Goal: Task Accomplishment & Management: Manage account settings

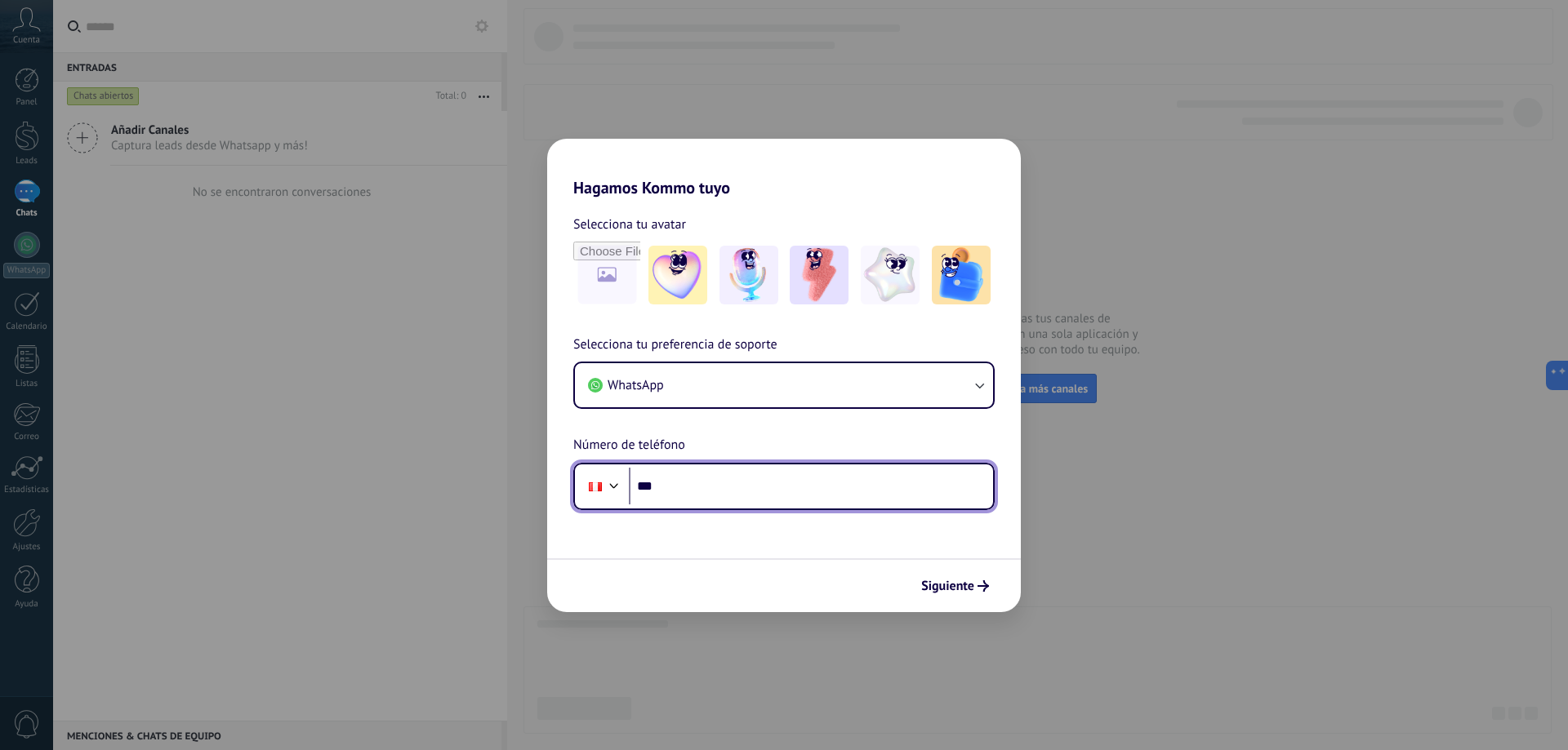
click at [726, 483] on input "***" at bounding box center [810, 487] width 364 height 38
click at [732, 486] on input "***" at bounding box center [810, 487] width 364 height 38
type input "**********"
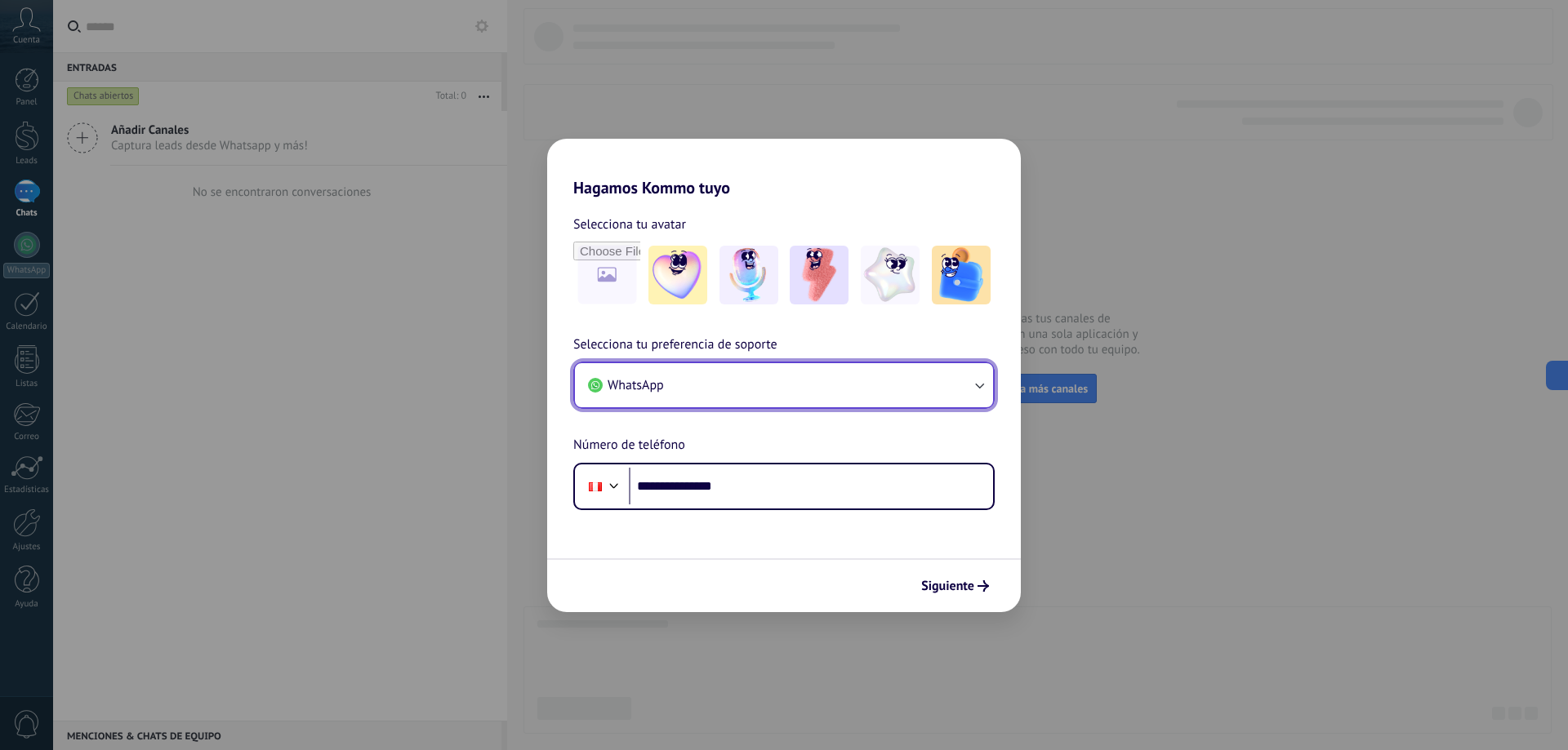
click at [810, 382] on button "WhatsApp" at bounding box center [783, 385] width 418 height 44
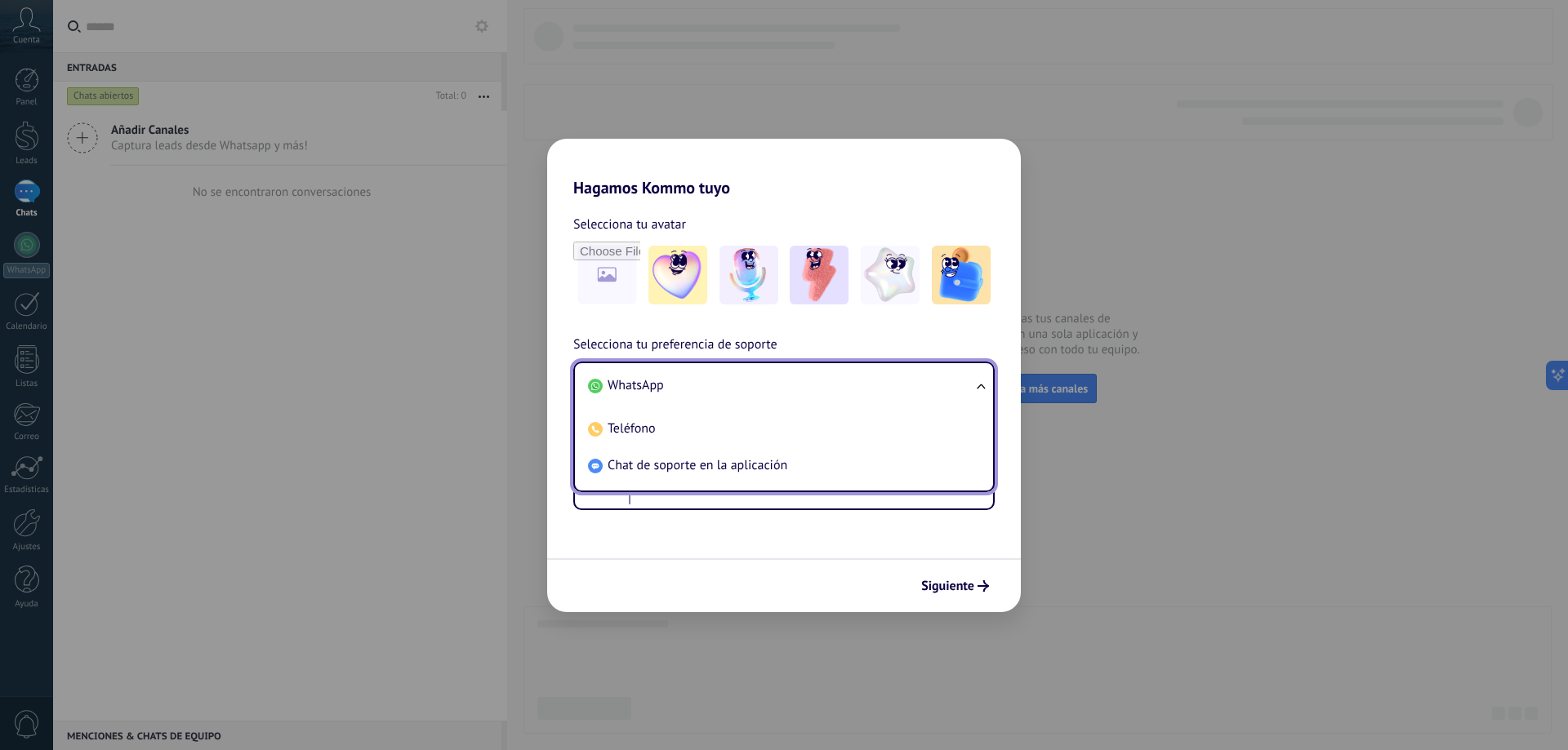
click at [810, 382] on li "WhatsApp" at bounding box center [780, 385] width 398 height 37
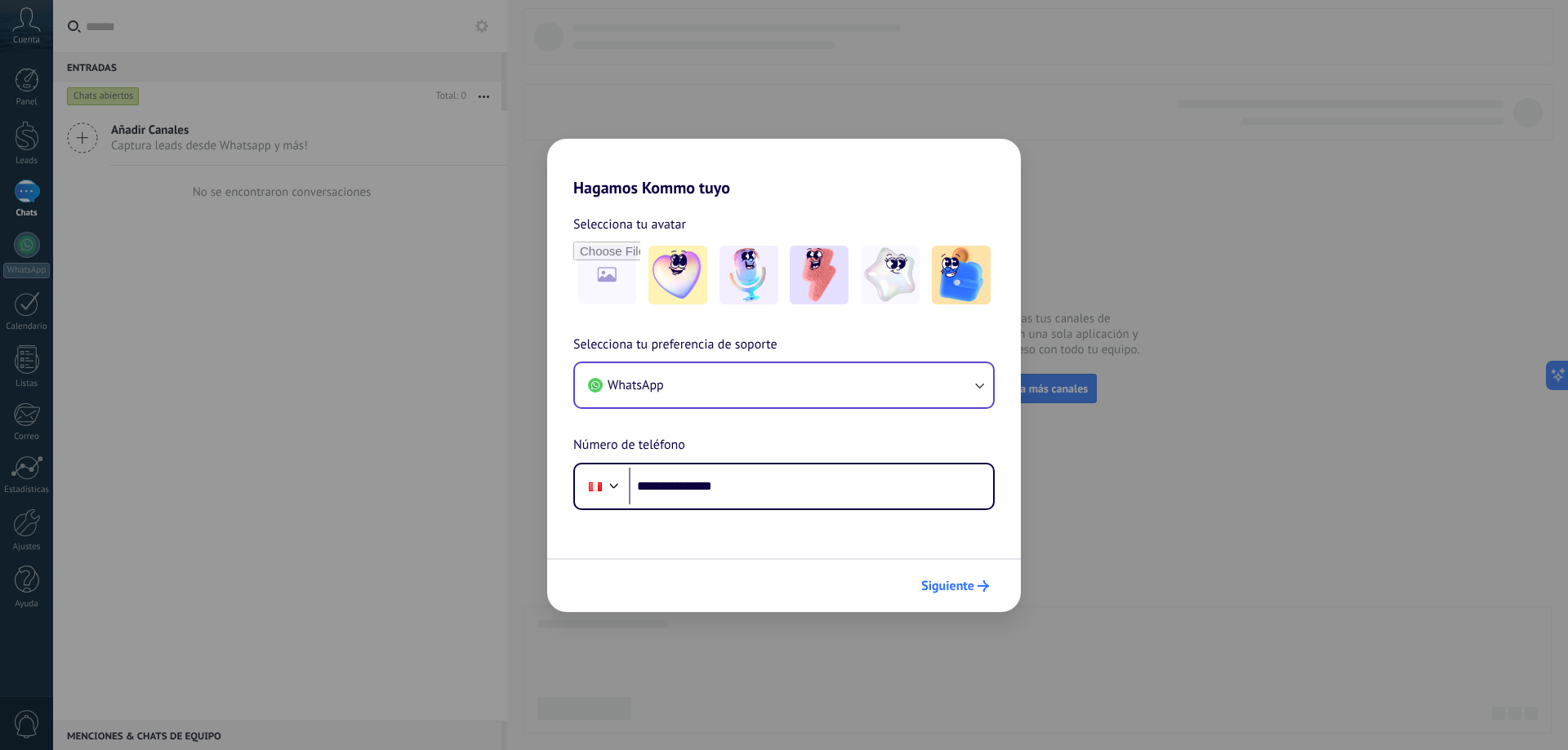
click at [953, 586] on span "Siguiente" at bounding box center [947, 586] width 53 height 11
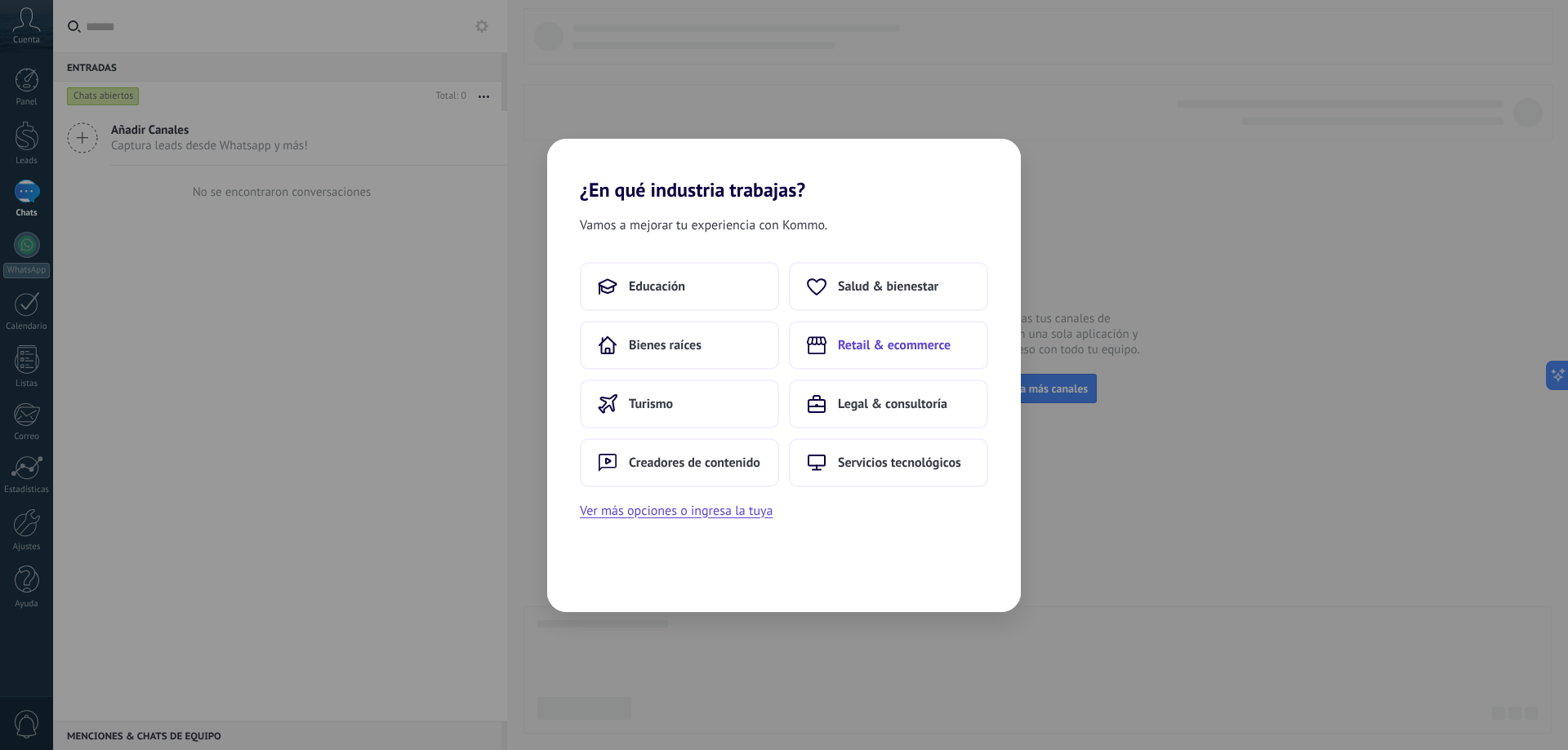
click at [884, 349] on span "Retail & ecommerce" at bounding box center [893, 344] width 112 height 16
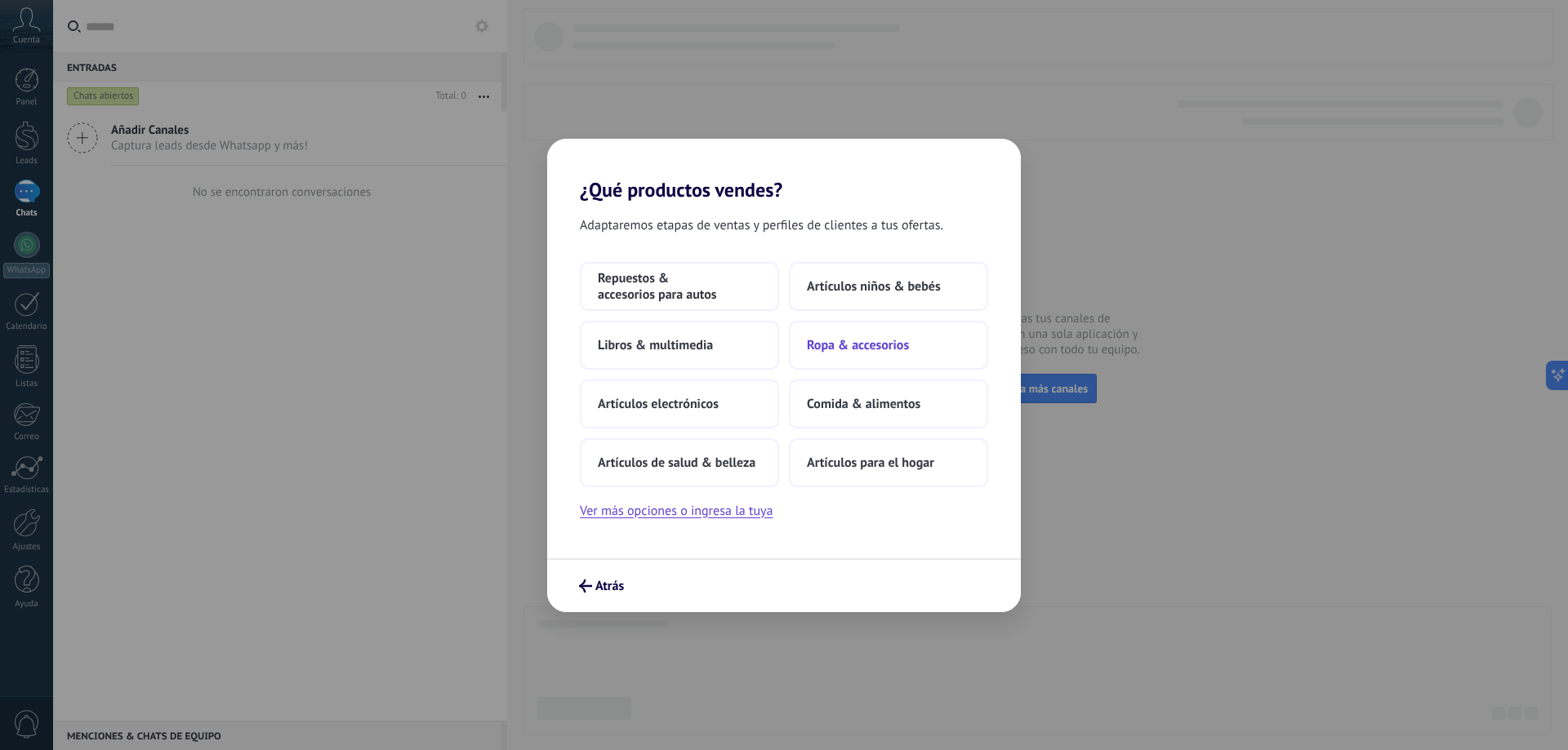
click at [892, 356] on button "Ropa & accesorios" at bounding box center [888, 345] width 199 height 49
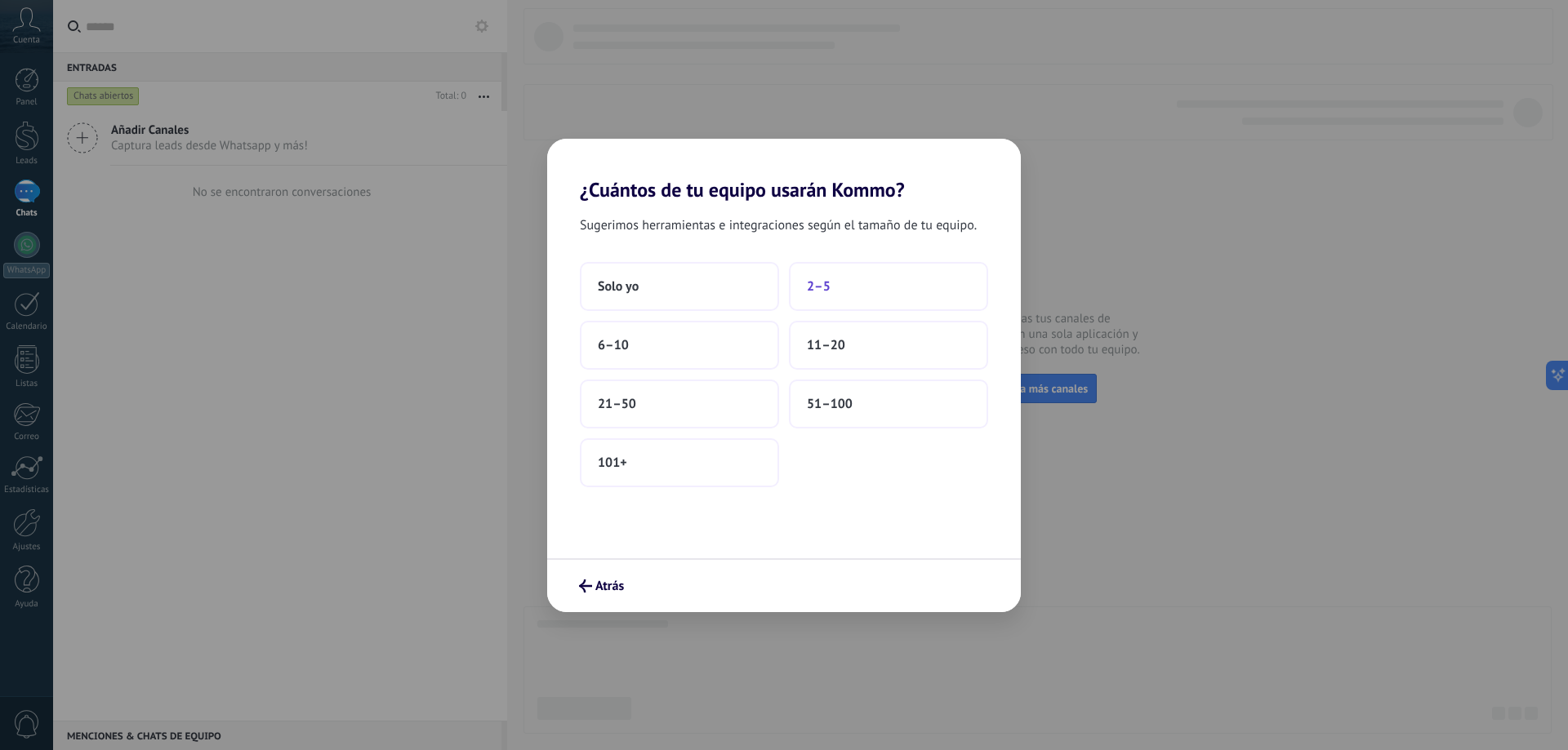
click at [829, 298] on button "2–5" at bounding box center [888, 287] width 199 height 49
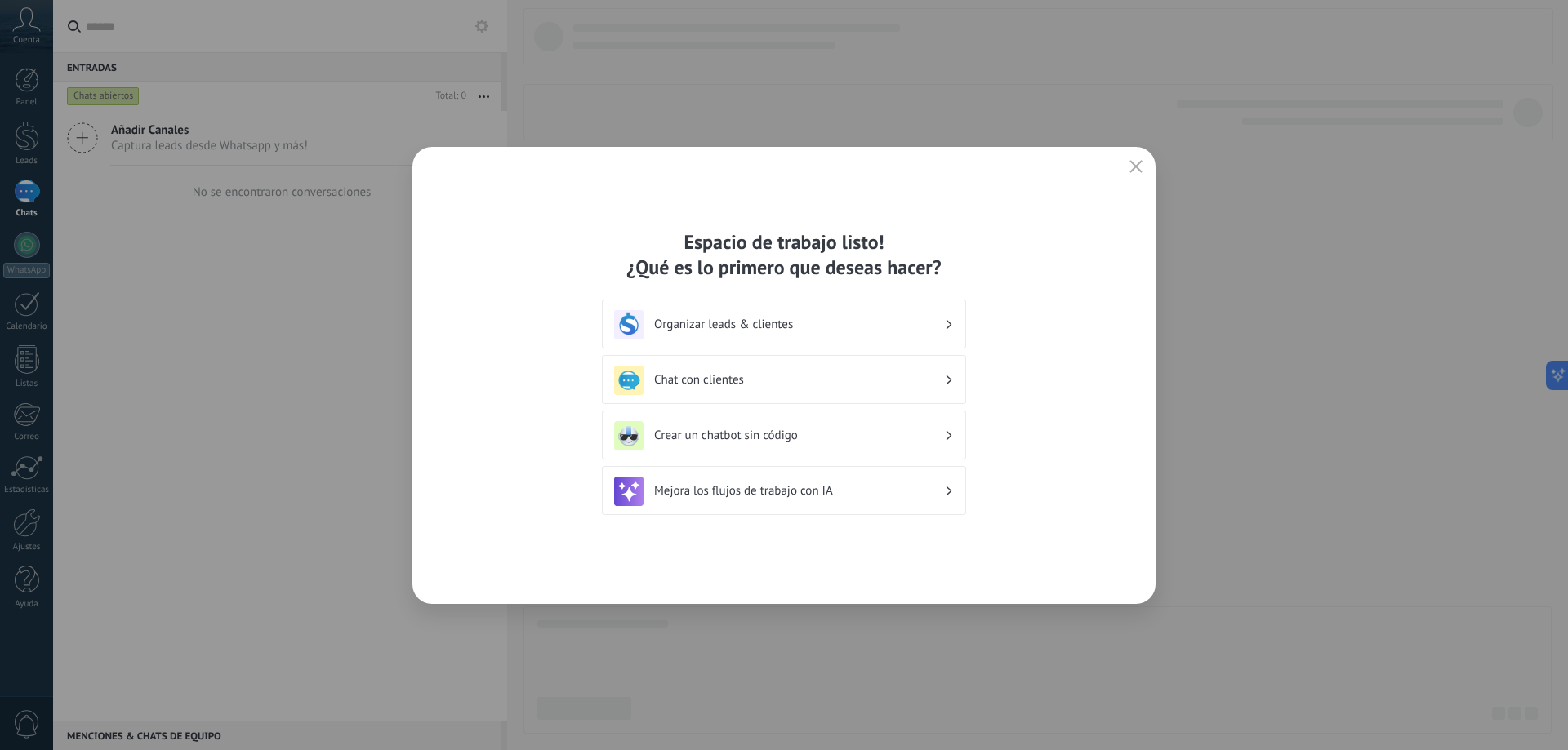
click at [859, 318] on h3 "Organizar leads & clientes" at bounding box center [798, 325] width 290 height 15
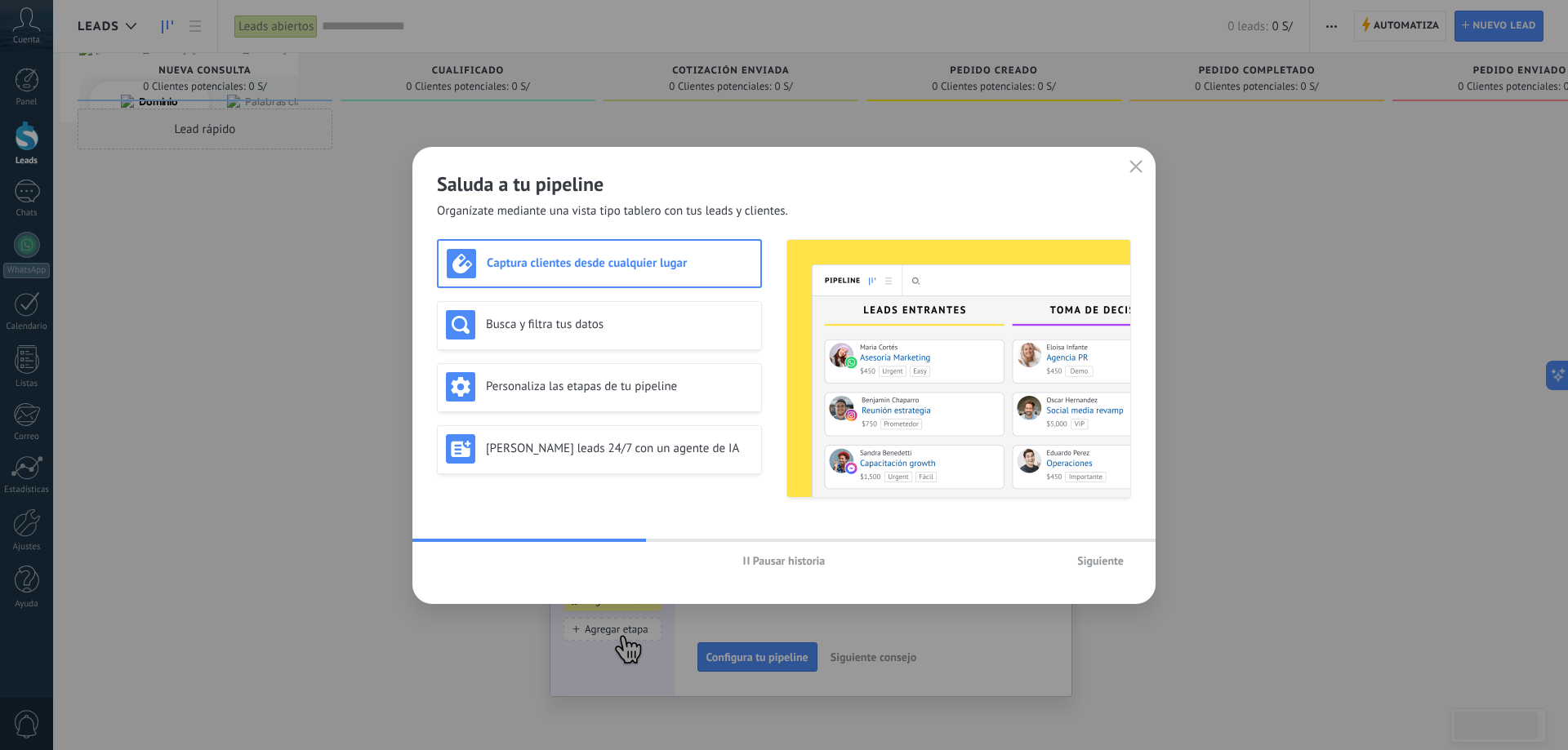
click at [1096, 558] on span "Siguiente" at bounding box center [1100, 561] width 46 height 11
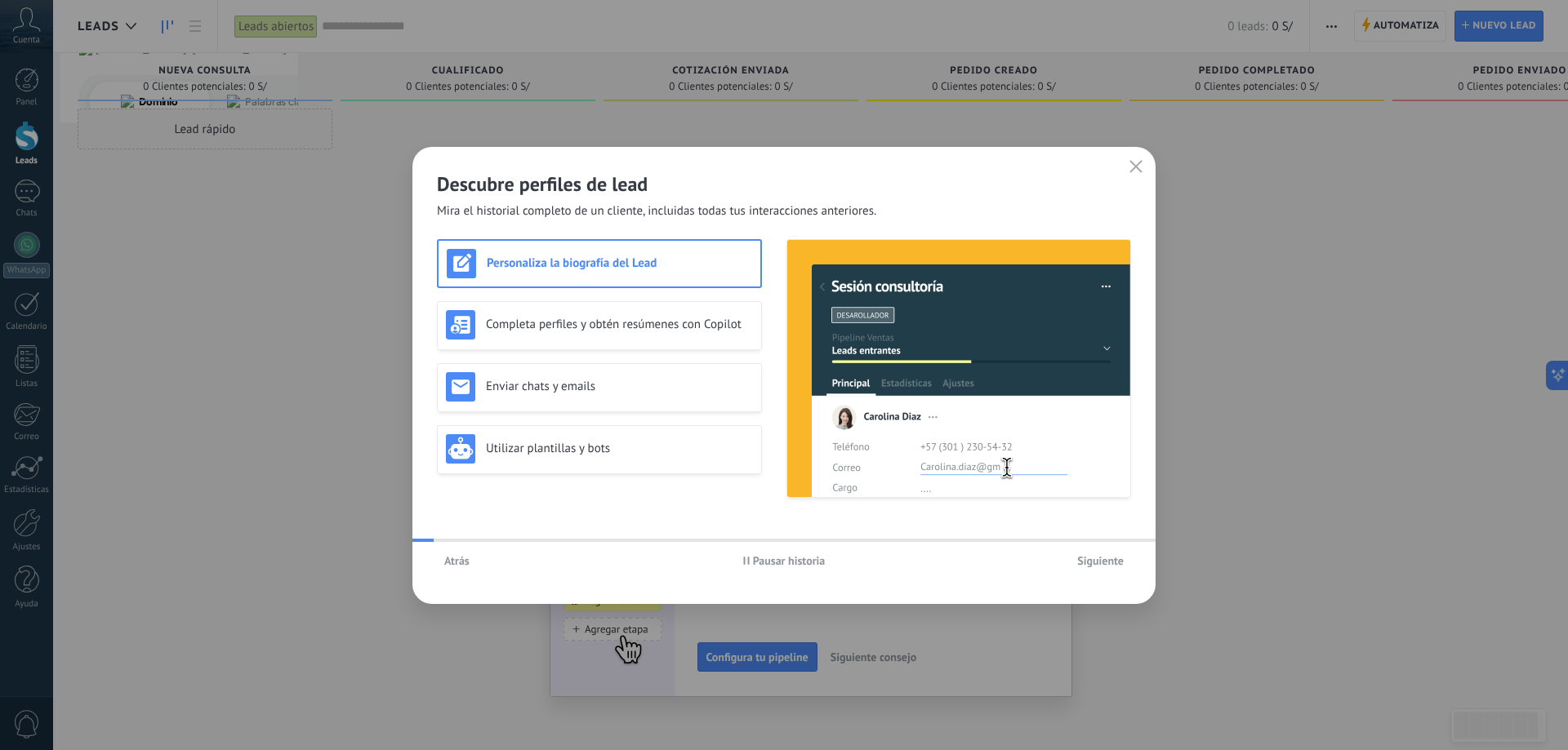
click at [1096, 558] on span "Siguiente" at bounding box center [1100, 561] width 46 height 11
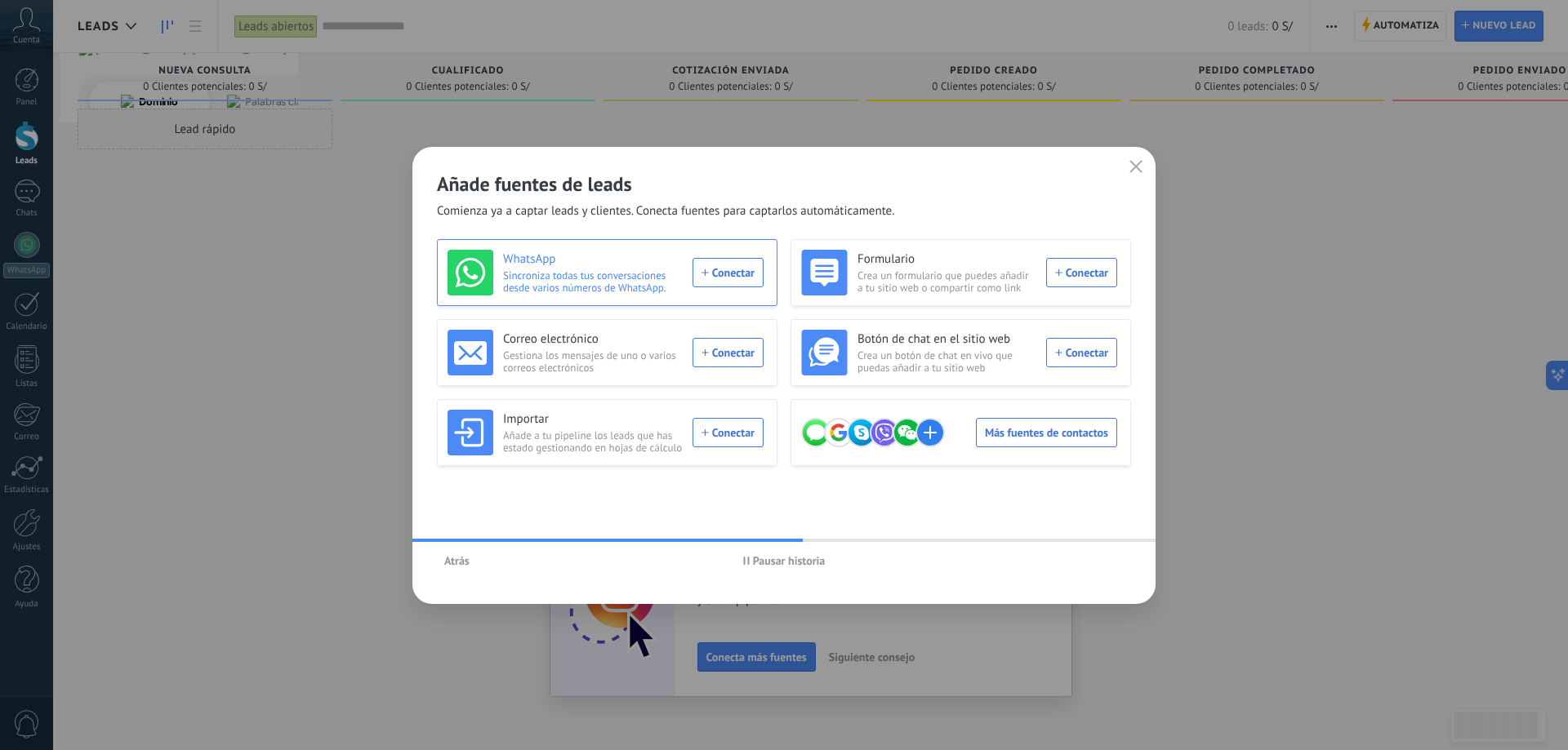
click at [734, 280] on div "WhatsApp Sincroniza todas tus conversaciones desde varios números de WhatsApp. …" at bounding box center [605, 273] width 316 height 45
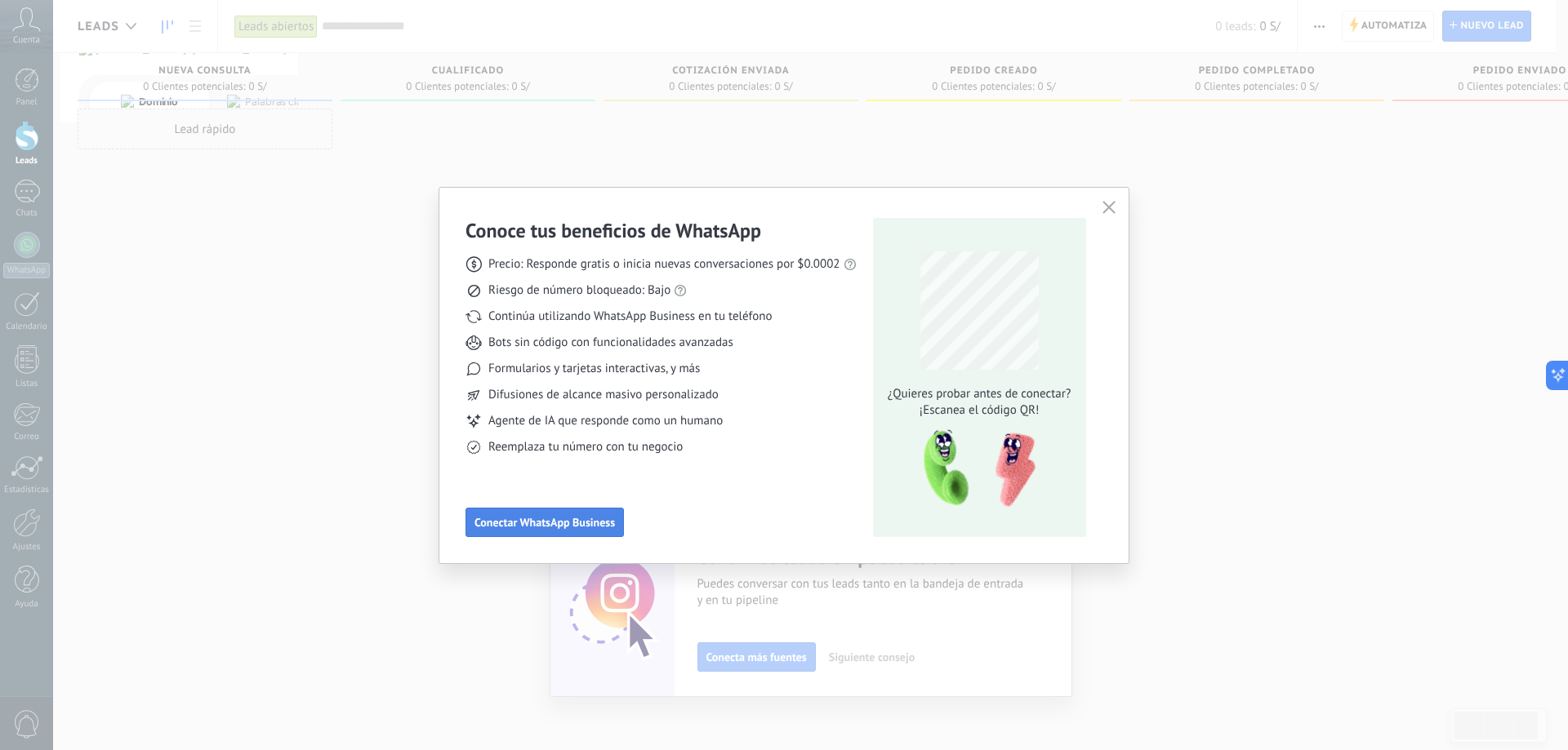
click at [576, 526] on span "Conectar WhatsApp Business" at bounding box center [544, 523] width 141 height 11
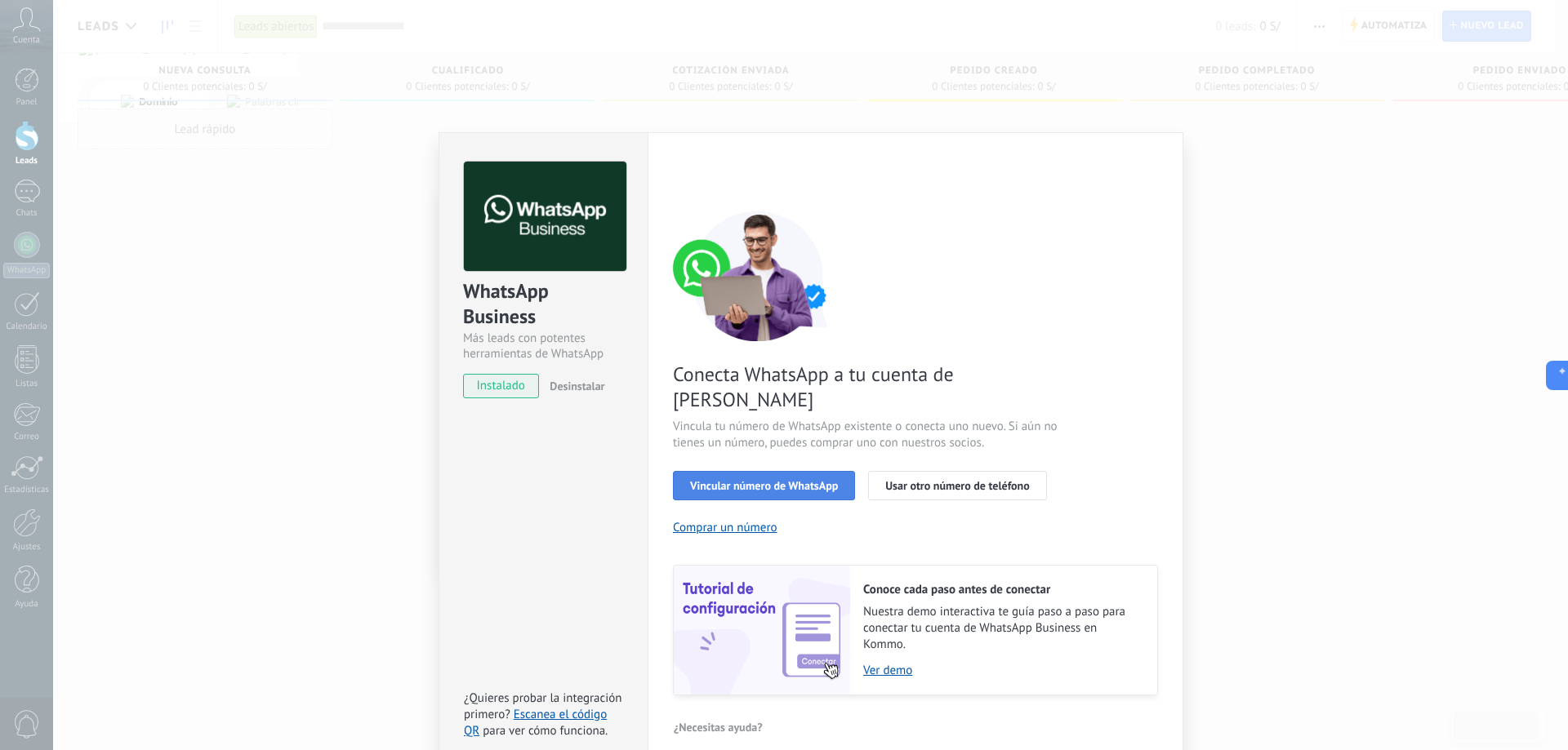
click at [809, 480] on span "Vincular número de WhatsApp" at bounding box center [763, 486] width 148 height 11
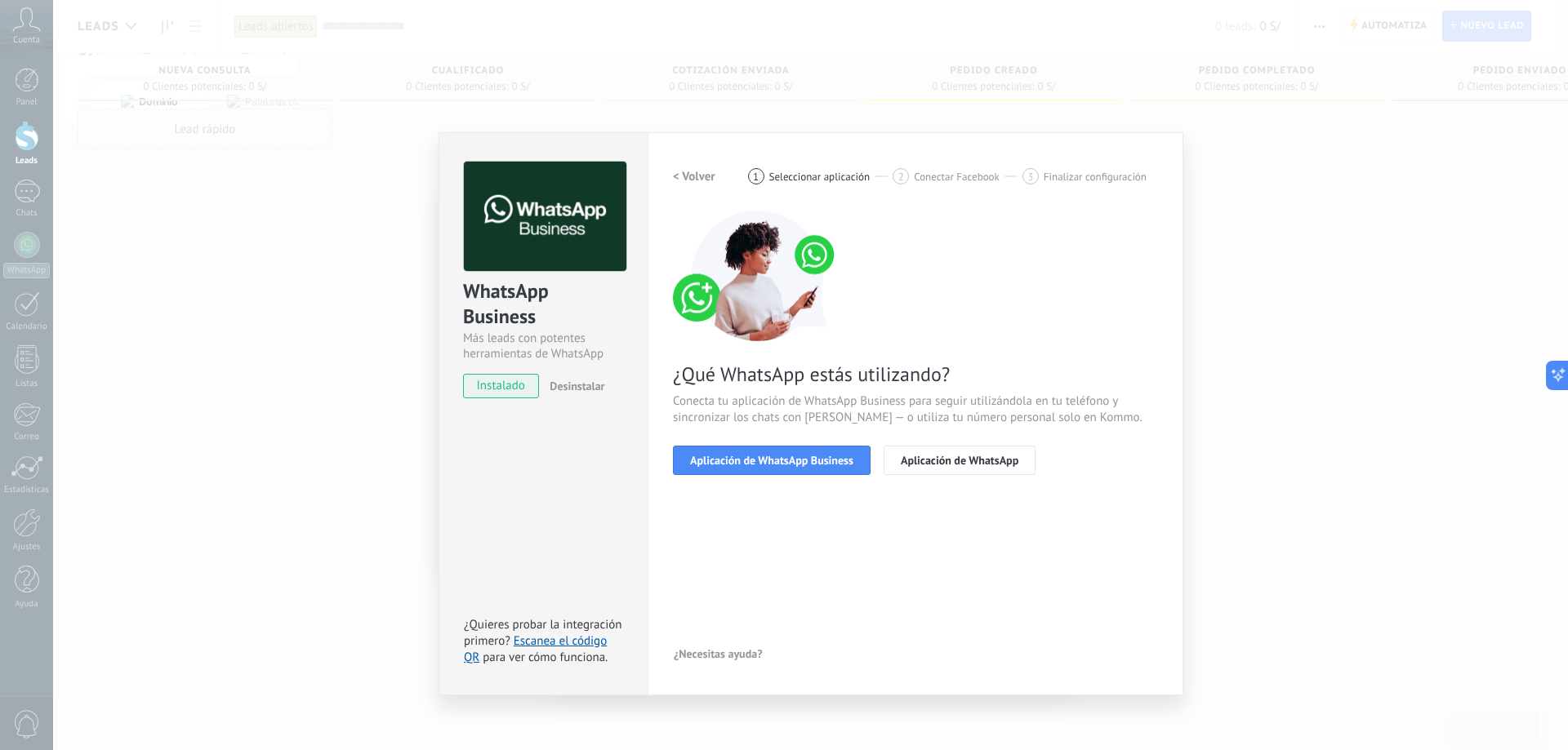
click at [677, 182] on h2 "< Volver" at bounding box center [693, 176] width 42 height 15
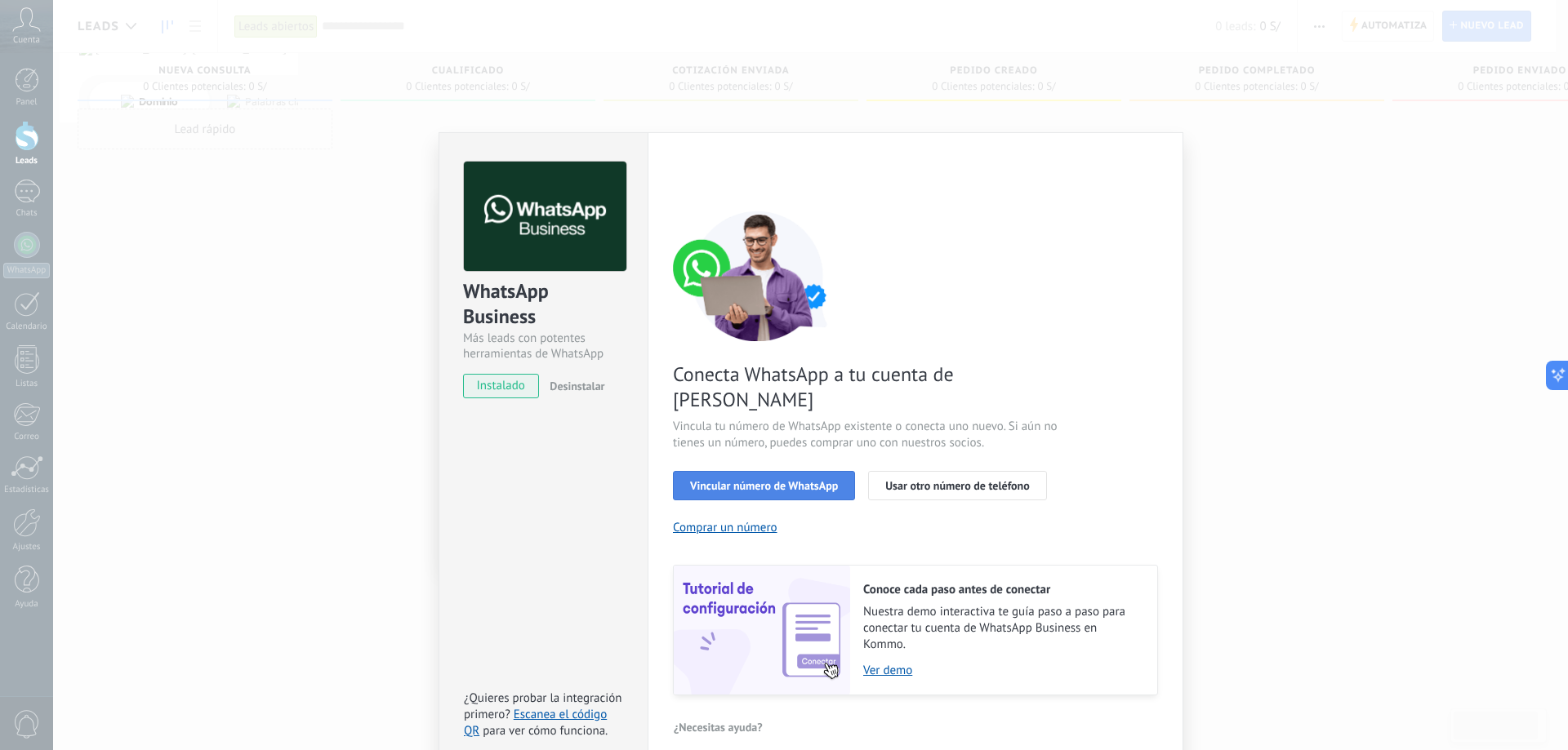
click at [713, 480] on span "Vincular número de WhatsApp" at bounding box center [763, 486] width 148 height 11
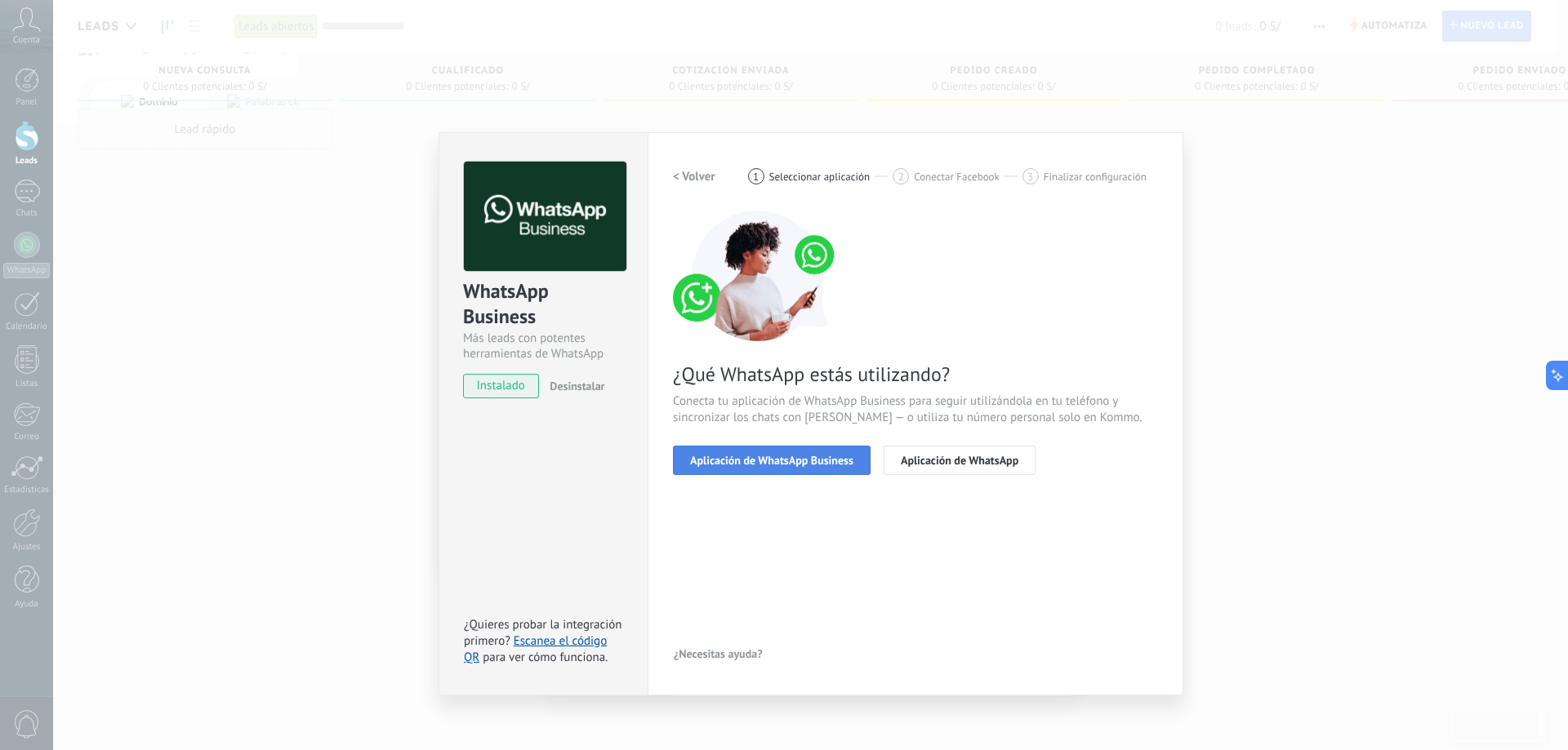
click at [788, 451] on button "Aplicación de WhatsApp Business" at bounding box center [771, 460] width 197 height 29
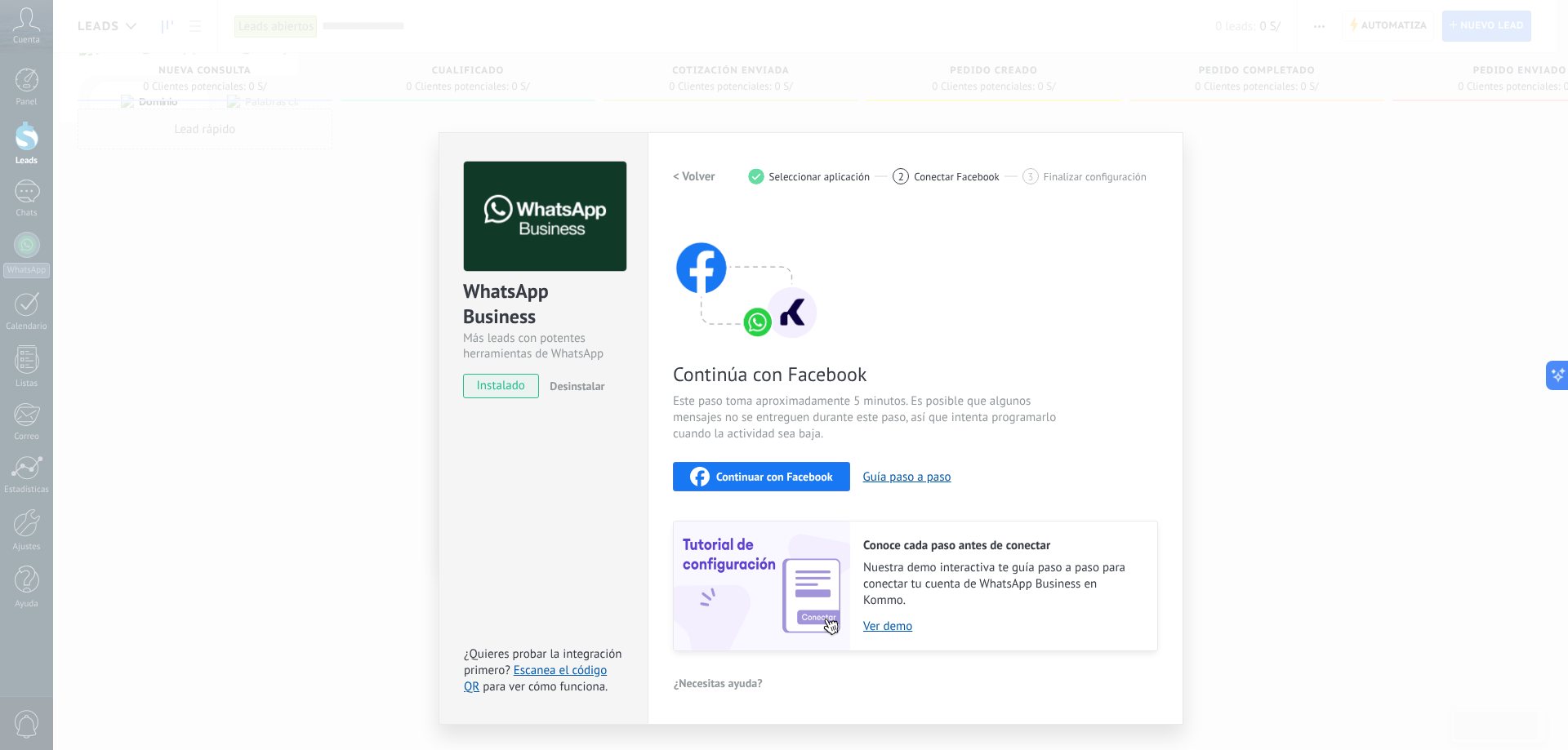
drag, startPoint x: 789, startPoint y: 470, endPoint x: 773, endPoint y: 382, distance: 89.4
click at [781, 396] on div "Continúa con Facebook Este paso toma aproximadamente 5 minutos. Es posible que …" at bounding box center [915, 430] width 485 height 441
click at [670, 177] on div "Configuraciones Autorizaciones This tab logs the users who have granted integra…" at bounding box center [915, 428] width 536 height 592
click at [677, 177] on h2 "< Volver" at bounding box center [693, 176] width 42 height 15
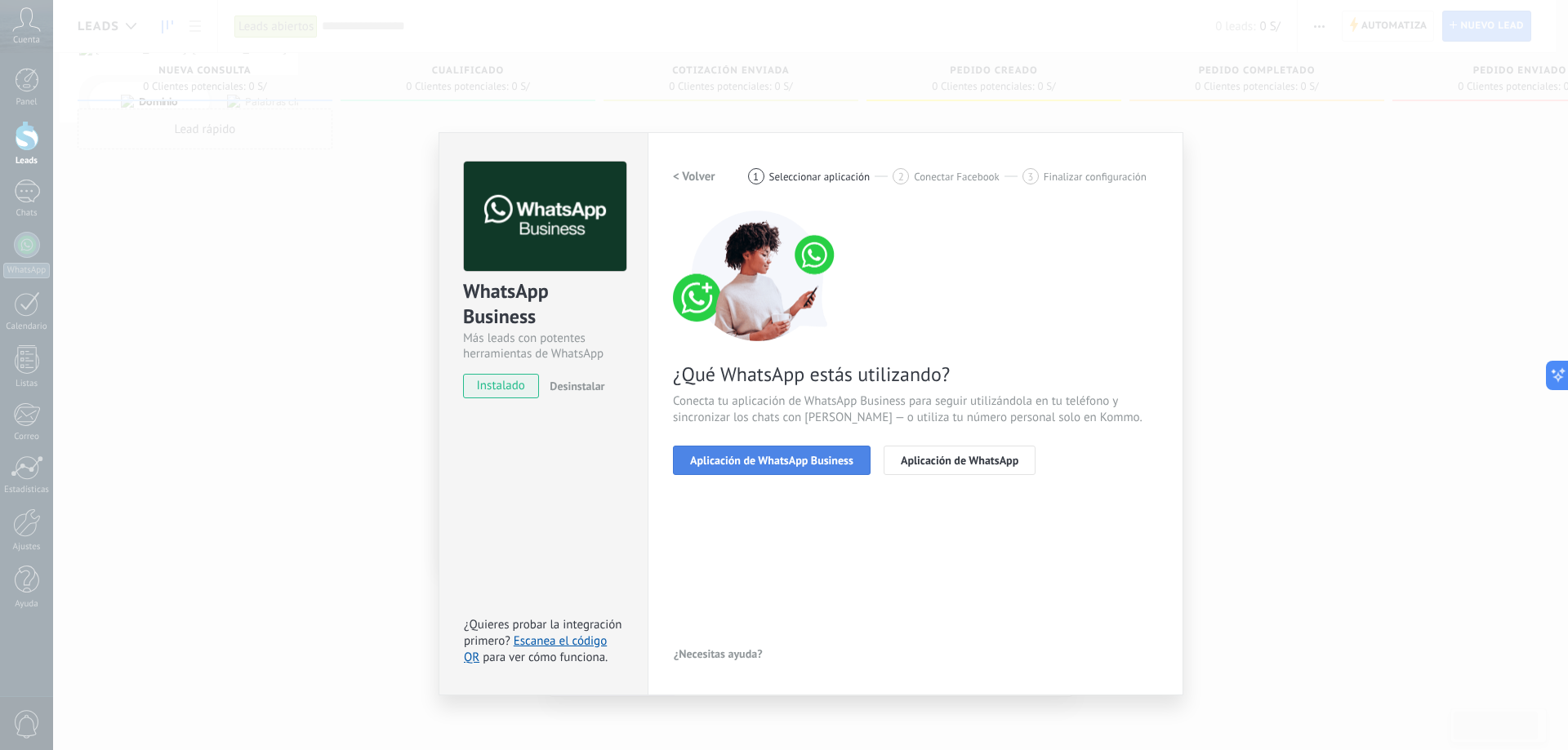
click at [792, 469] on button "Aplicación de WhatsApp Business" at bounding box center [771, 460] width 197 height 29
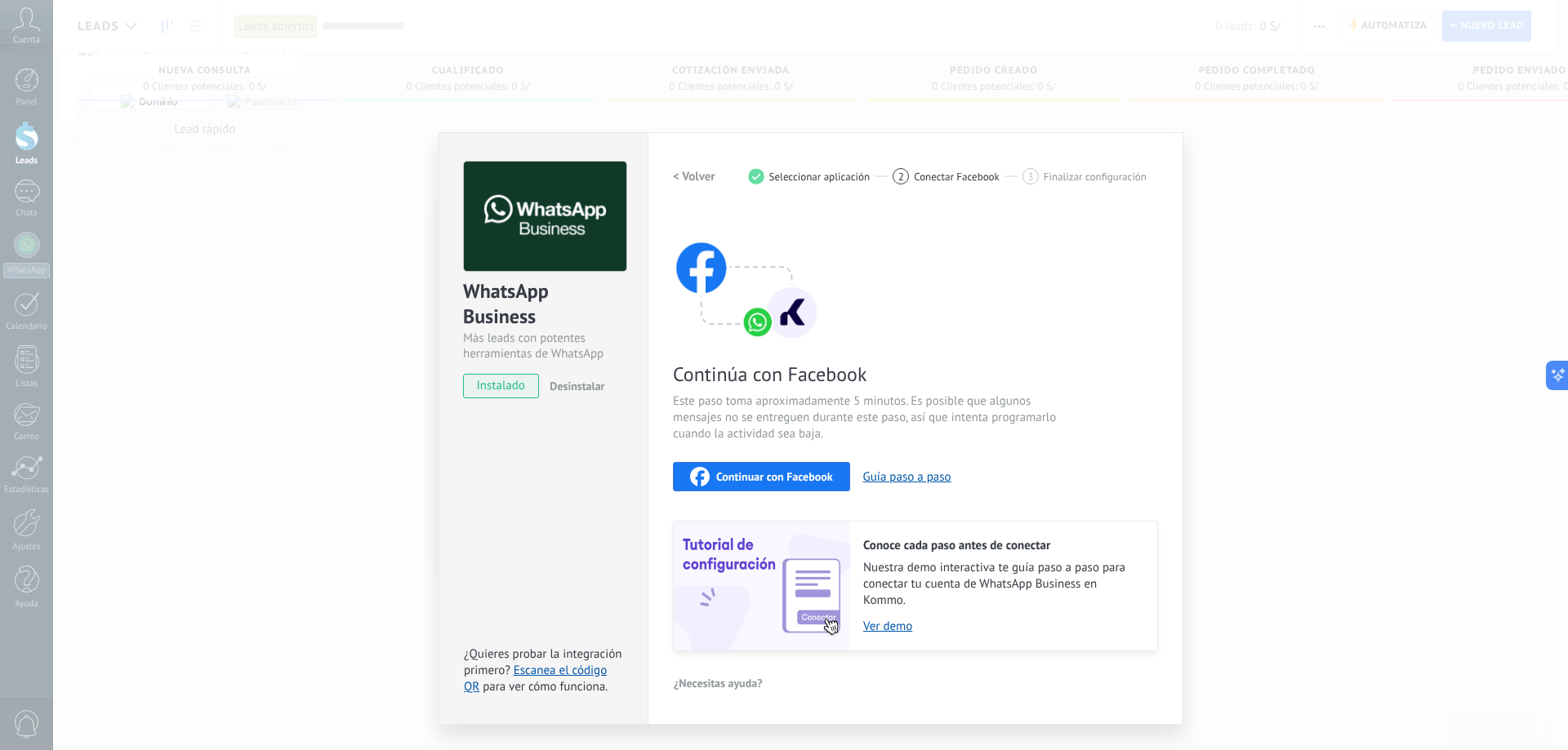
click at [733, 471] on span "Continuar con Facebook" at bounding box center [775, 476] width 117 height 11
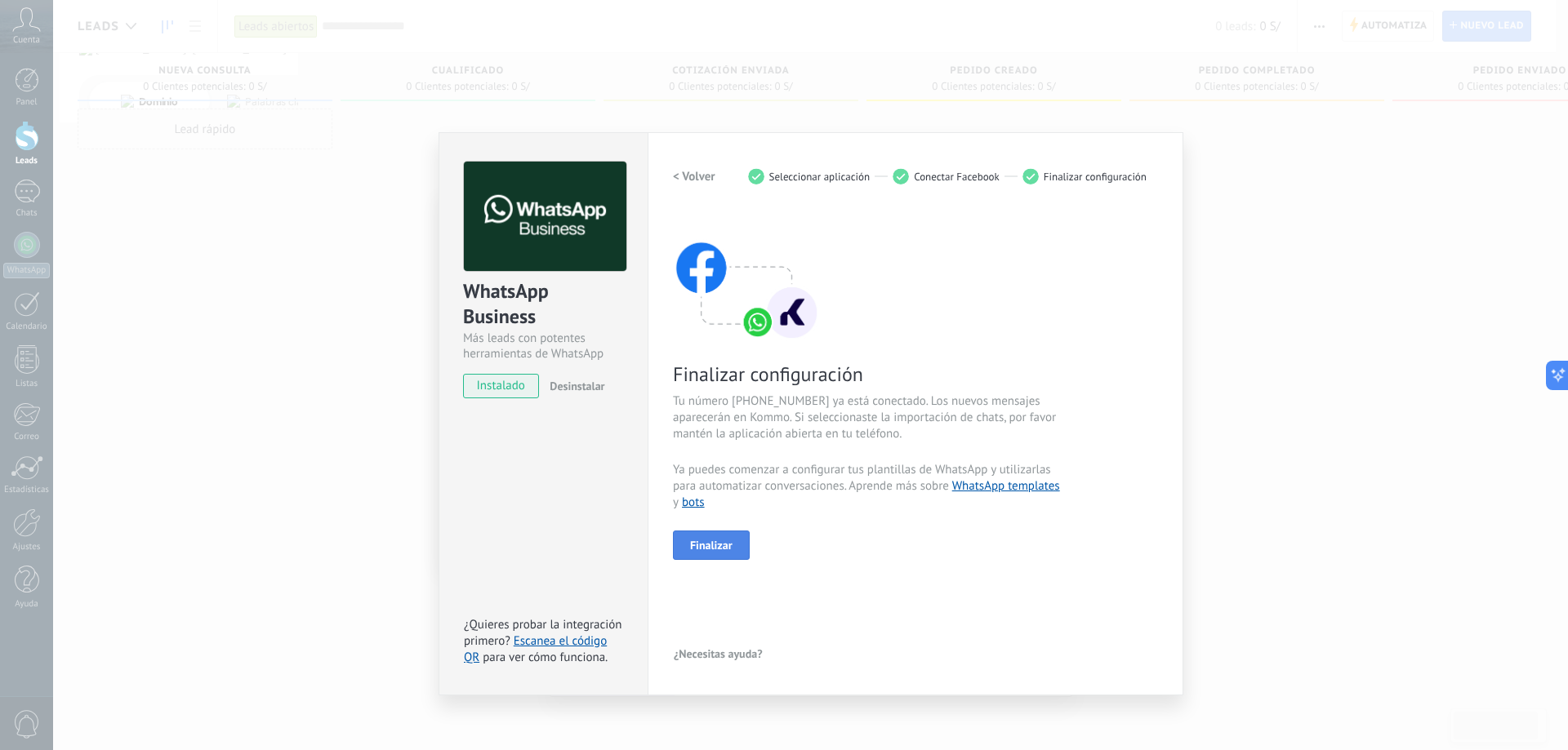
click at [720, 543] on span "Finalizar" at bounding box center [710, 545] width 42 height 11
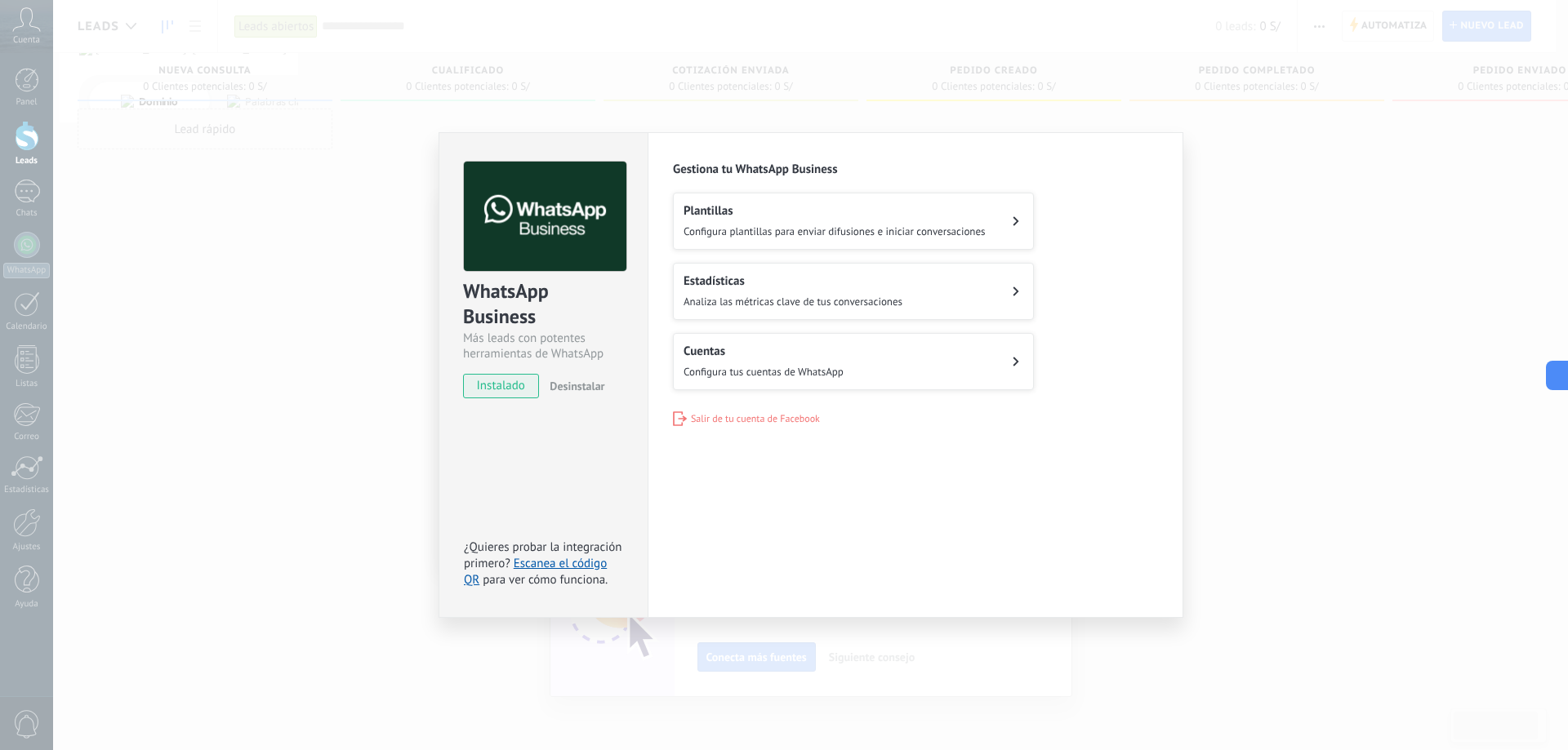
click at [1052, 515] on div "Configuraciones Autorizaciones This tab logs the users who have granted integra…" at bounding box center [915, 375] width 536 height 486
click at [910, 234] on span "Configura plantillas para enviar difusiones e iniciar conversaciones" at bounding box center [834, 231] width 302 height 14
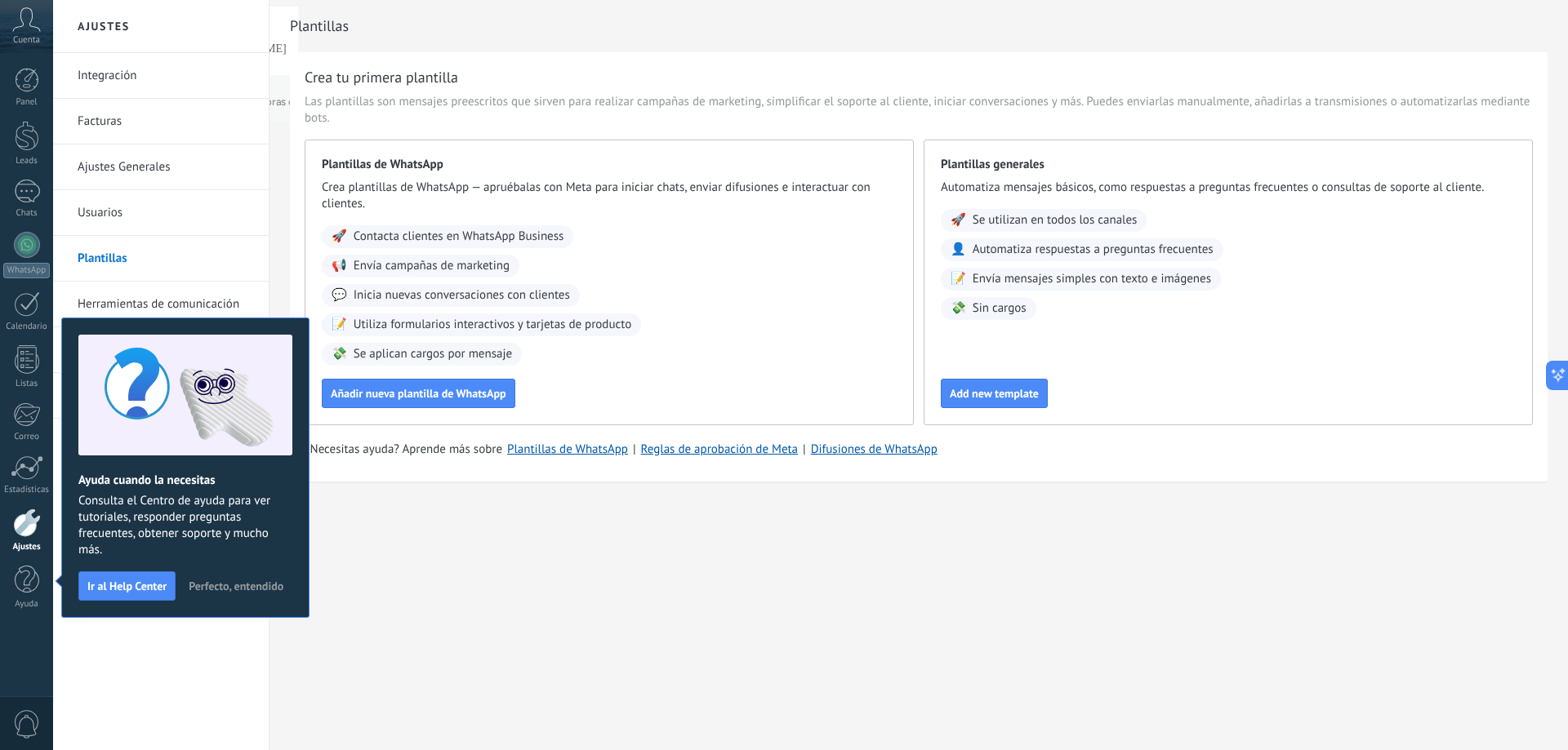
click at [625, 616] on div "Ajustes Integración Facturas Ajustes Generales Usuarios Plantillas Herramientas…" at bounding box center [810, 375] width 1515 height 750
click at [254, 584] on span "Perfecto, entendido" at bounding box center [236, 586] width 94 height 11
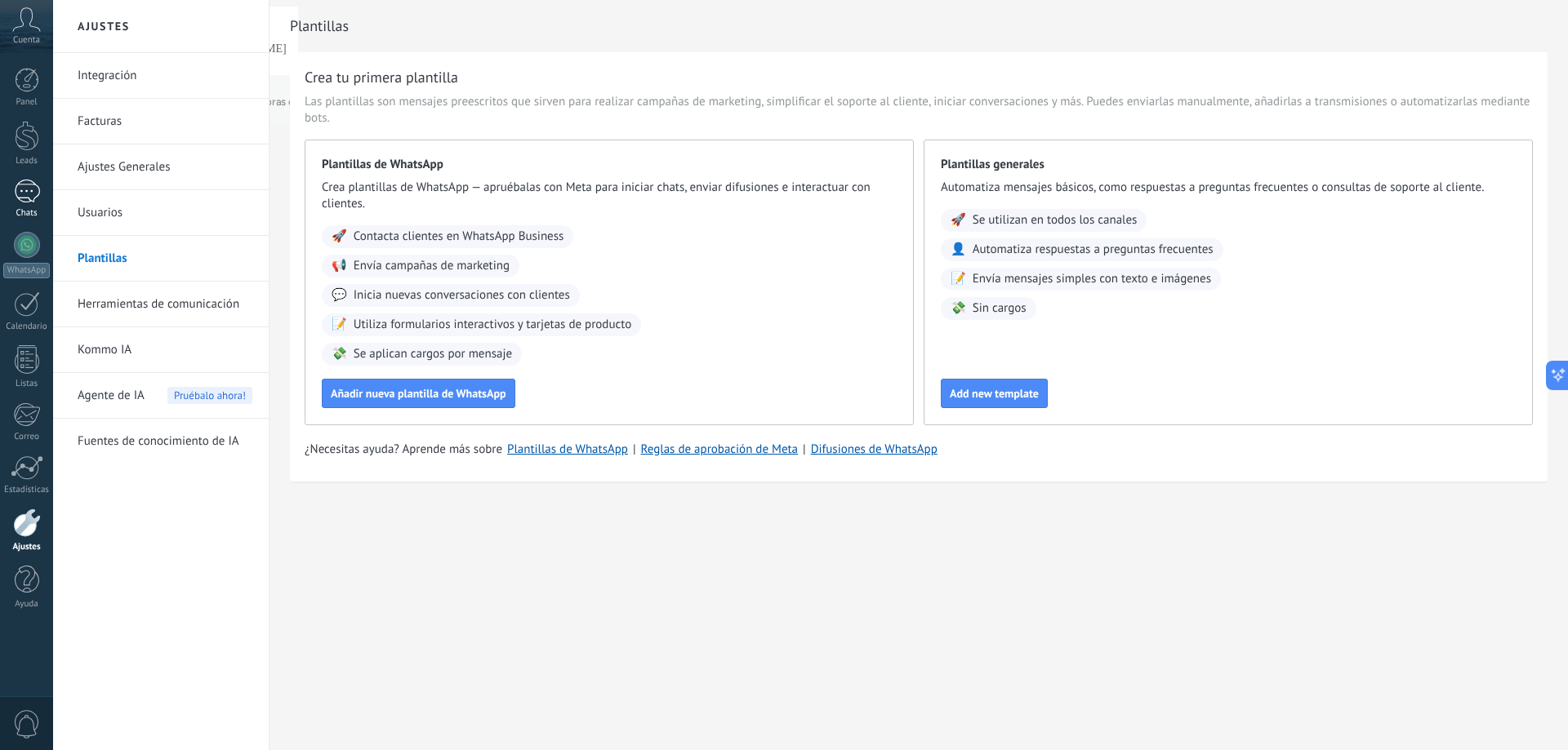
click at [26, 204] on link "Chats" at bounding box center [26, 199] width 53 height 40
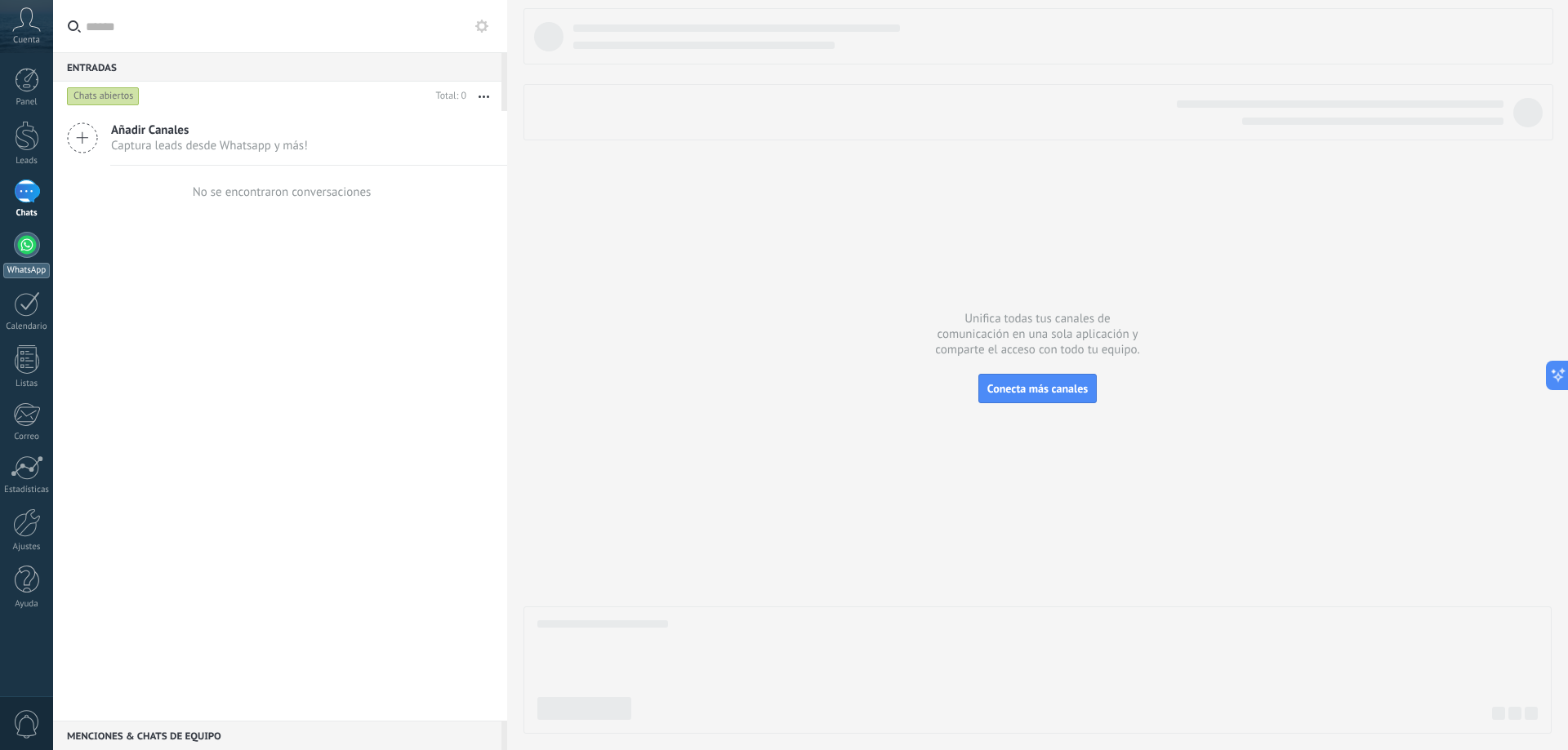
click at [16, 250] on div at bounding box center [27, 245] width 26 height 26
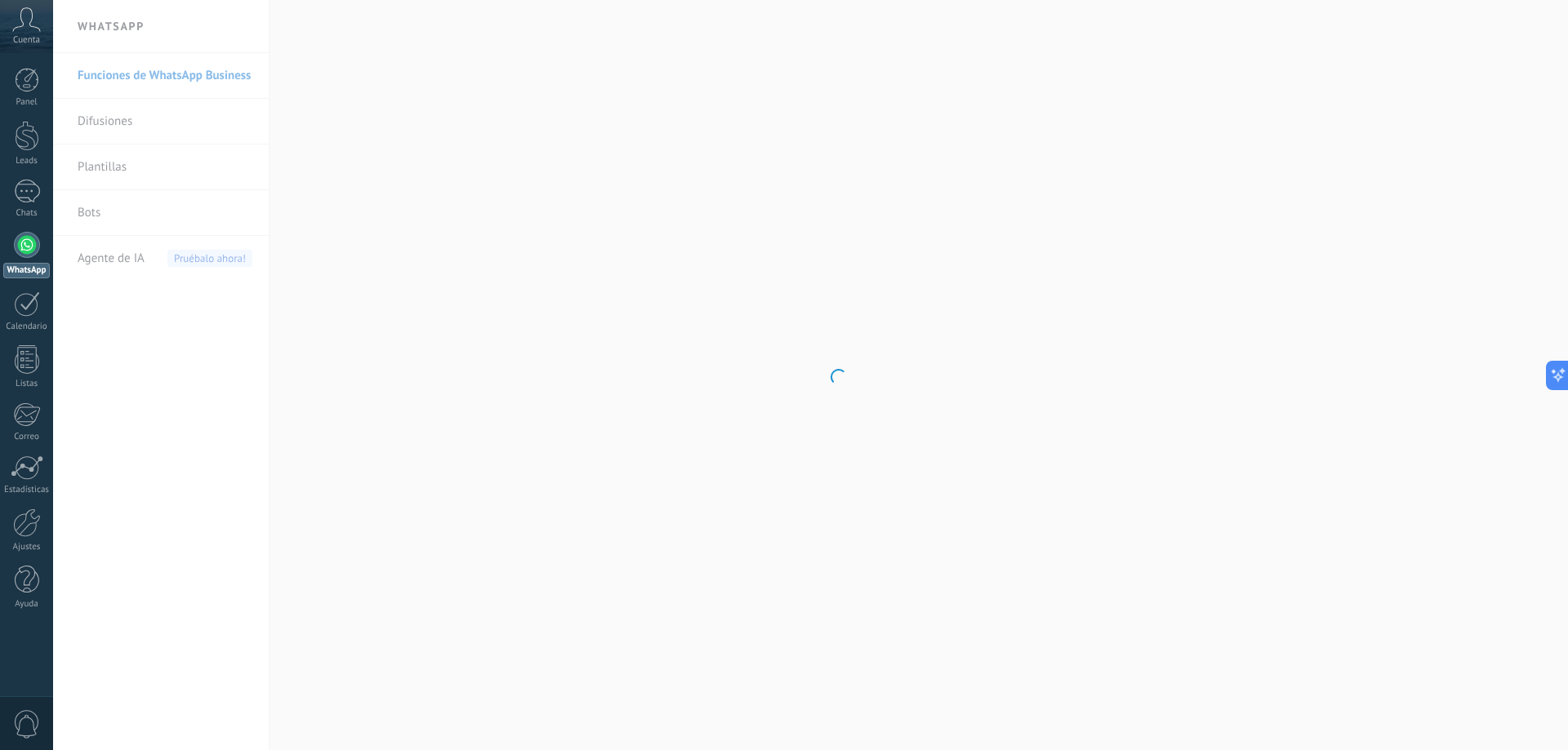
click at [170, 388] on body ".abccls-1,.abccls-2{fill-rule:evenodd}.abccls-2{fill:#fff} .abfcls-1{fill:none}…" at bounding box center [784, 375] width 1568 height 750
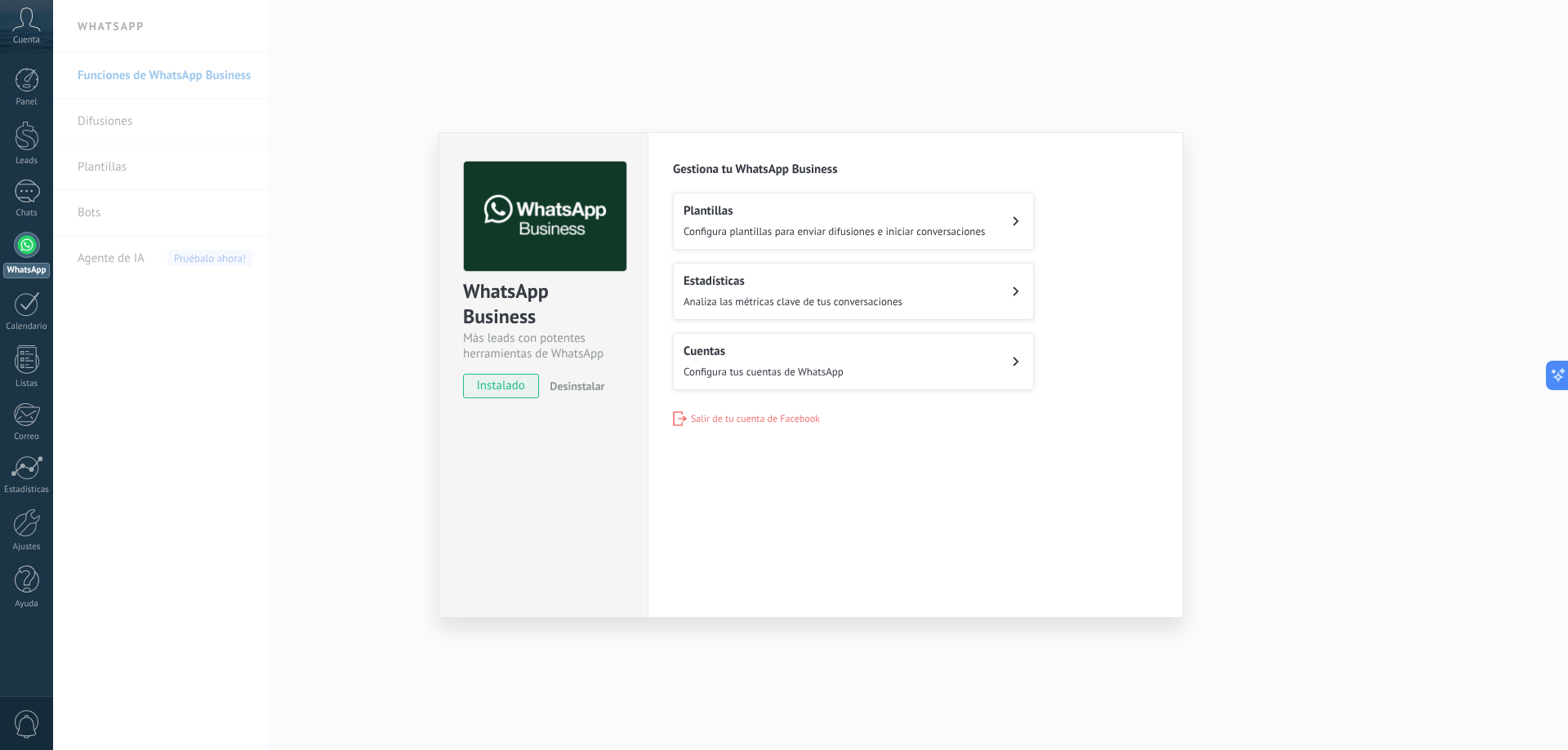
click at [346, 270] on div "WhatsApp Business Más leads con potentes herramientas de WhatsApp instalado Des…" at bounding box center [810, 375] width 1515 height 750
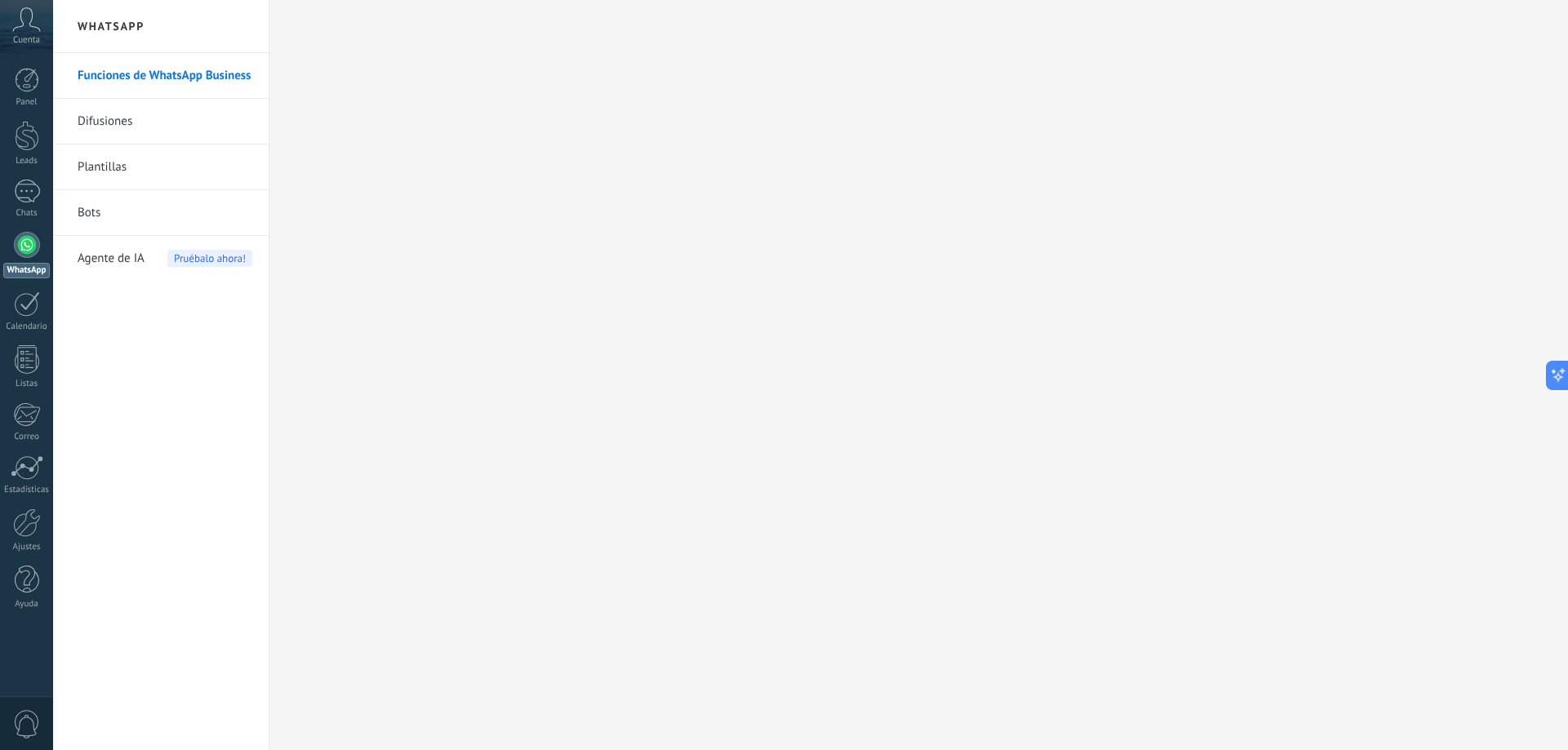
click at [110, 115] on link "Difusiones" at bounding box center [164, 122] width 175 height 45
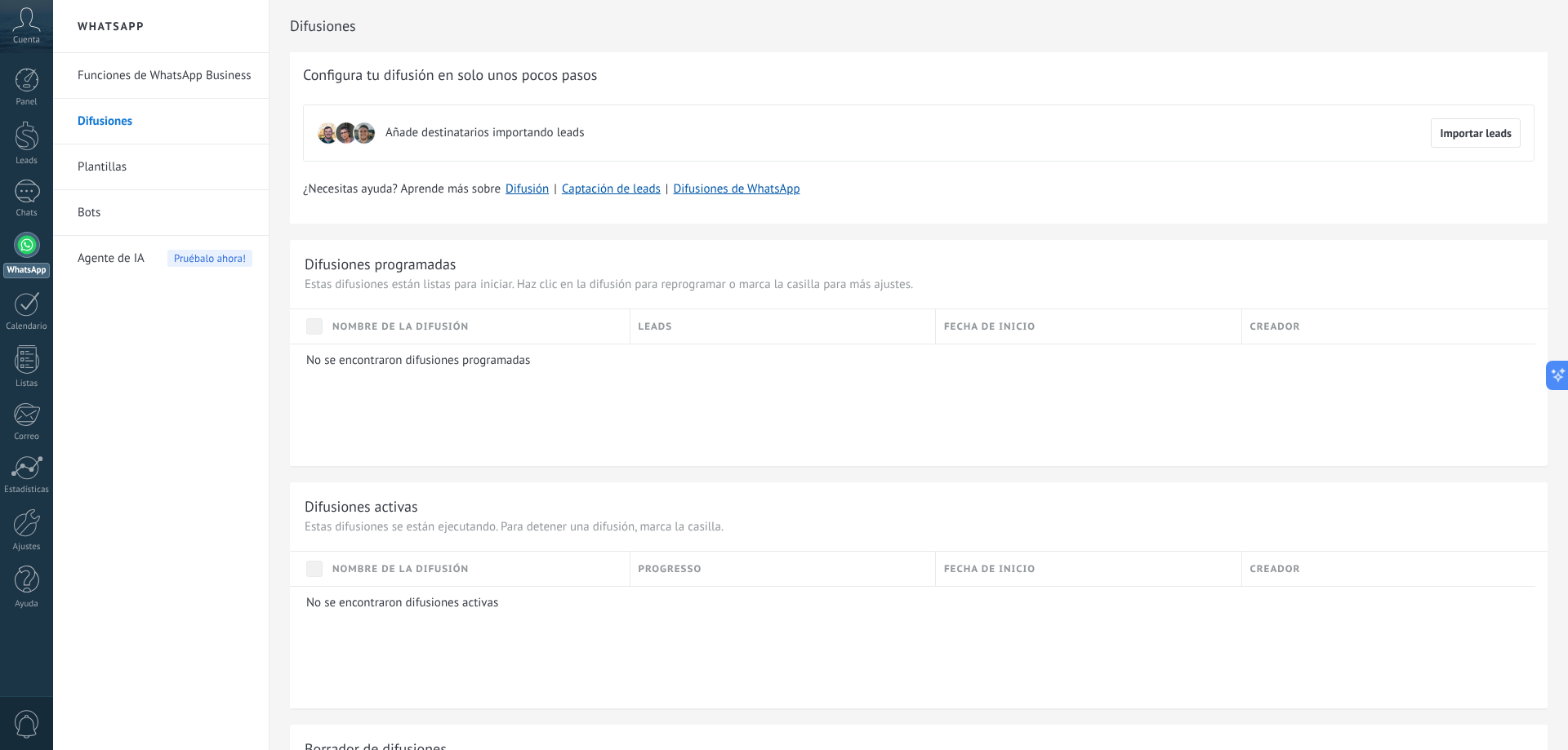
click at [108, 150] on link "Plantillas" at bounding box center [164, 167] width 175 height 45
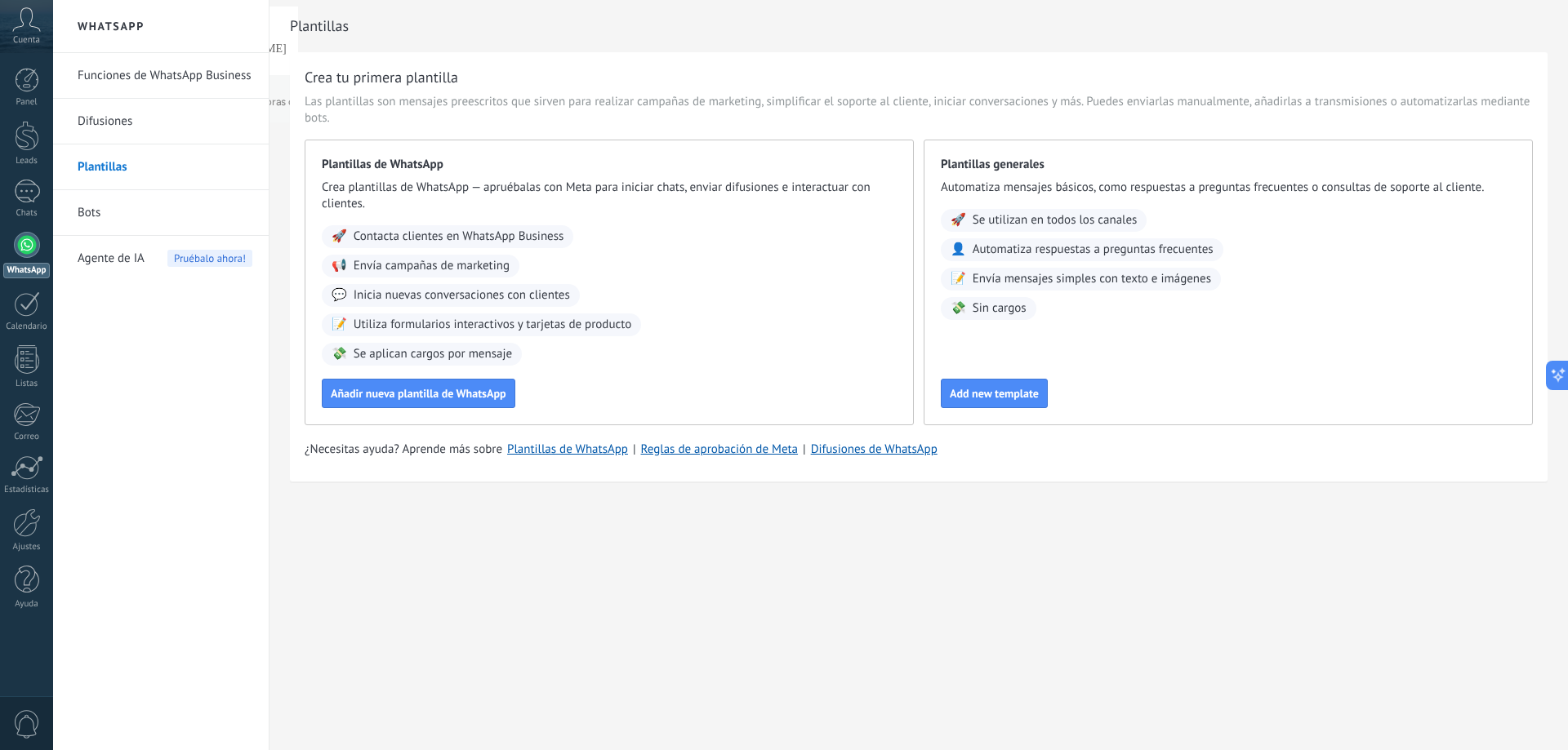
click at [107, 118] on link "Difusiones" at bounding box center [164, 122] width 175 height 45
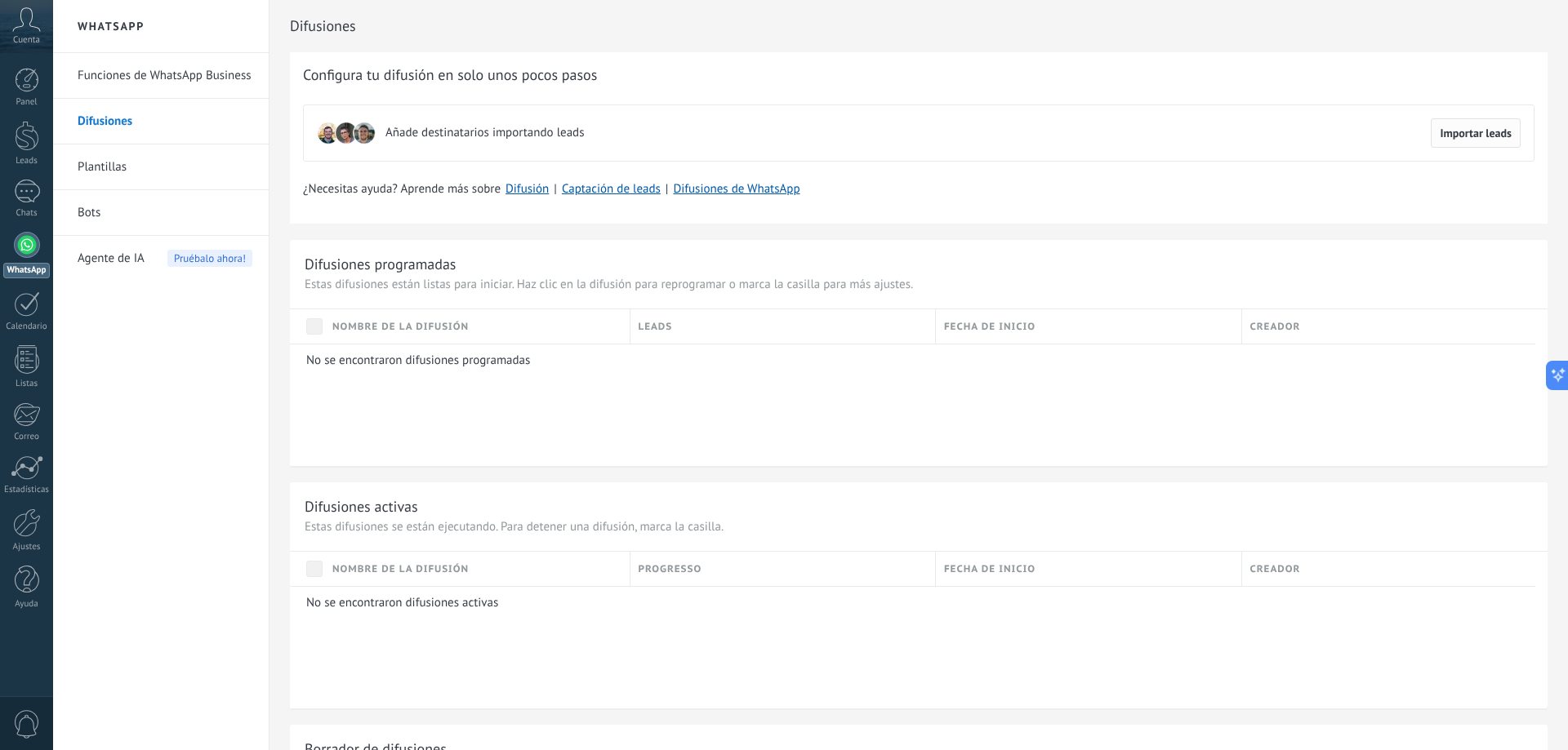
click at [1474, 139] on span "Importar leads" at bounding box center [1476, 133] width 72 height 11
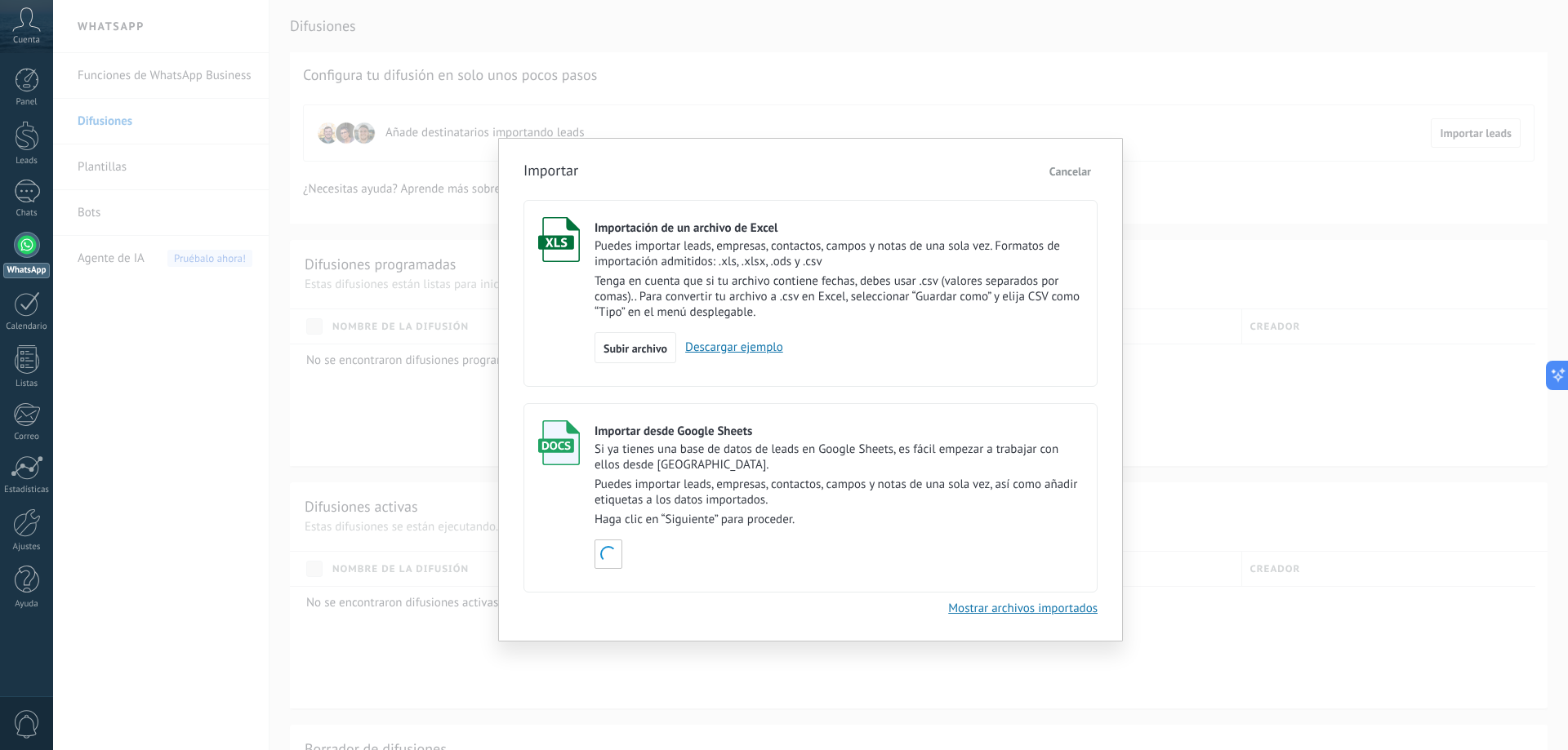
click at [1077, 160] on button "Cancelar" at bounding box center [1070, 172] width 55 height 25
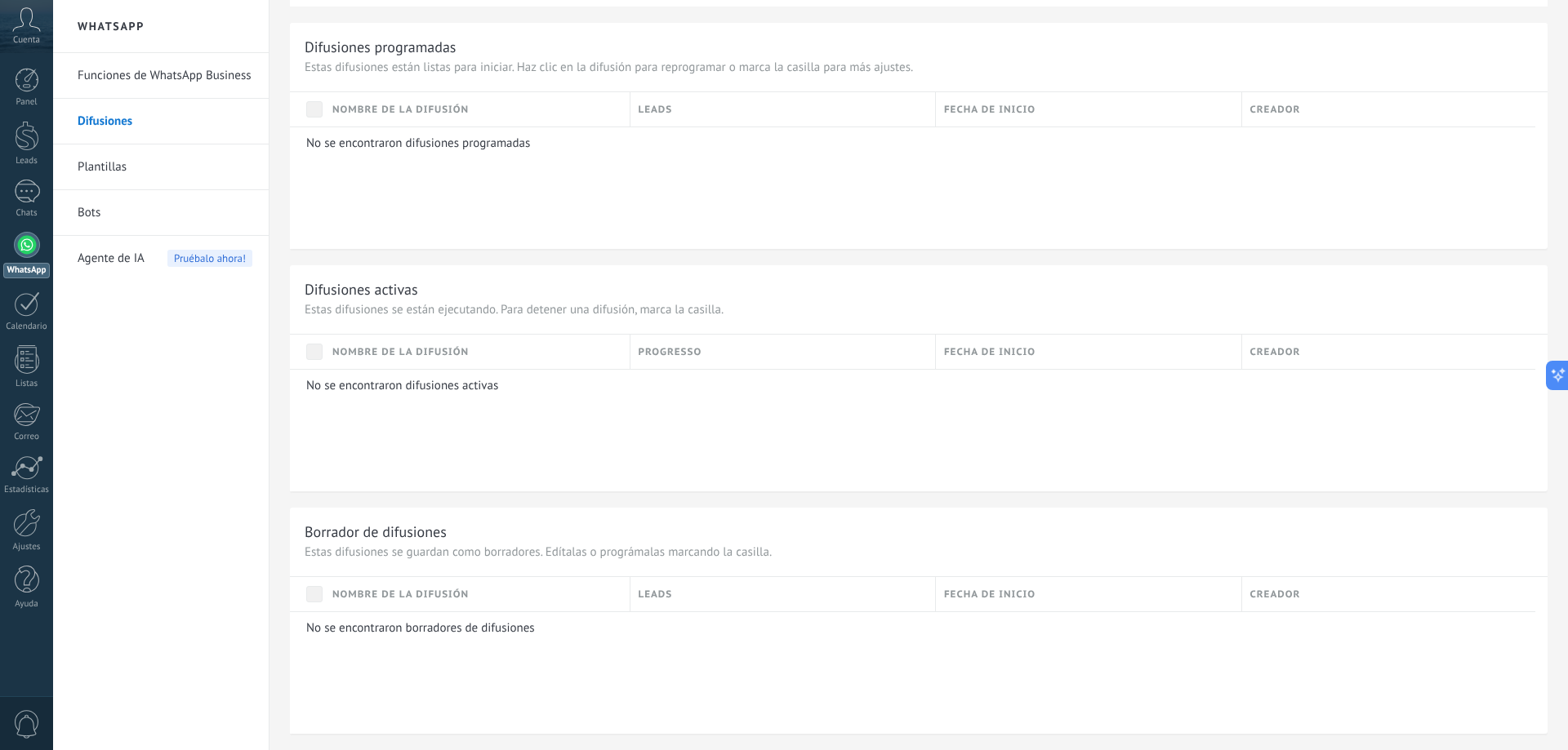
scroll to position [136, 0]
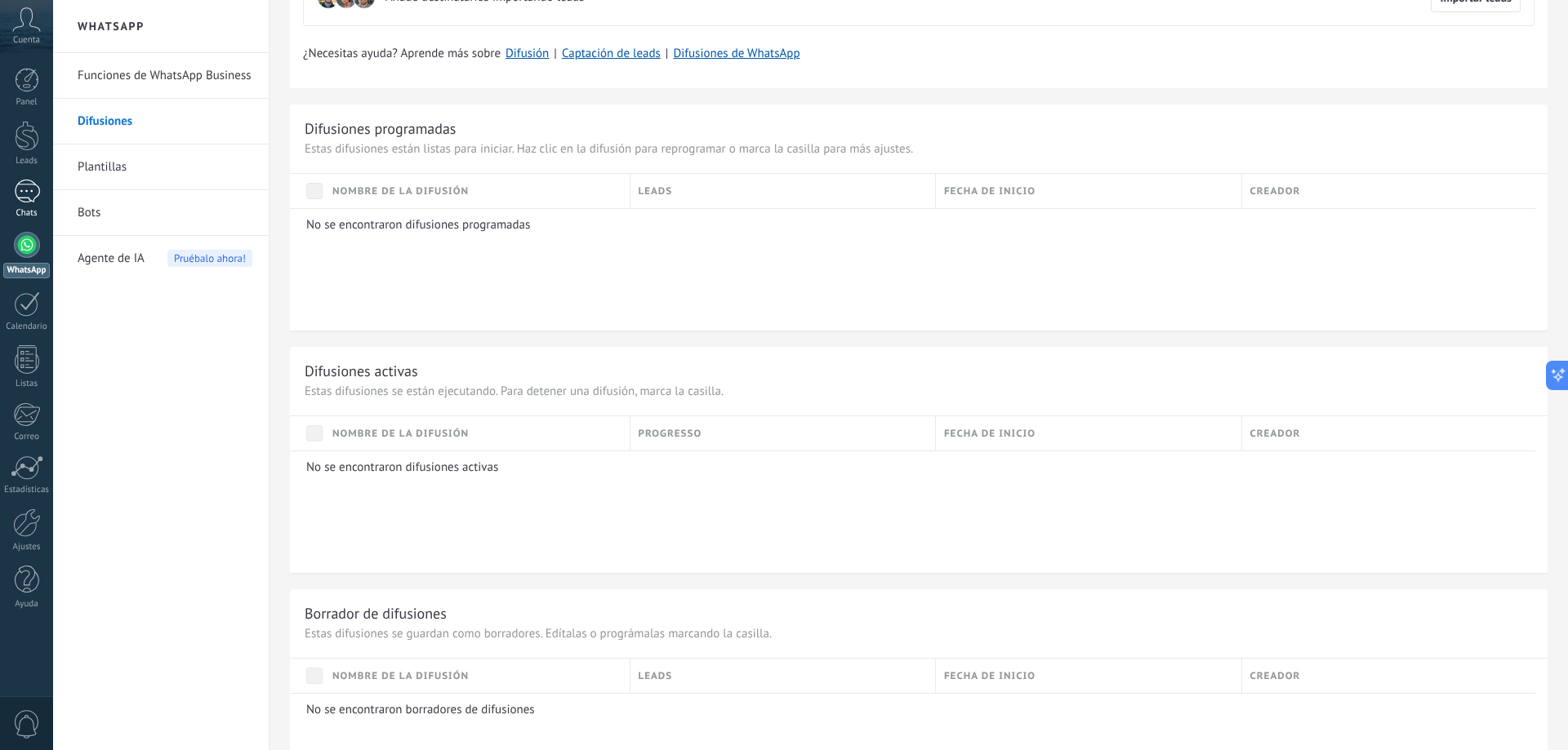
click at [26, 185] on div at bounding box center [27, 191] width 26 height 24
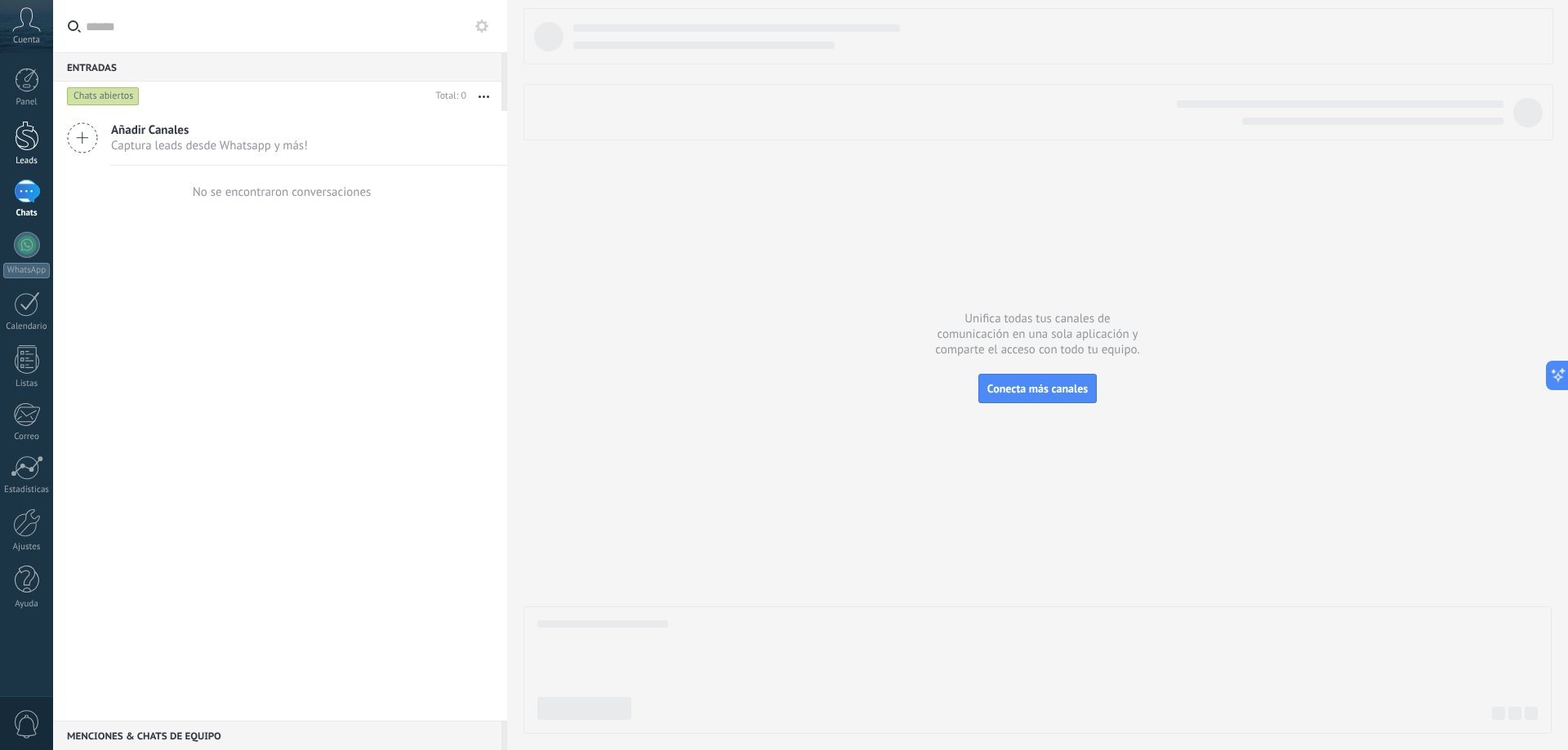
click at [28, 134] on div at bounding box center [27, 136] width 25 height 30
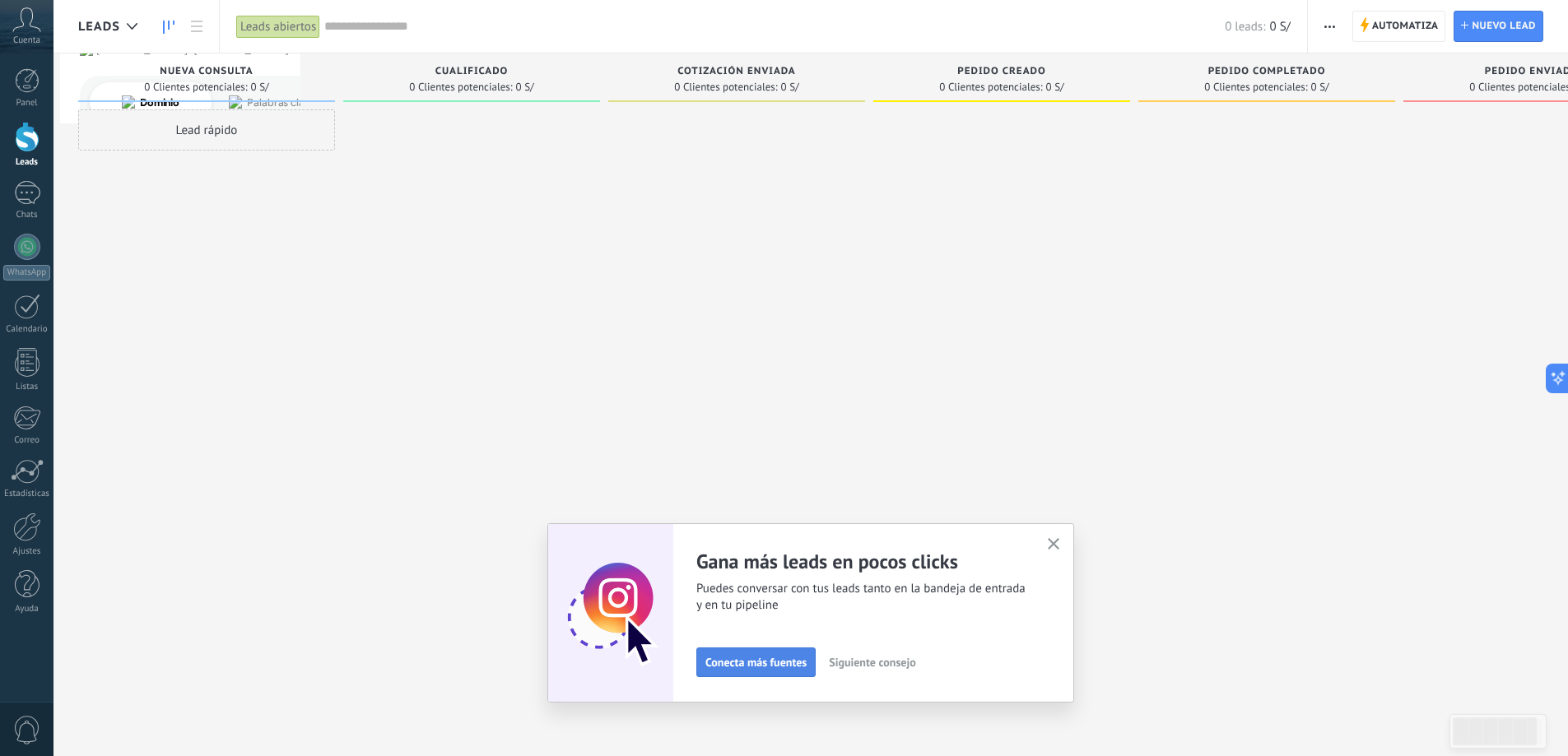
click at [786, 665] on span "Conecta más fuentes" at bounding box center [756, 663] width 101 height 11
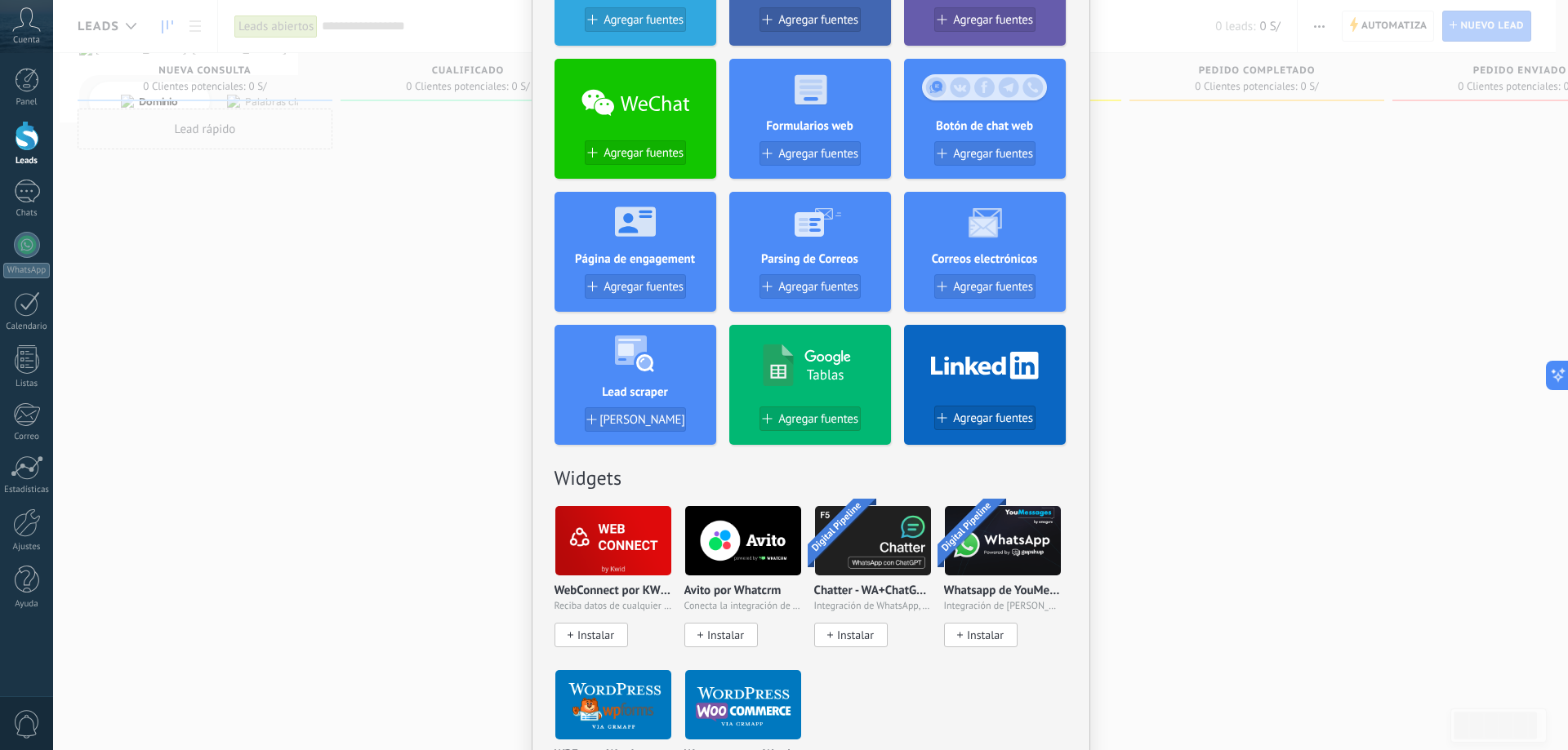
scroll to position [82, 0]
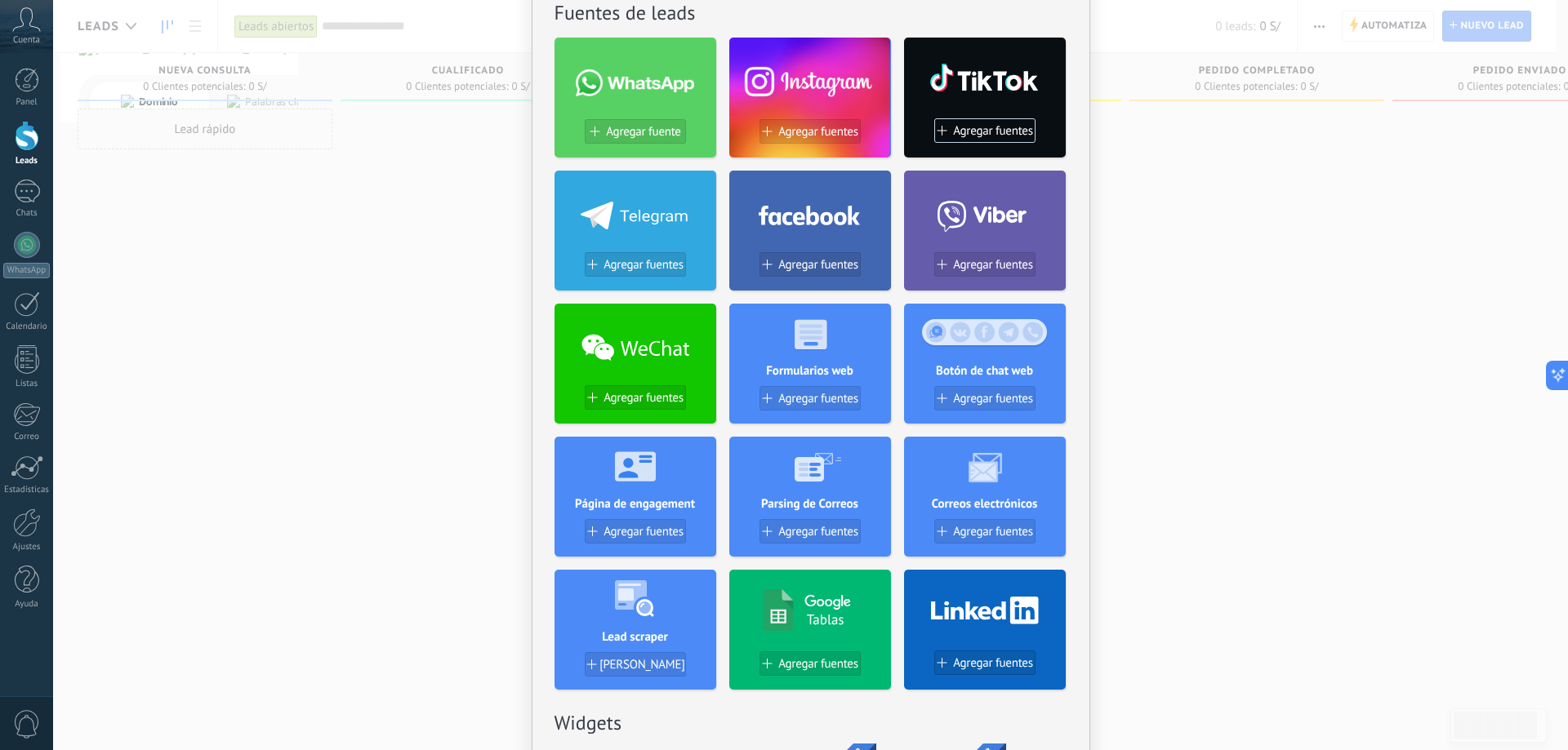
click at [629, 116] on div at bounding box center [635, 78] width 161 height 82
click at [633, 126] on span "Agregar fuente" at bounding box center [642, 131] width 75 height 14
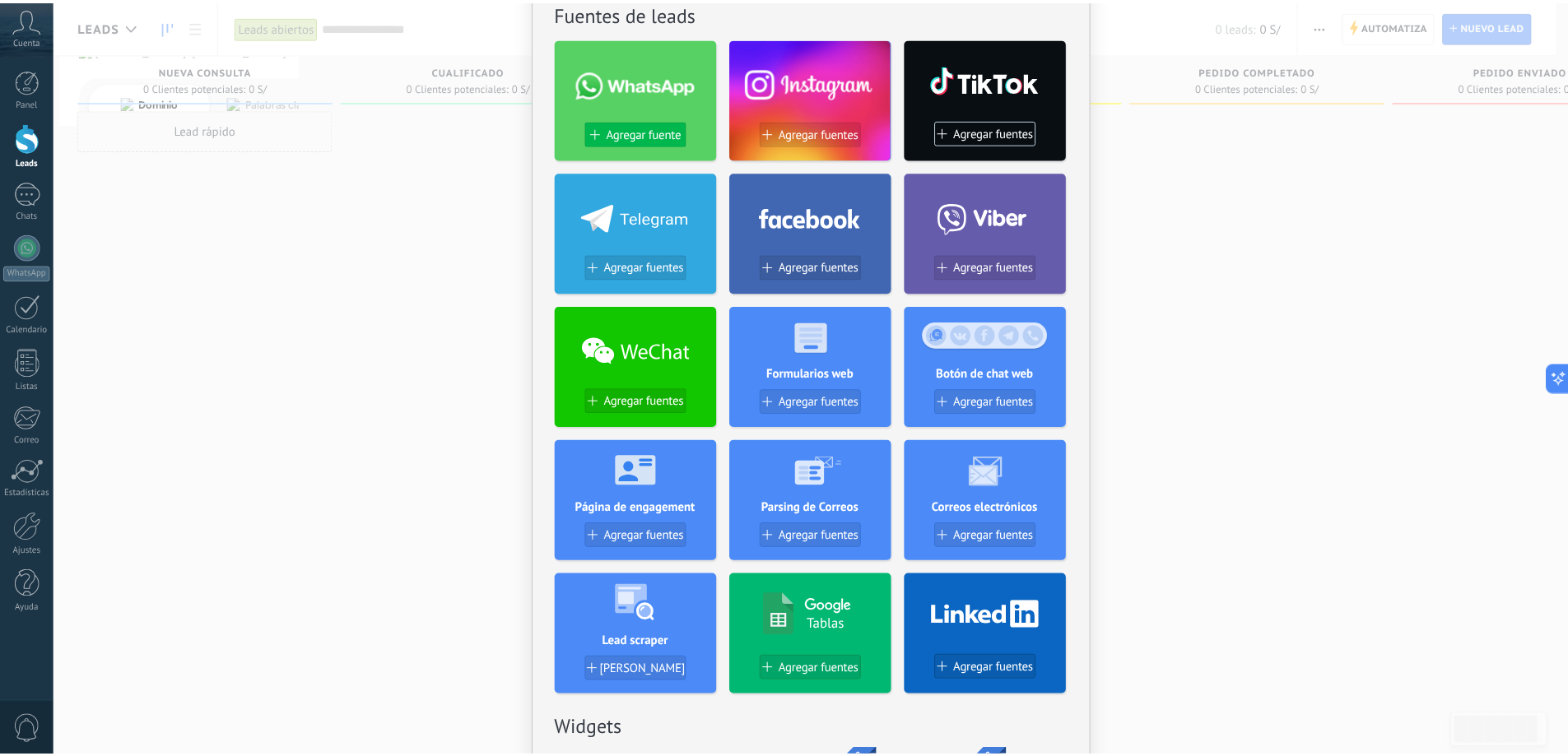
scroll to position [0, 0]
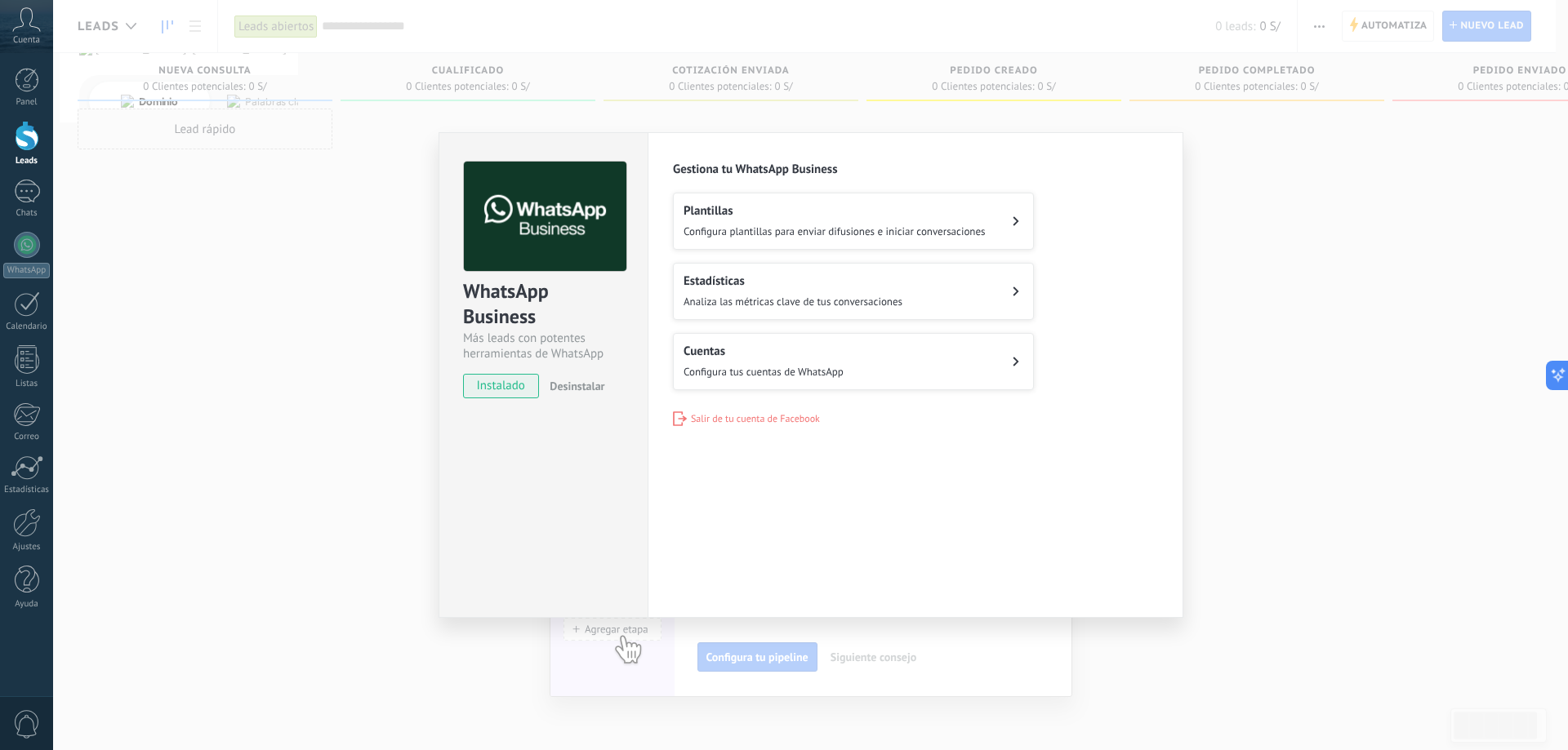
click at [1335, 285] on div "WhatsApp Business Más leads con potentes herramientas de WhatsApp instalado Des…" at bounding box center [810, 375] width 1515 height 750
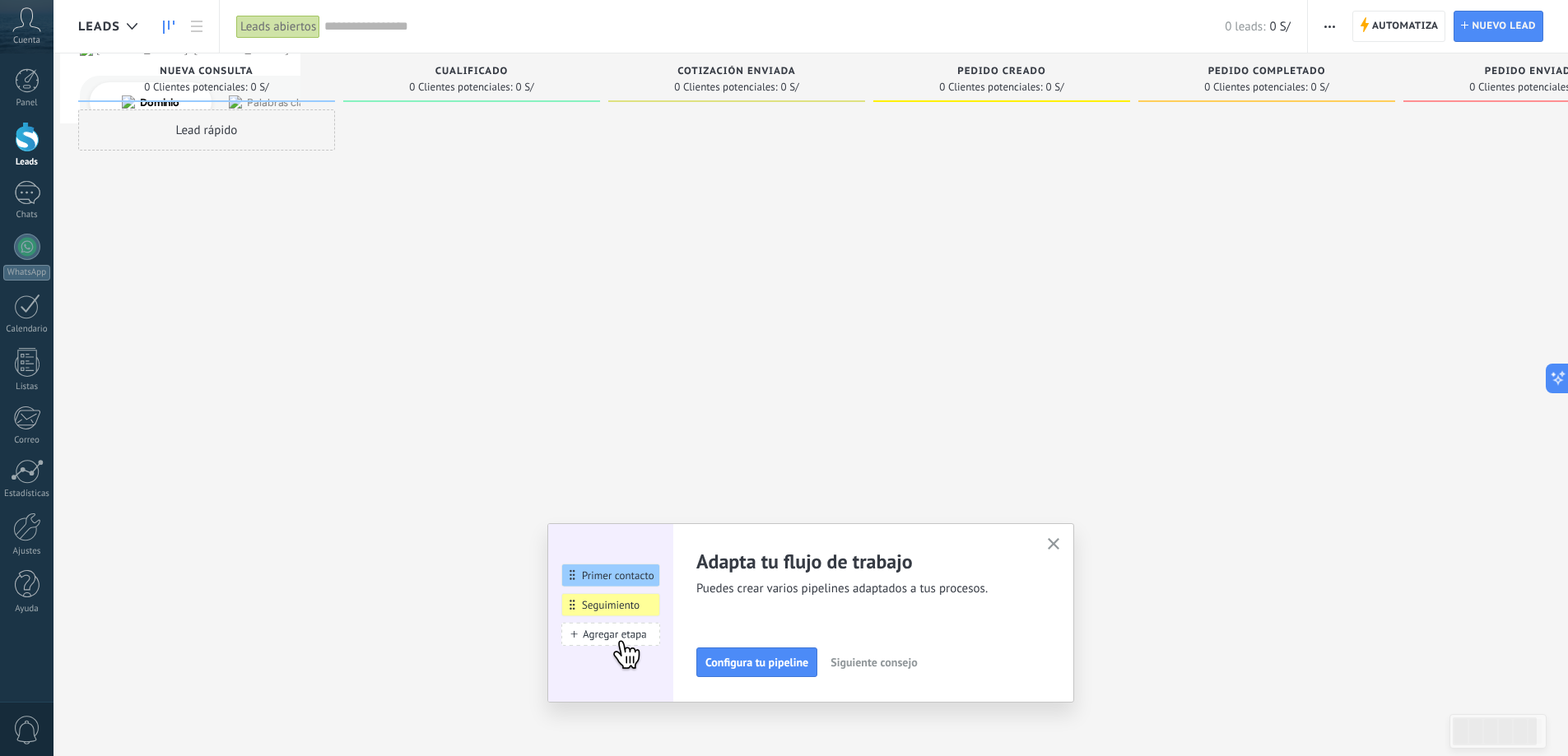
click at [1073, 543] on div "Adapta tu flujo de trabajo Puedes crear varios pipelines adaptados a tus proces…" at bounding box center [811, 612] width 527 height 180
click at [1056, 543] on icon "button" at bounding box center [1054, 544] width 12 height 12
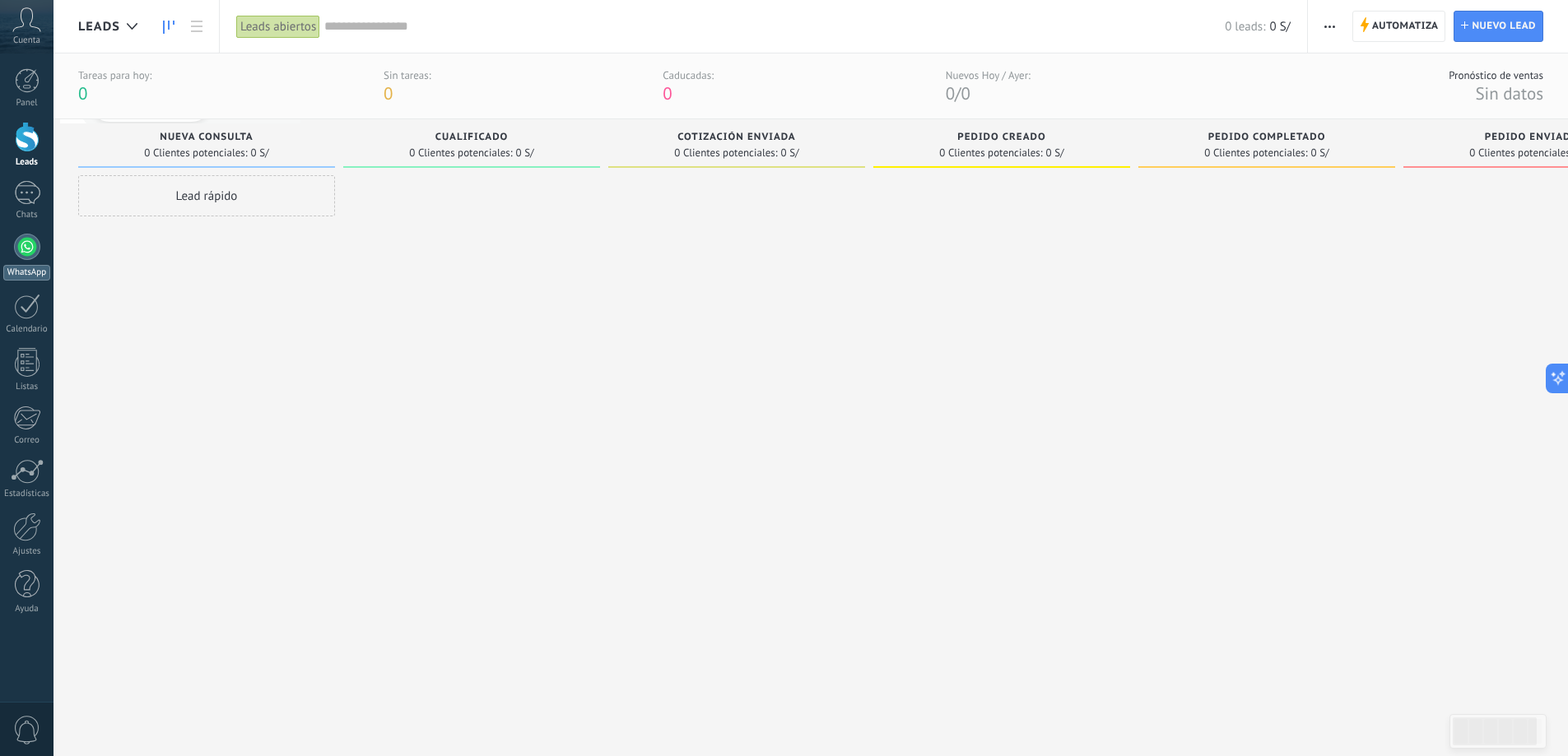
click at [13, 242] on link "WhatsApp" at bounding box center [27, 257] width 53 height 47
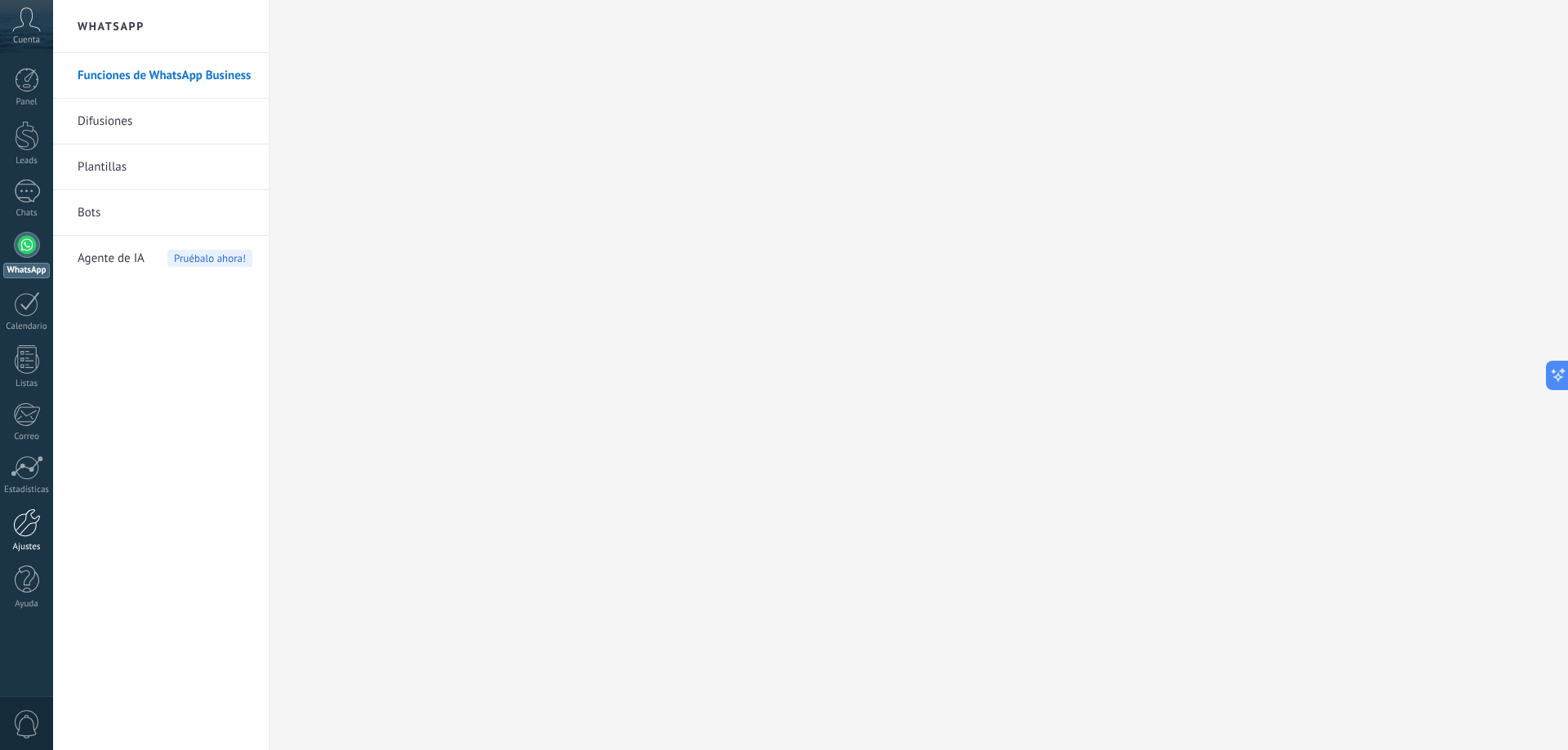
click at [25, 538] on link "Ajustes" at bounding box center [26, 530] width 53 height 44
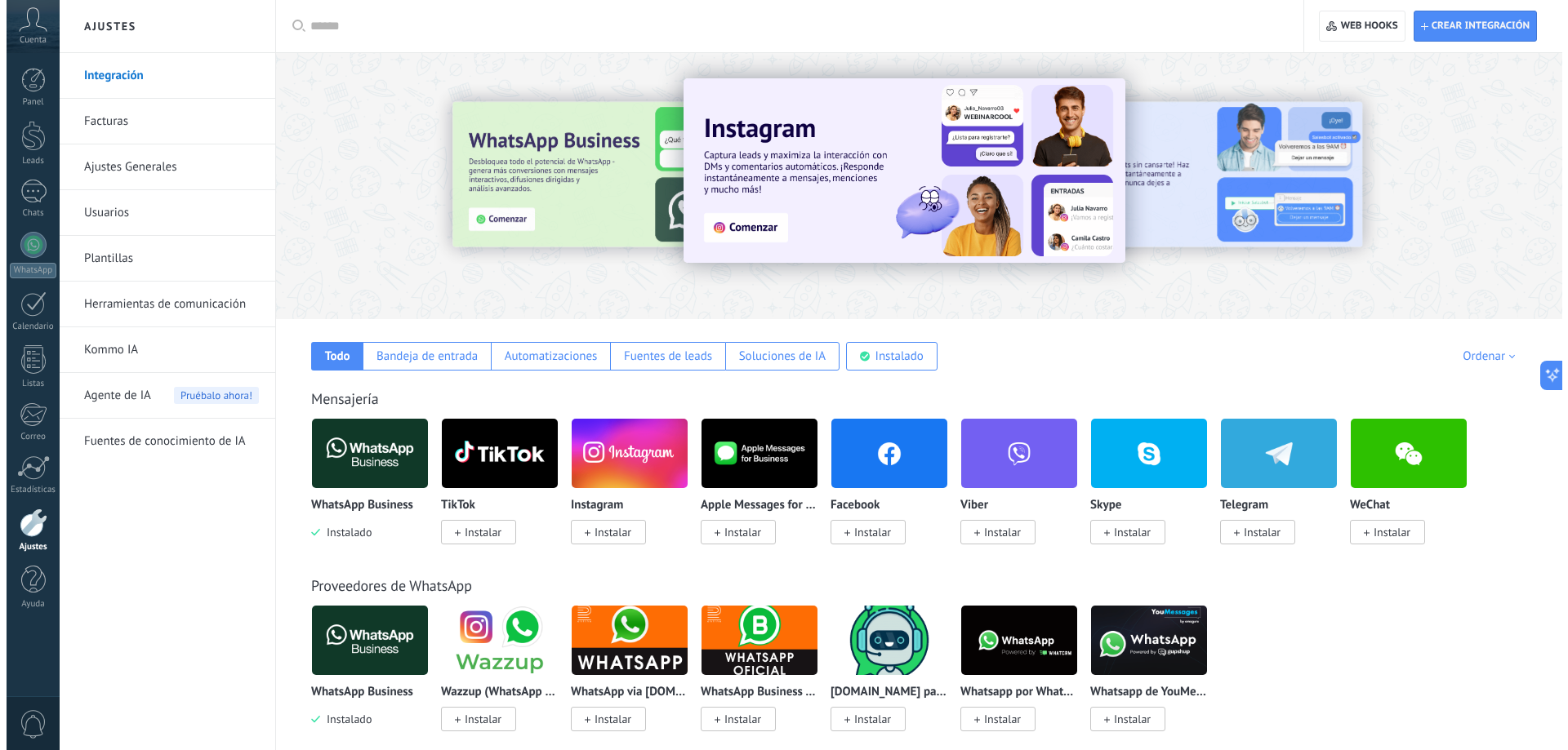
scroll to position [245, 0]
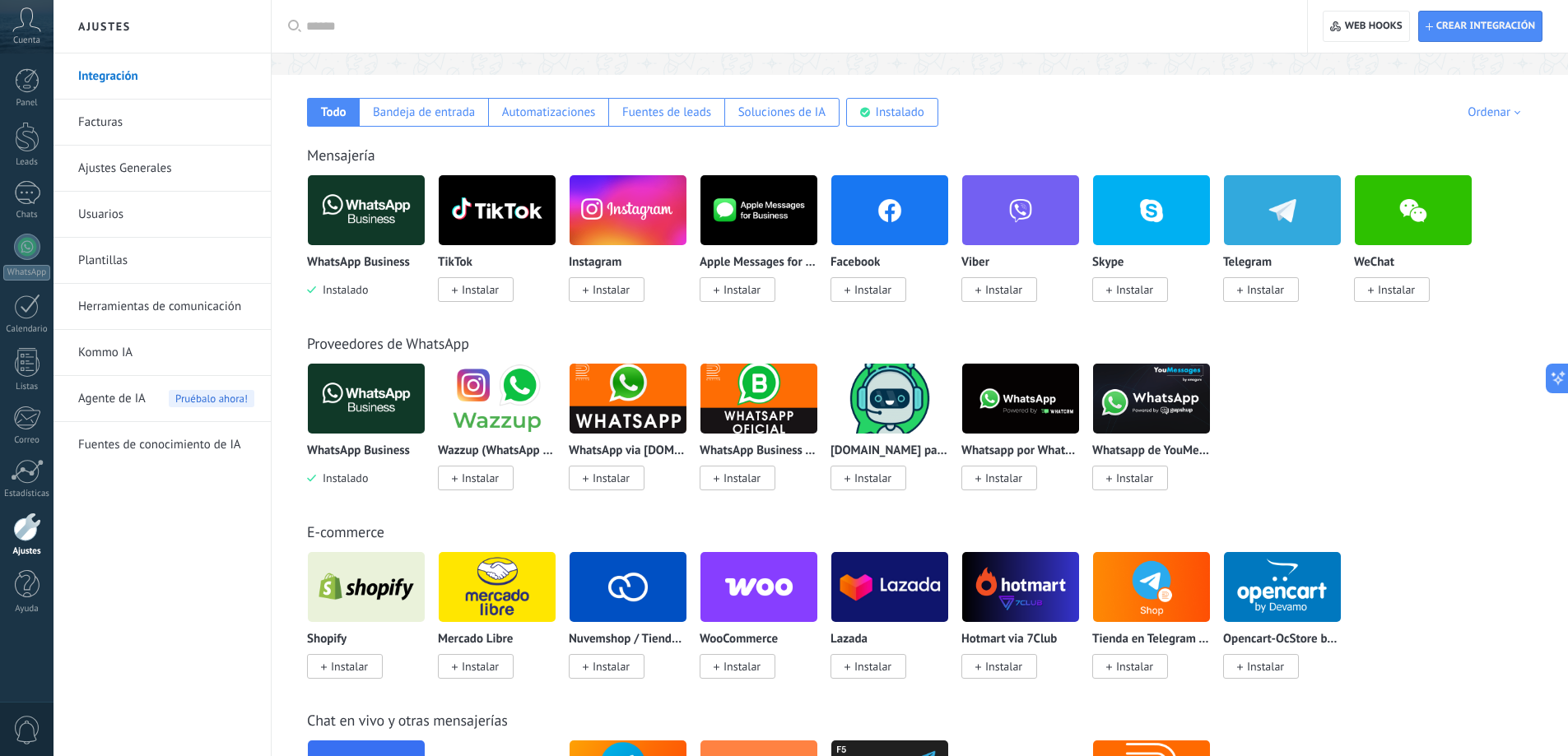
click at [338, 223] on img at bounding box center [366, 210] width 117 height 80
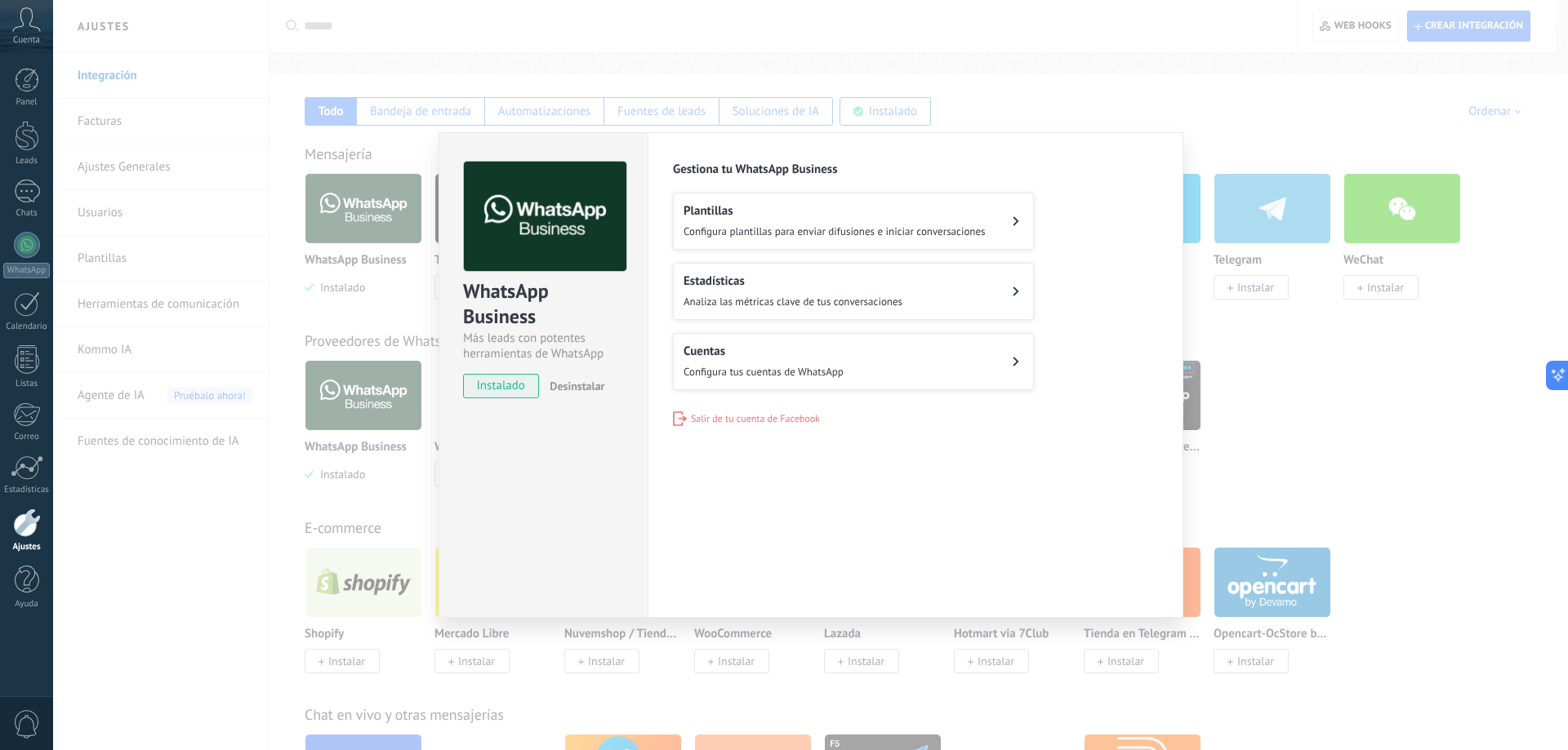
click at [772, 305] on span "Analiza las métricas clave de tus conversaciones" at bounding box center [792, 301] width 219 height 14
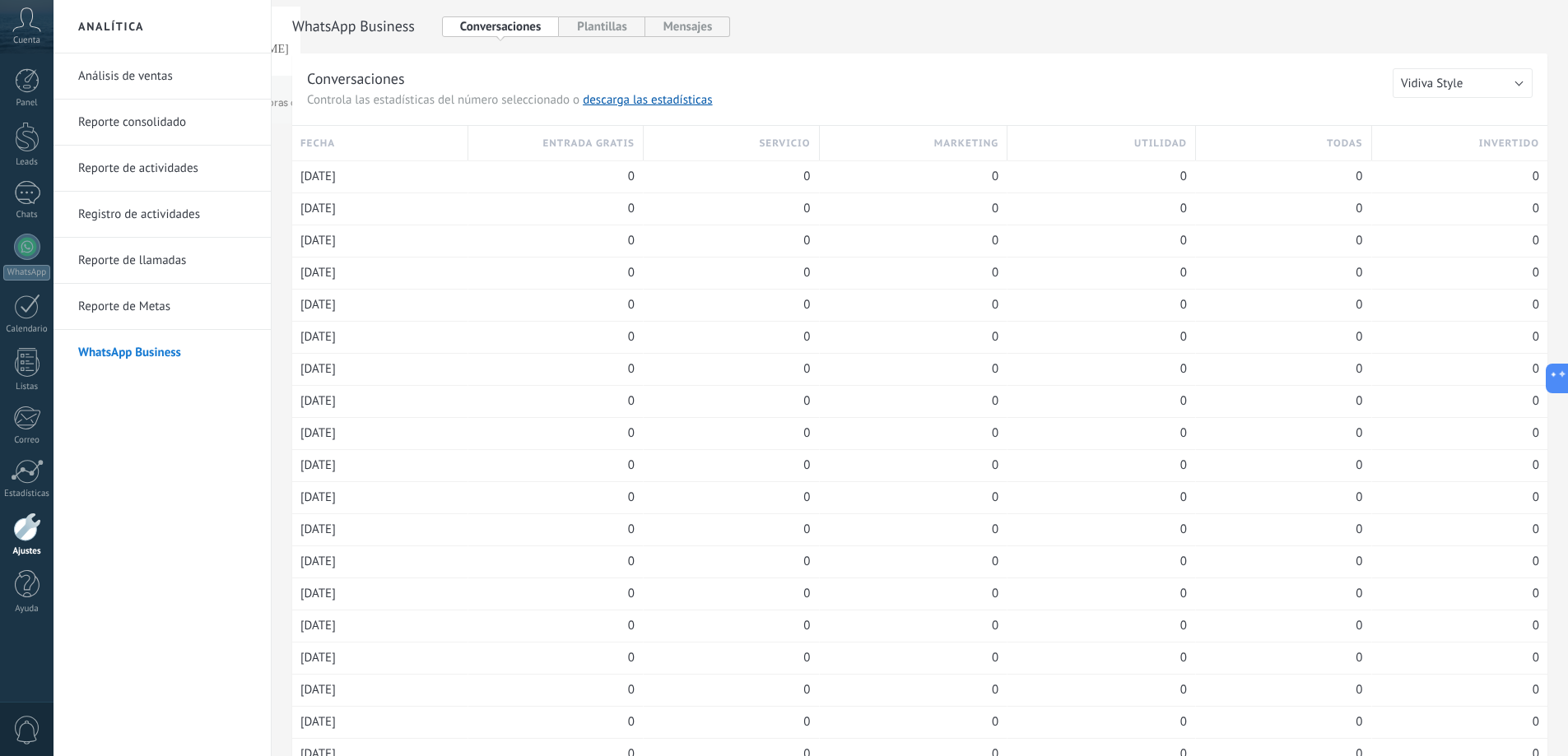
click at [148, 358] on link "WhatsApp Business" at bounding box center [165, 353] width 176 height 46
click at [27, 246] on div at bounding box center [28, 247] width 27 height 27
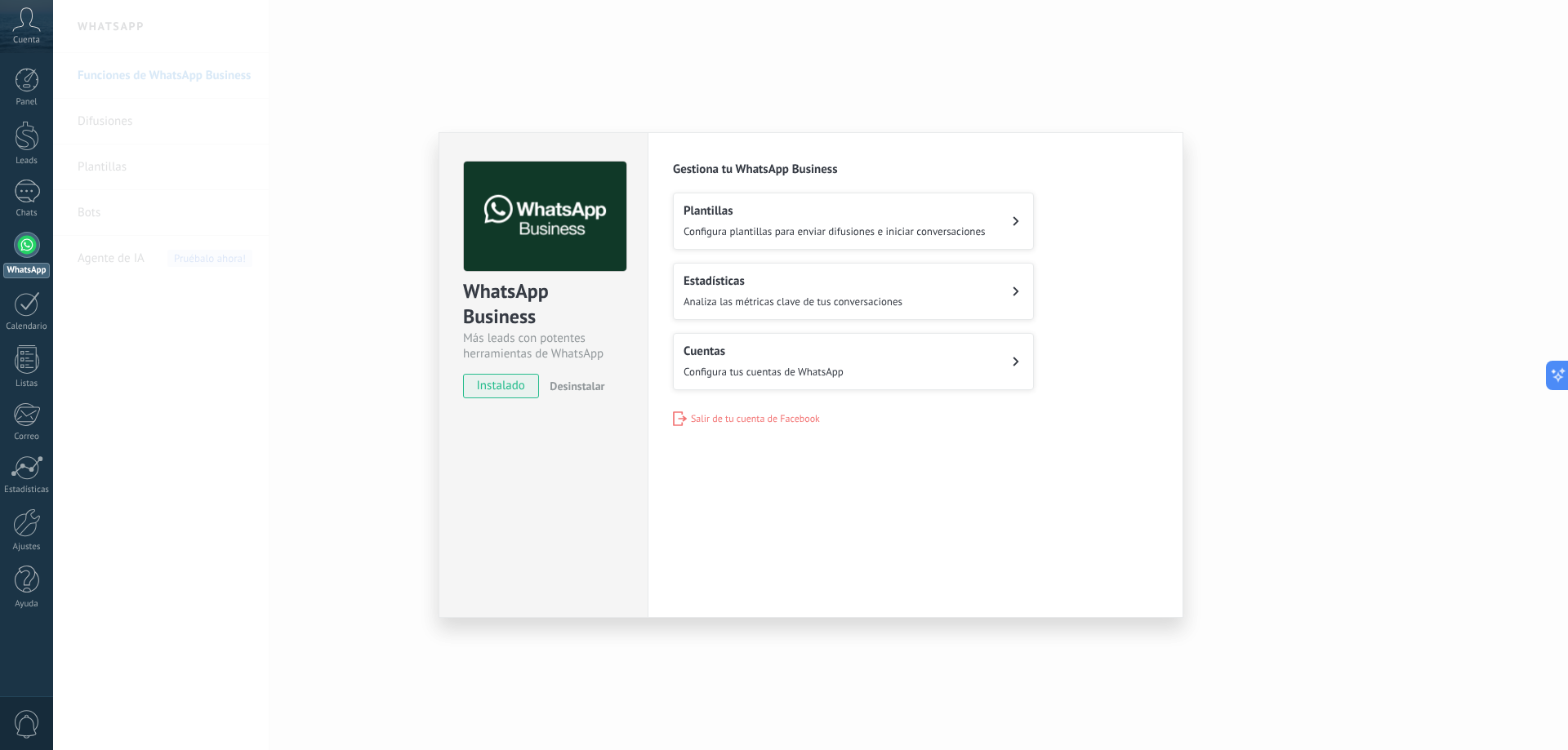
click at [923, 343] on button "Cuentas Configura tus cuentas de WhatsApp" at bounding box center [853, 361] width 361 height 58
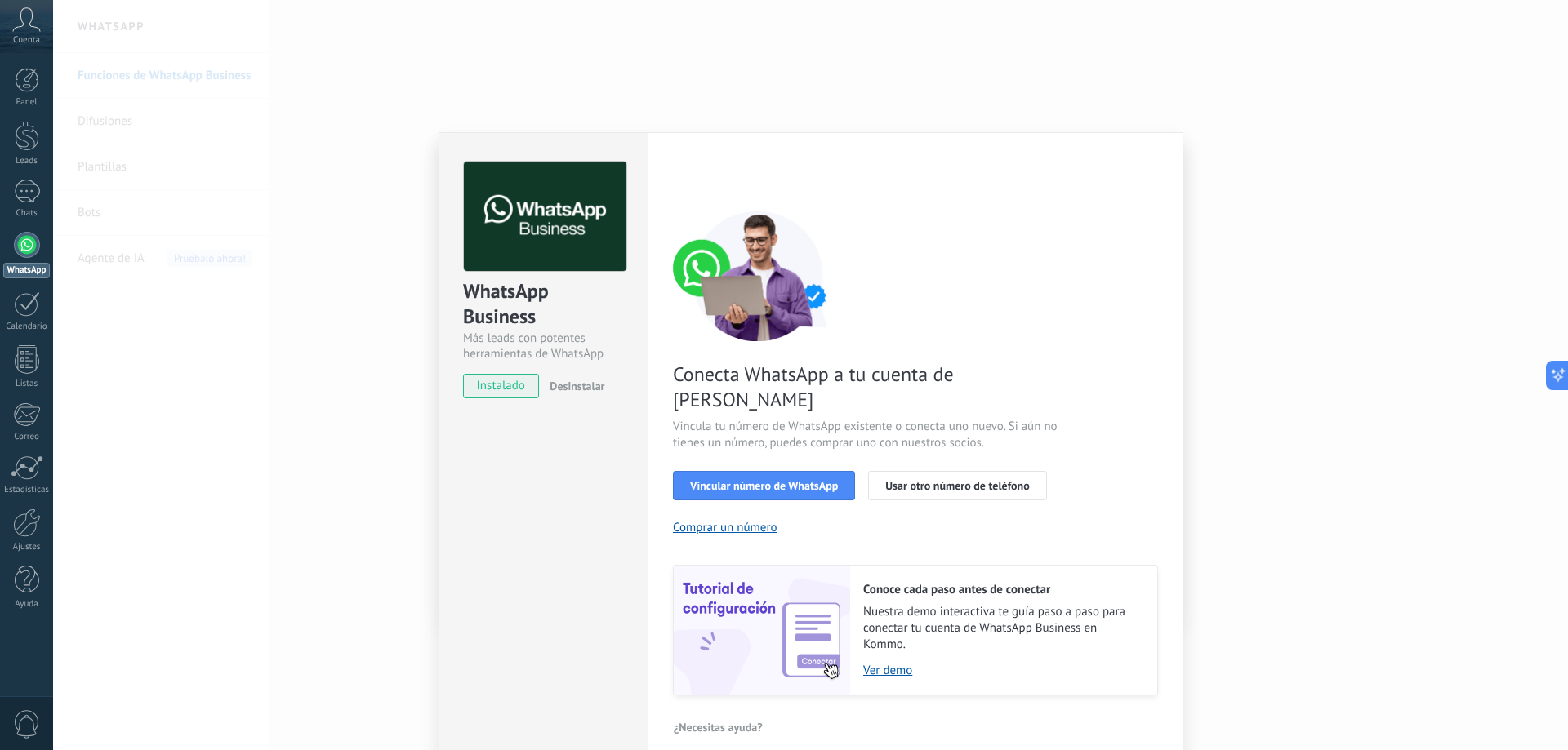
click at [751, 444] on div "Conecta WhatsApp a tu cuenta de Kommo Vincula tu número de WhatsApp existente o…" at bounding box center [915, 453] width 485 height 485
click at [760, 480] on span "Vincular número de WhatsApp" at bounding box center [763, 486] width 148 height 11
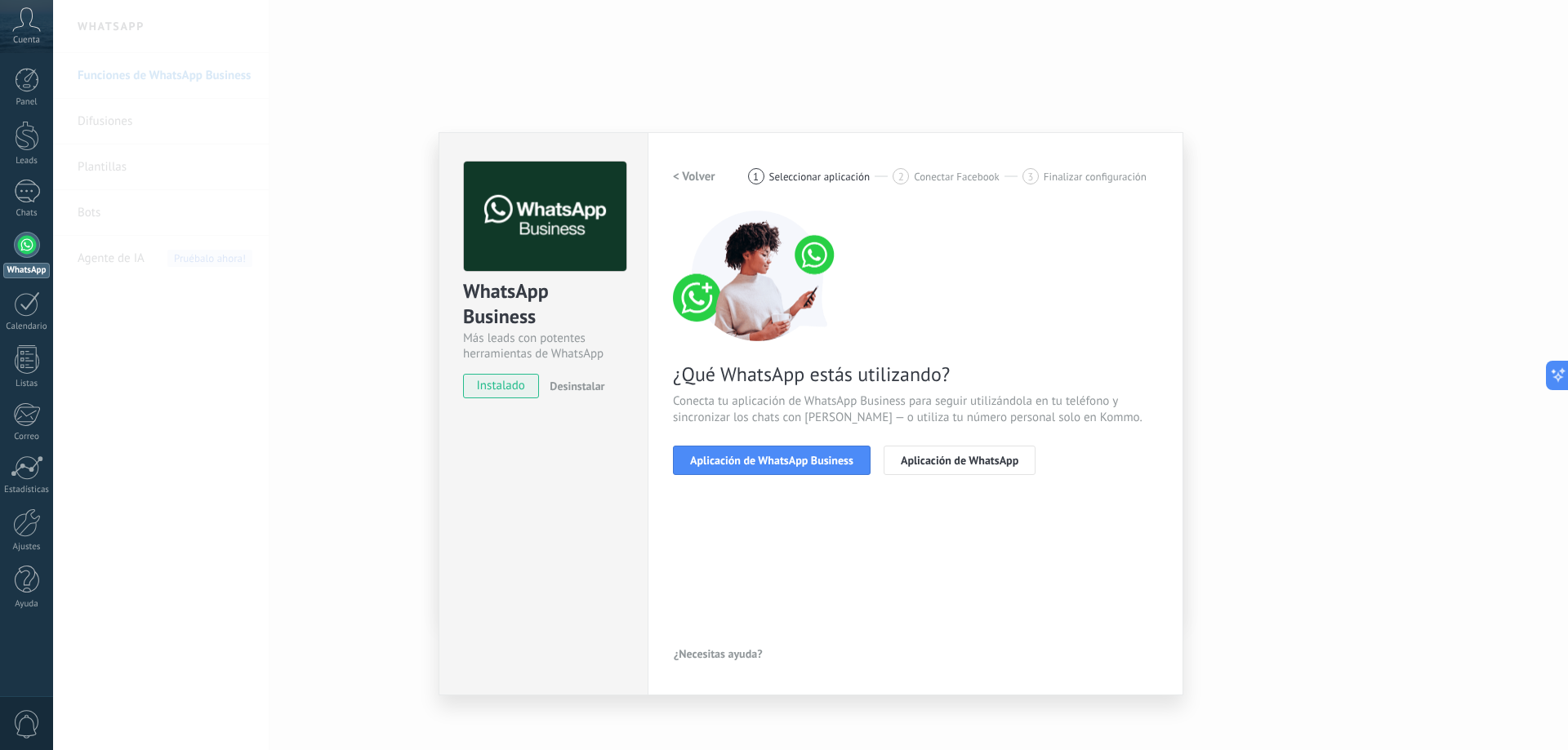
click at [760, 463] on span "Aplicación de WhatsApp Business" at bounding box center [771, 460] width 163 height 11
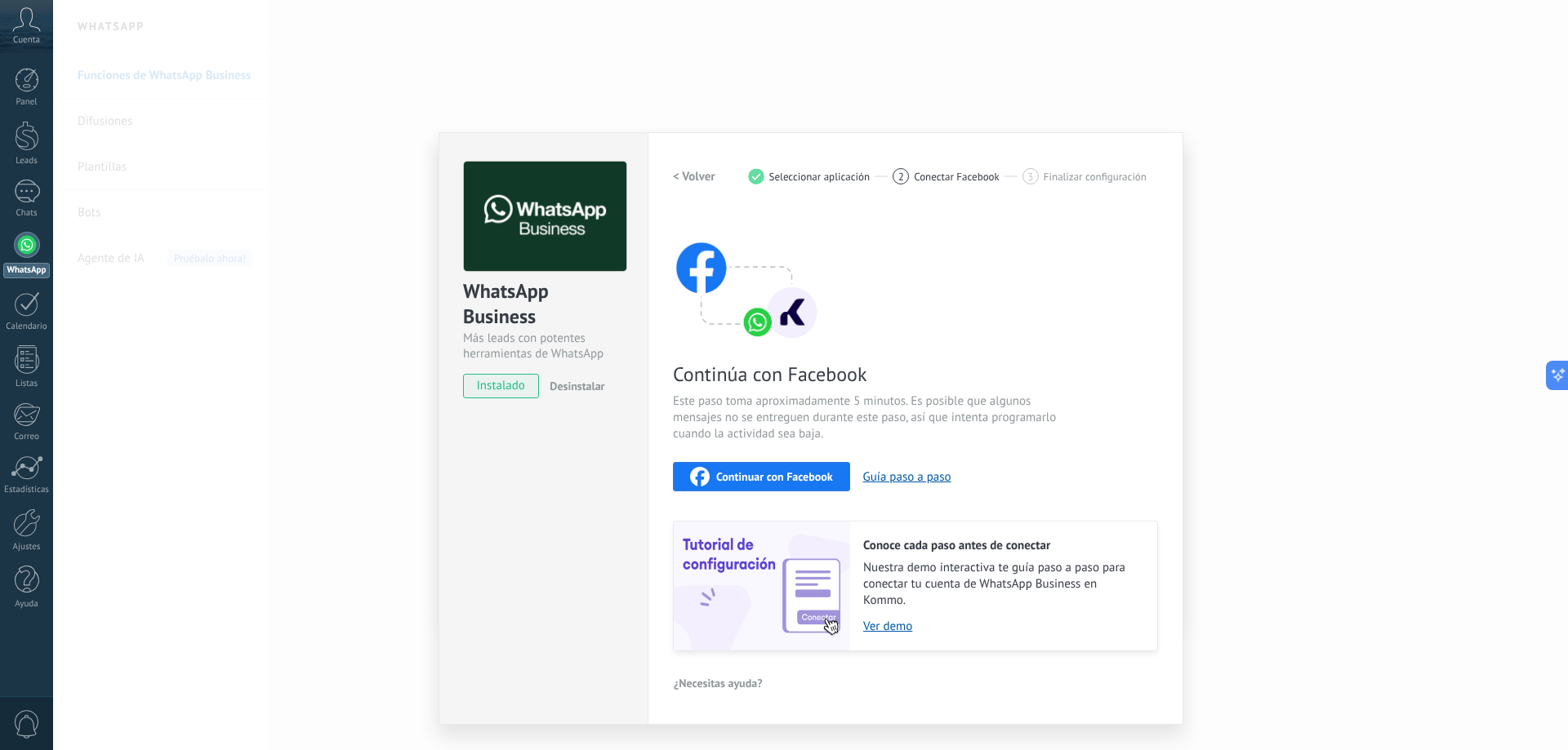
click at [785, 471] on span "Continuar con Facebook" at bounding box center [775, 476] width 117 height 11
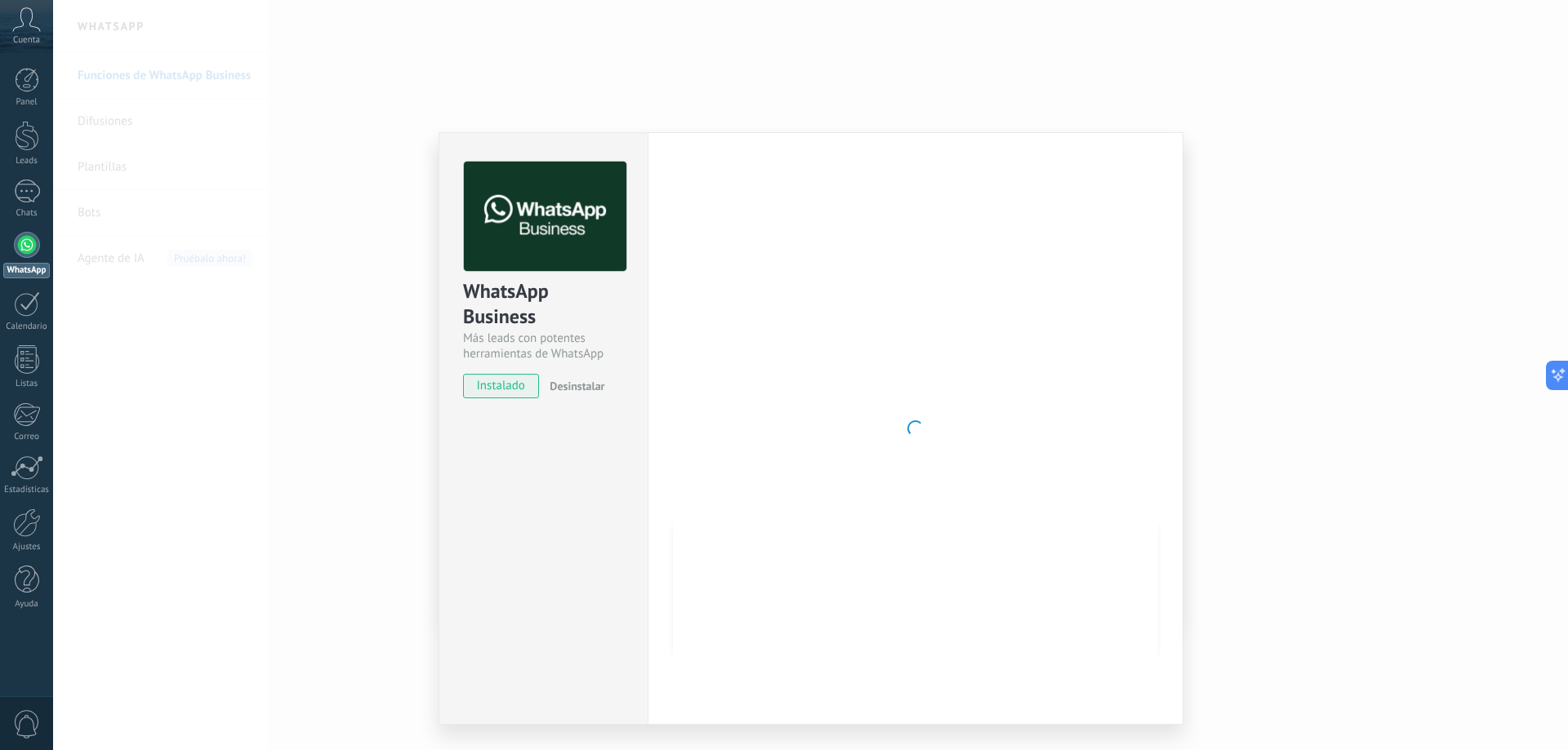
click at [800, 343] on div at bounding box center [915, 428] width 485 height 534
click at [1505, 218] on div "WhatsApp Business Más leads con potentes herramientas de WhatsApp instalado Des…" at bounding box center [810, 375] width 1515 height 750
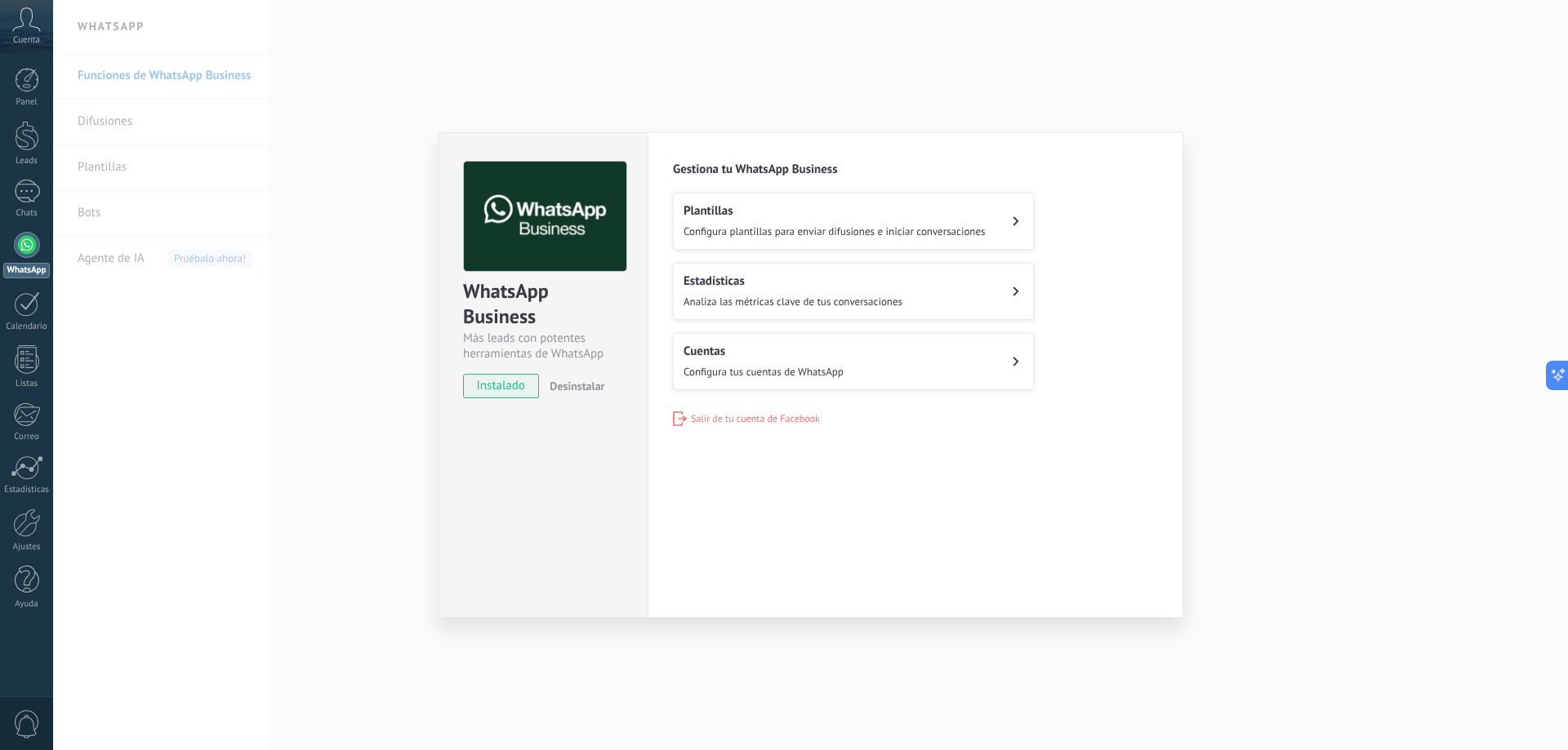
click at [892, 358] on button "Cuentas Configura tus cuentas de WhatsApp" at bounding box center [853, 361] width 361 height 58
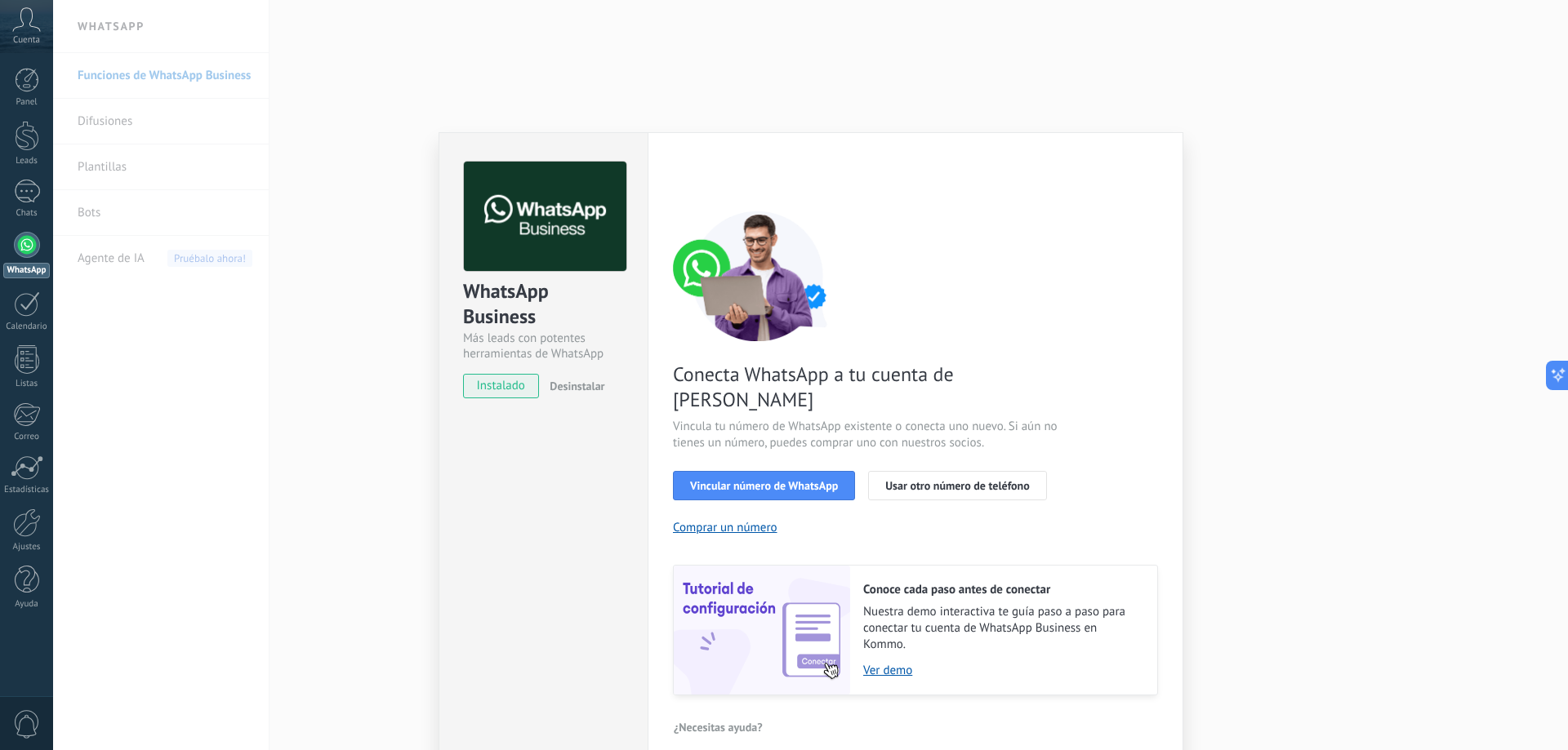
drag, startPoint x: 825, startPoint y: 454, endPoint x: 909, endPoint y: 603, distance: 171.0
click at [884, 542] on div "Conecta WhatsApp a tu cuenta de Kommo Vincula tu número de WhatsApp existente o…" at bounding box center [915, 453] width 485 height 485
click at [876, 663] on link "Ver demo" at bounding box center [1002, 671] width 277 height 15
click at [1348, 269] on div "WhatsApp Business Más leads con potentes herramientas de WhatsApp instalado Des…" at bounding box center [810, 375] width 1515 height 750
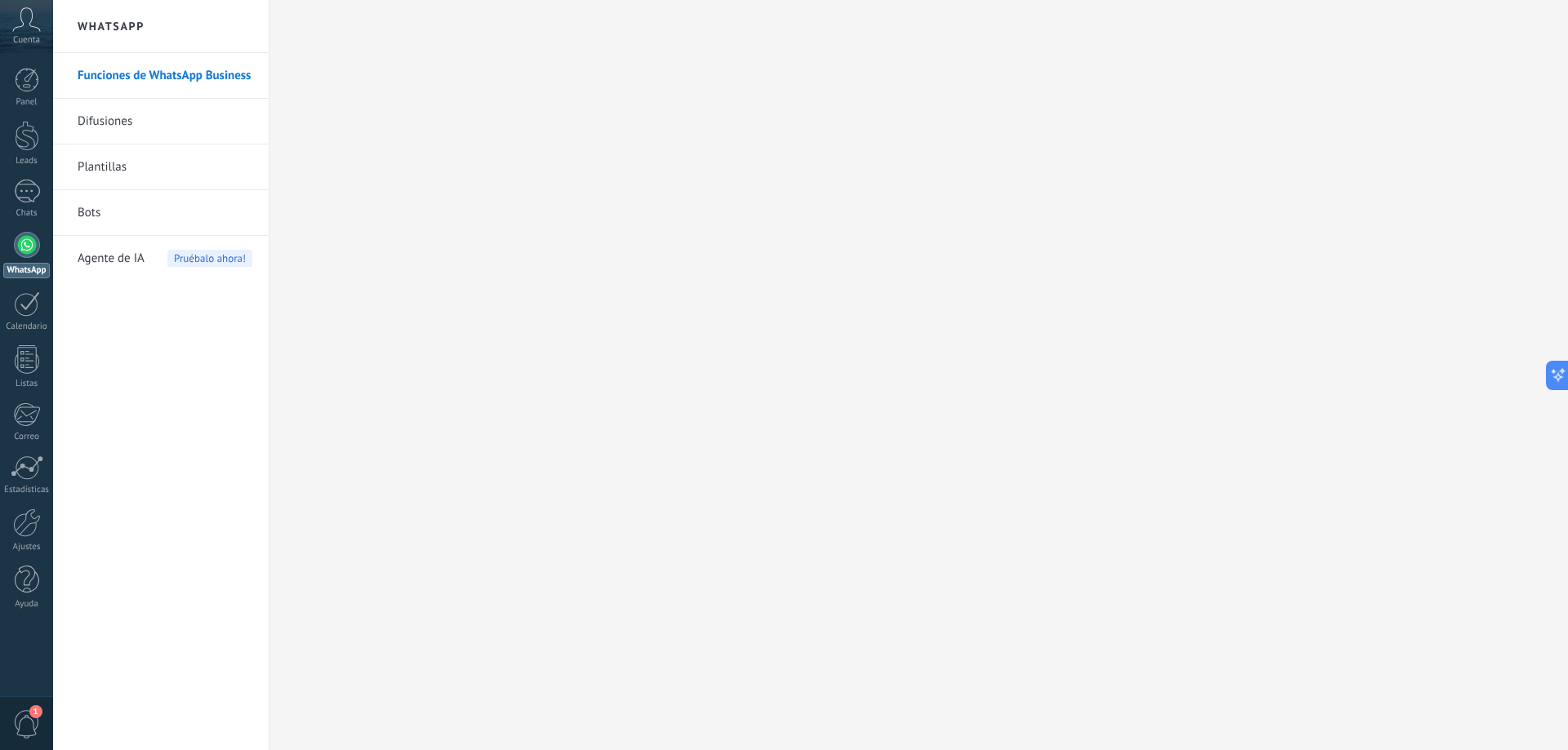
click at [20, 245] on div at bounding box center [27, 245] width 26 height 26
click at [9, 204] on link "Chats" at bounding box center [26, 199] width 53 height 40
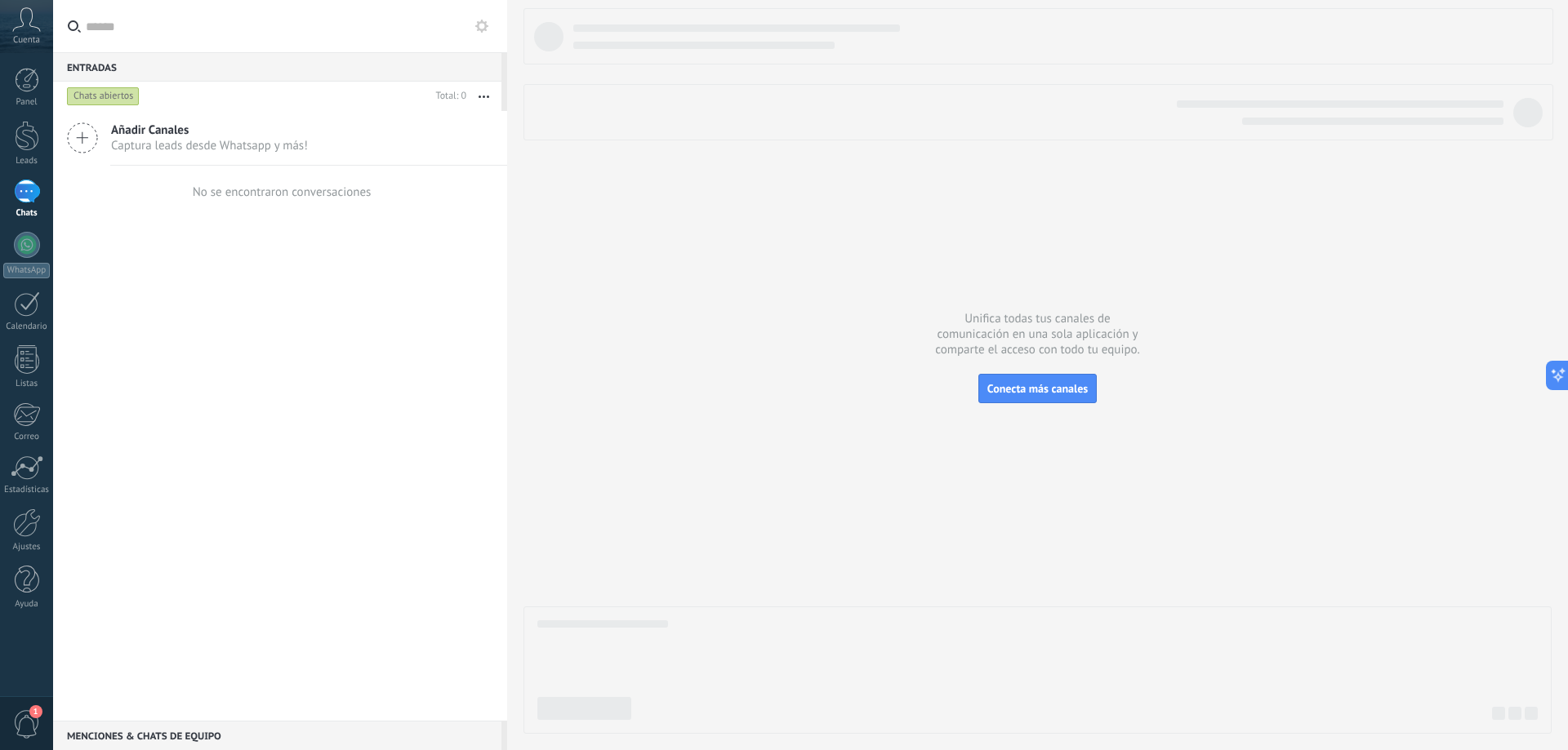
drag, startPoint x: 242, startPoint y: 143, endPoint x: 255, endPoint y: 204, distance: 62.4
click at [255, 204] on div "Añadir Canales Captura leads desde Whatsapp y más! No se encontraron conversaci…" at bounding box center [279, 416] width 454 height 610
click at [209, 142] on span "Captura leads desde Whatsapp y más!" at bounding box center [209, 145] width 197 height 15
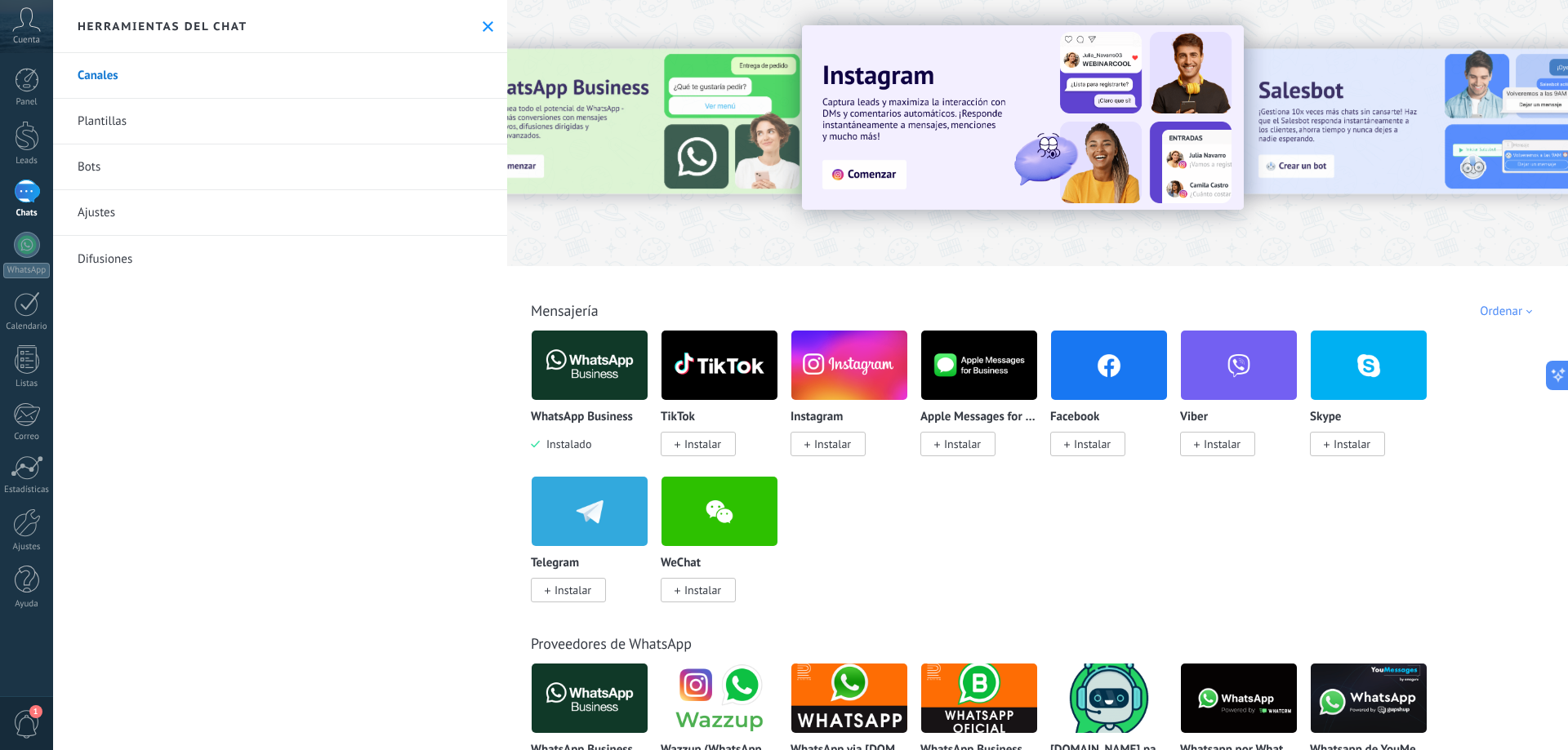
click at [600, 368] on img at bounding box center [589, 365] width 116 height 79
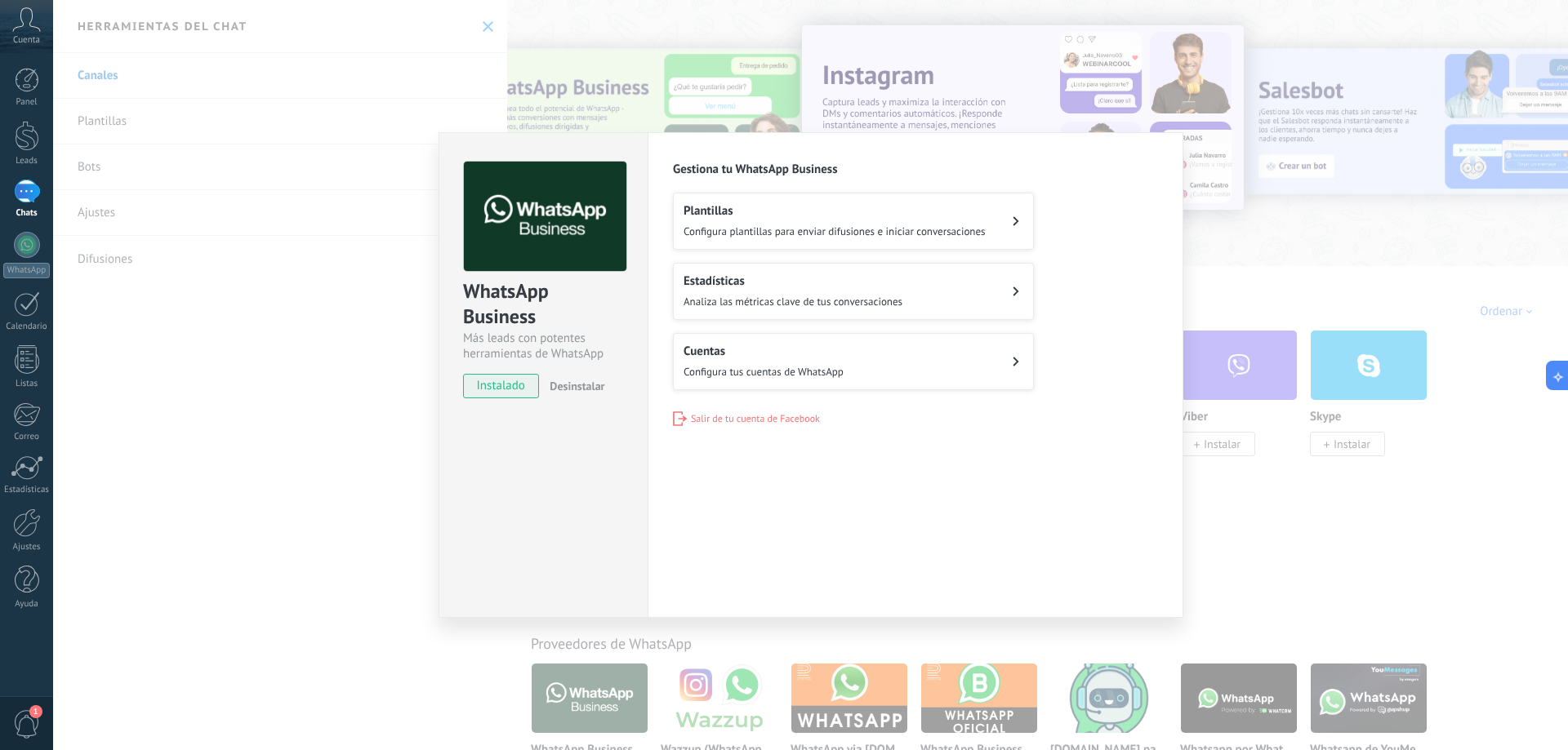
click at [325, 290] on div "WhatsApp Business Más leads con potentes herramientas de WhatsApp instalado Des…" at bounding box center [810, 375] width 1515 height 750
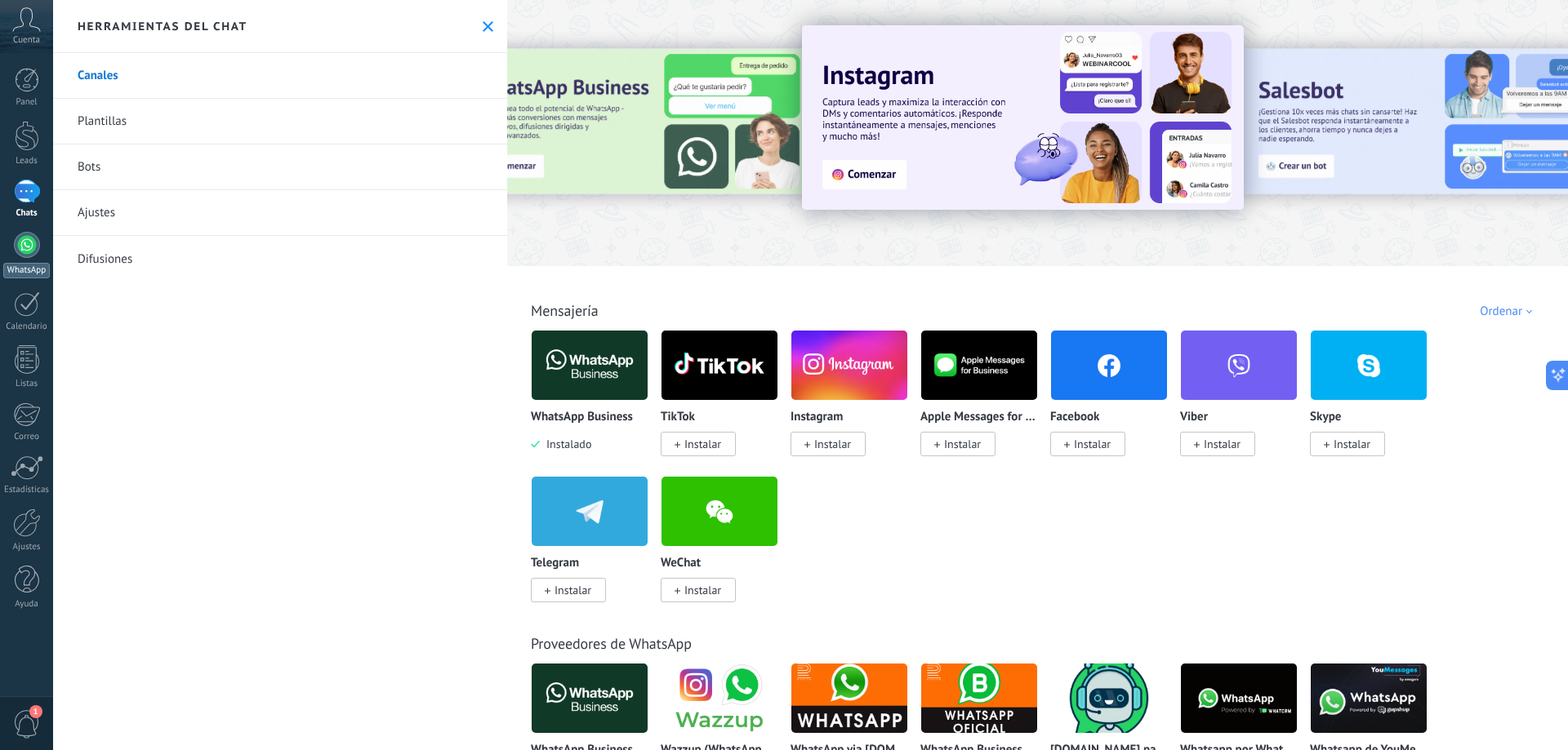
click at [22, 245] on div at bounding box center [27, 245] width 26 height 26
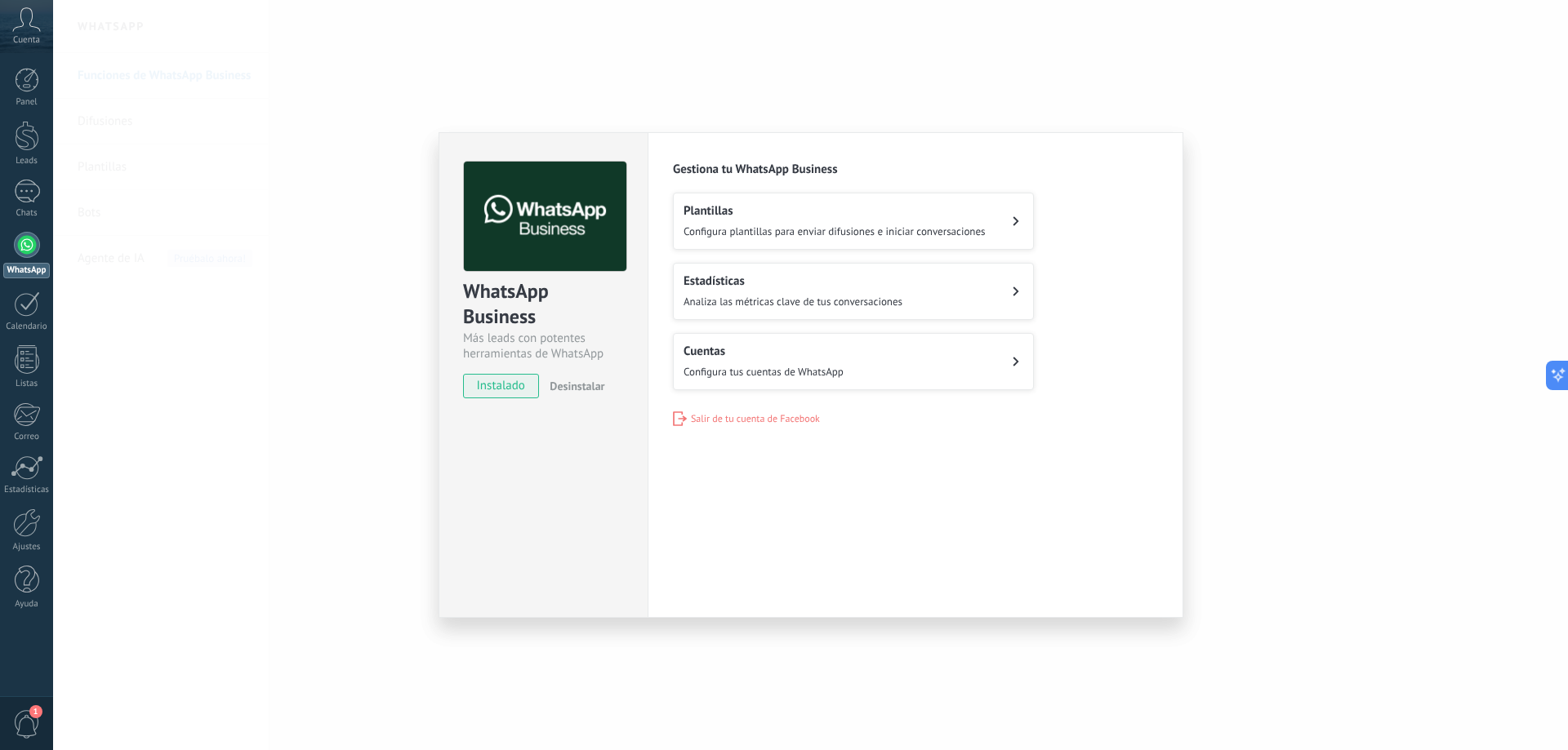
click at [855, 234] on span "Configura plantillas para enviar difusiones e iniciar conversaciones" at bounding box center [834, 231] width 302 height 14
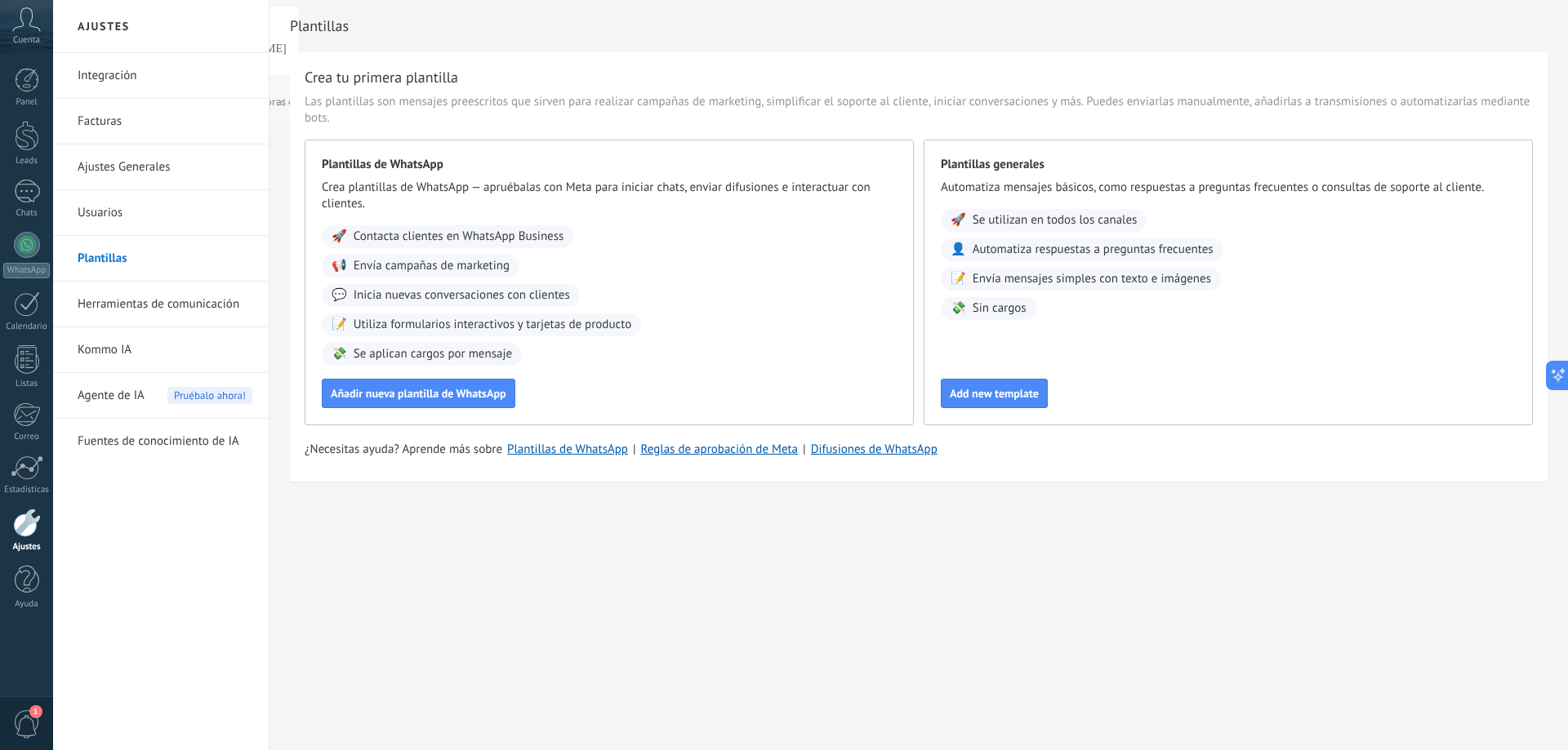
click at [138, 114] on link "Facturas" at bounding box center [164, 122] width 175 height 45
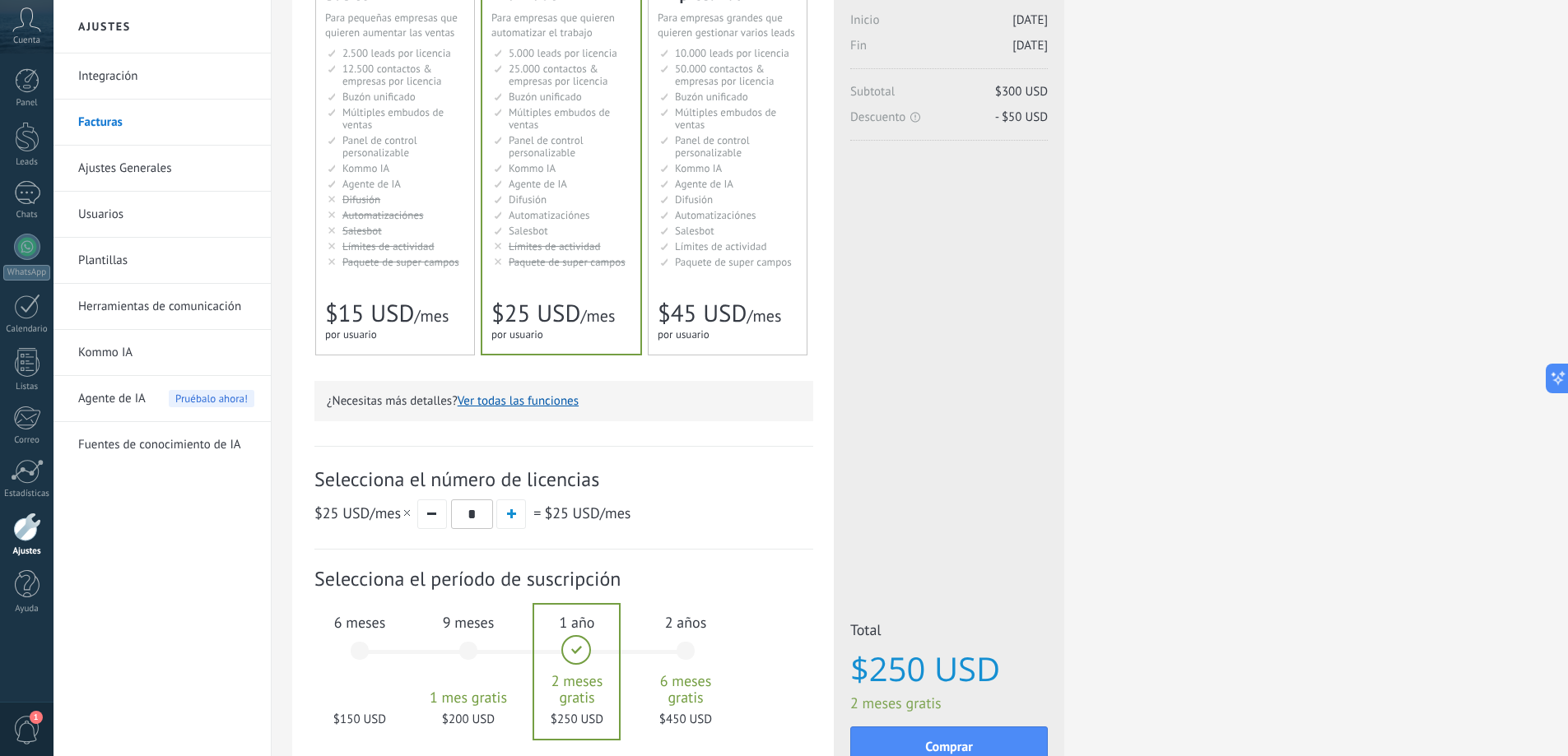
scroll to position [298, 0]
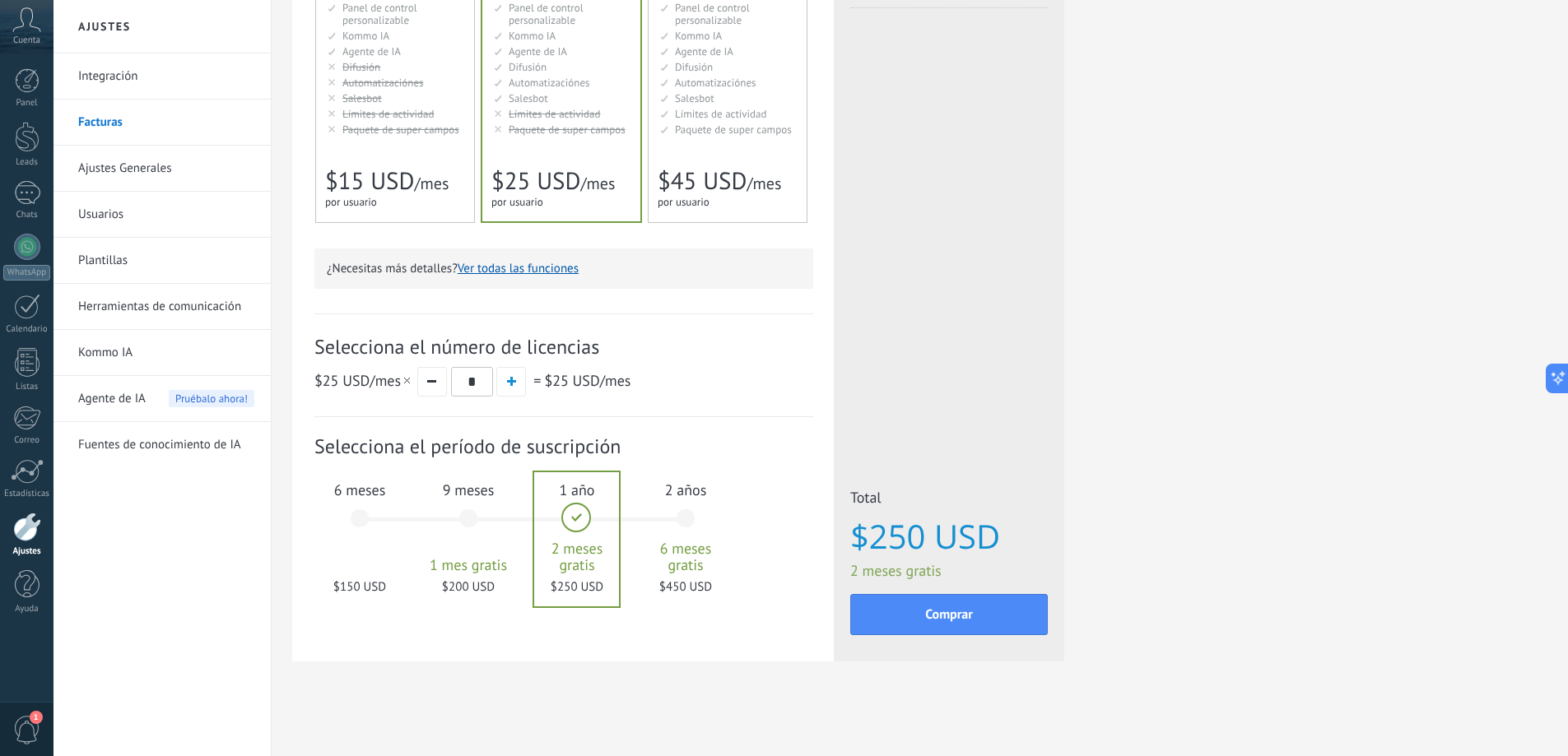
click at [361, 517] on div "6 meses $150 USD" at bounding box center [358, 526] width 88 height 116
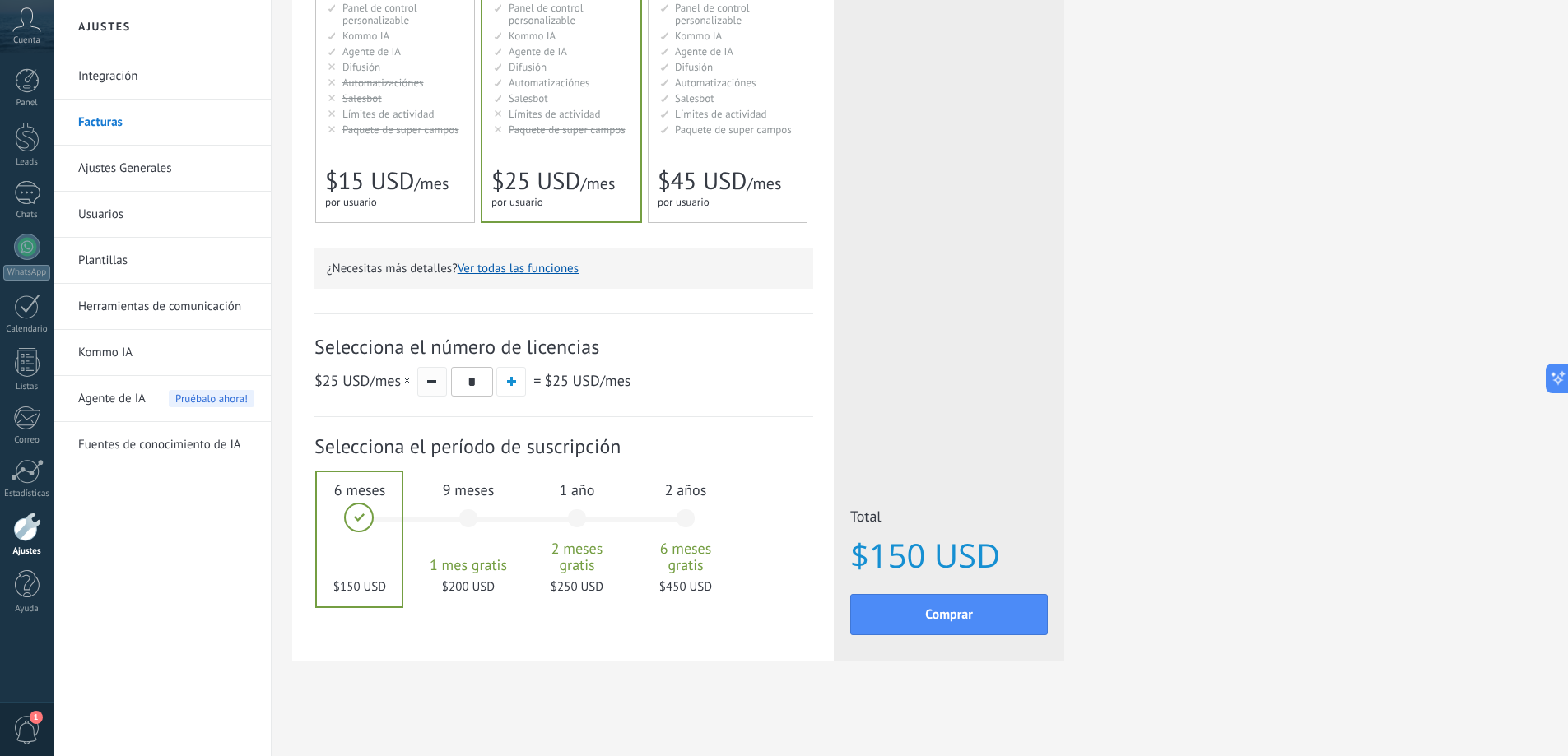
click at [431, 387] on button "button" at bounding box center [432, 381] width 29 height 29
click at [510, 378] on span "button" at bounding box center [512, 381] width 10 height 10
click at [441, 379] on button "button" at bounding box center [432, 381] width 29 height 29
type input "*"
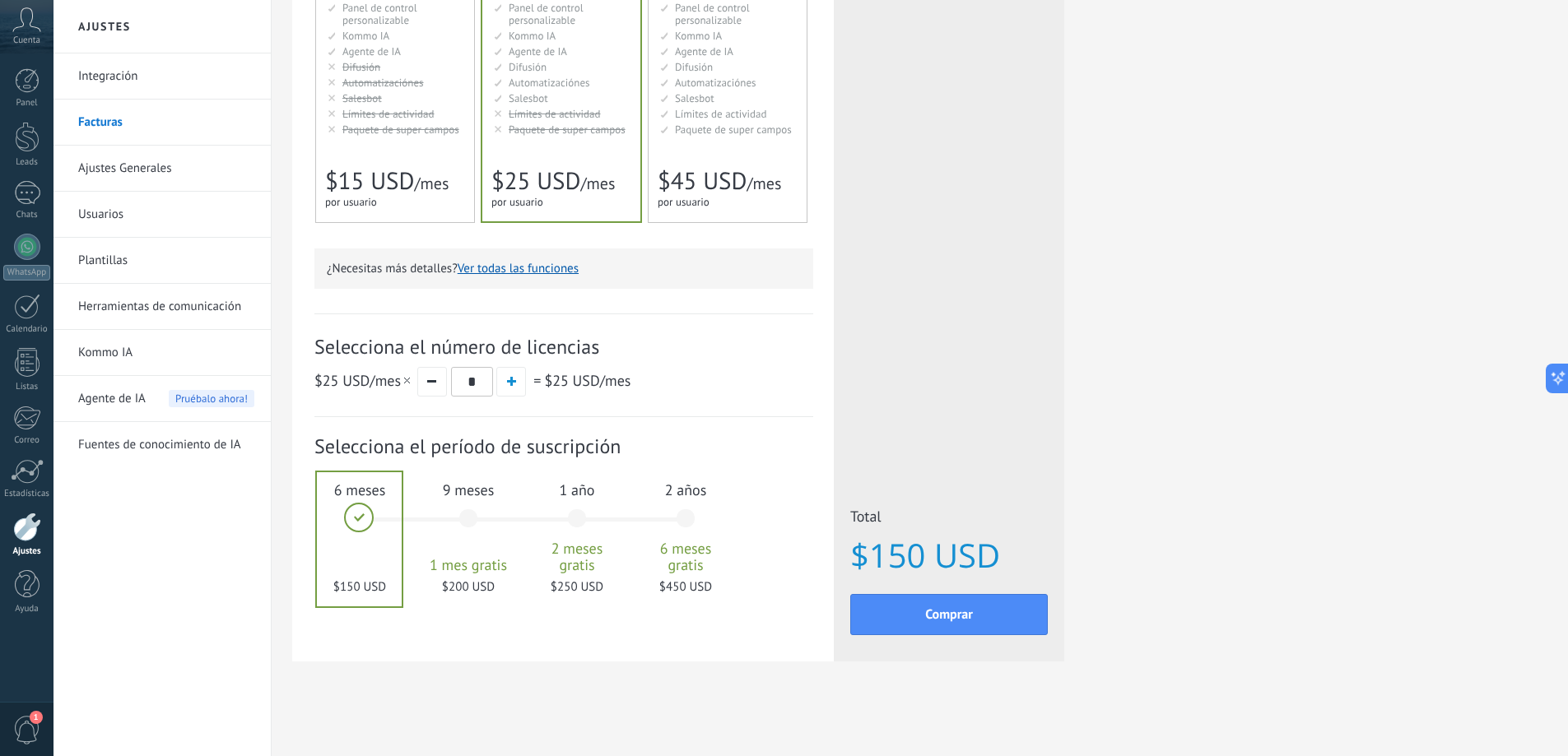
scroll to position [51, 0]
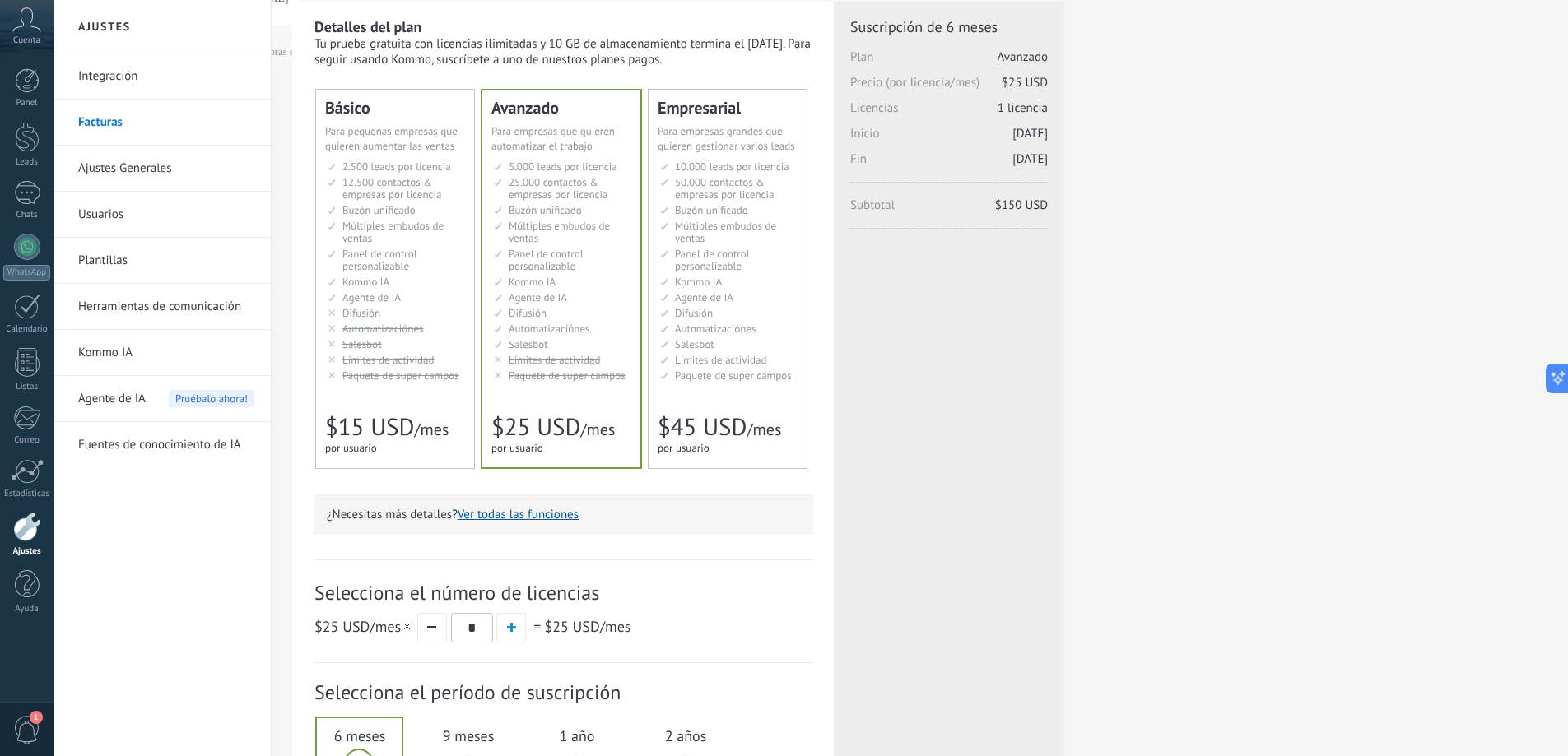
click at [440, 394] on div "Básico Для увеличения продаж в малом бизнесе For small businesses that want to …" at bounding box center [395, 279] width 158 height 378
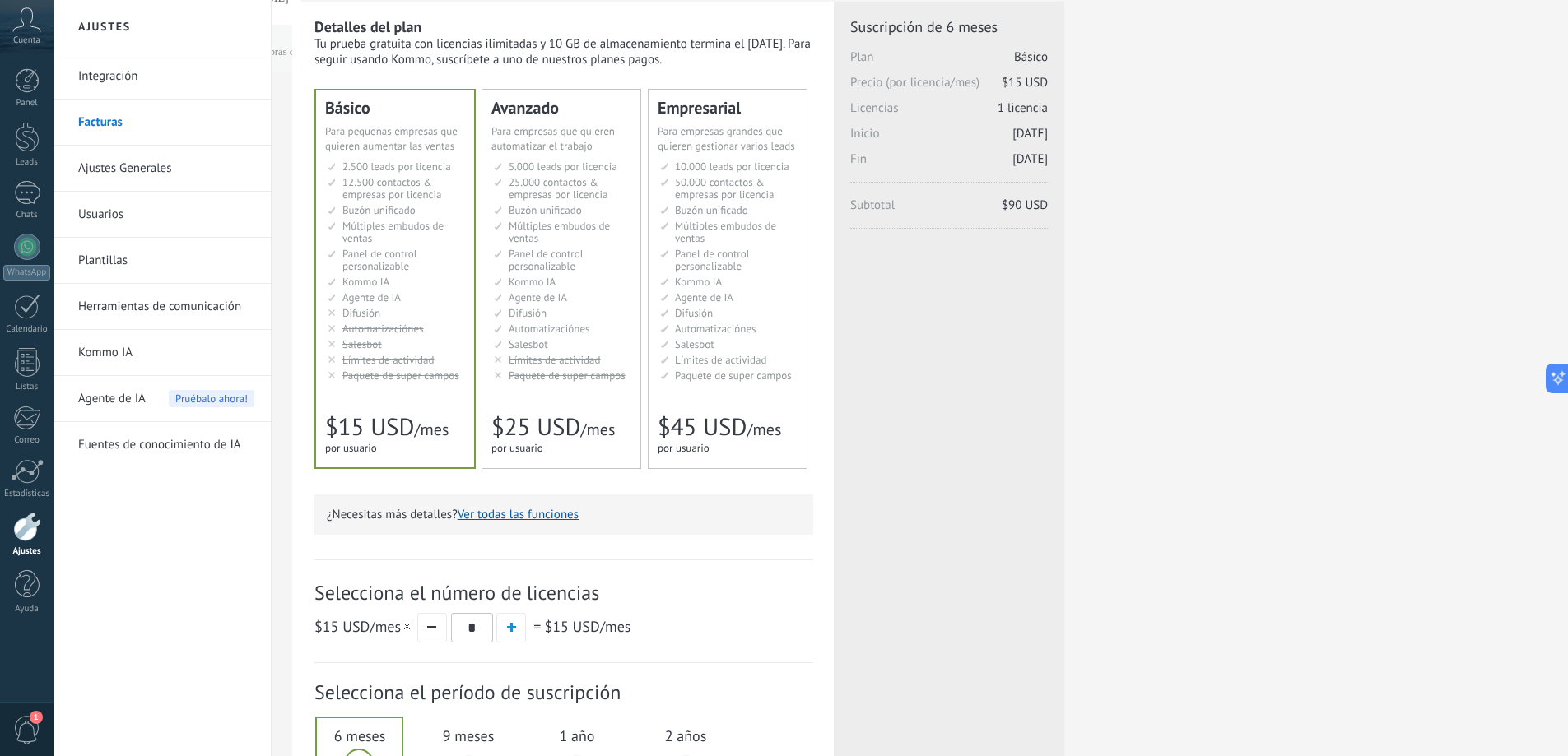
click at [597, 388] on div "Avanzado Для автоматизации сделок в растущей компании For growing businesses th…" at bounding box center [561, 279] width 158 height 378
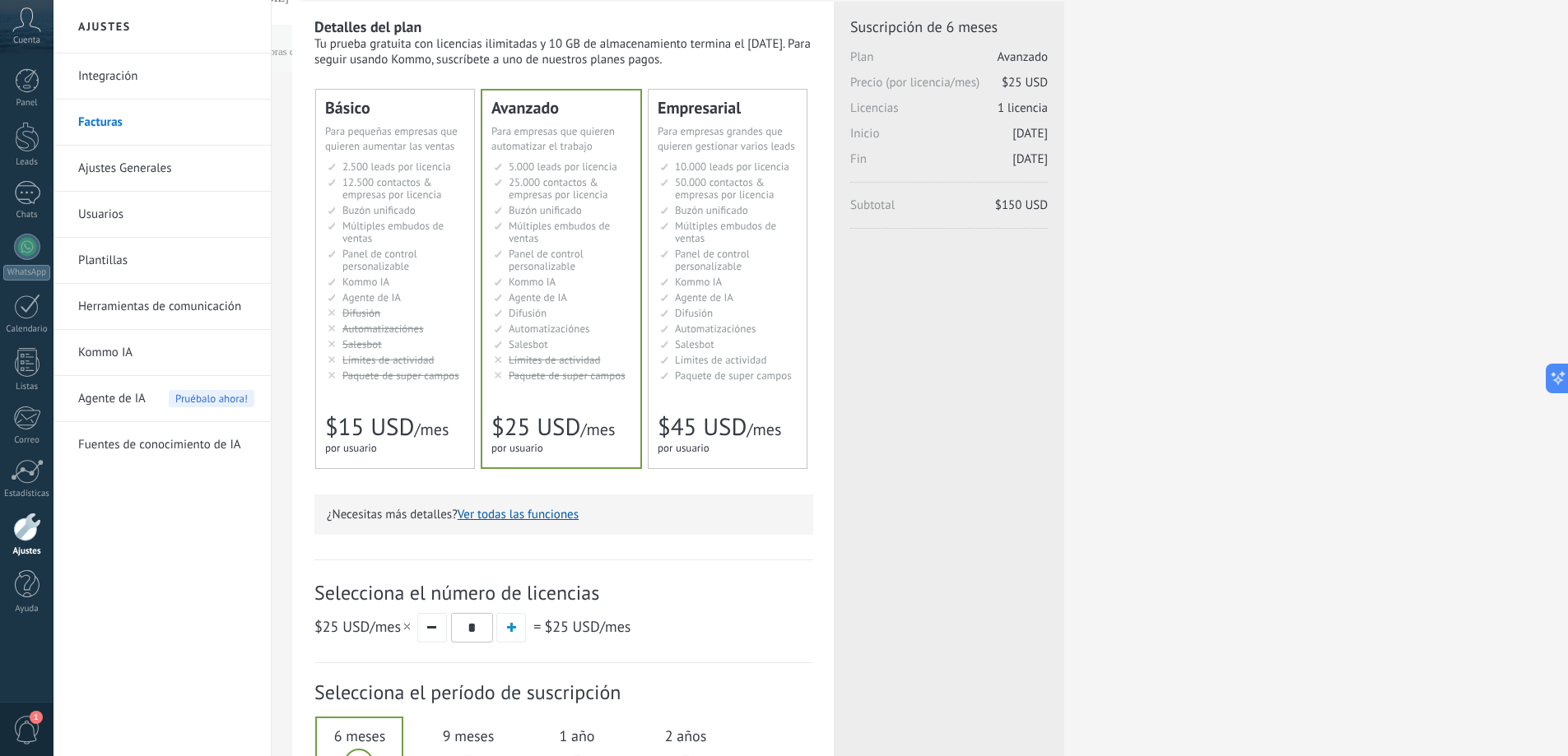
scroll to position [298, 0]
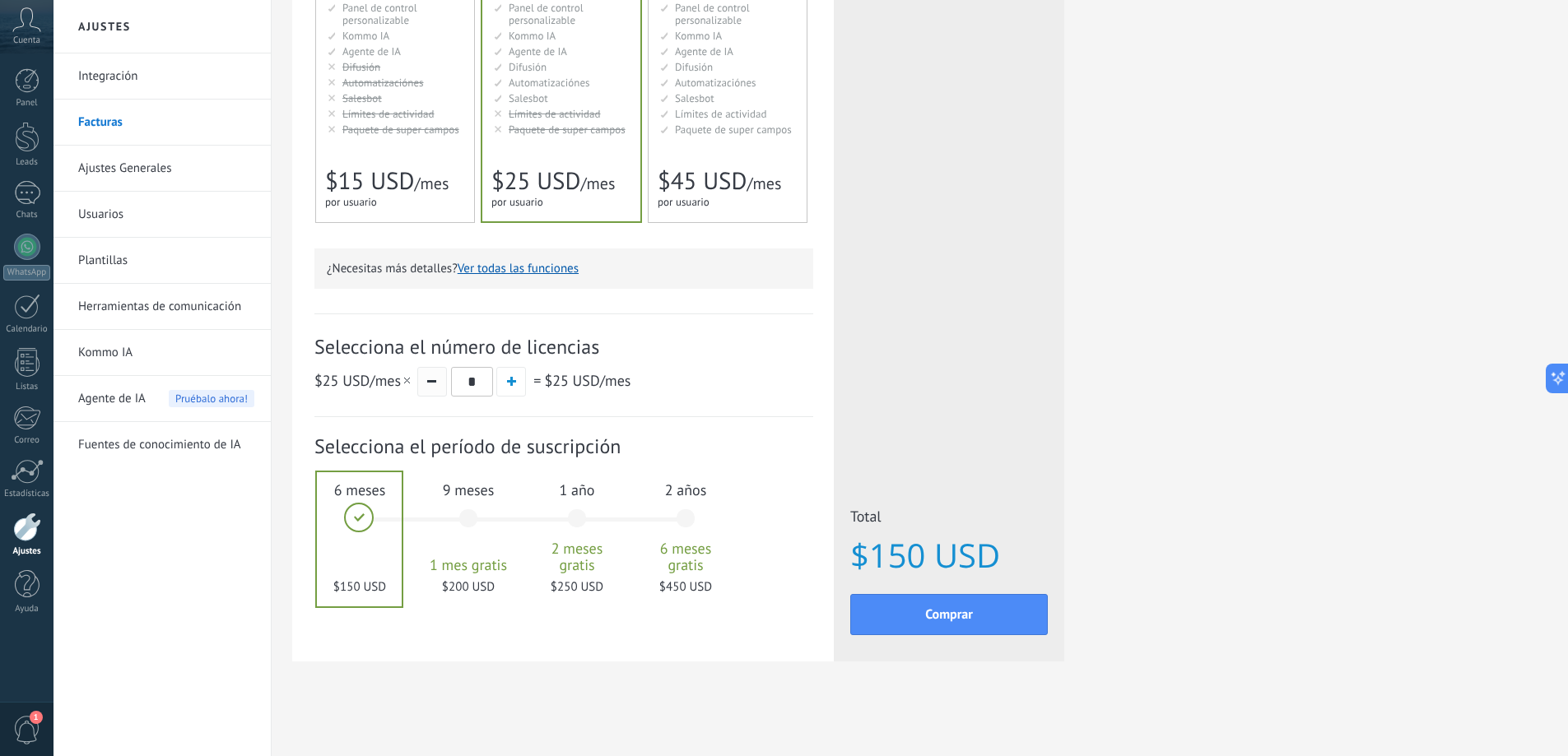
click at [435, 383] on button "button" at bounding box center [432, 381] width 29 height 29
click at [599, 566] on span "2 meses gratis" at bounding box center [576, 557] width 88 height 33
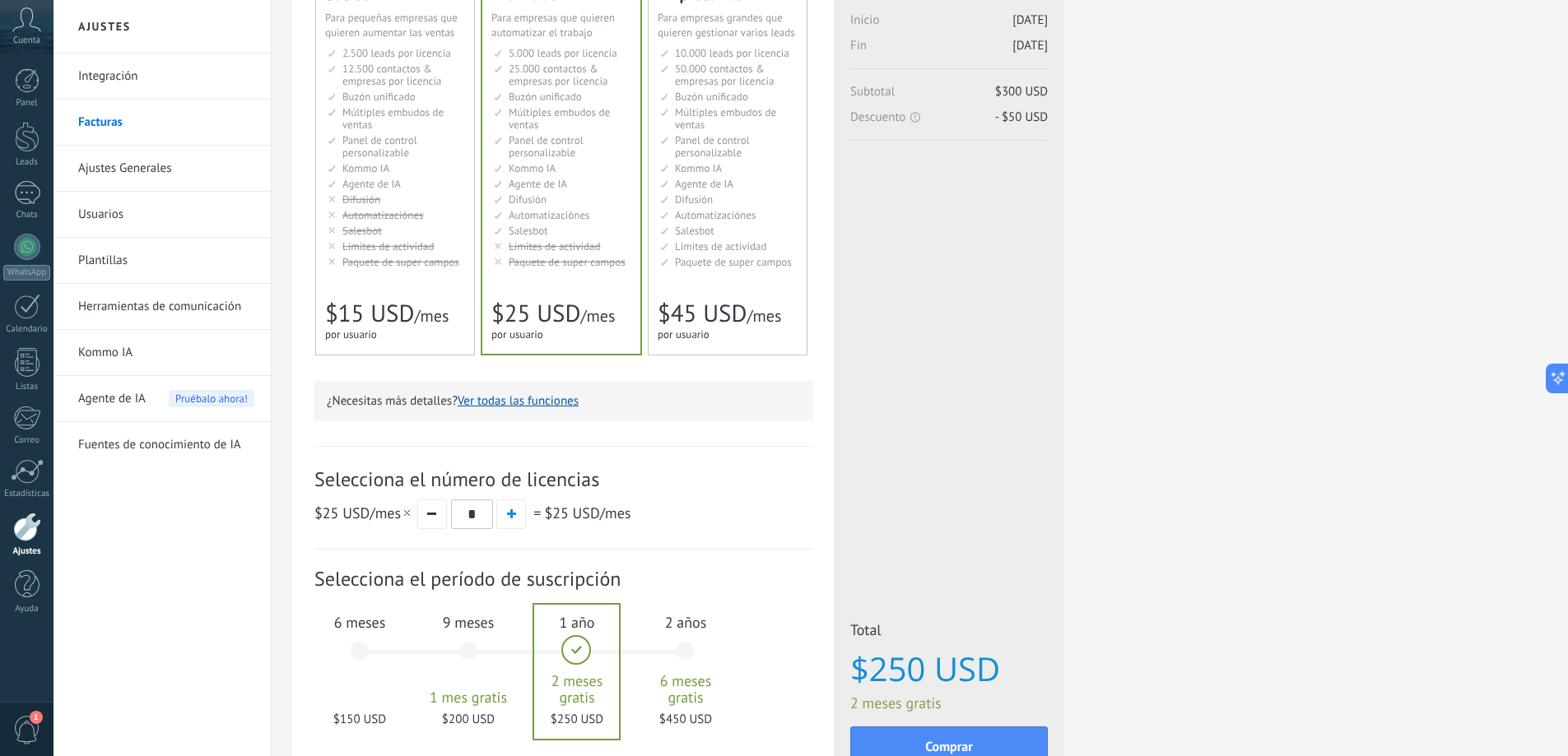
scroll to position [247, 0]
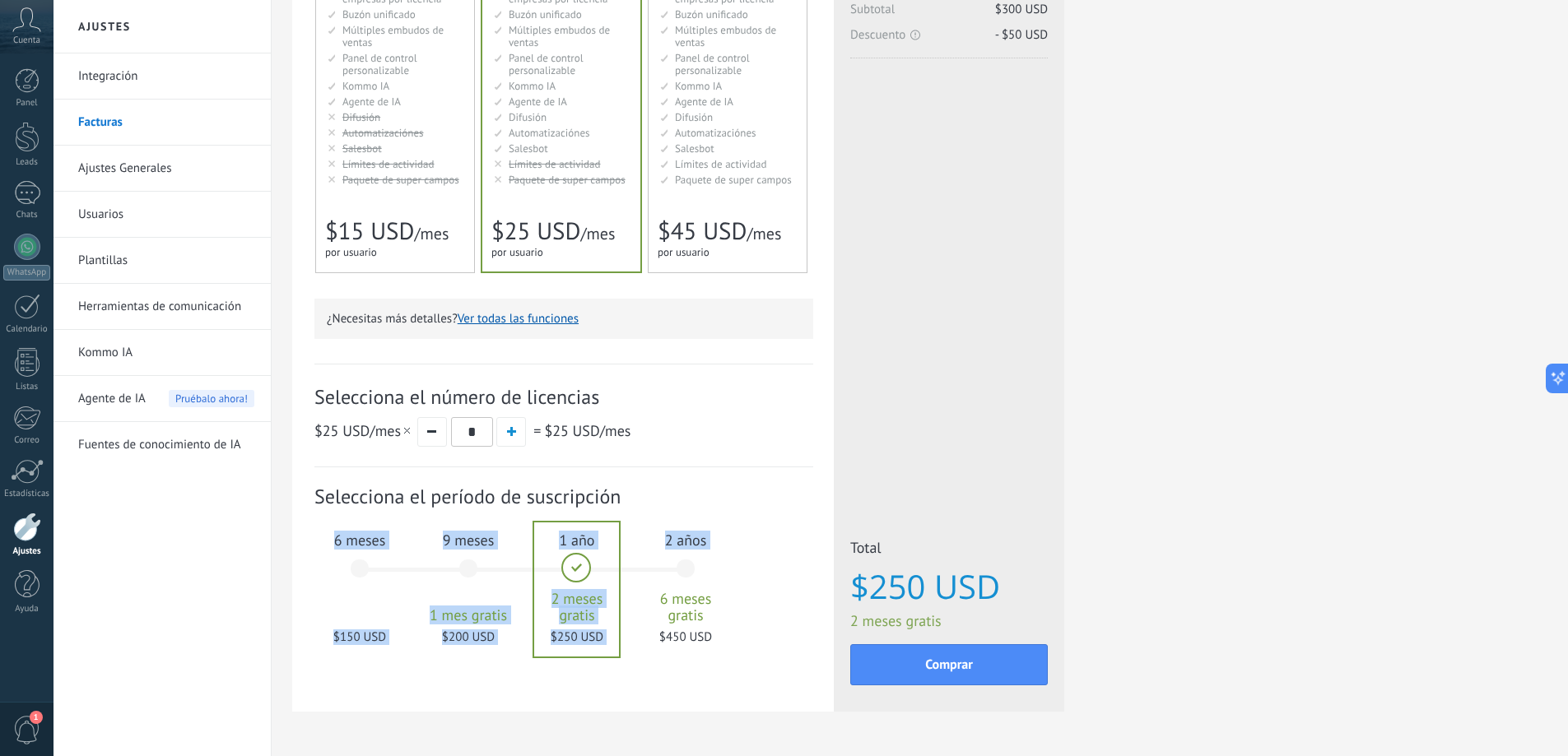
drag, startPoint x: 359, startPoint y: 567, endPoint x: 646, endPoint y: 593, distance: 288.2
click at [646, 594] on div "1 mes 25 $ USD 2 meses 50 $ USD 3 meses 6 meses" at bounding box center [530, 578] width 326 height 132
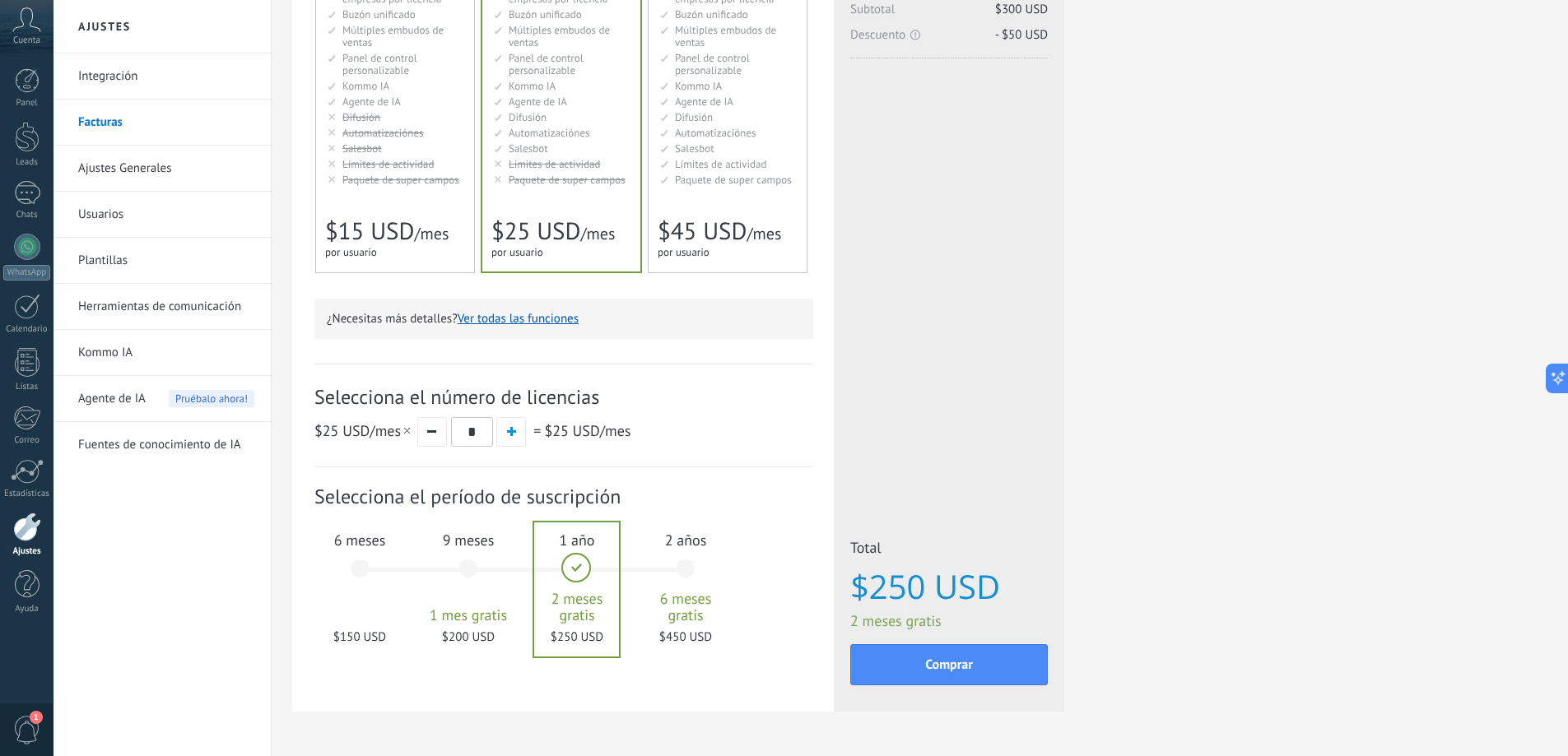
click at [725, 499] on span "Selecciona el período de suscripción" at bounding box center [564, 496] width 499 height 26
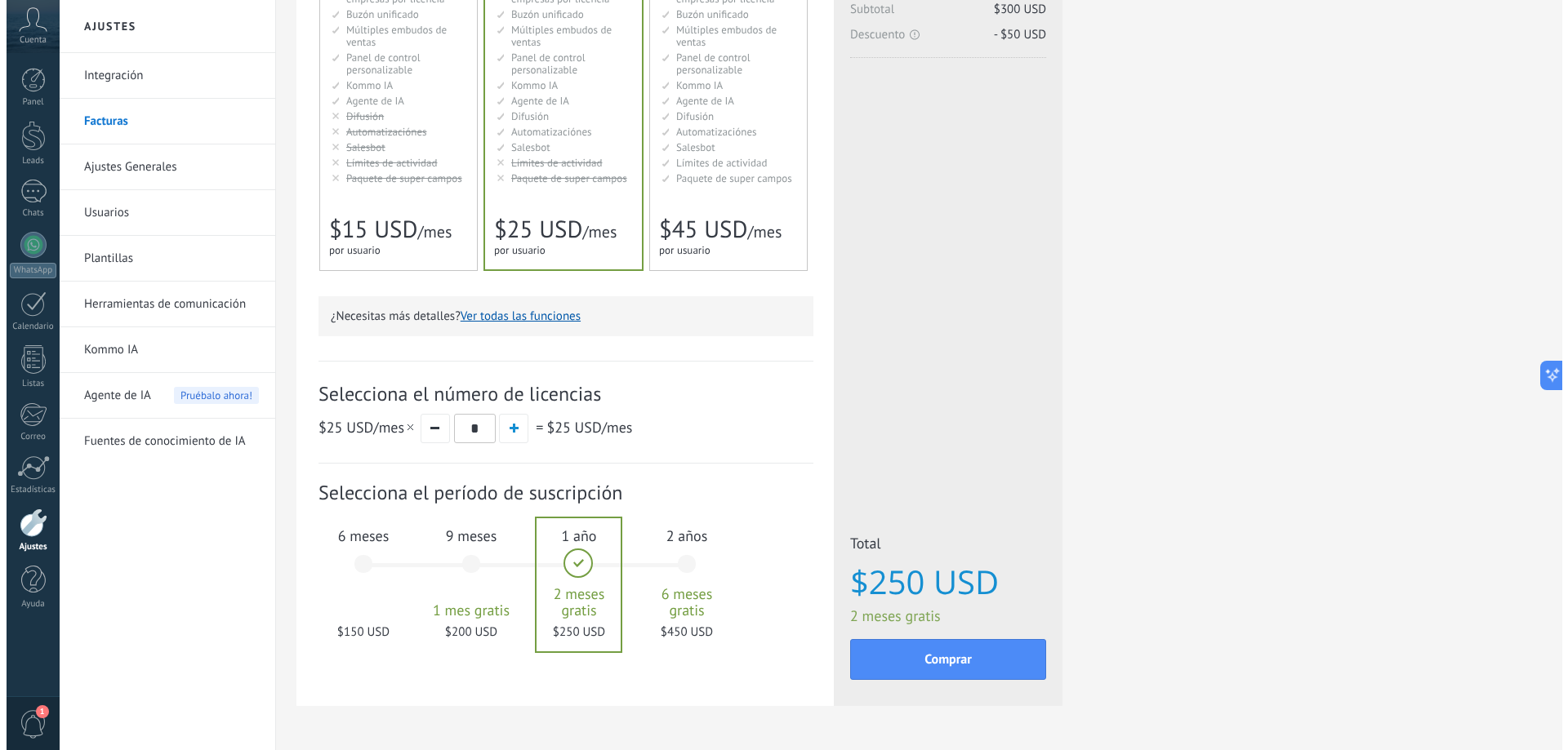
scroll to position [0, 0]
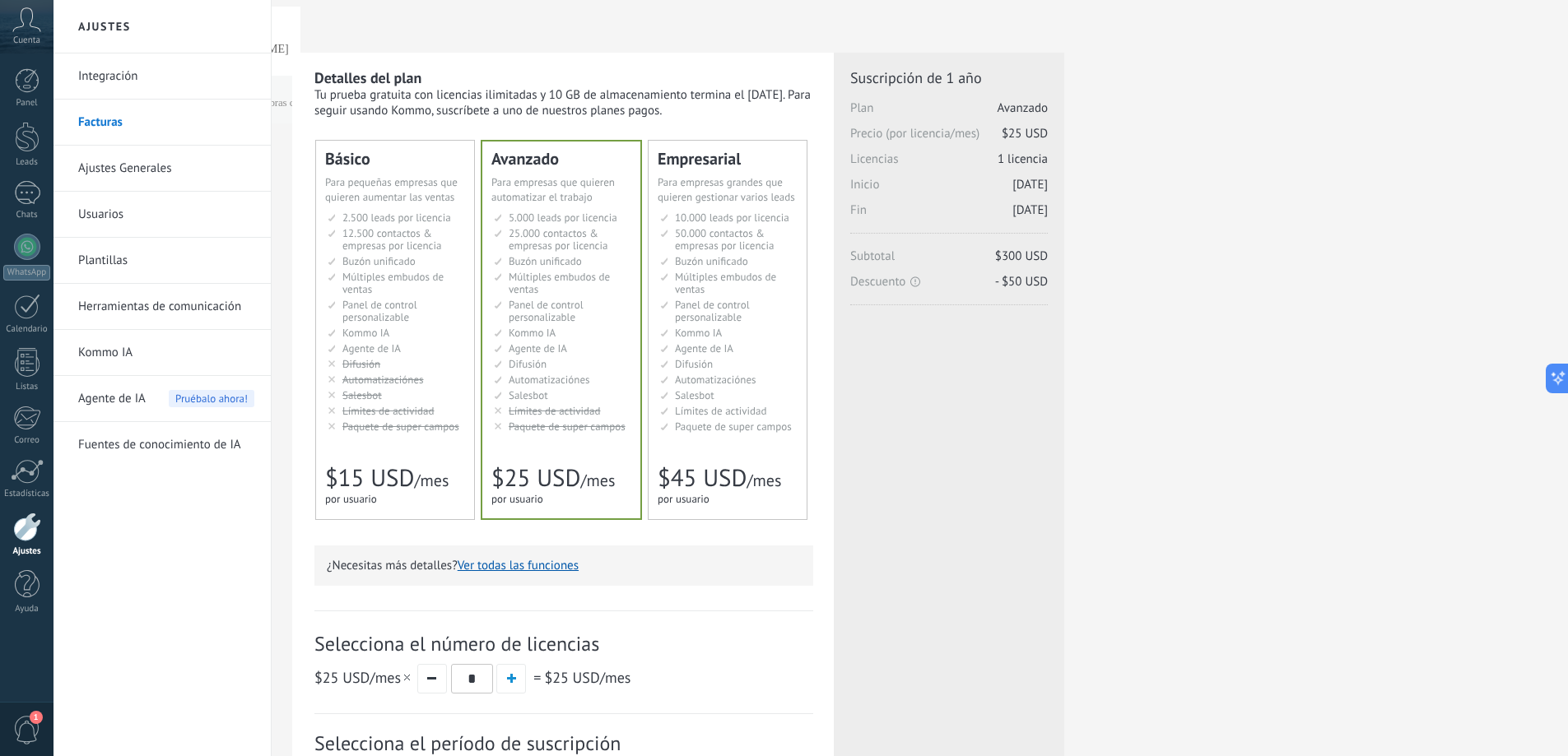
click at [165, 82] on link "Integración" at bounding box center [165, 76] width 176 height 46
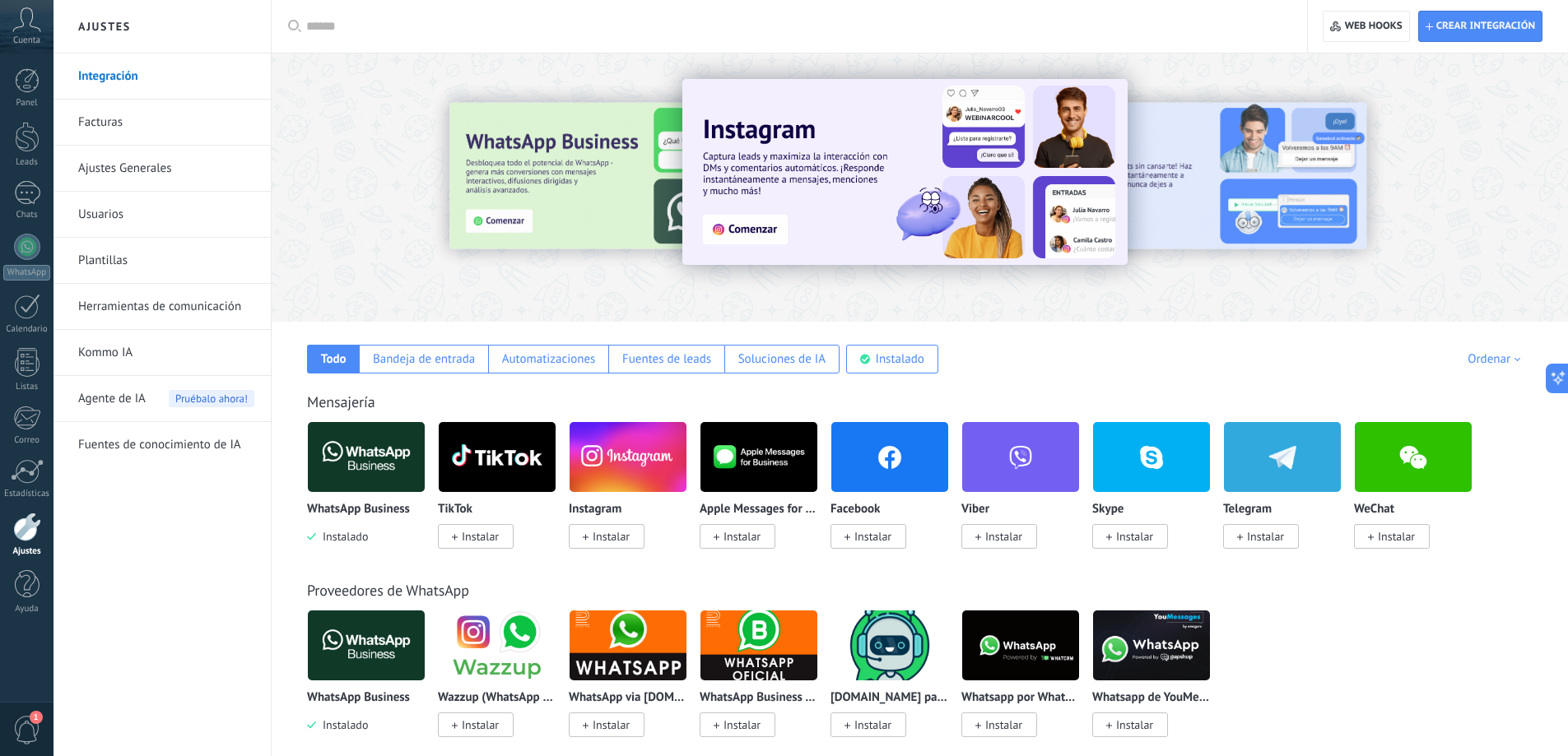
click at [343, 478] on img at bounding box center [366, 457] width 117 height 80
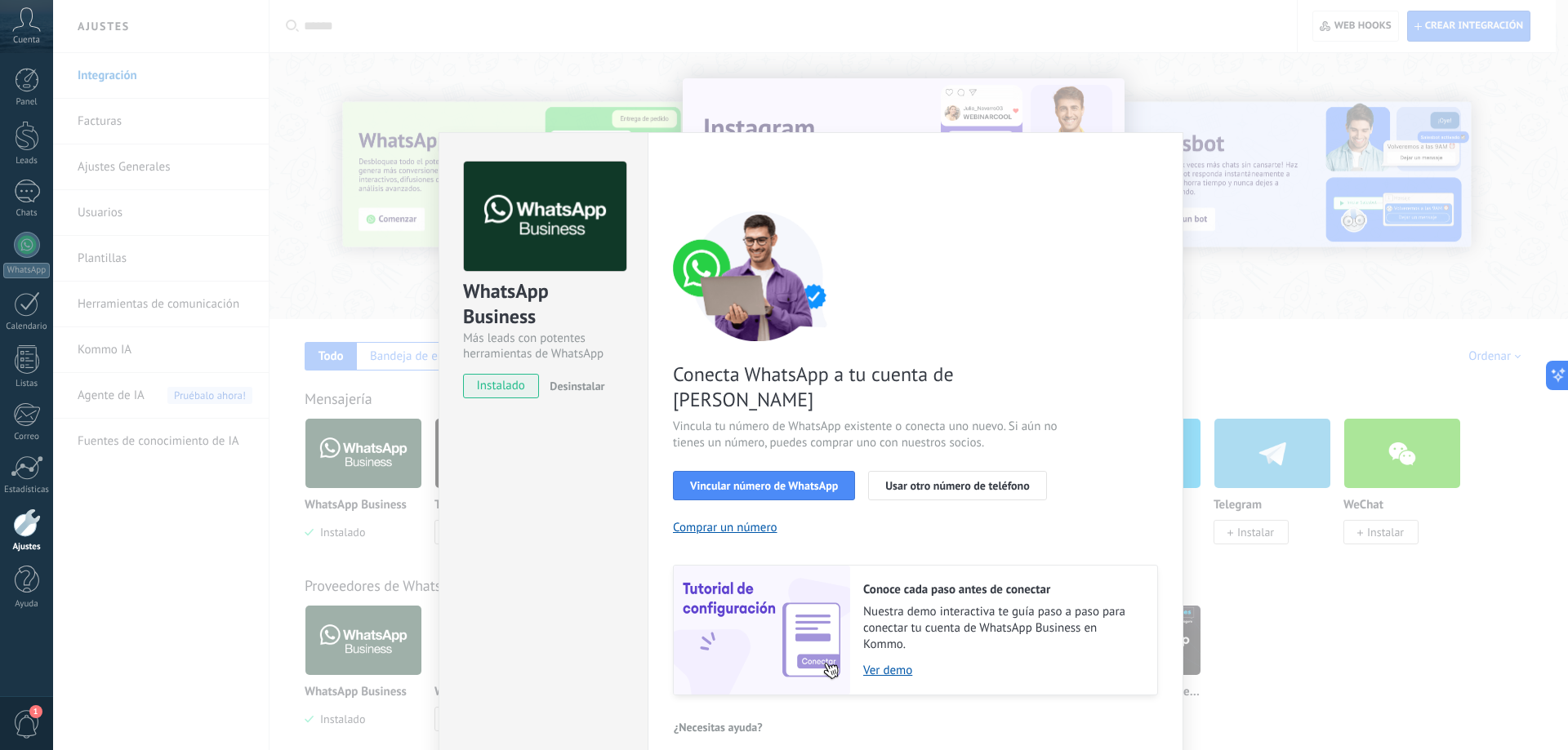
click at [1259, 317] on div "WhatsApp Business Más leads con potentes herramientas de WhatsApp instalado Des…" at bounding box center [810, 375] width 1515 height 750
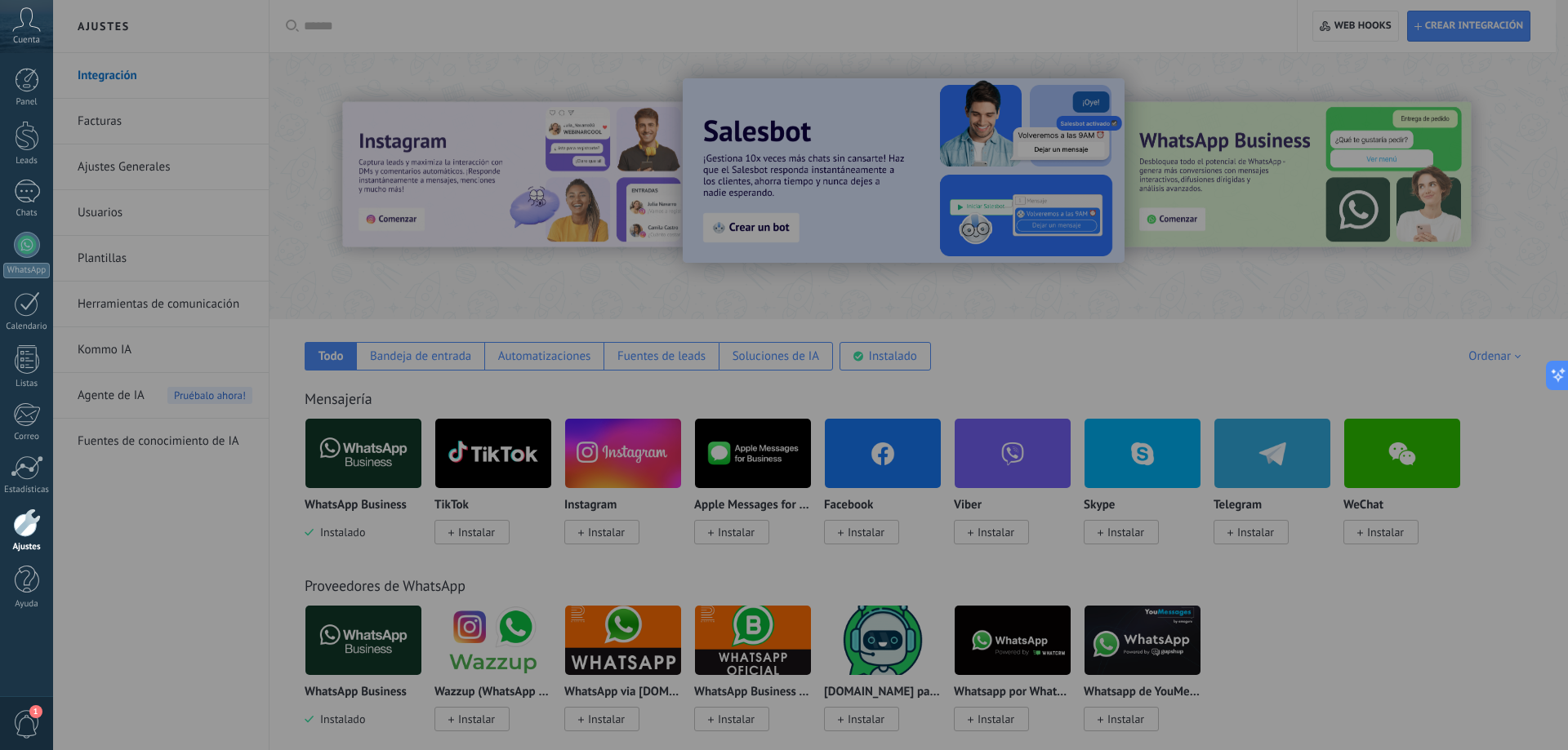
click at [33, 525] on div at bounding box center [26, 523] width 27 height 28
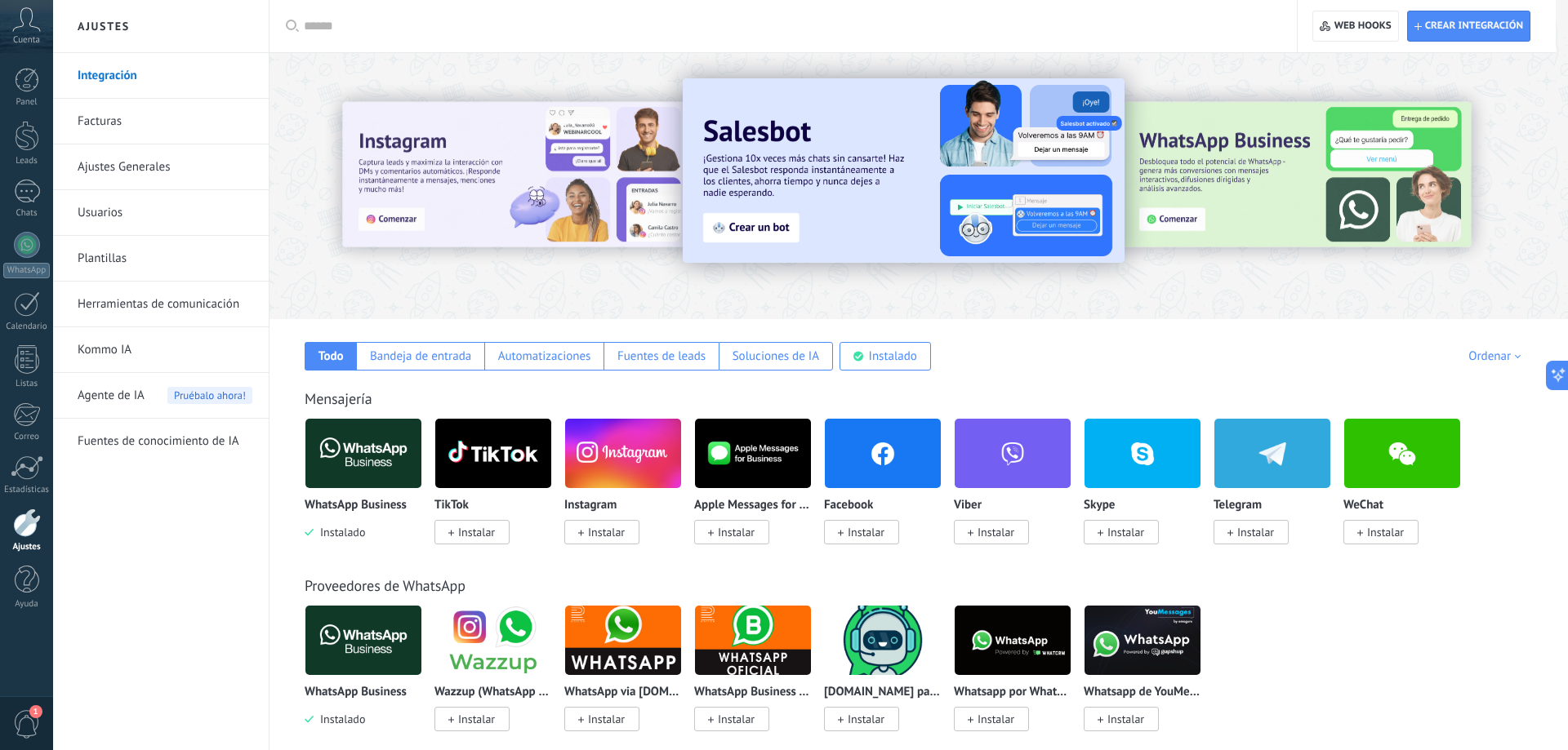
click at [119, 120] on link "Facturas" at bounding box center [164, 122] width 175 height 45
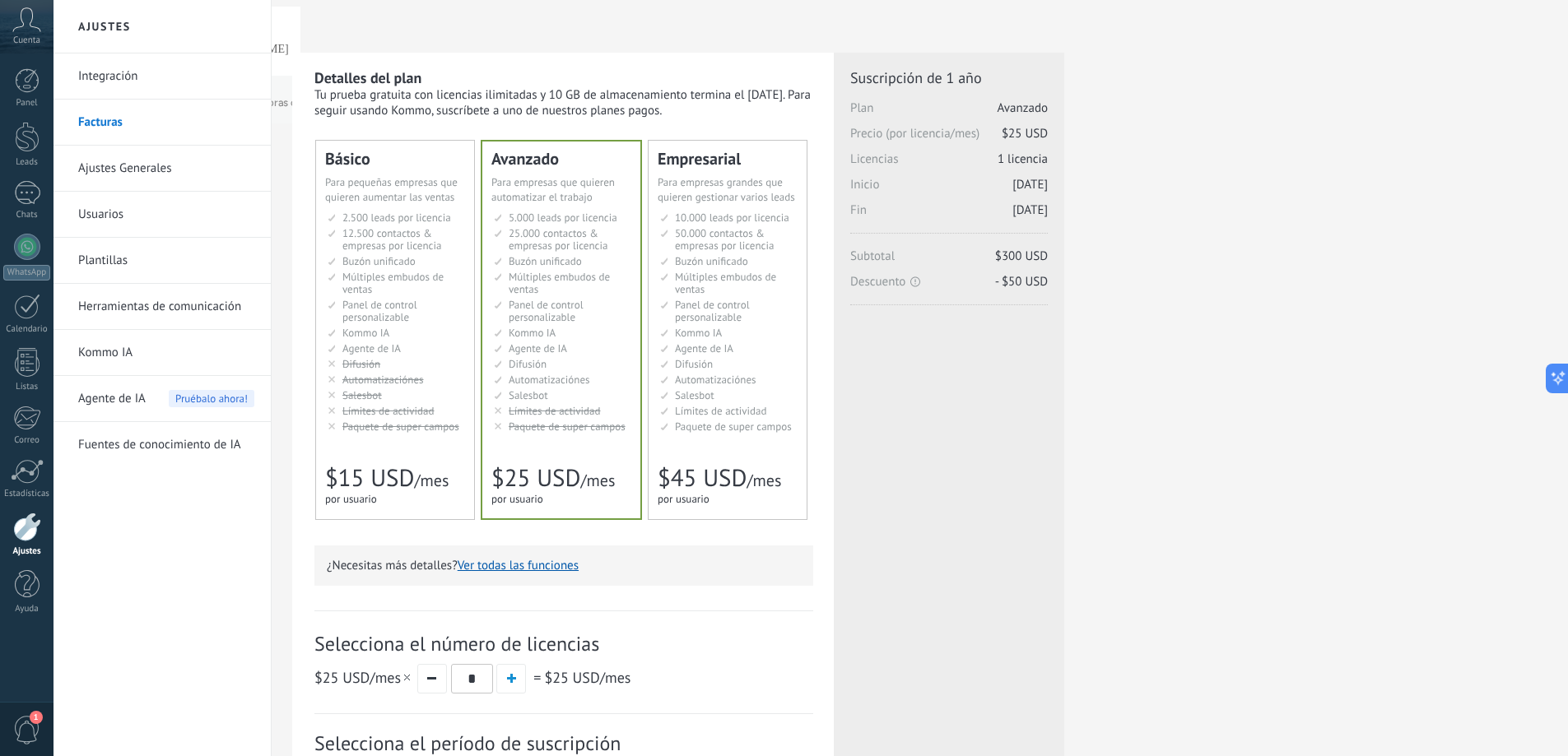
scroll to position [298, 0]
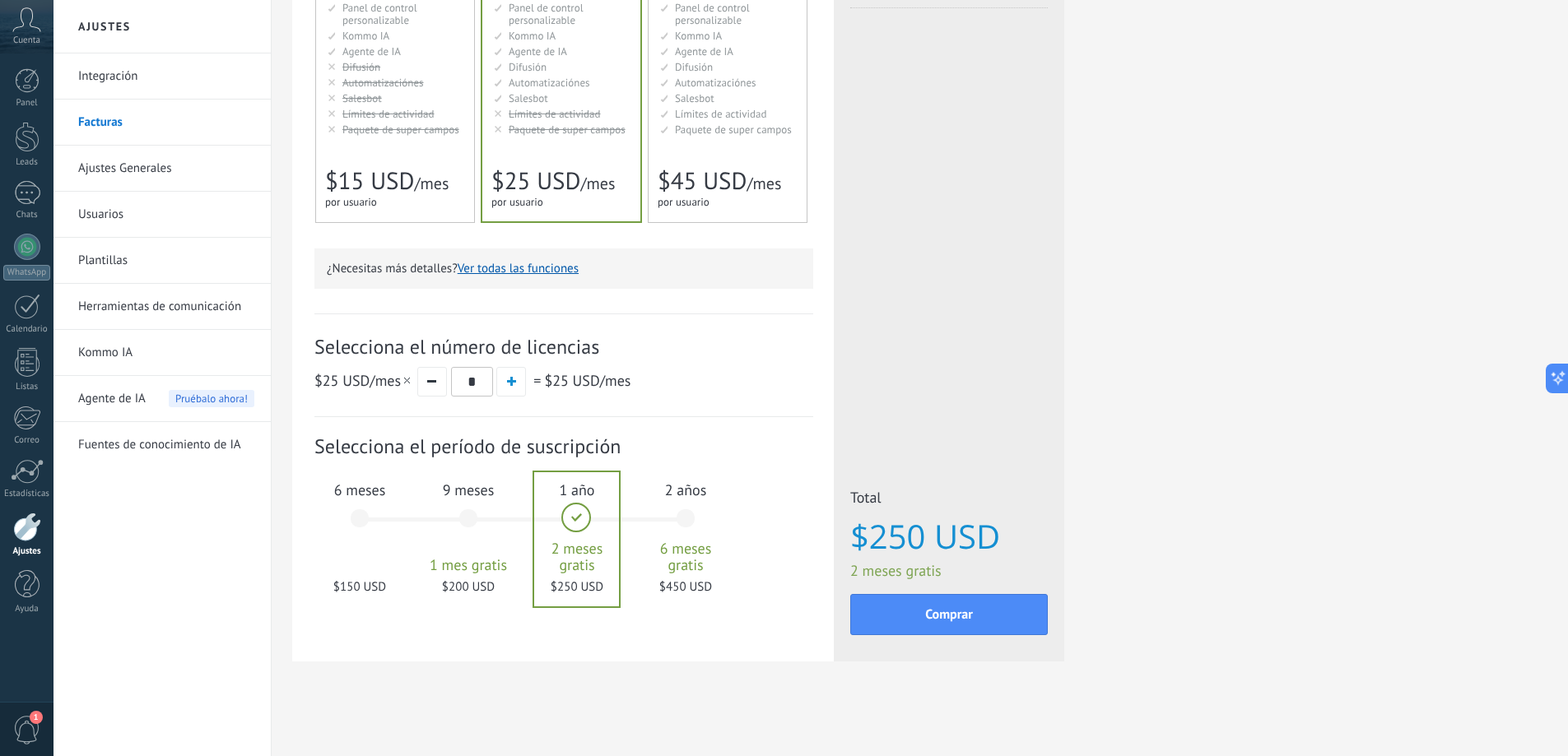
click at [370, 518] on div "6 meses $150 USD" at bounding box center [358, 526] width 88 height 116
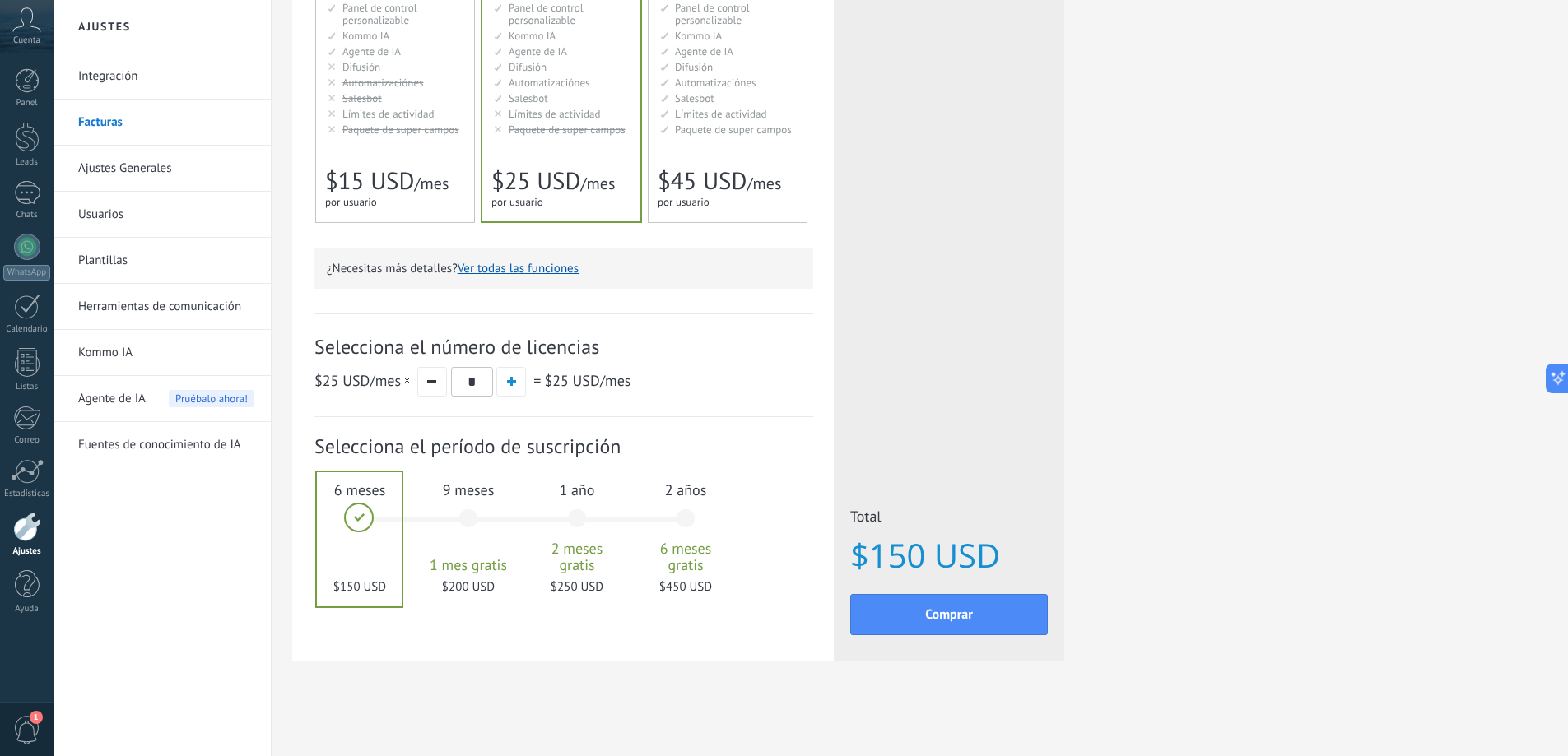
click at [536, 269] on button "Ver todas las funciones" at bounding box center [517, 268] width 121 height 15
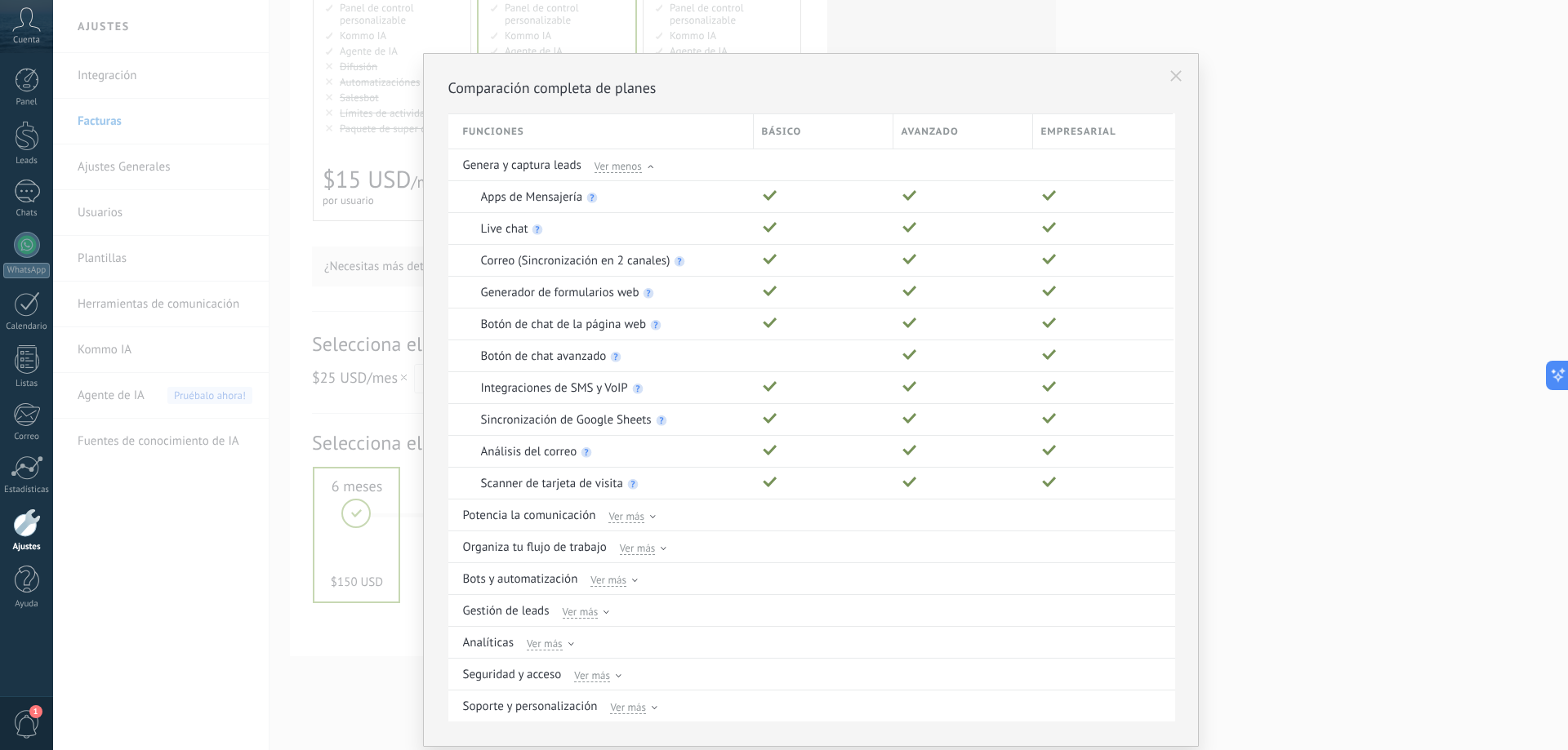
click at [1255, 134] on div "Comparación completa de planes Funciones Básico Avanzado Empresarial Genera y c…" at bounding box center [810, 375] width 1515 height 750
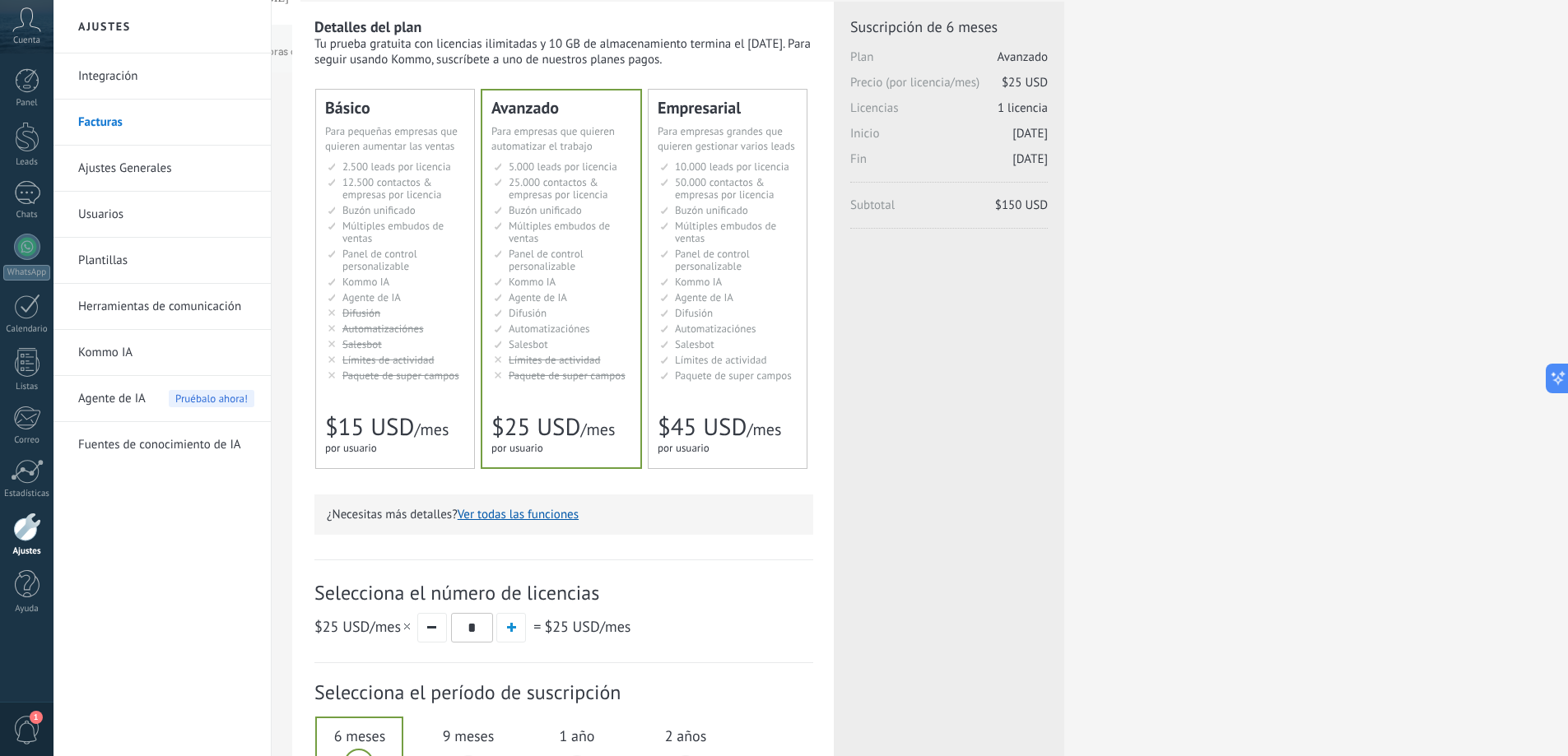
scroll to position [0, 0]
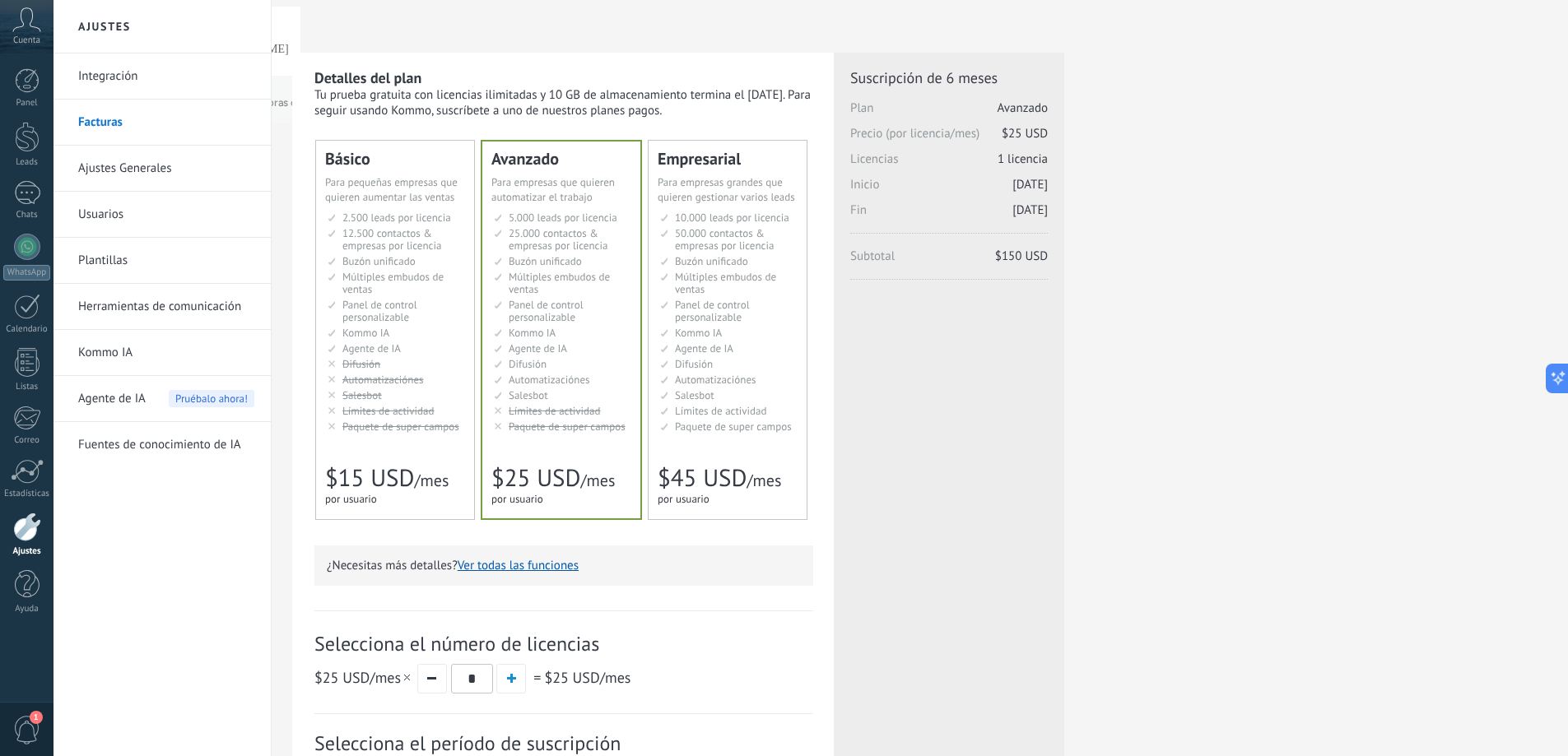
click at [101, 77] on link "Integración" at bounding box center [165, 76] width 176 height 46
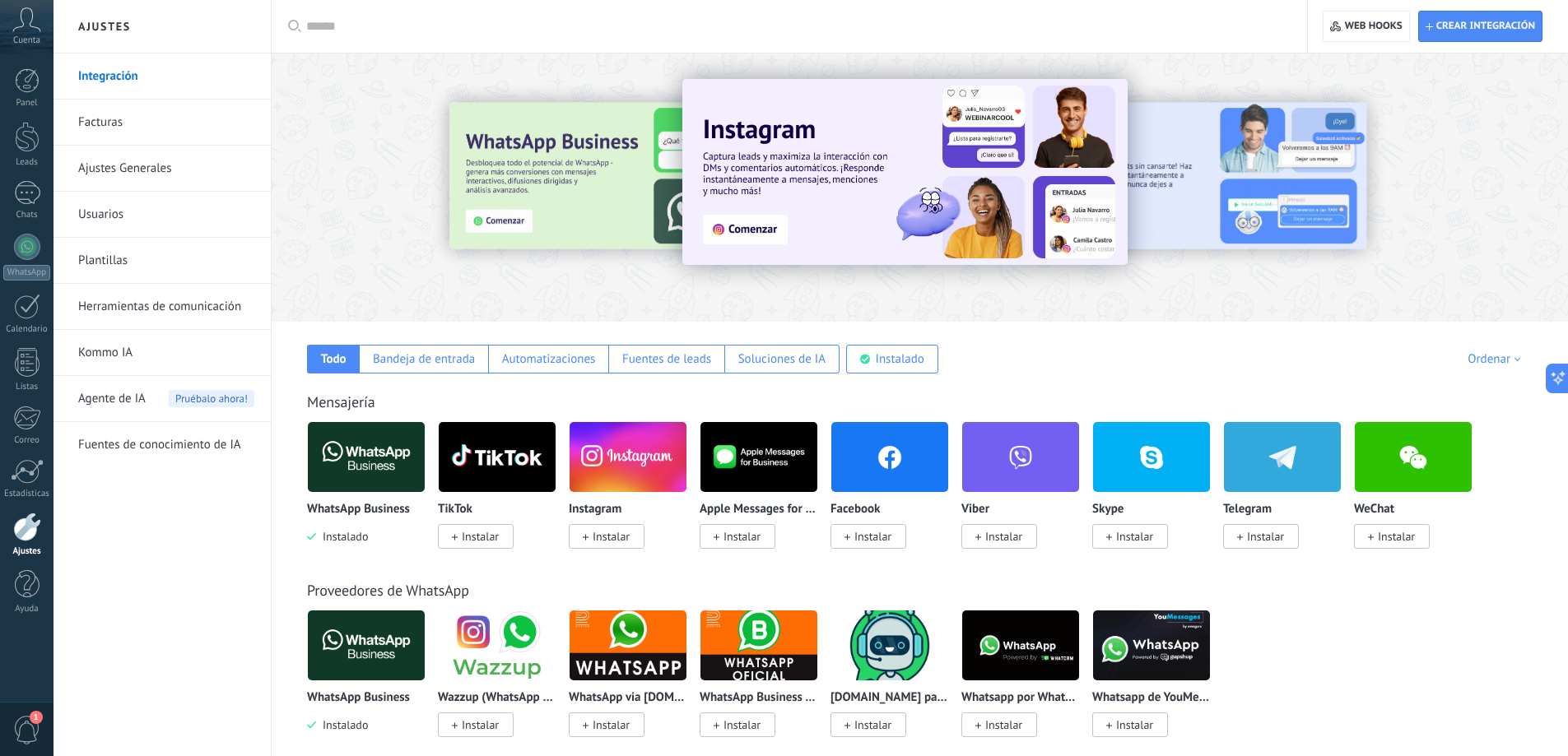
click at [355, 460] on img at bounding box center [366, 457] width 117 height 80
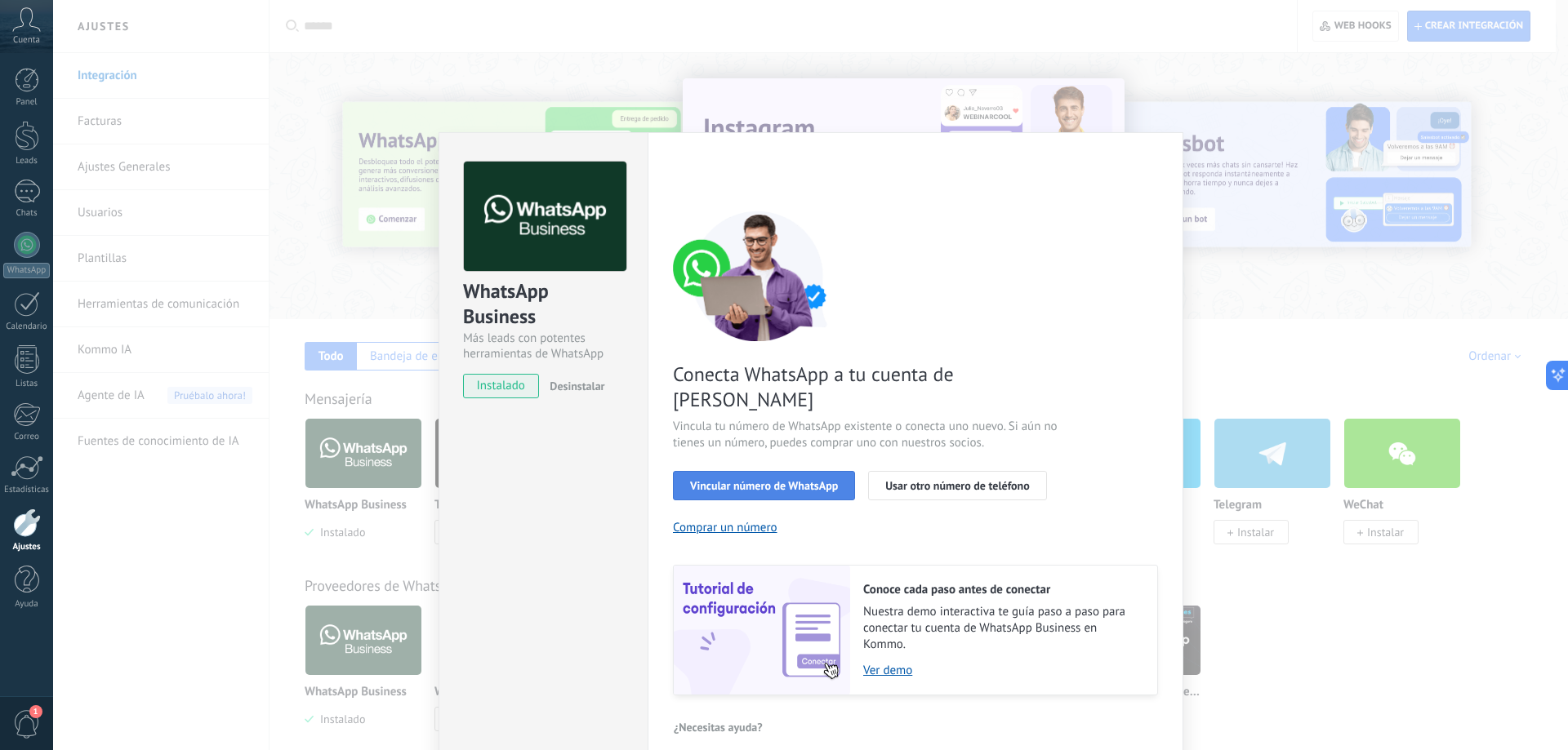
click at [778, 480] on span "Vincular número de WhatsApp" at bounding box center [763, 486] width 148 height 11
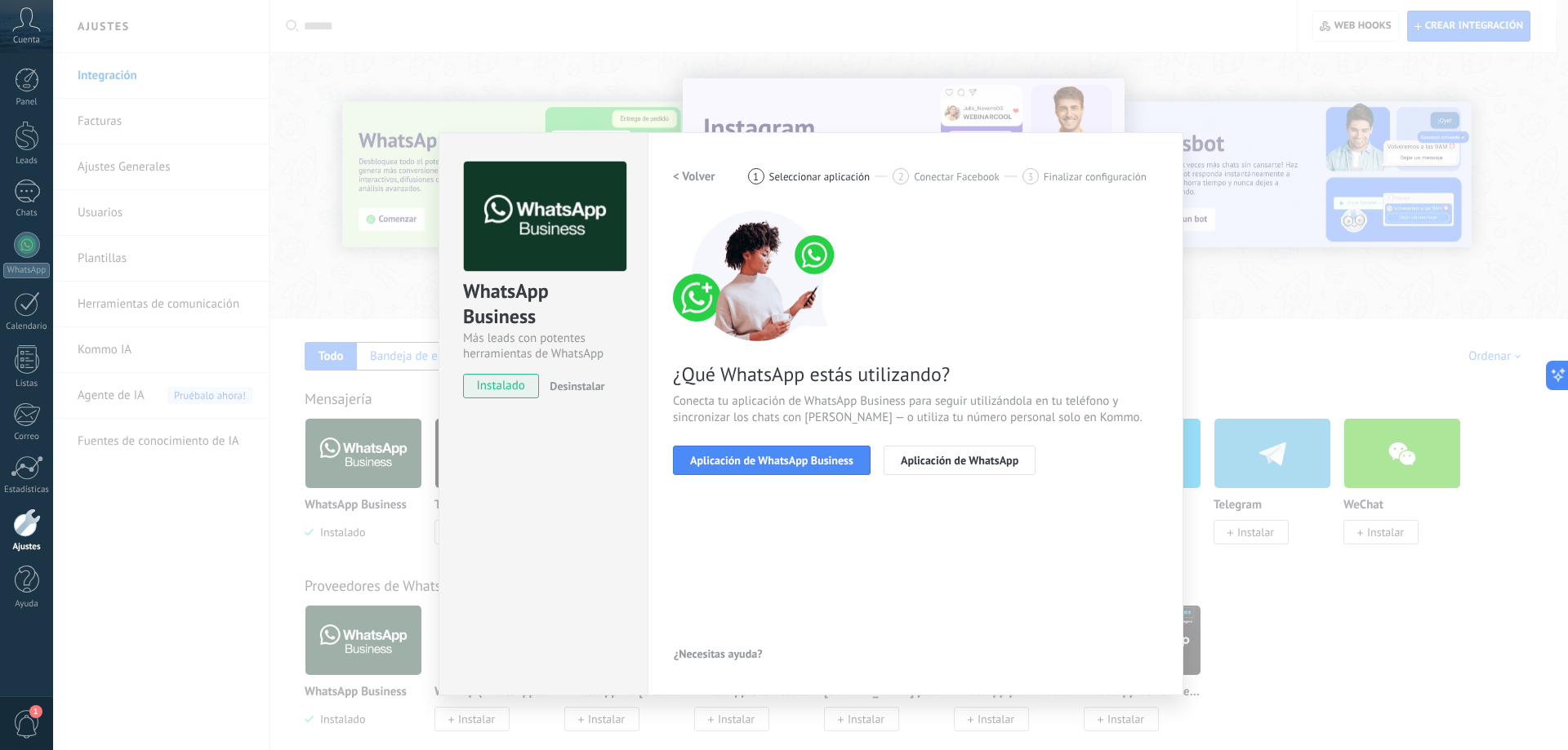
click at [778, 456] on span "Aplicación de WhatsApp Business" at bounding box center [771, 460] width 163 height 11
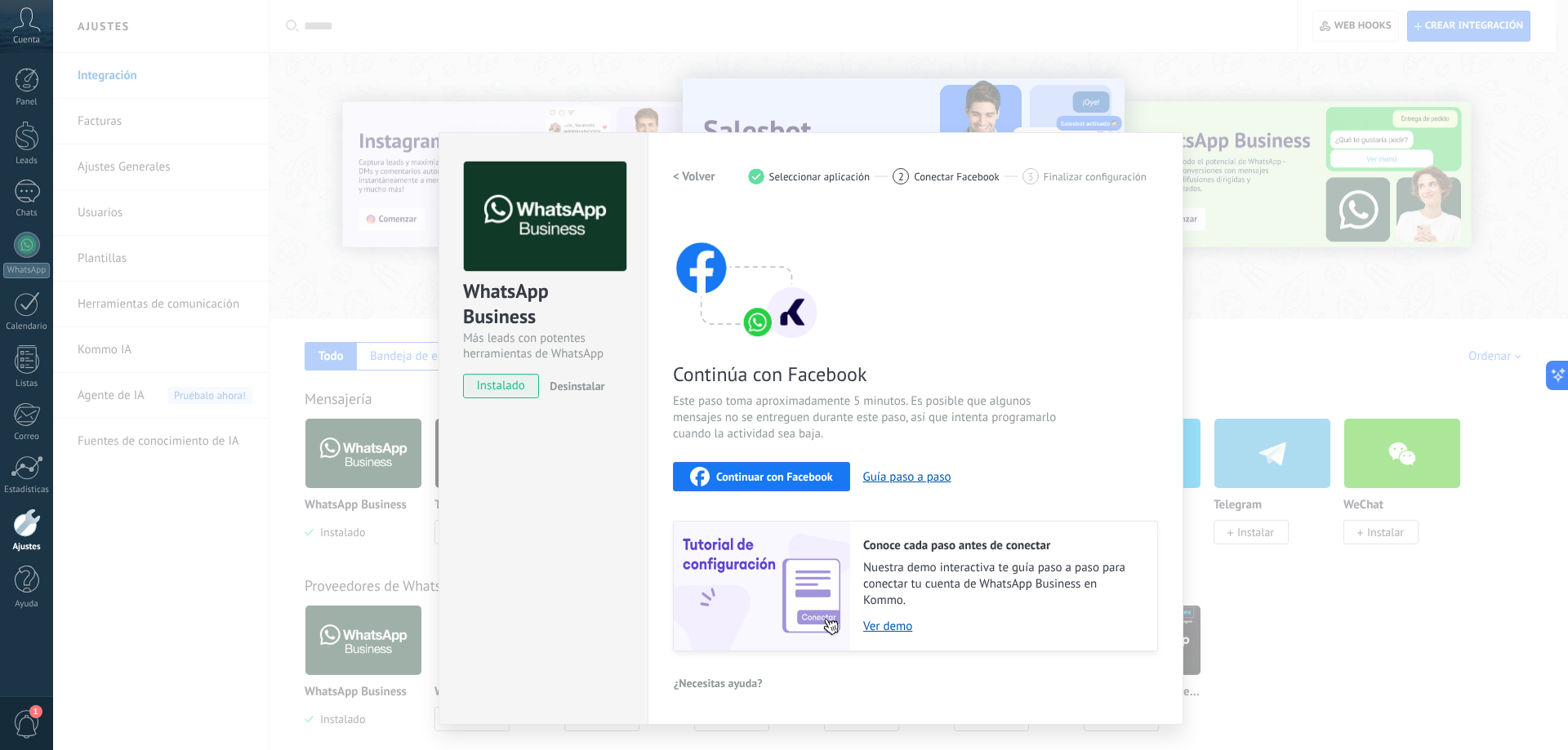
click at [780, 471] on span "Continuar con Facebook" at bounding box center [775, 476] width 117 height 11
click at [762, 473] on span "Continuar con Facebook" at bounding box center [775, 476] width 117 height 11
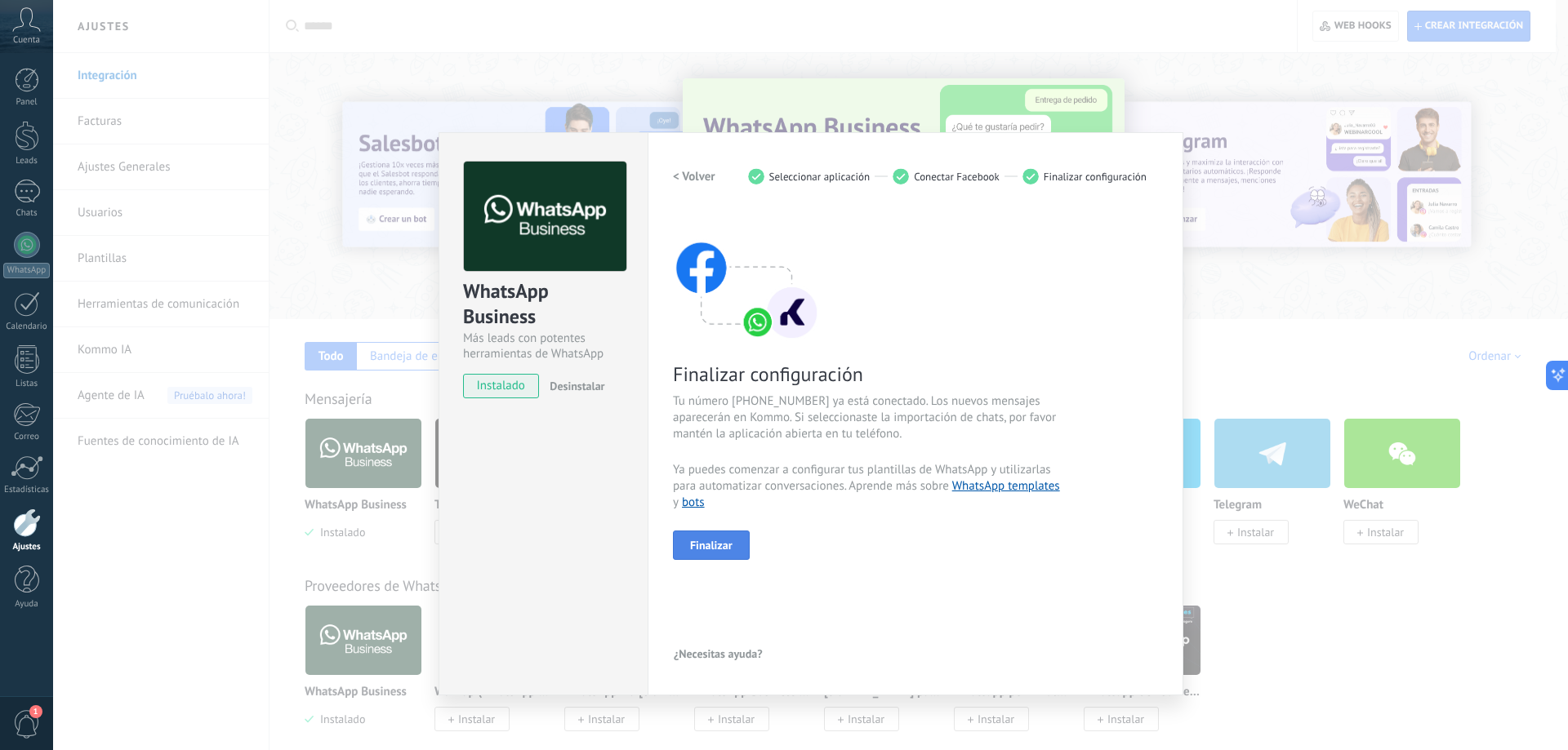
click at [709, 542] on span "Finalizar" at bounding box center [710, 545] width 42 height 11
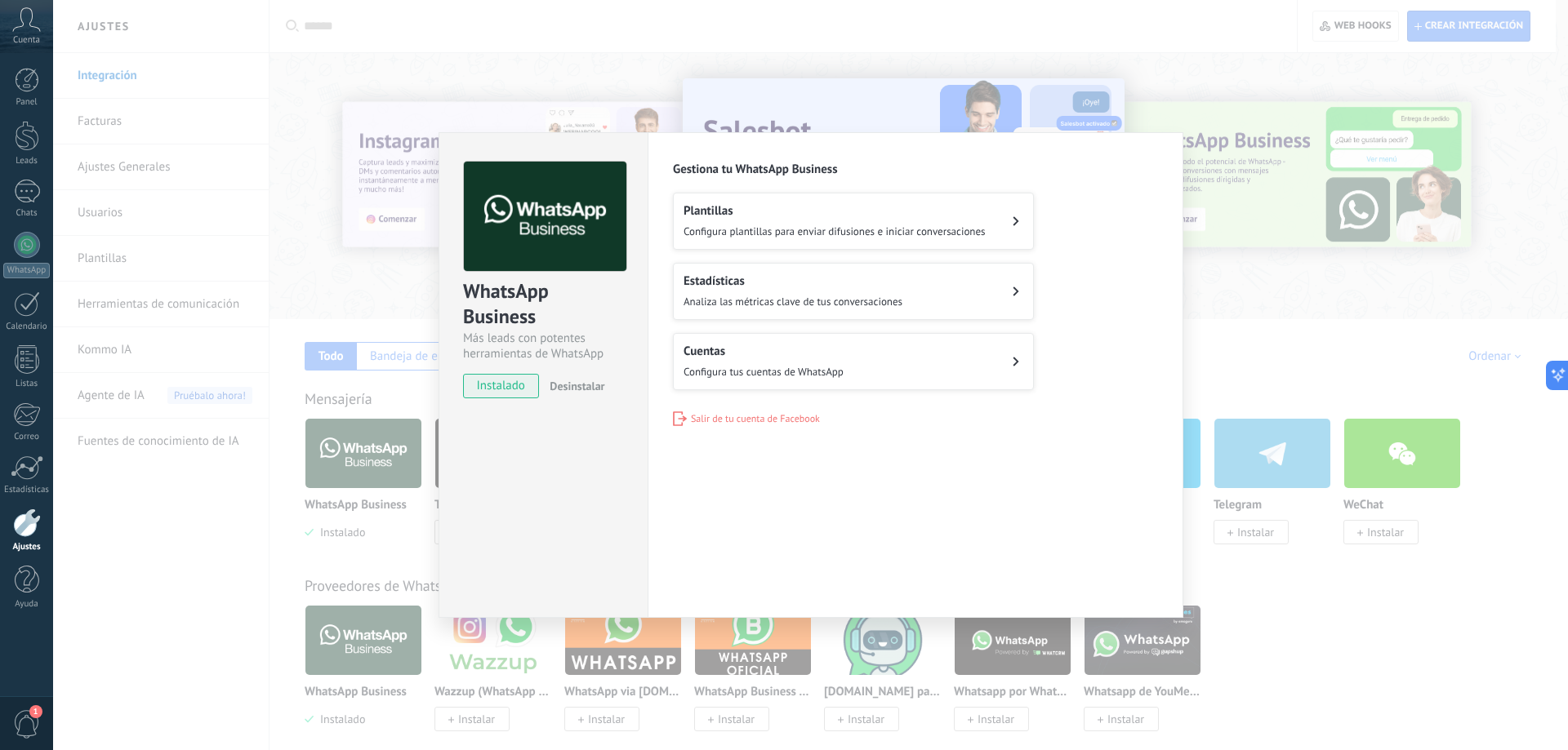
click at [1270, 326] on div "WhatsApp Business Más leads con potentes herramientas de WhatsApp instalado Des…" at bounding box center [810, 375] width 1515 height 750
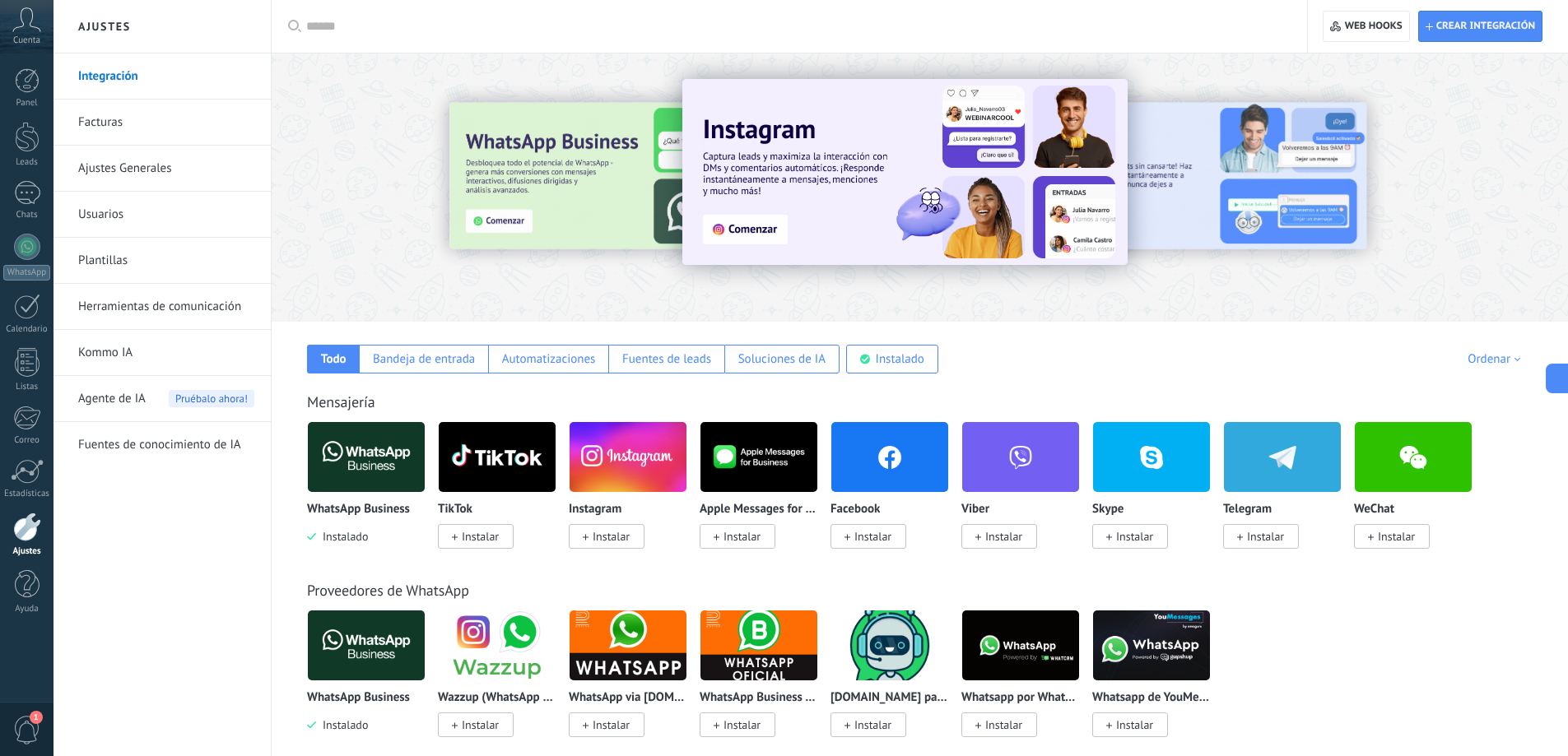
click at [34, 719] on span "1" at bounding box center [36, 718] width 13 height 13
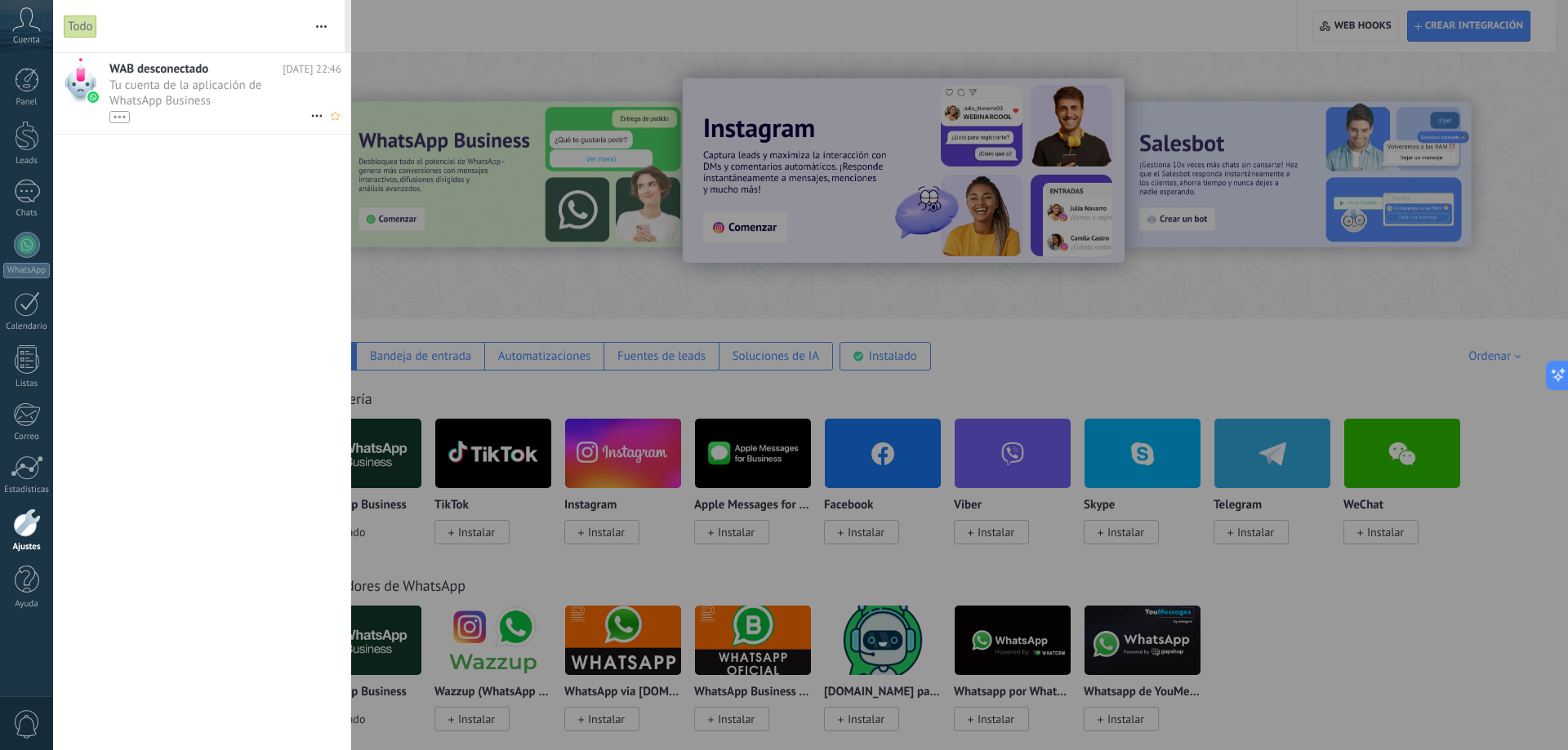
click at [240, 94] on span "Tu cuenta de la aplicación de WhatsApp Business 367458095078710 ha sido descone…" at bounding box center [209, 100] width 201 height 45
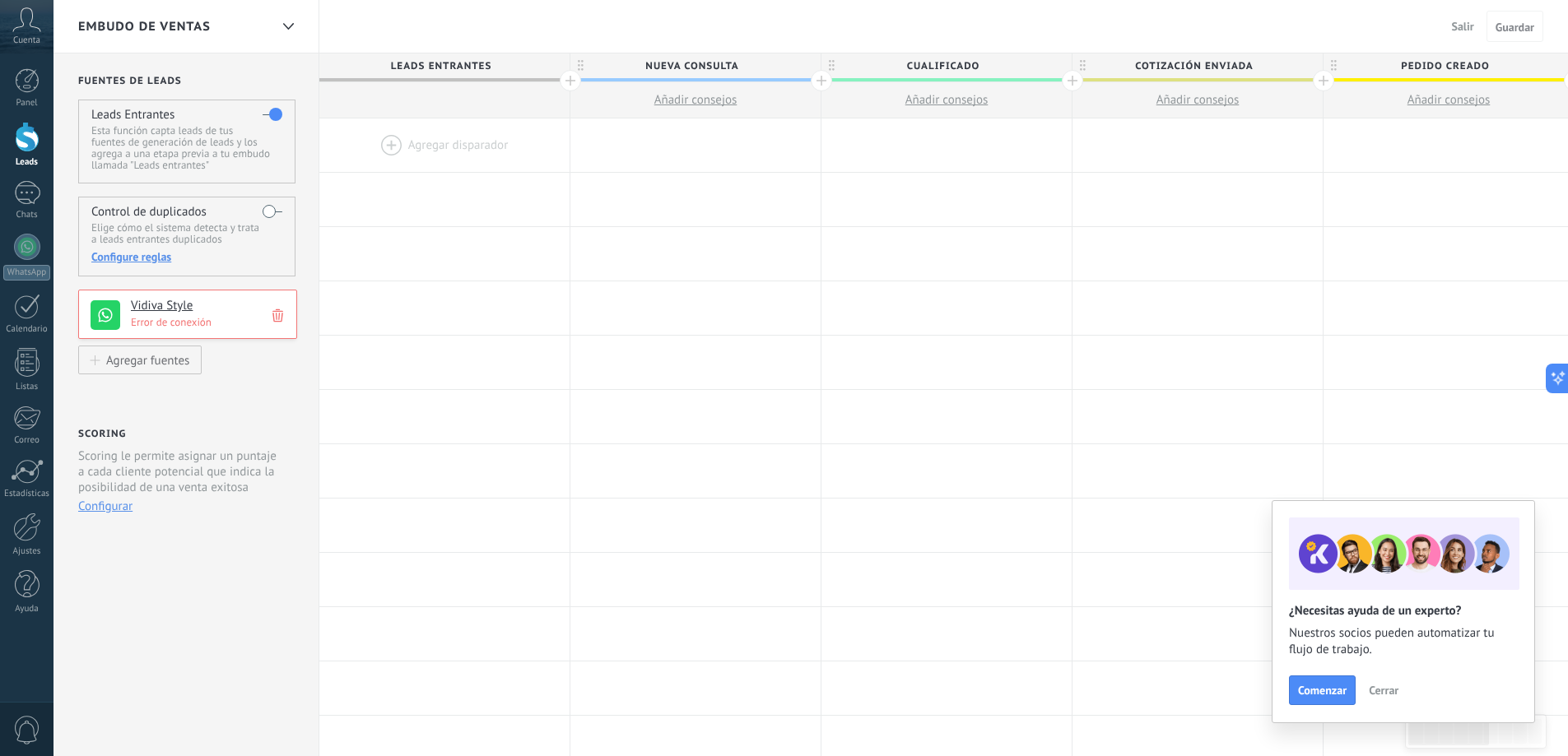
click at [173, 322] on p "Error de conexión" at bounding box center [209, 321] width 156 height 14
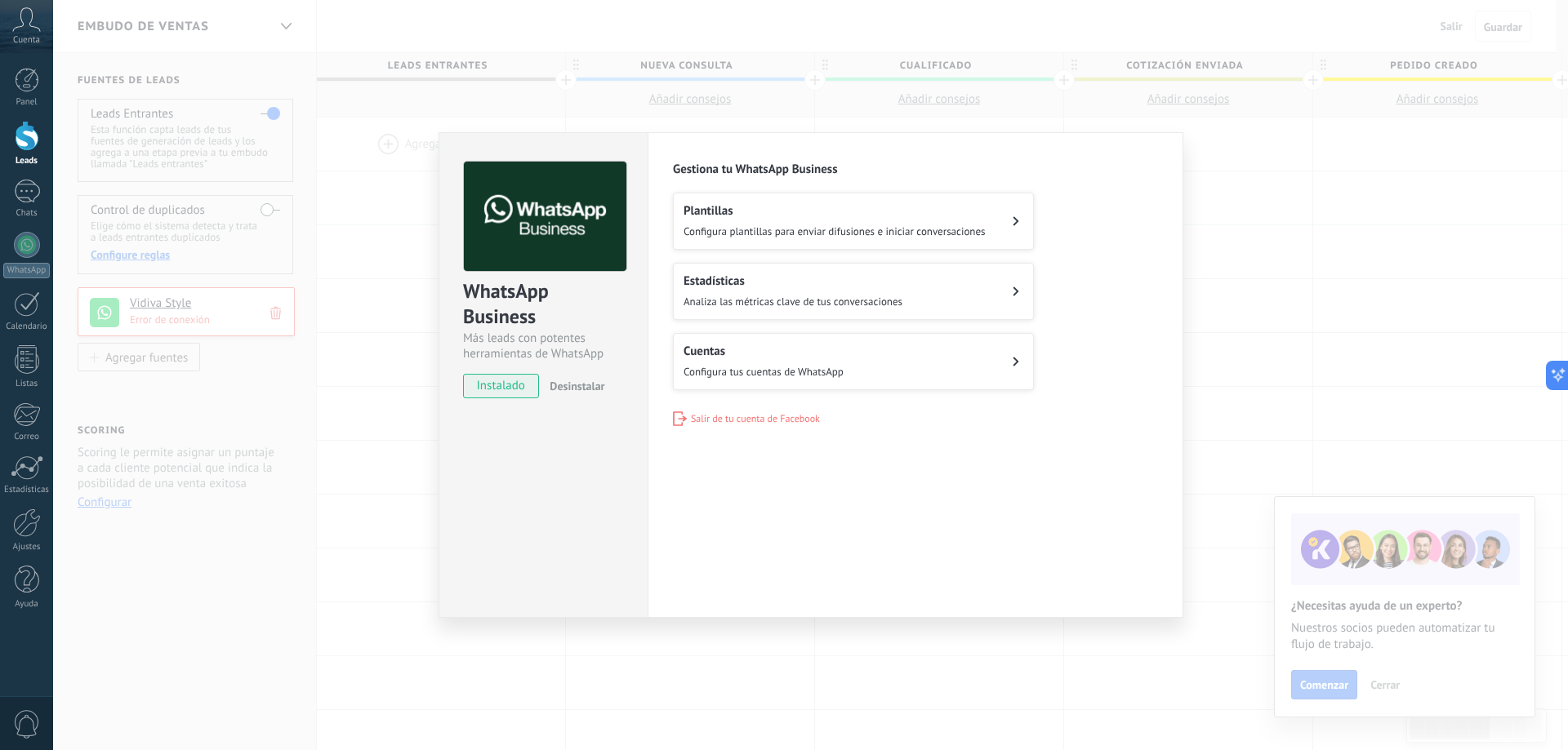
click at [828, 357] on h2 "Cuentas" at bounding box center [763, 351] width 160 height 15
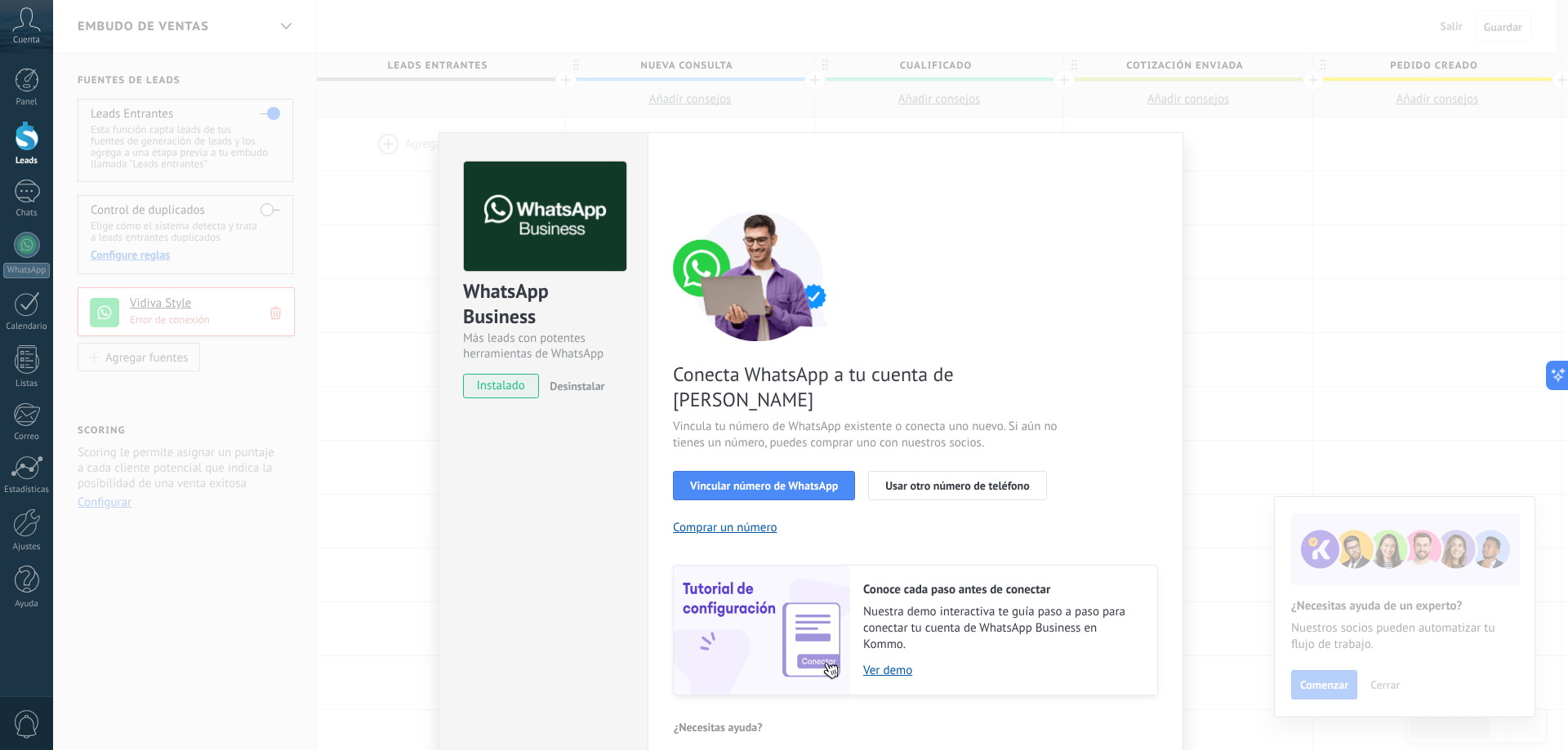
click at [517, 473] on div "WhatsApp Business Más leads con potentes herramientas de WhatsApp instalado Des…" at bounding box center [543, 450] width 209 height 637
click at [361, 483] on div "WhatsApp Business Más leads con potentes herramientas de WhatsApp instalado Des…" at bounding box center [810, 375] width 1515 height 750
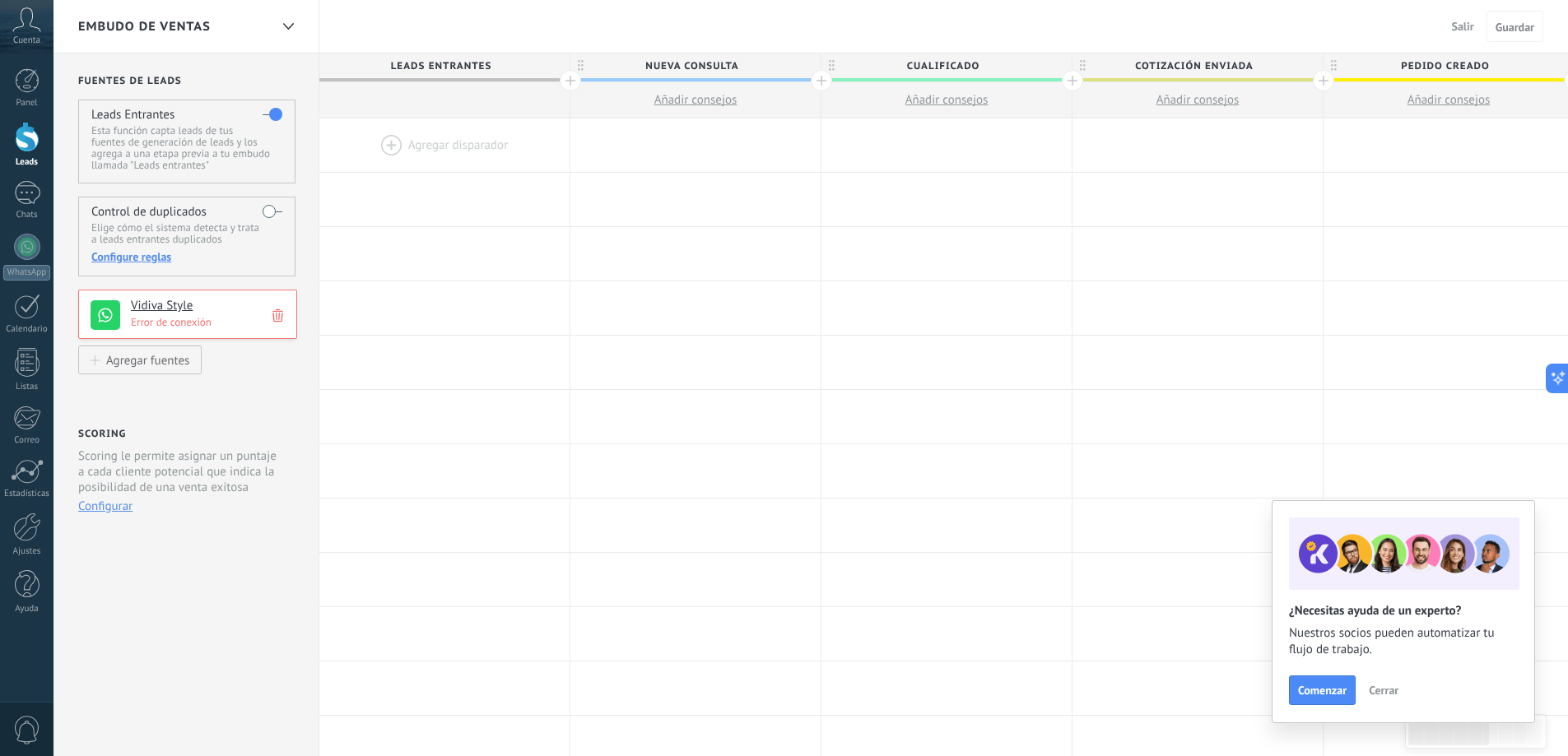
click at [1384, 689] on span "Cerrar" at bounding box center [1383, 690] width 29 height 11
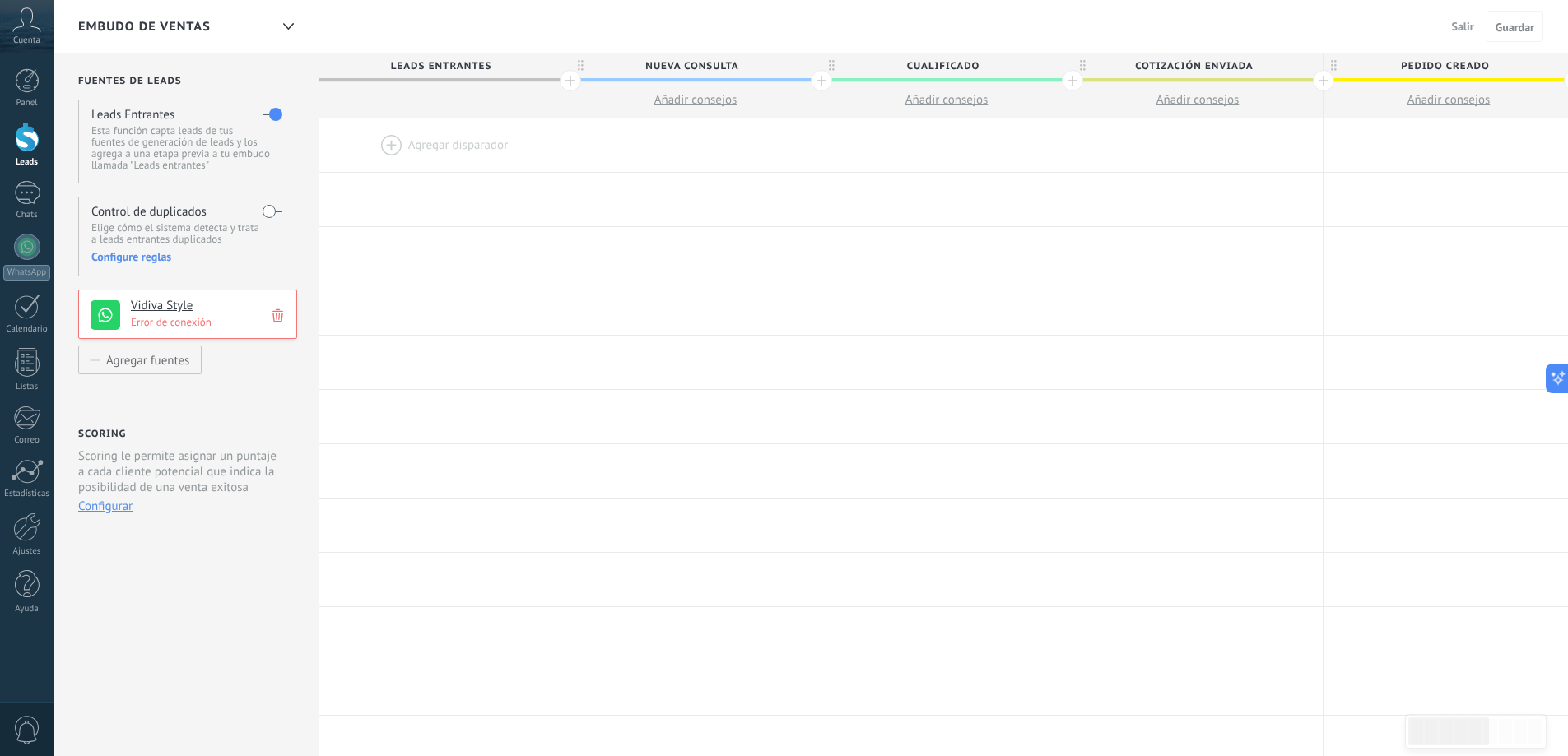
click at [157, 327] on p "Error de conexión" at bounding box center [209, 321] width 156 height 14
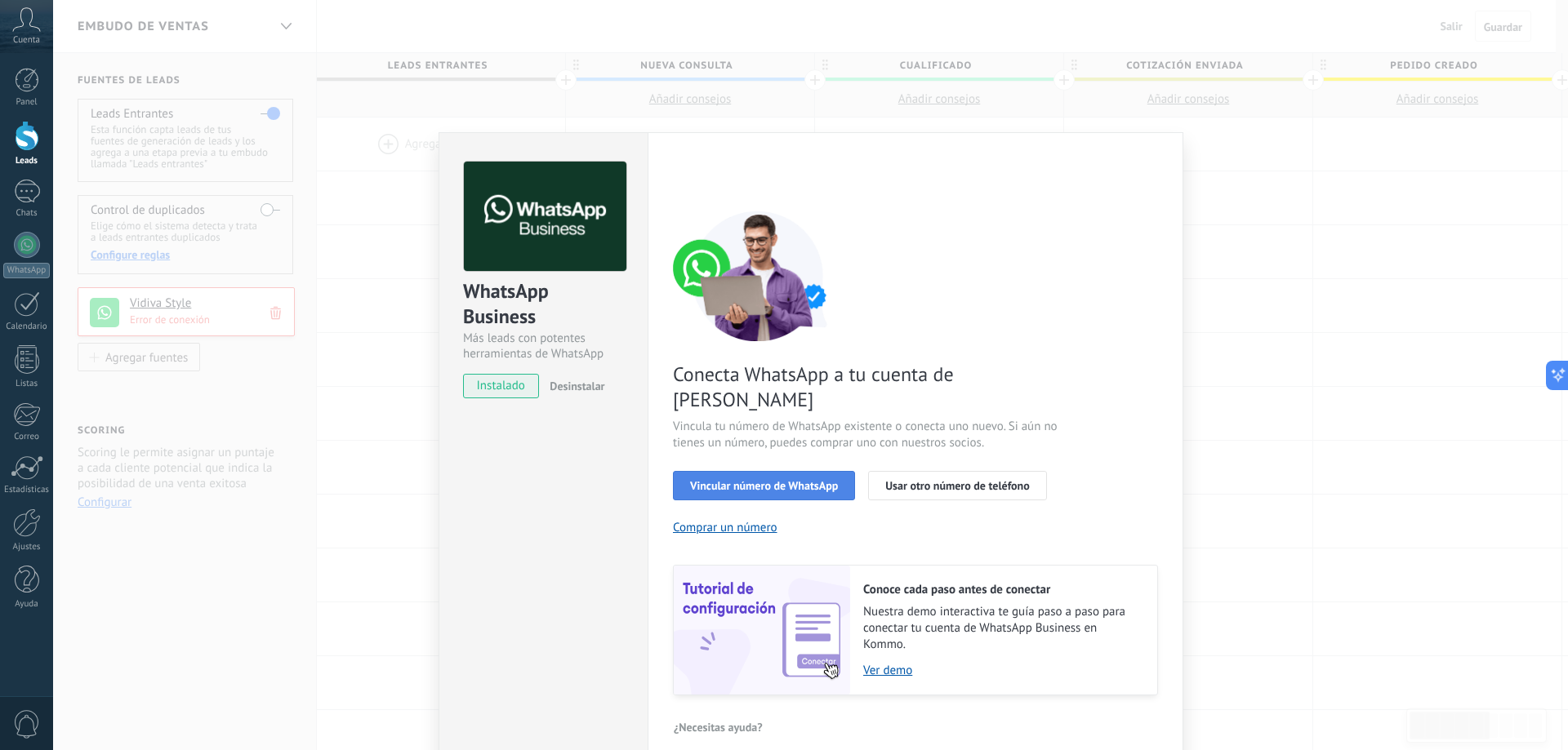
click at [740, 480] on span "Vincular número de WhatsApp" at bounding box center [763, 486] width 148 height 11
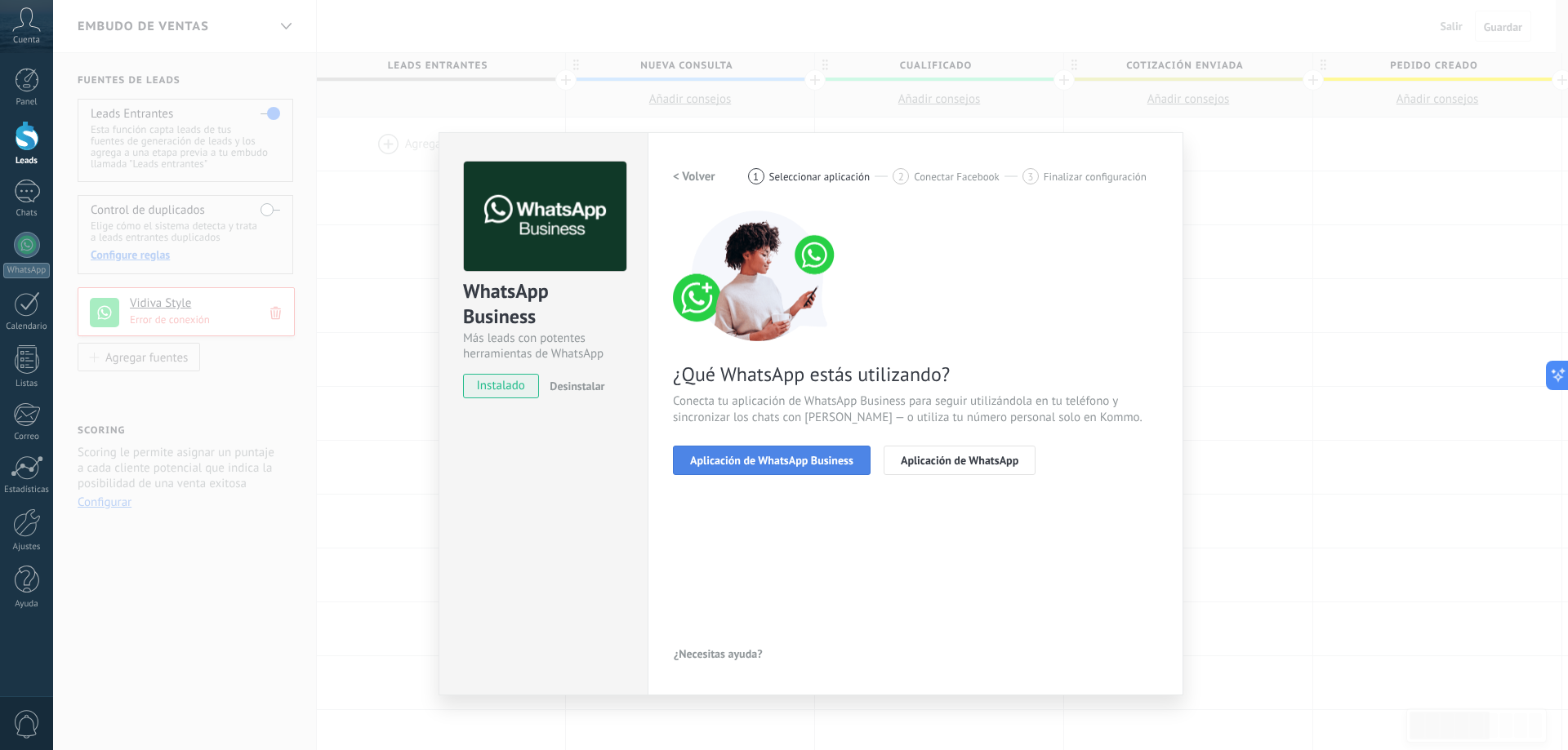
click at [739, 457] on span "Aplicación de WhatsApp Business" at bounding box center [771, 460] width 163 height 11
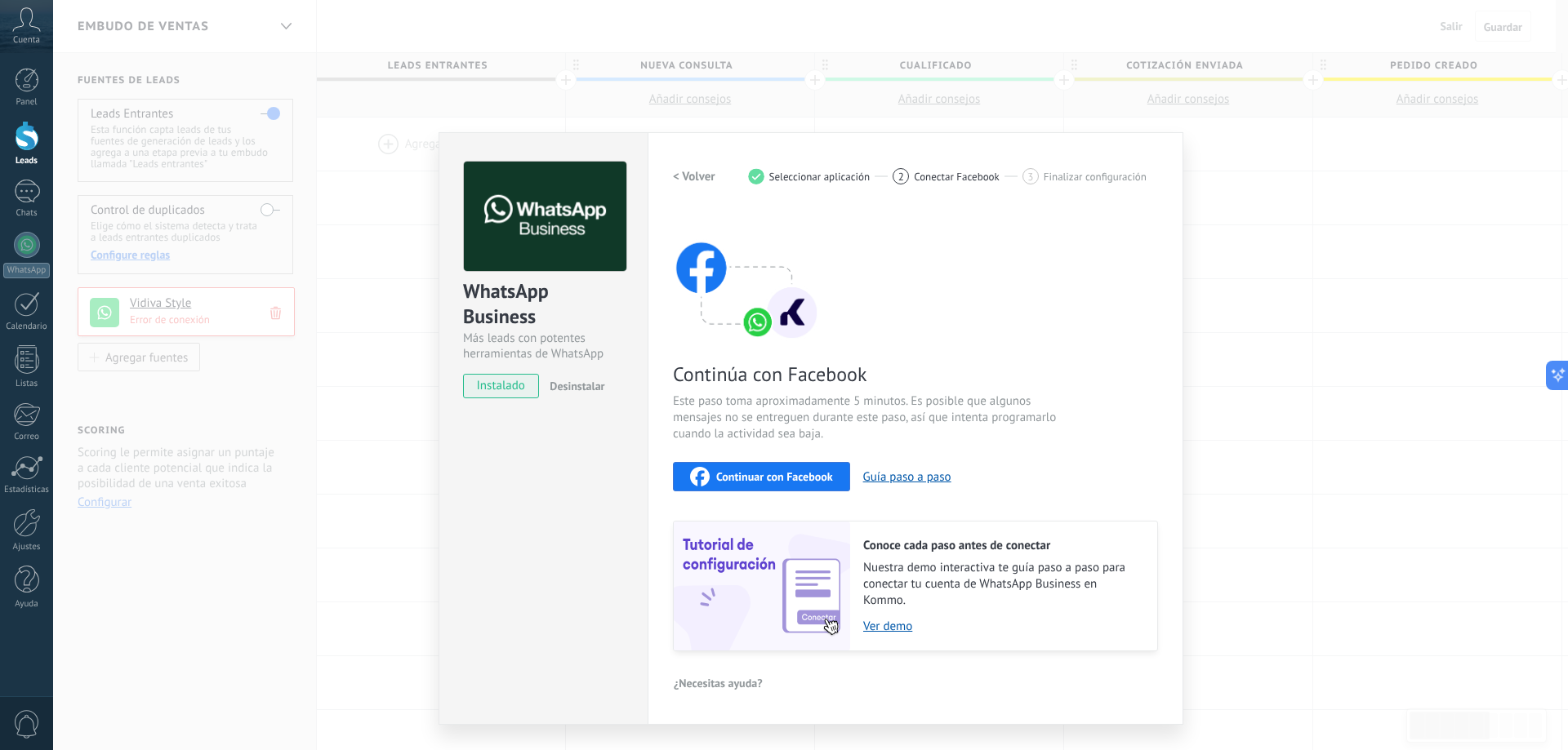
click at [817, 476] on span "Continuar con Facebook" at bounding box center [775, 476] width 117 height 11
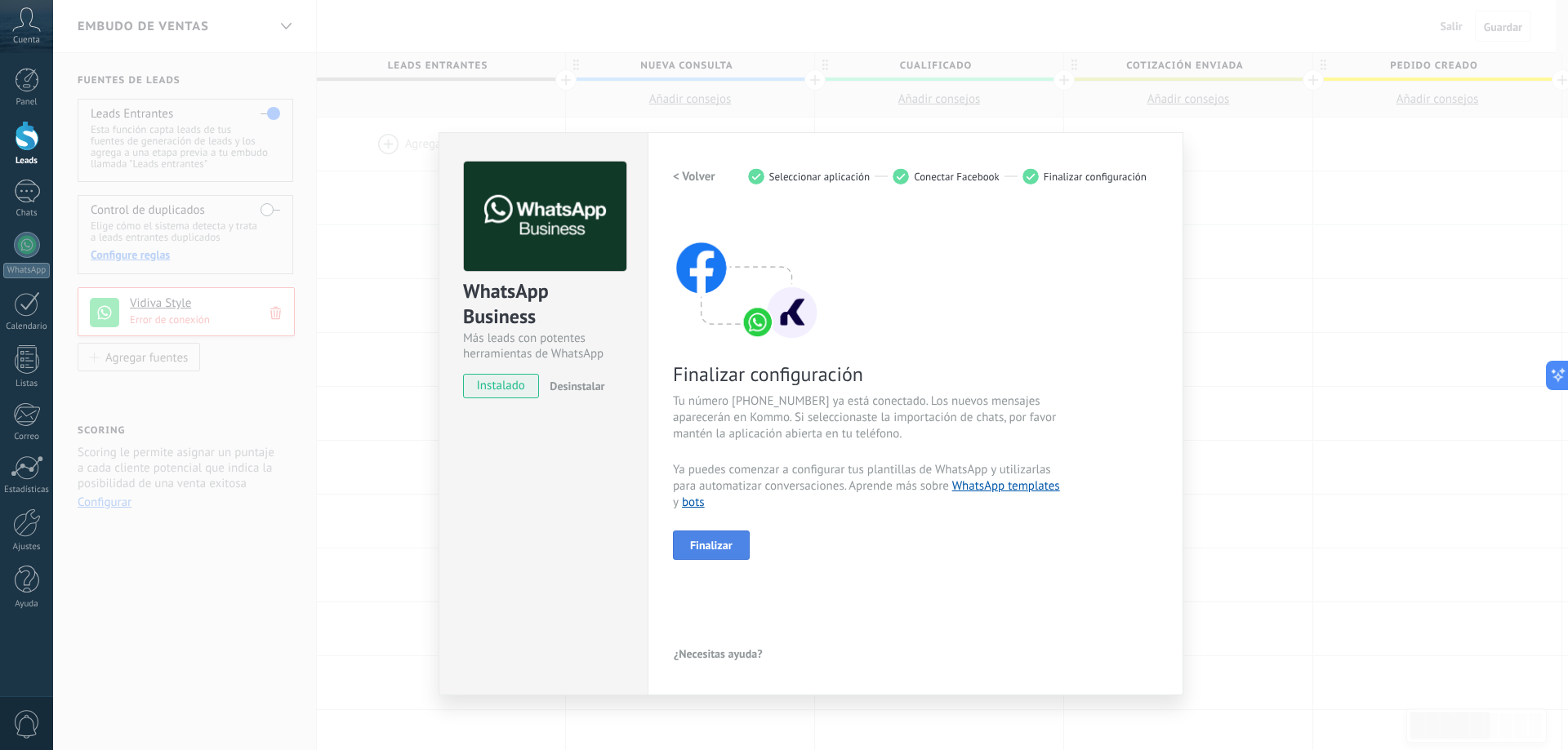
click at [694, 545] on span "Finalizar" at bounding box center [710, 545] width 42 height 11
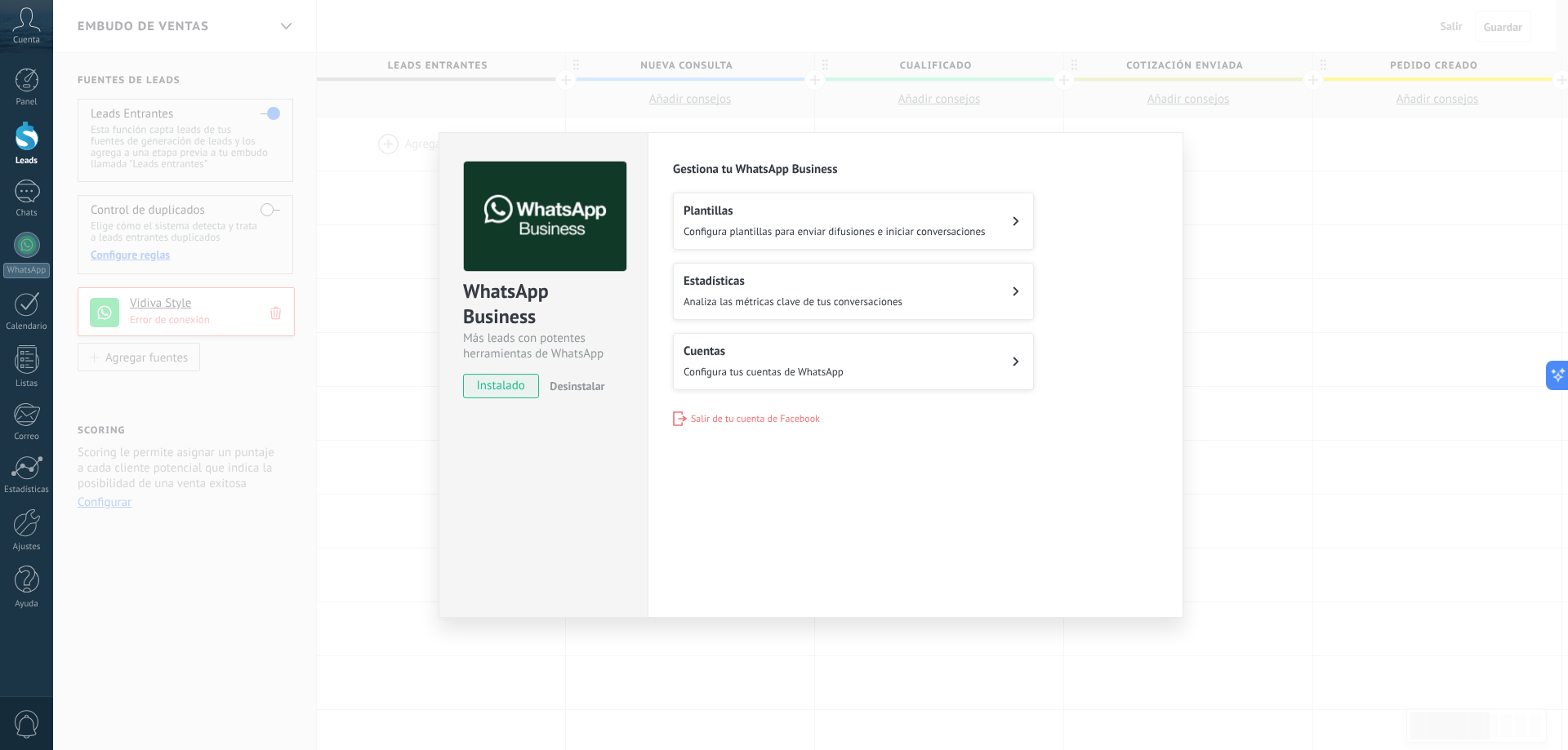
click at [1298, 258] on div "WhatsApp Business Más leads con potentes herramientas de WhatsApp instalado Des…" at bounding box center [810, 375] width 1515 height 750
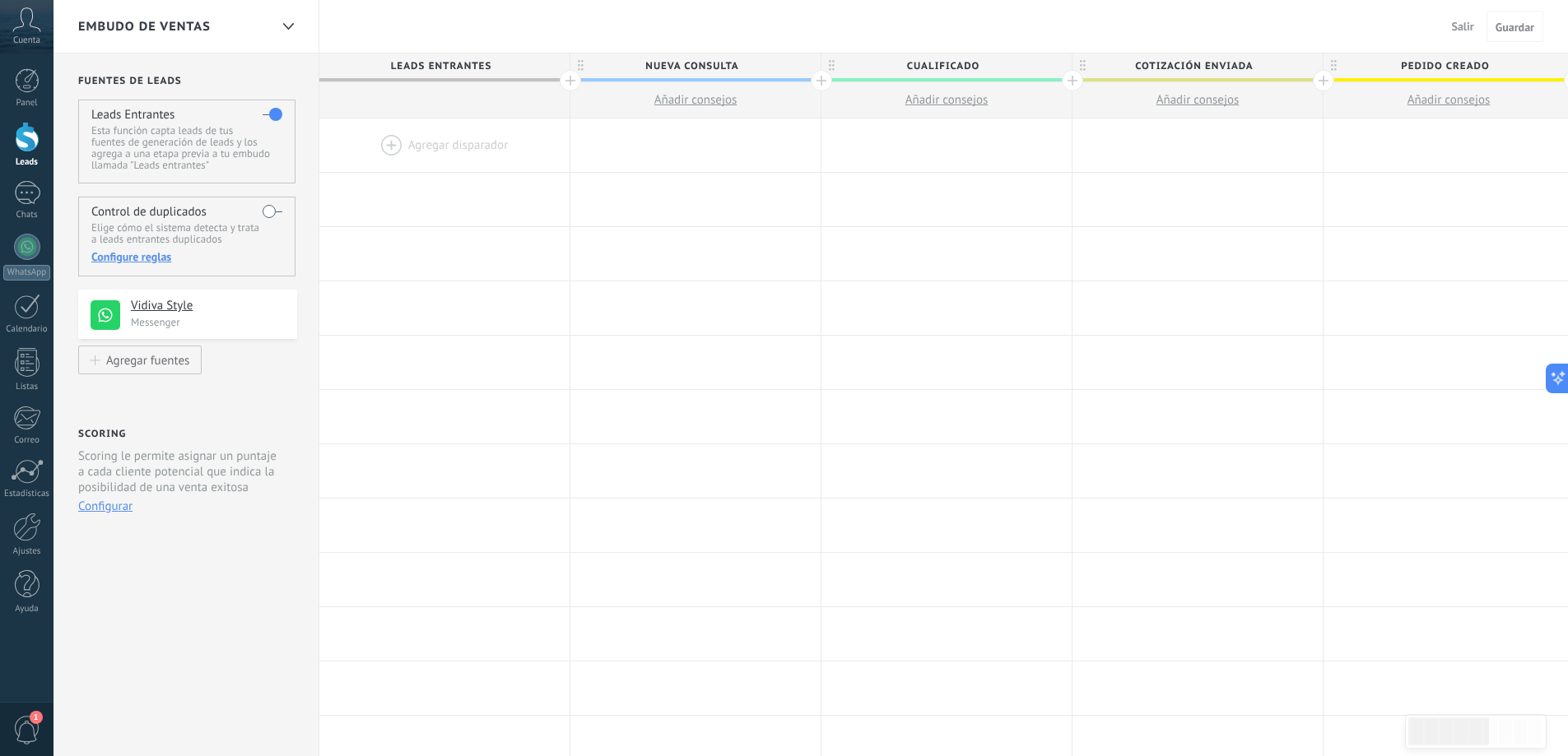
click at [276, 208] on label at bounding box center [272, 212] width 20 height 27
click at [263, 411] on div "Fuentes de leads Leads Entrantes Esta función capta leads de tus fuentes de gen…" at bounding box center [186, 658] width 266 height 1210
click at [184, 328] on p "Error de conexión" at bounding box center [209, 321] width 156 height 14
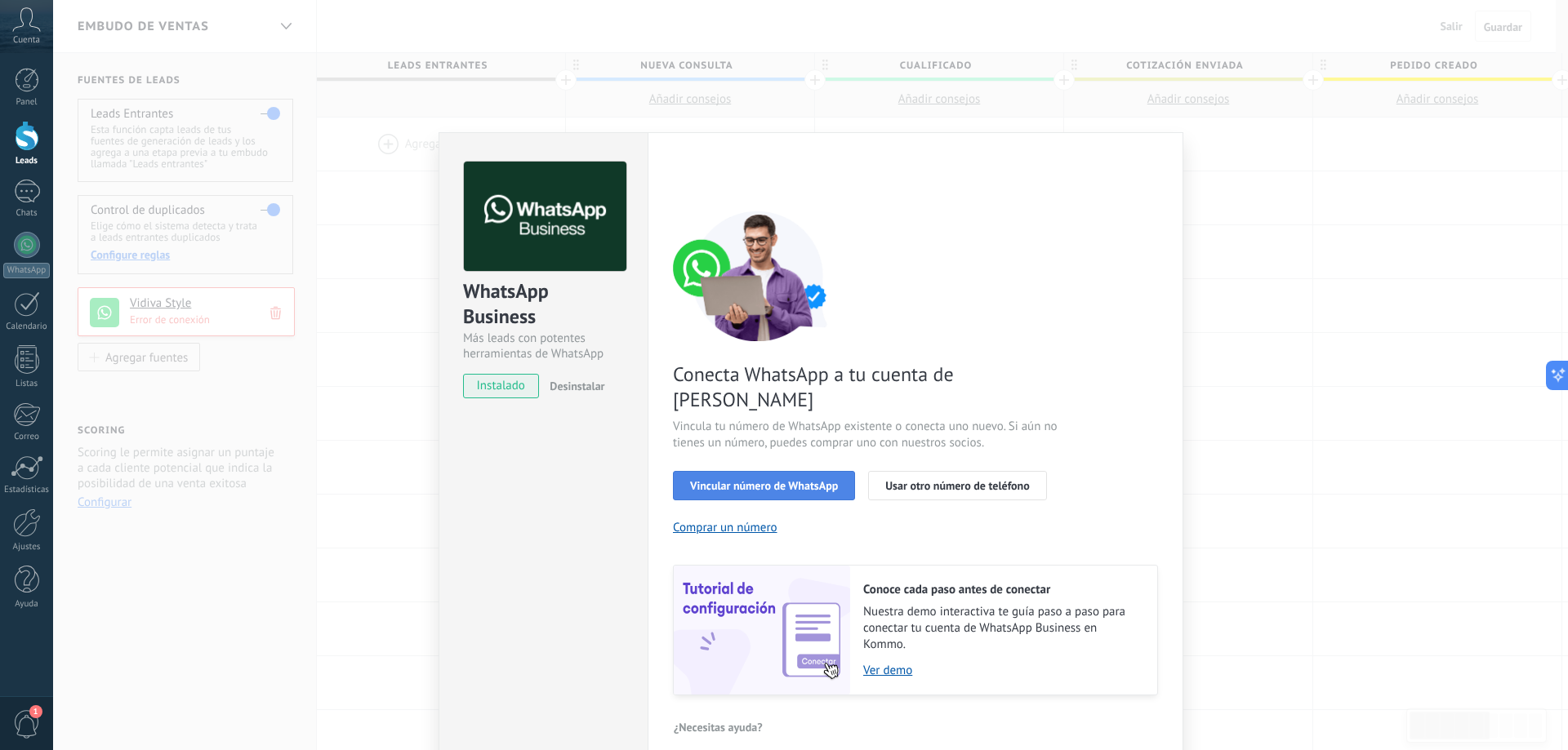
click at [792, 480] on span "Vincular número de WhatsApp" at bounding box center [763, 486] width 148 height 11
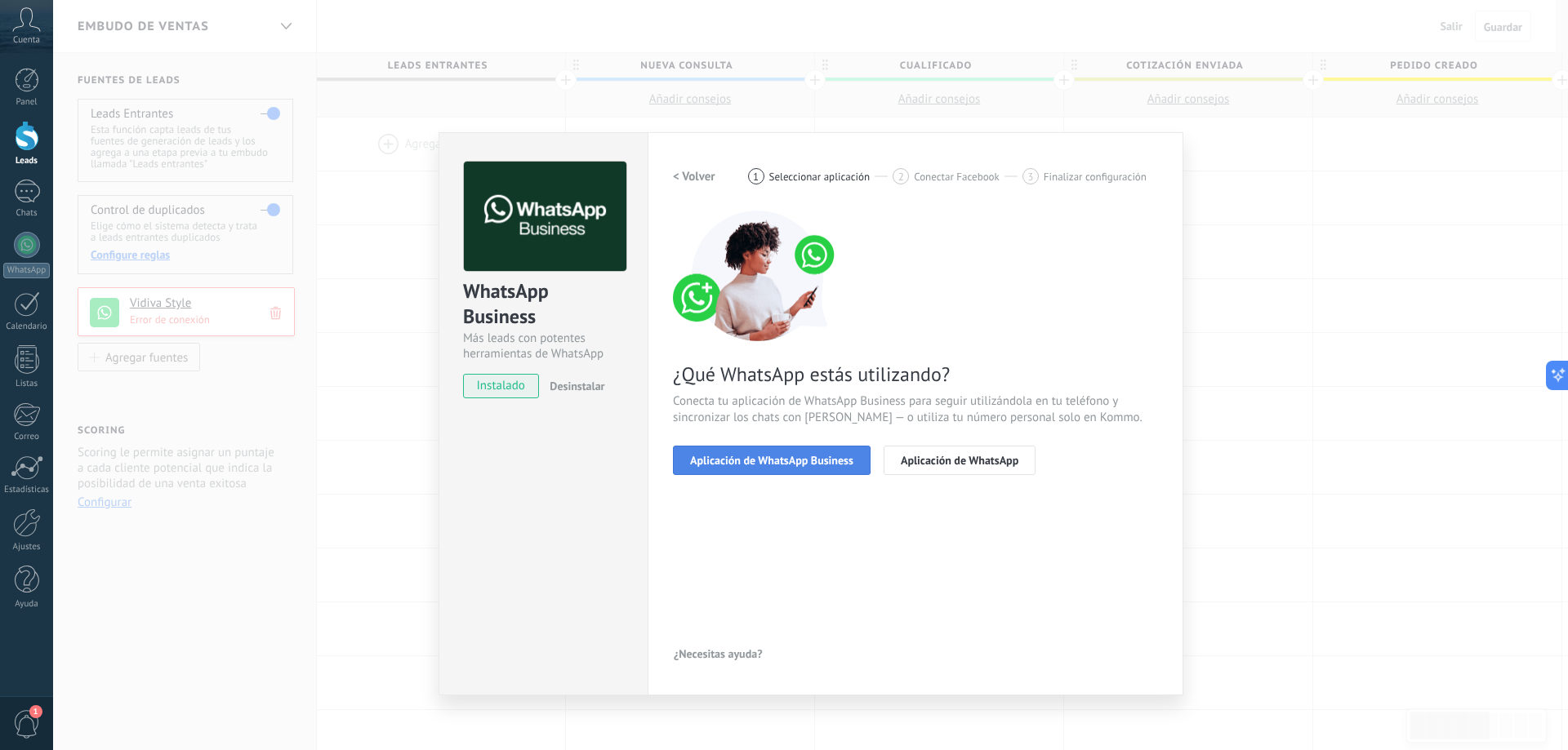
click at [761, 456] on span "Aplicación de WhatsApp Business" at bounding box center [771, 460] width 163 height 11
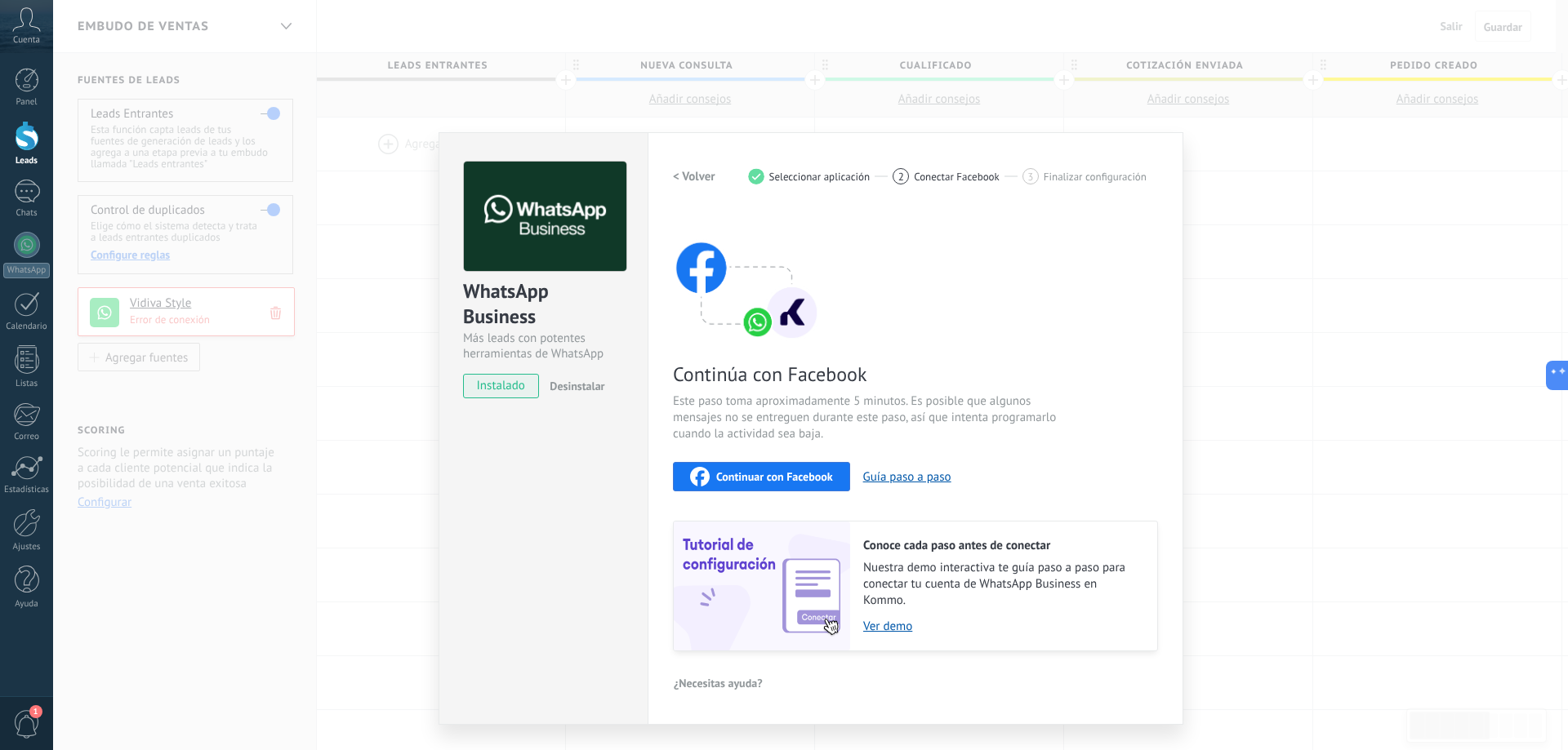
click at [822, 481] on span "Continuar con Facebook" at bounding box center [775, 476] width 117 height 11
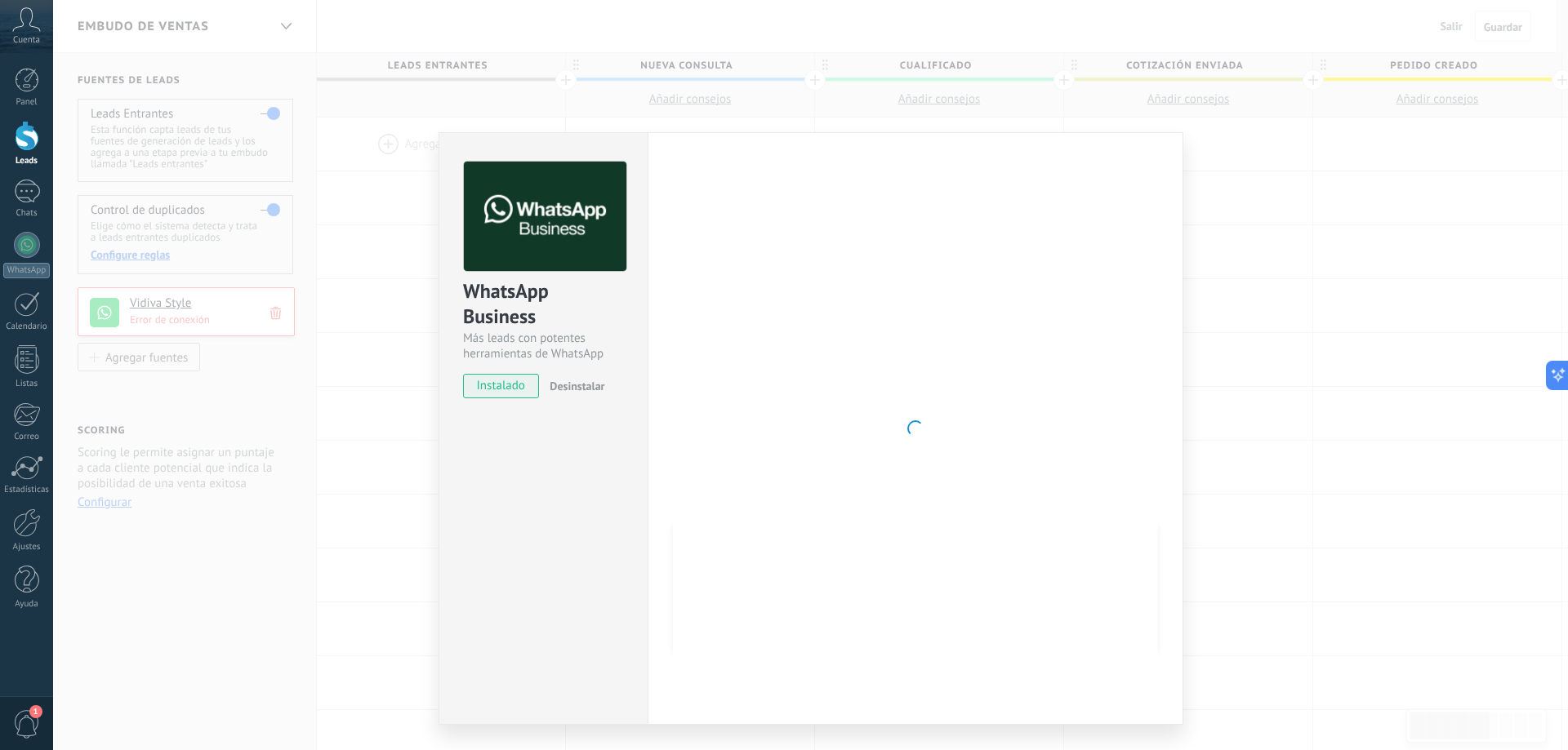
click at [851, 525] on div at bounding box center [915, 428] width 485 height 534
click at [809, 420] on div at bounding box center [915, 428] width 485 height 534
click at [970, 462] on div at bounding box center [915, 428] width 485 height 534
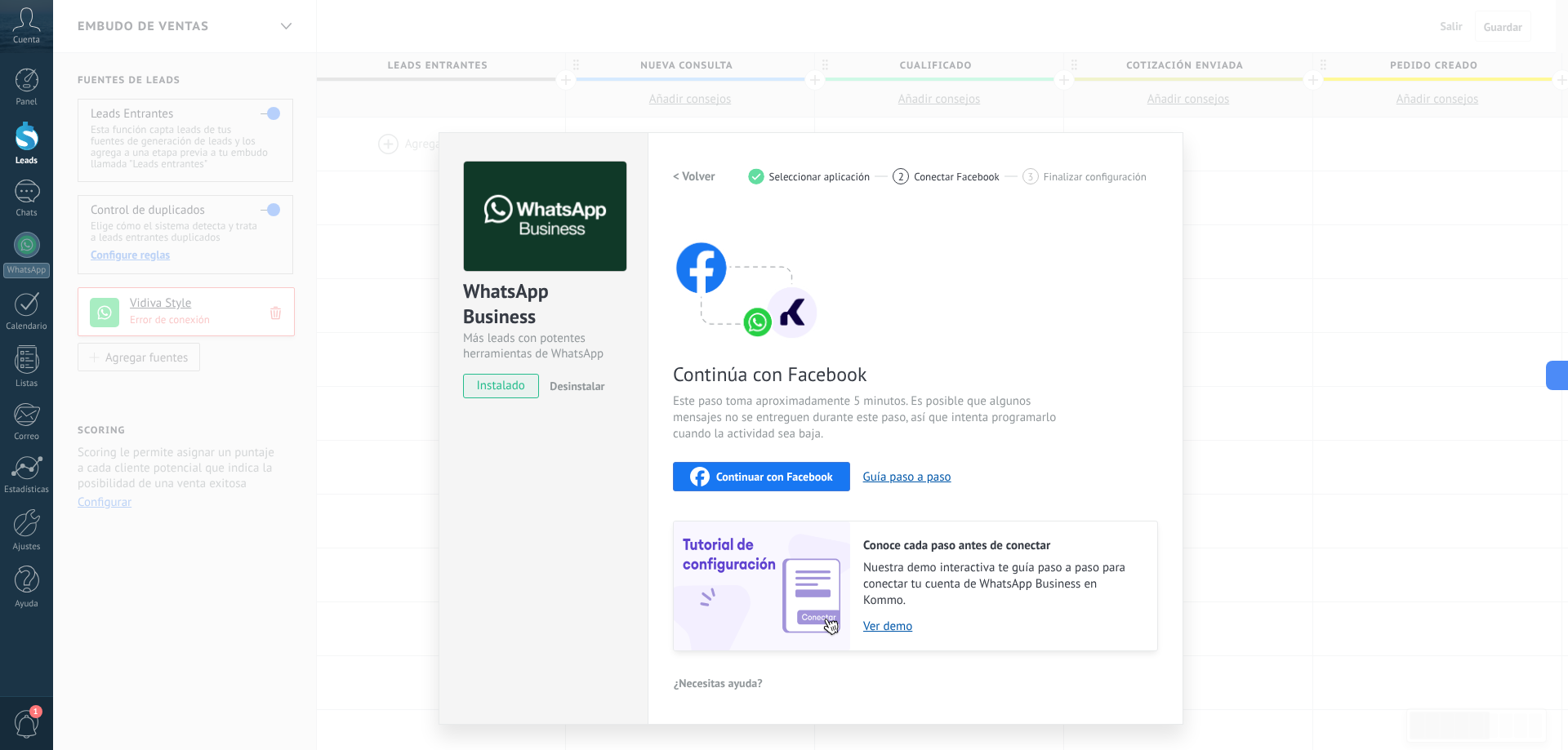
click at [788, 481] on span "Continuar con Facebook" at bounding box center [775, 476] width 117 height 11
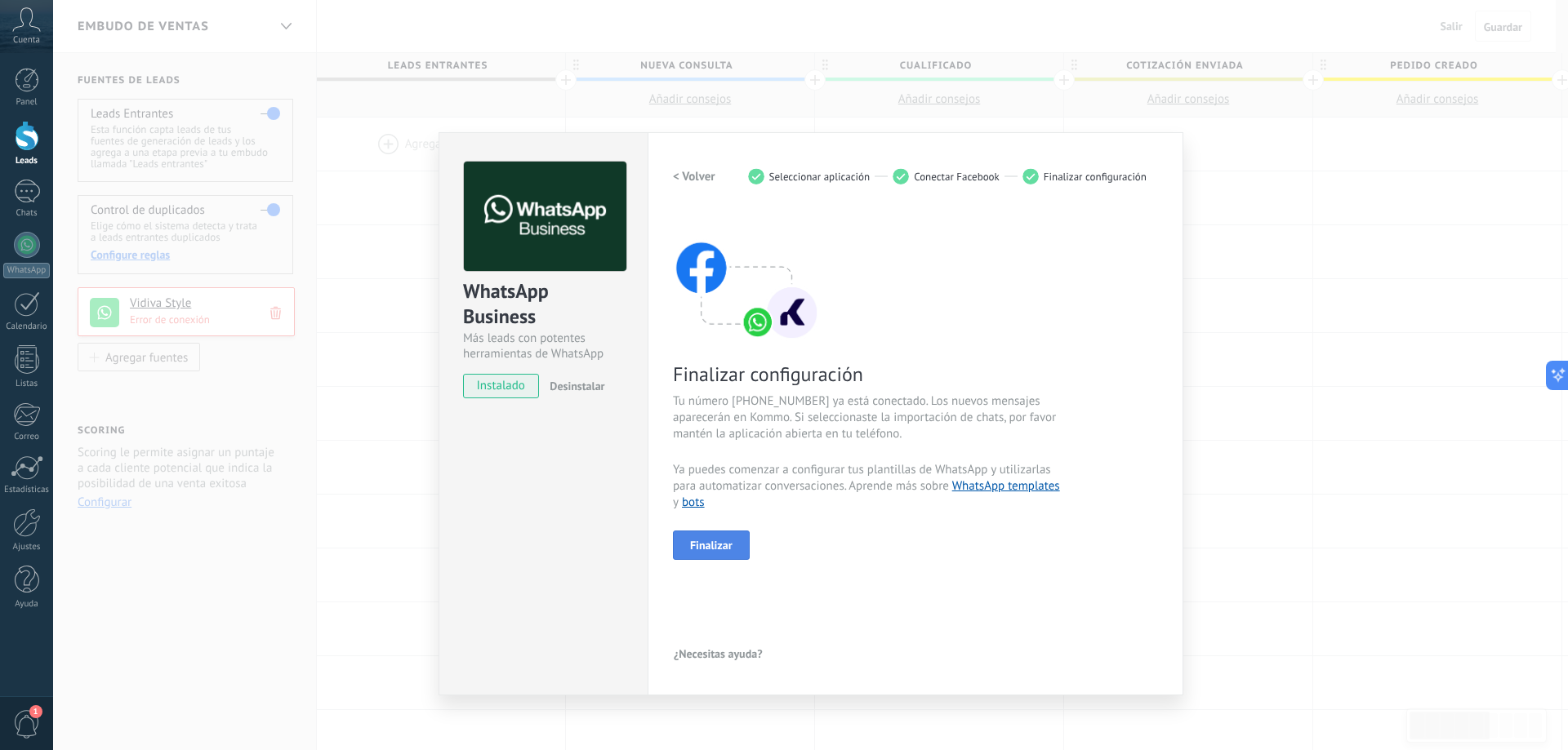
click at [737, 549] on button "Finalizar" at bounding box center [710, 545] width 76 height 29
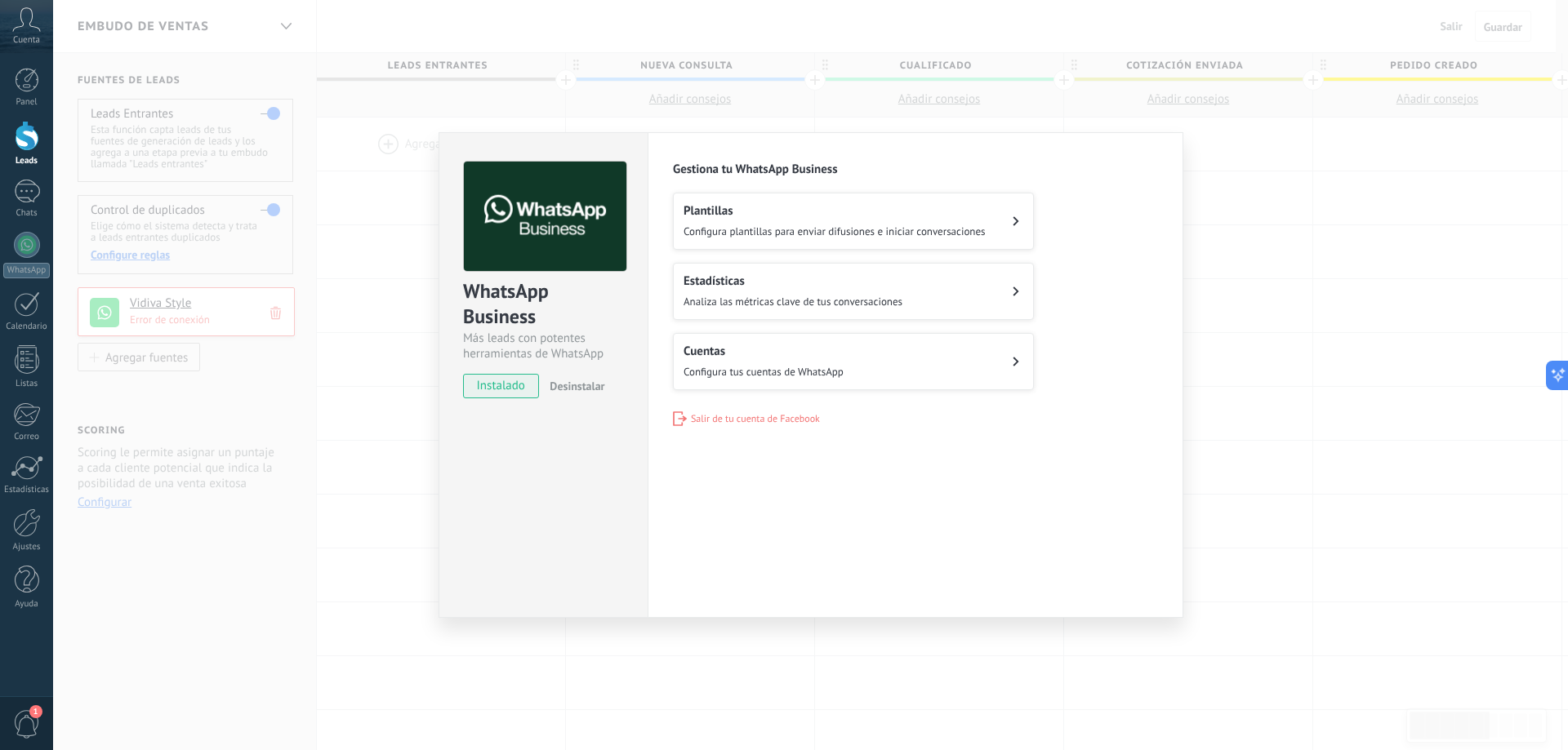
click at [1398, 381] on div "WhatsApp Business Más leads con potentes herramientas de WhatsApp instalado Des…" at bounding box center [810, 375] width 1515 height 750
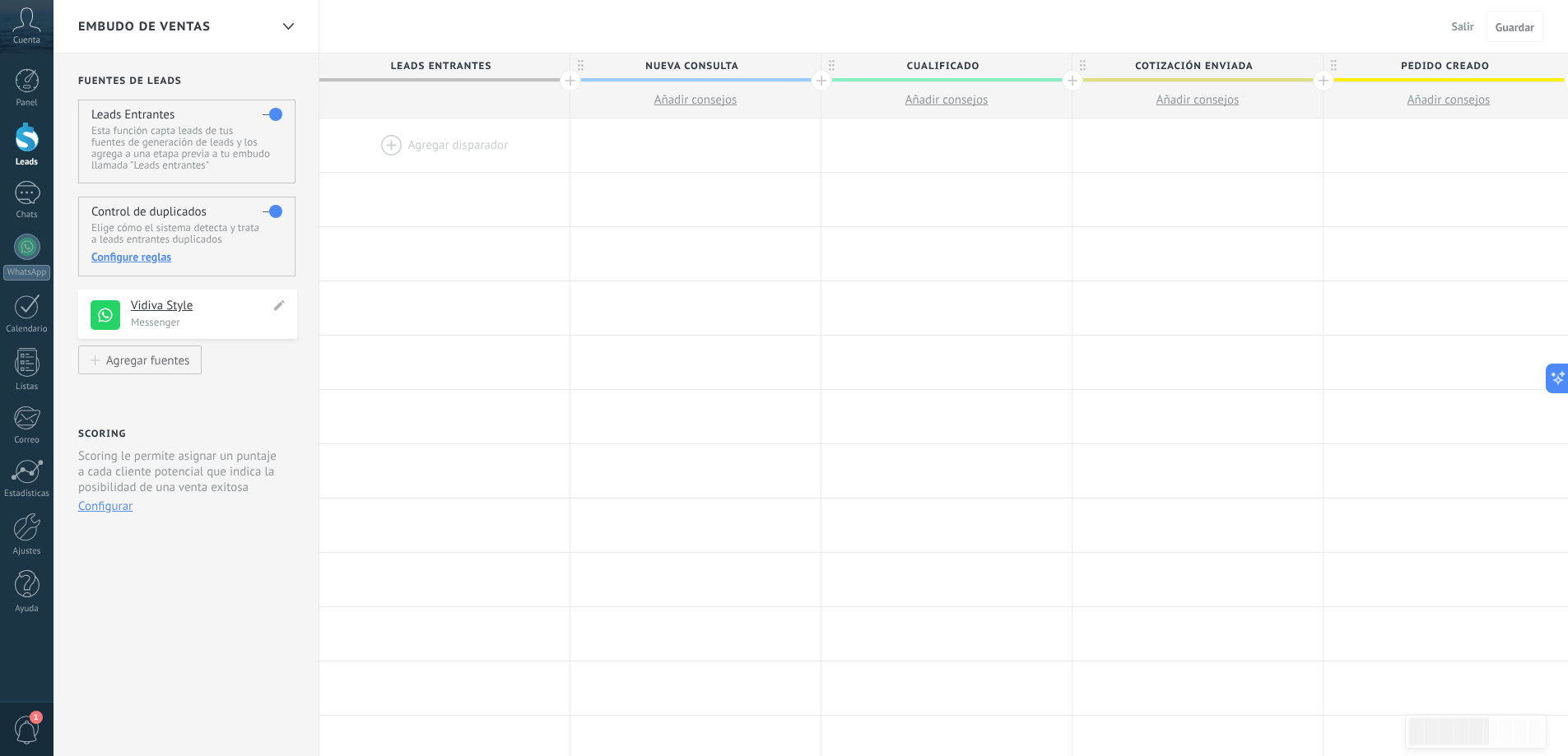
click at [146, 308] on h4 "Vidiva Style" at bounding box center [201, 305] width 139 height 16
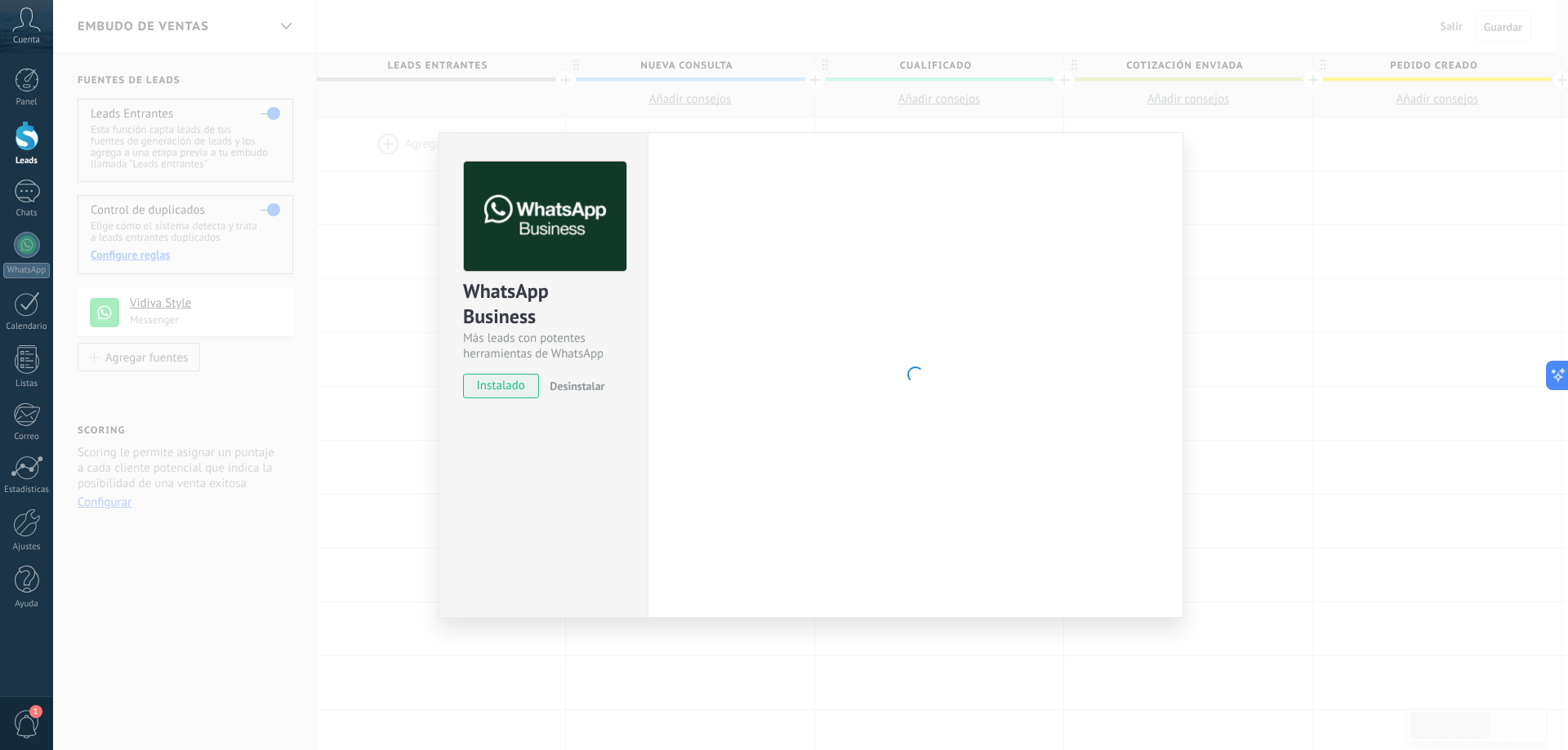
click at [392, 386] on div "WhatsApp Business Más leads con potentes herramientas de WhatsApp instalado Des…" at bounding box center [810, 375] width 1515 height 750
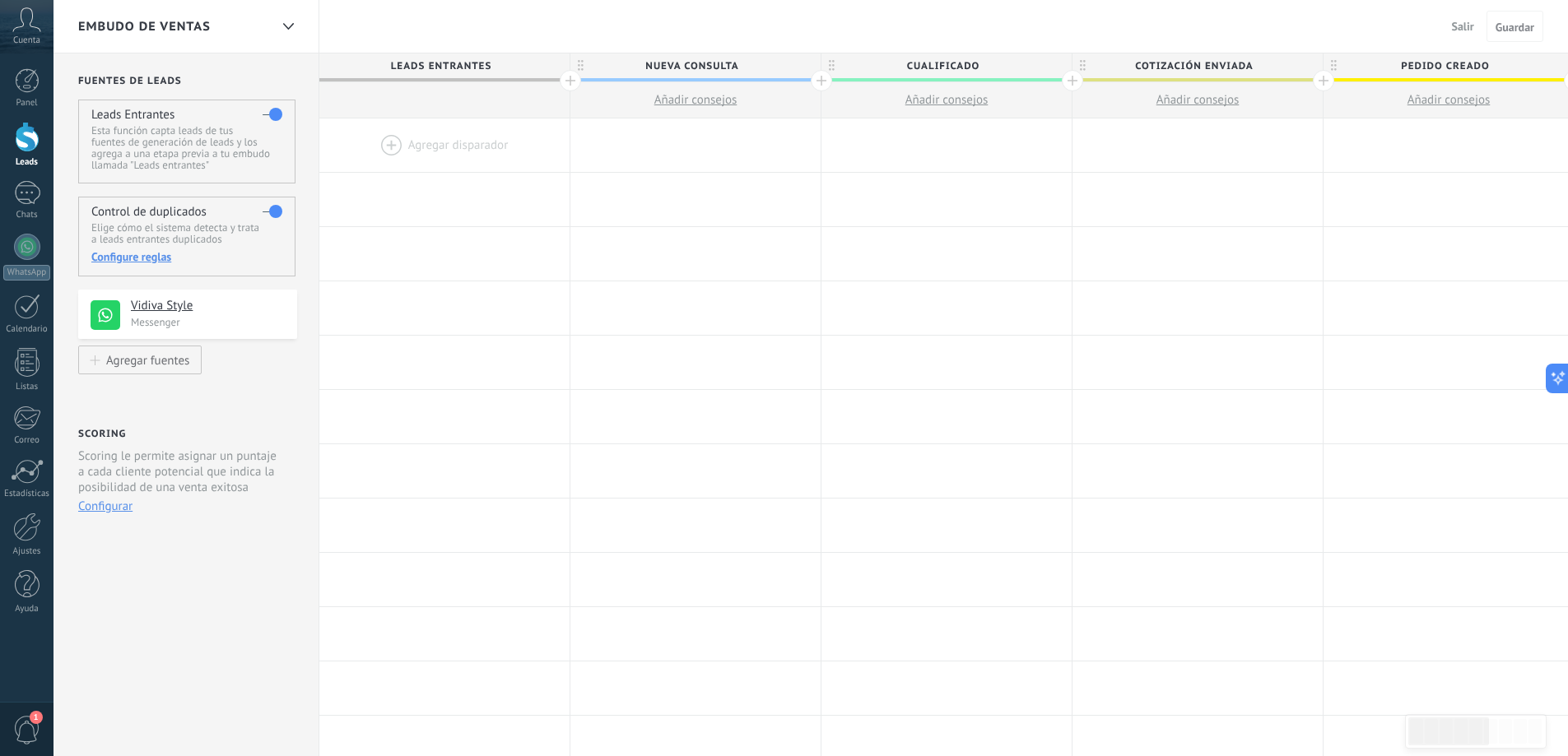
click at [268, 27] on div "Embudo de ventas" at bounding box center [173, 26] width 191 height 52
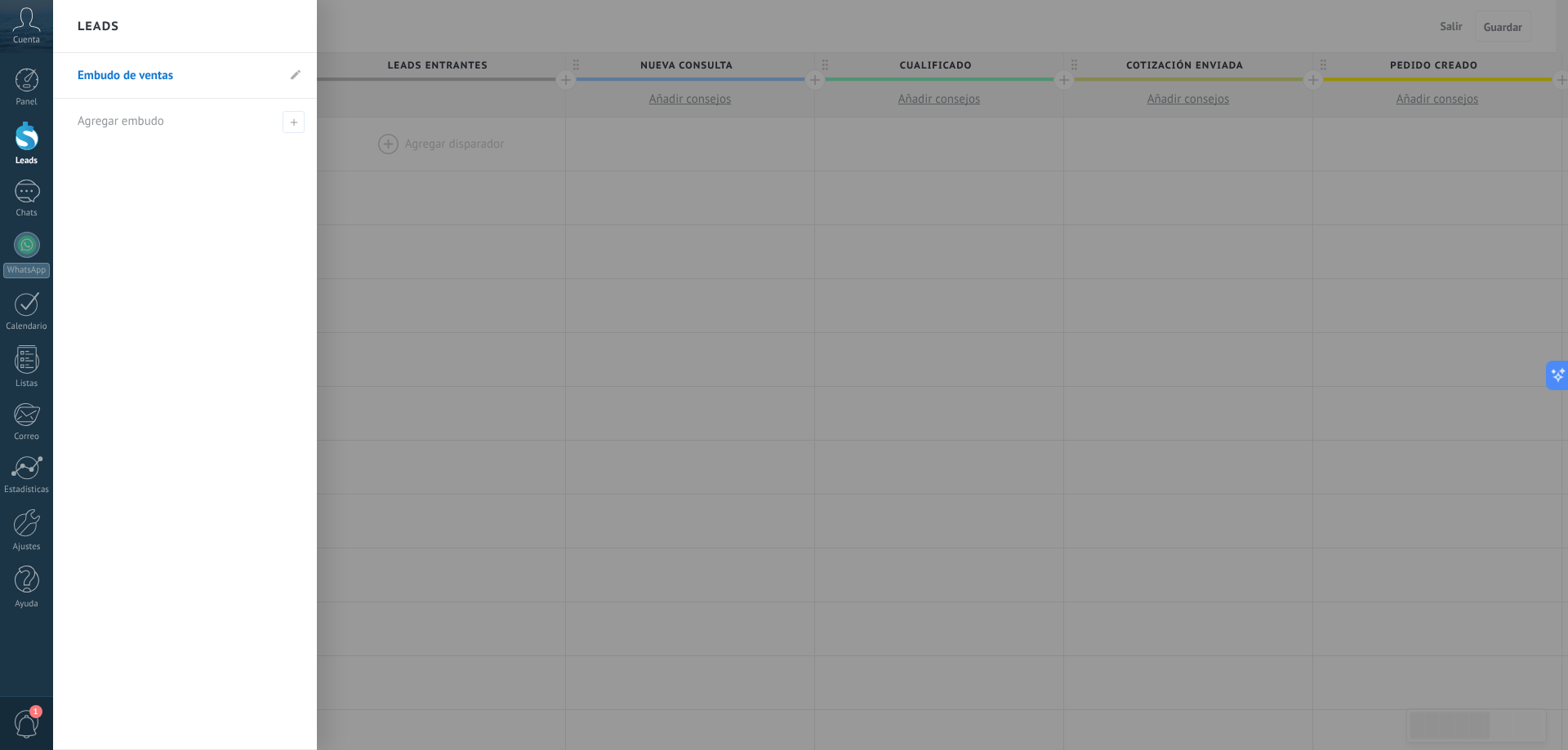
click at [392, 204] on div at bounding box center [837, 375] width 1568 height 750
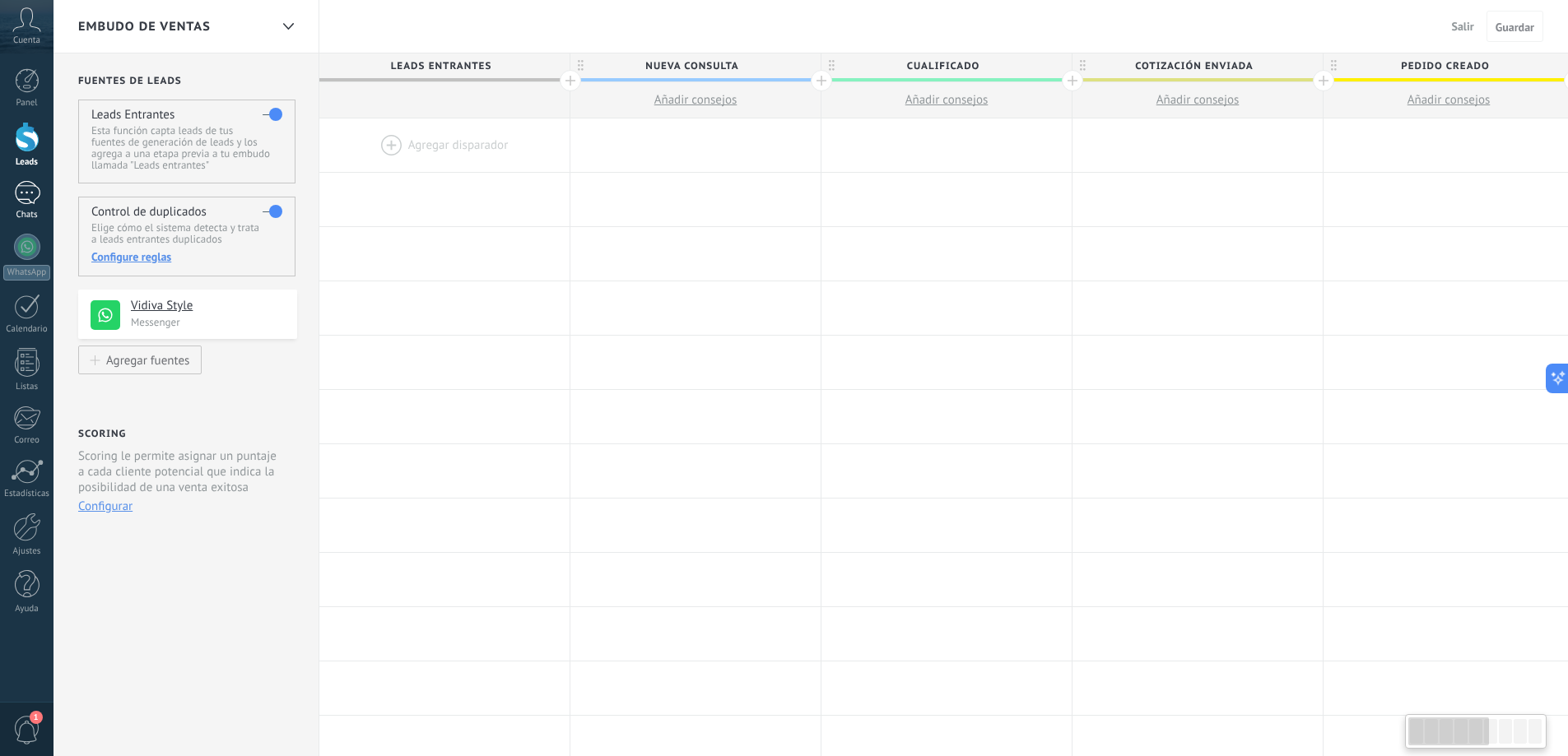
click at [20, 197] on div at bounding box center [28, 192] width 27 height 24
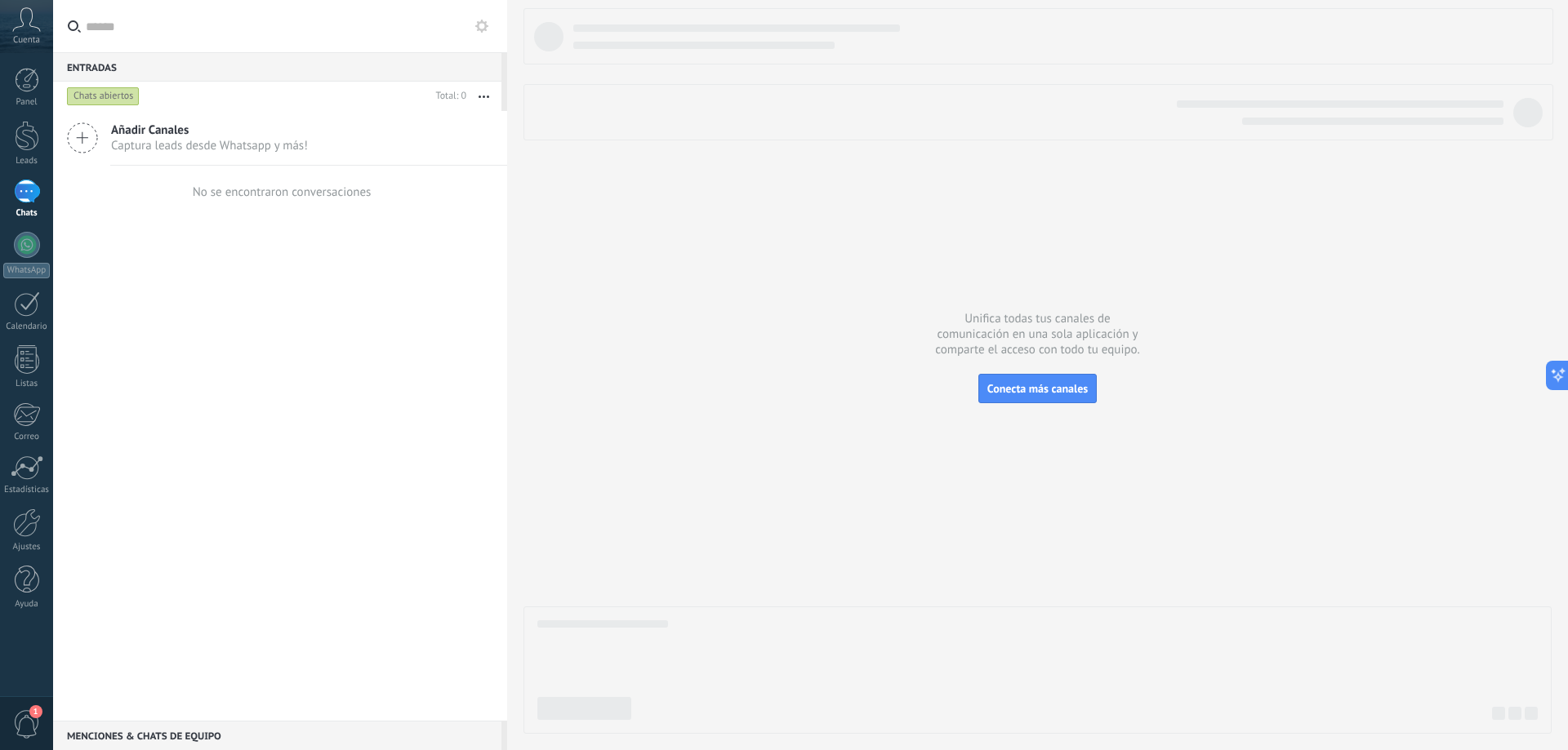
click at [15, 719] on span "1" at bounding box center [26, 725] width 27 height 28
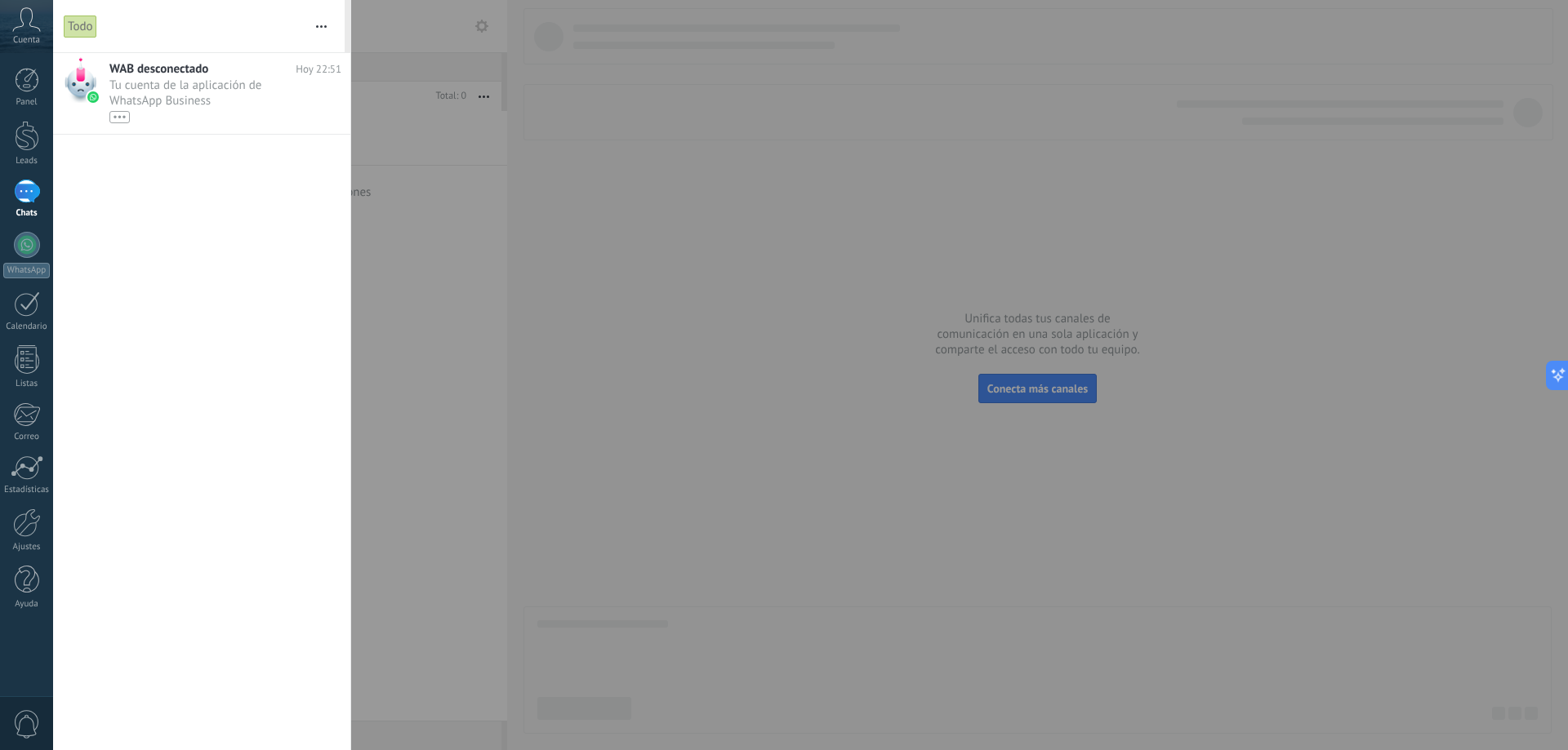
click at [574, 386] on div at bounding box center [784, 375] width 1568 height 750
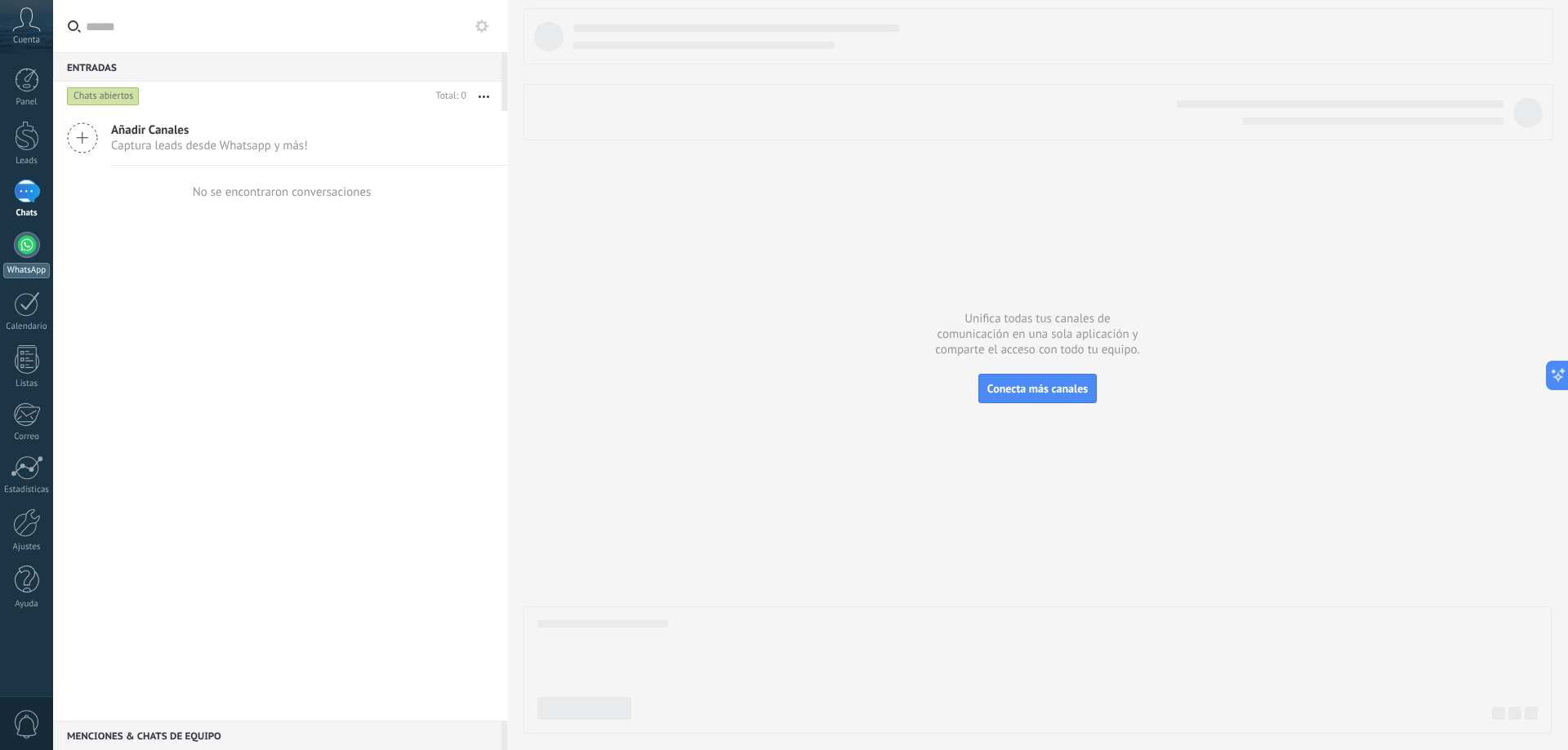
click at [24, 252] on div at bounding box center [27, 245] width 26 height 26
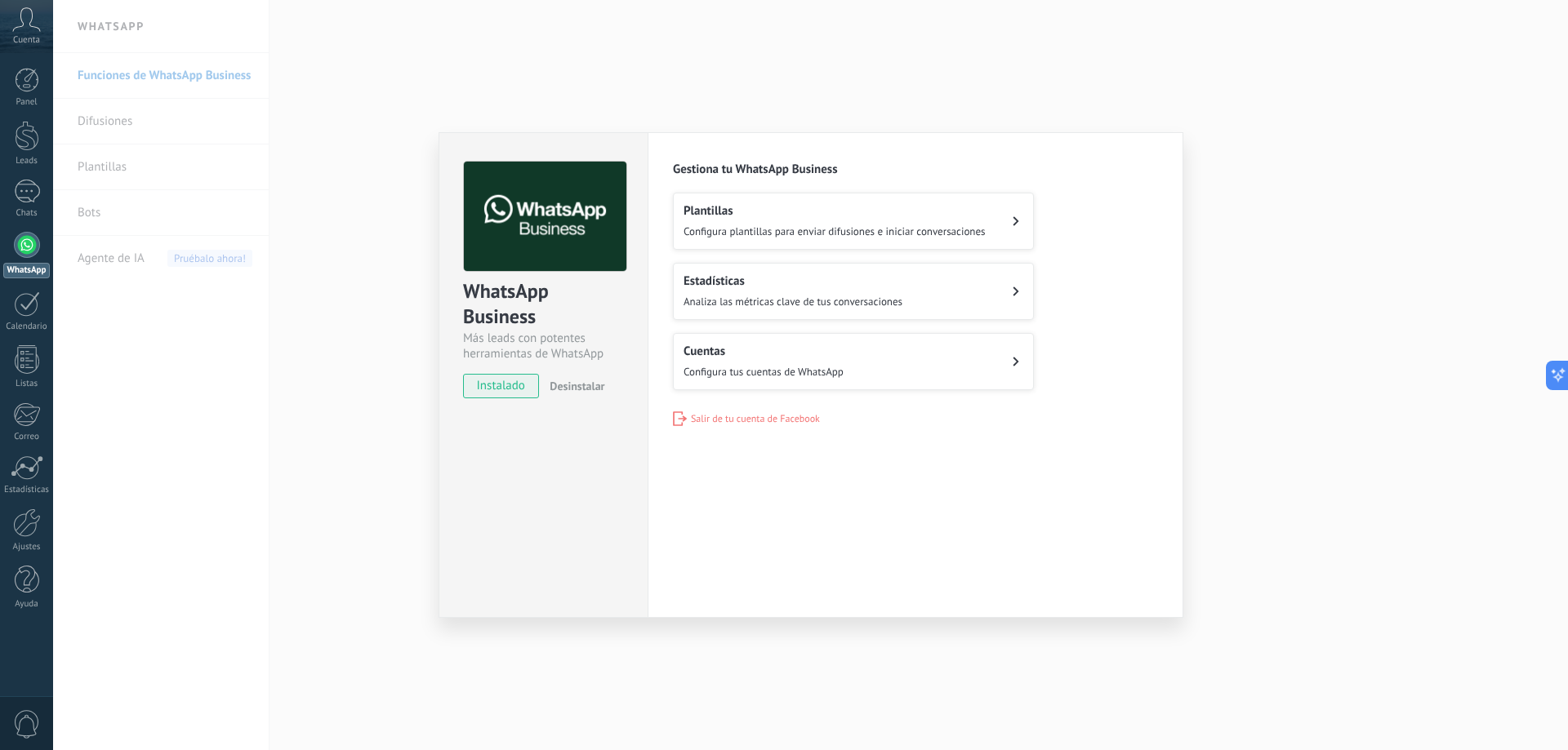
click at [733, 349] on h2 "Cuentas" at bounding box center [763, 351] width 160 height 15
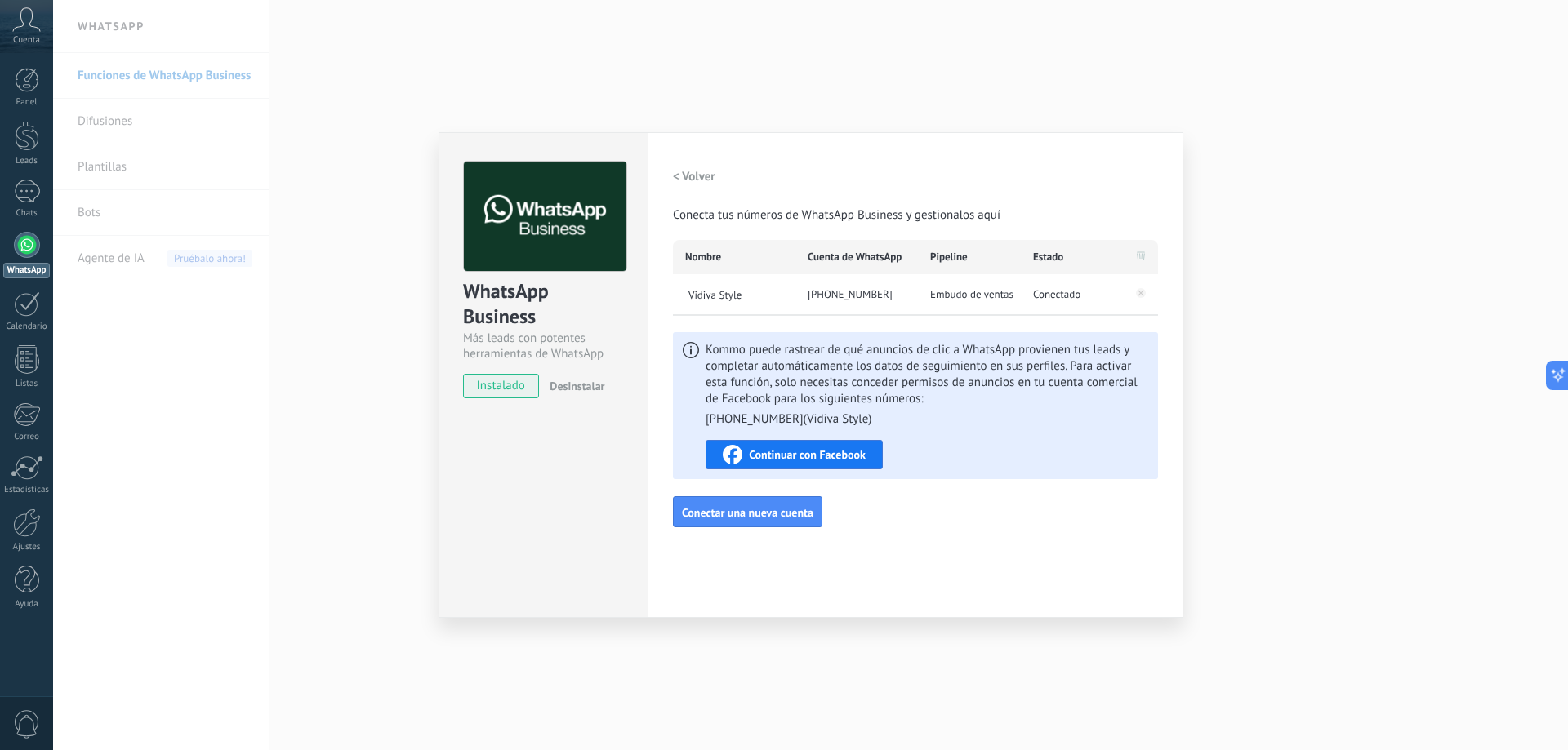
click at [800, 447] on div "Continuar con Facebook" at bounding box center [793, 455] width 142 height 20
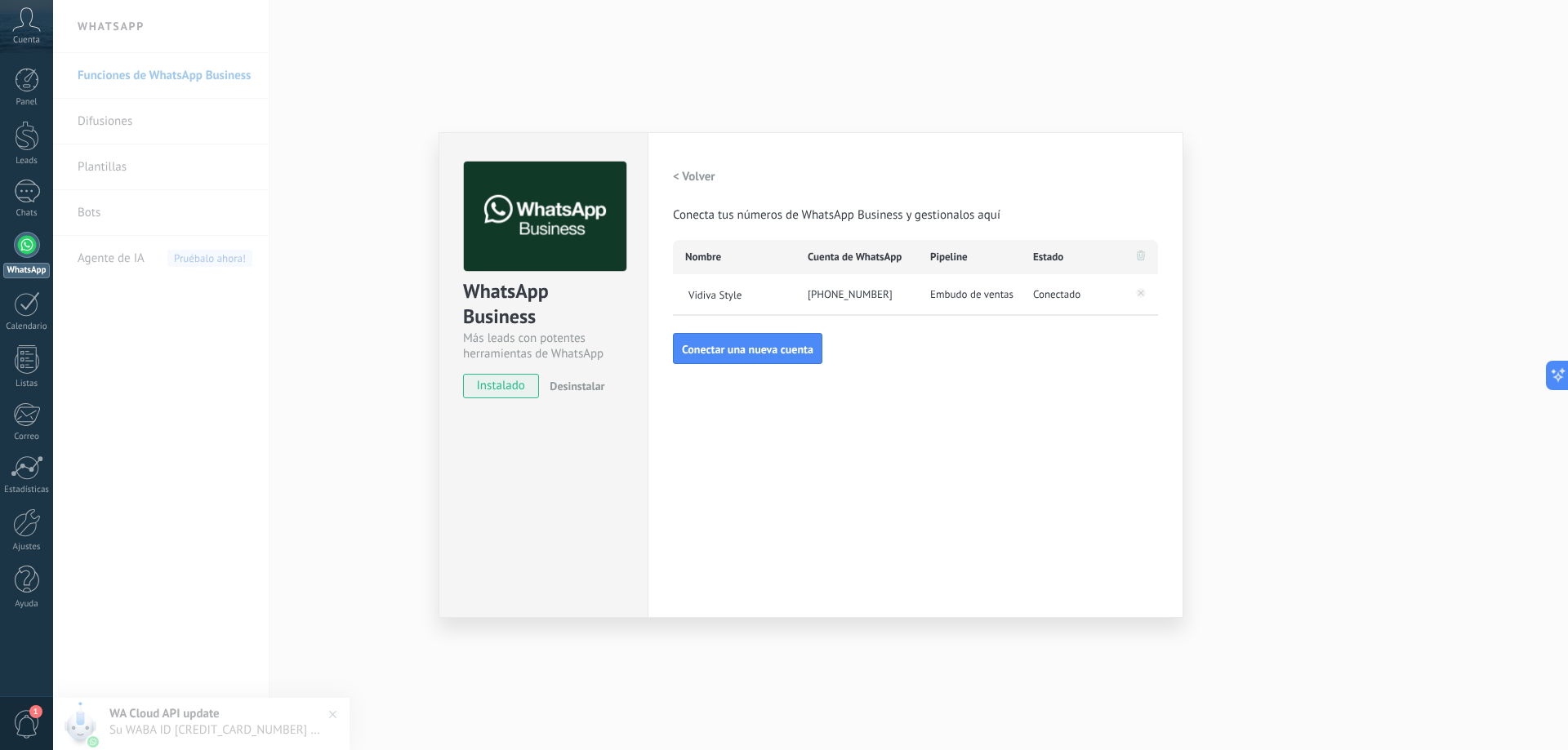
click at [681, 175] on h2 "< Volver" at bounding box center [693, 176] width 42 height 15
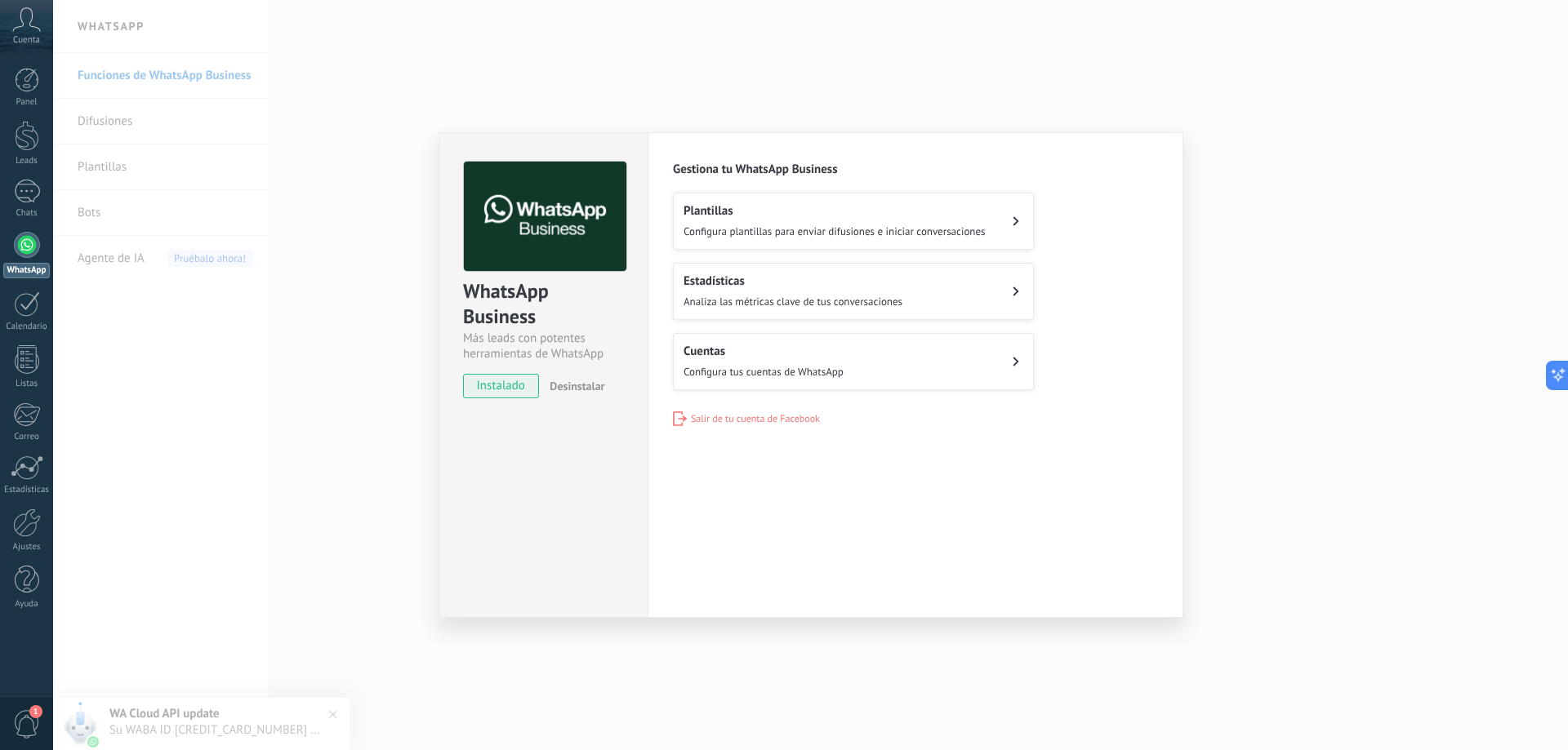
drag, startPoint x: 1214, startPoint y: 283, endPoint x: 1242, endPoint y: 286, distance: 28.2
click at [1234, 284] on div "WhatsApp Business Más leads con potentes herramientas de WhatsApp instalado Des…" at bounding box center [810, 375] width 1515 height 750
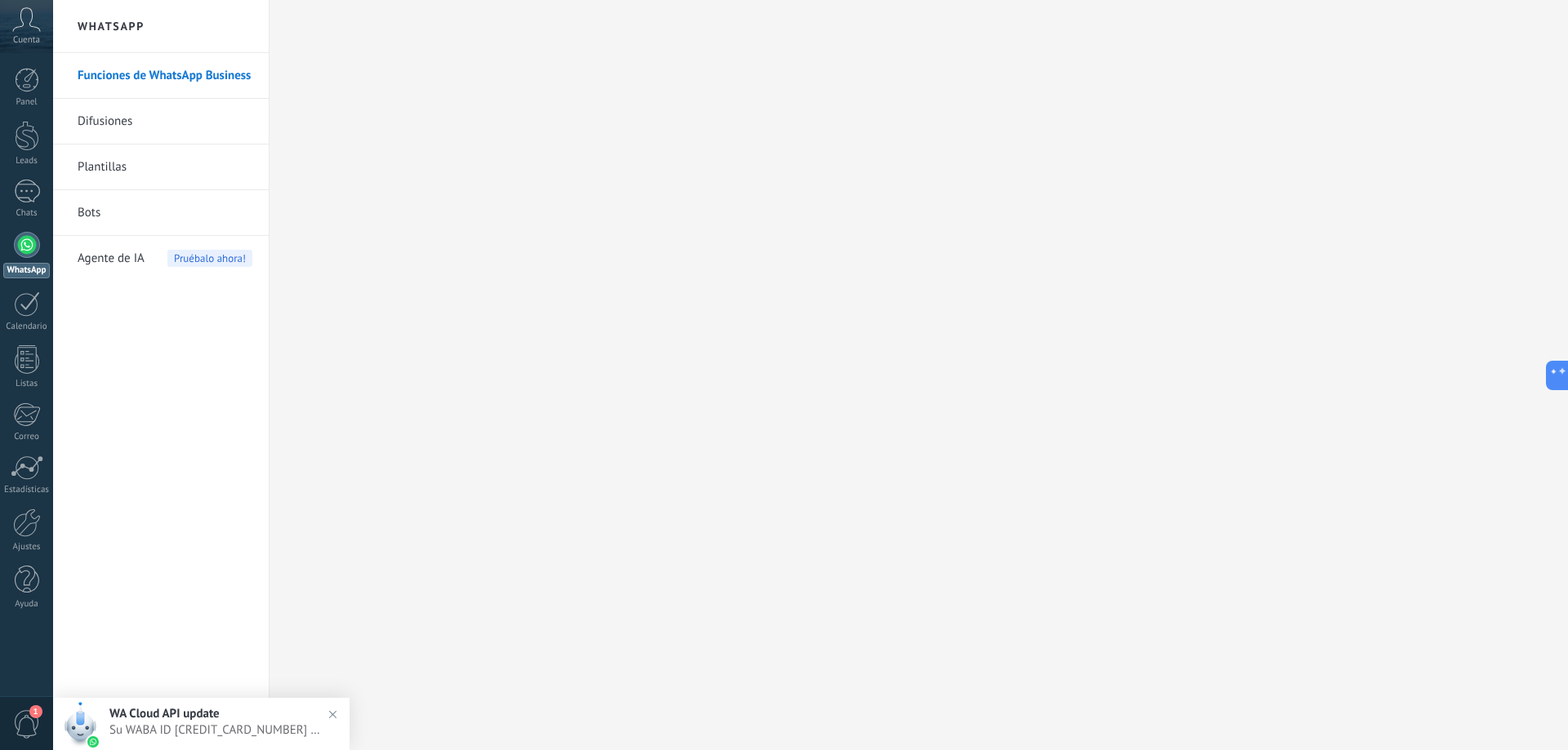
click at [33, 244] on div at bounding box center [27, 245] width 26 height 26
click at [29, 185] on div at bounding box center [27, 191] width 26 height 24
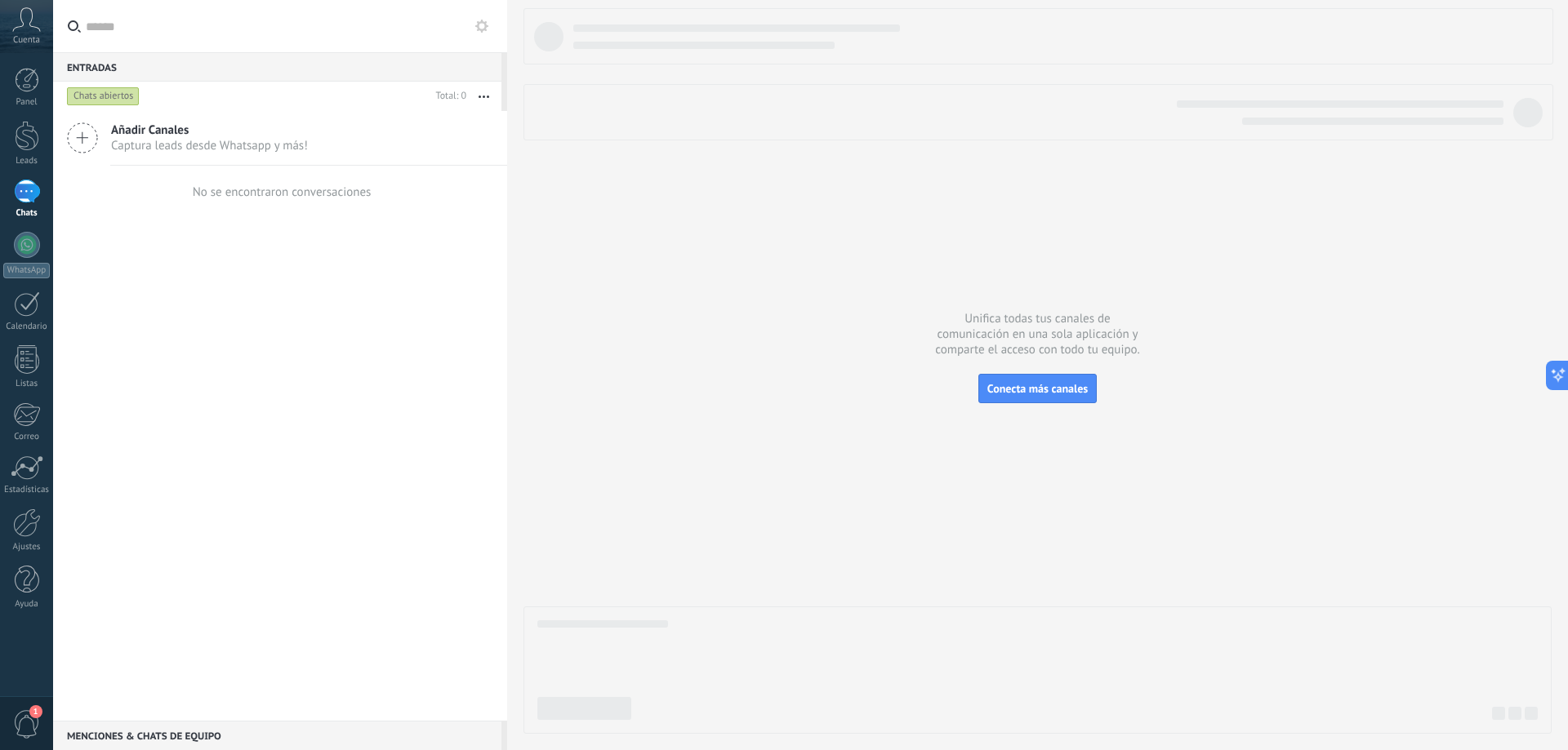
click at [348, 213] on div "No se encontraron conversaciones" at bounding box center [280, 192] width 182 height 52
click at [26, 27] on icon at bounding box center [26, 20] width 28 height 25
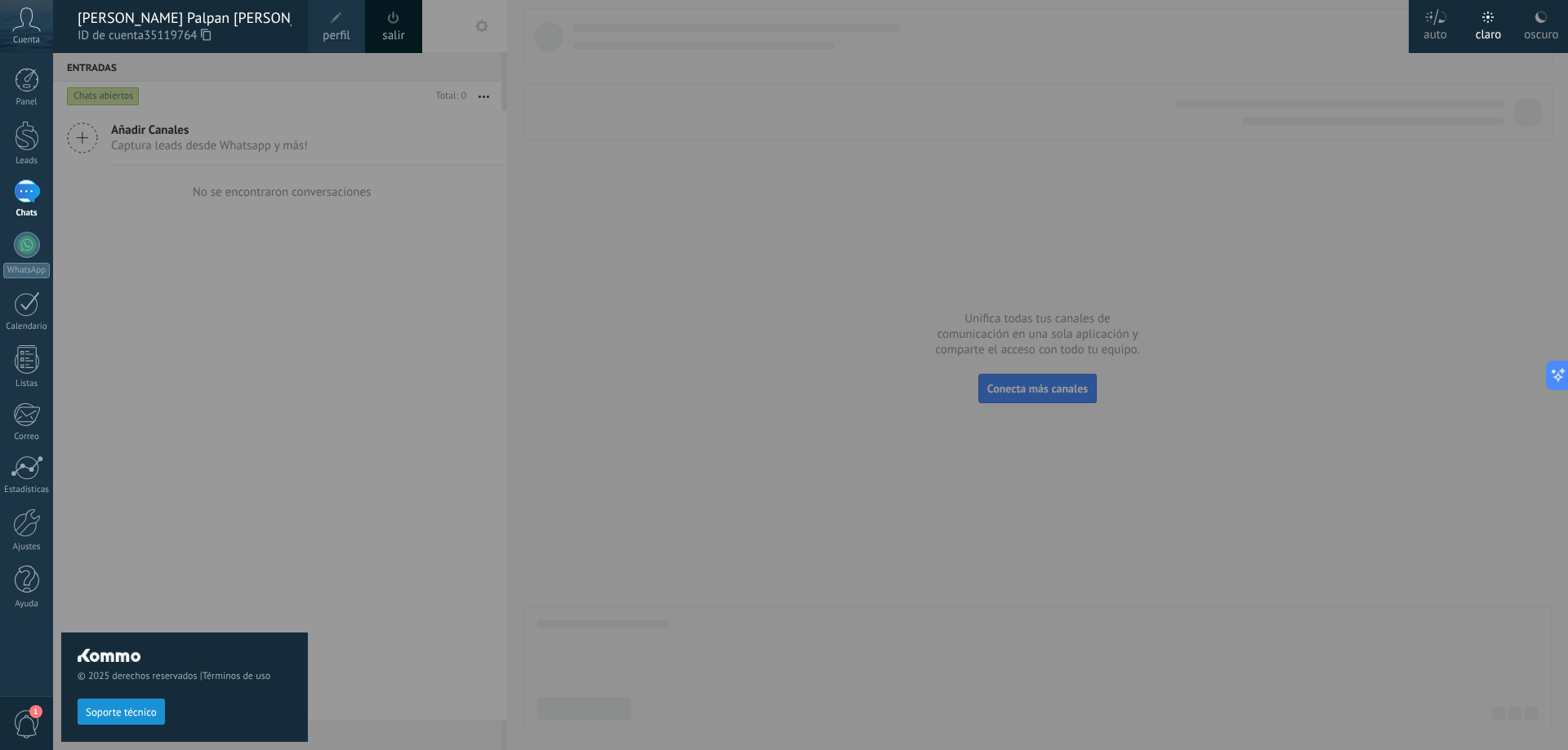
click at [125, 717] on span "Soporte técnico" at bounding box center [121, 713] width 71 height 11
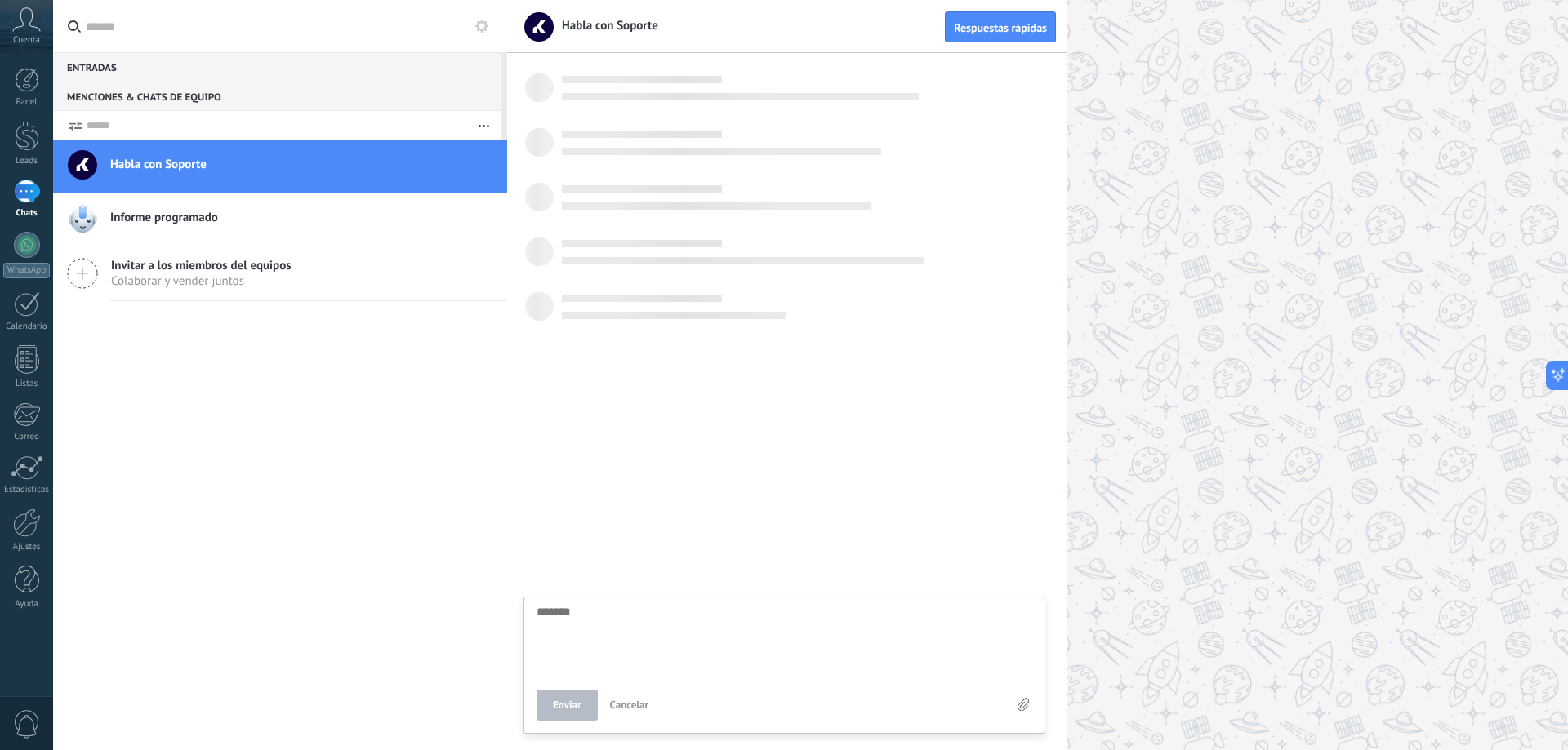
scroll to position [15, 0]
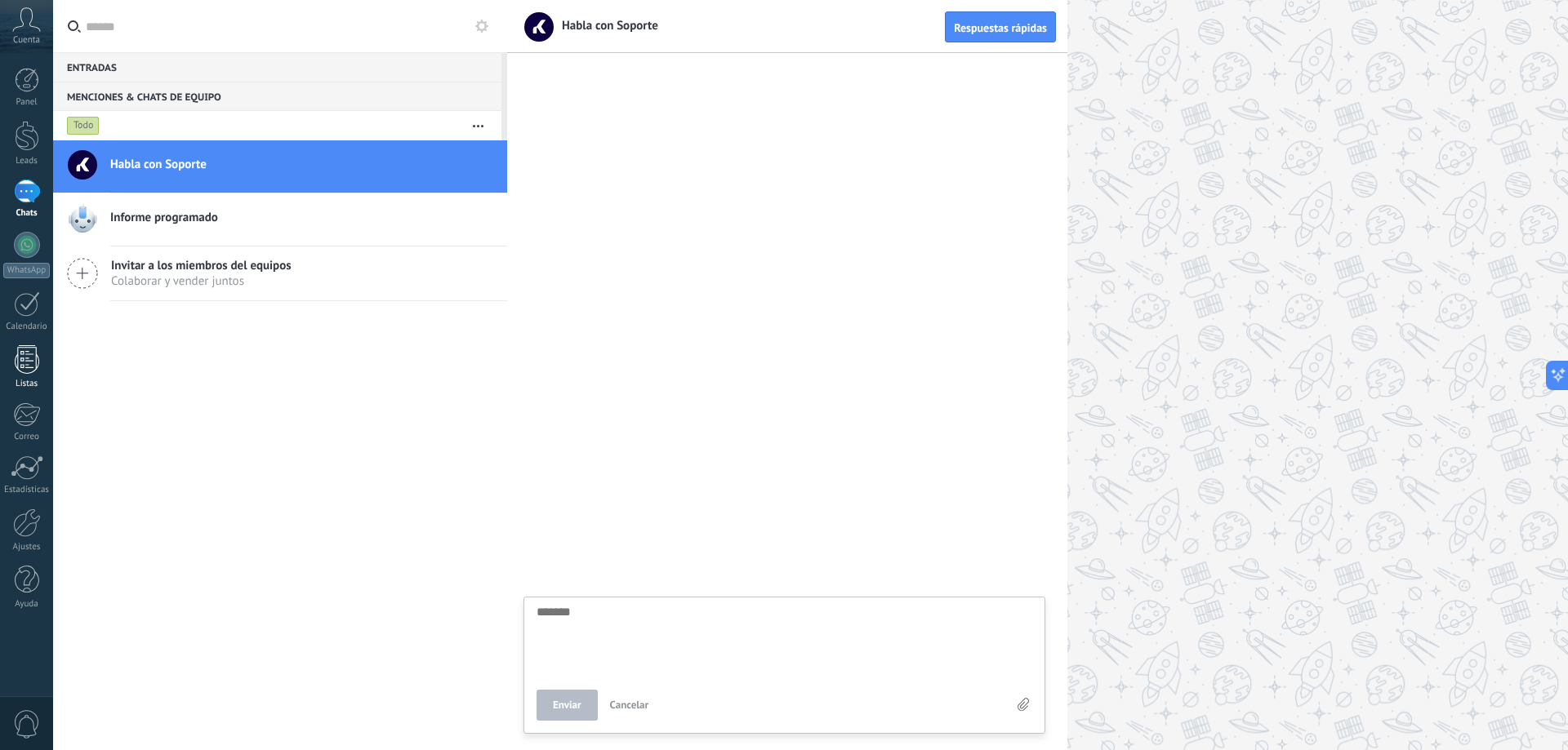
click at [26, 372] on div at bounding box center [27, 359] width 25 height 28
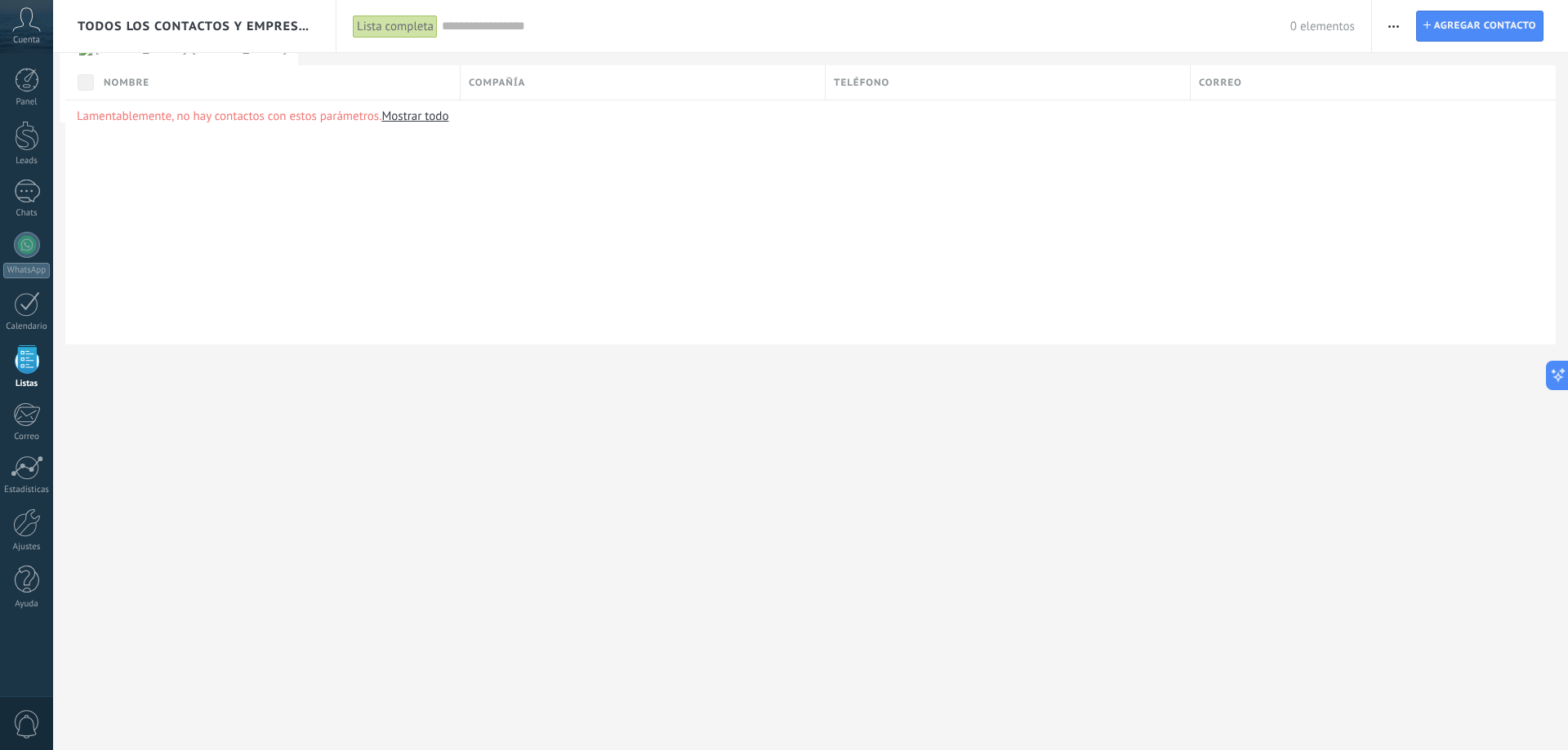
click at [525, 434] on div "Todos los contactos y empresas Lista completa Aplicar 0 elementos Lista complet…" at bounding box center [810, 375] width 1515 height 750
click at [28, 307] on div at bounding box center [27, 304] width 26 height 25
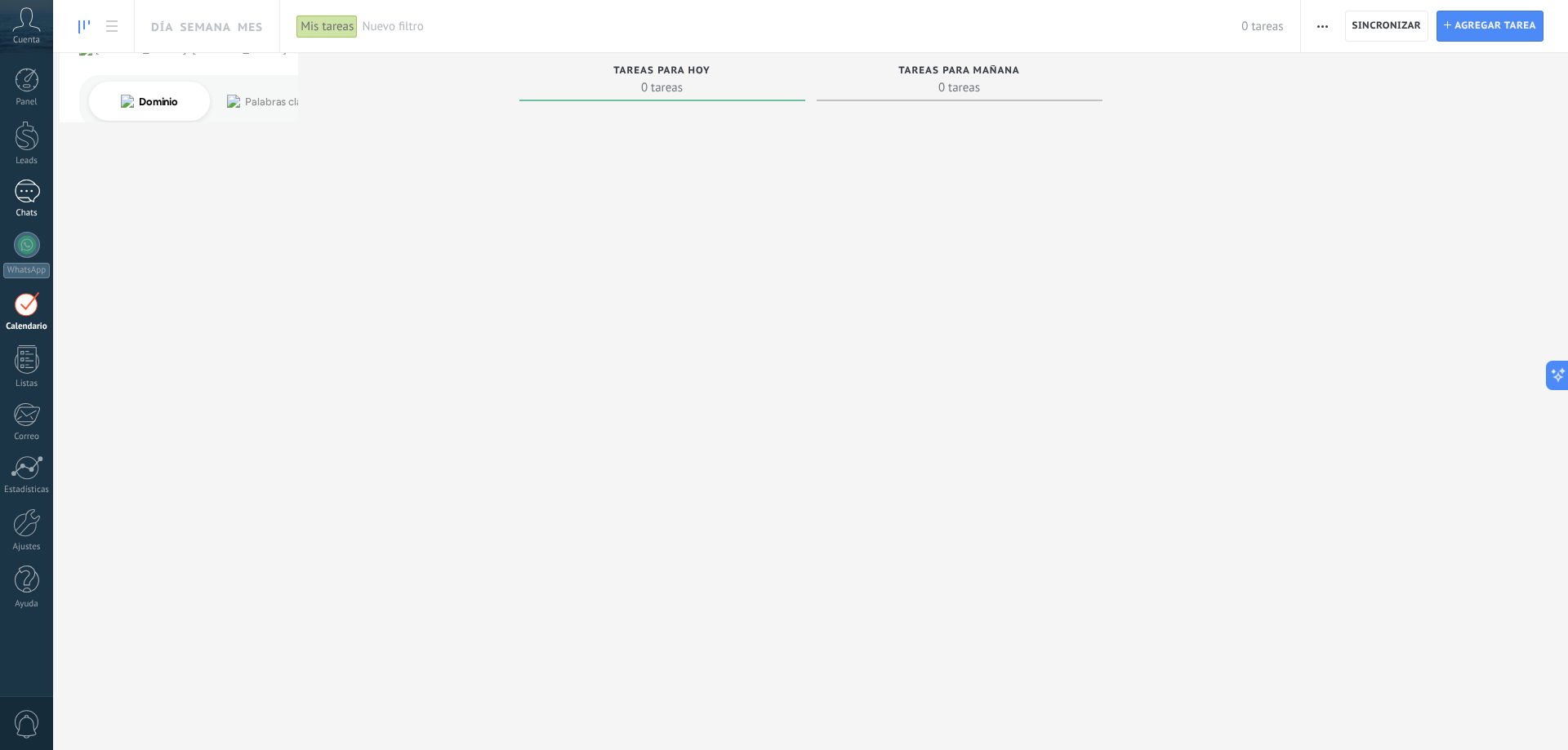
click at [15, 204] on link "Chats" at bounding box center [26, 199] width 53 height 40
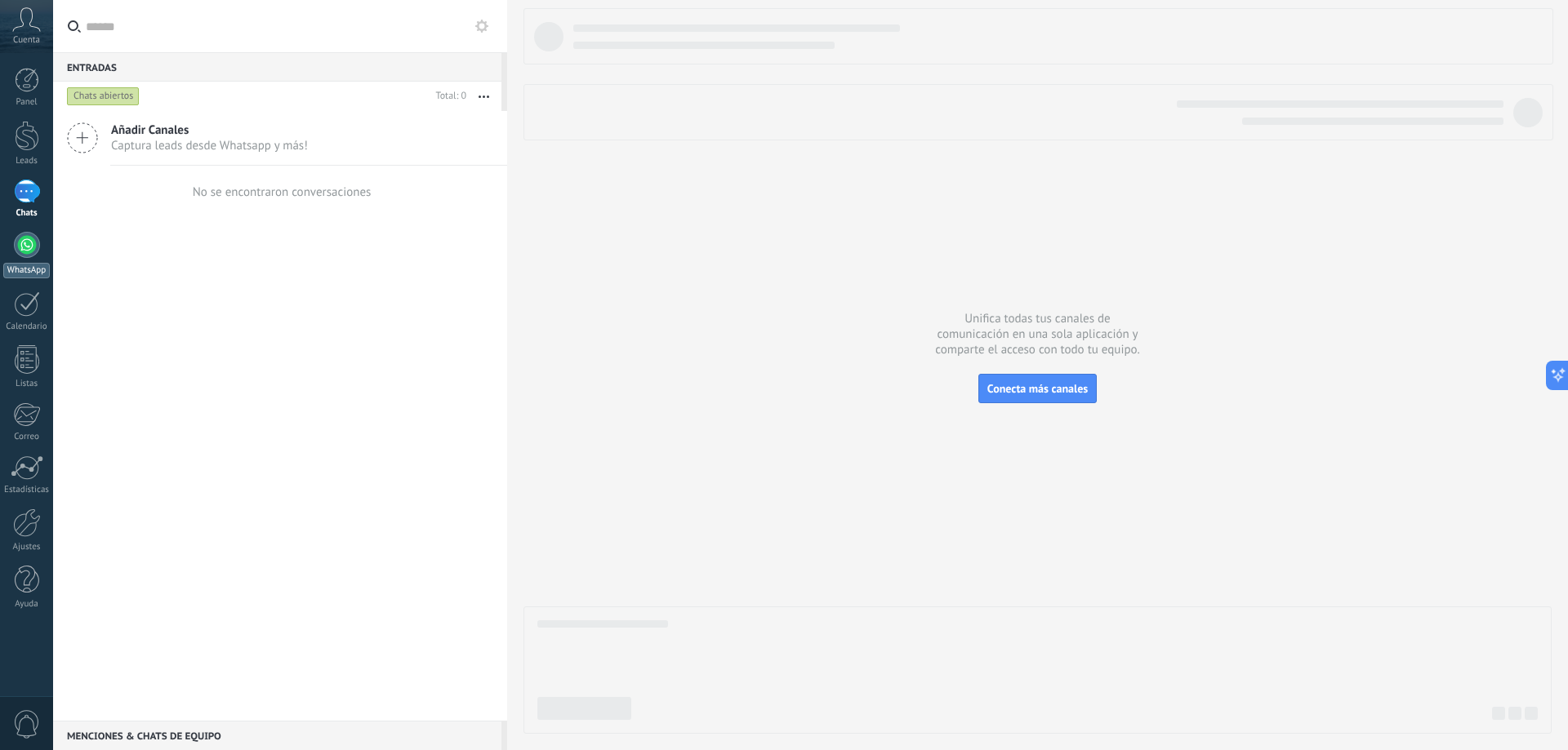
click at [38, 236] on link "WhatsApp" at bounding box center [26, 255] width 53 height 46
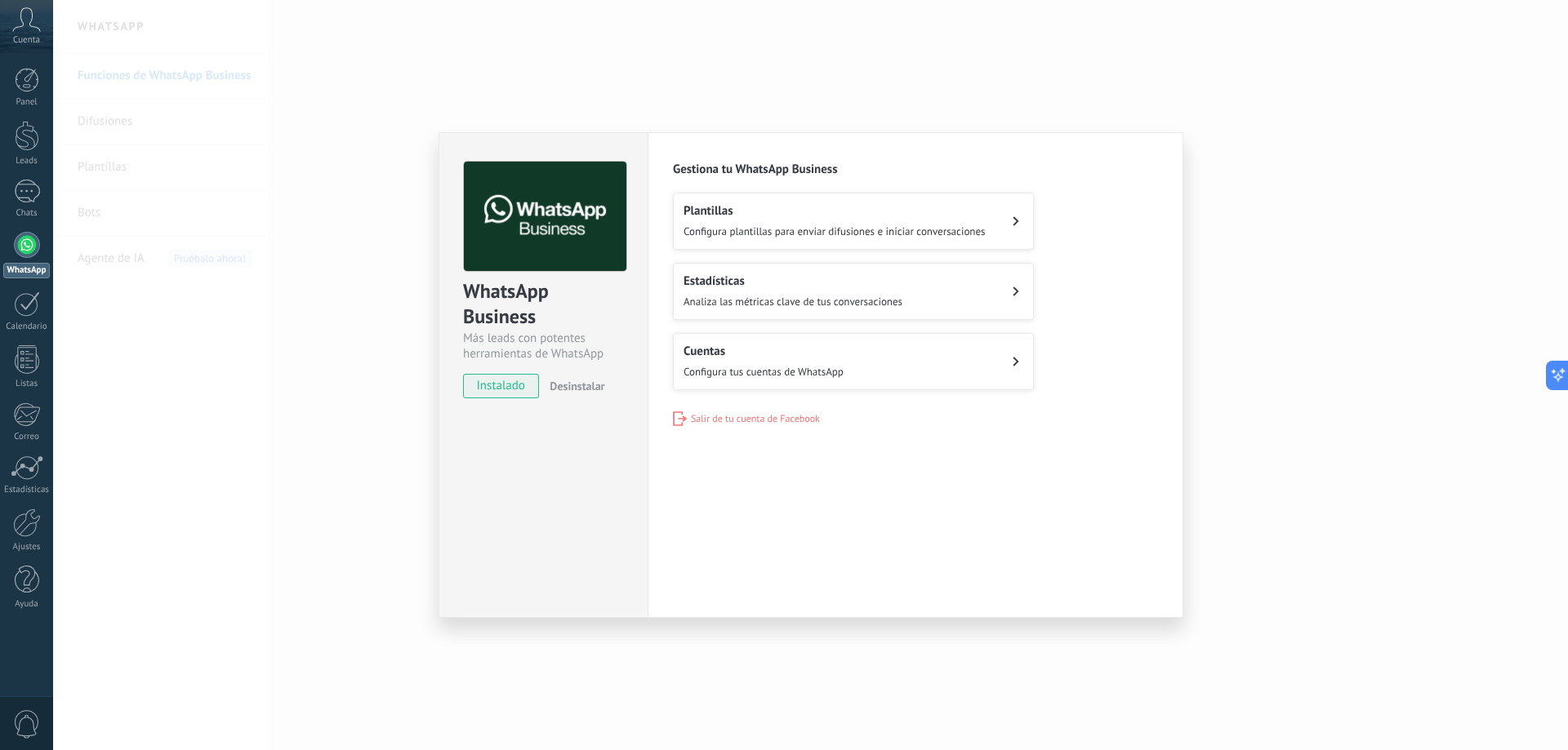
click at [919, 369] on button "Cuentas Configura tus cuentas de WhatsApp" at bounding box center [853, 361] width 361 height 58
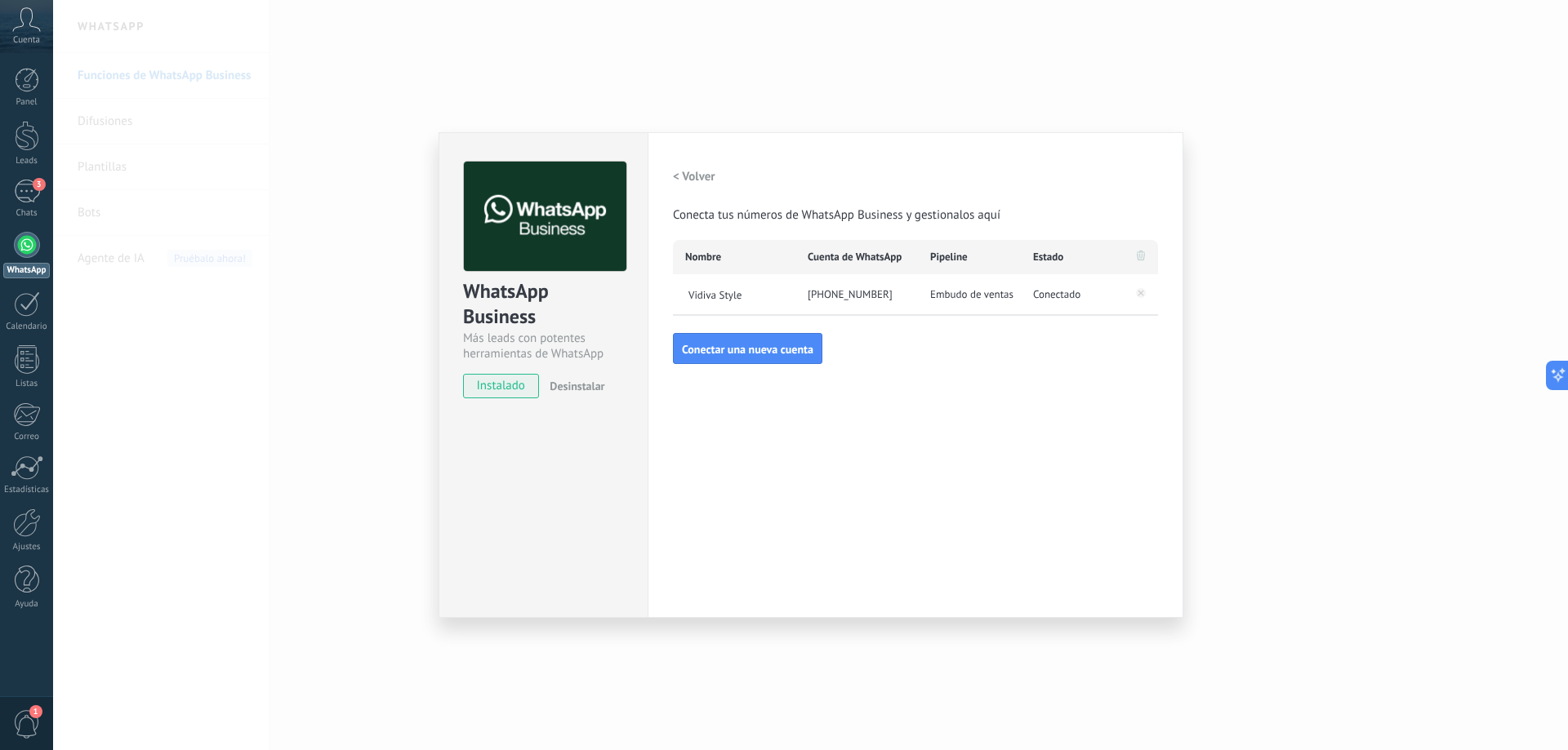
click at [1309, 369] on div "WhatsApp Business Más leads con potentes herramientas de WhatsApp instalado Des…" at bounding box center [810, 375] width 1515 height 750
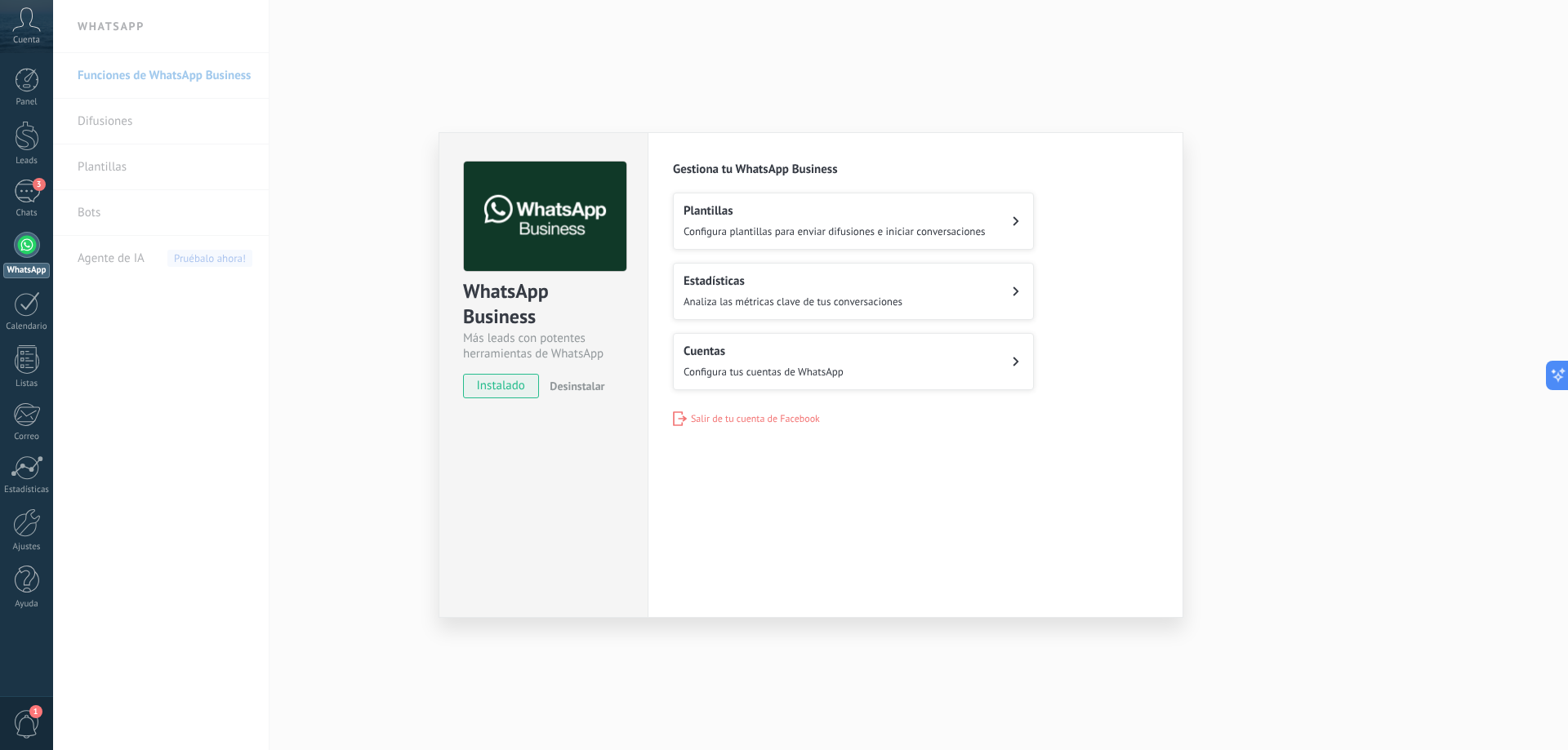
click at [38, 736] on span "1" at bounding box center [26, 725] width 27 height 28
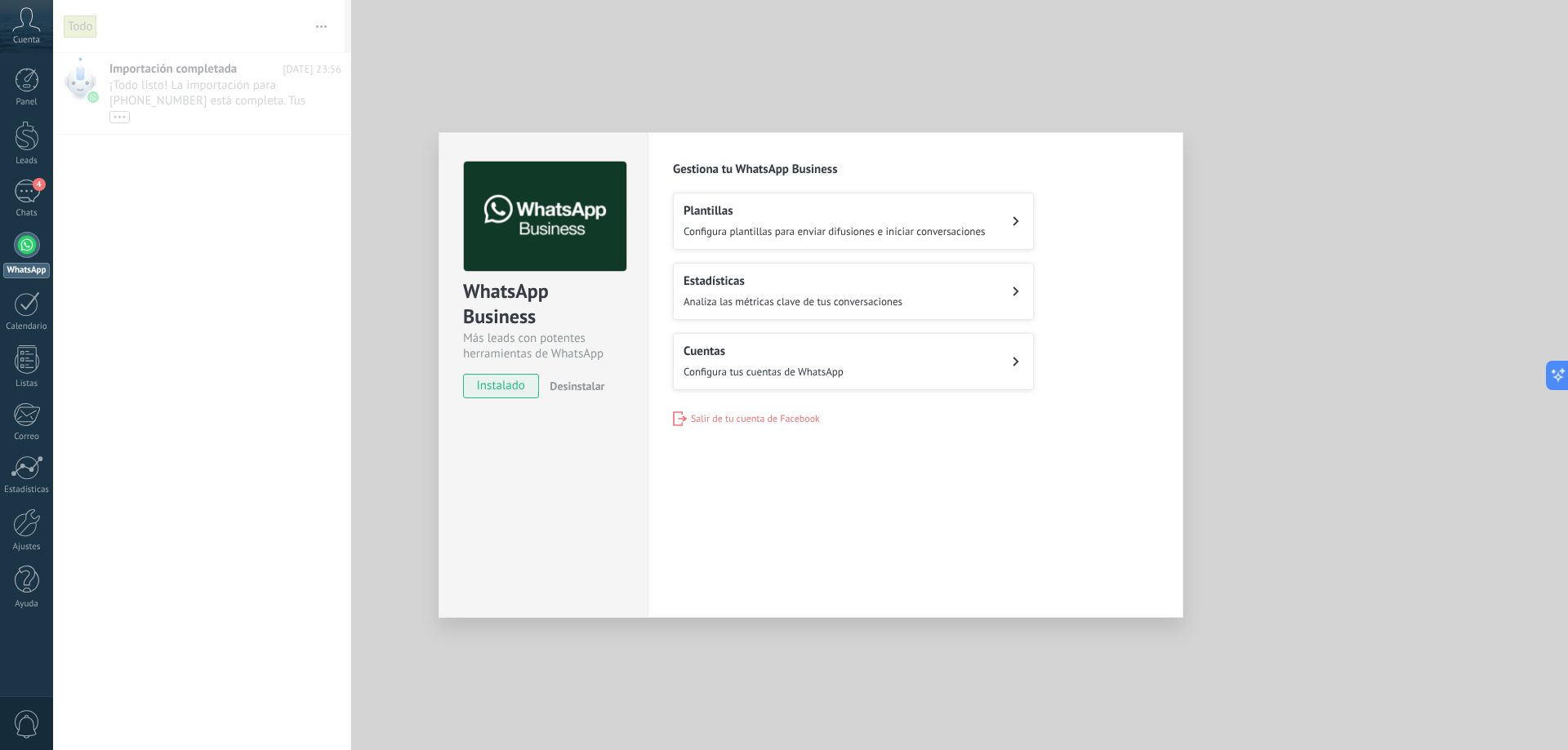
click at [228, 375] on div "WhatsApp Business Más leads con potentes herramientas de WhatsApp instalado Des…" at bounding box center [810, 375] width 1515 height 750
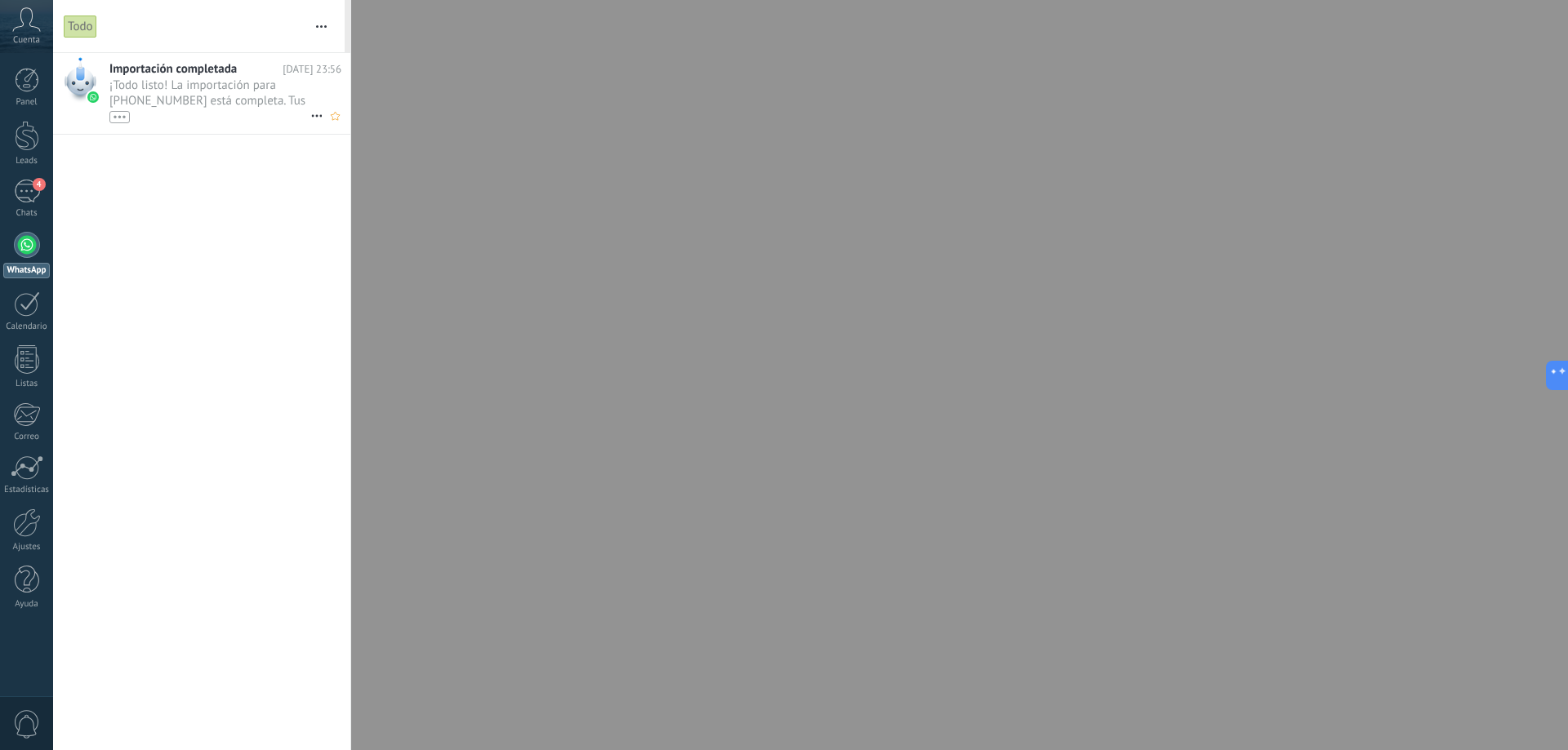
click at [222, 92] on span "¡Todo listo! La importación para +51 973 087 905 está completa. Tus datos de Wh…" at bounding box center [209, 100] width 201 height 45
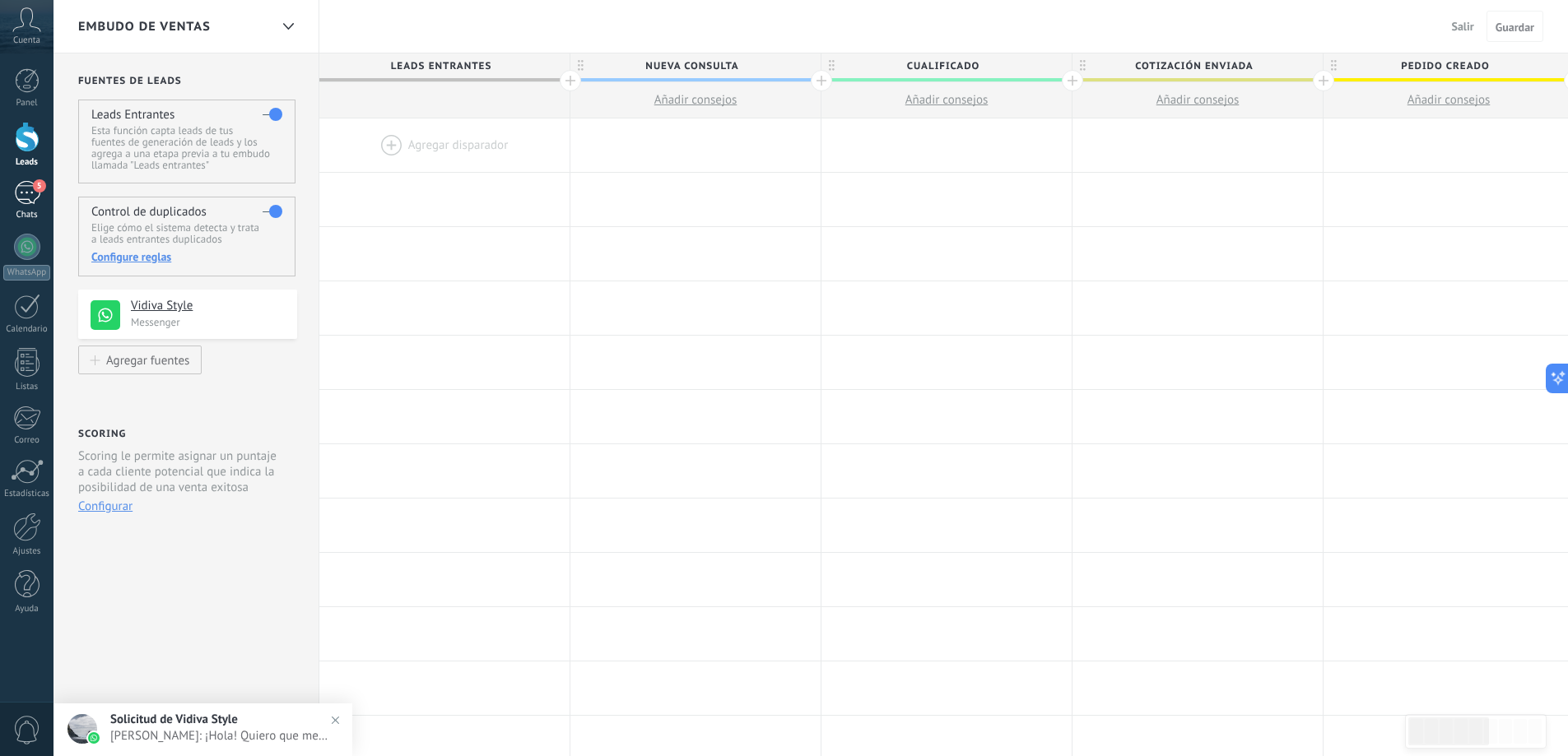
click at [28, 196] on div "5" at bounding box center [28, 192] width 27 height 24
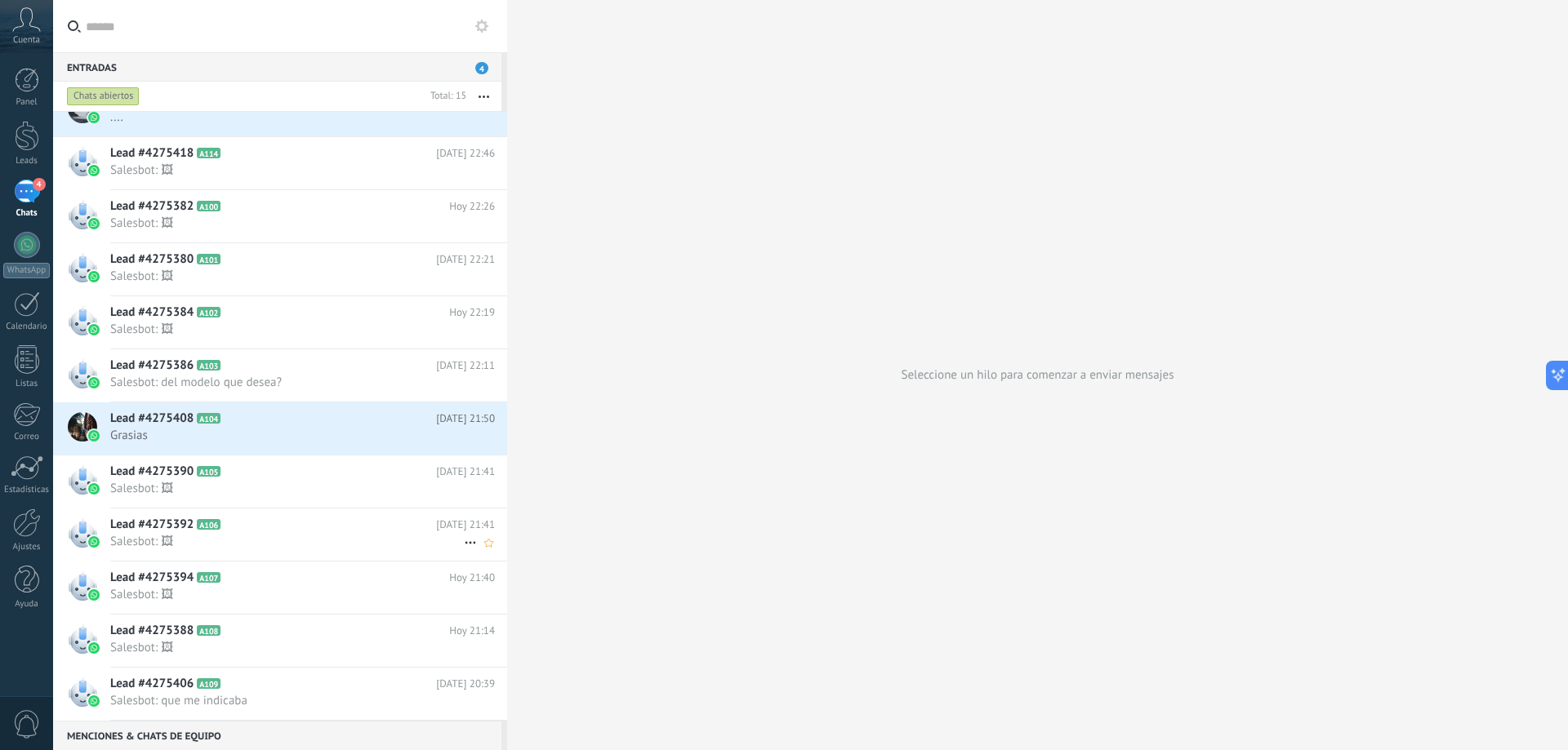
scroll to position [106, 0]
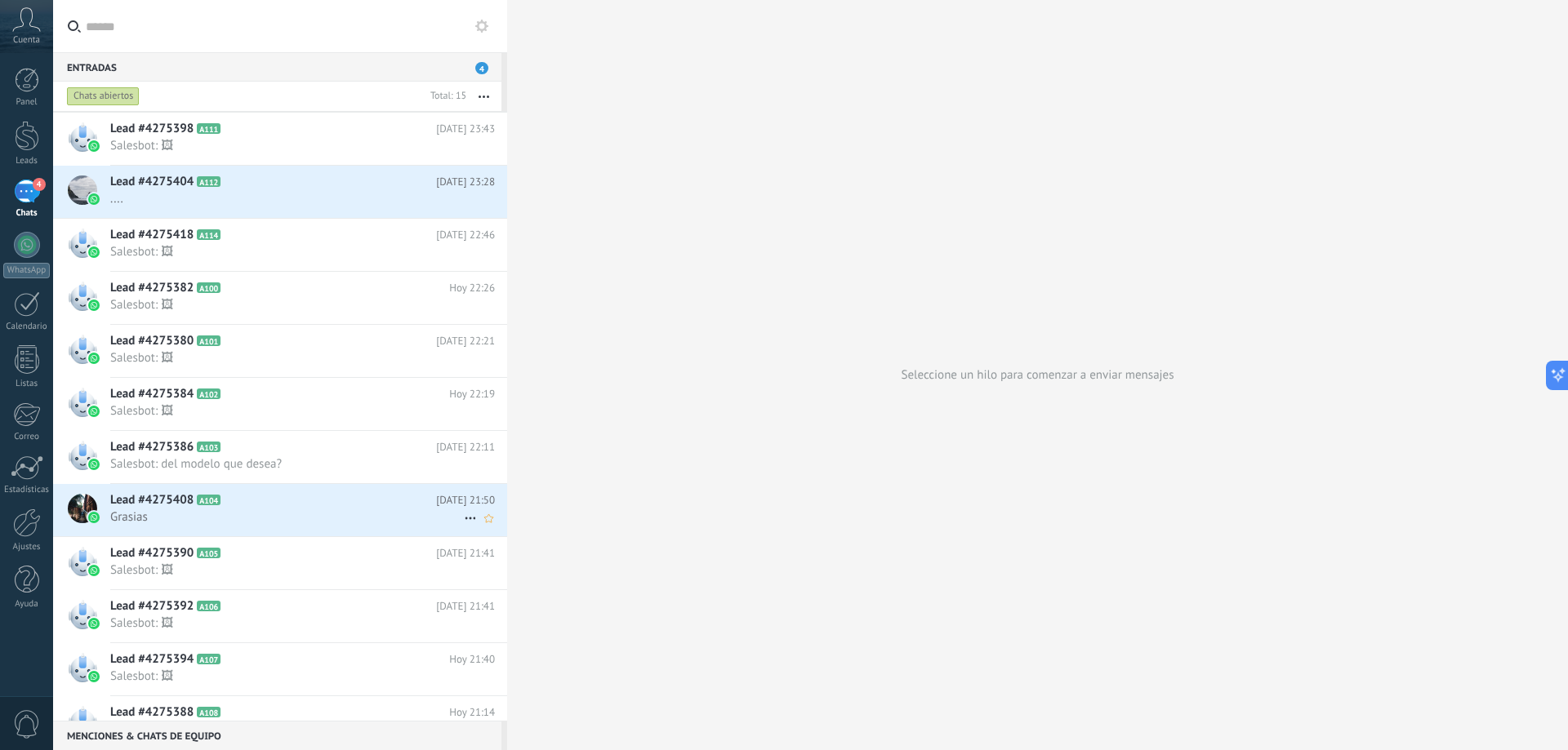
click at [262, 514] on span "Grasias" at bounding box center [287, 517] width 354 height 15
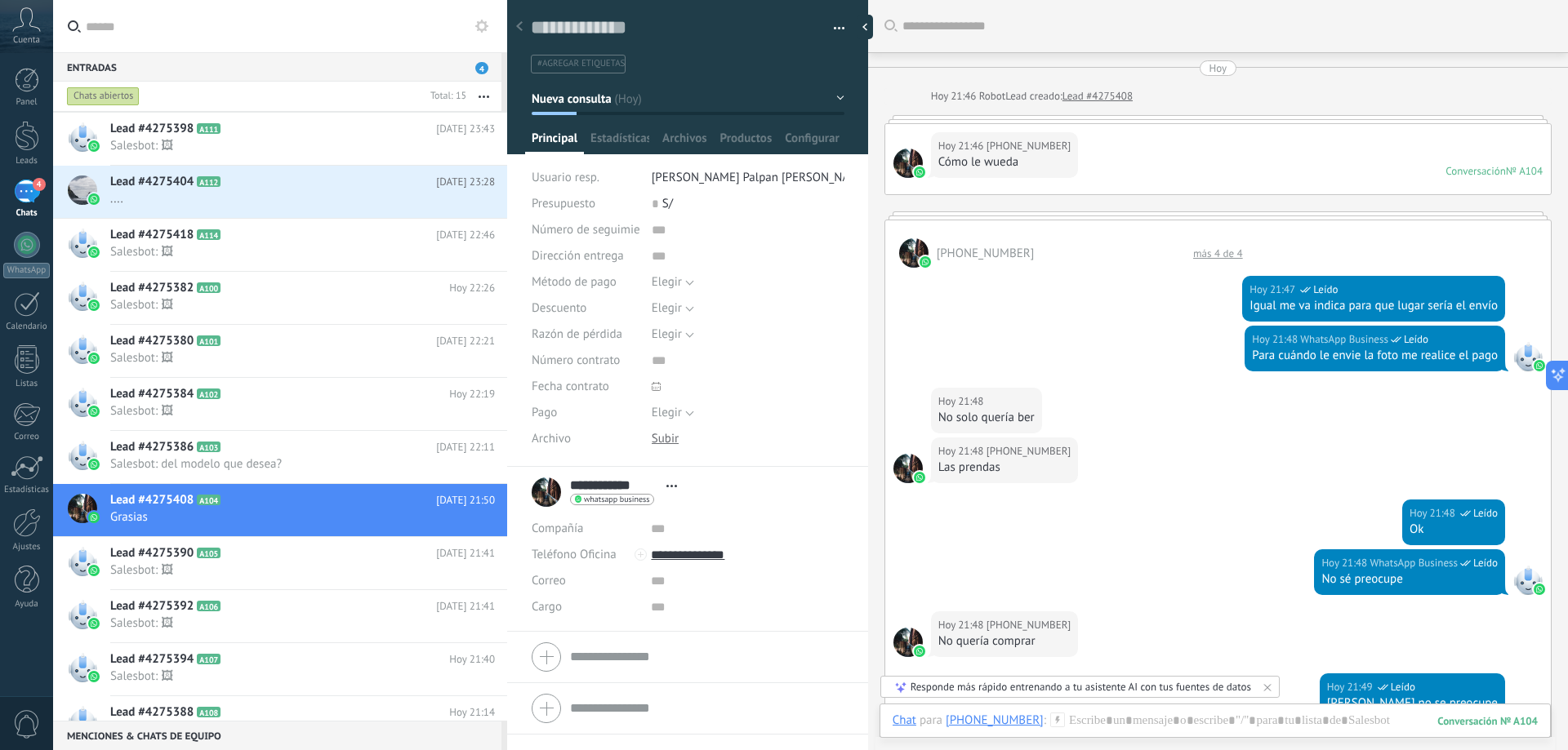
click at [906, 167] on div at bounding box center [908, 163] width 29 height 29
click at [909, 178] on div at bounding box center [908, 163] width 29 height 29
click at [541, 495] on div "**********" at bounding box center [608, 492] width 154 height 41
click at [673, 484] on span "Abrir detalle Copie el nombre Desatar Contacto principal" at bounding box center [672, 486] width 27 height 12
click at [702, 508] on link "Abrir detalle" at bounding box center [722, 508] width 65 height 15
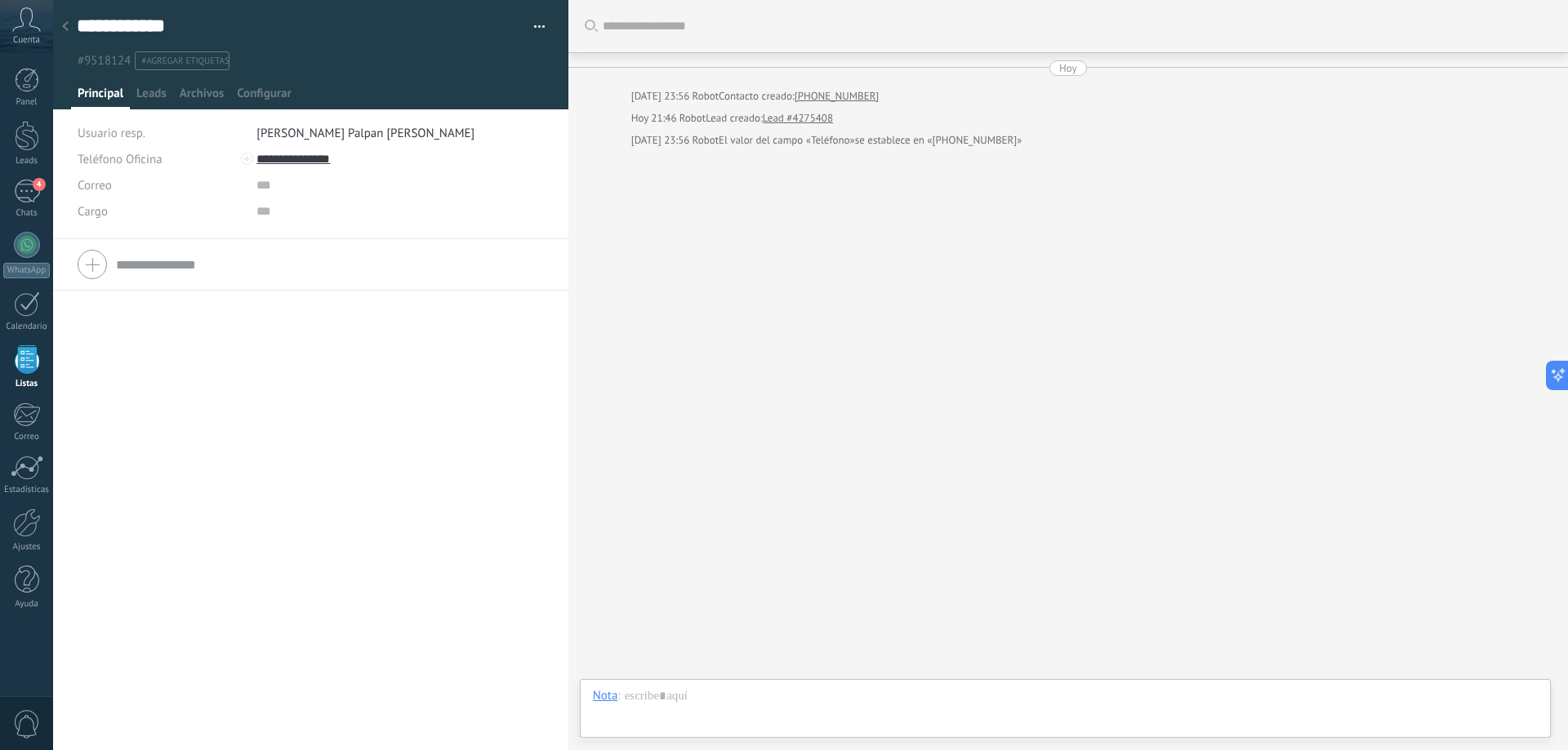
click at [68, 22] on icon at bounding box center [65, 26] width 7 height 9
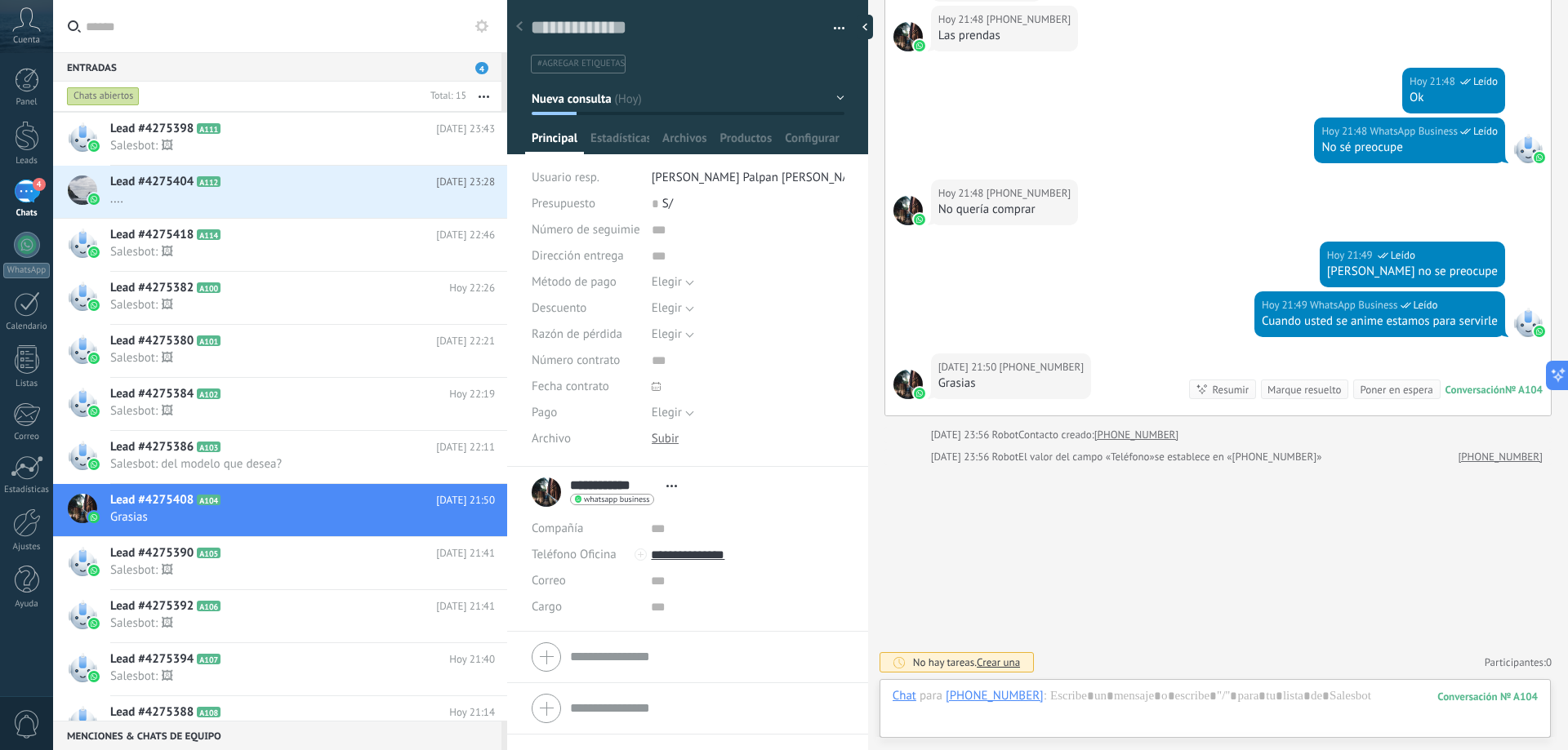
scroll to position [25, 0]
click at [300, 442] on h2 "Lead #4275386 A103" at bounding box center [273, 447] width 325 height 16
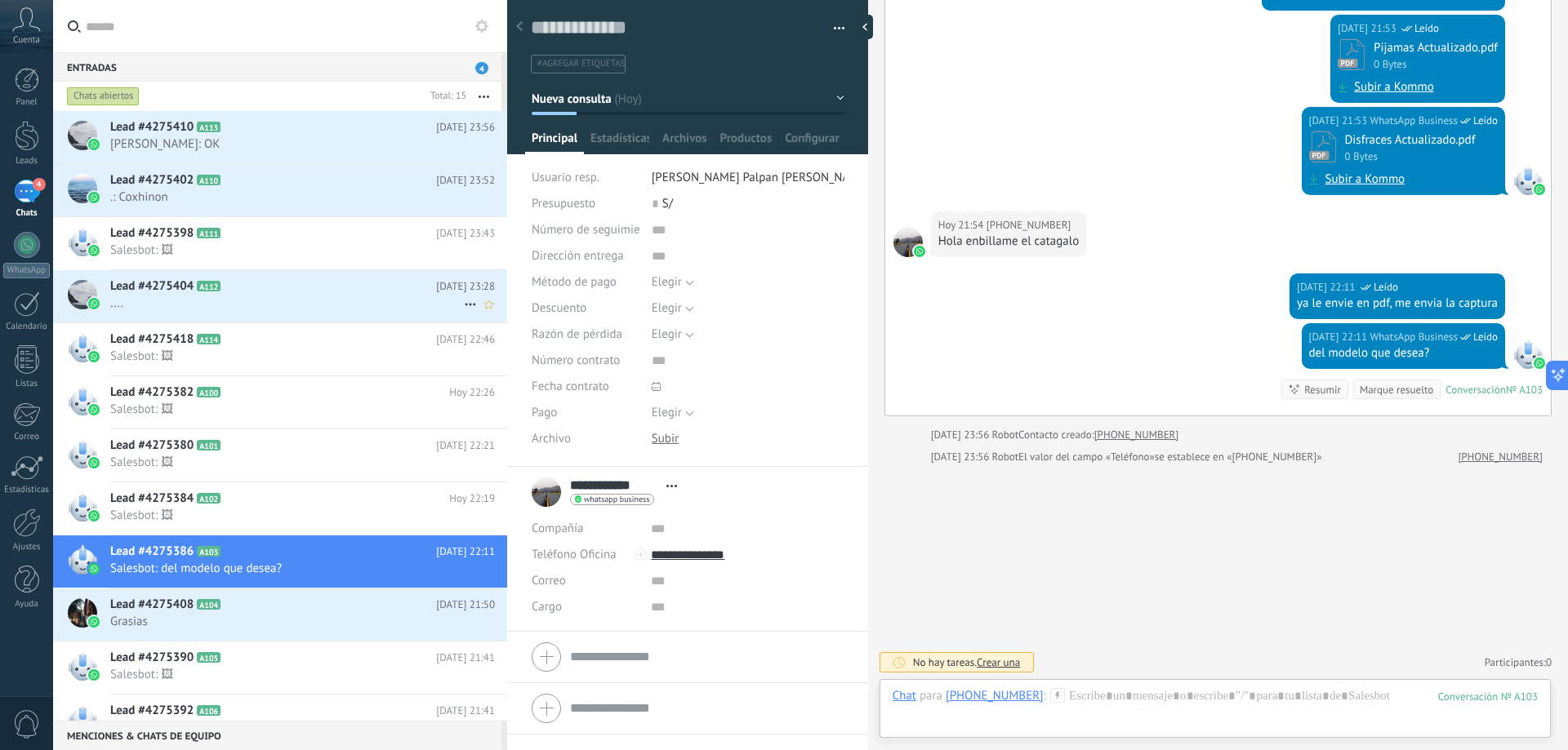
click at [264, 294] on div "Lead #4275404 A112 Hoy 23:28 ...." at bounding box center [309, 295] width 397 height 52
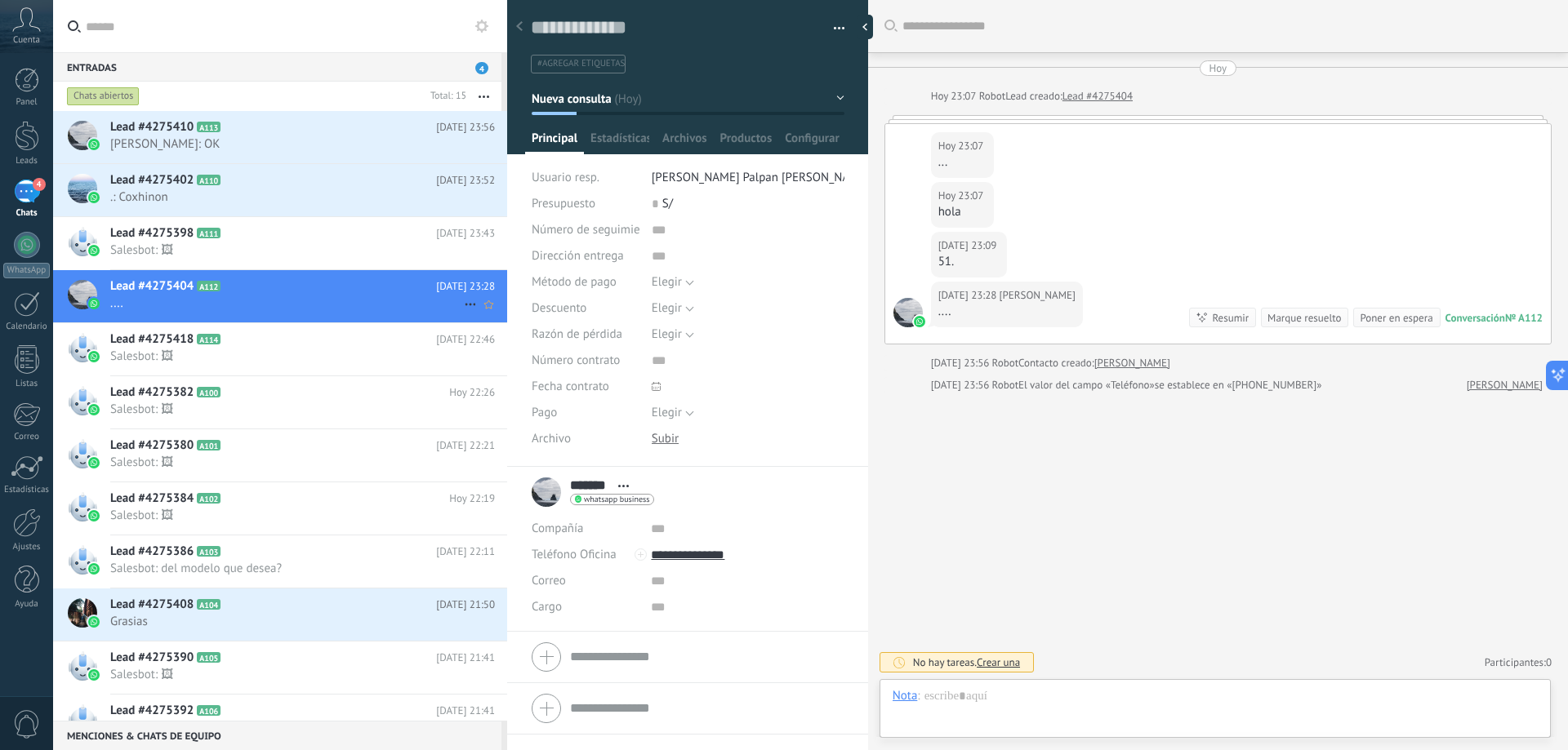
scroll to position [25, 0]
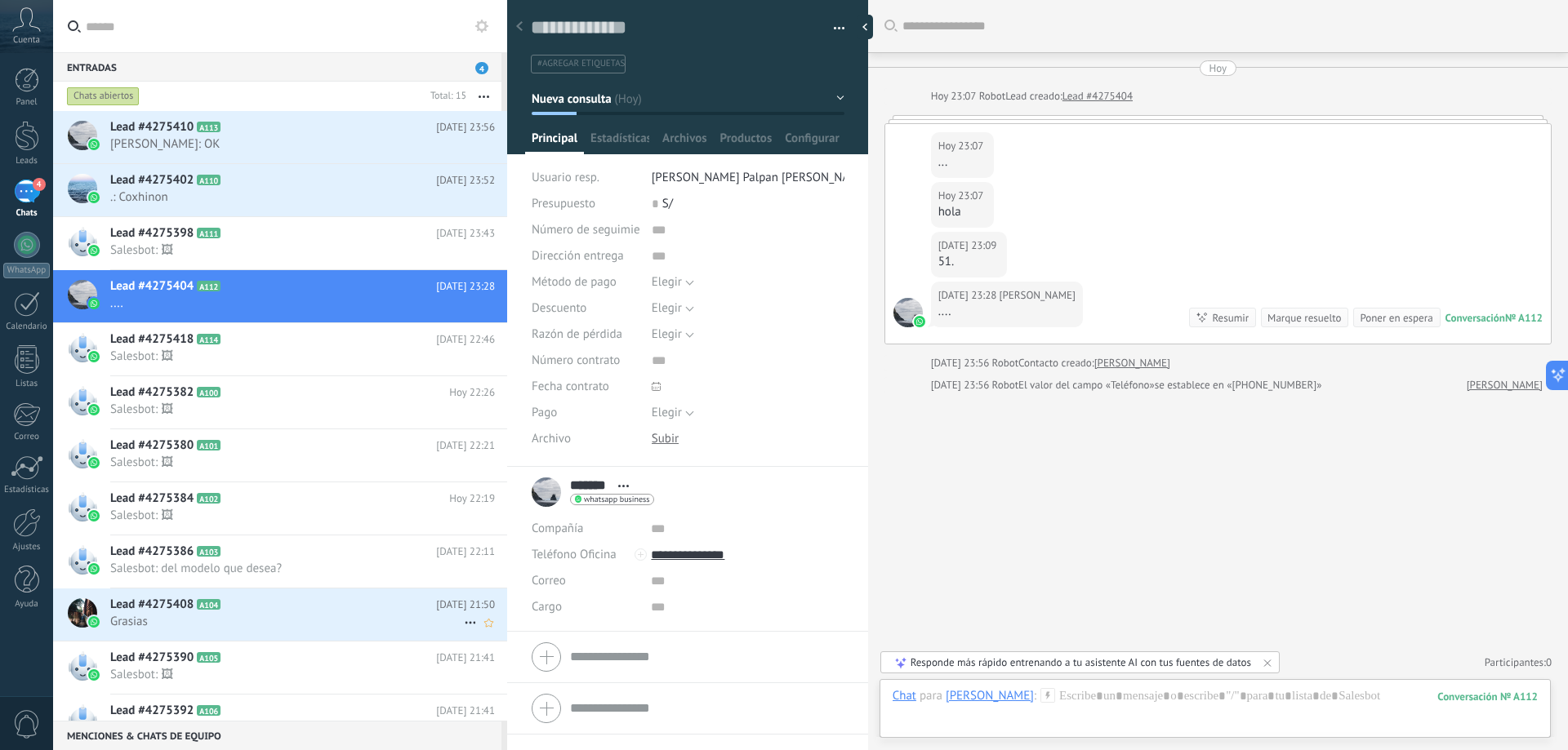
click at [300, 616] on span "Grasias" at bounding box center [287, 622] width 354 height 15
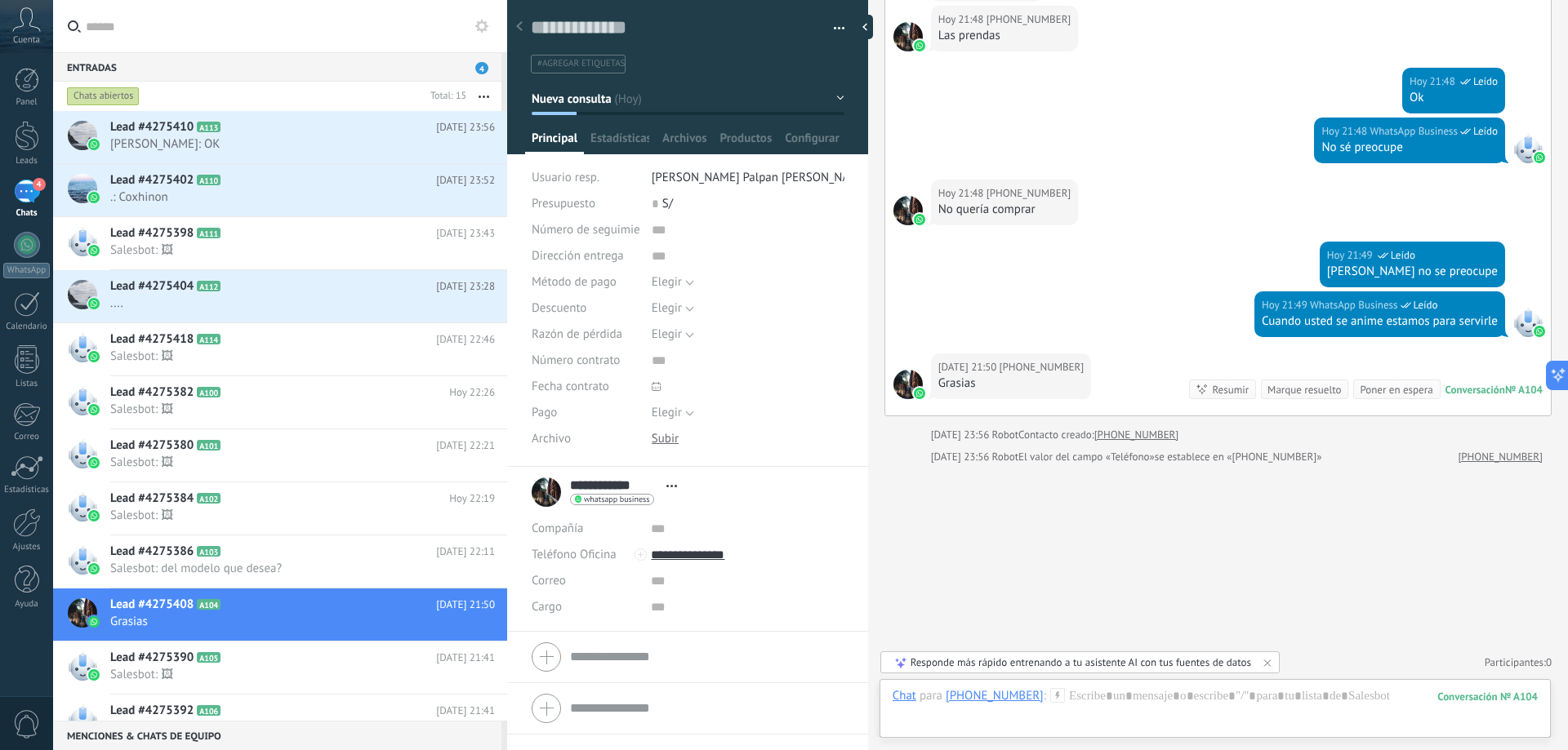
scroll to position [187, 0]
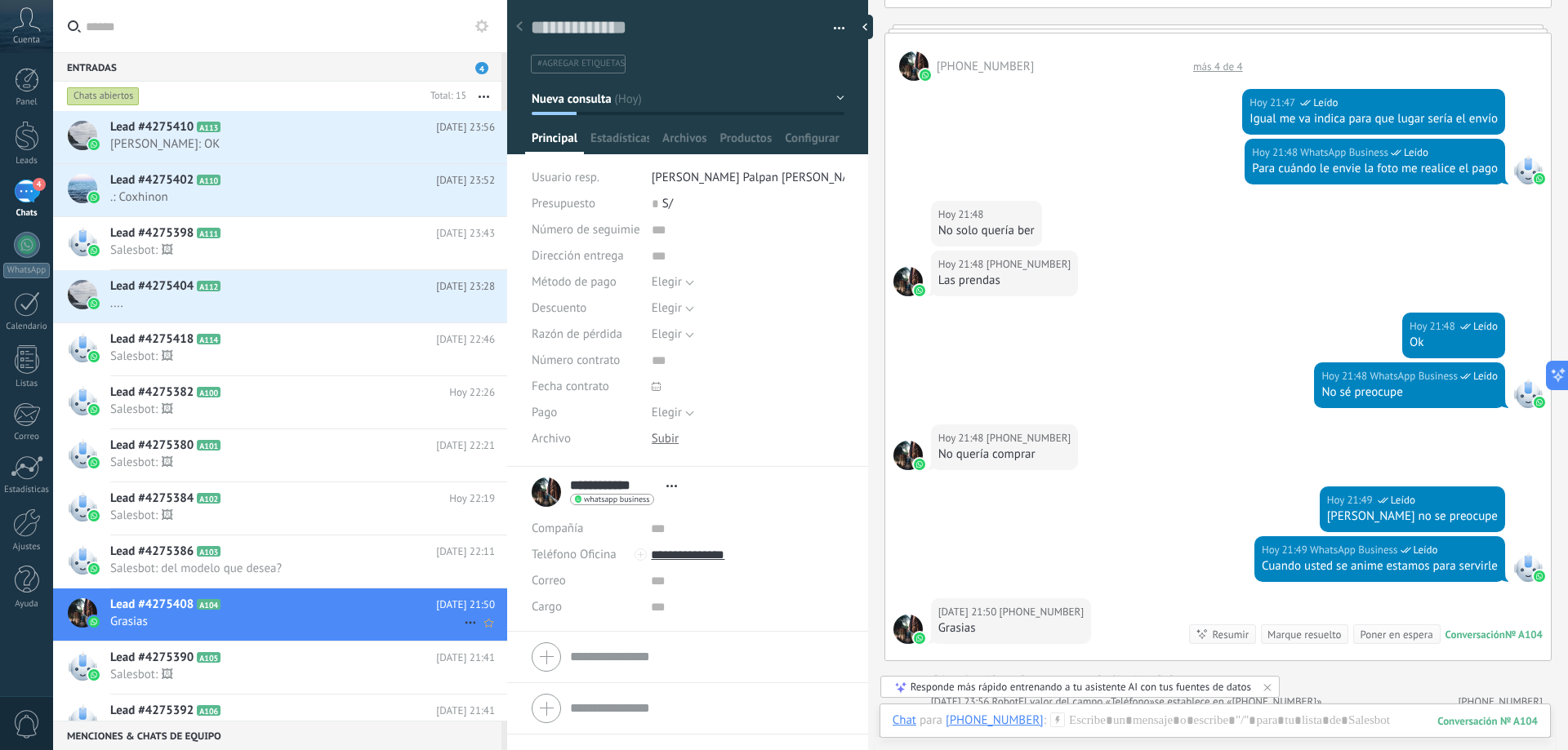
click at [324, 610] on h2 "Lead #4275408 A104" at bounding box center [273, 605] width 325 height 16
click at [307, 574] on span "Salesbot: del modelo que desea?" at bounding box center [287, 569] width 354 height 15
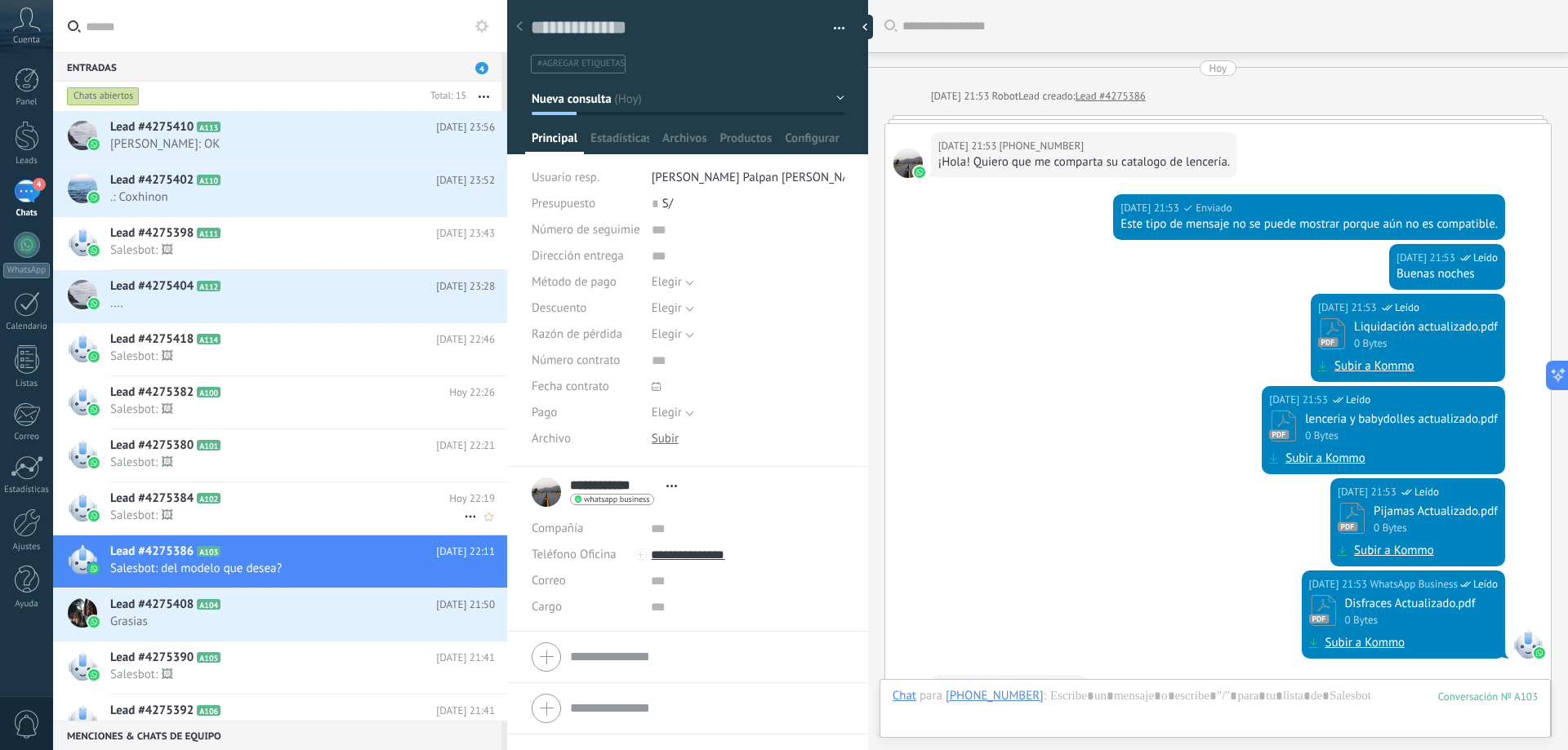
scroll to position [464, 0]
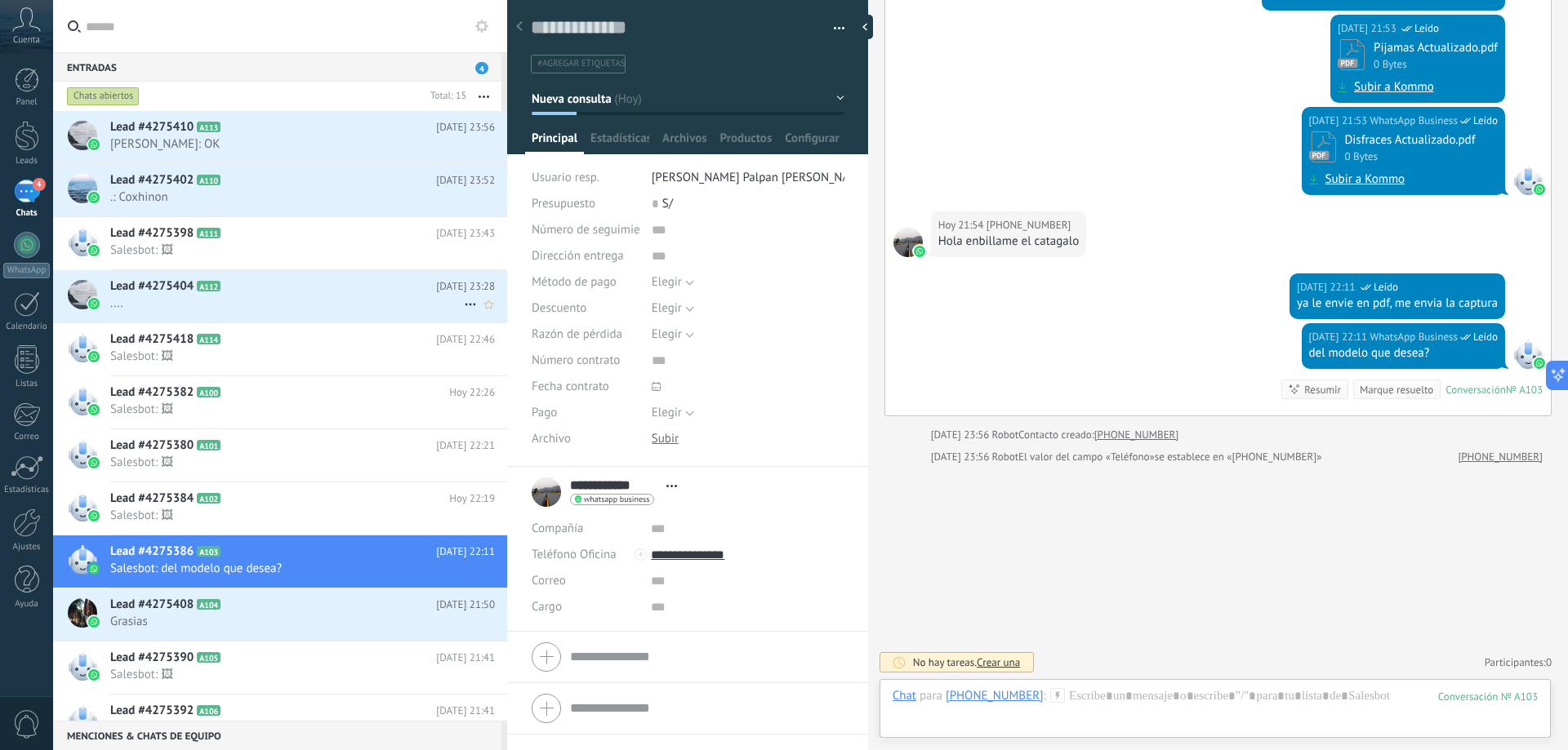
click at [301, 301] on span "...." at bounding box center [287, 303] width 354 height 15
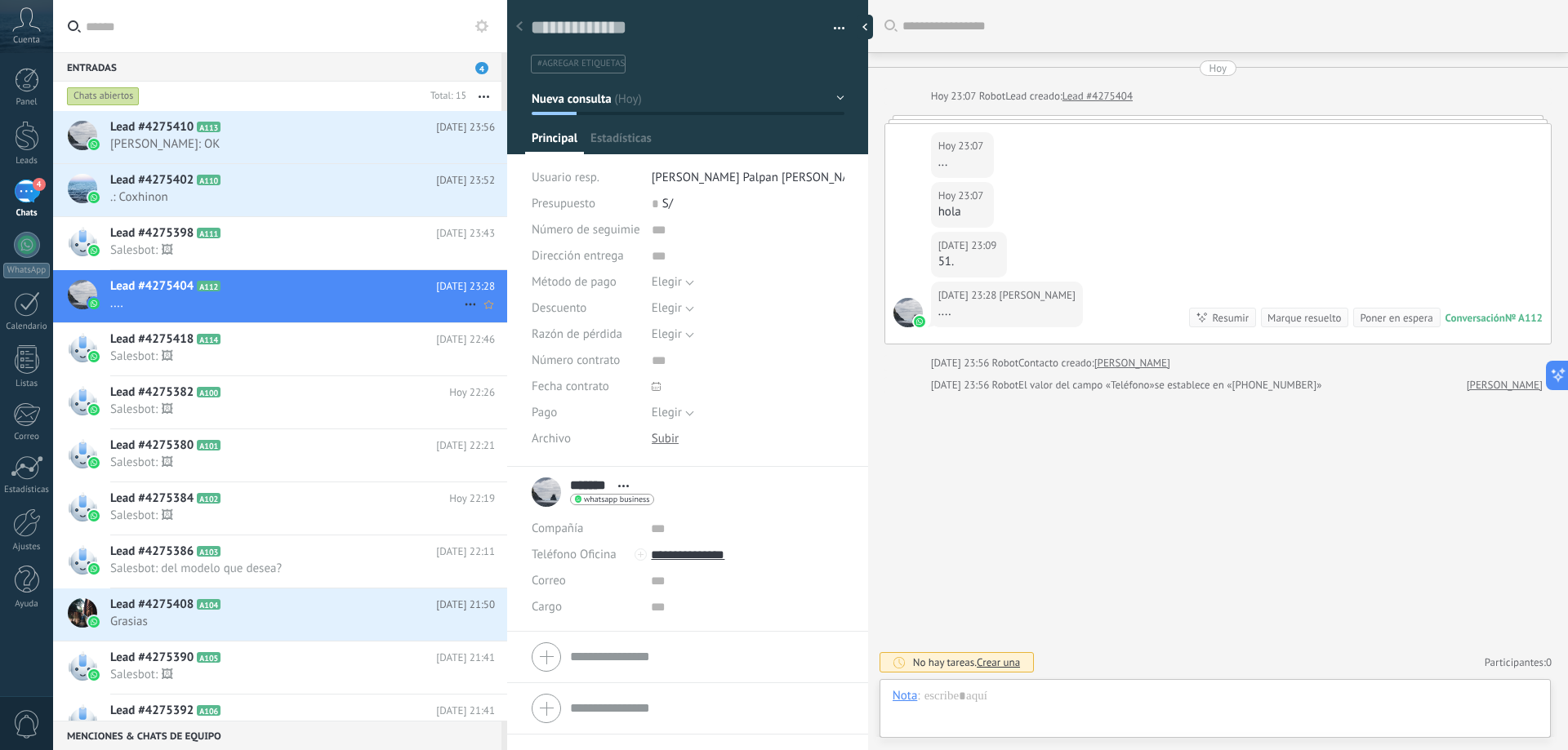
scroll to position [25, 0]
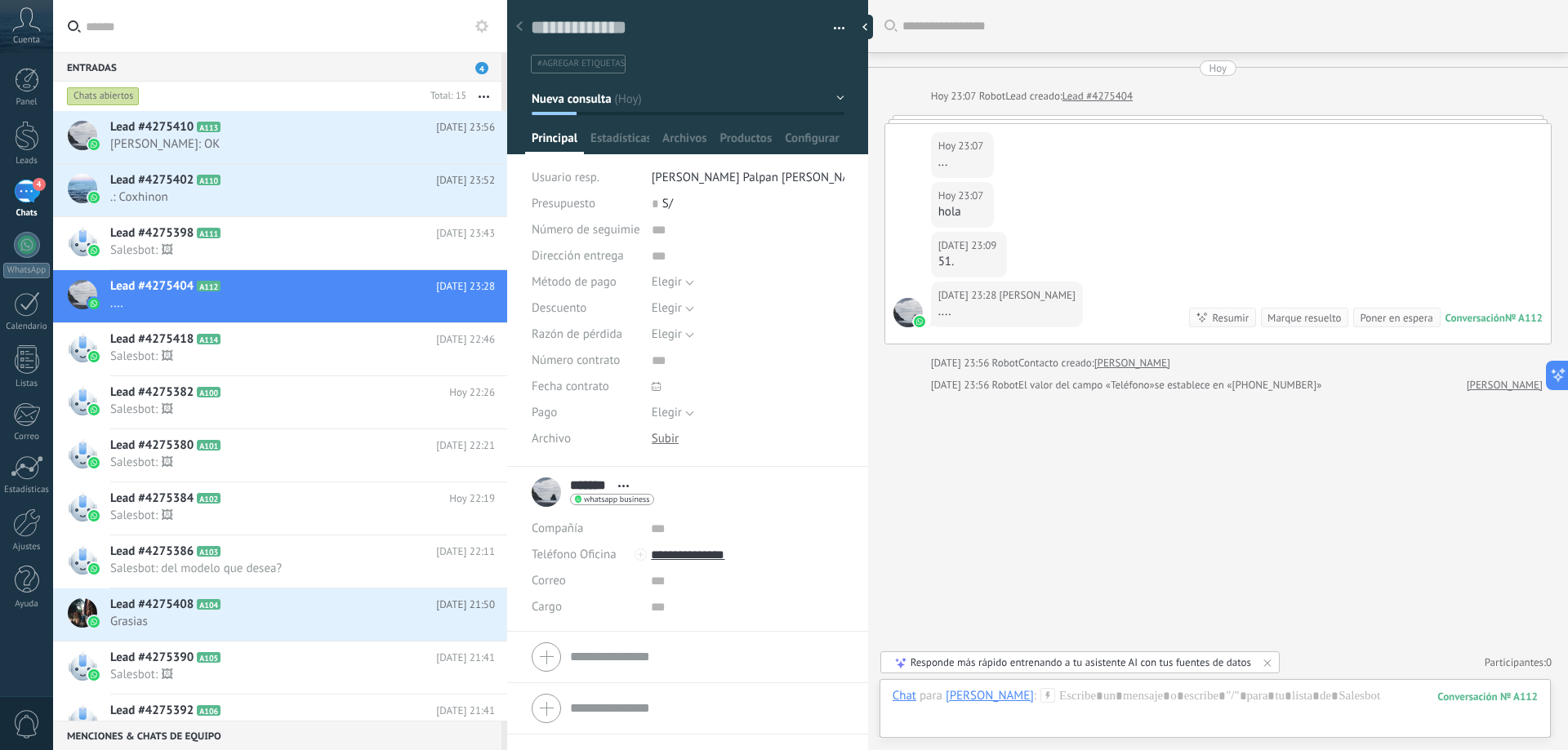
click at [646, 502] on span "whatsapp business" at bounding box center [616, 499] width 65 height 8
click at [549, 496] on div at bounding box center [784, 375] width 1568 height 750
click at [560, 491] on div "******* Russell ******* Russell Apellido Abrir detalle Copie el nombre Desatar …" at bounding box center [592, 492] width 123 height 41
click at [726, 136] on span "Productos" at bounding box center [745, 142] width 52 height 24
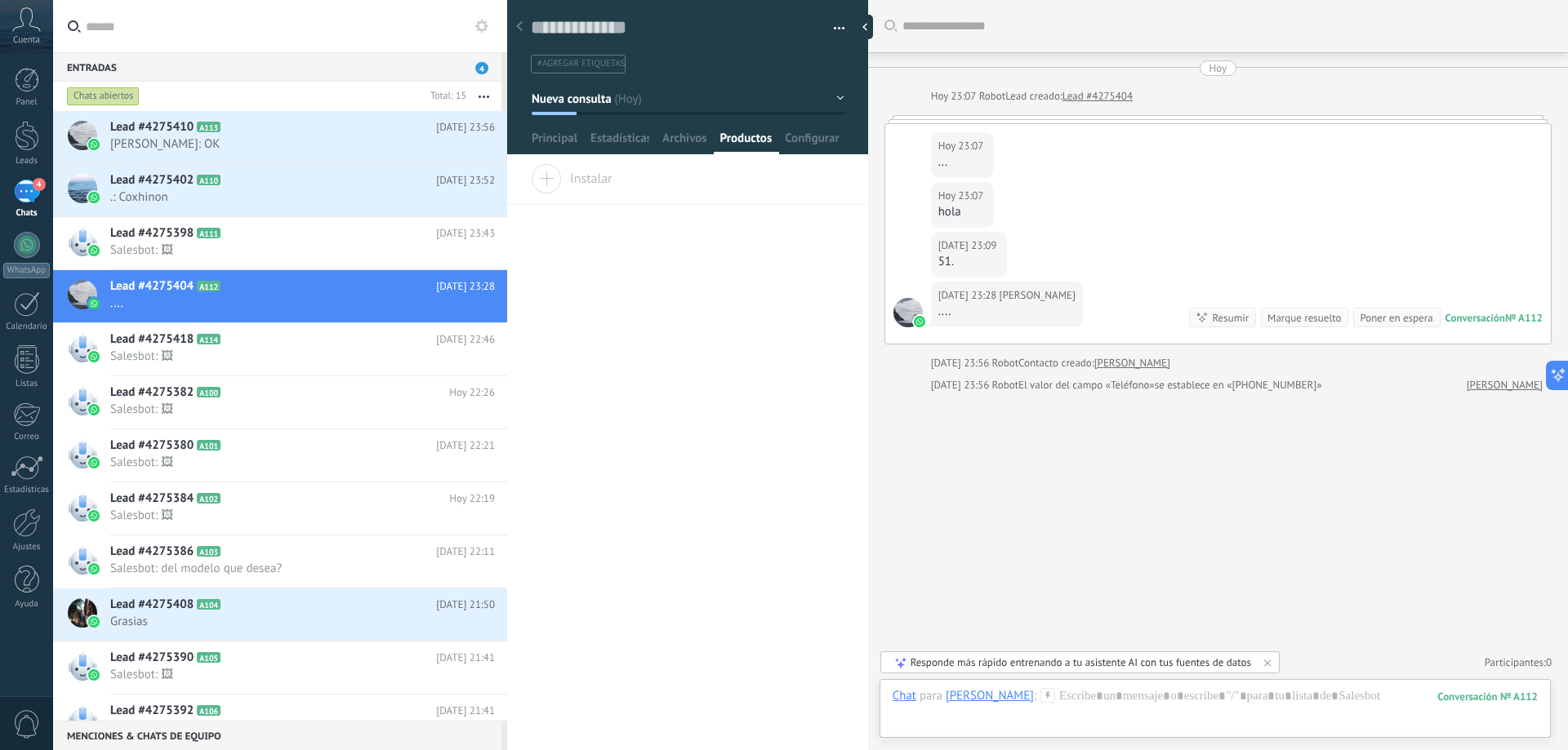
click at [561, 187] on div "Instalar" at bounding box center [687, 184] width 361 height 41
click at [549, 185] on span "Instalar" at bounding box center [572, 175] width 82 height 23
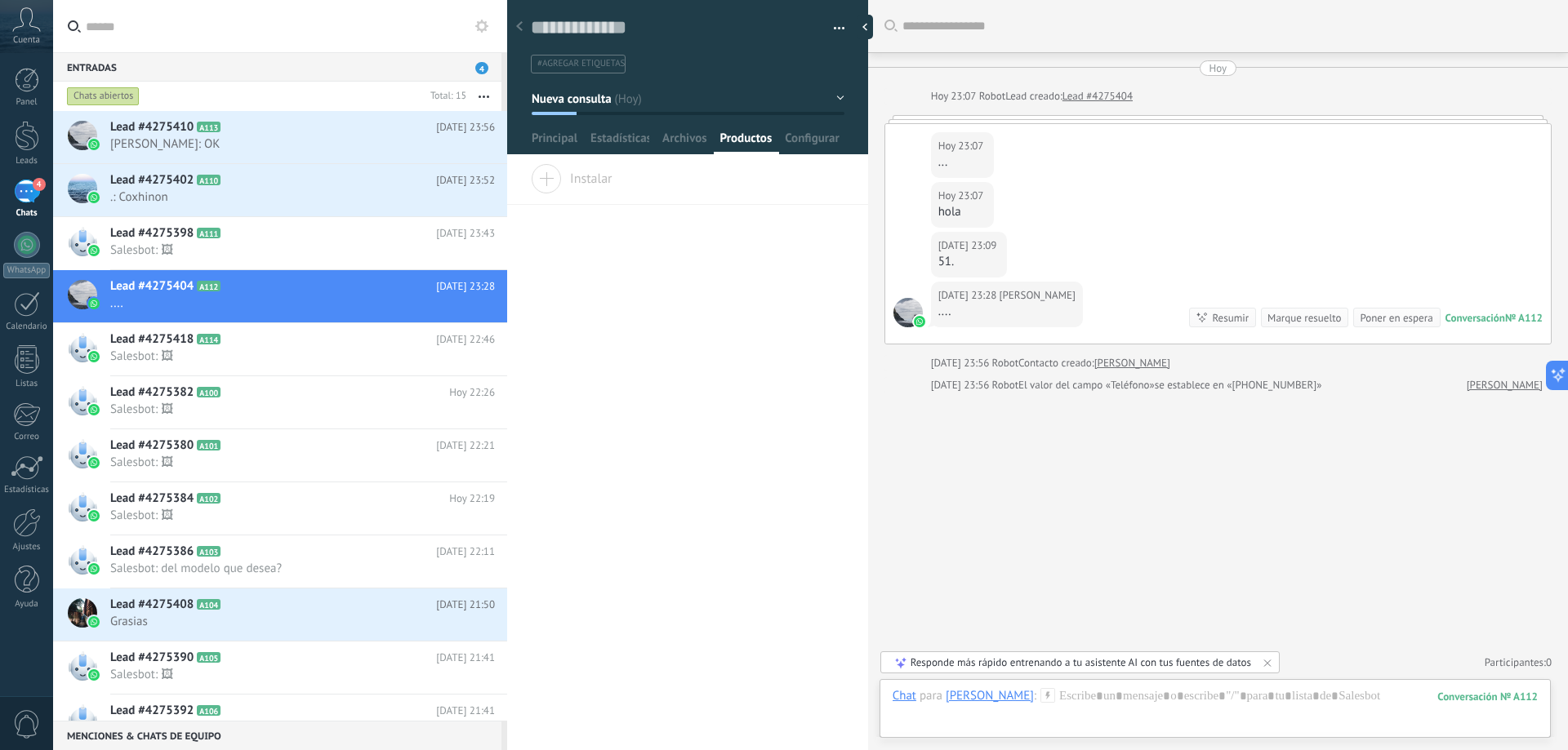
click at [546, 182] on span "Instalar" at bounding box center [572, 175] width 82 height 23
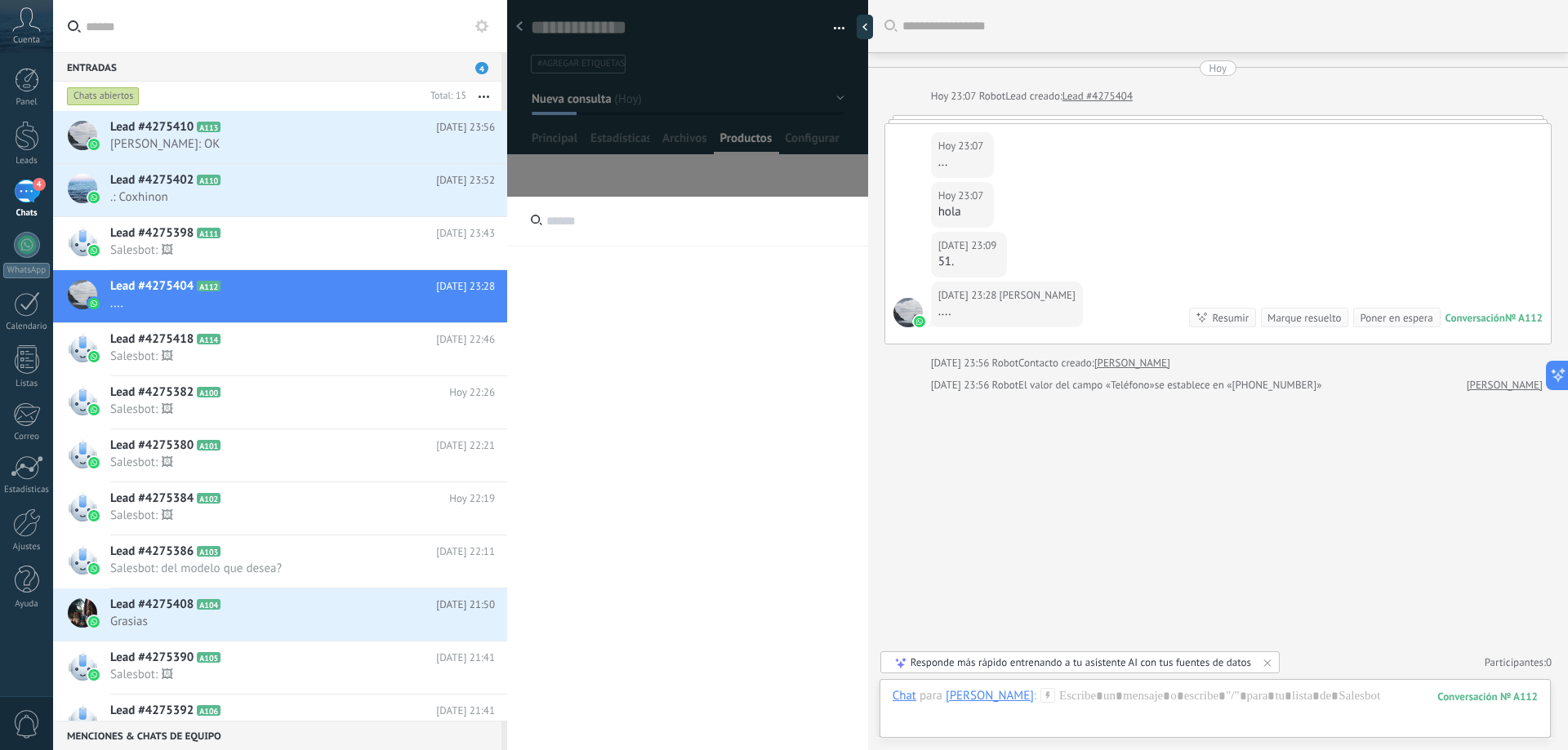
click at [580, 222] on input "text" at bounding box center [687, 222] width 361 height 50
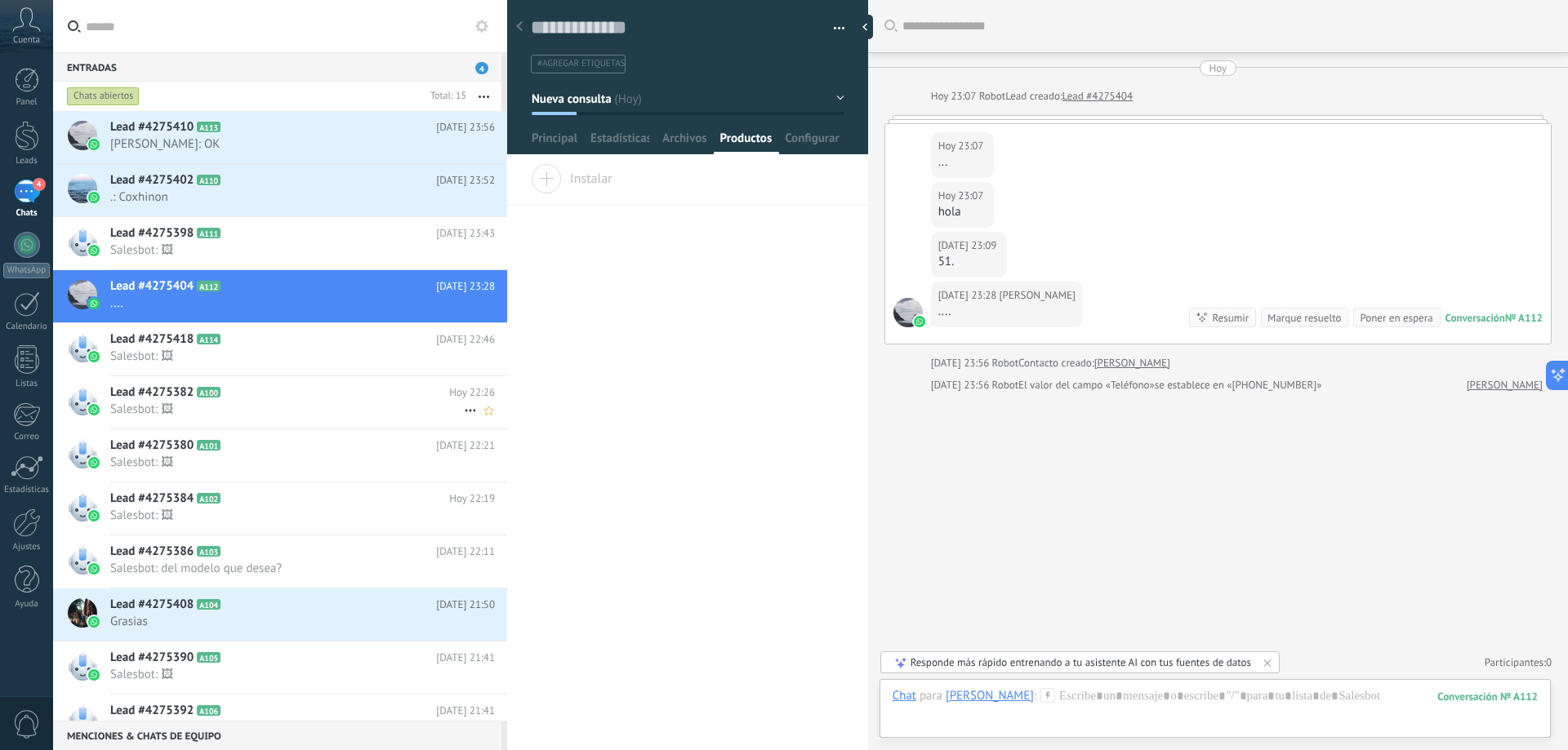
click at [268, 404] on span "Salesbot: 🖼" at bounding box center [287, 409] width 354 height 15
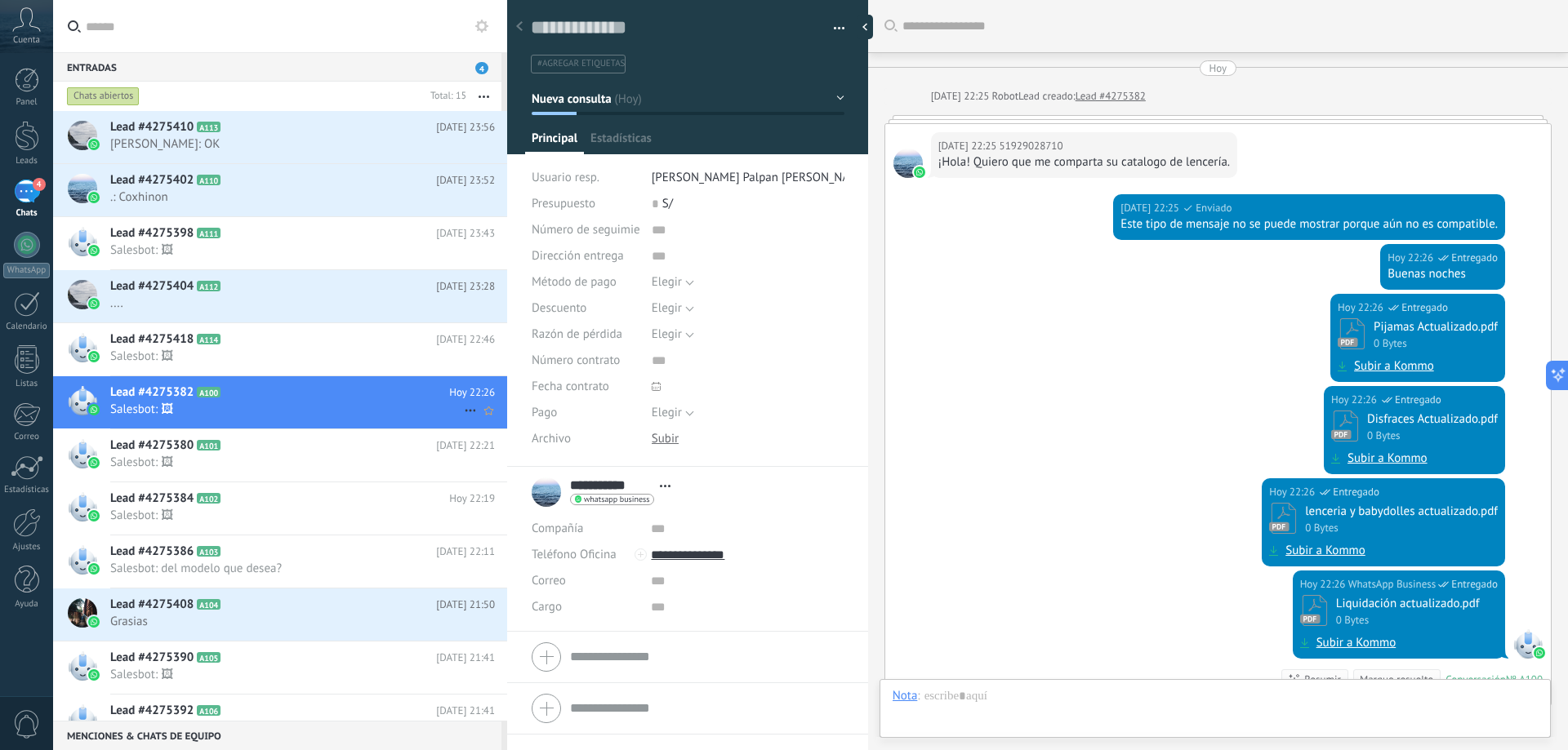
scroll to position [290, 0]
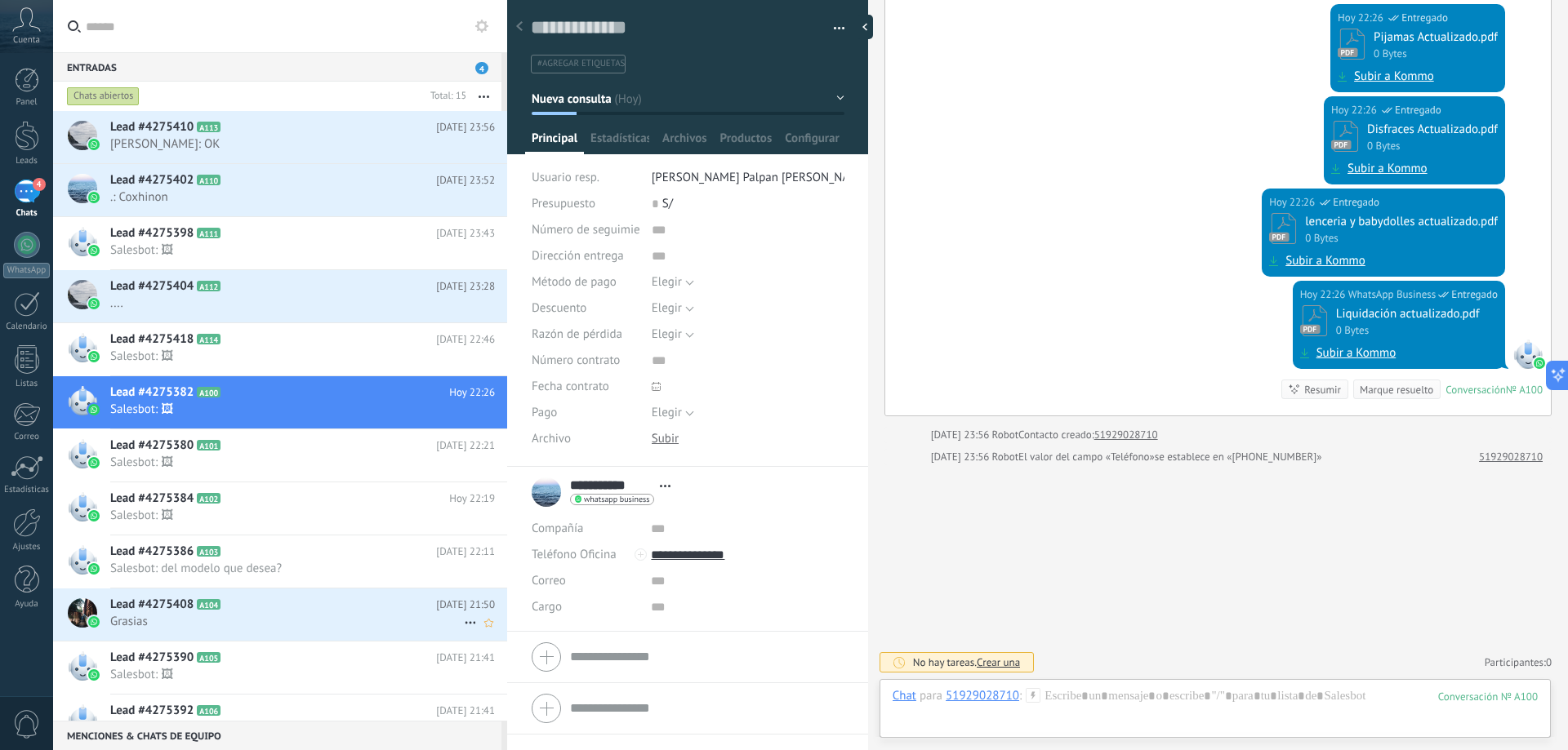
click at [461, 620] on icon at bounding box center [470, 623] width 20 height 20
click at [513, 652] on span "Conversación cerrada" at bounding box center [543, 663] width 111 height 33
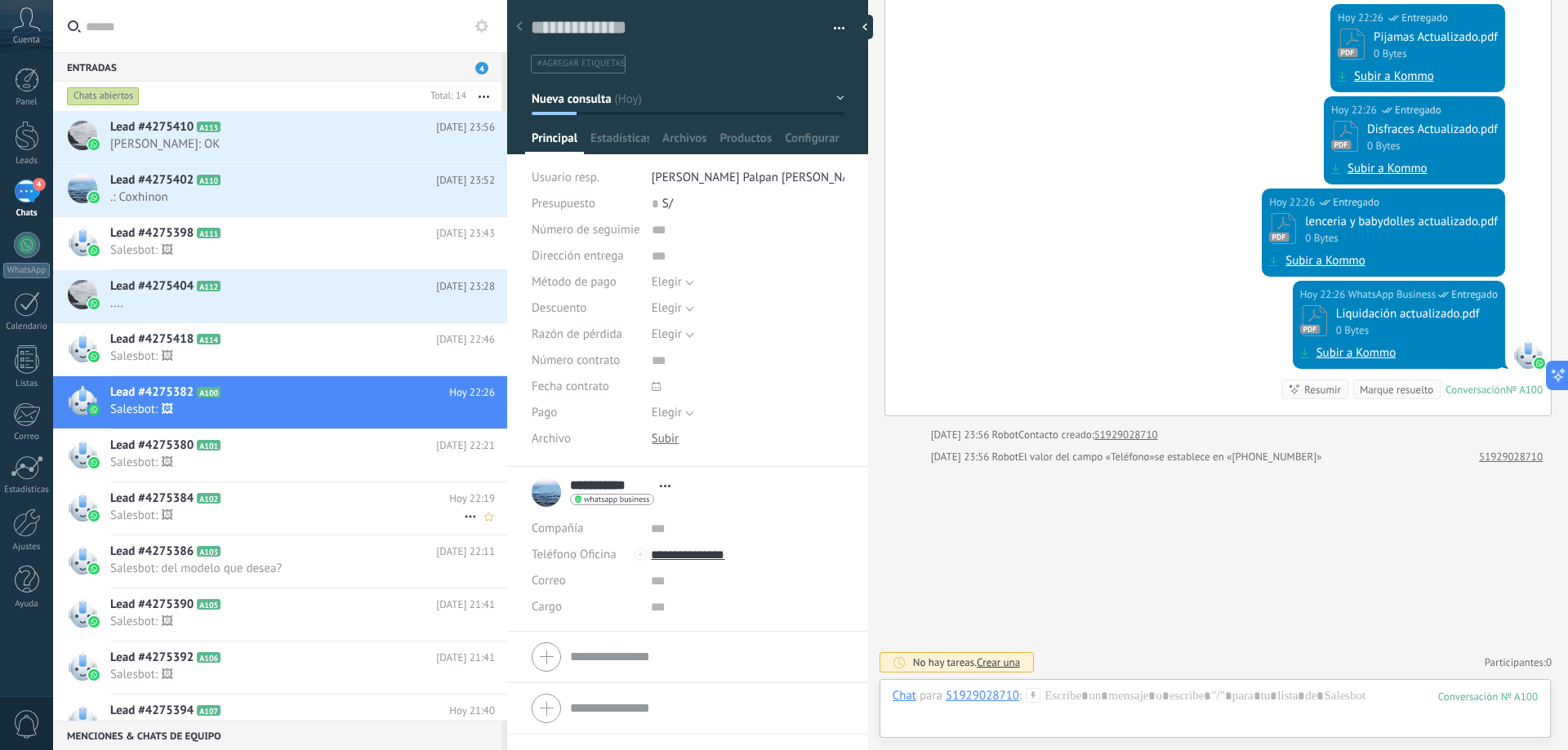
click at [464, 515] on icon at bounding box center [470, 516] width 20 height 20
click at [383, 403] on div at bounding box center [784, 375] width 1568 height 750
click at [307, 493] on h2 "Lead #4275384 A102" at bounding box center [279, 498] width 339 height 16
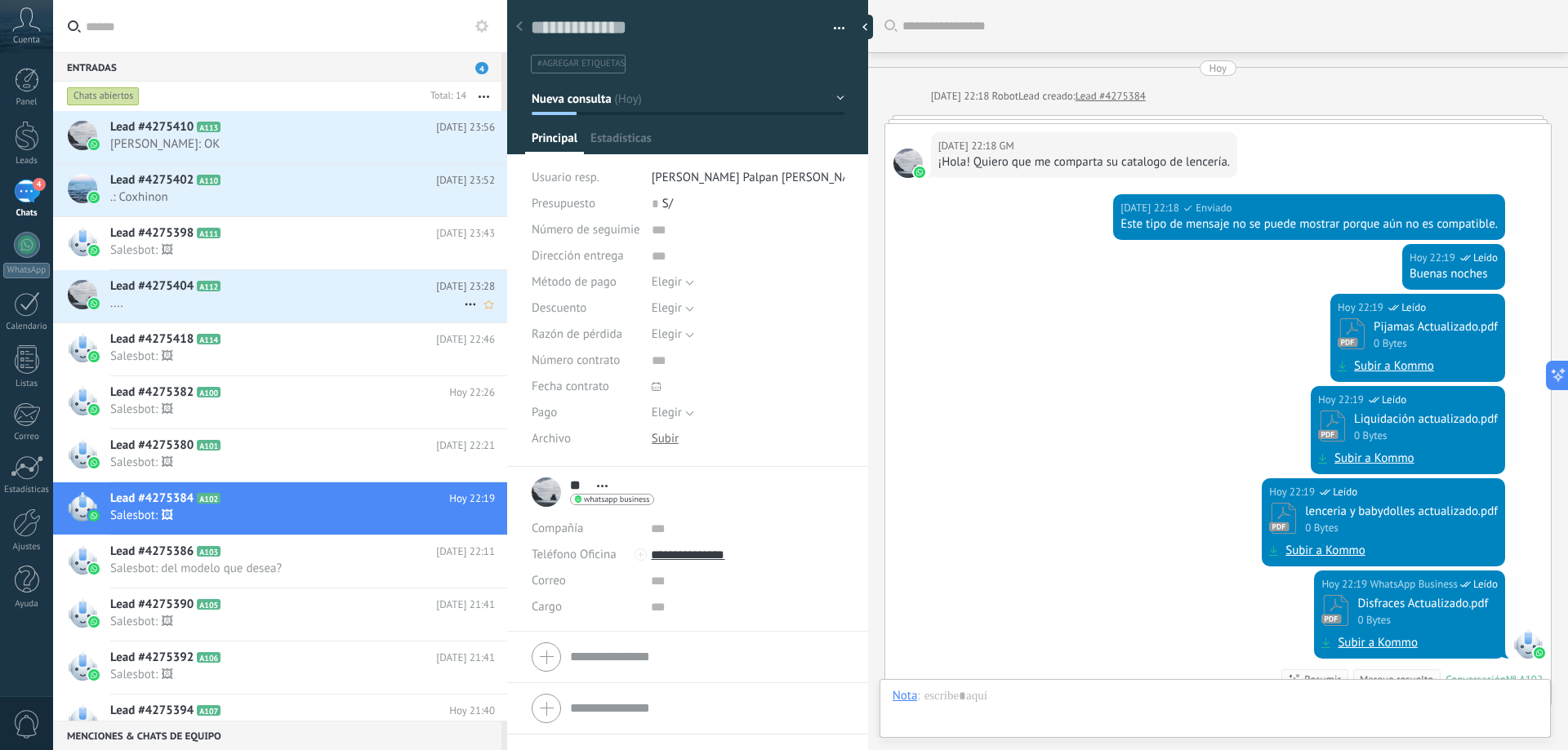
scroll to position [290, 0]
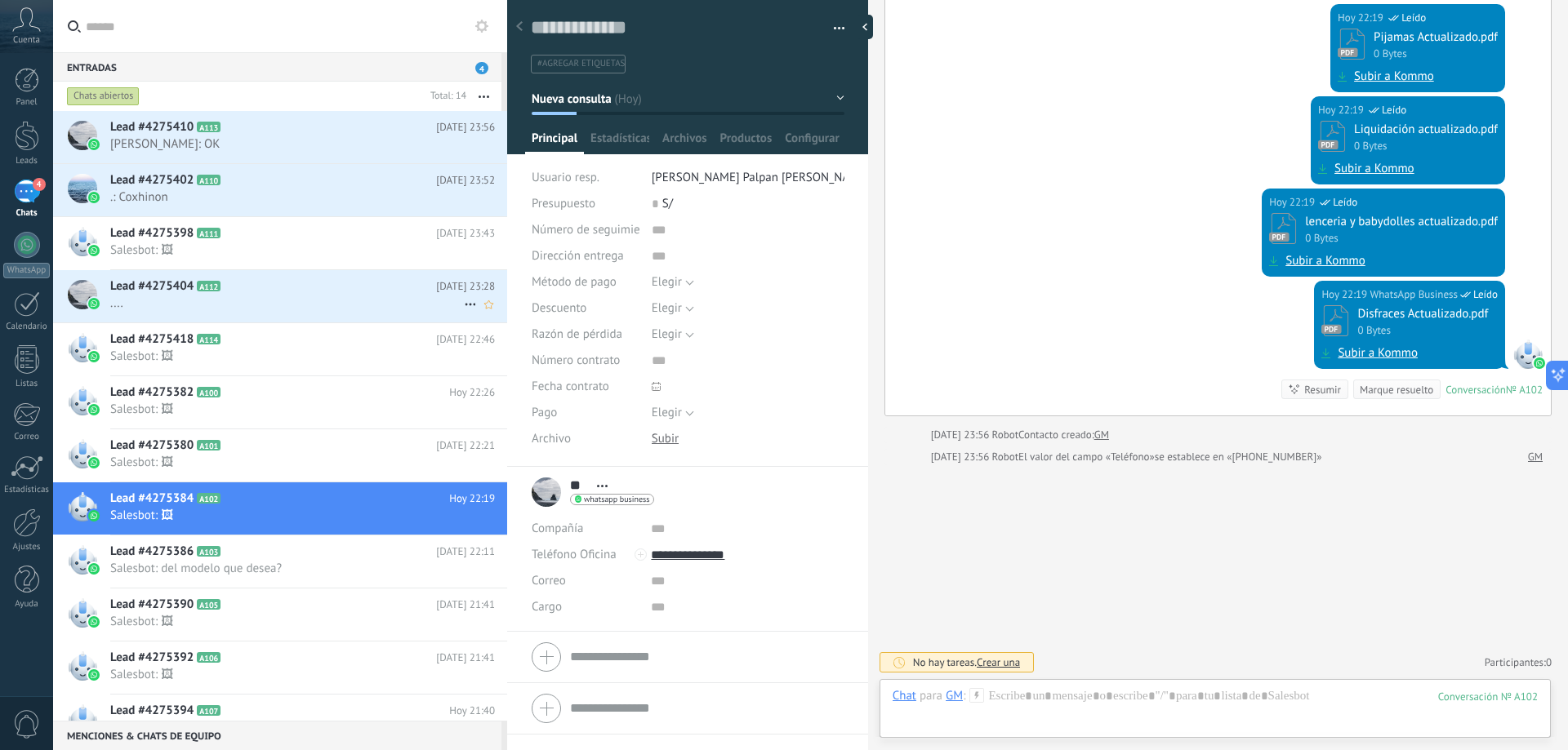
click at [327, 289] on h2 "Lead #4275404 A112" at bounding box center [273, 286] width 325 height 16
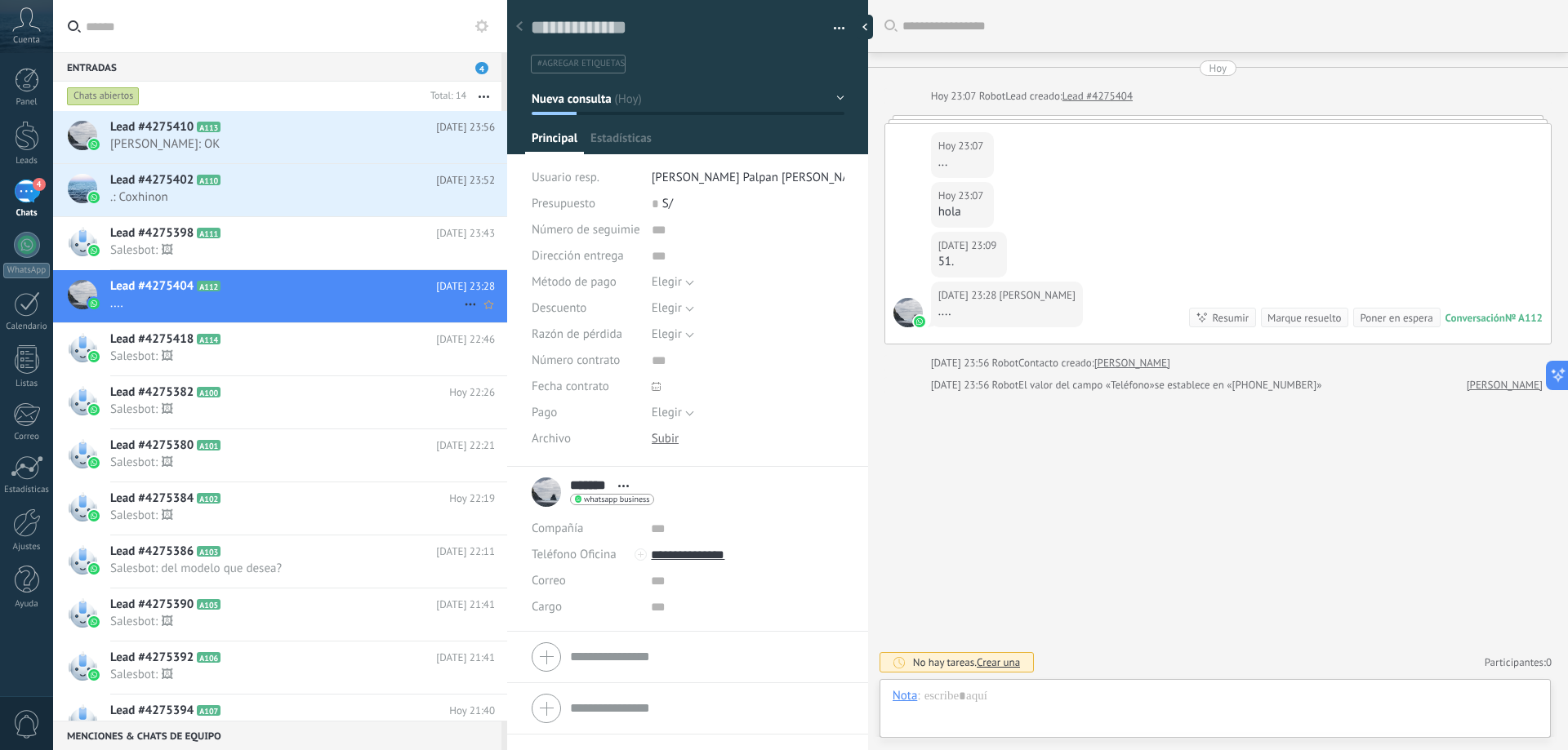
scroll to position [25, 0]
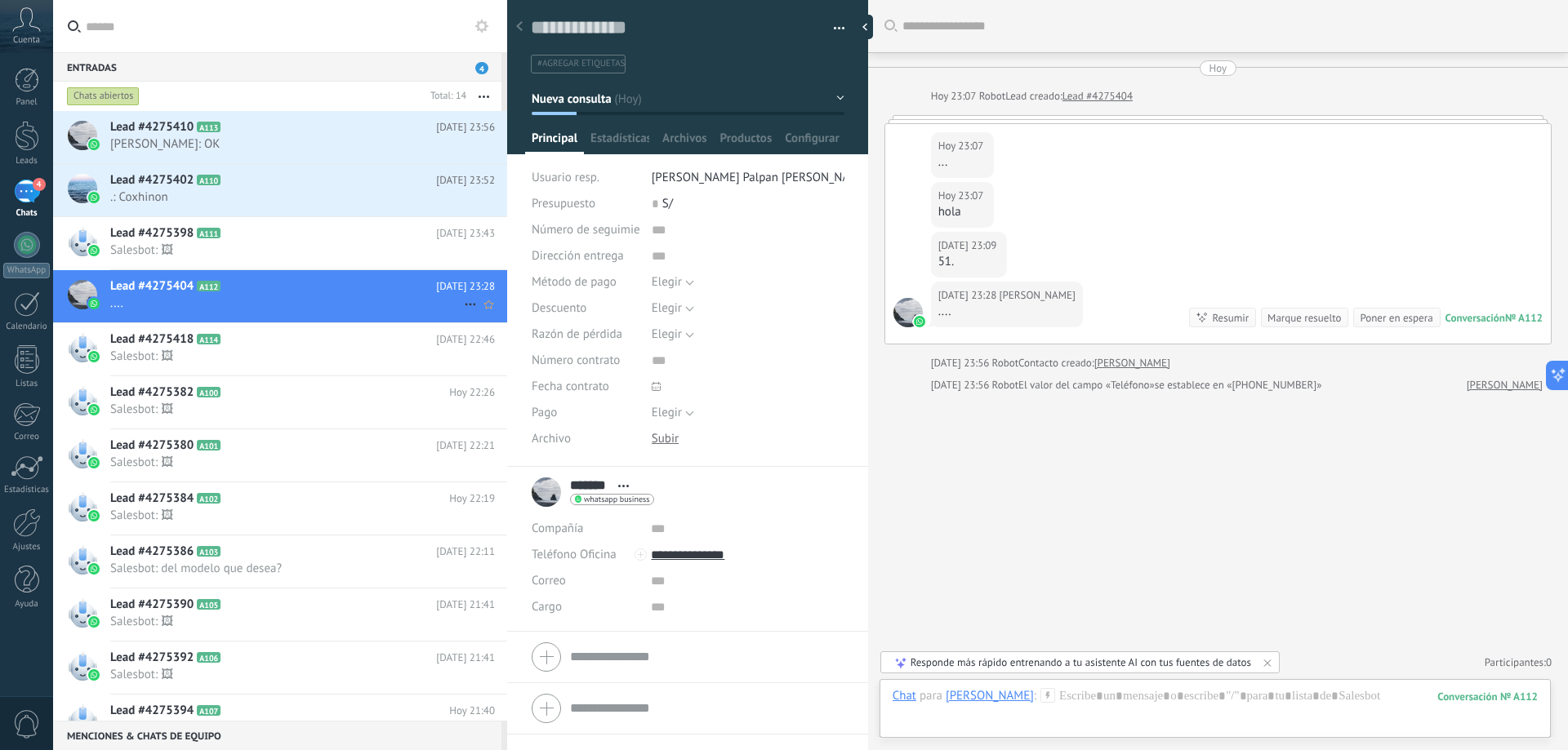
click at [460, 300] on icon at bounding box center [470, 304] width 20 height 20
click at [471, 319] on div "[PERSON_NAME] respondió" at bounding box center [549, 312] width 161 height 33
click at [385, 366] on div "Lead #4275418 A114 Hoy 22:46 Salesbot: 🖼" at bounding box center [309, 349] width 397 height 52
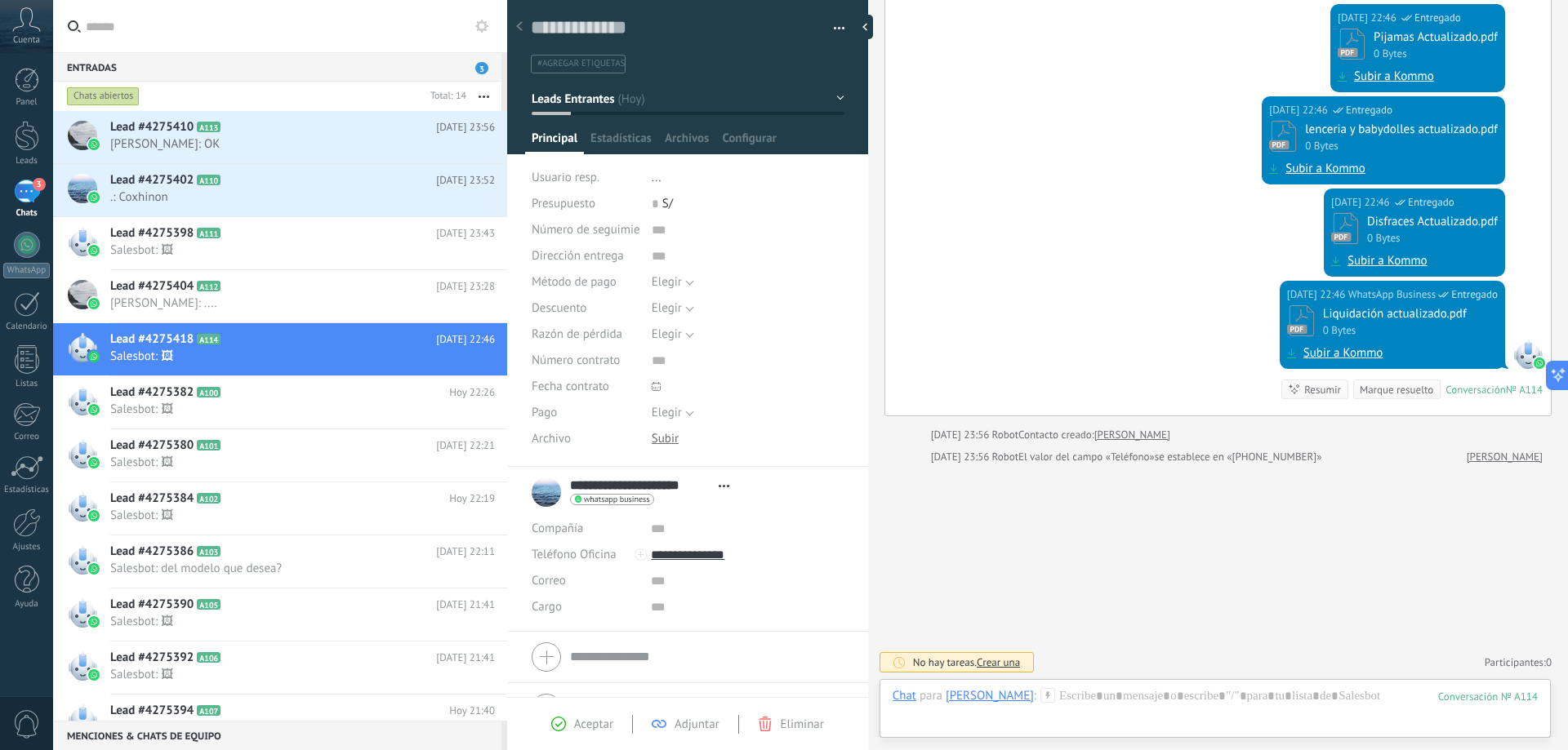
click at [478, 25] on use at bounding box center [482, 26] width 13 height 13
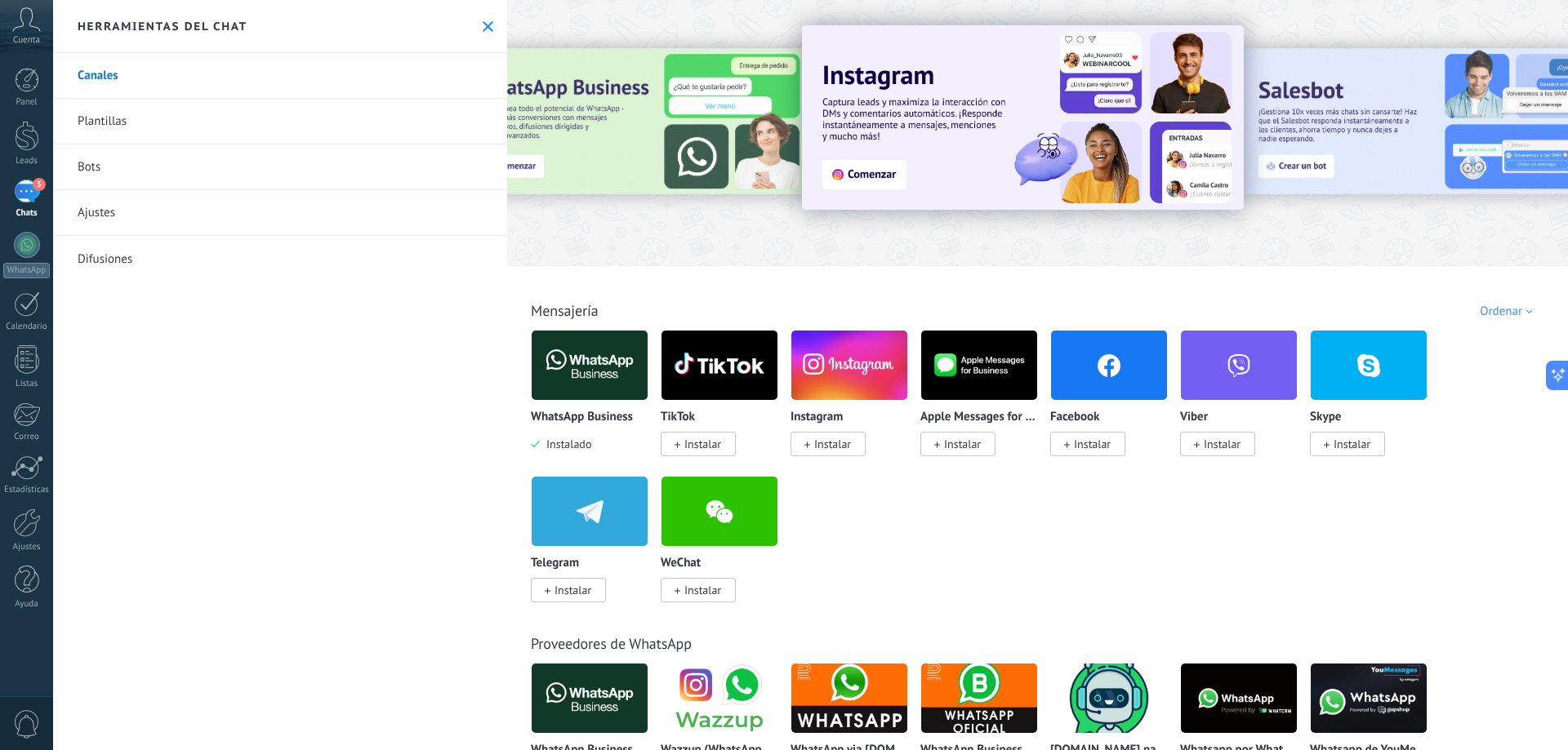
click at [483, 24] on icon at bounding box center [488, 26] width 10 height 10
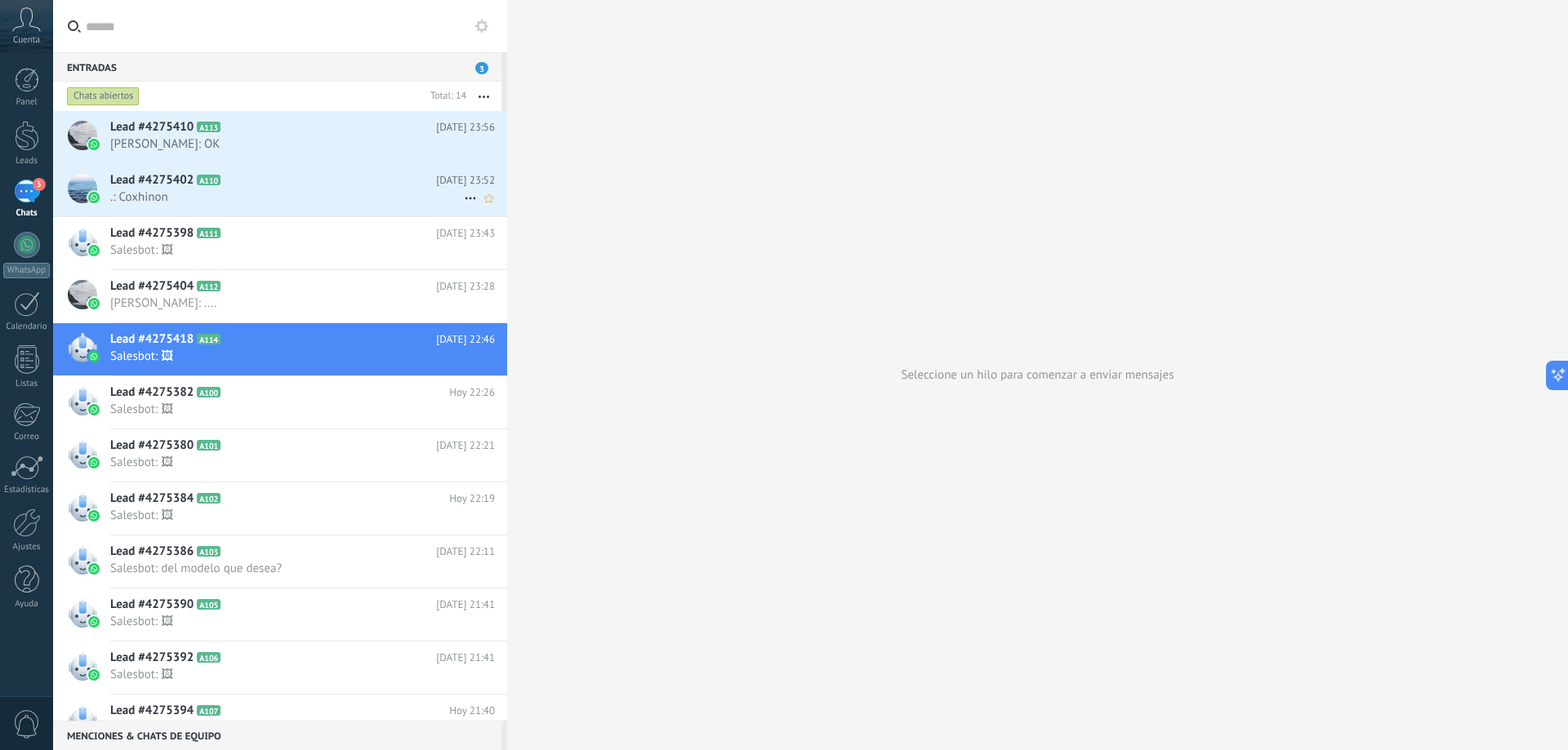
click at [234, 194] on span ".: Coxhinon" at bounding box center [287, 197] width 354 height 15
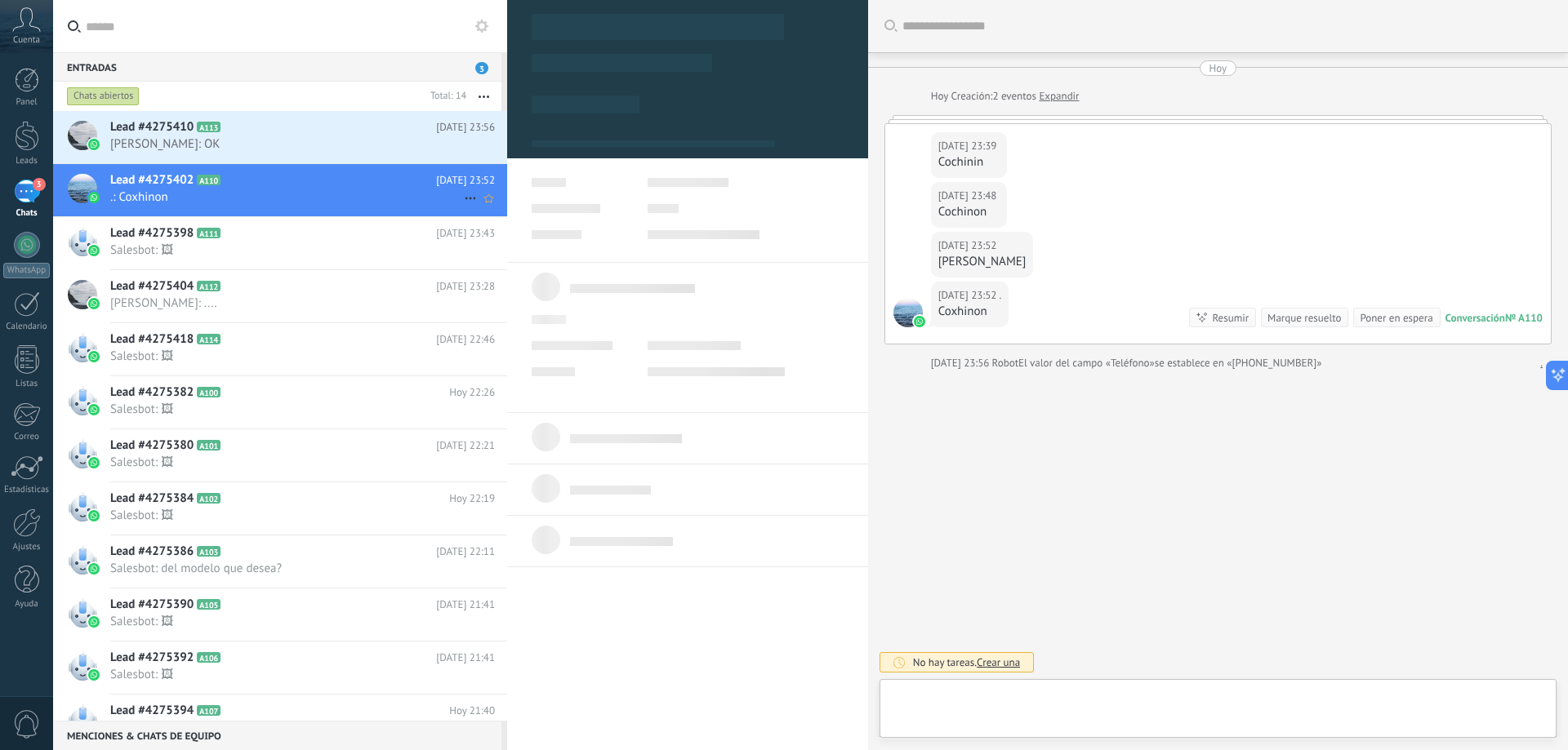
scroll to position [25, 0]
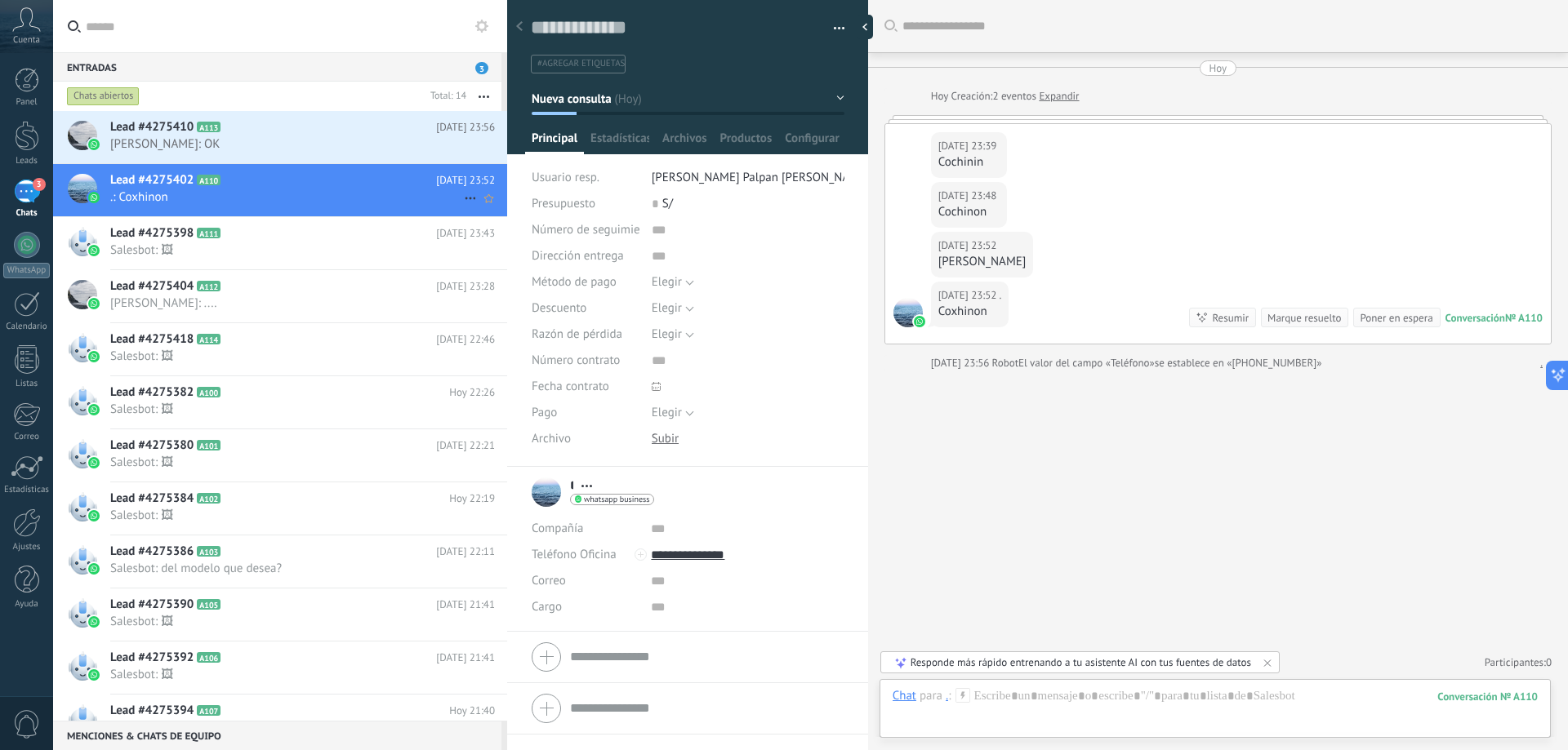
click at [460, 195] on icon at bounding box center [470, 198] width 20 height 20
click at [475, 209] on icon at bounding box center [475, 207] width 11 height 11
click at [275, 134] on h2 "Lead #4275410 A113" at bounding box center [273, 126] width 325 height 16
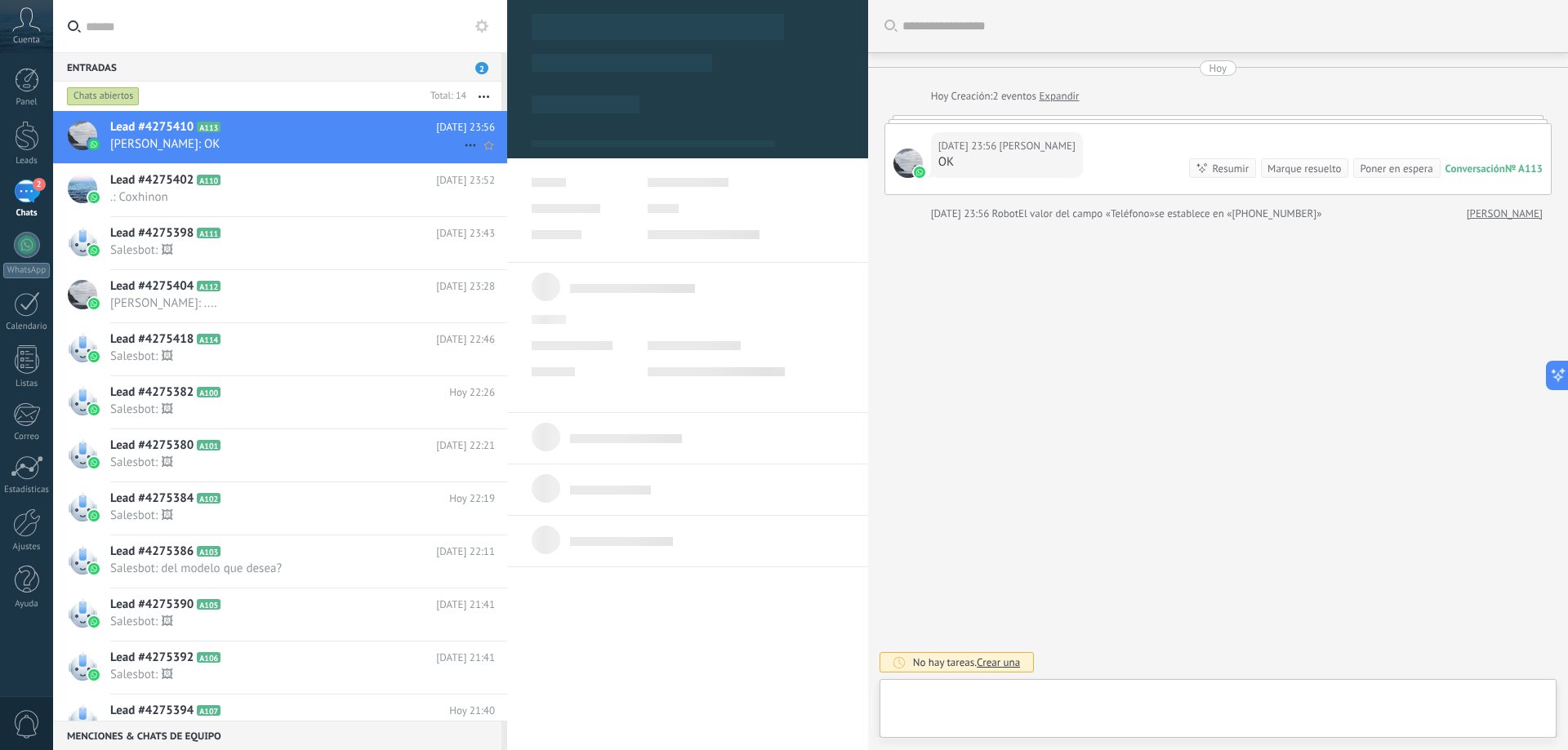
scroll to position [25, 0]
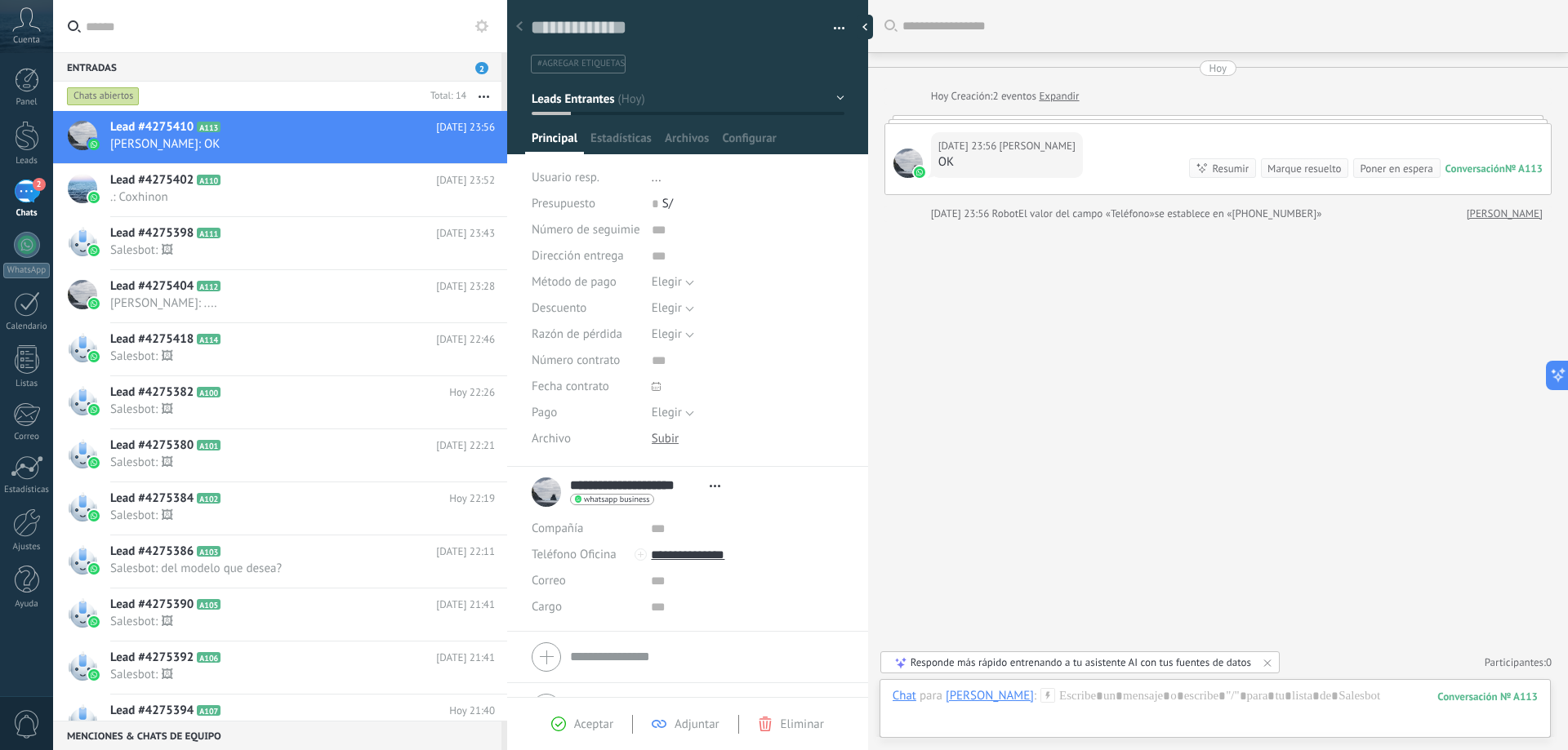
click at [969, 169] on div "OK" at bounding box center [1006, 162] width 137 height 16
drag, startPoint x: 1187, startPoint y: 129, endPoint x: 994, endPoint y: 108, distance: 194.1
click at [1181, 129] on div "Hoy 23:56 Hamilton Mego Arevalo OK Conversación № A113 Conversación № A113 Resu…" at bounding box center [1217, 159] width 665 height 70
click at [942, 150] on div "Contestar Reenviar Copiar link 👍 👎 ❤️ 🤔 😂" at bounding box center [1006, 208] width 137 height 154
click at [893, 170] on div at bounding box center [908, 163] width 29 height 29
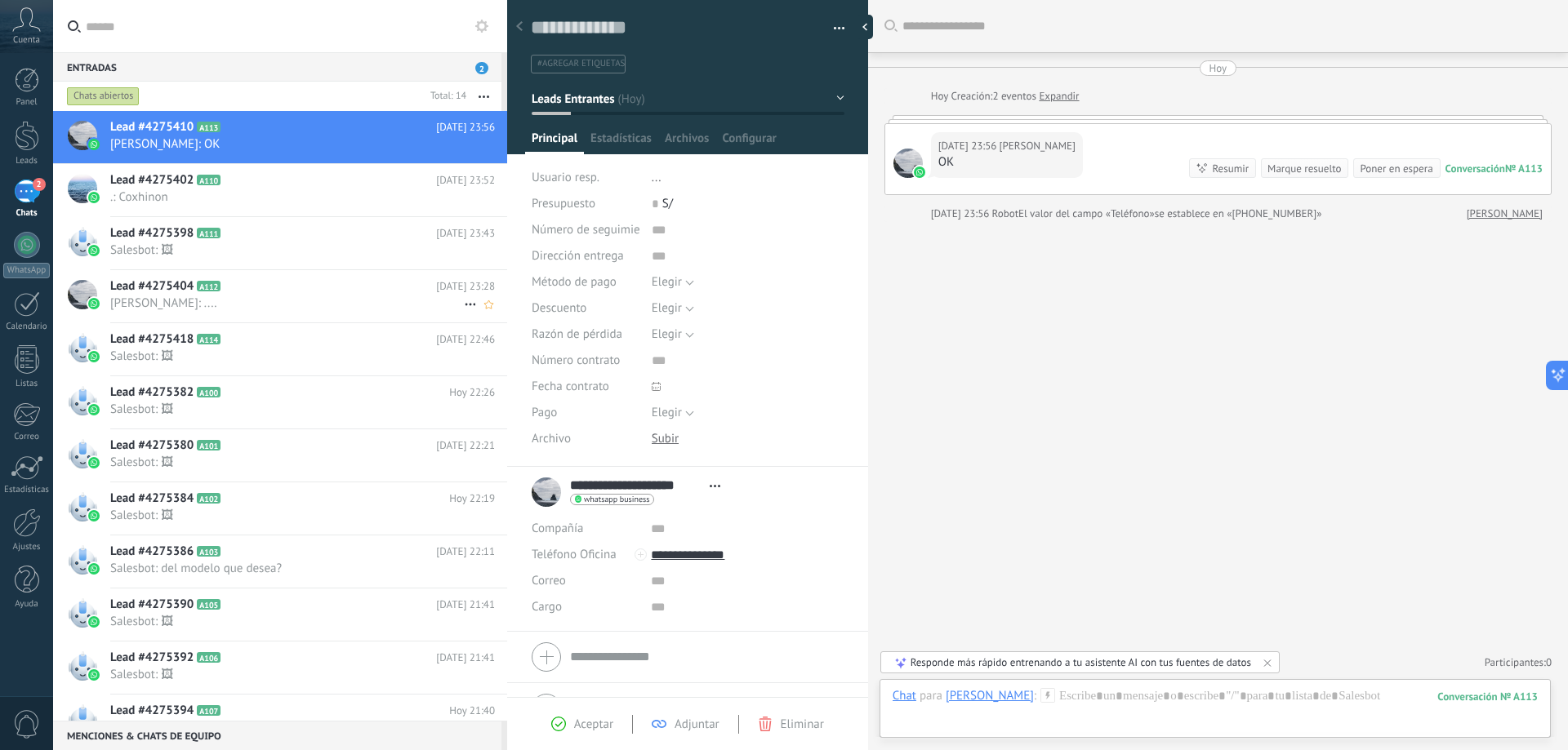
click at [323, 321] on div "Lead #4275404 A112 Hoy 23:28 Russell: ...." at bounding box center [309, 295] width 397 height 52
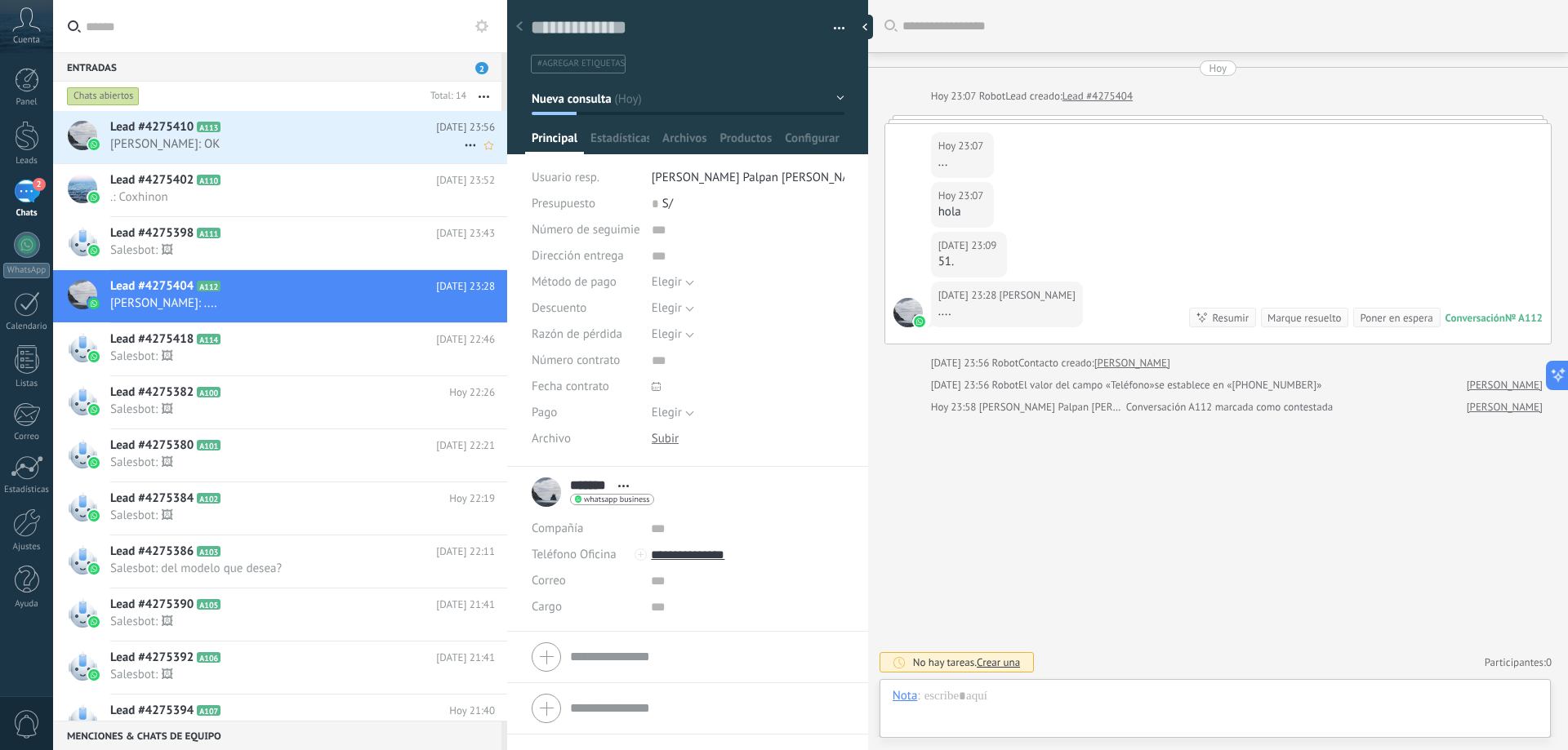
click at [331, 147] on span "Hamilton Mego Arevalo: OK" at bounding box center [287, 144] width 354 height 15
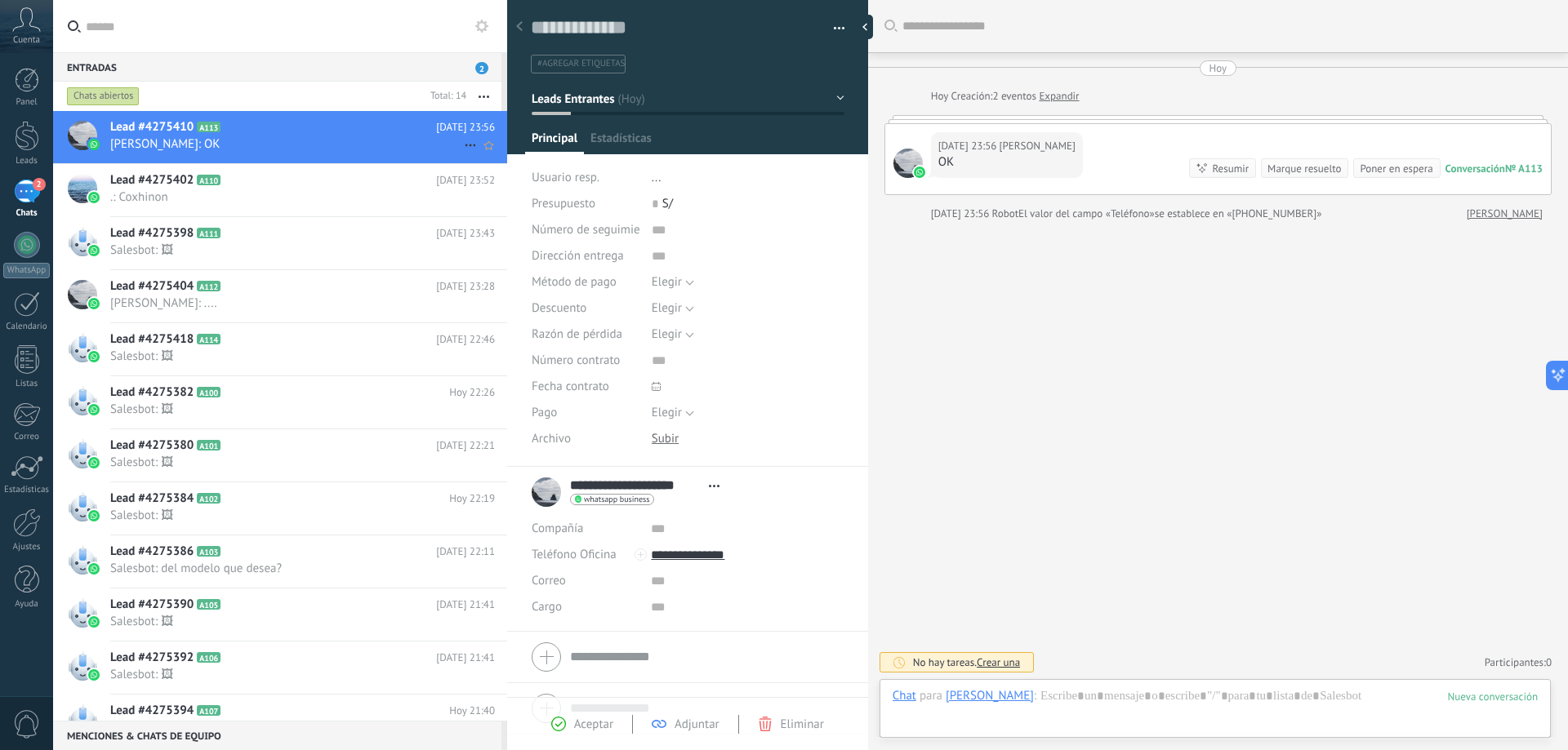
scroll to position [25, 0]
click at [460, 143] on icon at bounding box center [470, 145] width 20 height 20
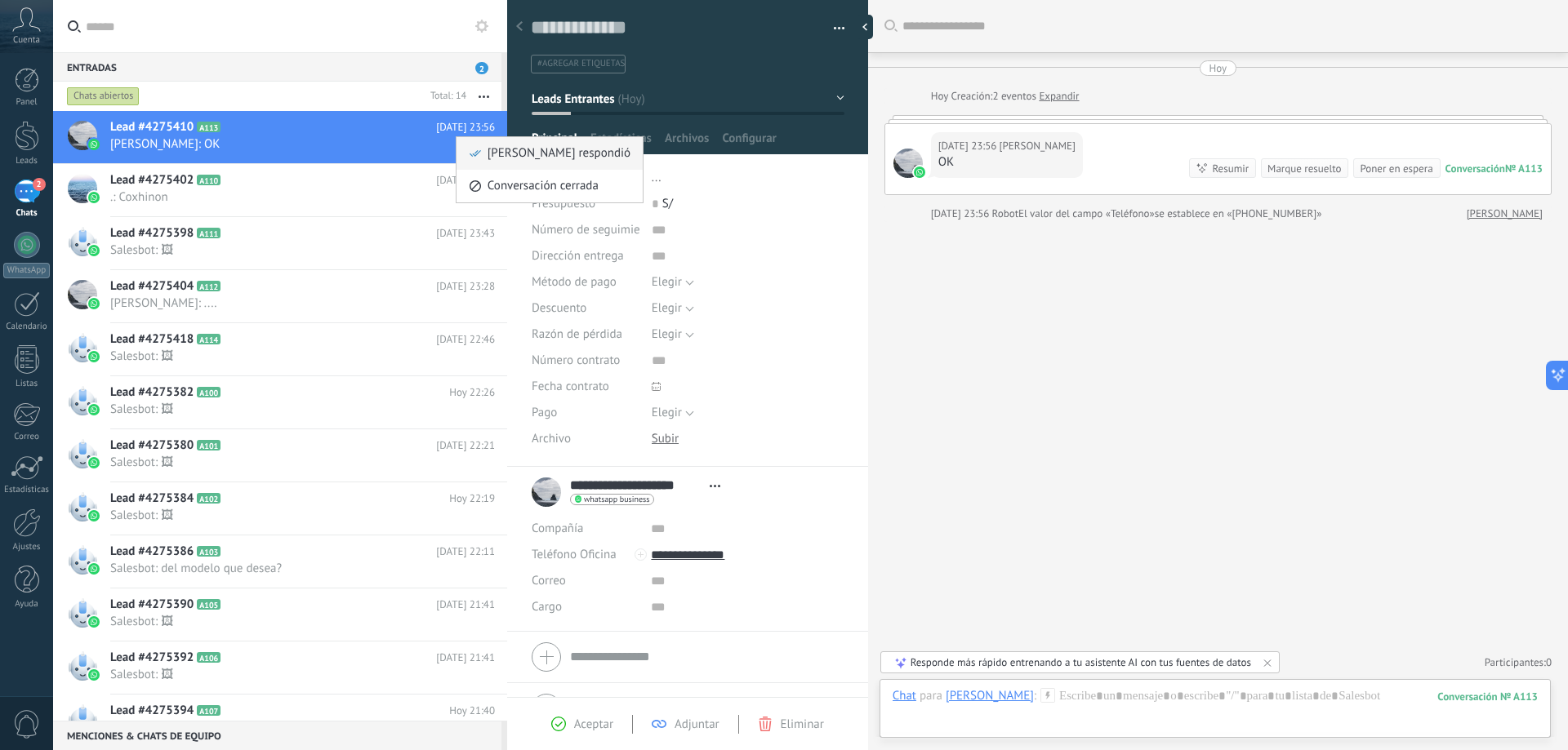
click at [471, 153] on icon at bounding box center [475, 154] width 11 height 11
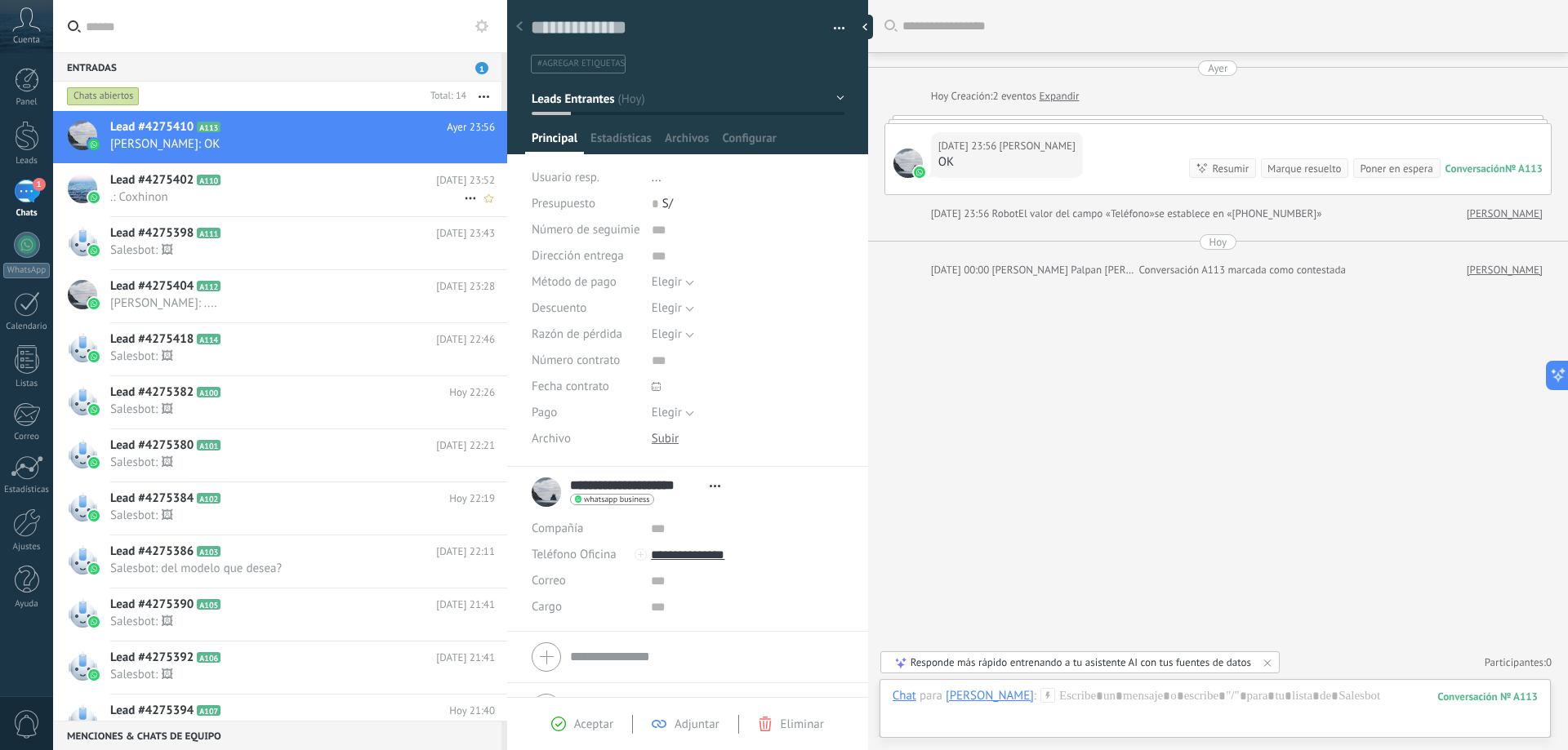
click at [317, 179] on h2 "Lead #4275402 A110" at bounding box center [273, 180] width 325 height 16
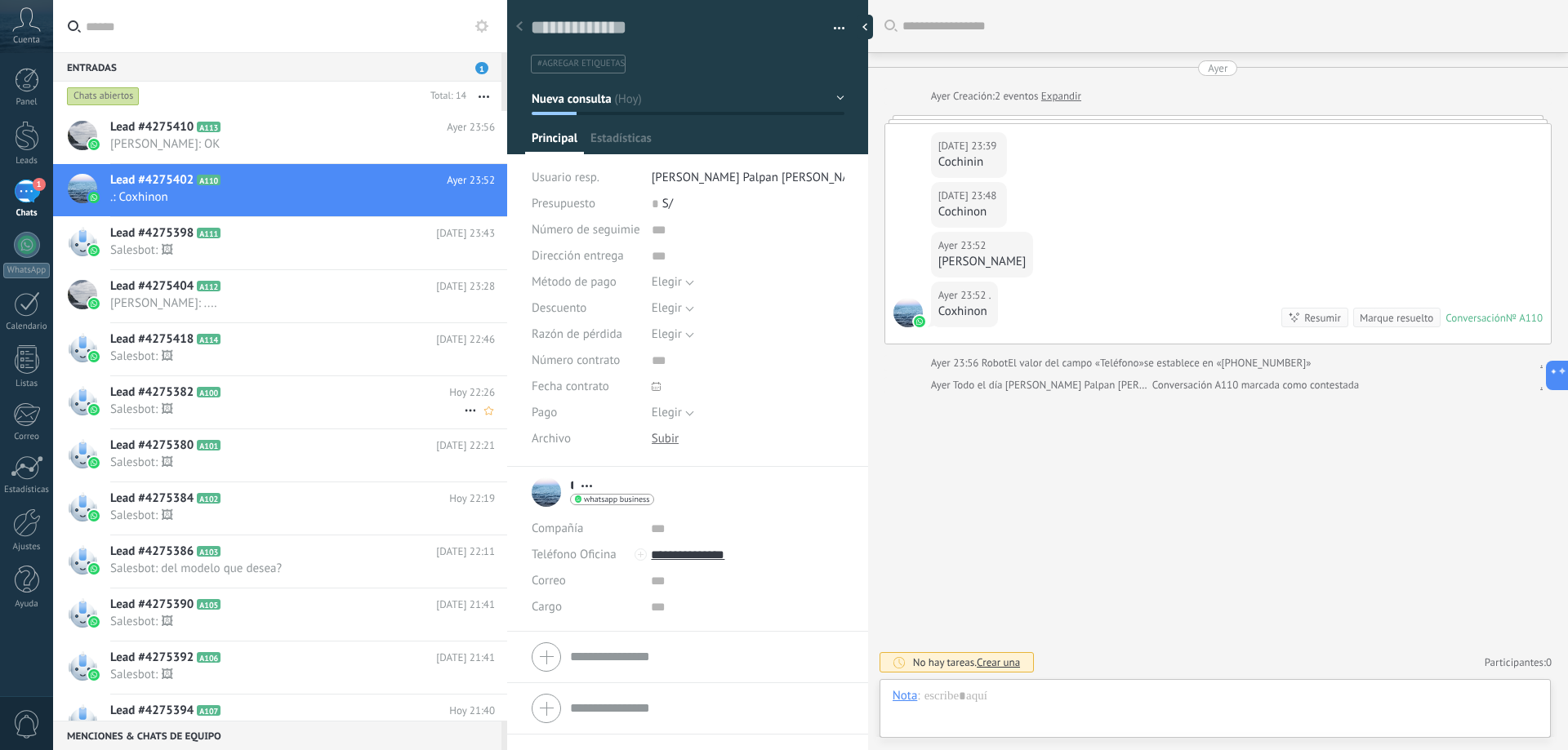
scroll to position [25, 0]
click at [276, 392] on h2 "Lead #4275382 A100" at bounding box center [279, 392] width 339 height 16
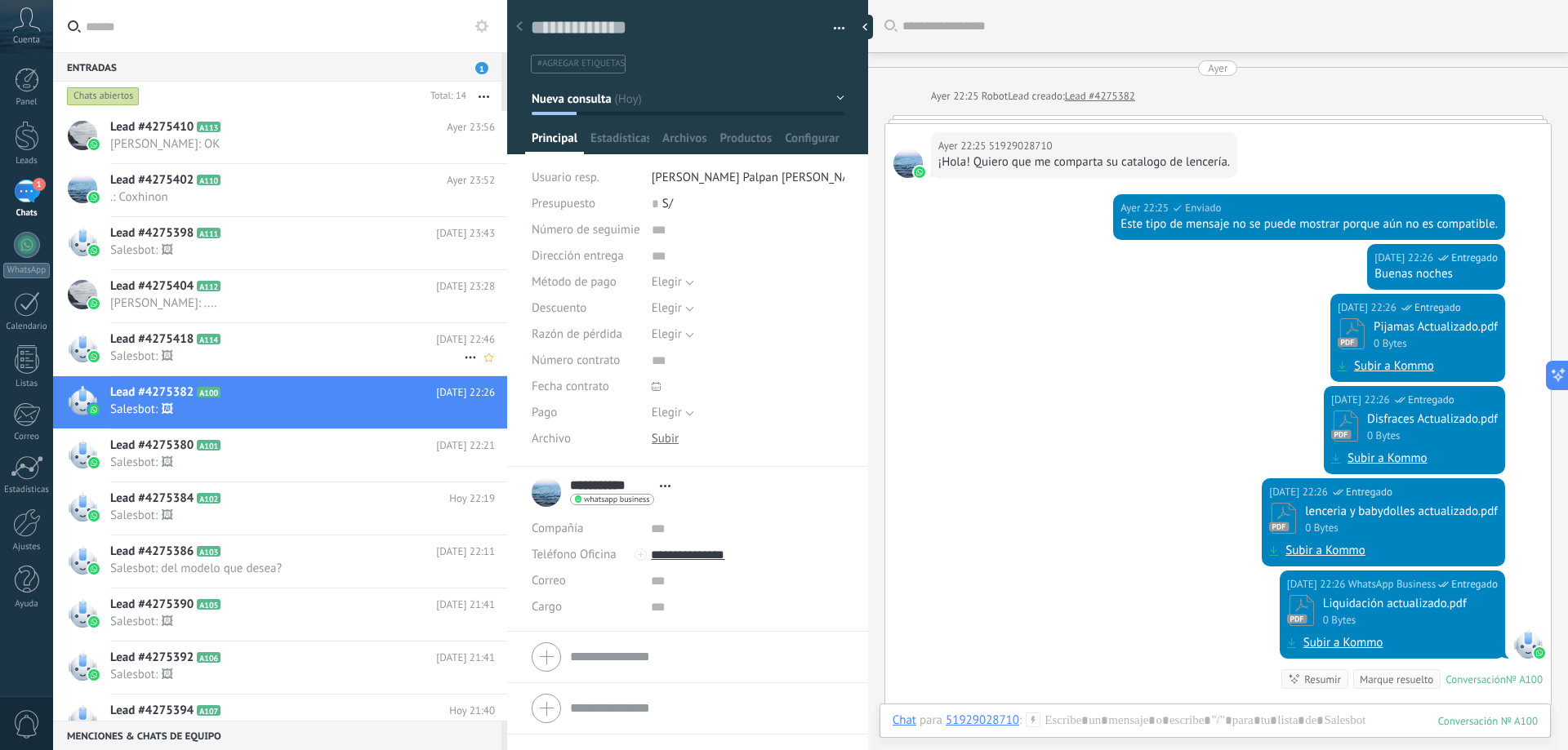
scroll to position [25, 0]
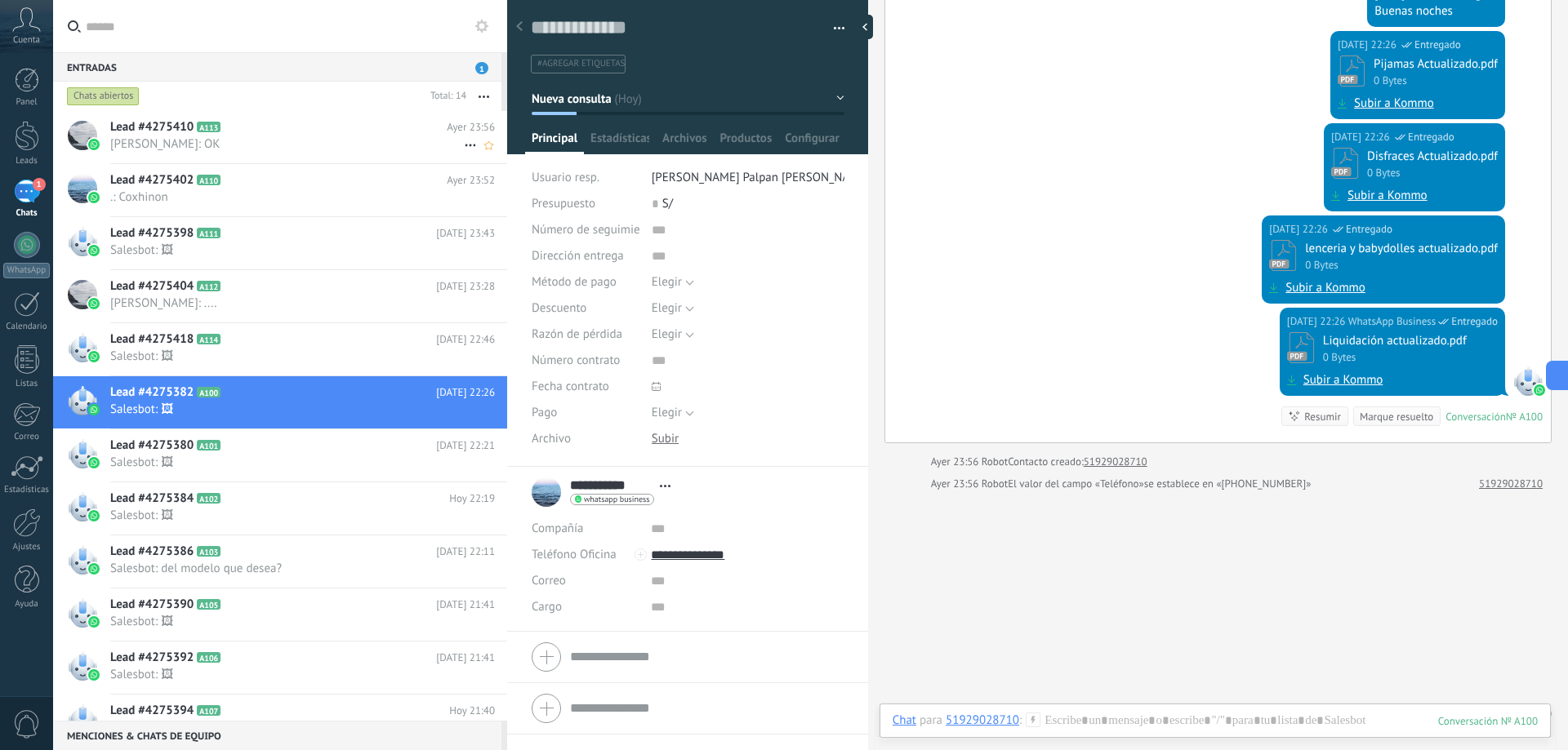
click at [234, 125] on icon at bounding box center [233, 126] width 16 height 16
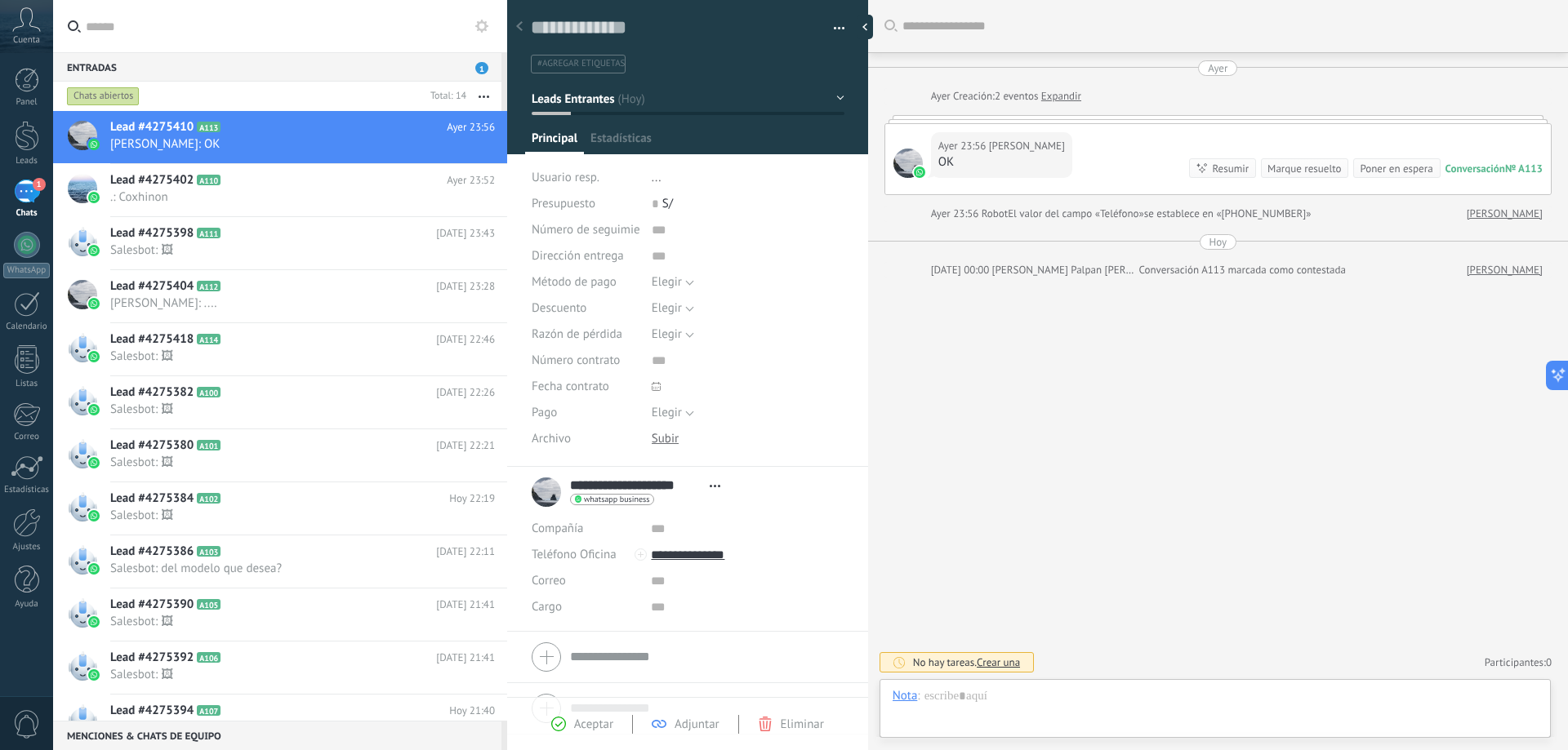
scroll to position [25, 0]
click at [234, 479] on div "Lead #4275380 A101 Hoy 22:21 Salesbot: 🖼" at bounding box center [309, 455] width 397 height 52
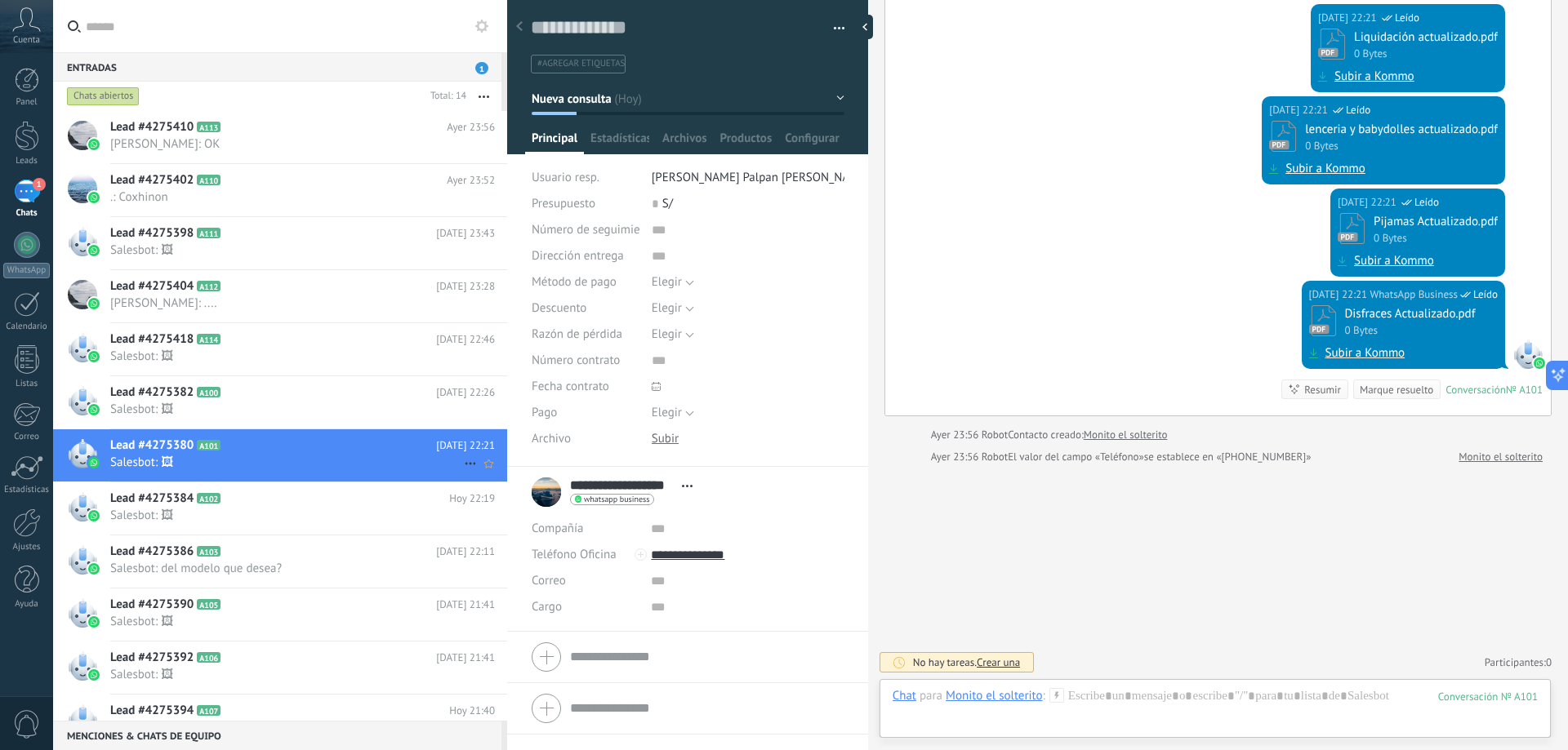
scroll to position [25, 0]
click at [240, 387] on icon at bounding box center [233, 392] width 16 height 16
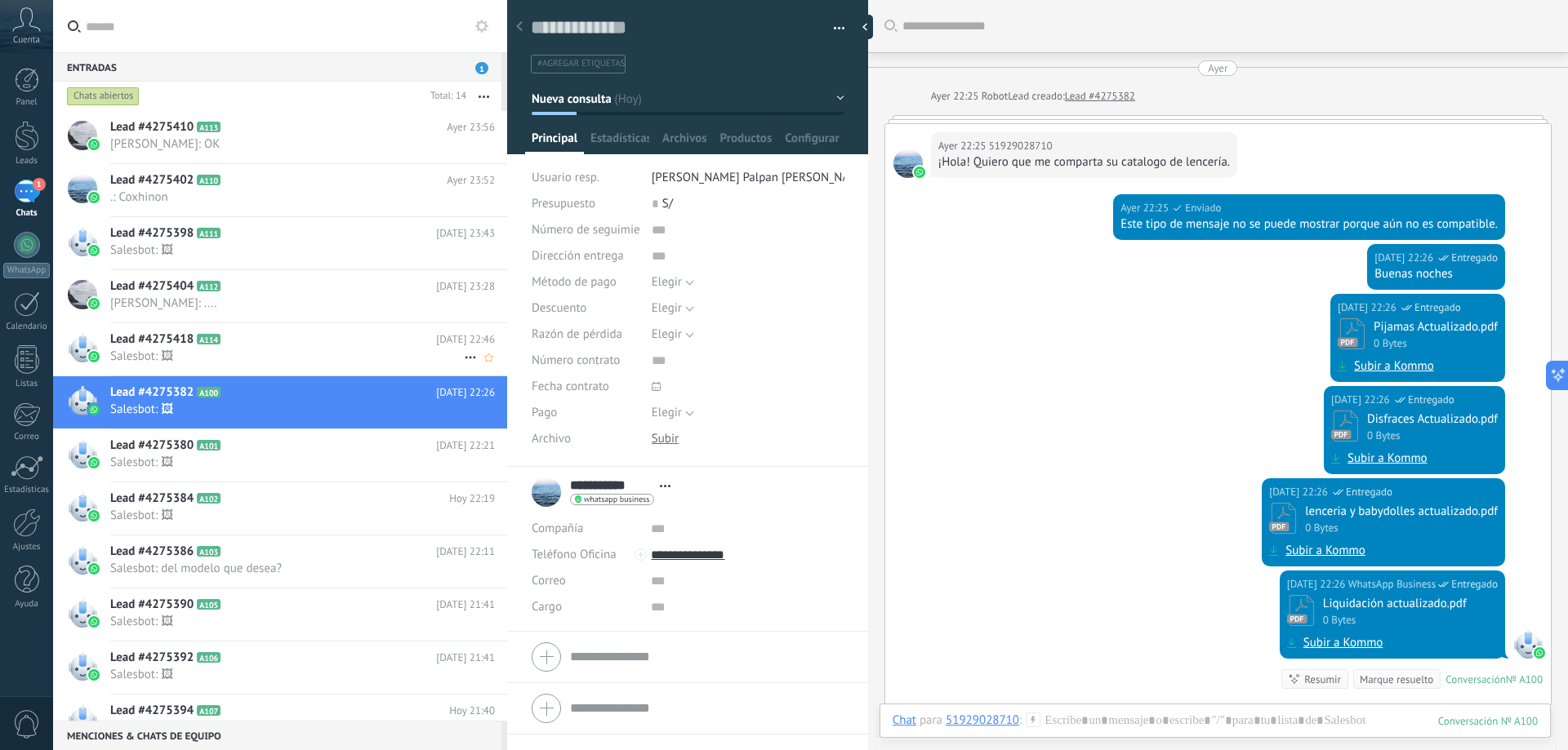
click at [324, 338] on h2 "Lead #4275418 A114" at bounding box center [273, 339] width 325 height 16
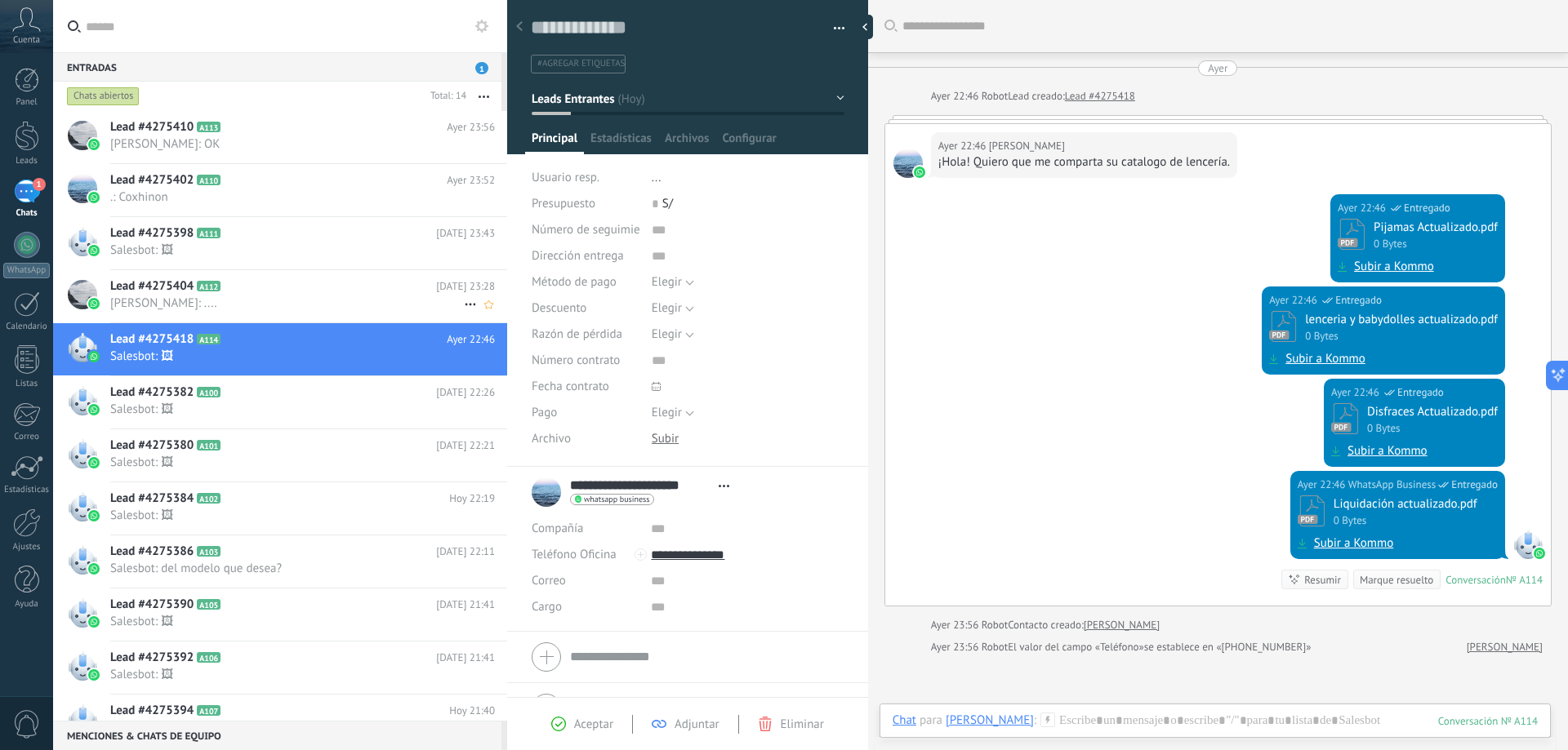
click at [301, 293] on h2 "Lead #4275404 A112" at bounding box center [273, 286] width 325 height 16
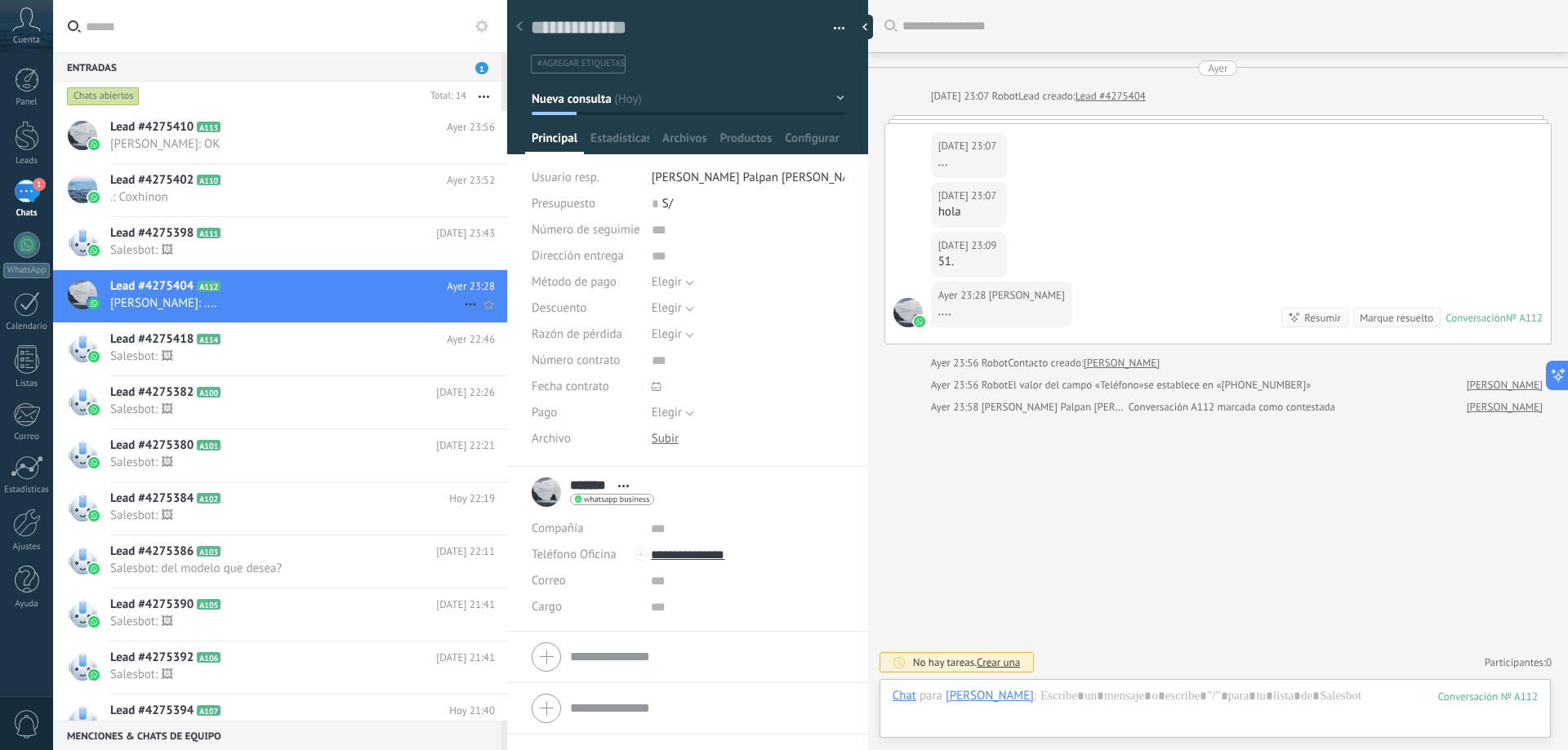
scroll to position [25, 0]
click at [285, 337] on h2 "Lead #4275418 A114" at bounding box center [278, 339] width 337 height 16
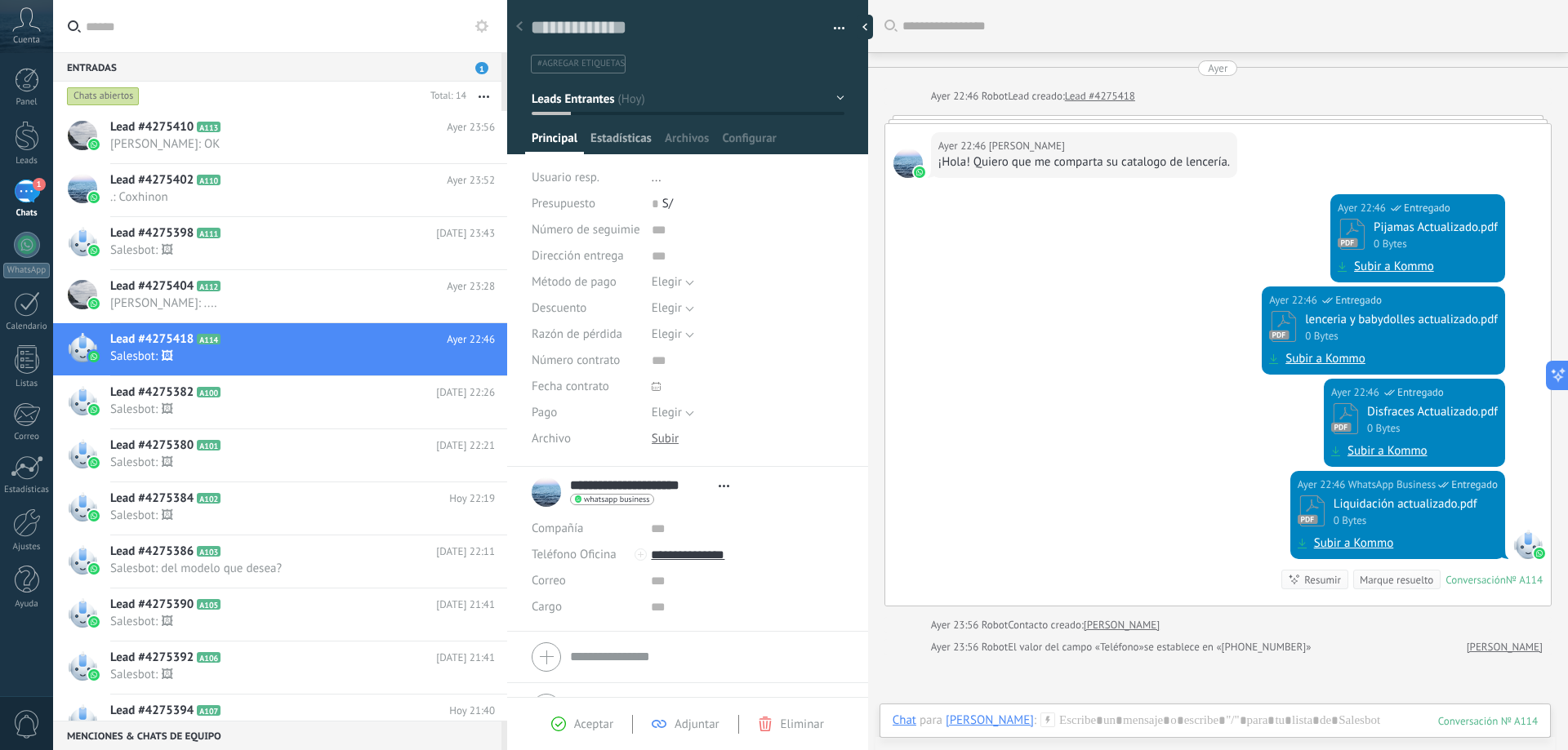
click at [604, 148] on span "Estadísticas" at bounding box center [621, 142] width 61 height 24
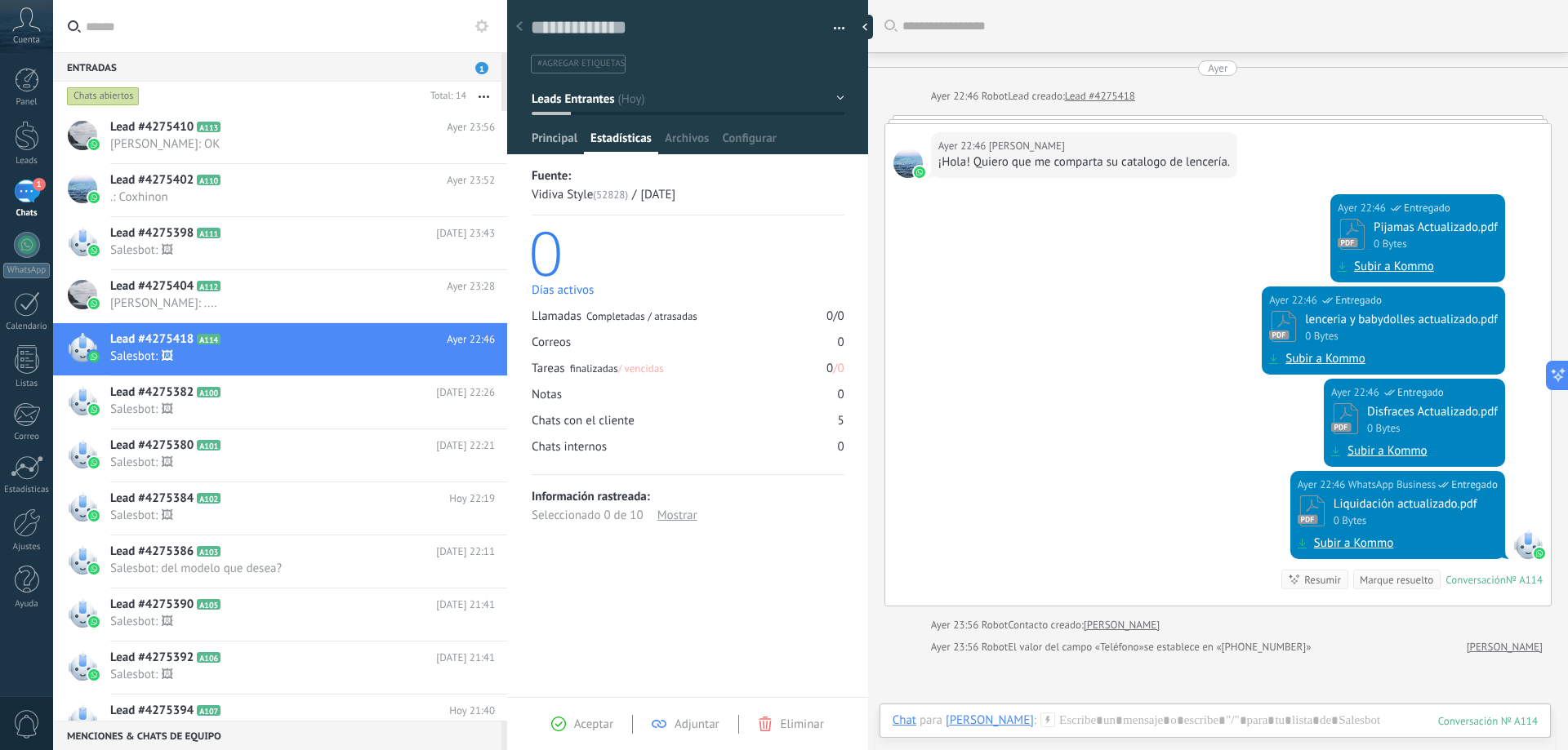
click at [544, 142] on span "Principal" at bounding box center [554, 142] width 45 height 24
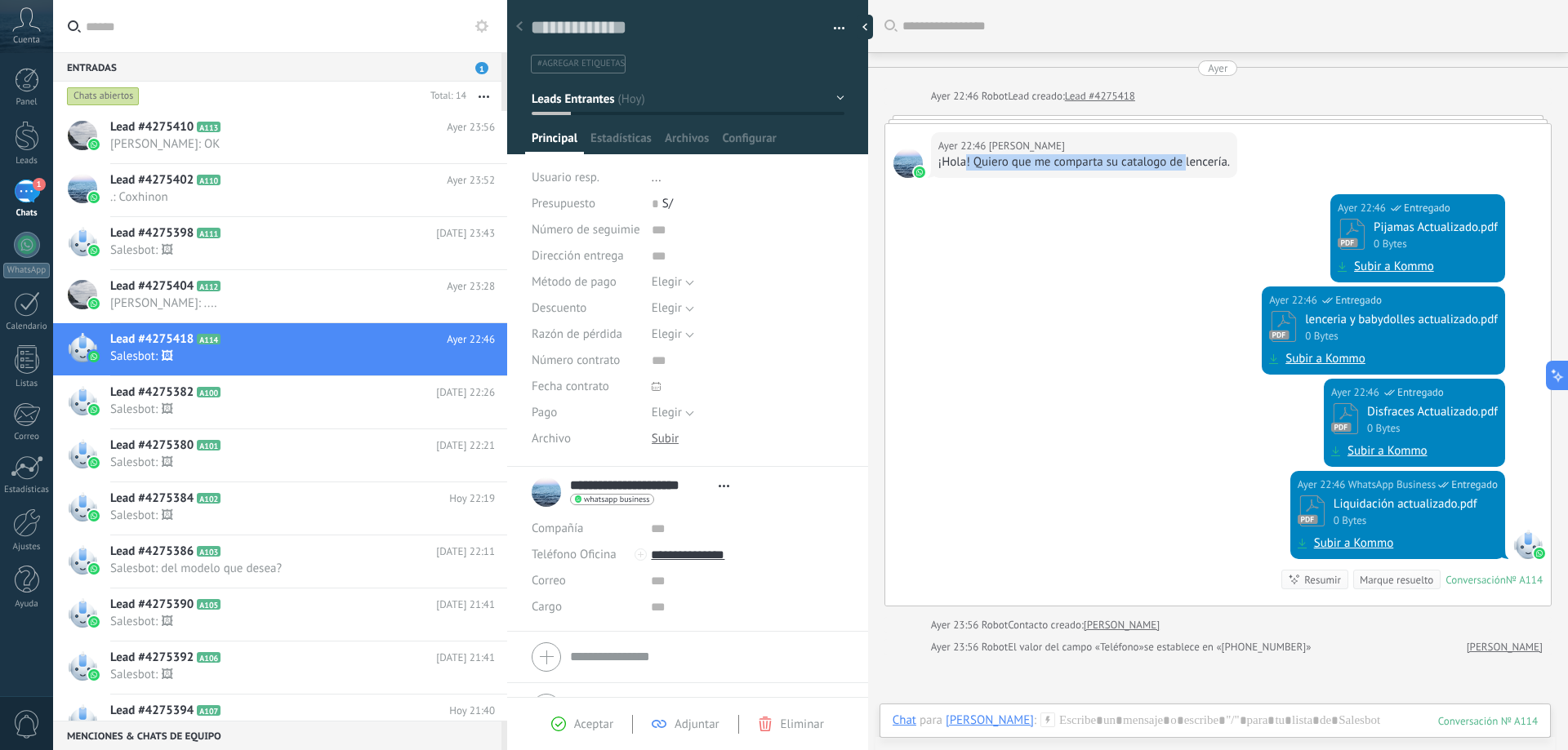
drag, startPoint x: 963, startPoint y: 167, endPoint x: 1187, endPoint y: 167, distance: 224.0
click at [1187, 167] on div "¡Hola! Quiero que me comparta su catalogo de lencería." at bounding box center [1083, 162] width 292 height 16
click at [1069, 199] on div "Ayer 22:46 WhatsApp Business Entregado Pijamas Actualizado.pdf 0 Bytes Subir a …" at bounding box center [1217, 241] width 665 height 92
click at [1040, 196] on div "Ayer 22:46 WhatsApp Business Entregado Pijamas Actualizado.pdf 0 Bytes Subir a …" at bounding box center [1217, 241] width 665 height 92
drag, startPoint x: 932, startPoint y: 162, endPoint x: 1233, endPoint y: 173, distance: 301.2
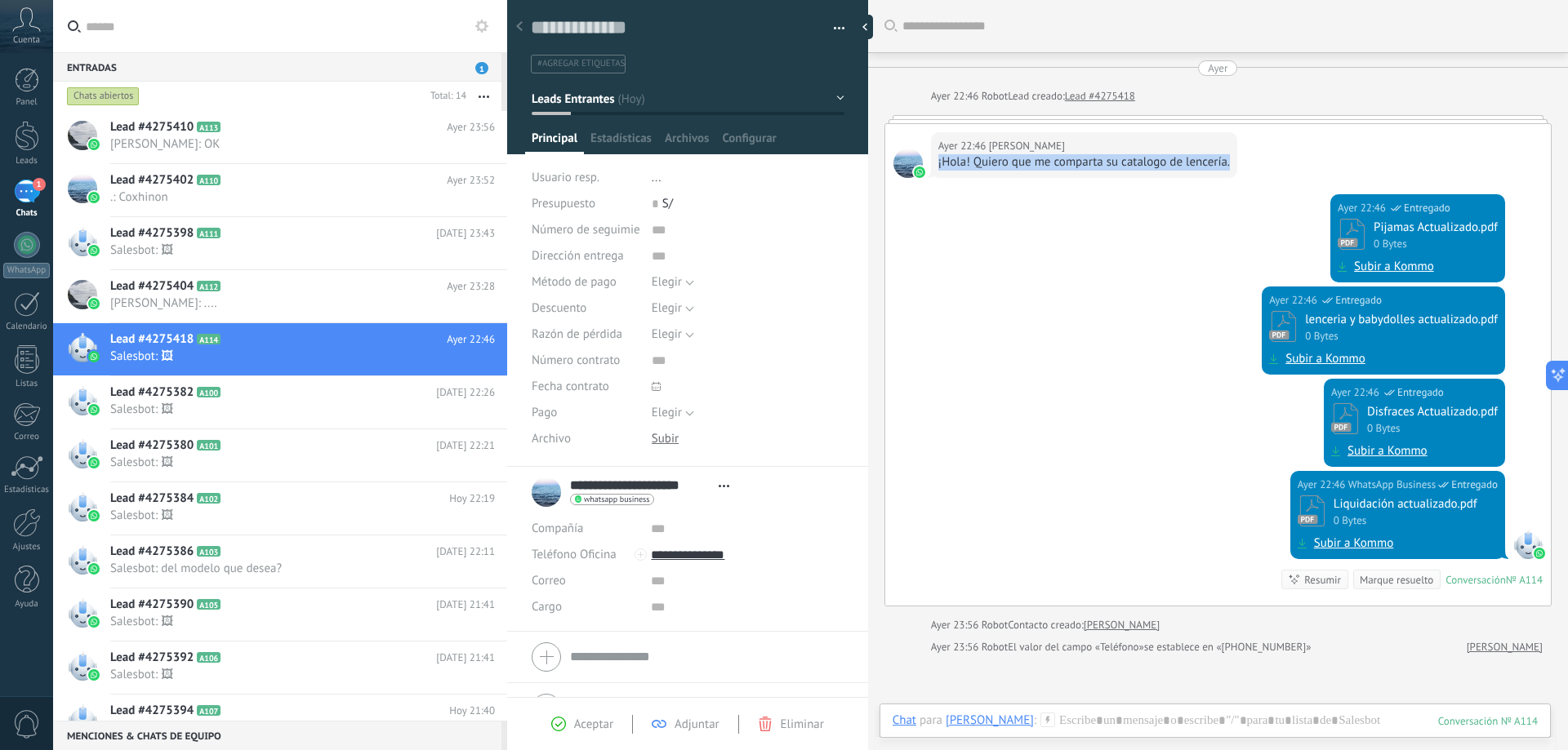
click at [1233, 173] on div "Ayer 22:46 Abelardo Quispe Guzman ¡Hola! Quiero que me comparta su catalogo de …" at bounding box center [1084, 155] width 307 height 45
click at [886, 167] on div "Ayer 22:46 Abelardo Quispe Guzman ¡Hola! Quiero que me comparta su catalogo de …" at bounding box center [1217, 159] width 665 height 70
drag, startPoint x: 929, startPoint y: 163, endPoint x: 1242, endPoint y: 174, distance: 313.2
click at [1242, 174] on div "Ayer 22:46 Abelardo Quispe Guzman ¡Hola! Quiero que me comparta su catalogo de …" at bounding box center [1217, 159] width 665 height 70
click at [1032, 174] on div "Ayer 22:46 Abelardo Quispe Guzman ¡Hola! Quiero que me comparta su catalogo de …" at bounding box center [1084, 155] width 307 height 45
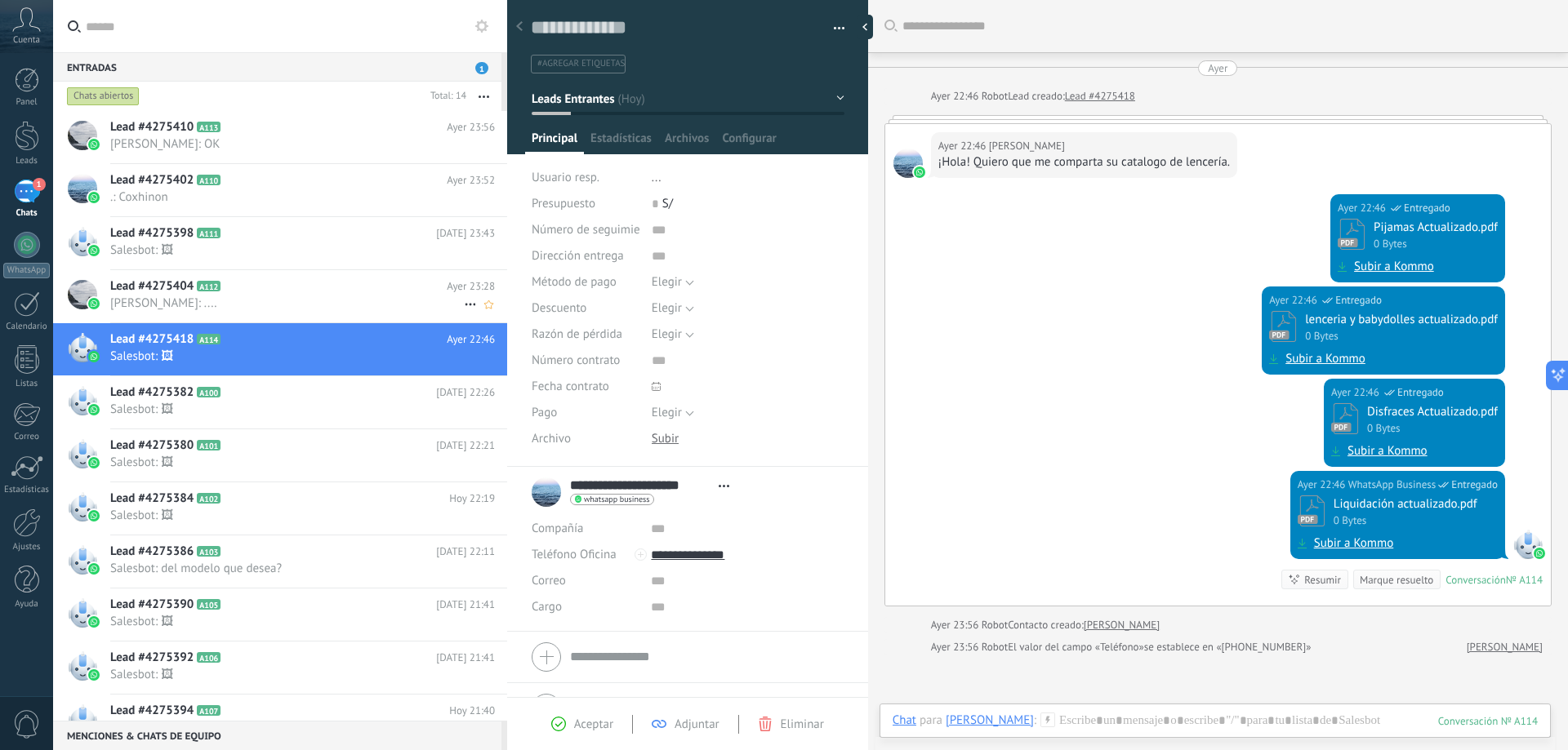
click at [261, 280] on h2 "Lead #4275404 A112" at bounding box center [278, 286] width 337 height 16
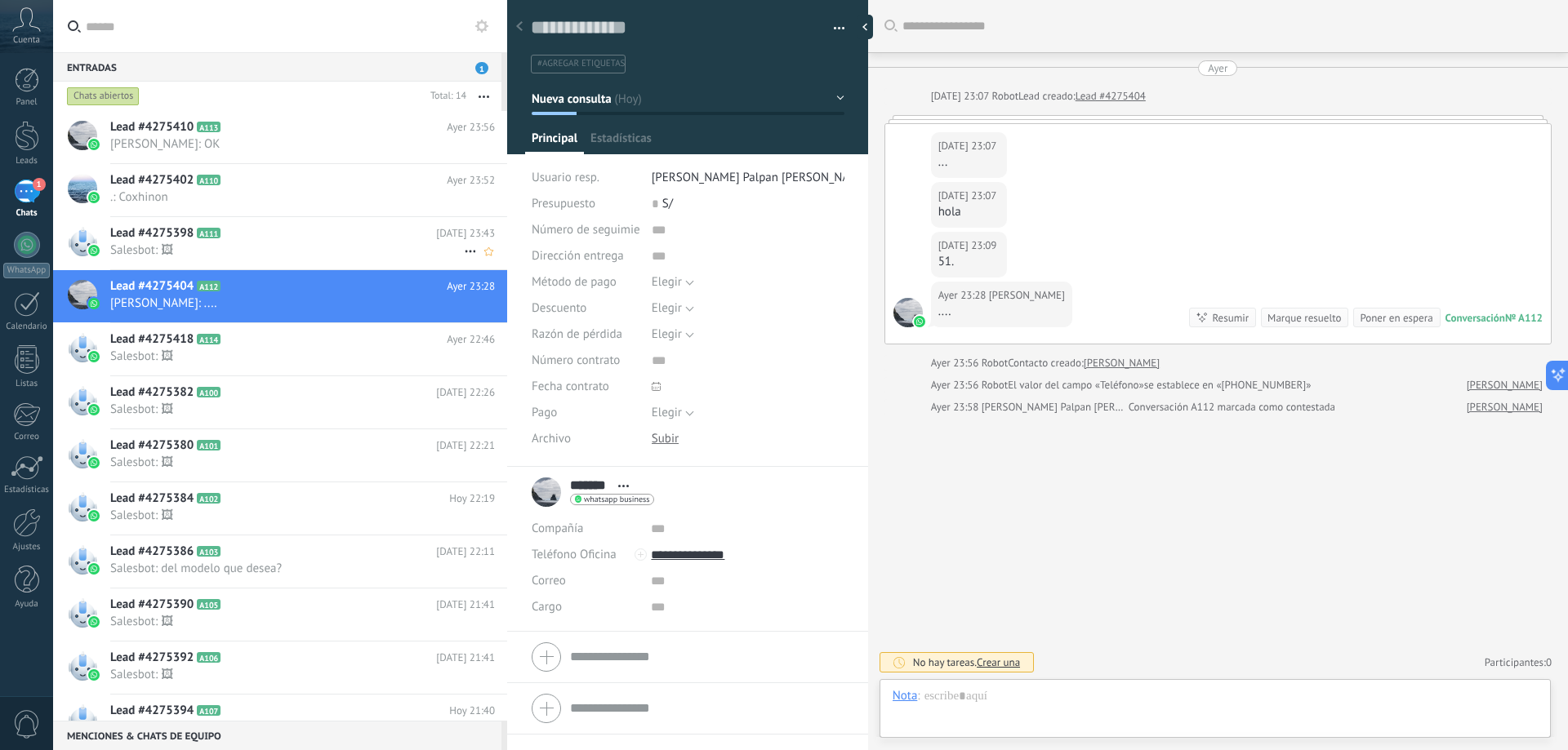
click at [270, 242] on div "Lead #4275398 A111 Hoy 23:43 Salesbot: 🖼" at bounding box center [309, 242] width 397 height 52
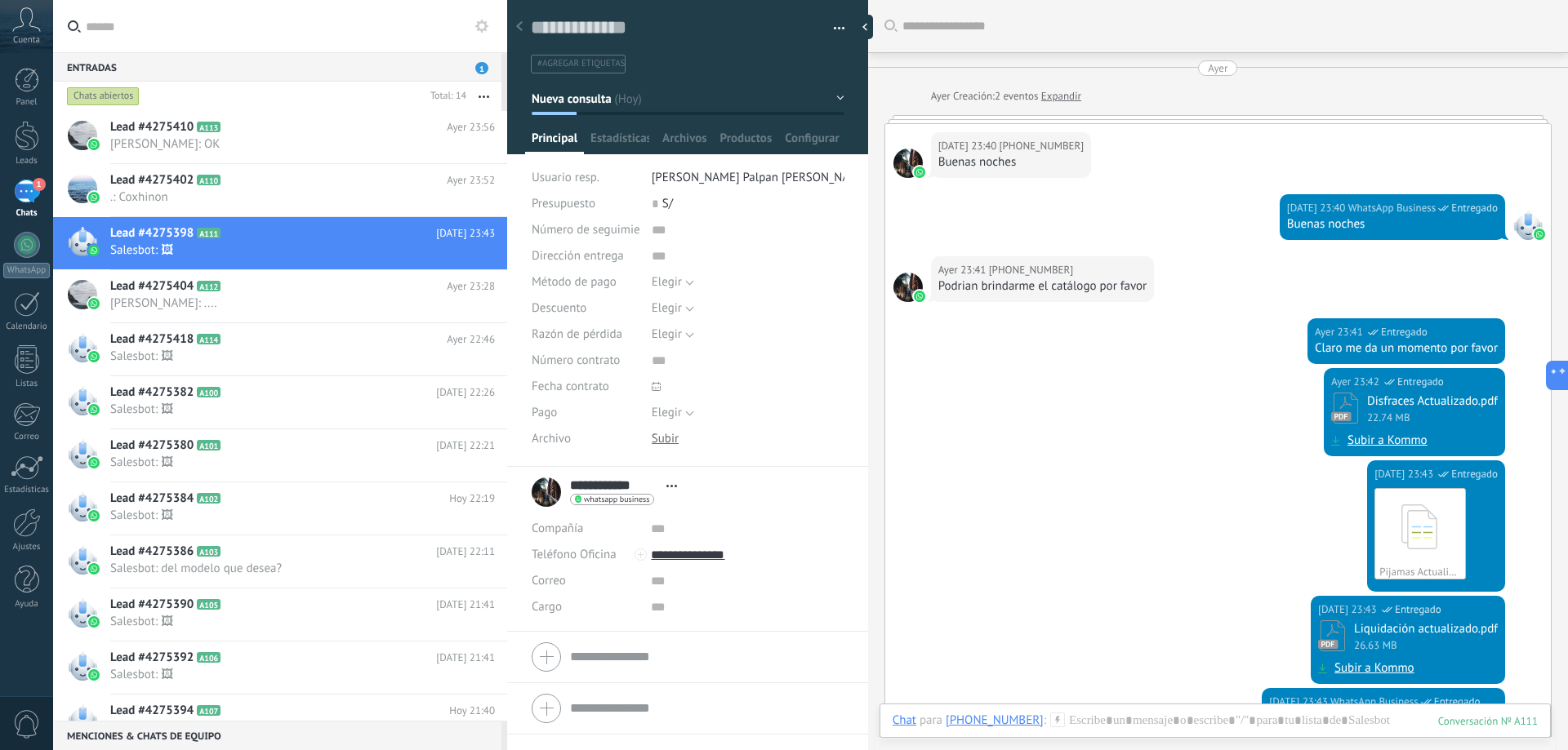
click at [925, 121] on div at bounding box center [1217, 119] width 667 height 8
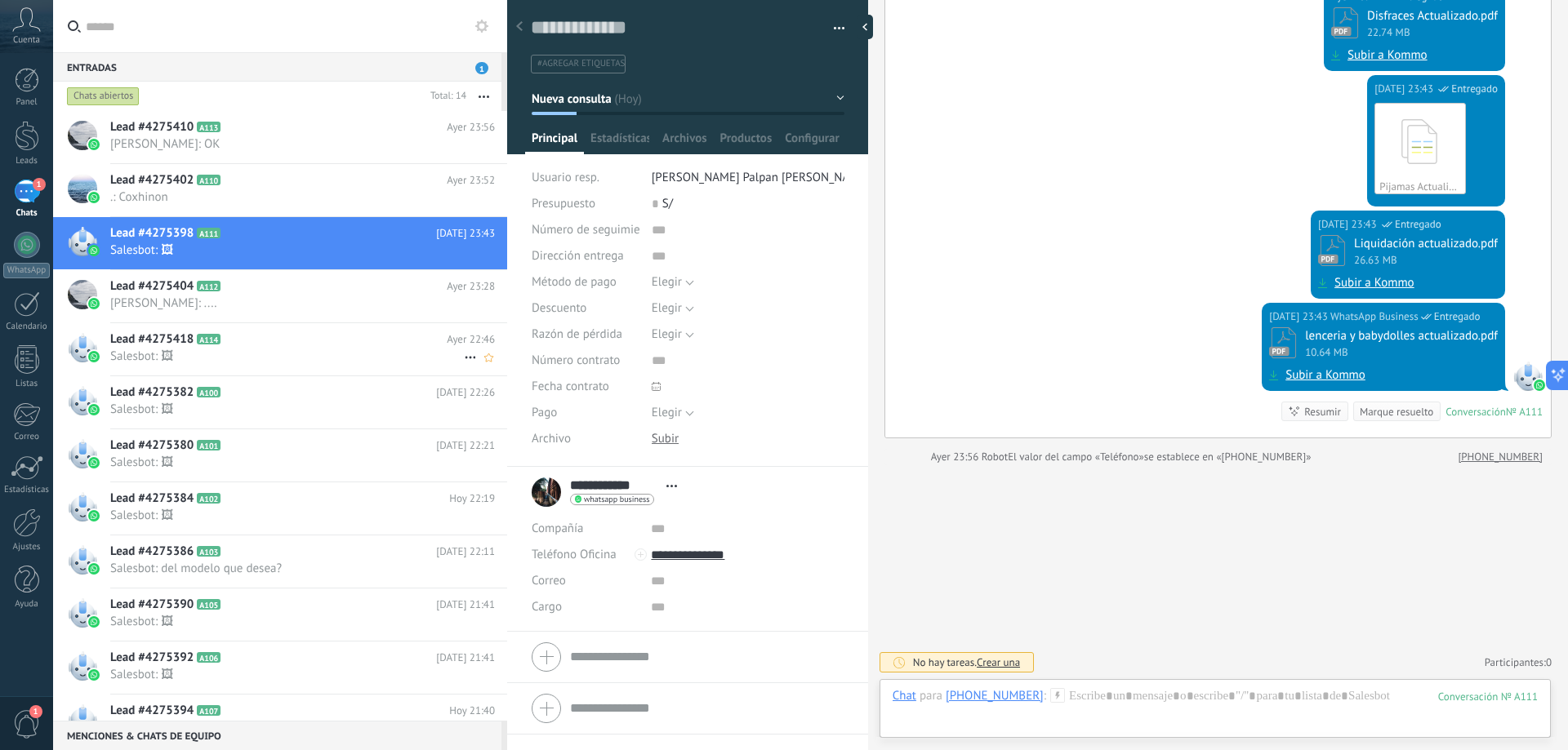
click at [298, 331] on div "Lead #4275418 A114 Ayer 22:46 Salesbot: 🖼" at bounding box center [309, 349] width 397 height 52
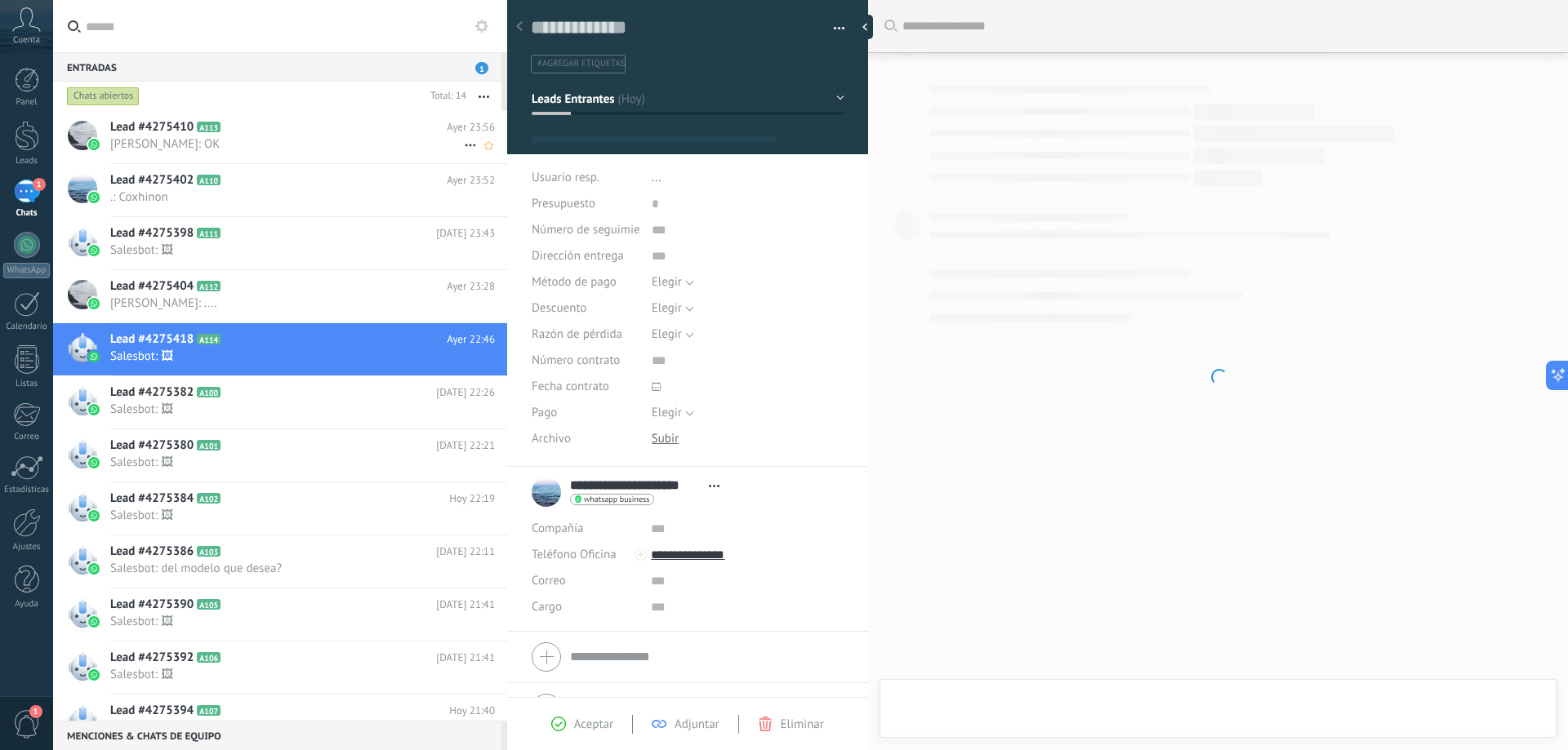
click at [271, 135] on h2 "Lead #4275410 A113" at bounding box center [278, 126] width 337 height 16
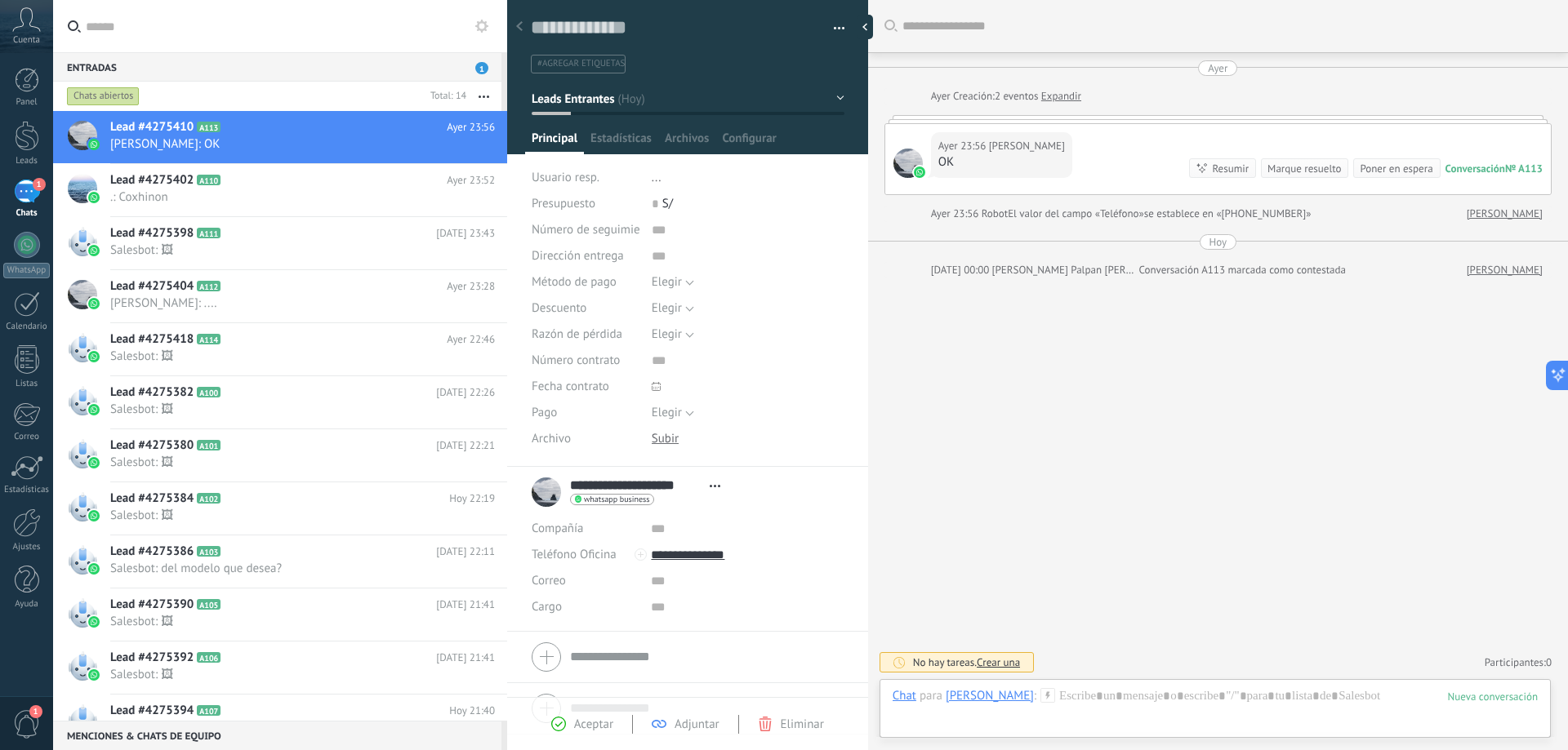
scroll to position [25, 0]
click at [273, 347] on h2 "Lead #4275418 A114" at bounding box center [278, 339] width 337 height 16
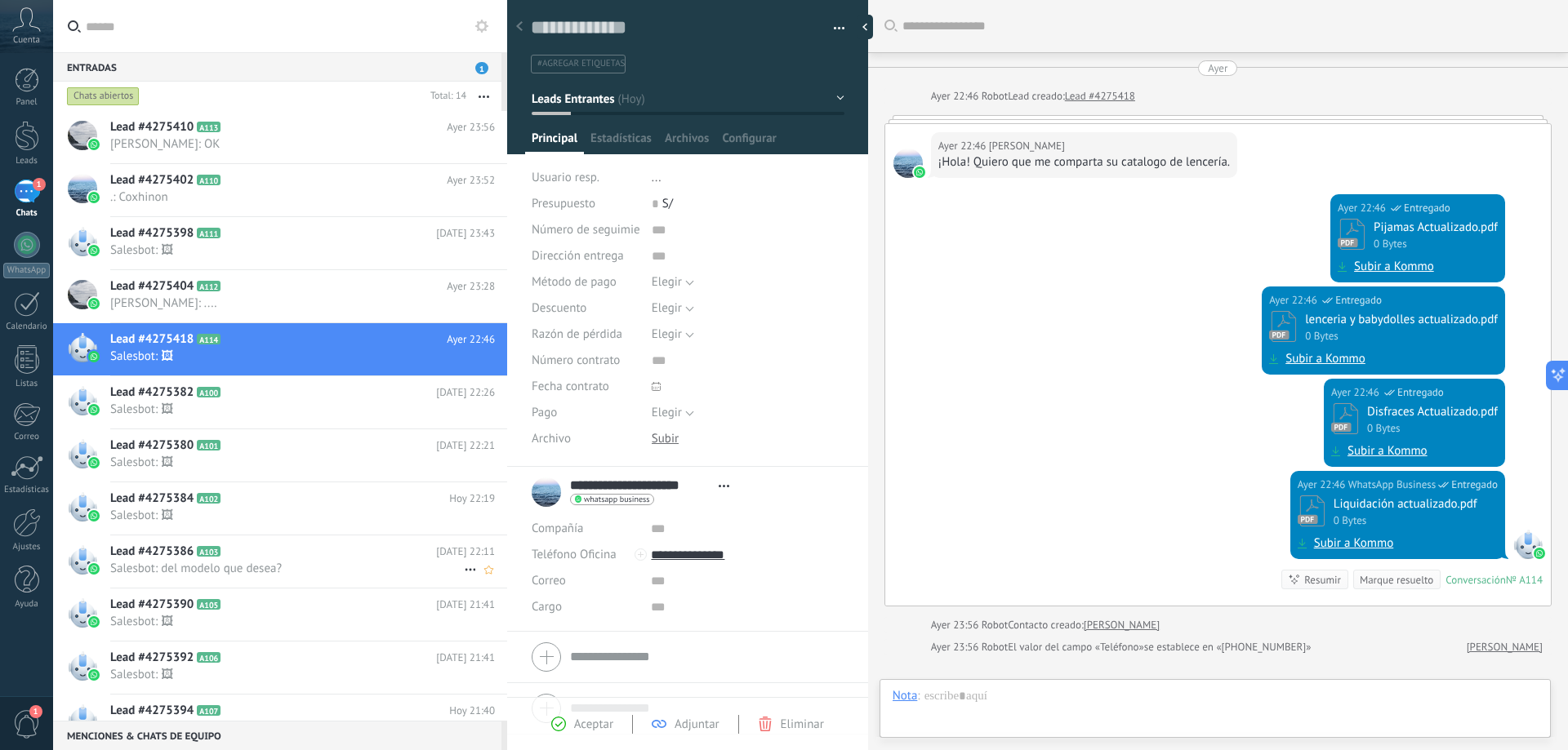
scroll to position [191, 0]
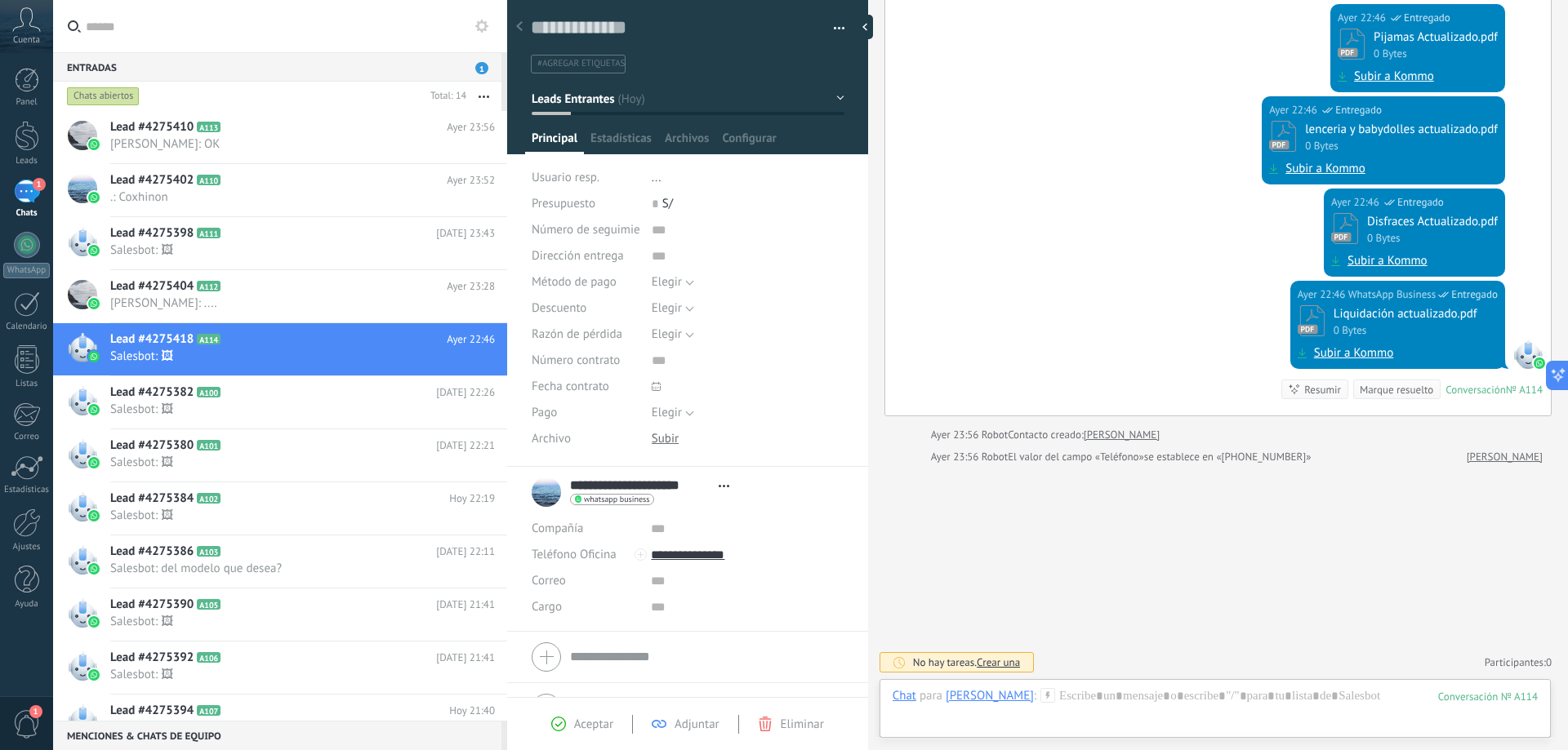
click at [27, 719] on span "1" at bounding box center [26, 725] width 27 height 28
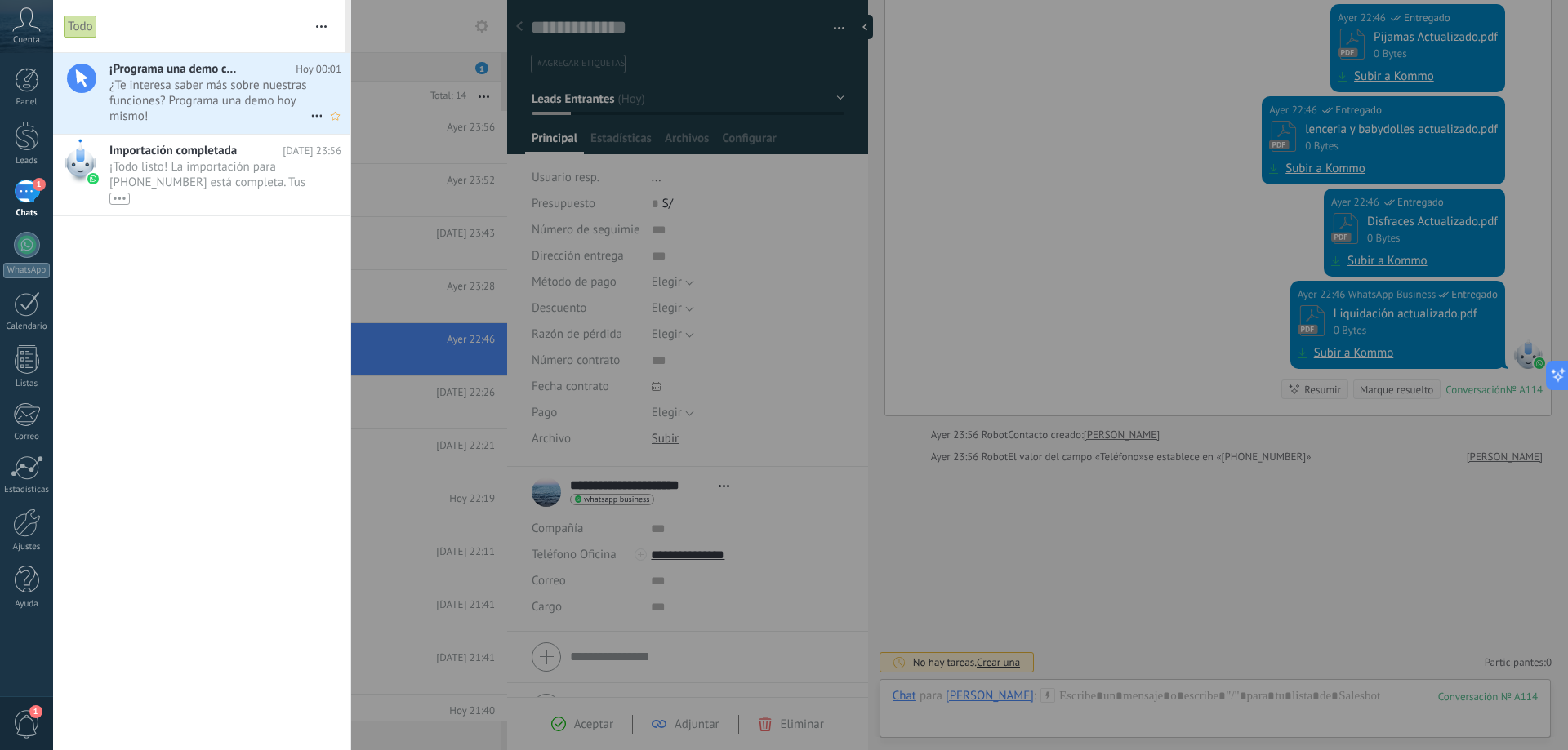
click at [224, 94] on span "¿Te interesa saber más sobre nuestras funciones? Programa una demo hoy mismo! •…" at bounding box center [209, 100] width 201 height 45
click at [217, 170] on span "¡Todo listo! La importación para +51 973 087 905 está completa. Tus datos de Wh…" at bounding box center [209, 182] width 201 height 45
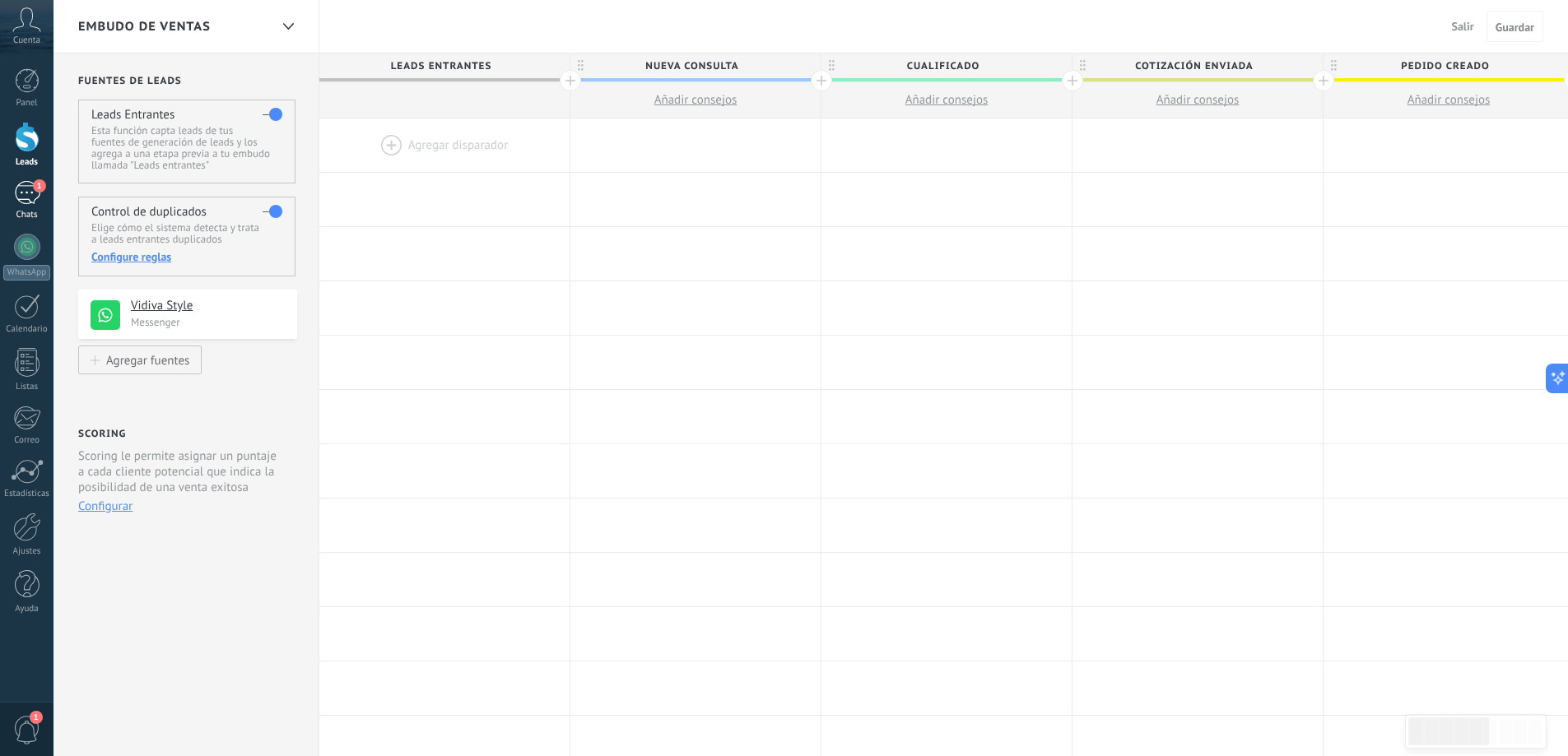
click at [20, 188] on div "1" at bounding box center [28, 192] width 27 height 24
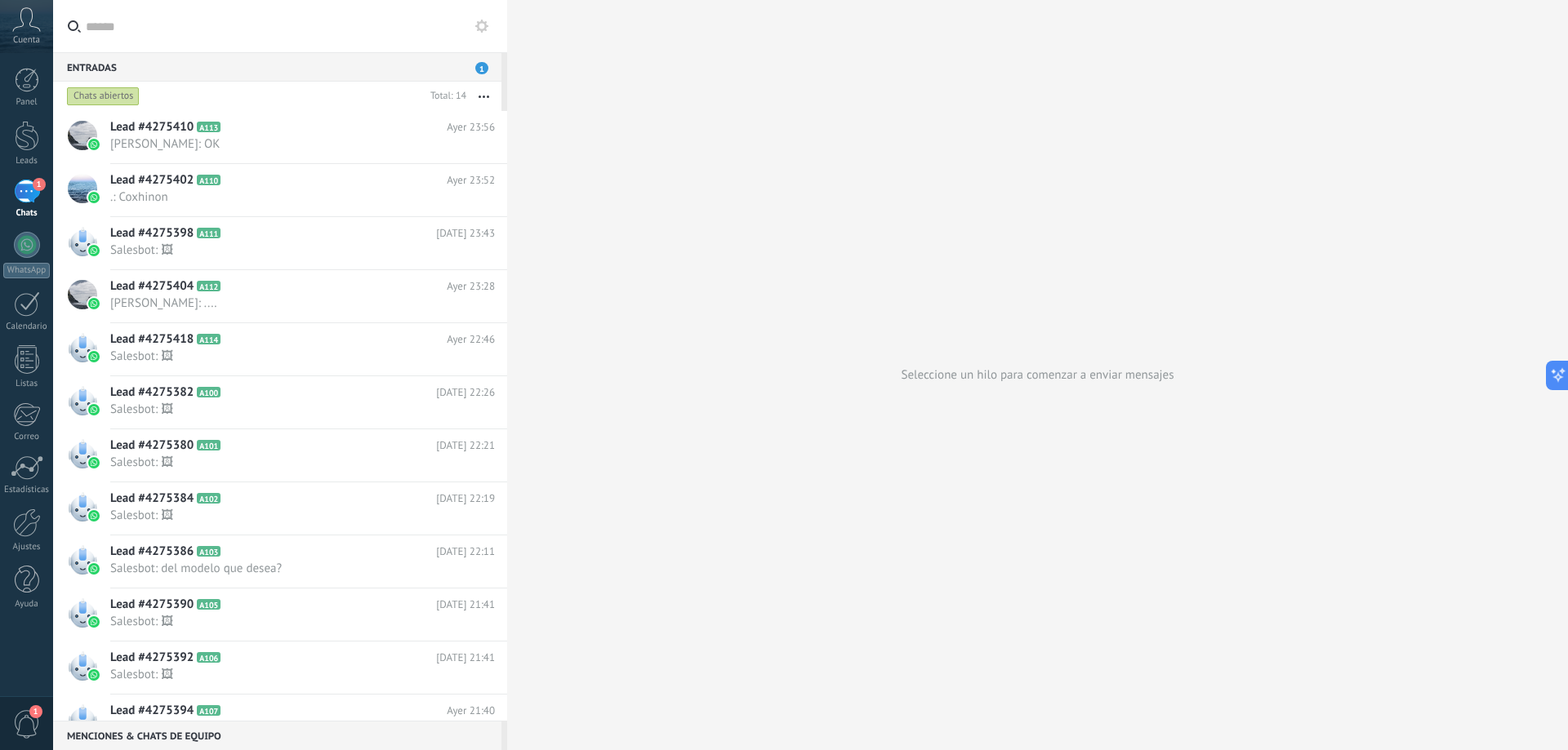
click at [484, 66] on span "1" at bounding box center [482, 68] width 13 height 12
click at [270, 131] on h2 "Lead #4275410 A113" at bounding box center [278, 126] width 337 height 16
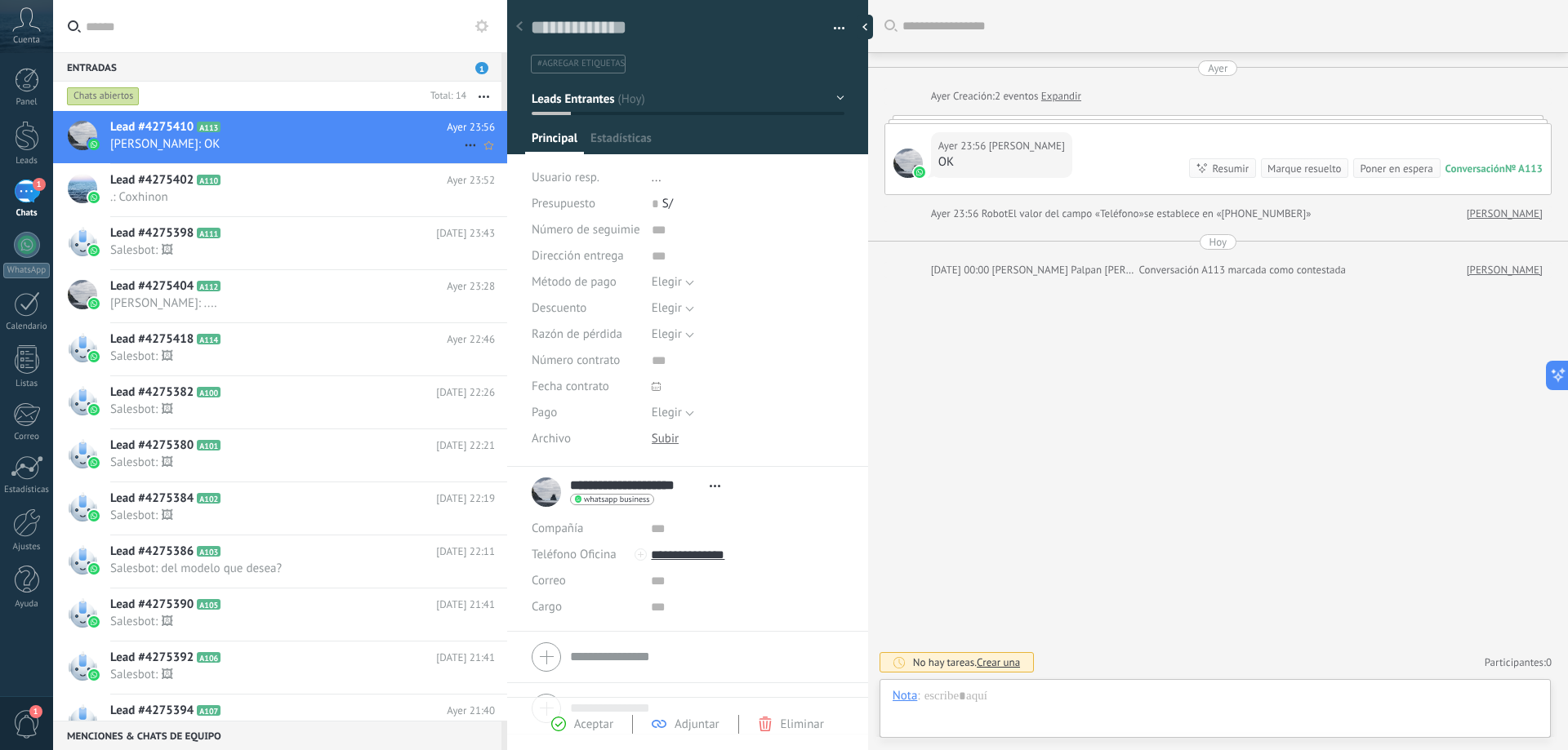
scroll to position [25, 0]
click at [909, 125] on div "Ayer 23:56 Hamilton Mego Arevalo OK Conversación № A113 Conversación № A113 Res…" at bounding box center [1217, 159] width 665 height 70
click at [462, 144] on icon at bounding box center [470, 145] width 20 height 20
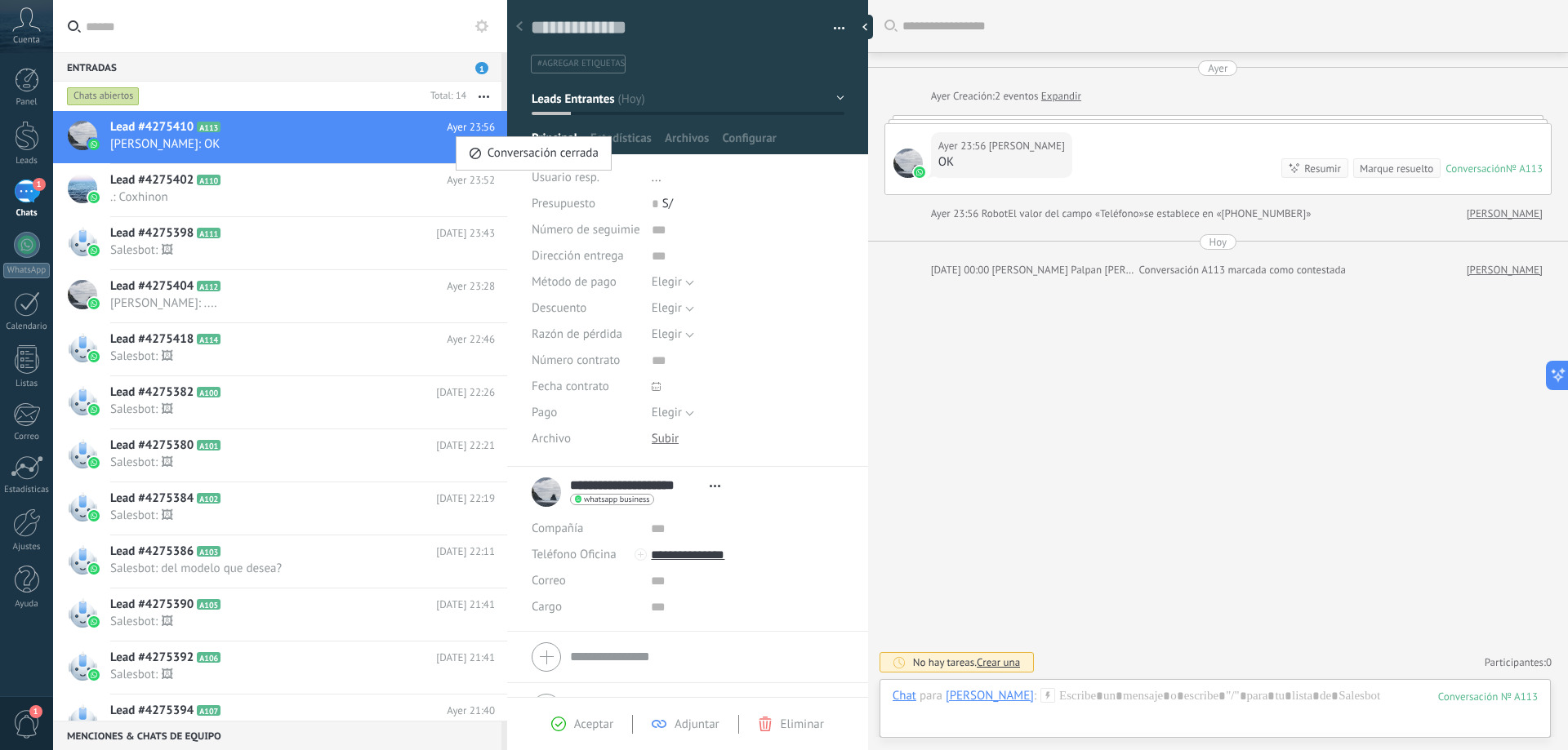
click at [222, 312] on div at bounding box center [784, 375] width 1568 height 750
click at [281, 185] on h2 "Lead #4275402 A110" at bounding box center [278, 180] width 337 height 16
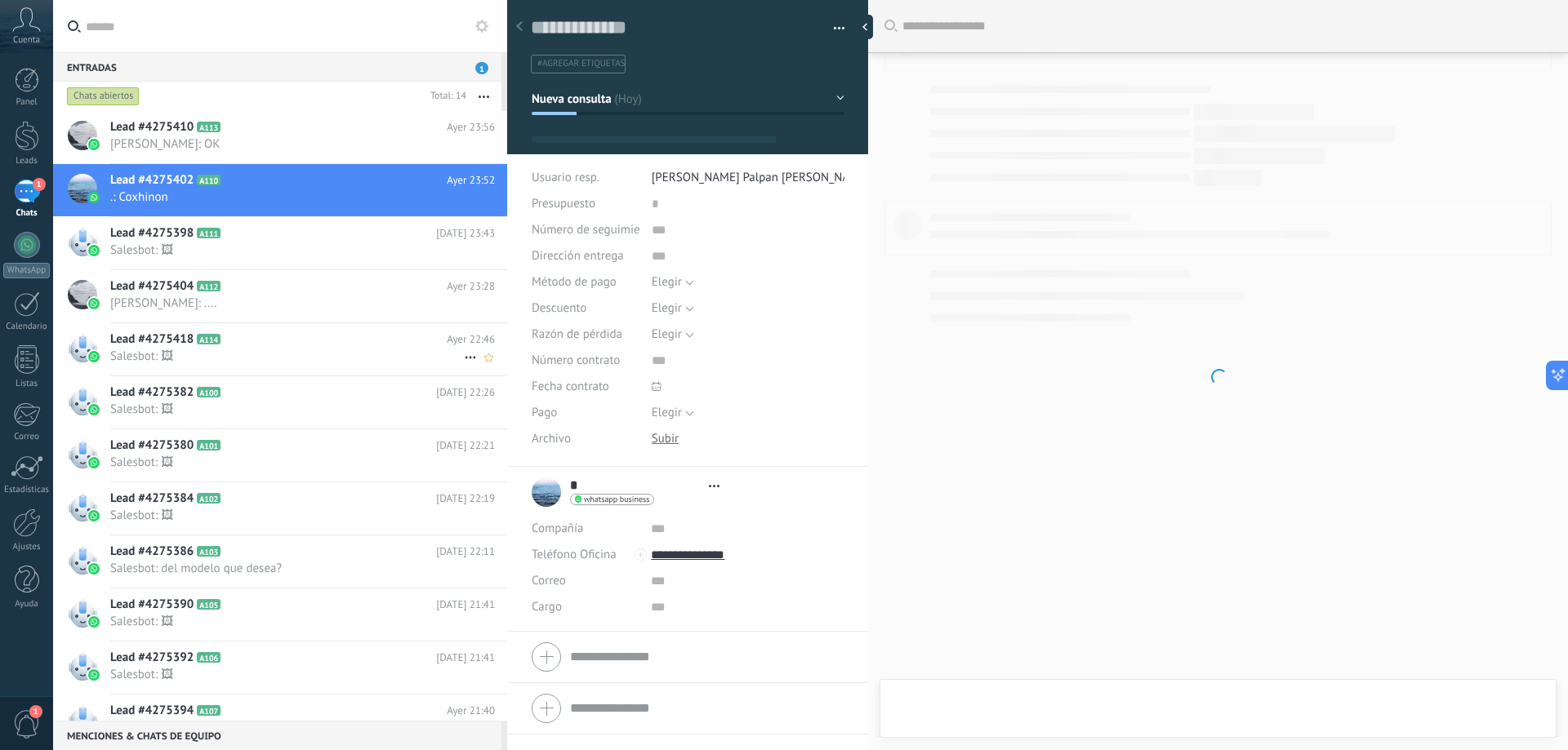
click at [252, 353] on span "Salesbot: 🖼" at bounding box center [287, 357] width 354 height 15
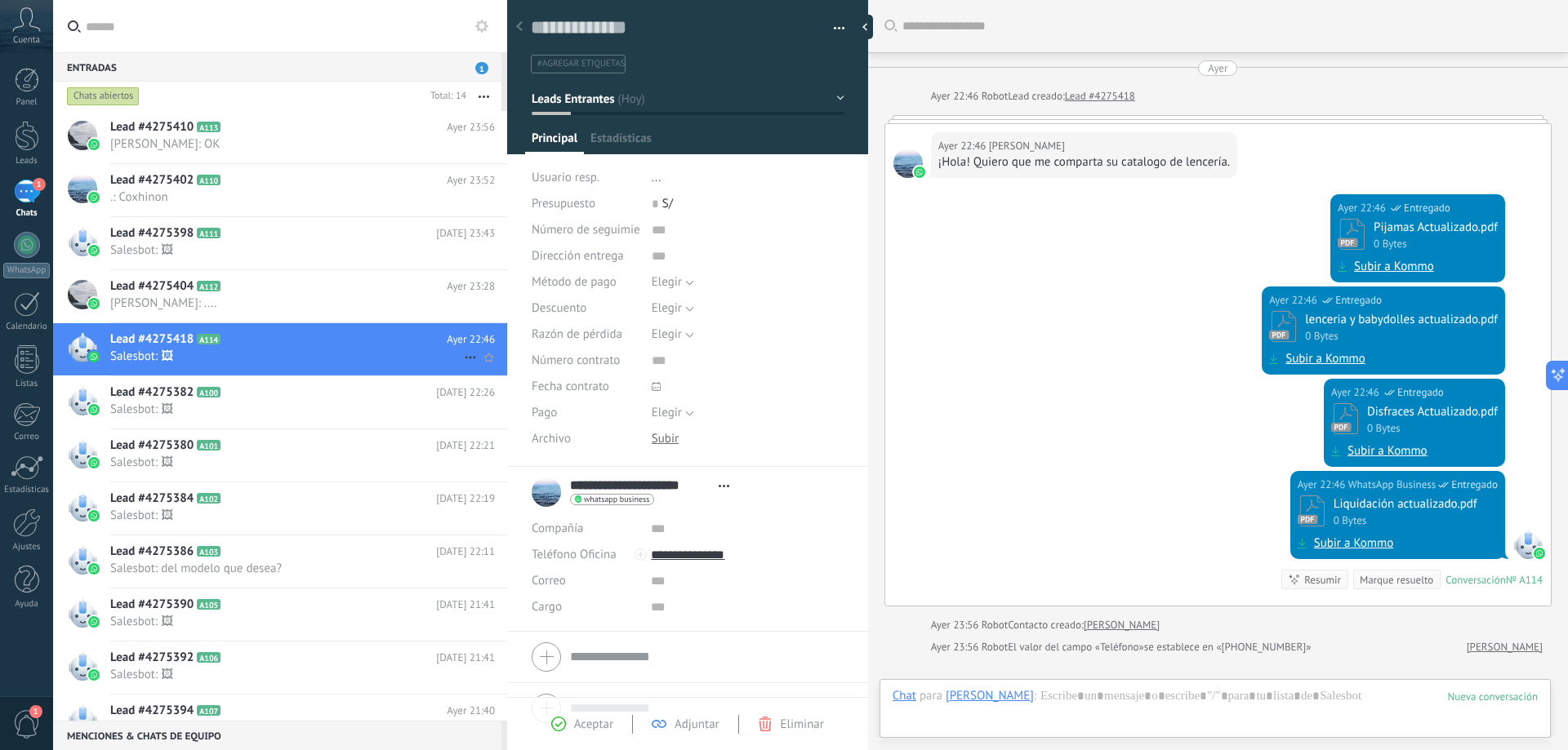
scroll to position [191, 0]
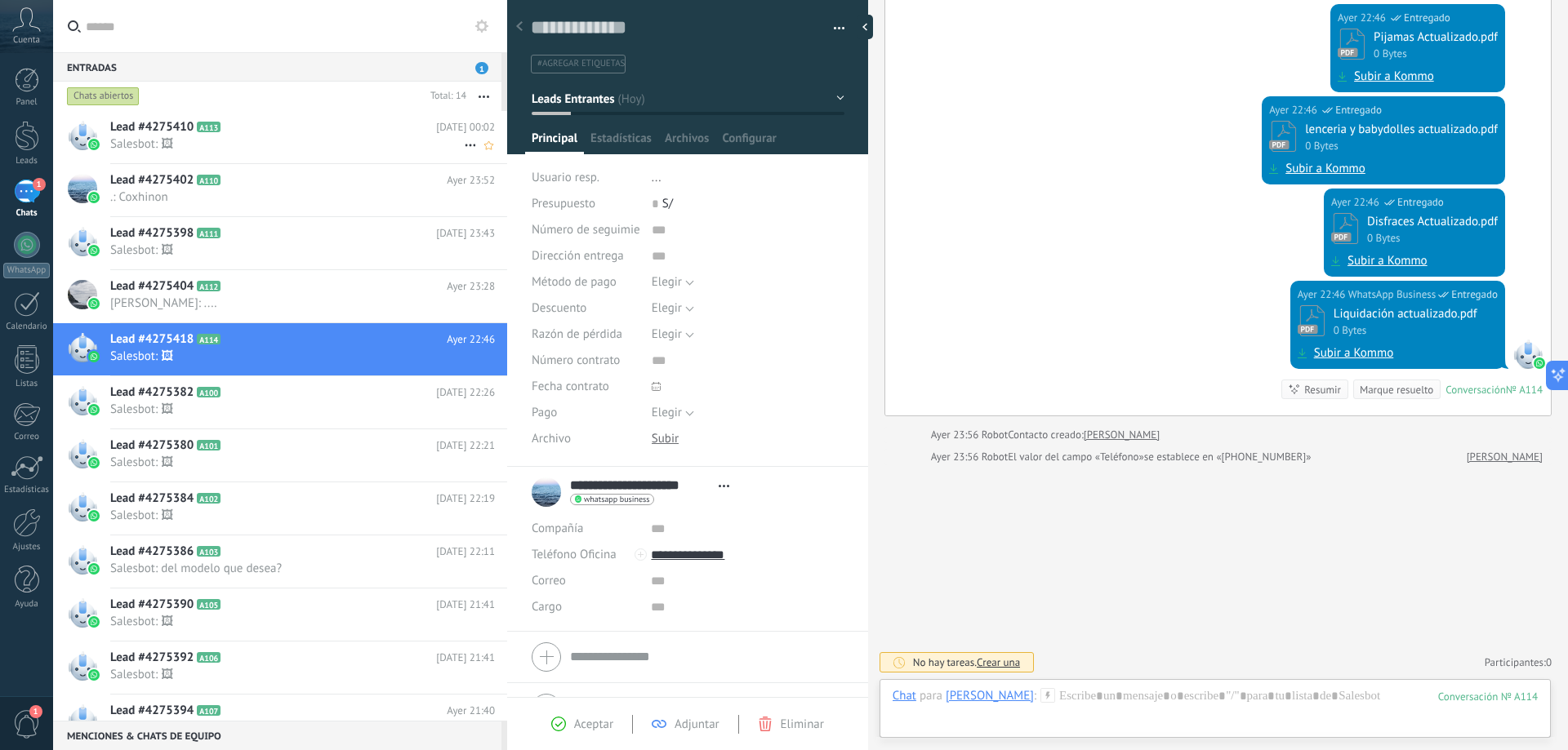
click at [309, 150] on span "Salesbot: 🖼" at bounding box center [287, 144] width 354 height 15
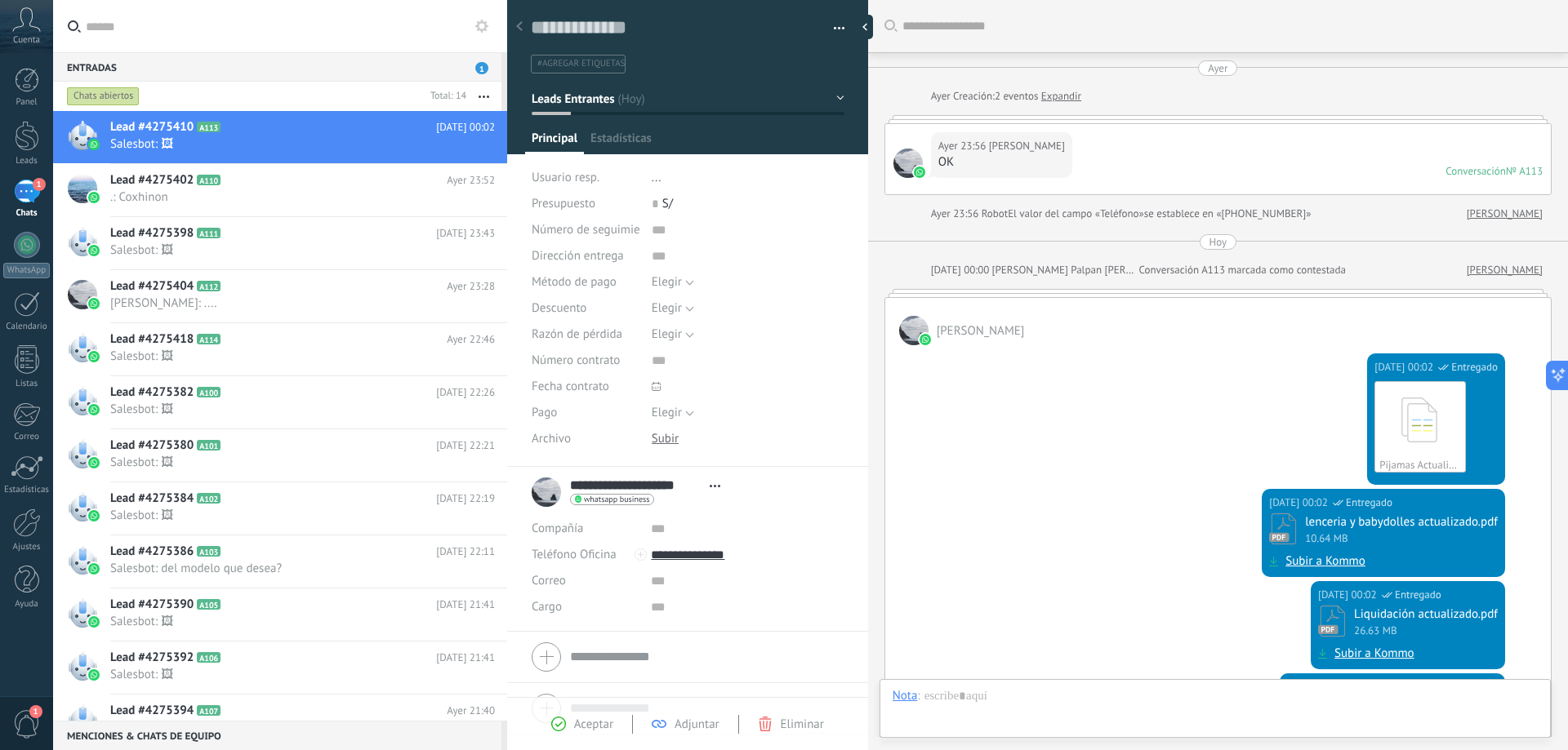
scroll to position [343, 0]
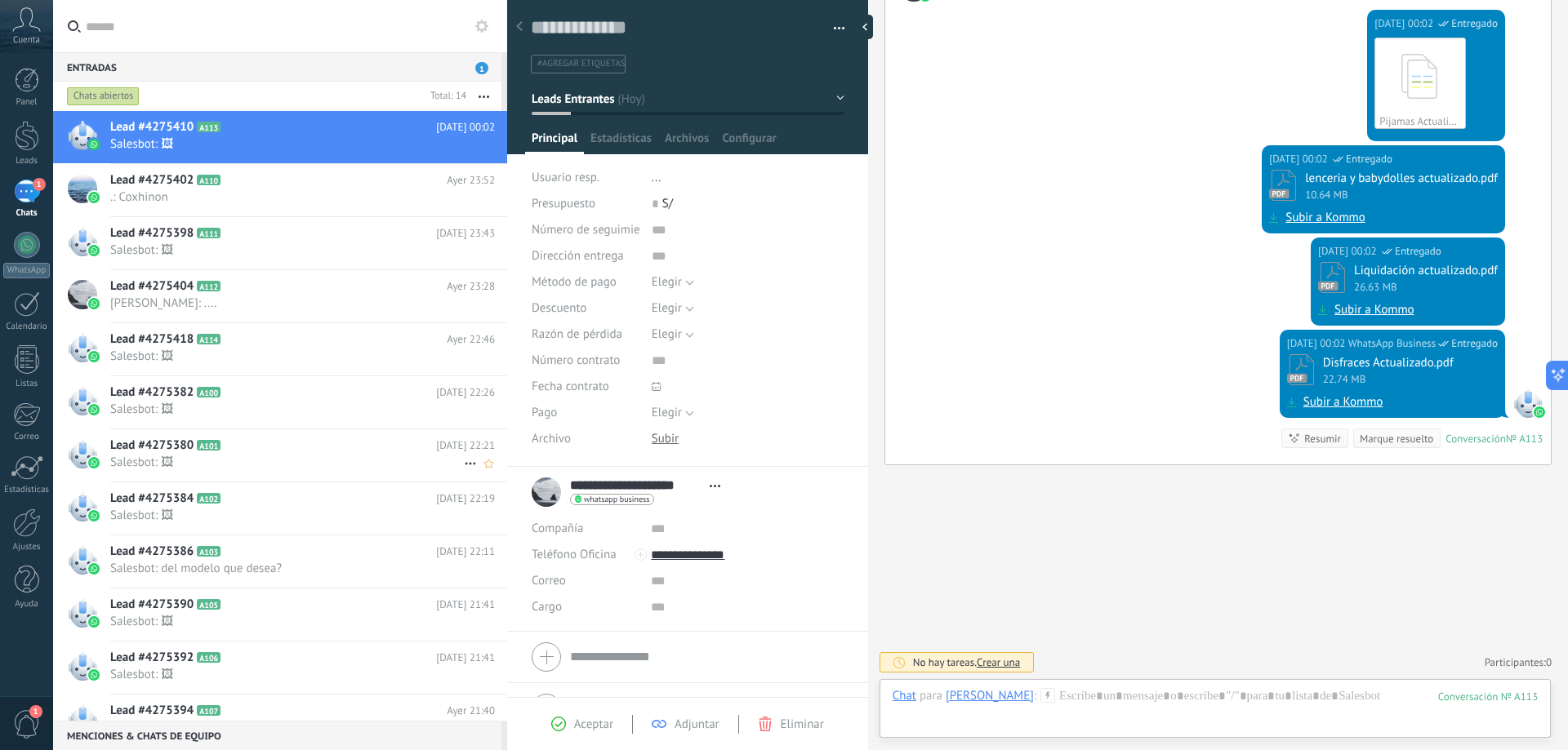
click at [334, 446] on h2 "Lead #4275380 A101" at bounding box center [273, 445] width 325 height 16
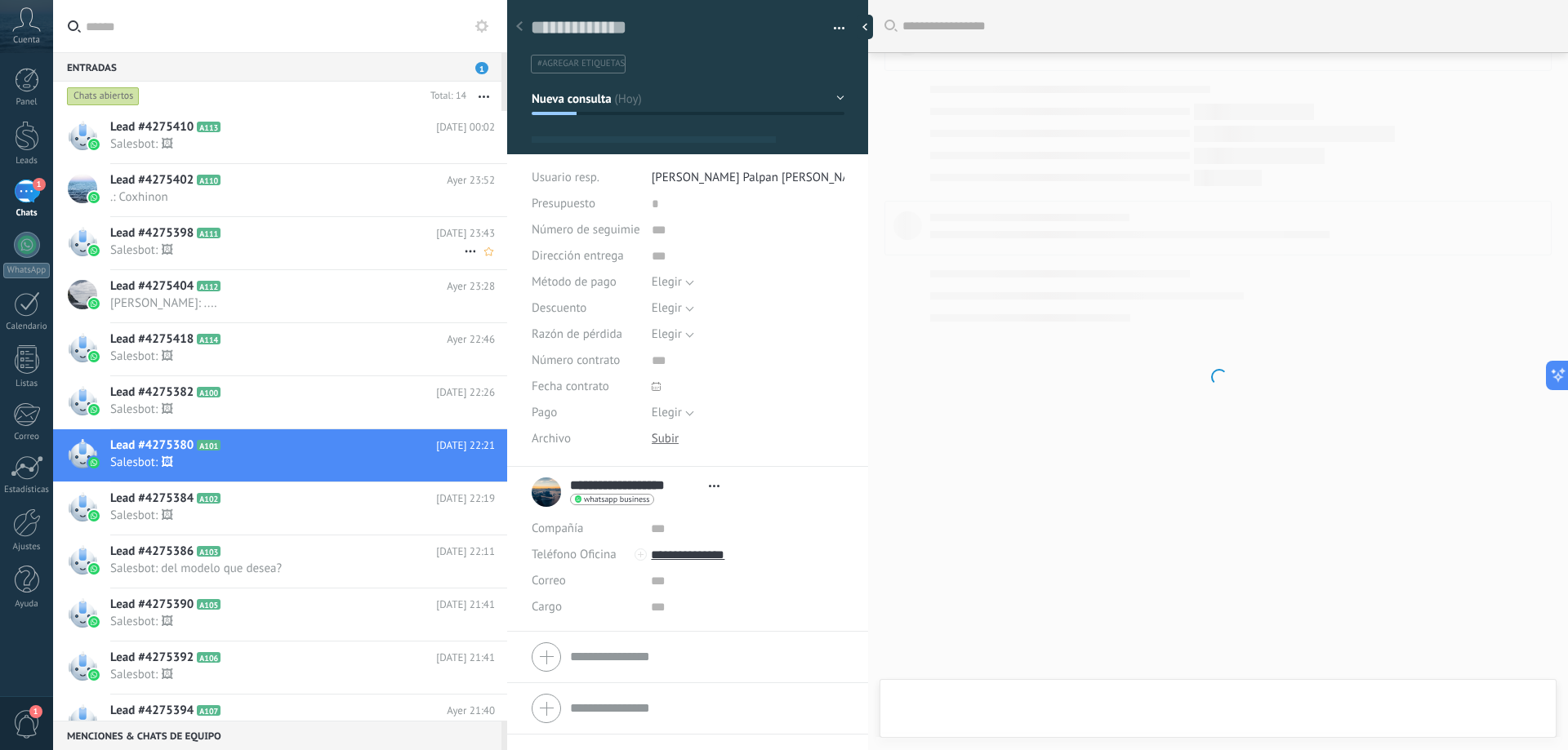
scroll to position [25, 0]
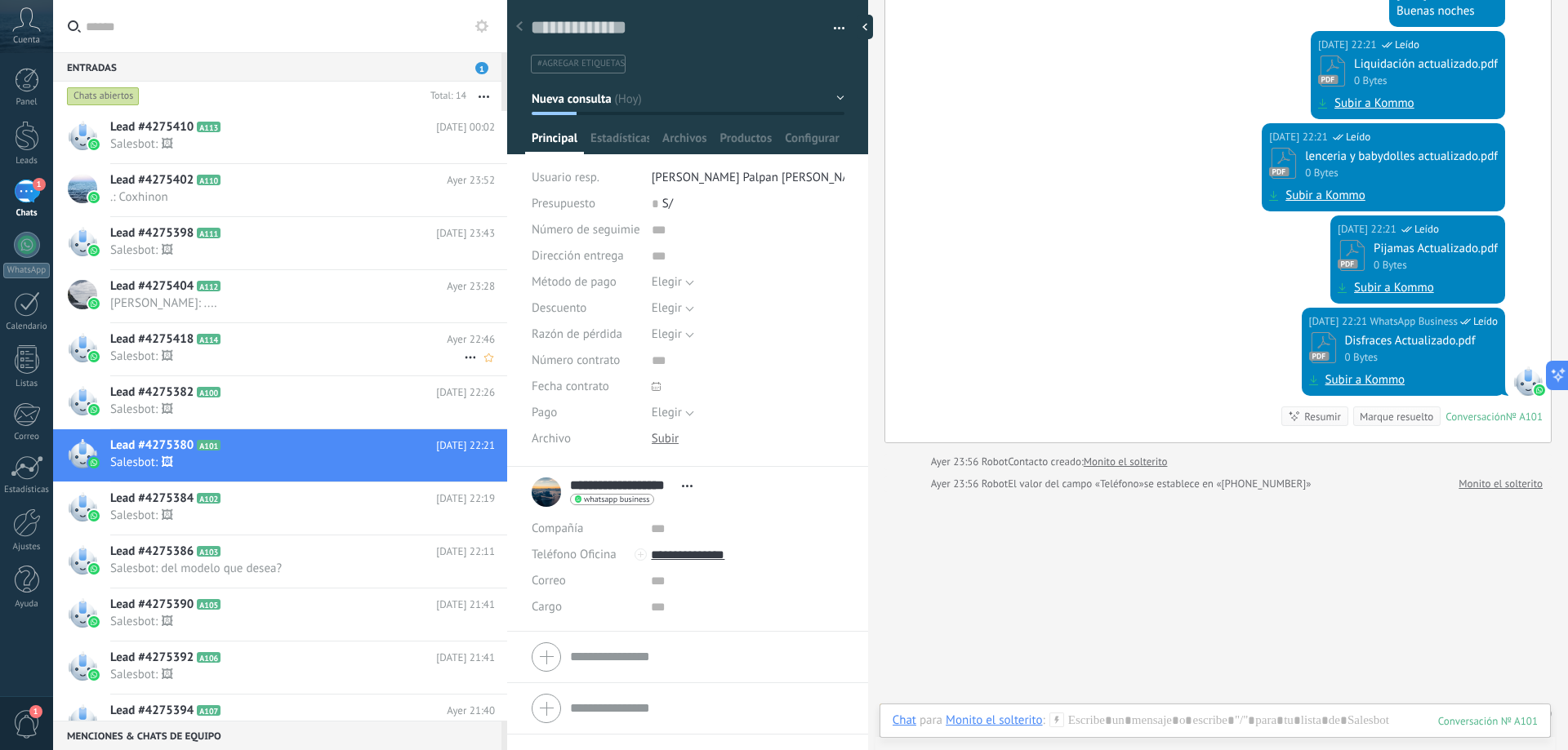
click at [295, 361] on span "Salesbot: 🖼" at bounding box center [287, 357] width 354 height 15
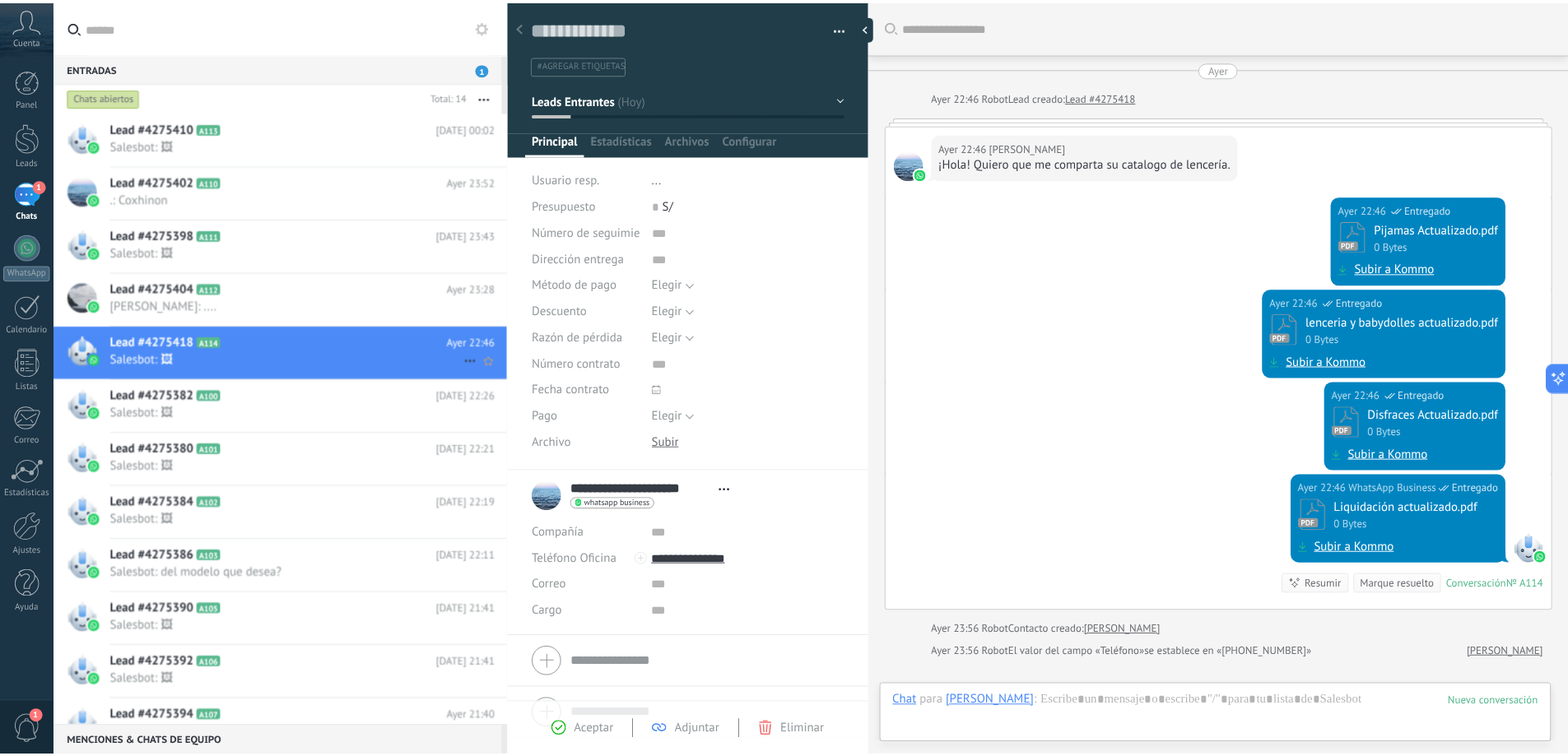
scroll to position [192, 0]
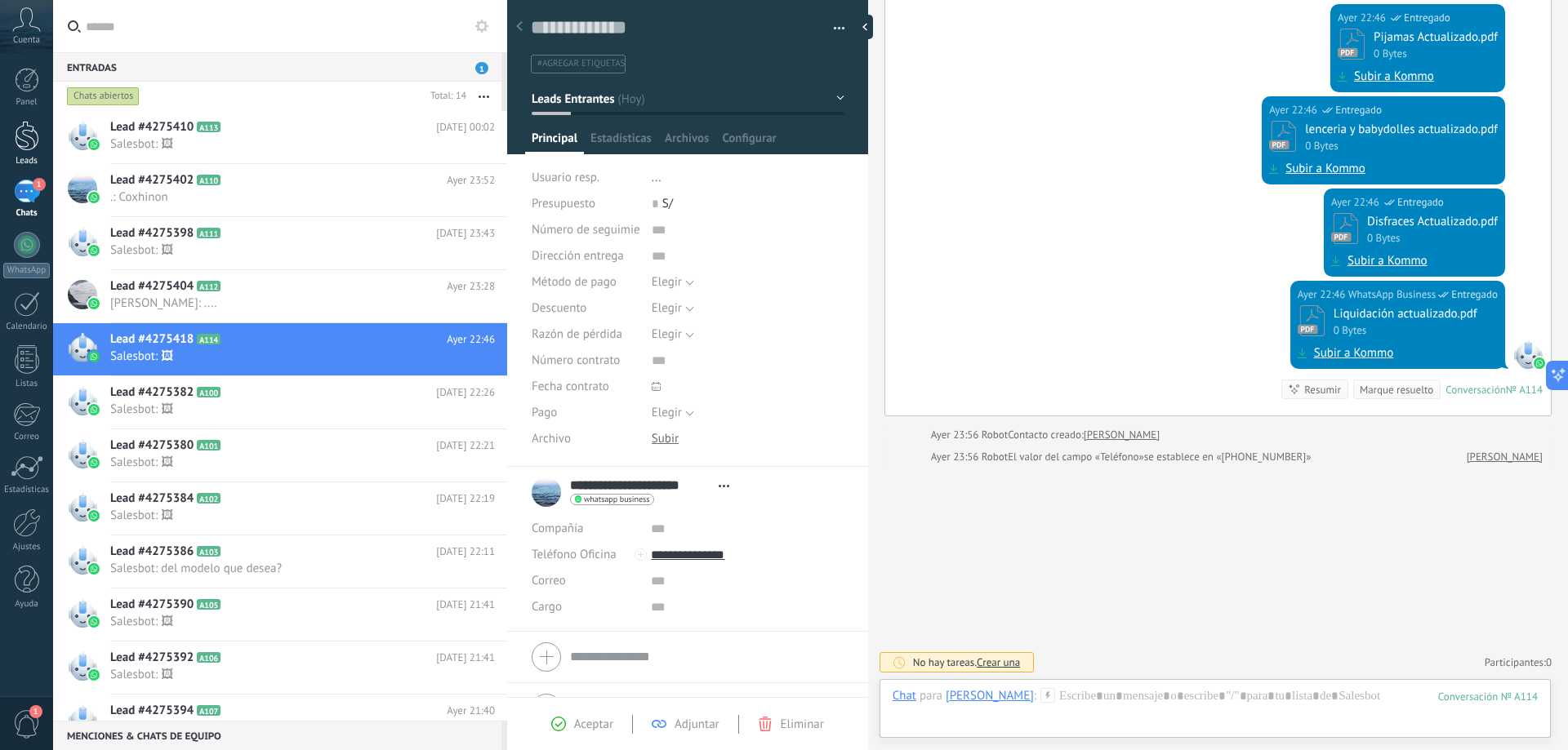
click at [22, 142] on div at bounding box center [27, 136] width 25 height 30
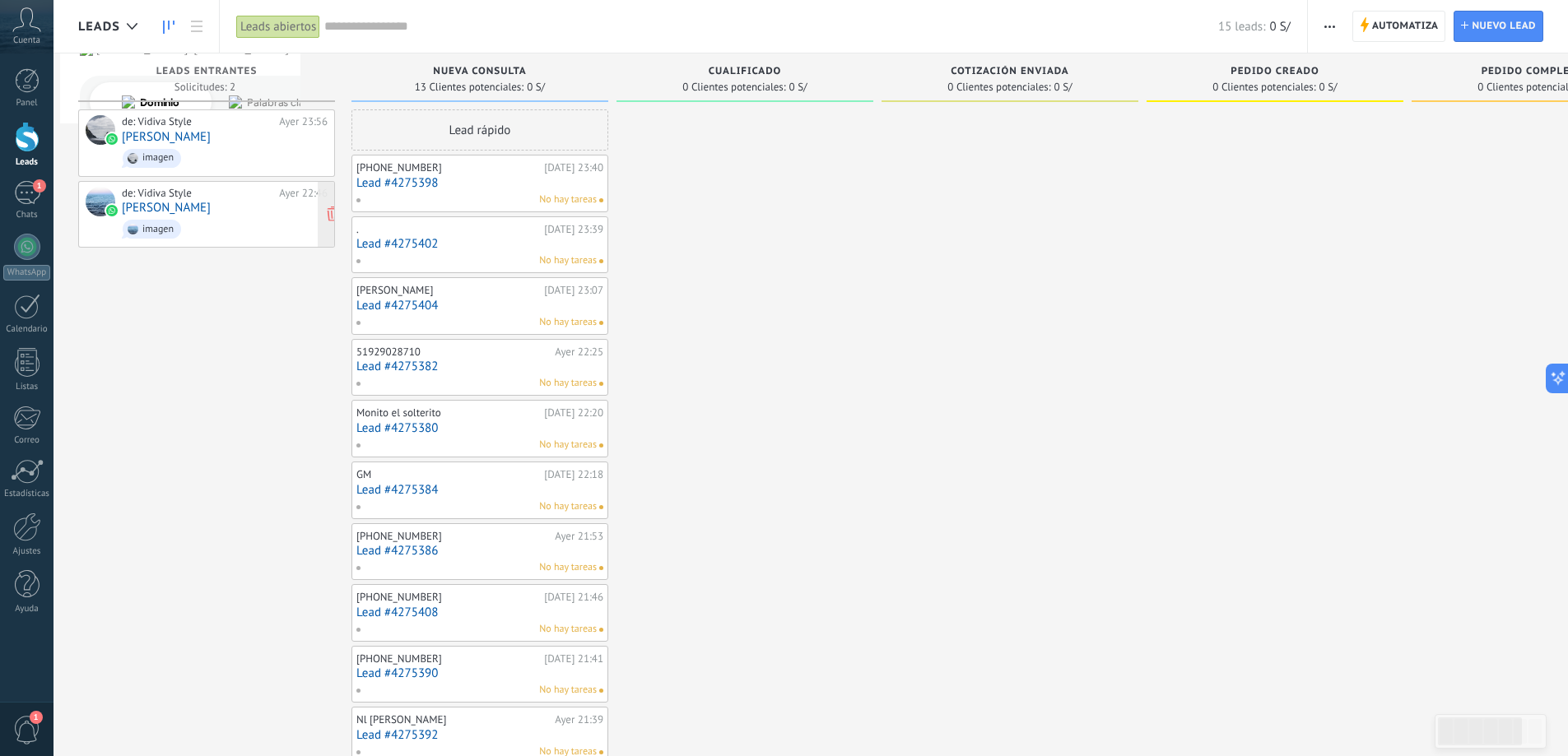
click at [202, 213] on link "[PERSON_NAME]" at bounding box center [165, 207] width 88 height 14
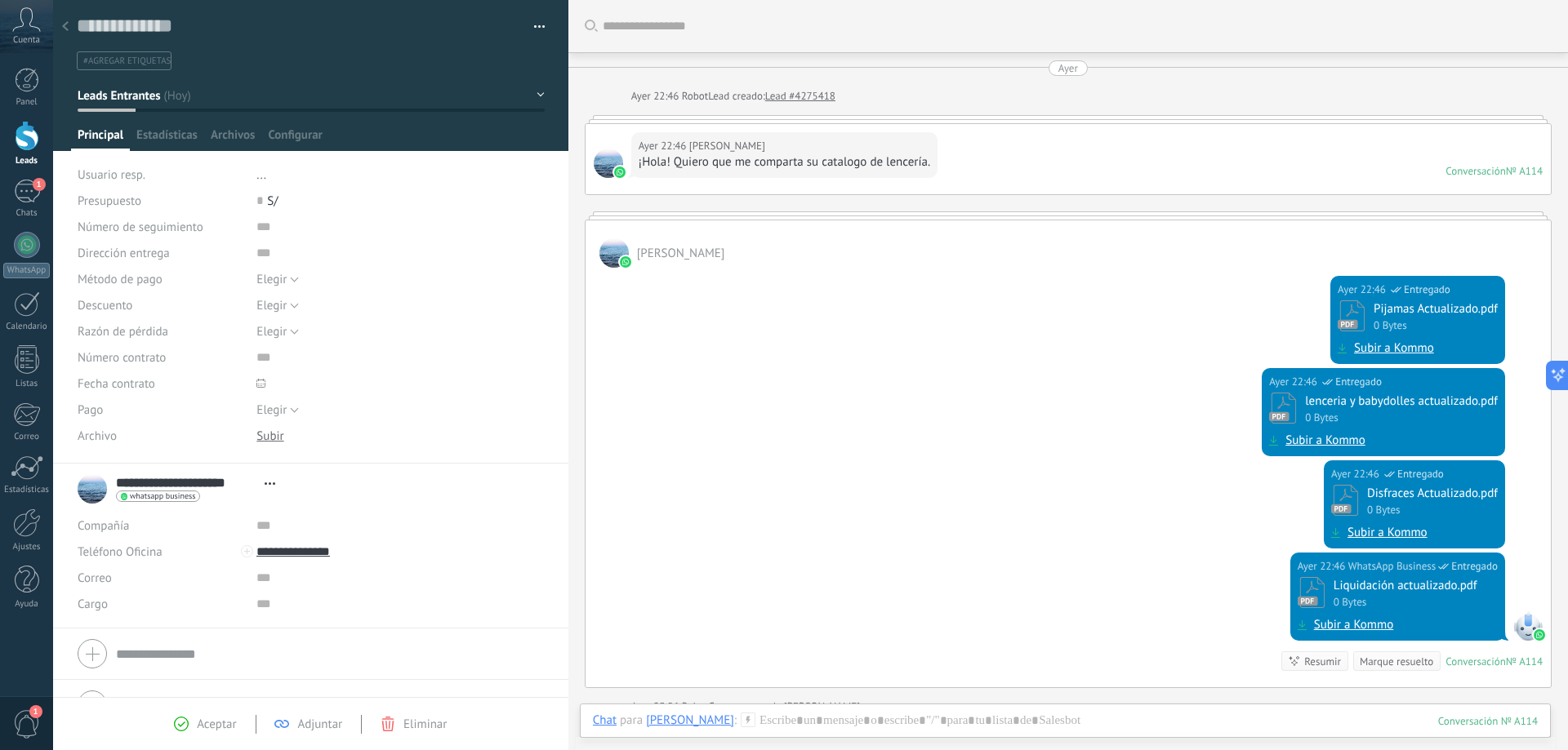
click at [61, 24] on div at bounding box center [65, 27] width 23 height 32
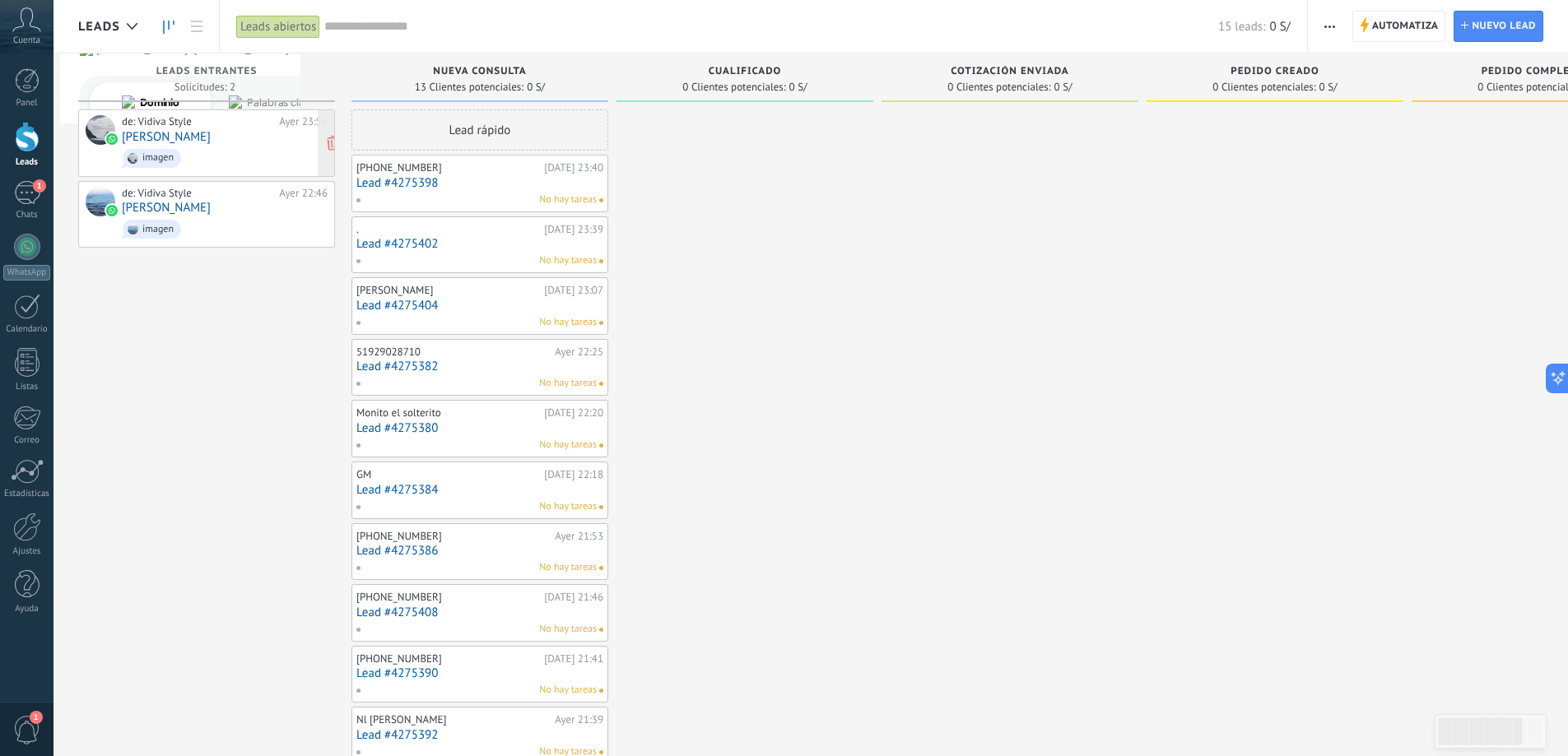
click at [190, 140] on link "[PERSON_NAME] [PERSON_NAME]" at bounding box center [165, 137] width 88 height 14
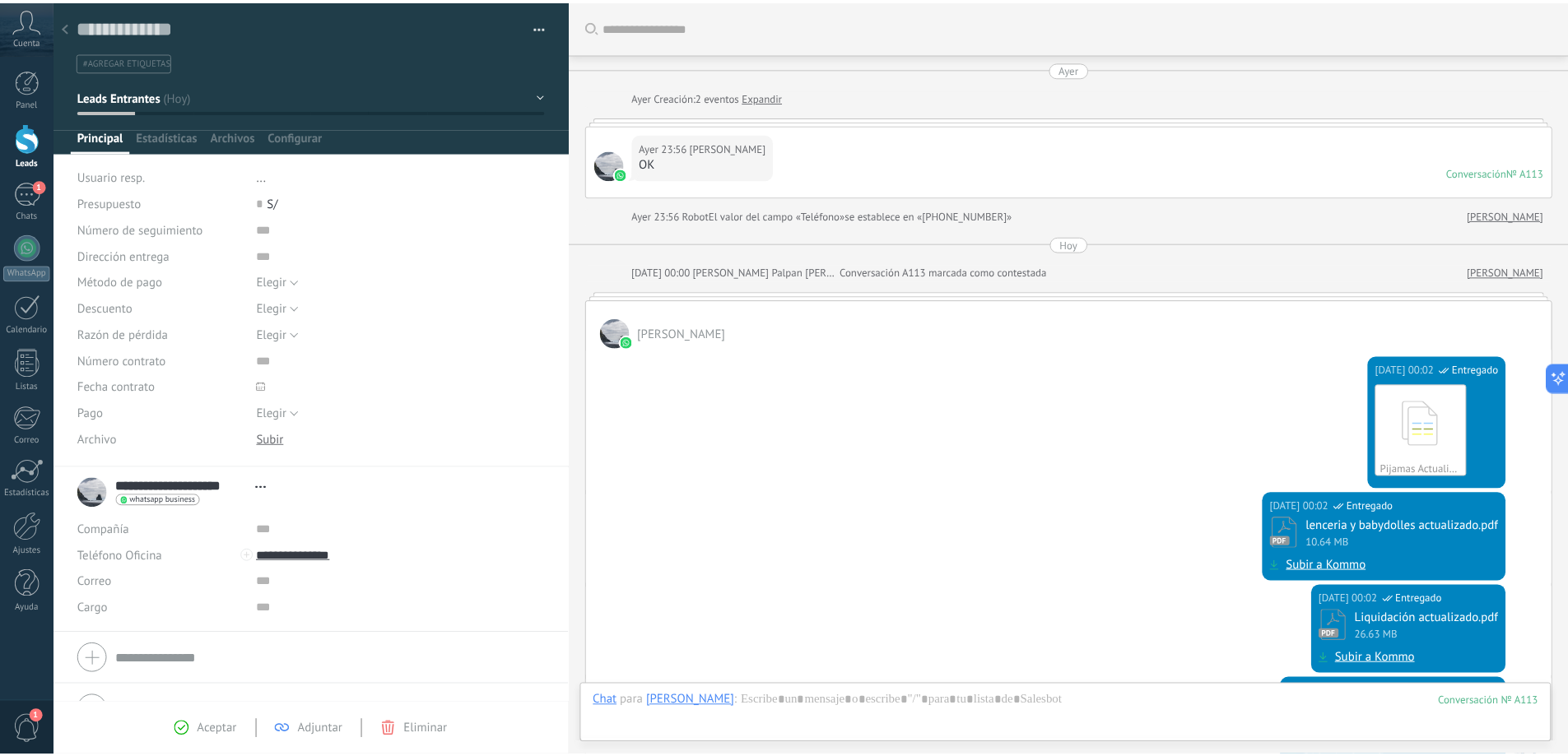
scroll to position [25, 0]
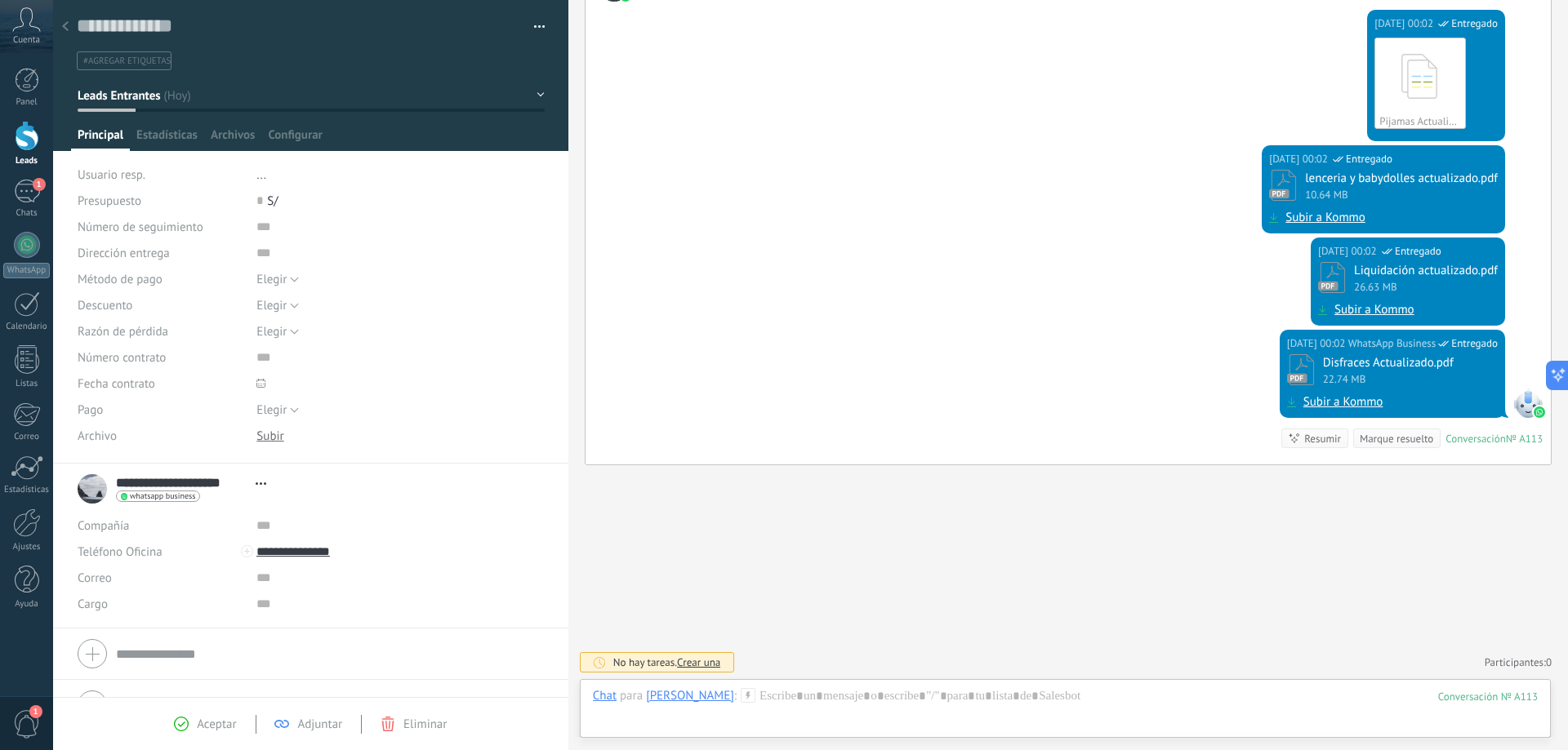
click at [64, 24] on icon at bounding box center [65, 26] width 7 height 9
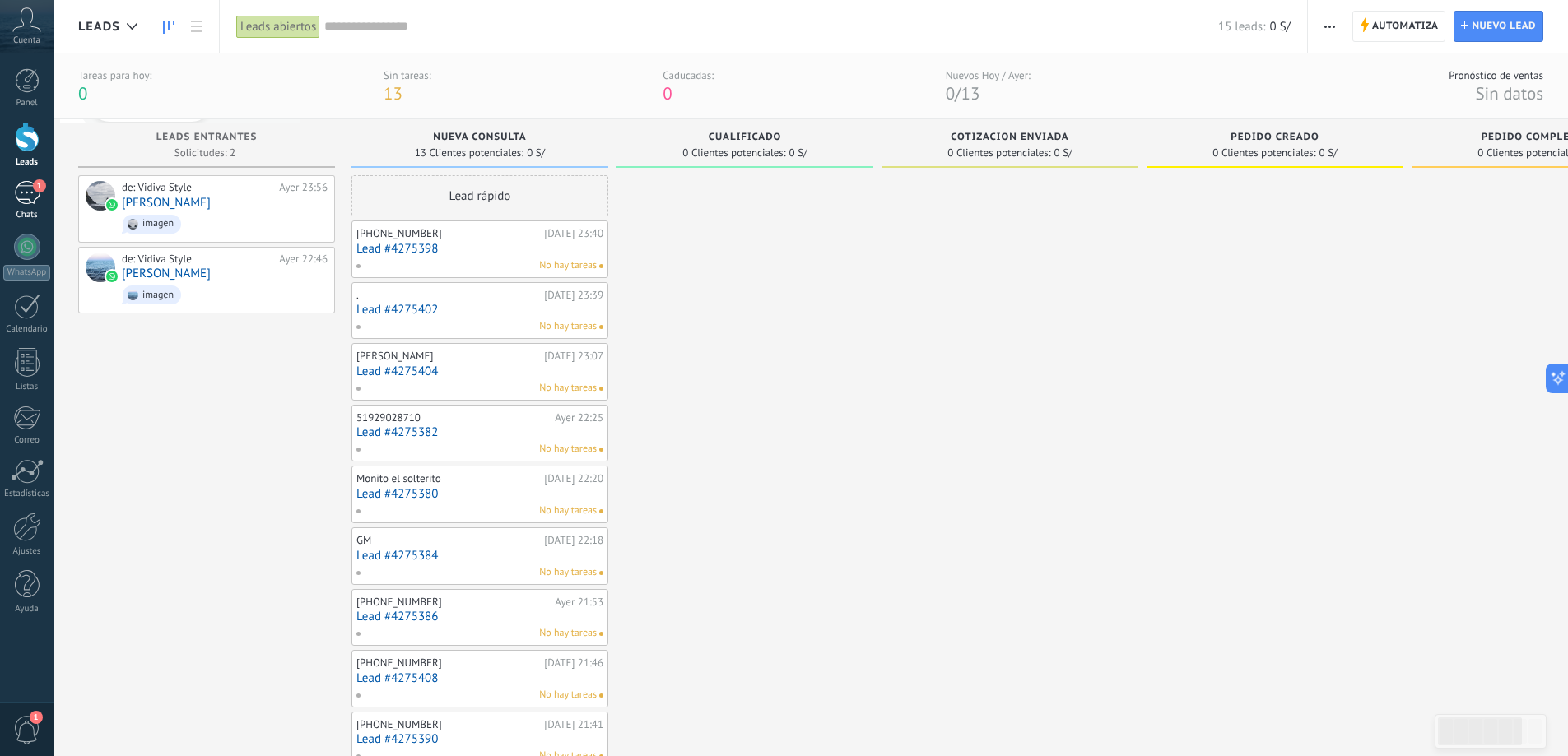
click at [8, 192] on link "1 Chats" at bounding box center [27, 201] width 53 height 40
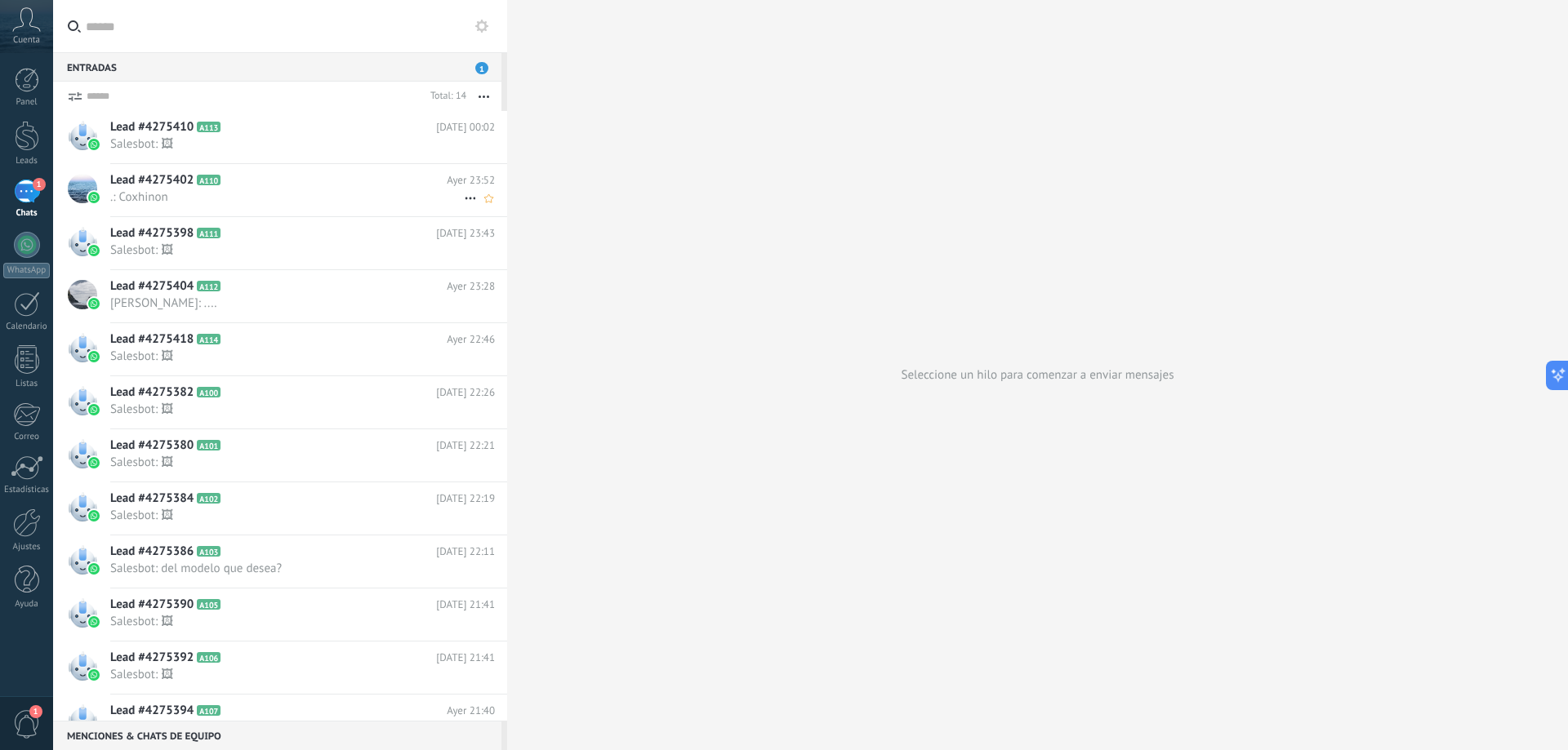
click at [307, 190] on span ".: Coxhinon" at bounding box center [287, 197] width 354 height 15
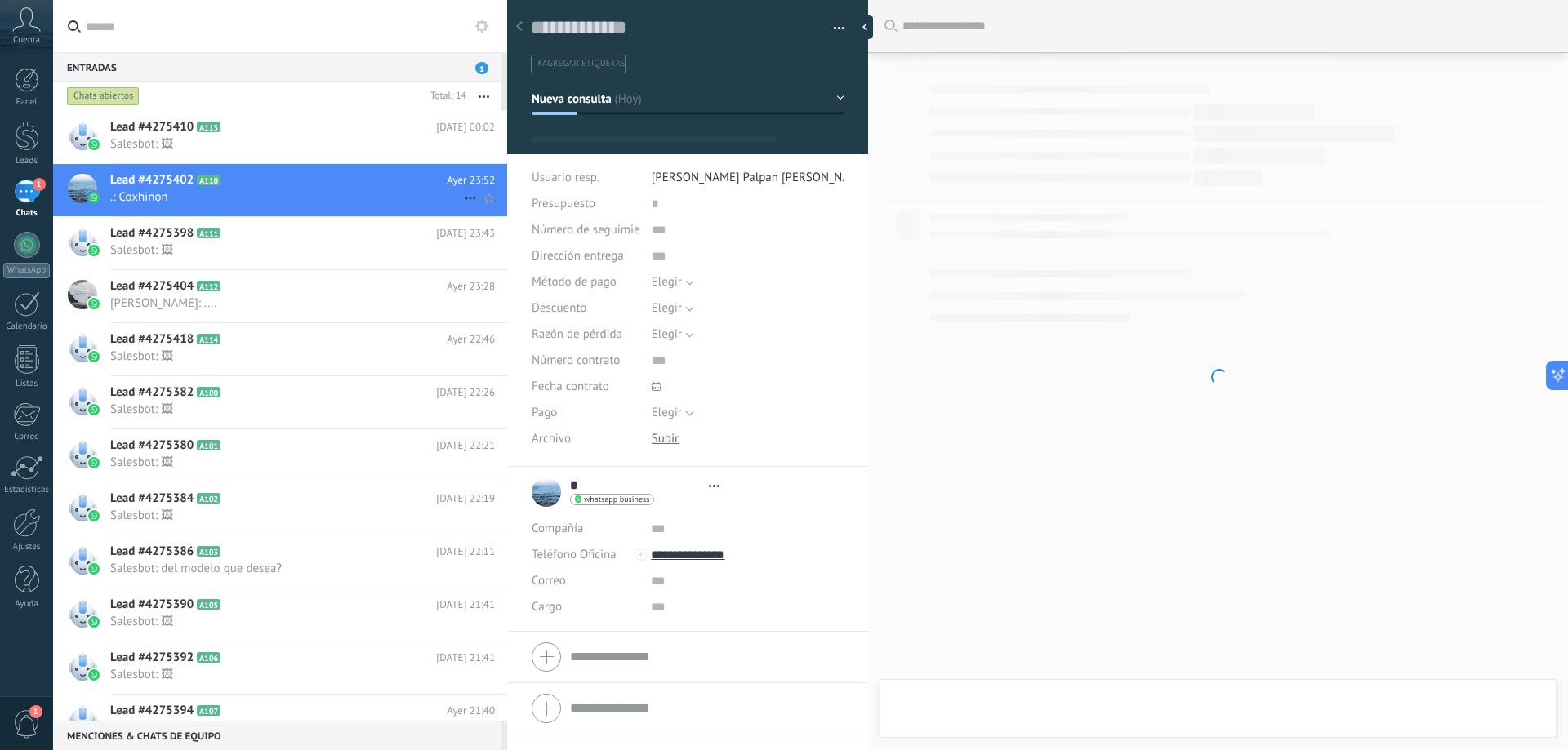
click at [299, 215] on div "Lead #4275402 A110 Ayer 23:52 .: Coxhinon" at bounding box center [309, 190] width 397 height 52
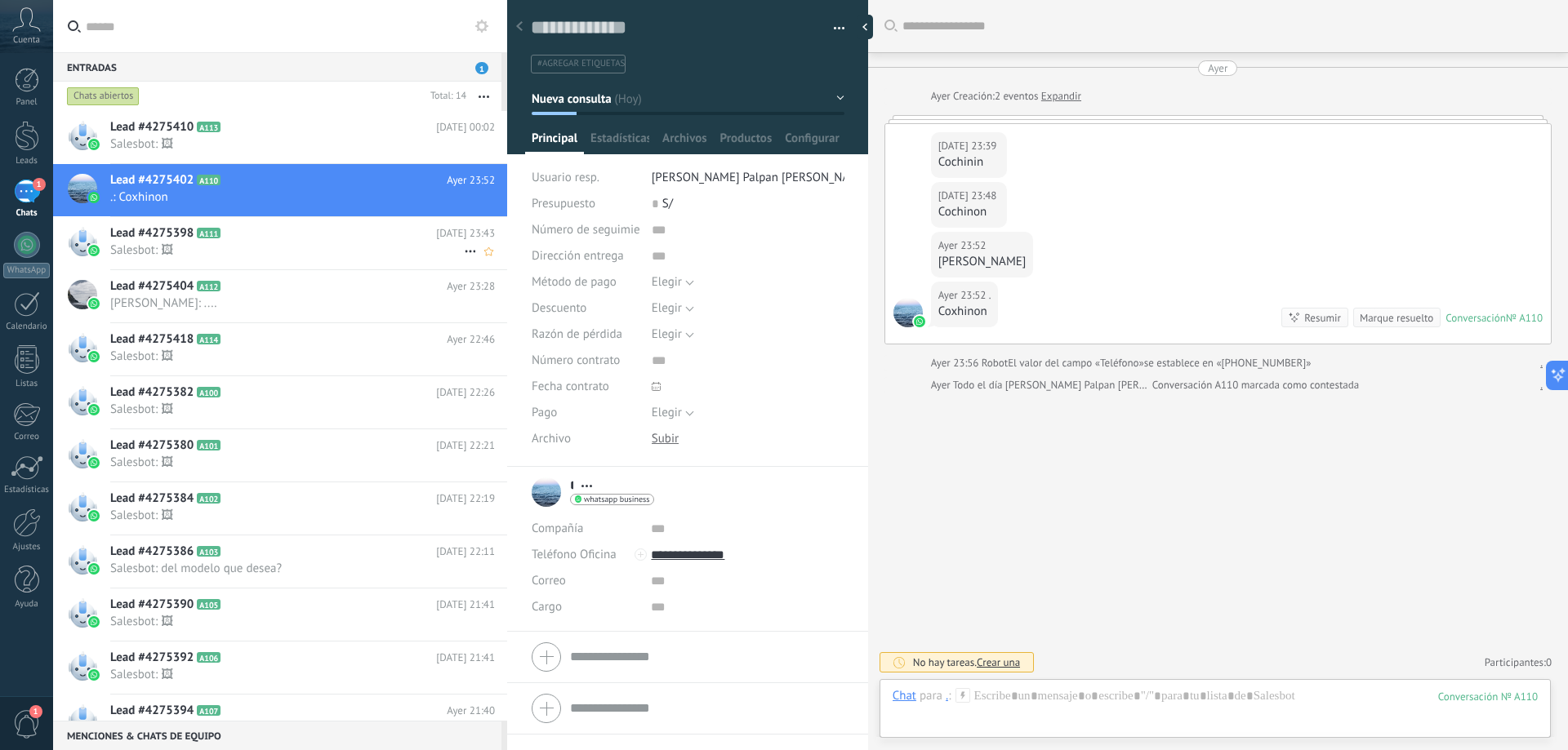
click at [299, 233] on h2 "Lead #4275398 A111" at bounding box center [273, 233] width 325 height 16
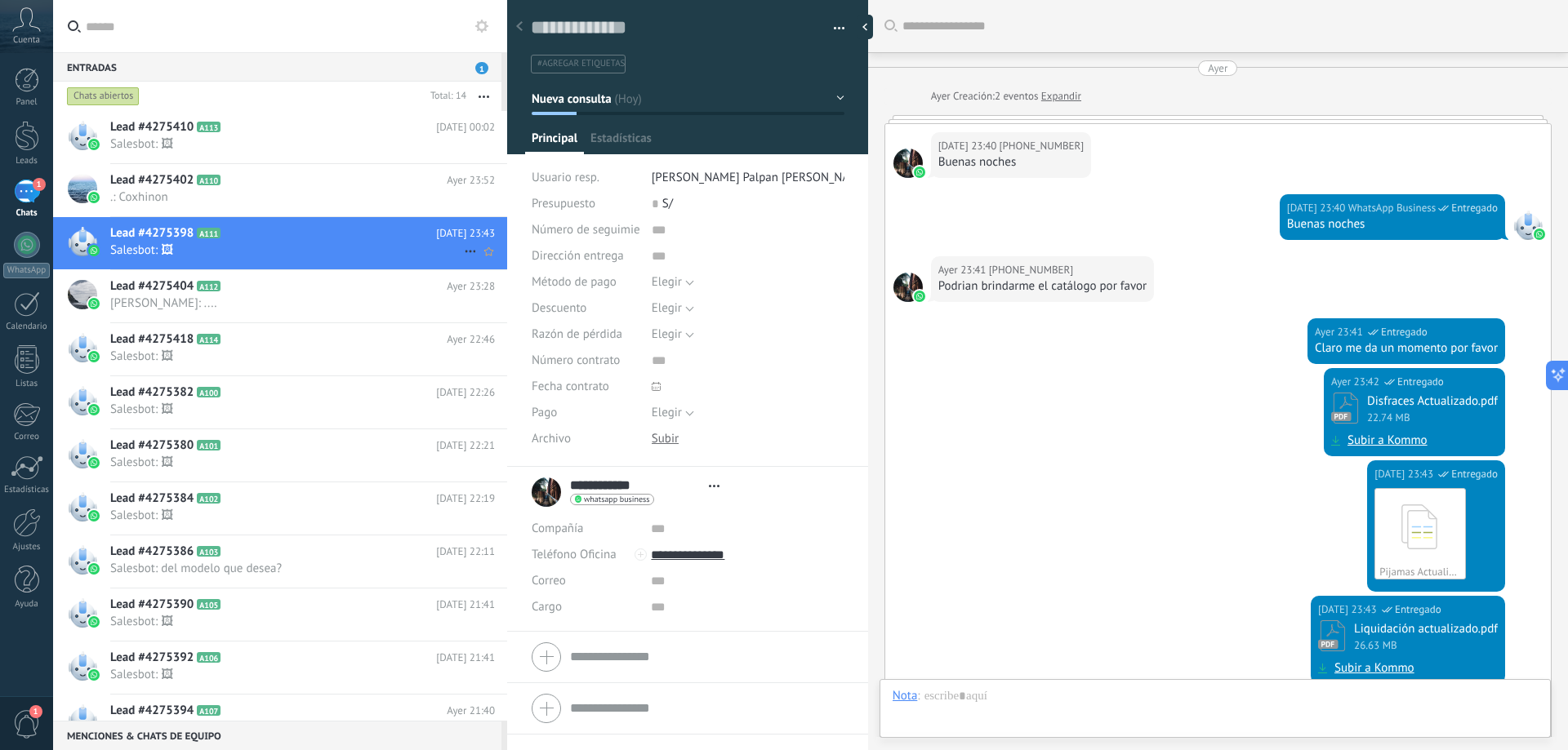
scroll to position [380, 0]
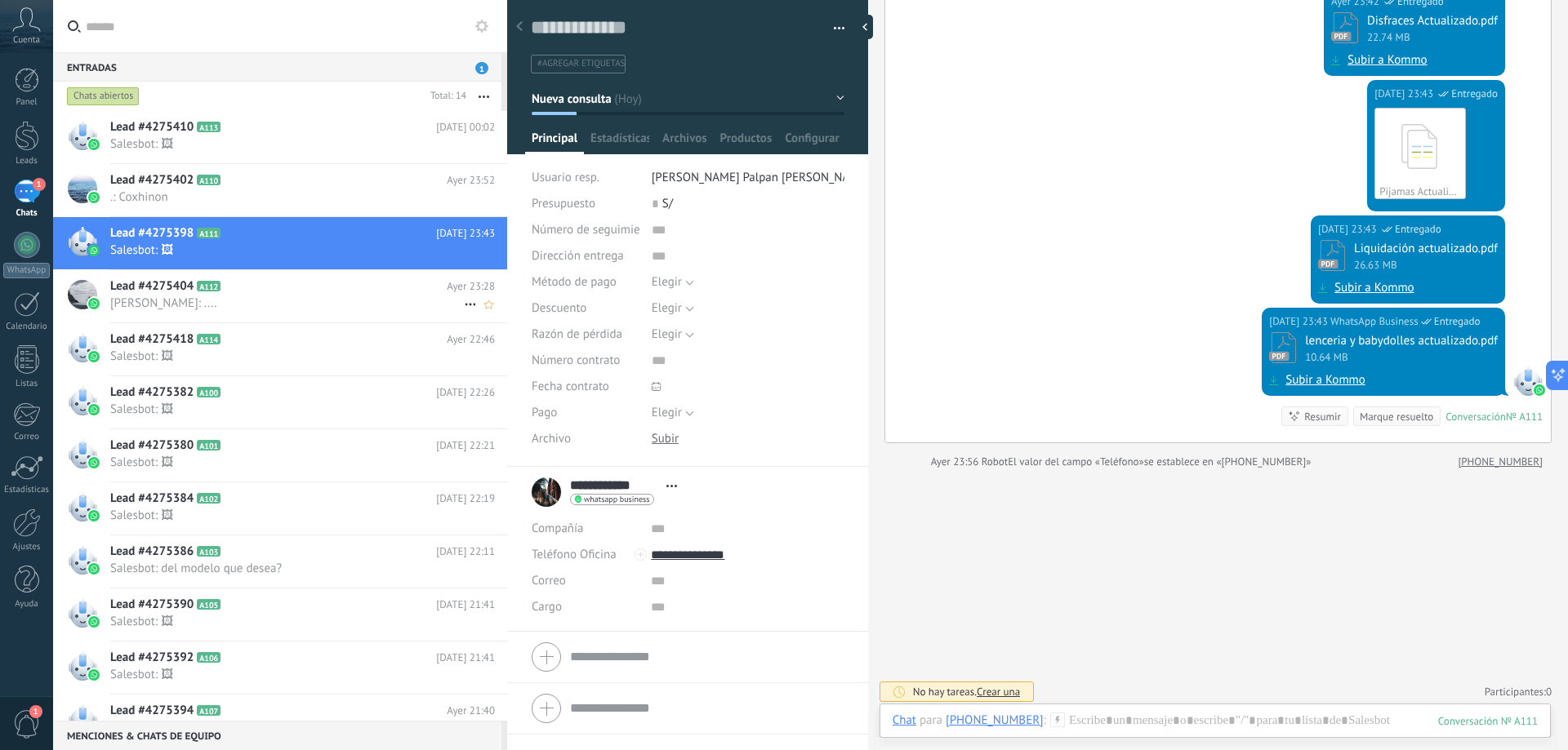
click at [279, 282] on h2 "Lead #4275404 A112" at bounding box center [278, 286] width 337 height 16
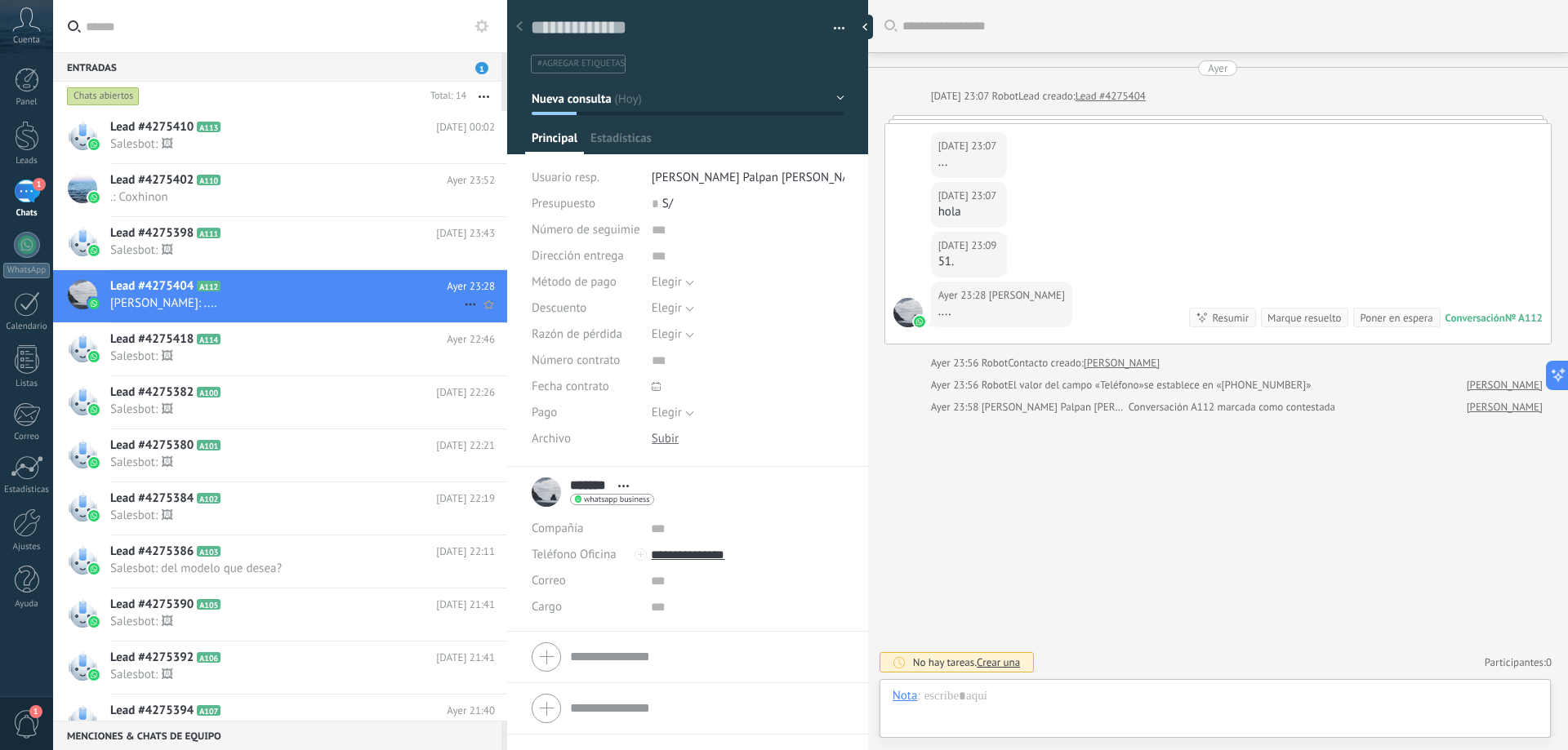
scroll to position [25, 0]
click at [634, 144] on span "Estadísticas" at bounding box center [620, 142] width 58 height 24
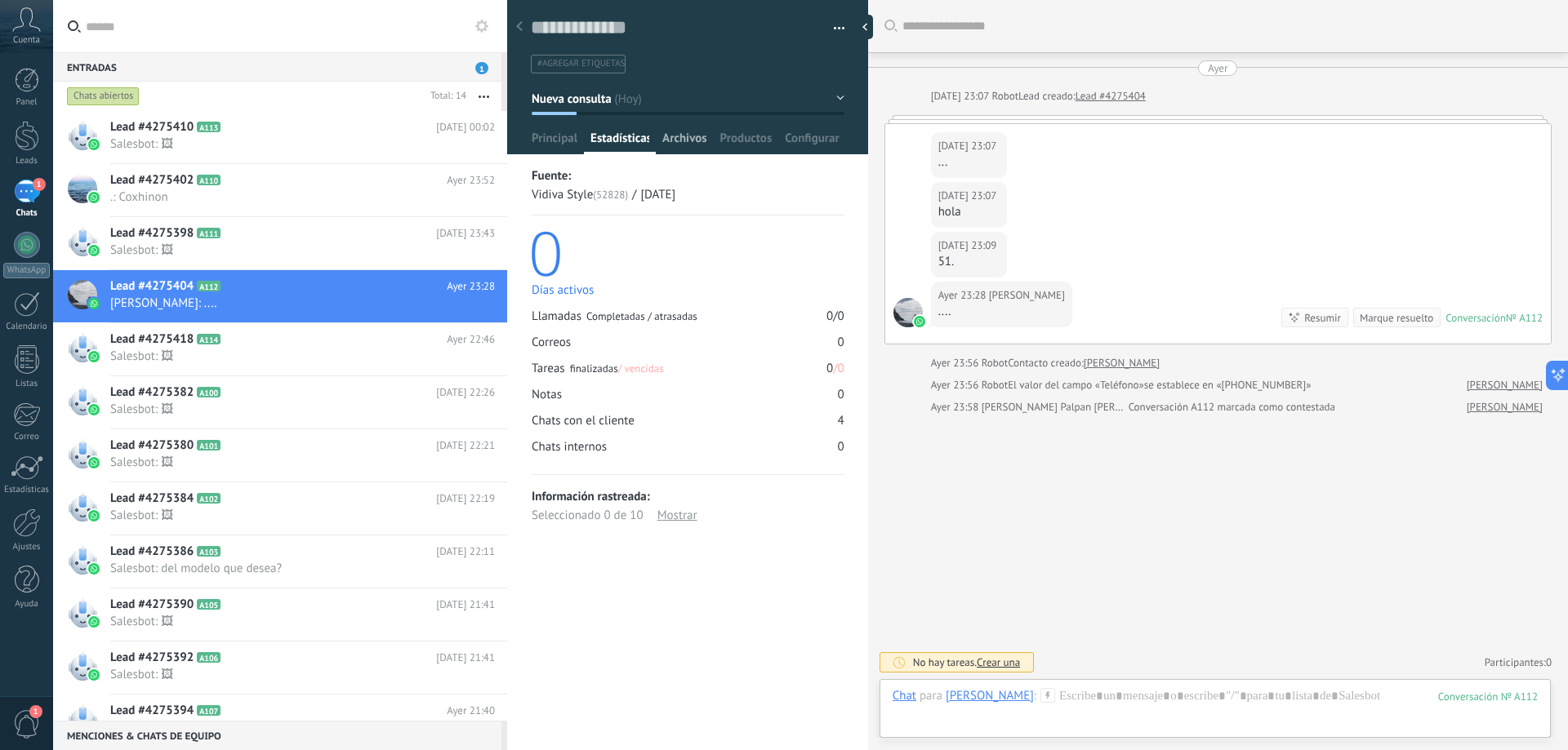
click at [700, 142] on span "Archivos" at bounding box center [684, 142] width 44 height 24
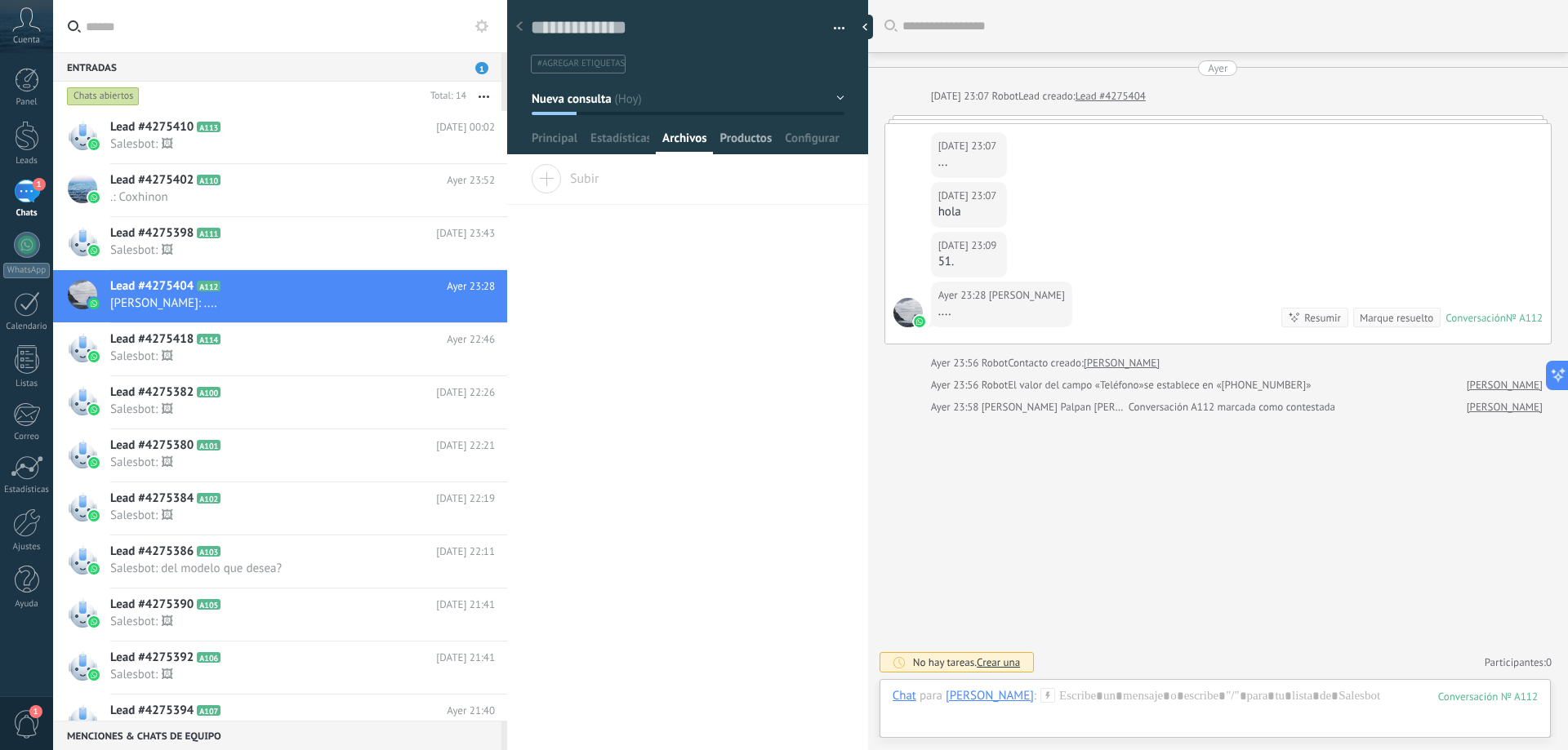
click at [760, 138] on span "Productos" at bounding box center [745, 142] width 52 height 24
click at [704, 141] on span "Archivos" at bounding box center [684, 142] width 44 height 24
click at [798, 135] on span "Configurar" at bounding box center [811, 142] width 54 height 24
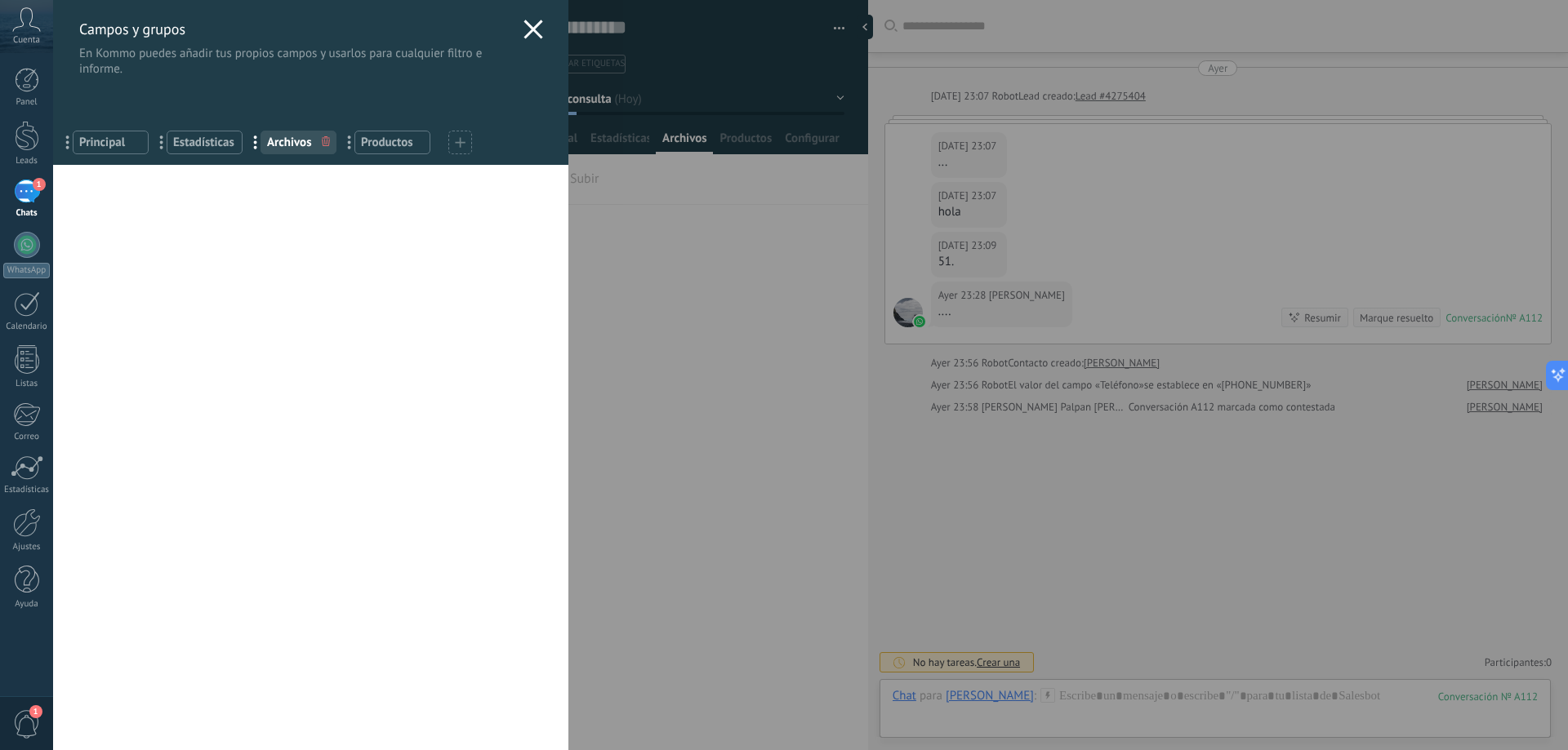
click at [453, 144] on div at bounding box center [459, 142] width 24 height 24
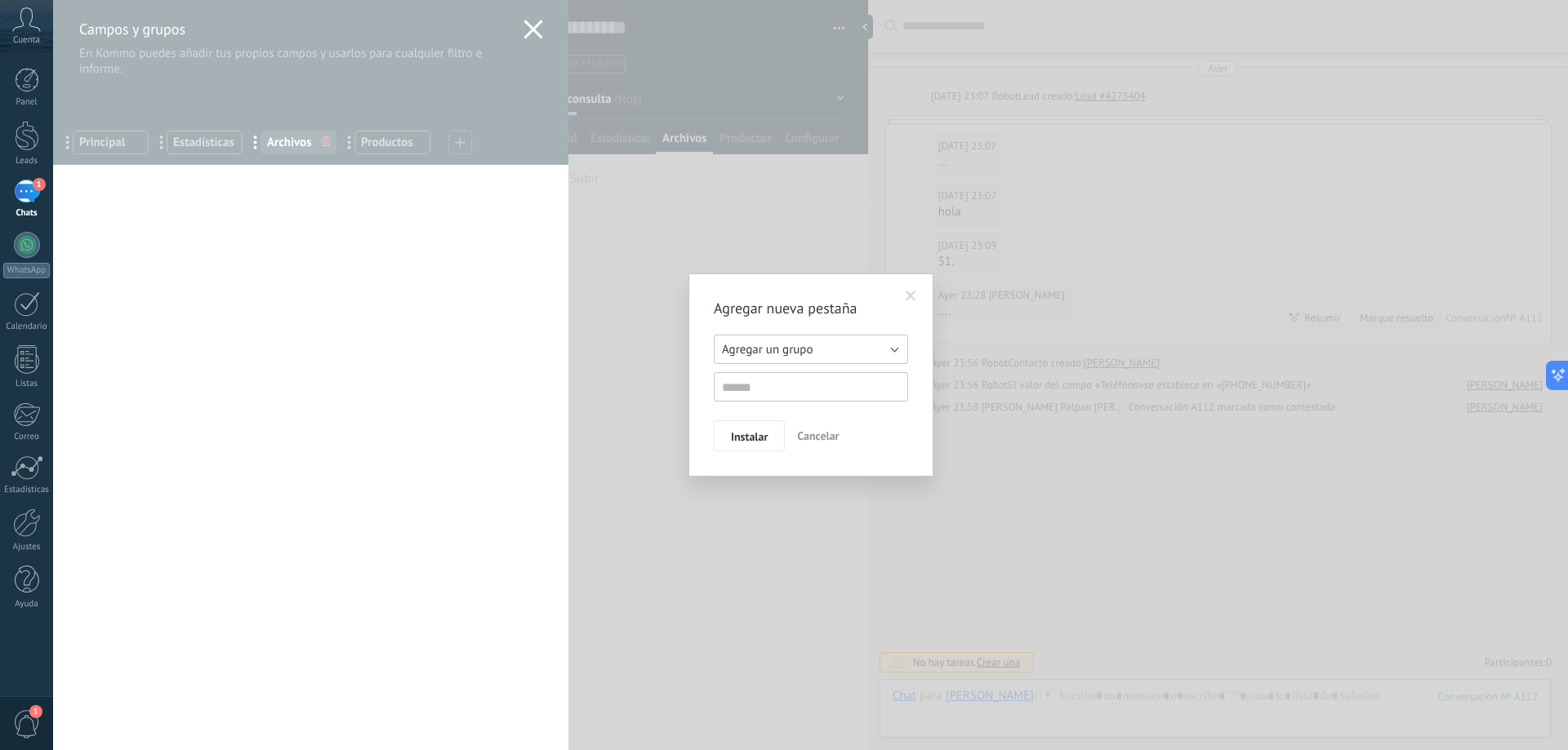
click at [744, 343] on span "Agregar un grupo" at bounding box center [767, 350] width 91 height 15
click at [595, 303] on div "Agregar nueva pestaña Agregar un grupo Listas Otros leads Agregar un grupo Inst…" at bounding box center [810, 375] width 1515 height 750
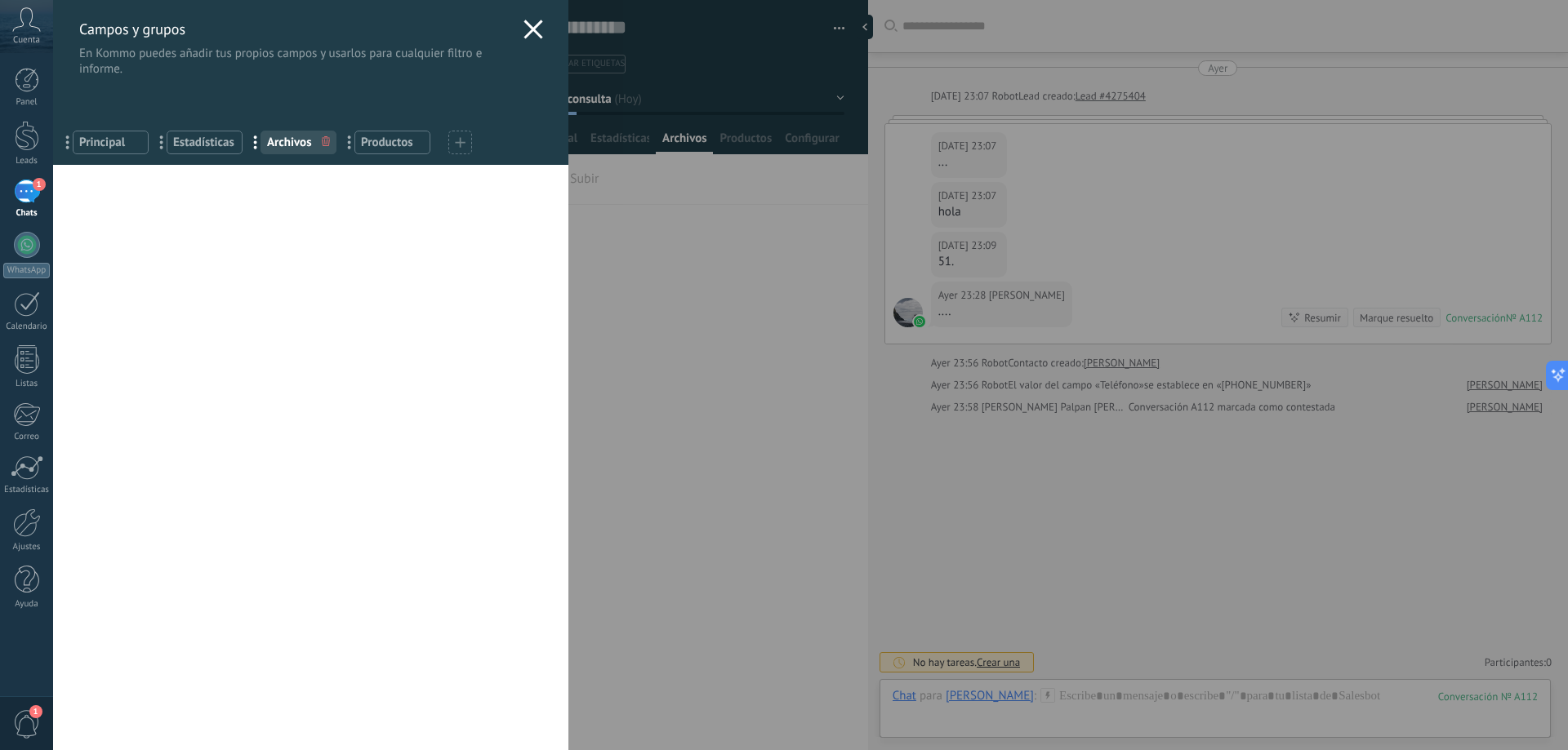
click at [525, 40] on div at bounding box center [533, 31] width 20 height 24
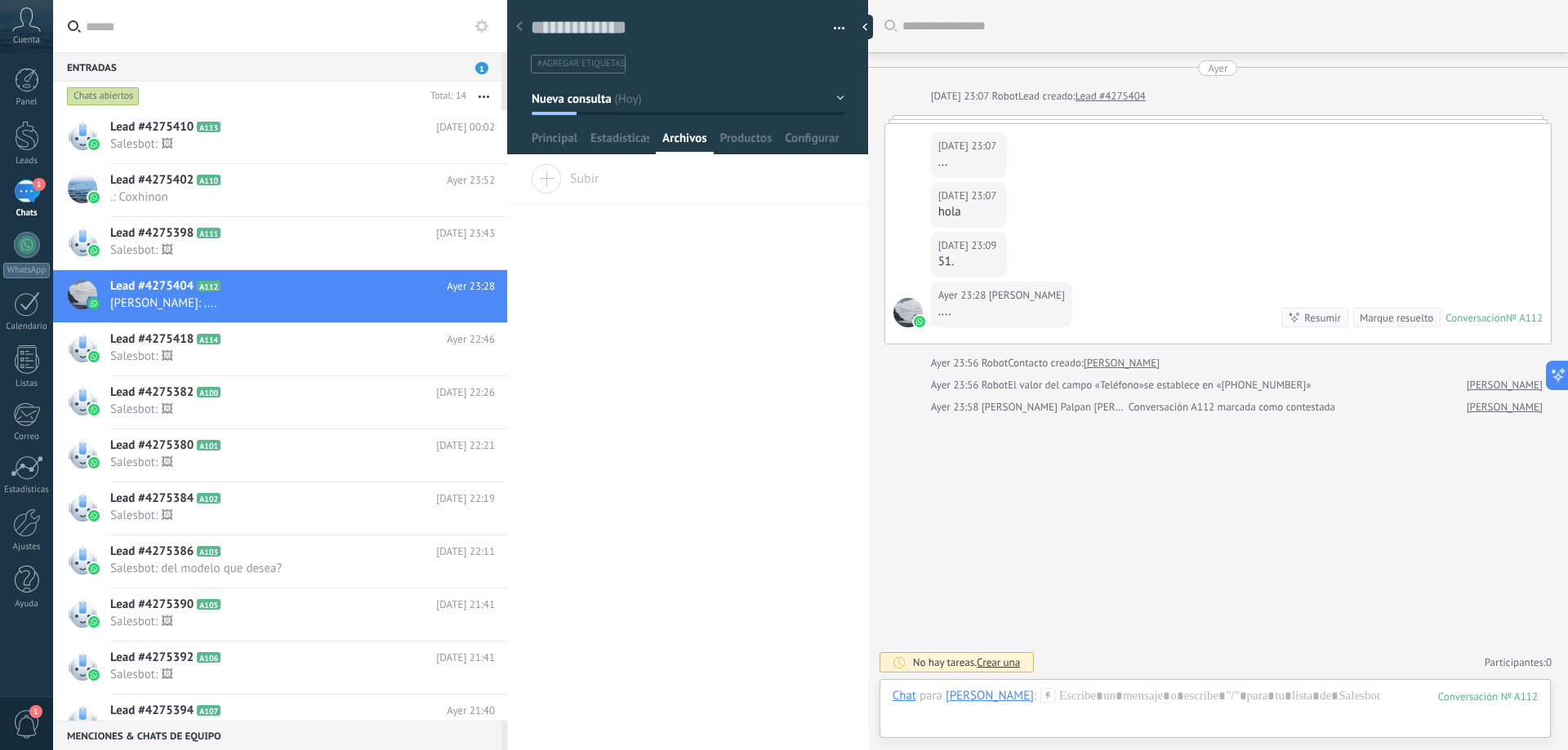
click at [830, 94] on button "Nueva consulta" at bounding box center [687, 98] width 312 height 29
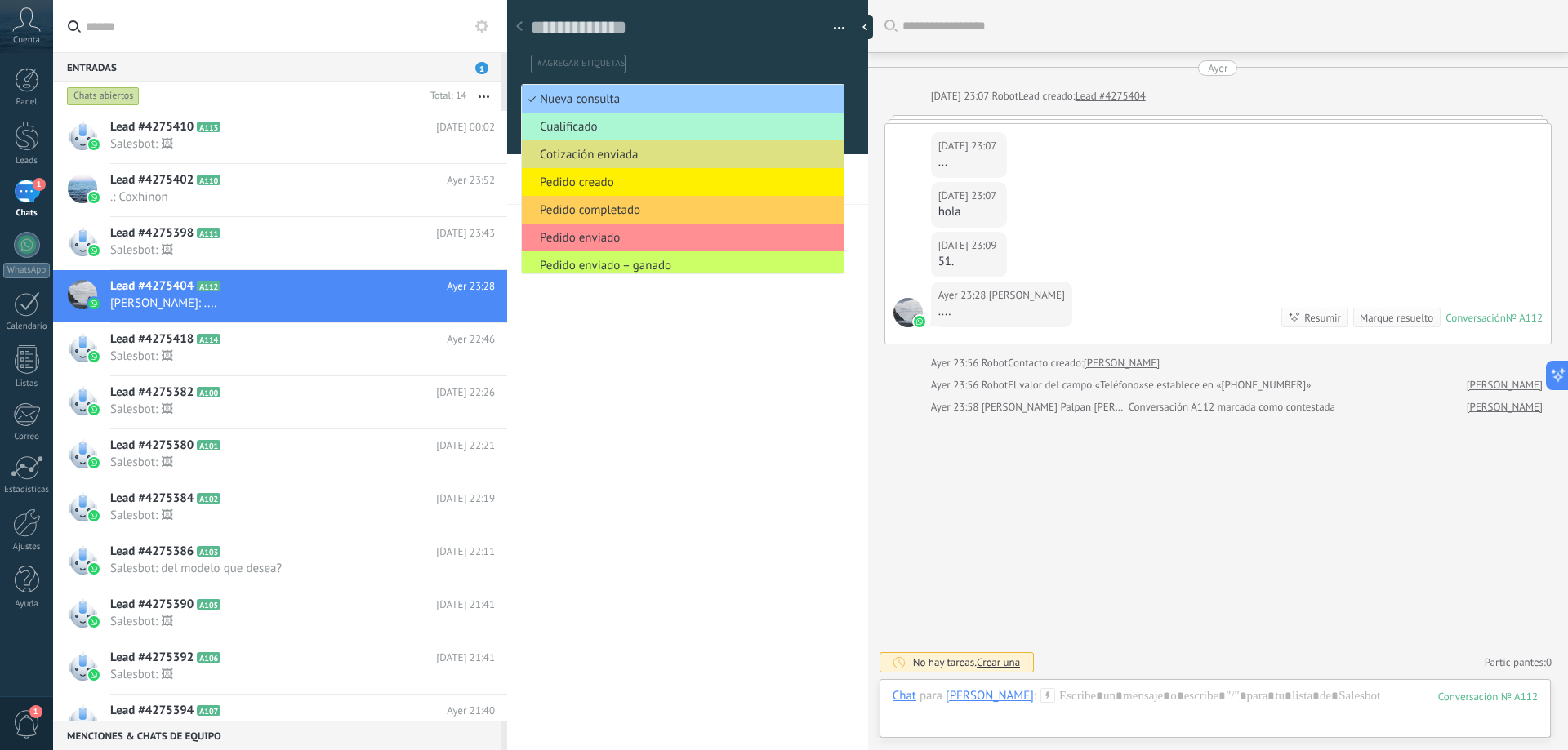
click at [610, 127] on span "Cualificado" at bounding box center [680, 126] width 317 height 15
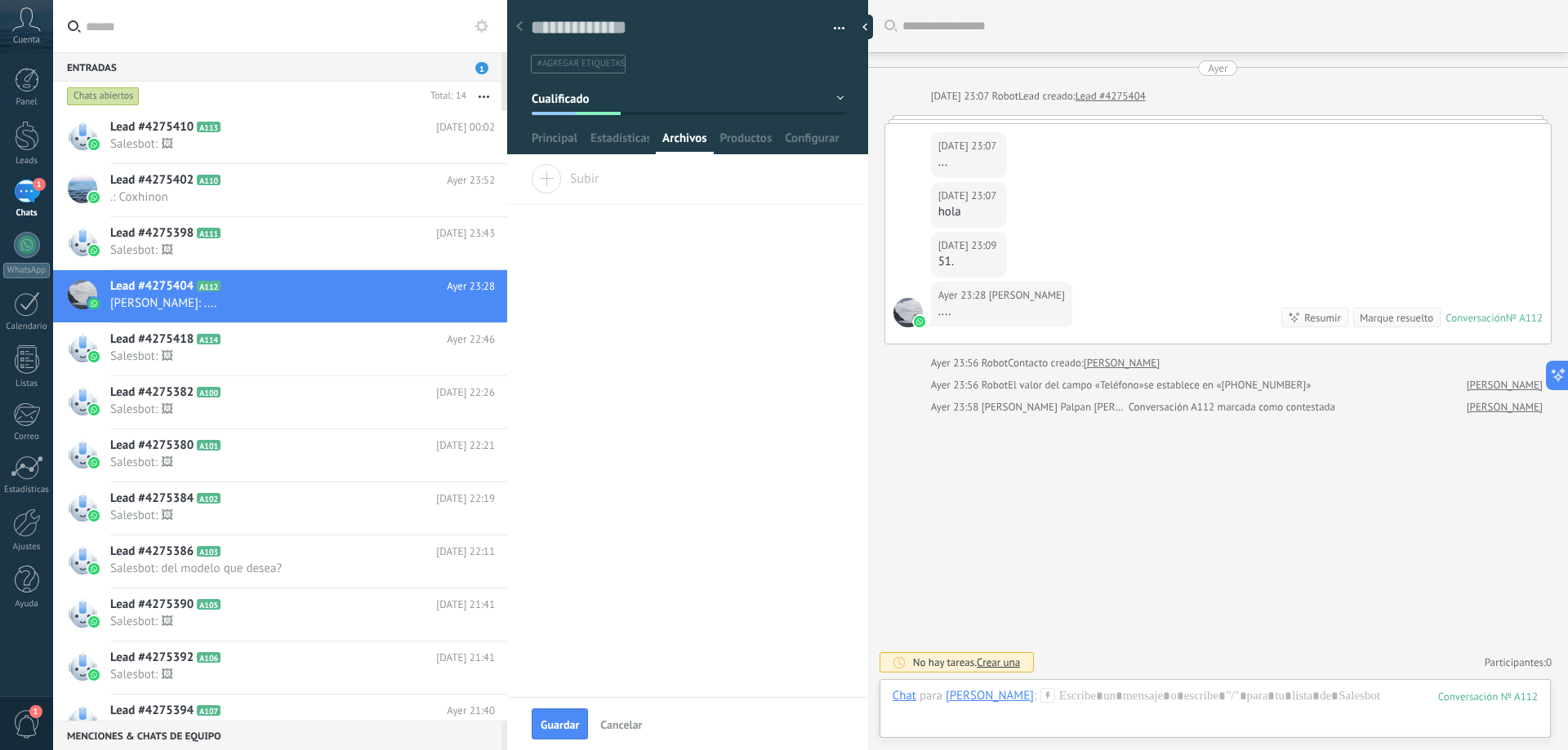
click at [830, 99] on button "Cualificado" at bounding box center [687, 98] width 312 height 29
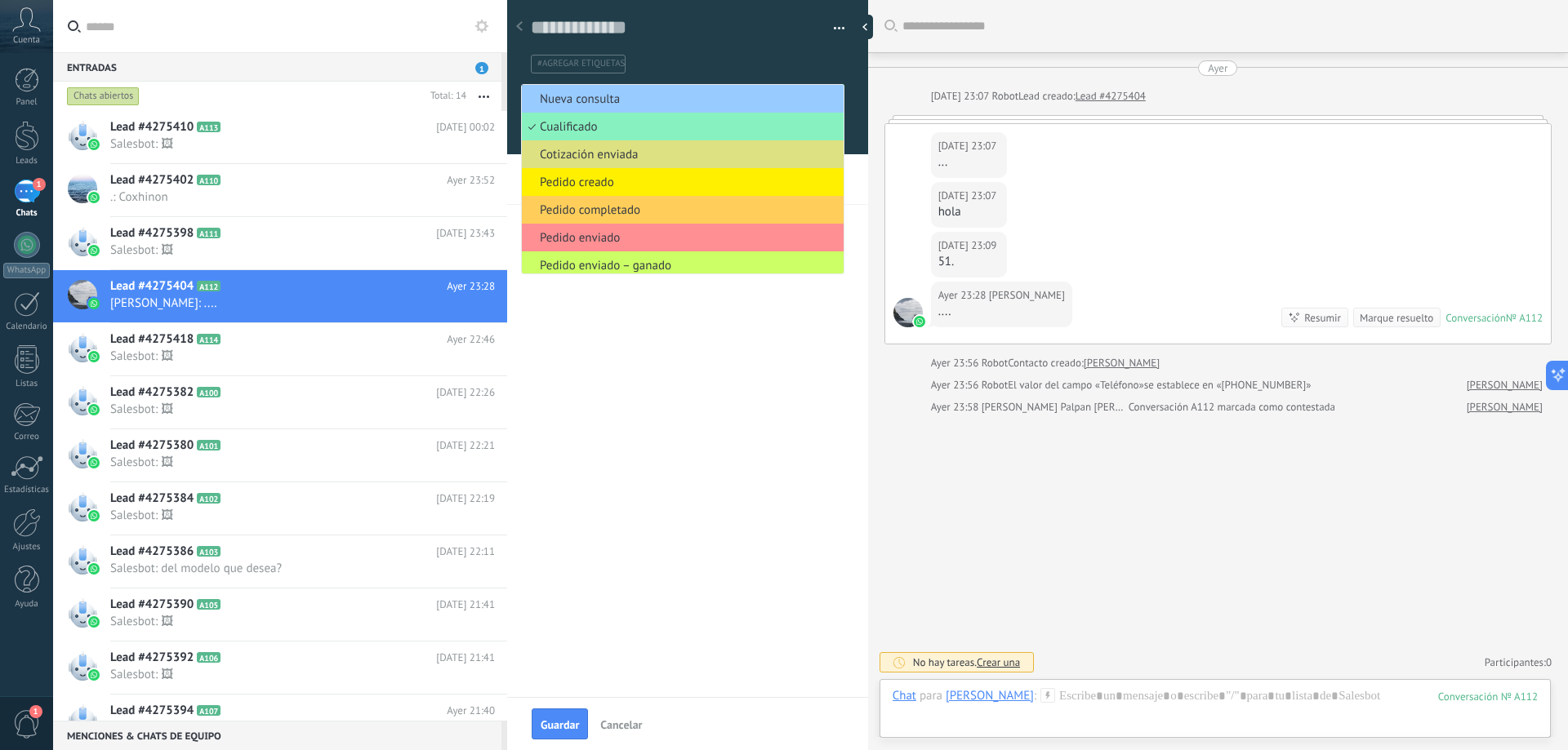
click at [655, 385] on div "Arrastra y suelte los archivos aquí para adjuntarlos. Suelte el botón del ratón…" at bounding box center [687, 430] width 361 height 533
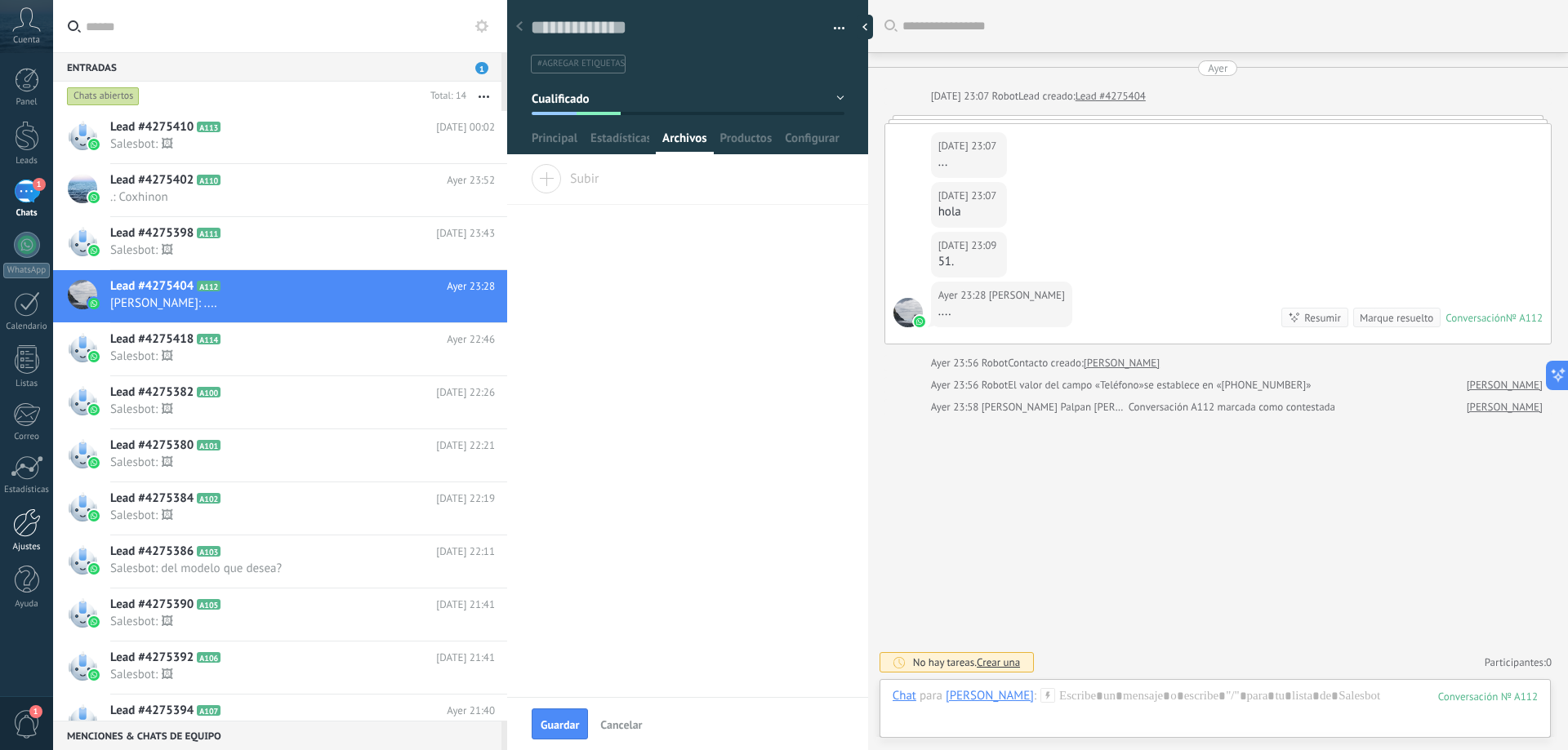
click at [18, 526] on div at bounding box center [26, 523] width 27 height 28
click at [738, 99] on button "Cualificado" at bounding box center [687, 98] width 312 height 29
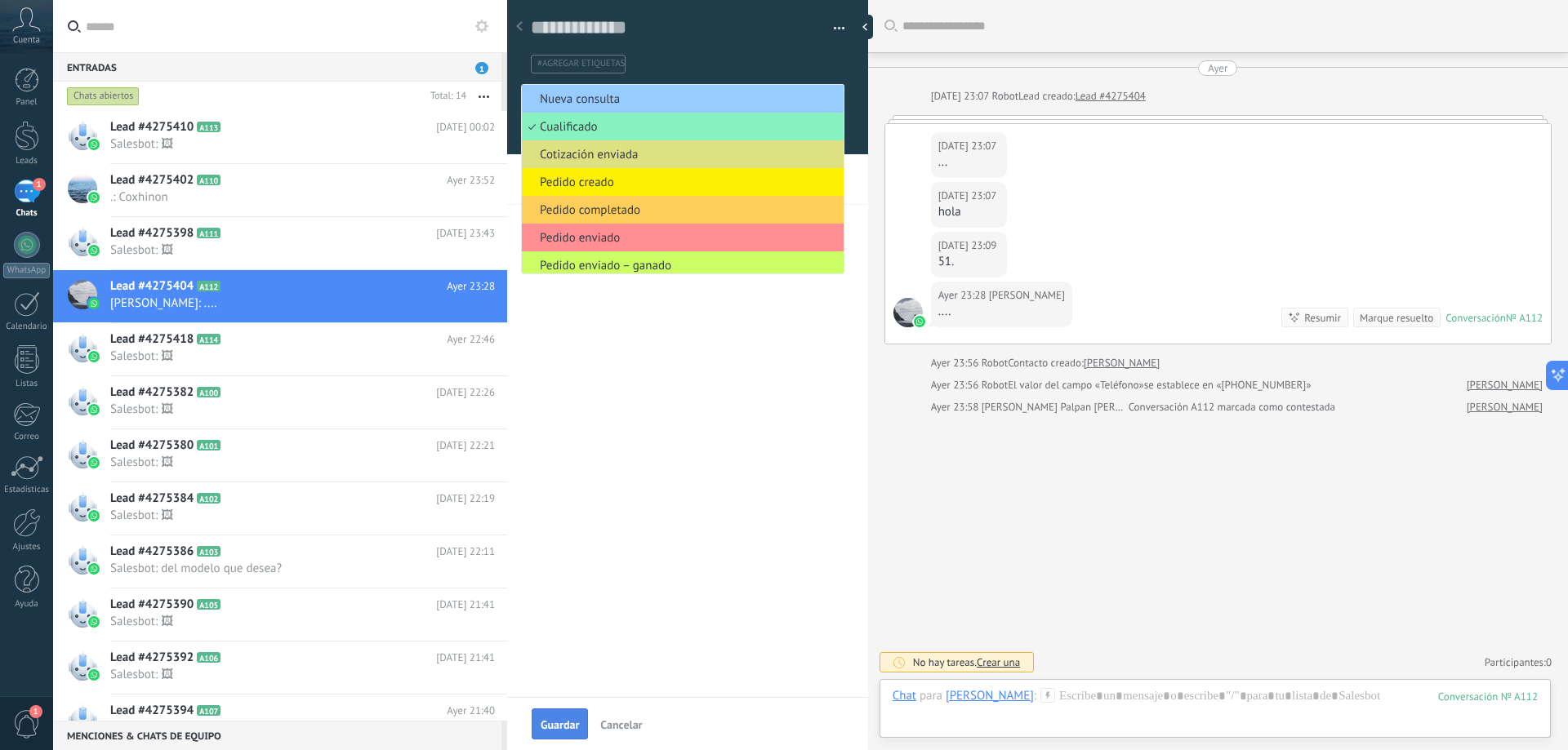
click at [556, 722] on span "Guardar" at bounding box center [559, 725] width 39 height 11
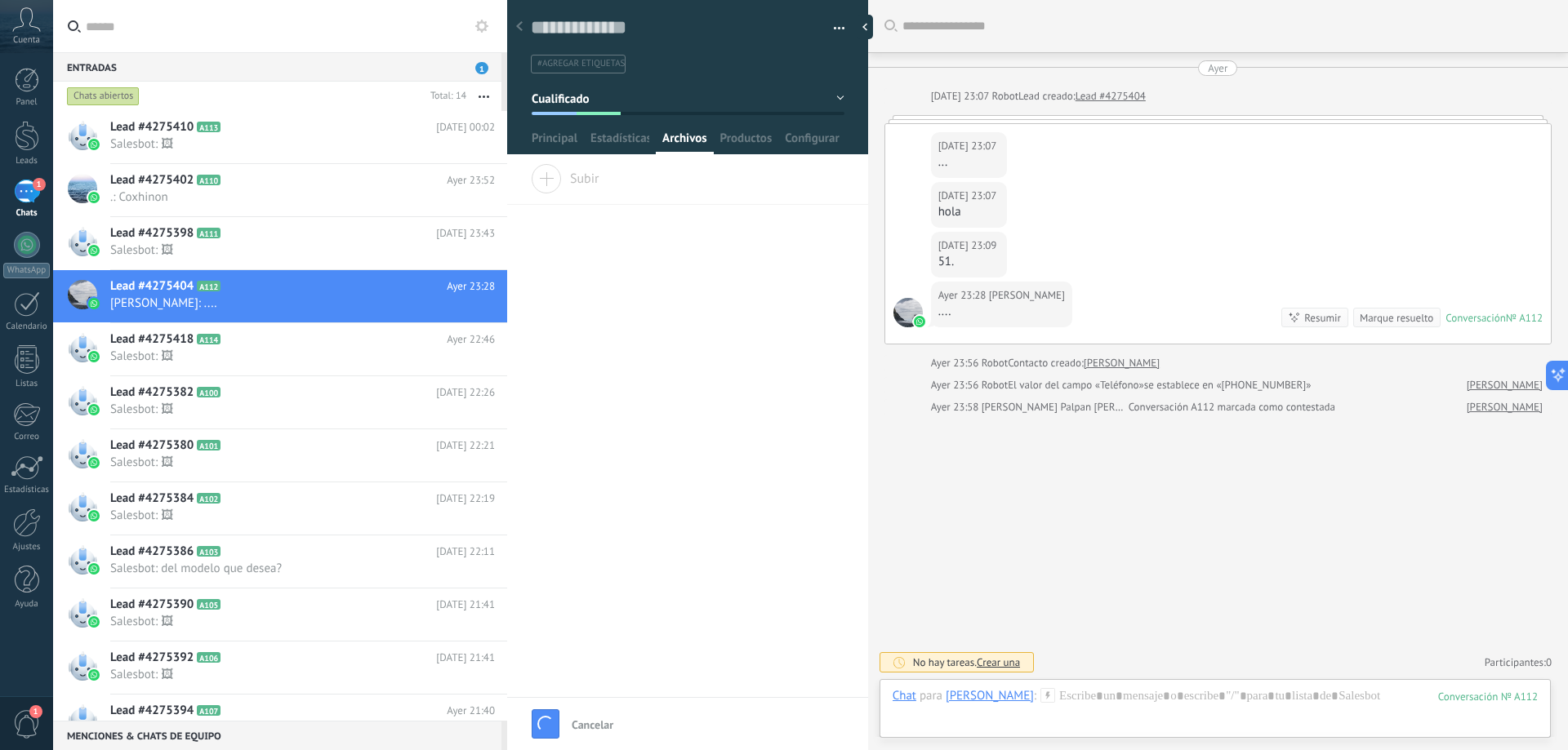
scroll to position [7, 0]
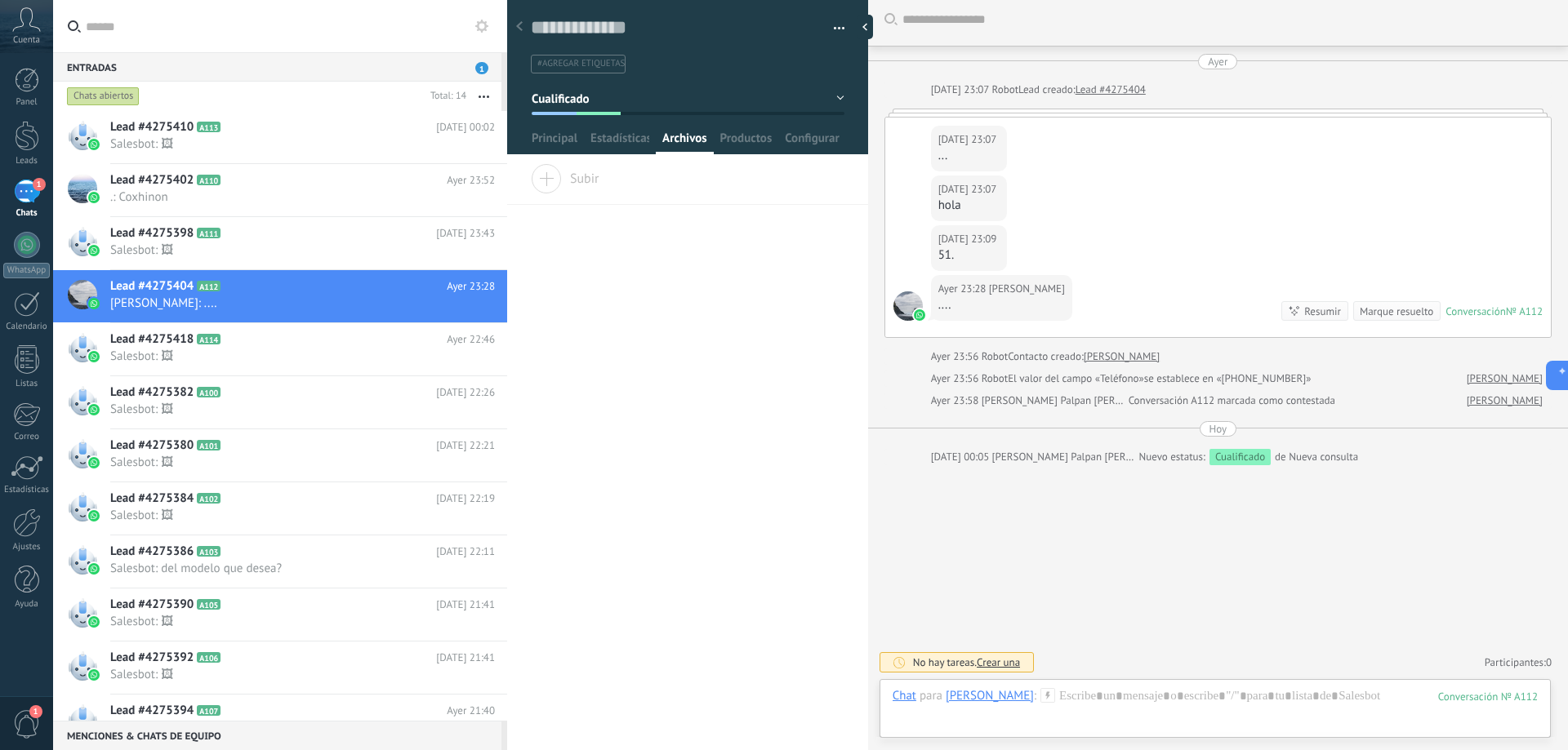
click at [1116, 506] on div "Buscar Carga más Ayer Ayer 23:07 Robot Lead creado: Lead #4275404 Ayer 23:07 Ru…" at bounding box center [1218, 372] width 700 height 757
click at [15, 192] on div "1" at bounding box center [27, 191] width 26 height 24
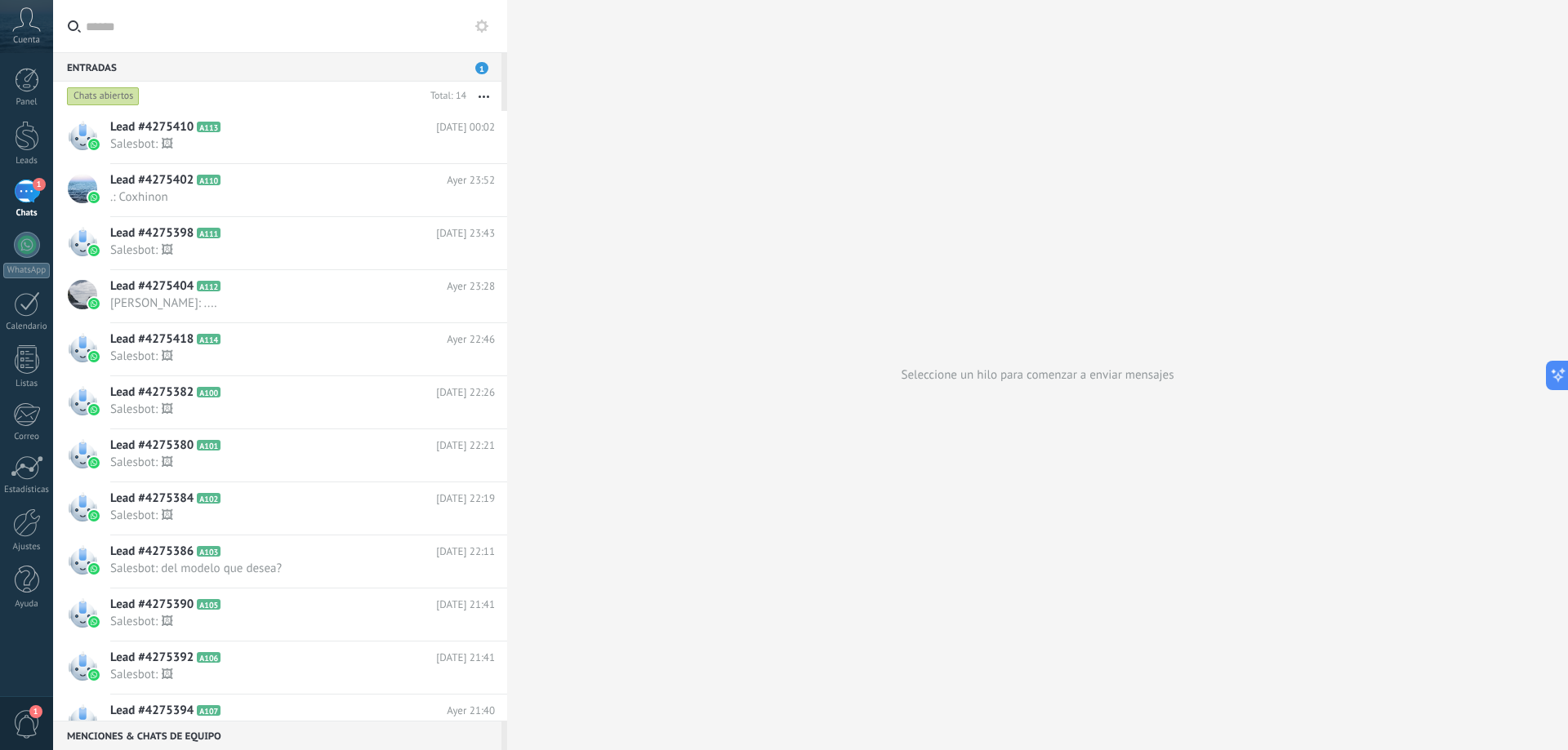
click at [484, 64] on span "1" at bounding box center [482, 68] width 13 height 12
click at [264, 150] on span "Salesbot: 🖼" at bounding box center [287, 144] width 354 height 15
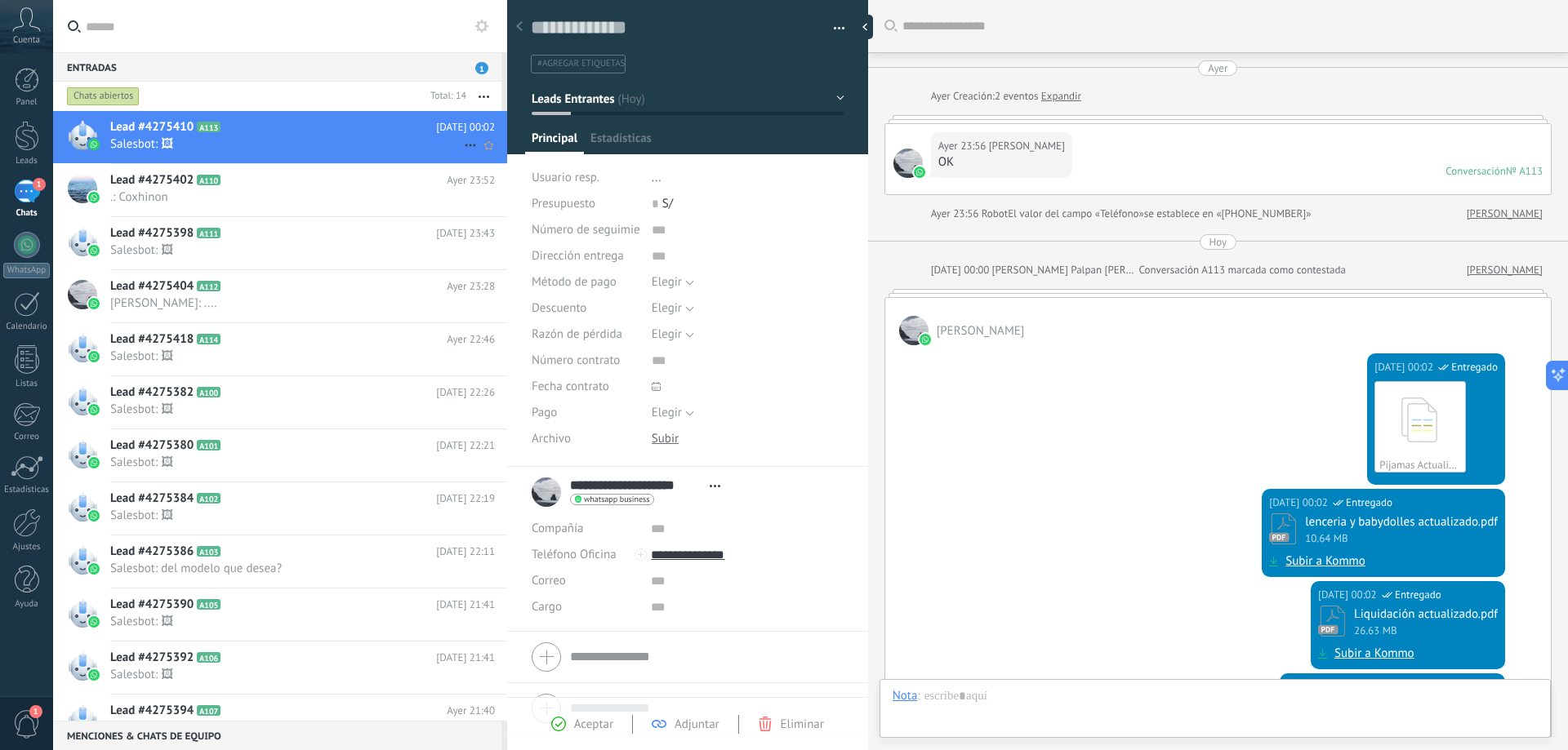
scroll to position [343, 0]
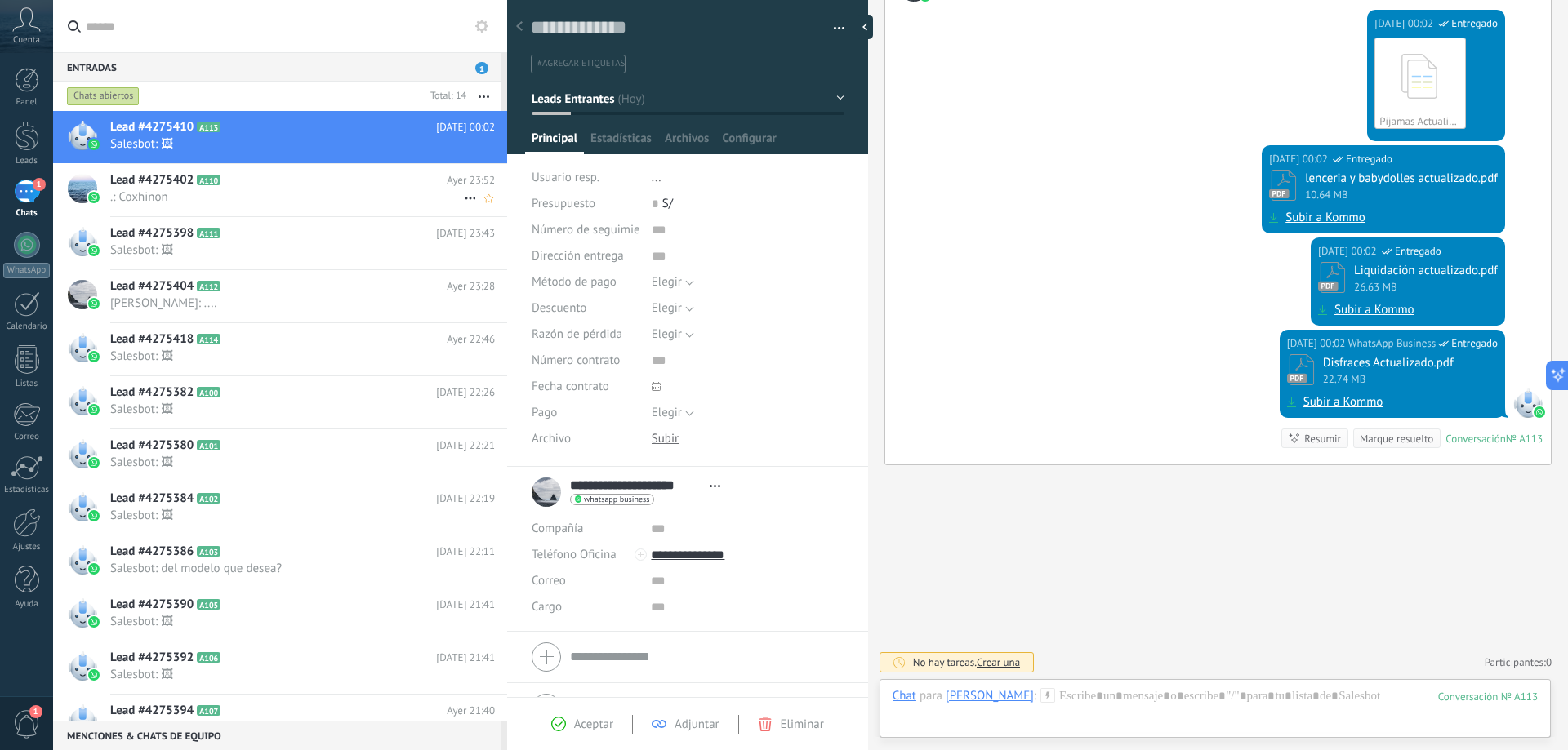
click at [279, 203] on span ".: Coxhinon" at bounding box center [287, 197] width 354 height 15
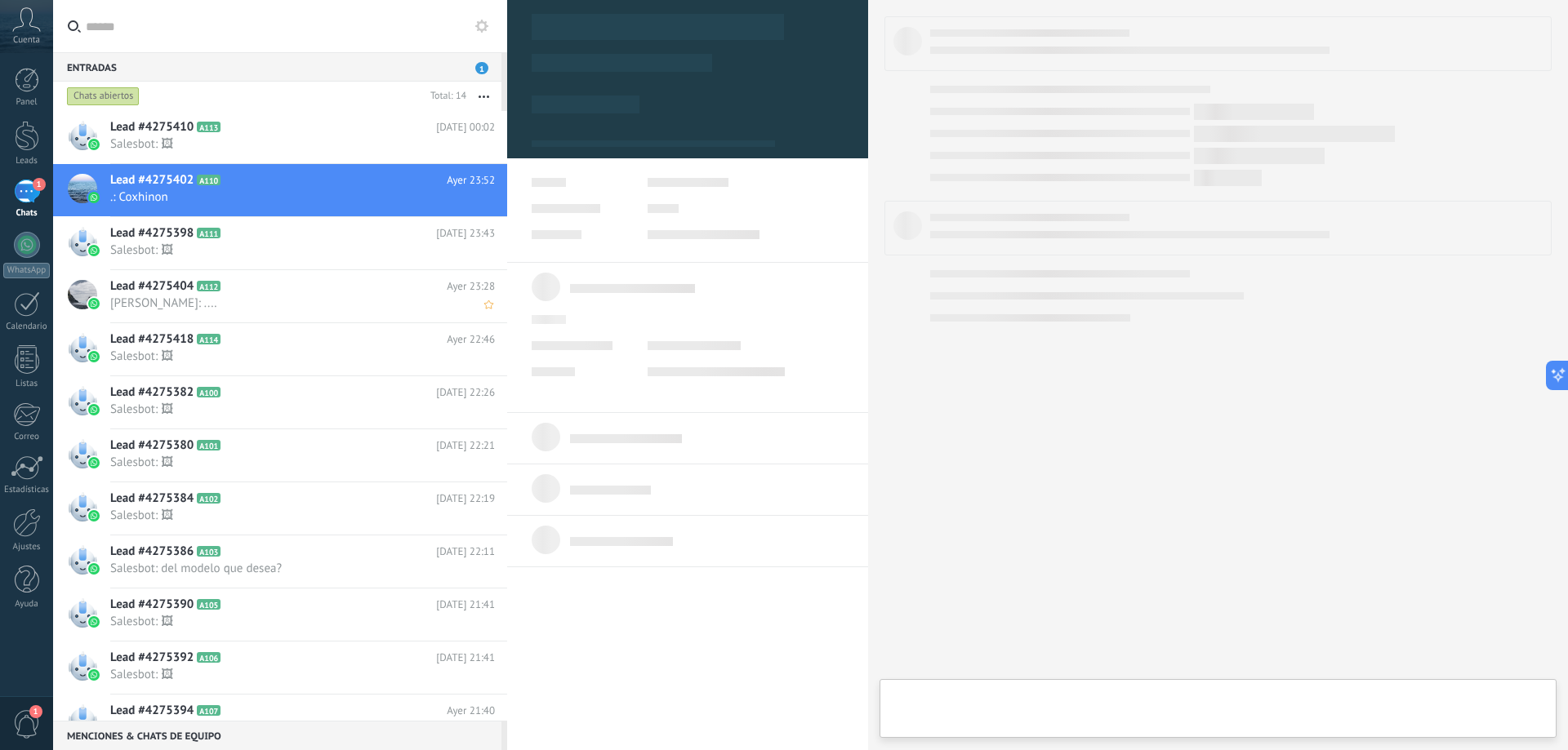
click at [292, 273] on div "Lead #4275404 A112 Ayer 23:28 Russell: ...." at bounding box center [309, 295] width 397 height 52
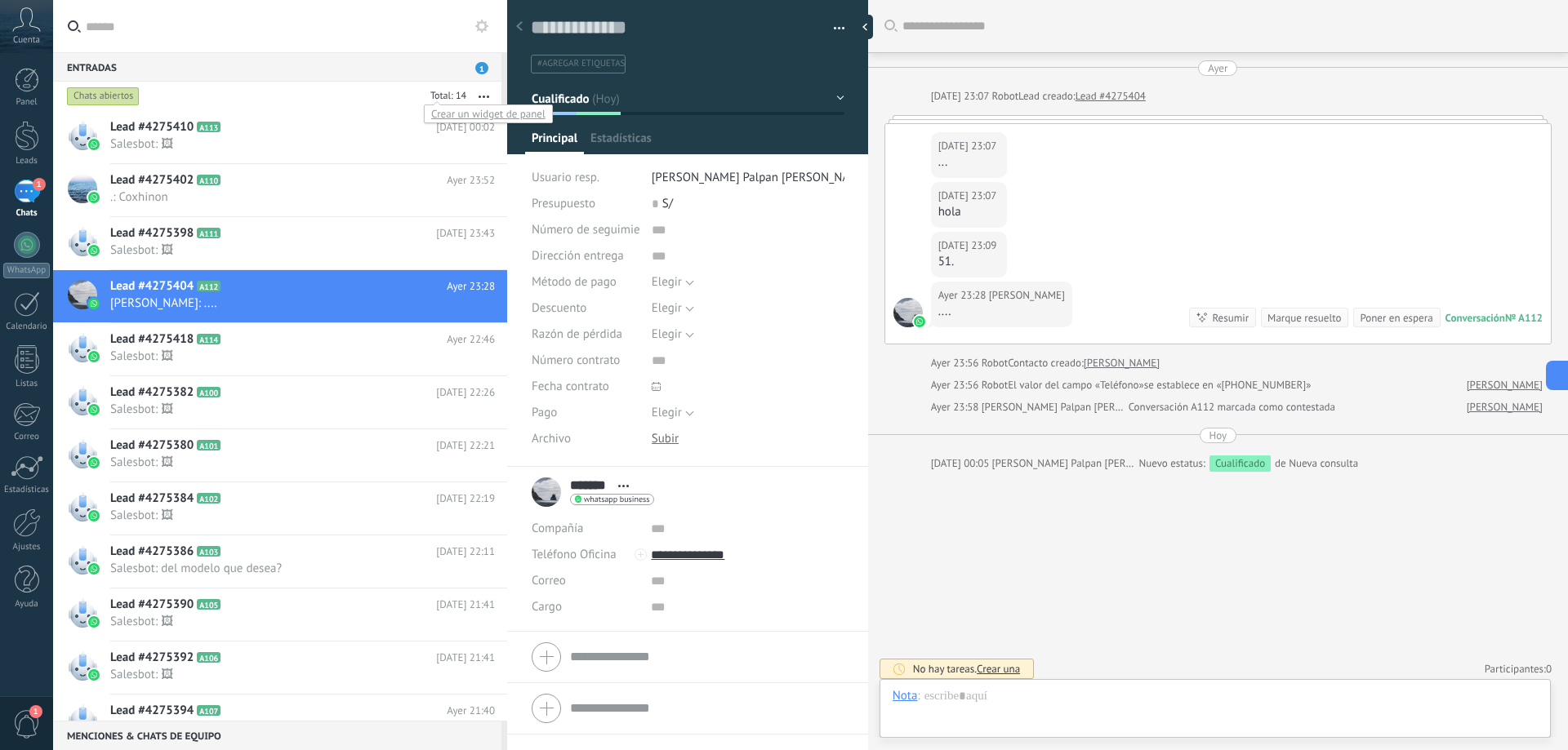
scroll to position [7, 0]
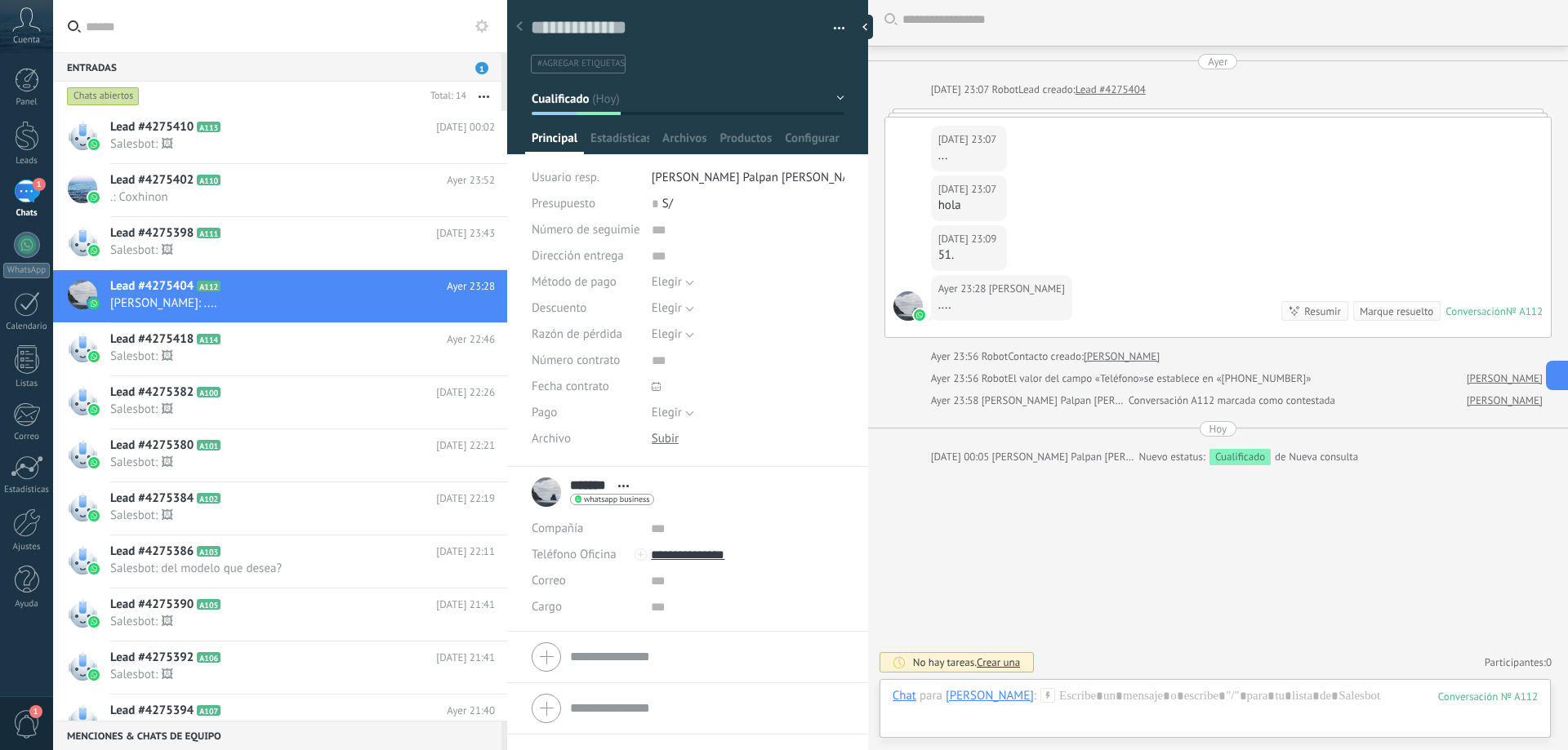
click at [482, 64] on span "1" at bounding box center [482, 68] width 13 height 12
click at [137, 108] on div "Chats abiertos" at bounding box center [244, 96] width 360 height 29
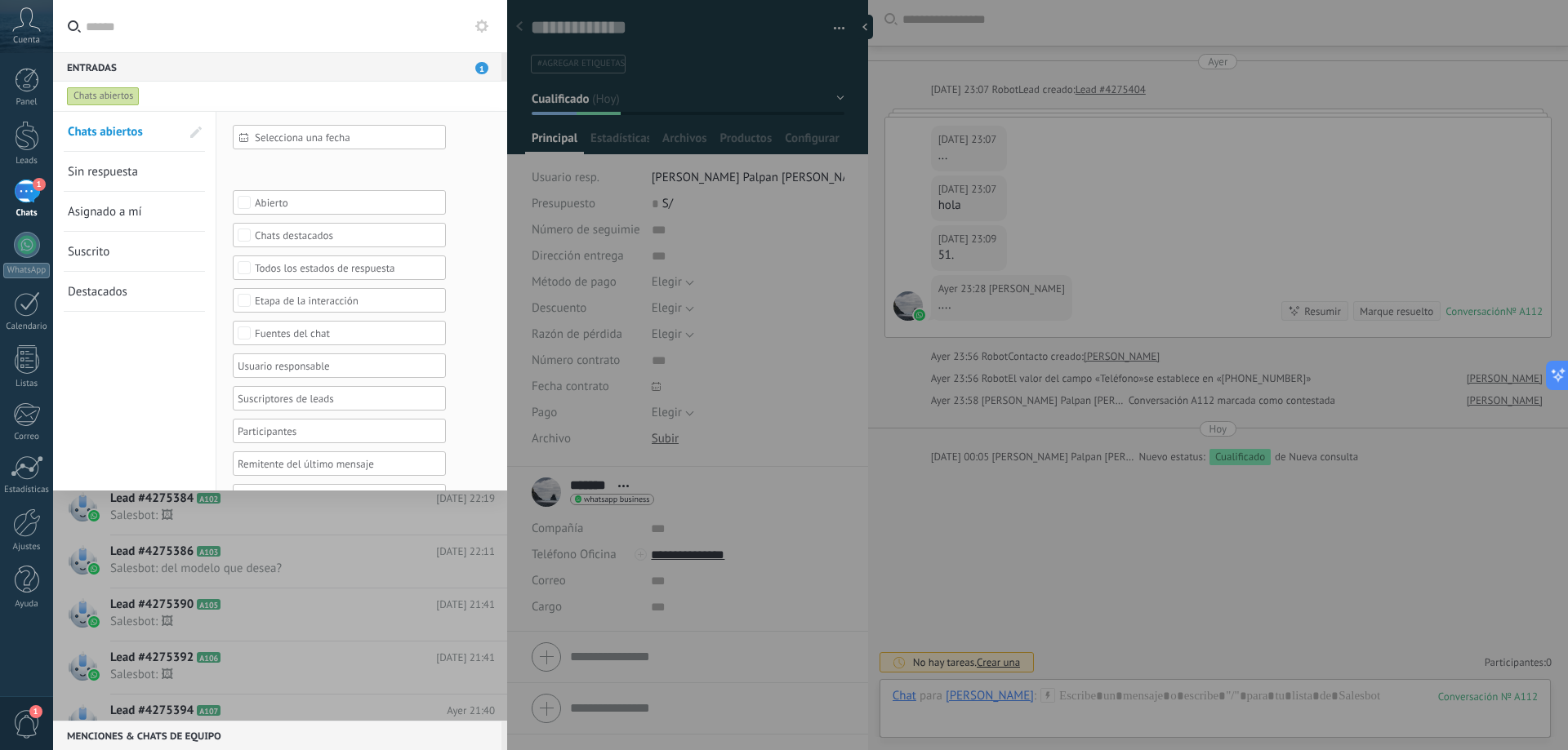
click at [225, 603] on div at bounding box center [279, 416] width 454 height 610
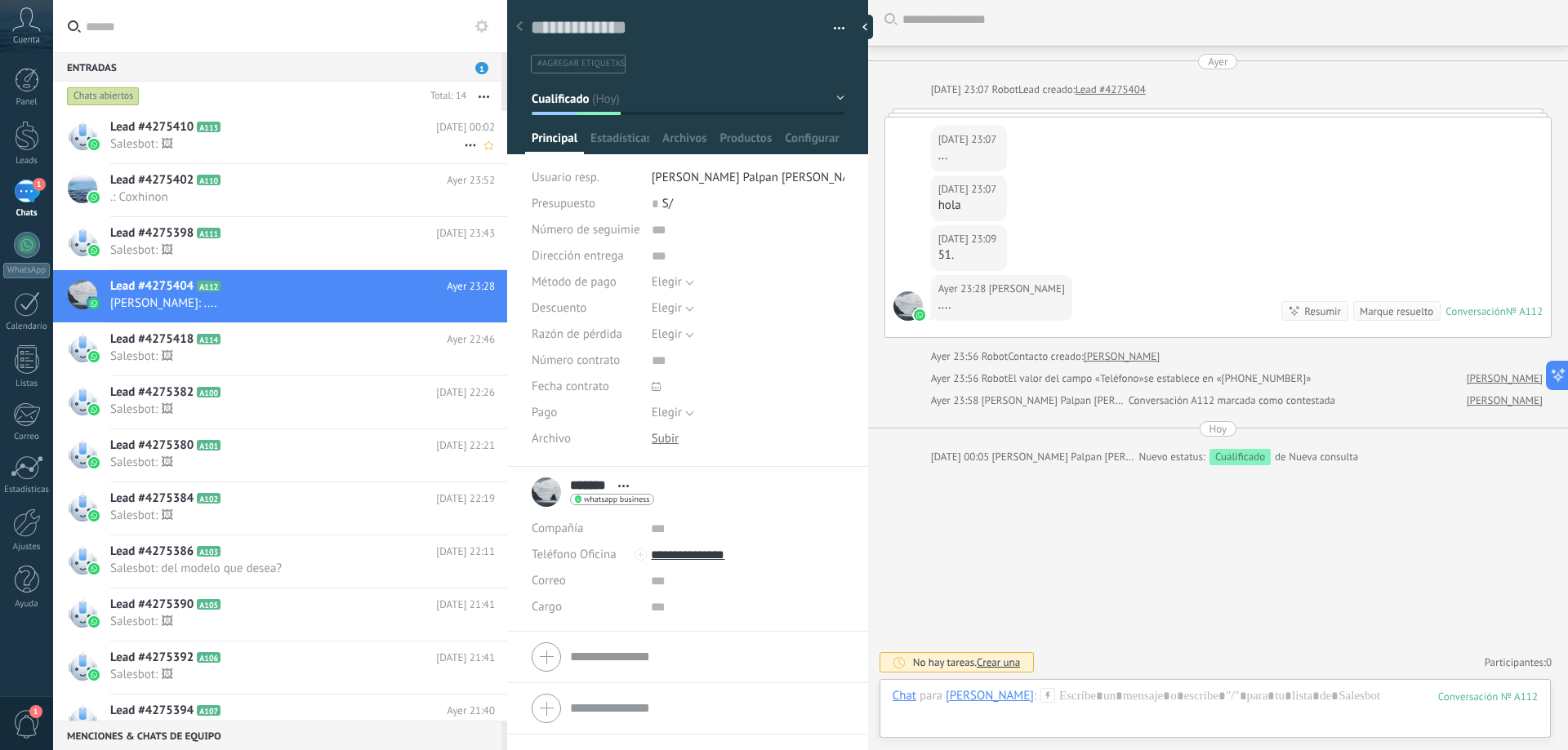
click at [242, 147] on span "Salesbot: 🖼" at bounding box center [287, 144] width 354 height 15
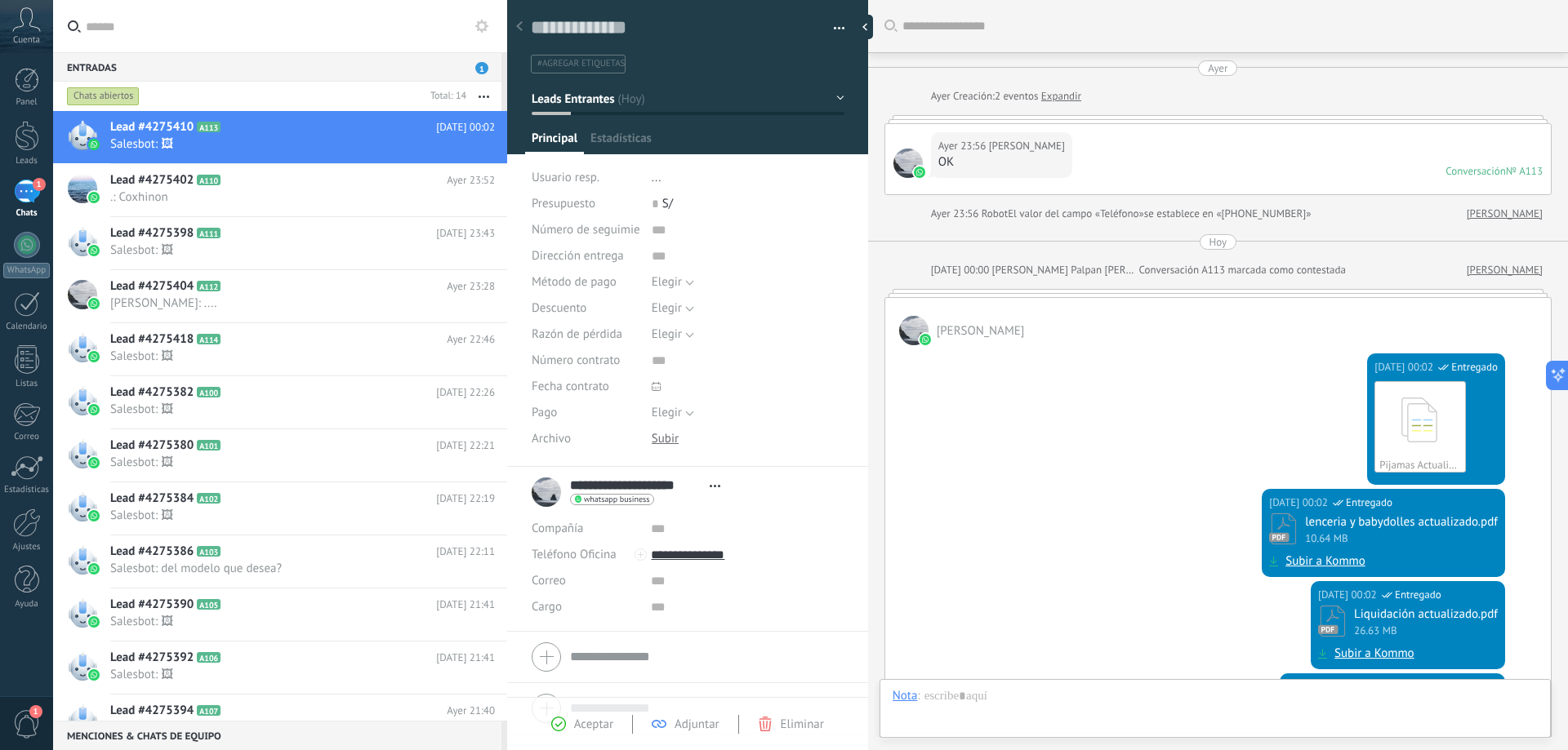
scroll to position [343, 0]
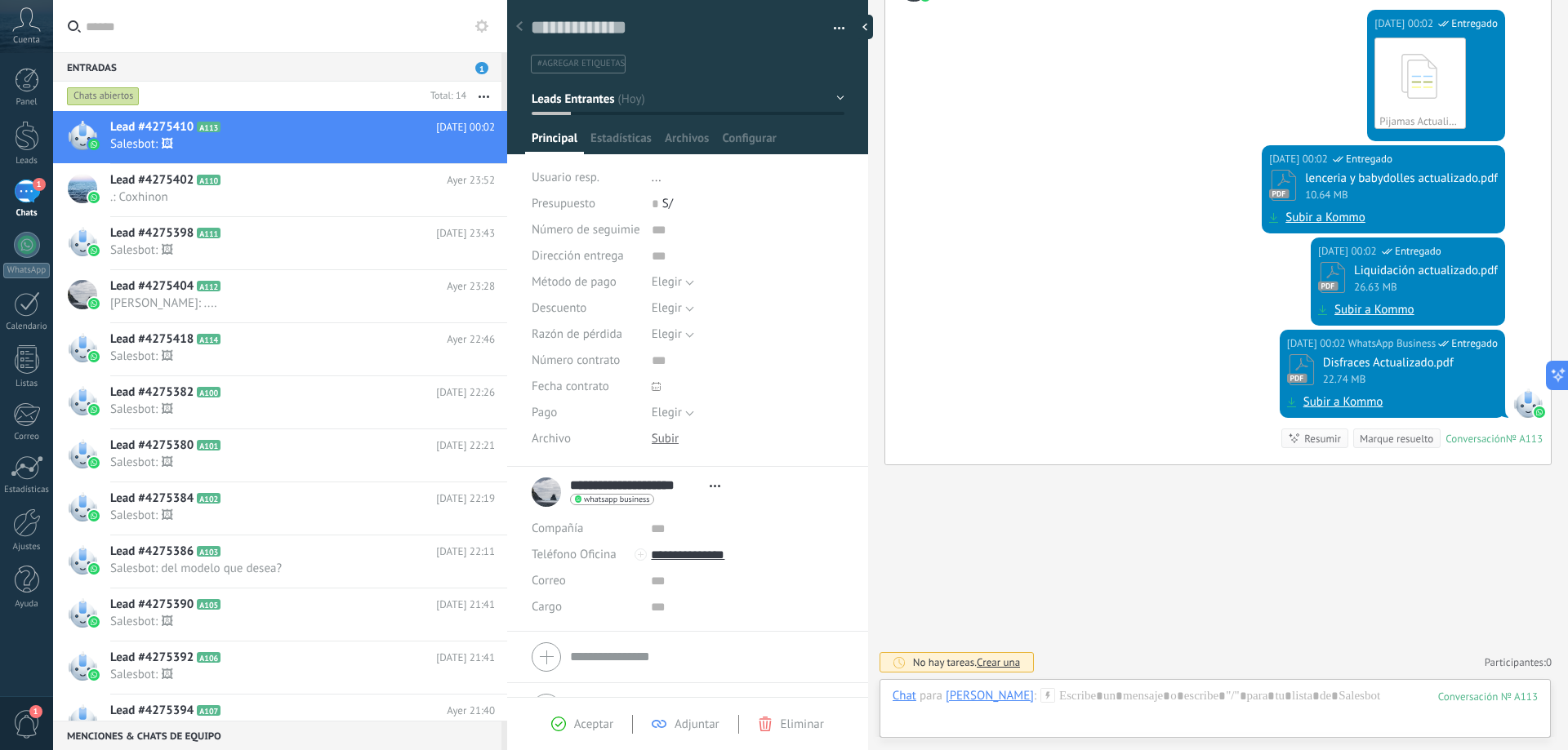
click at [485, 98] on button "button" at bounding box center [483, 96] width 35 height 29
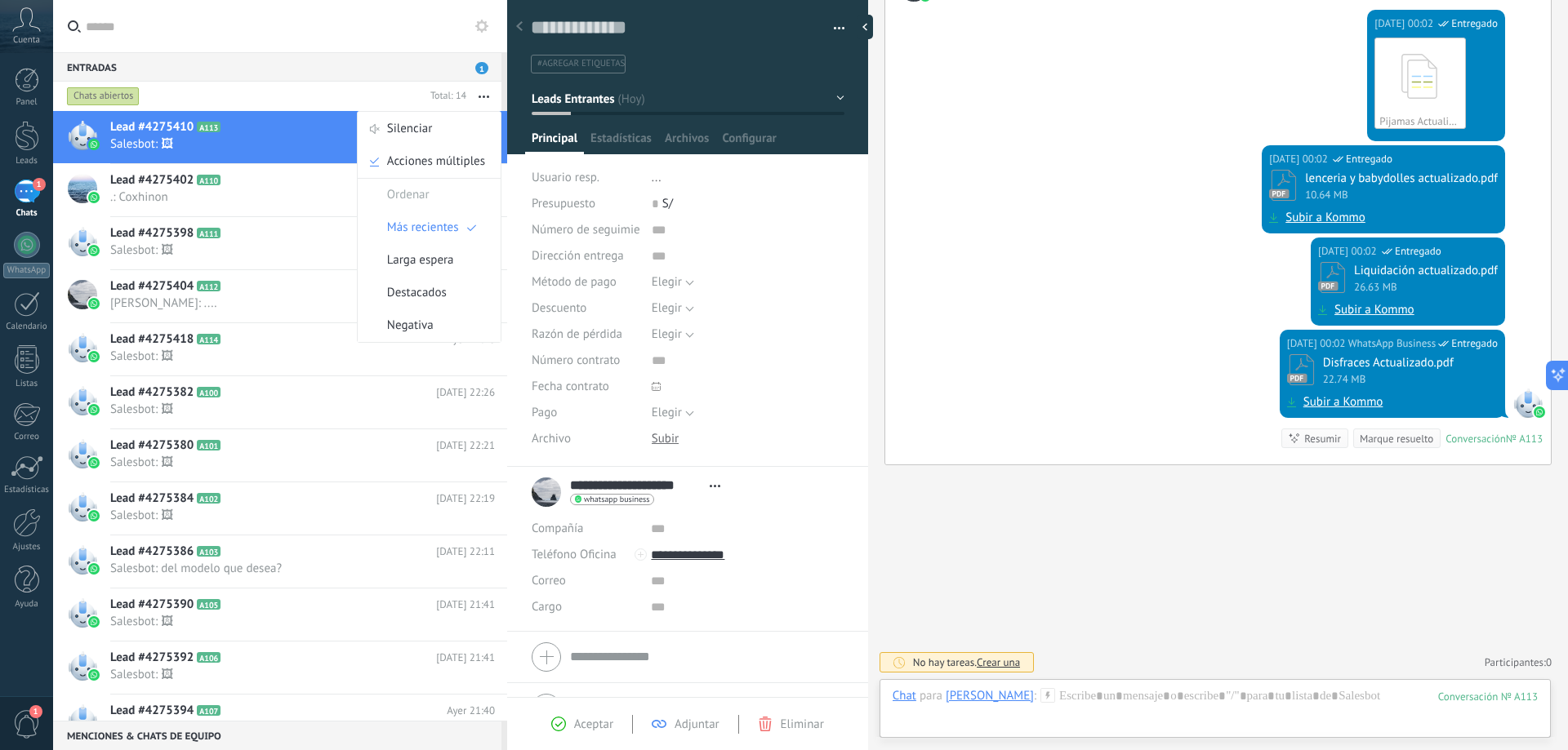
click at [211, 200] on span ".: Coxhinon" at bounding box center [287, 197] width 354 height 15
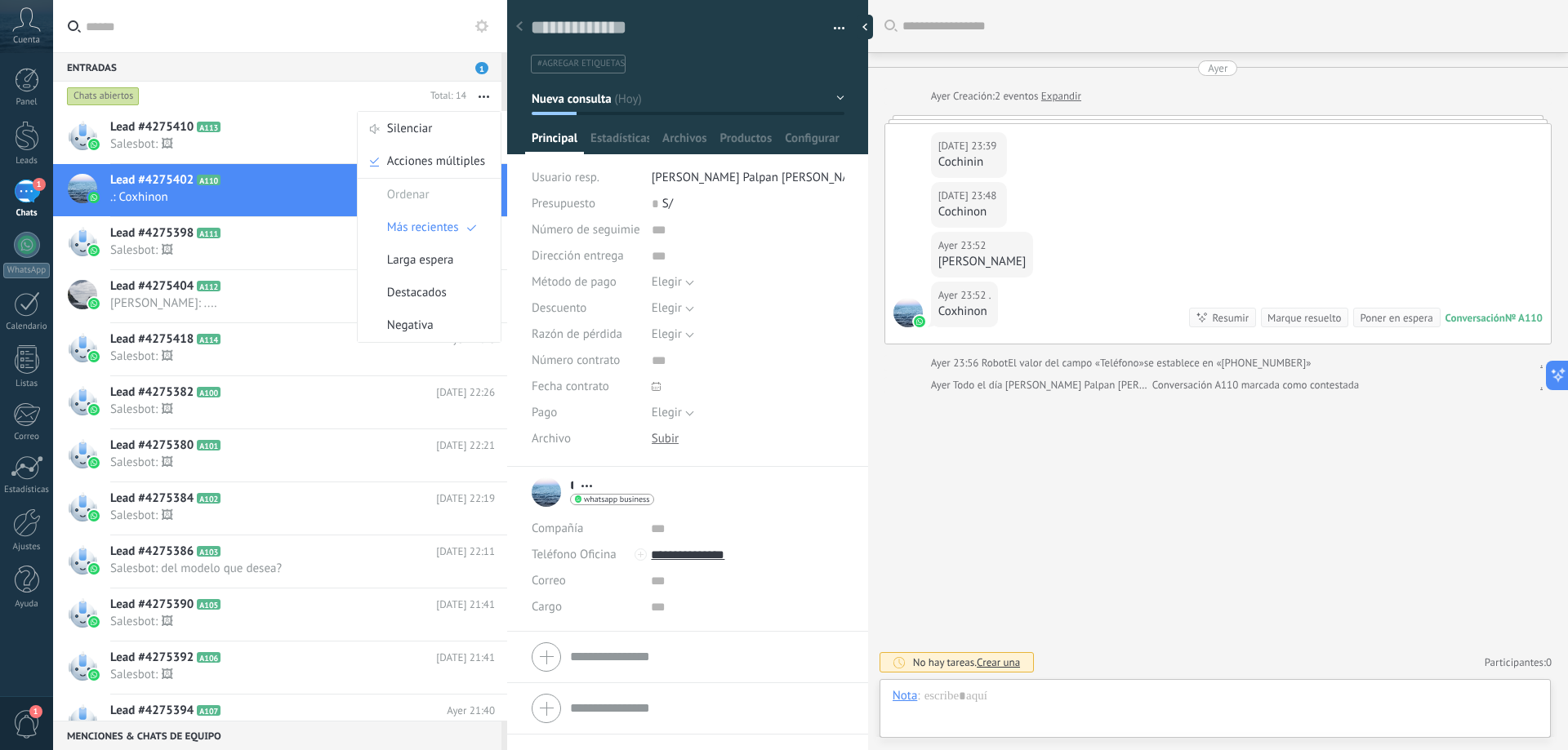
click at [246, 230] on h2 "Lead #4275398 A111" at bounding box center [273, 233] width 325 height 16
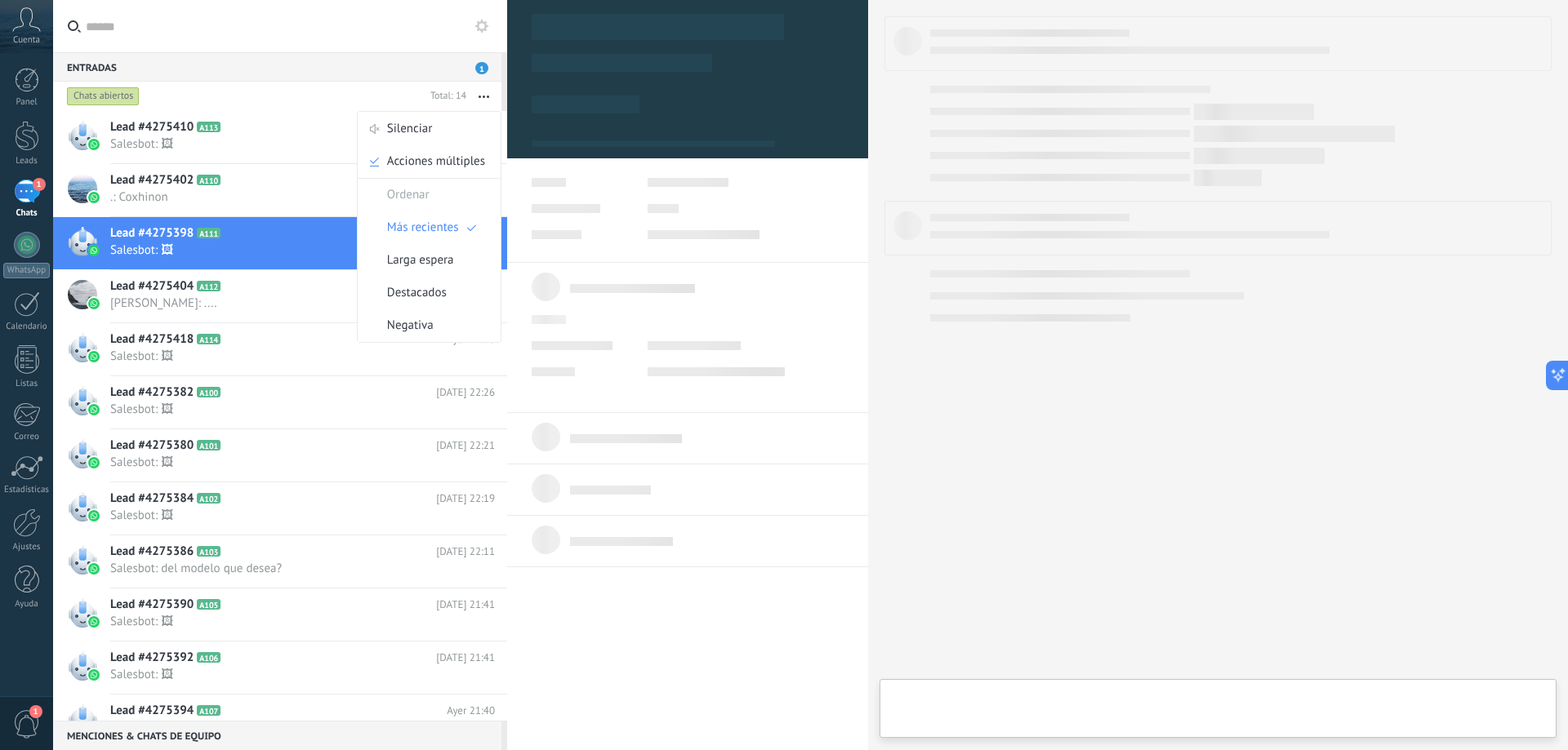
type textarea "**********"
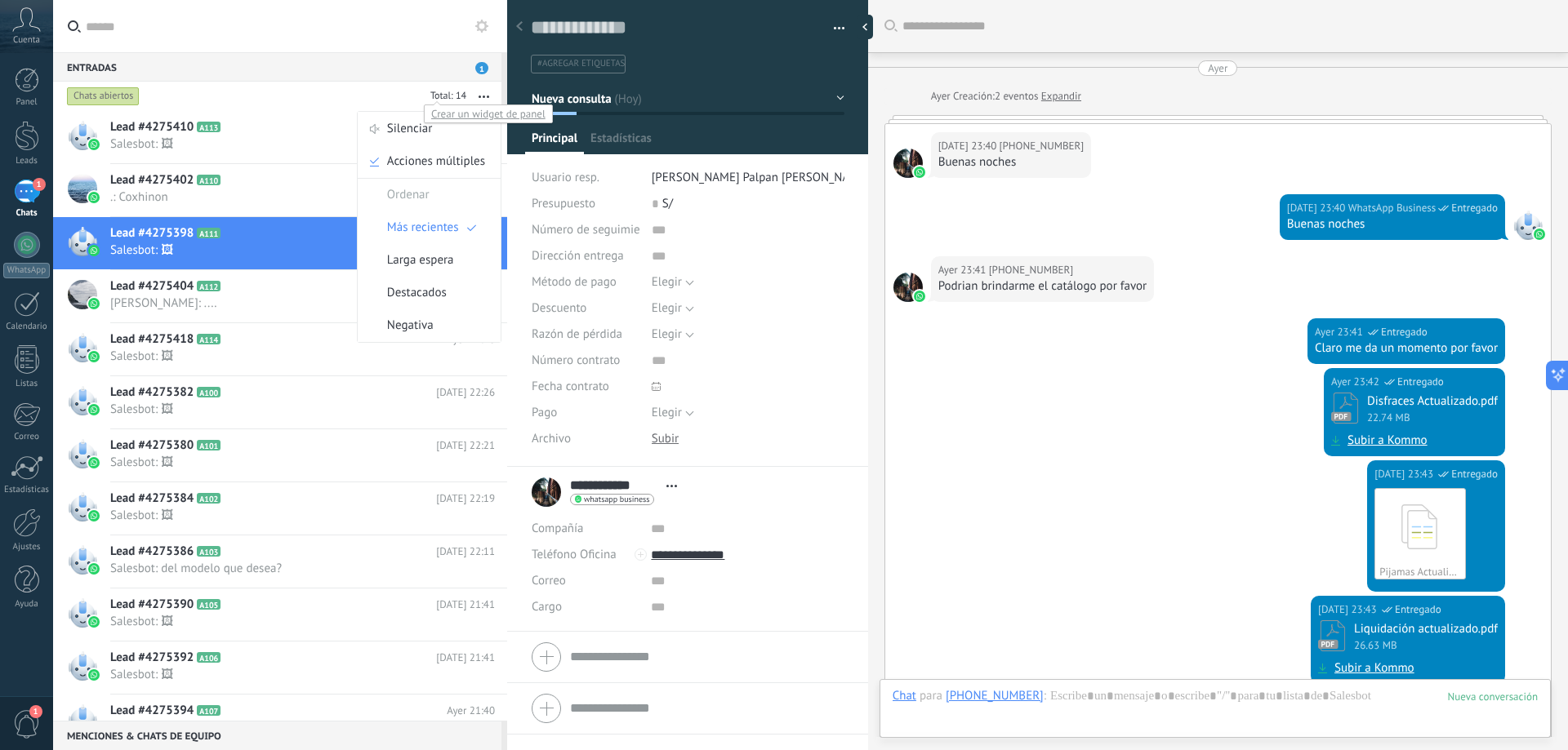
scroll to position [386, 0]
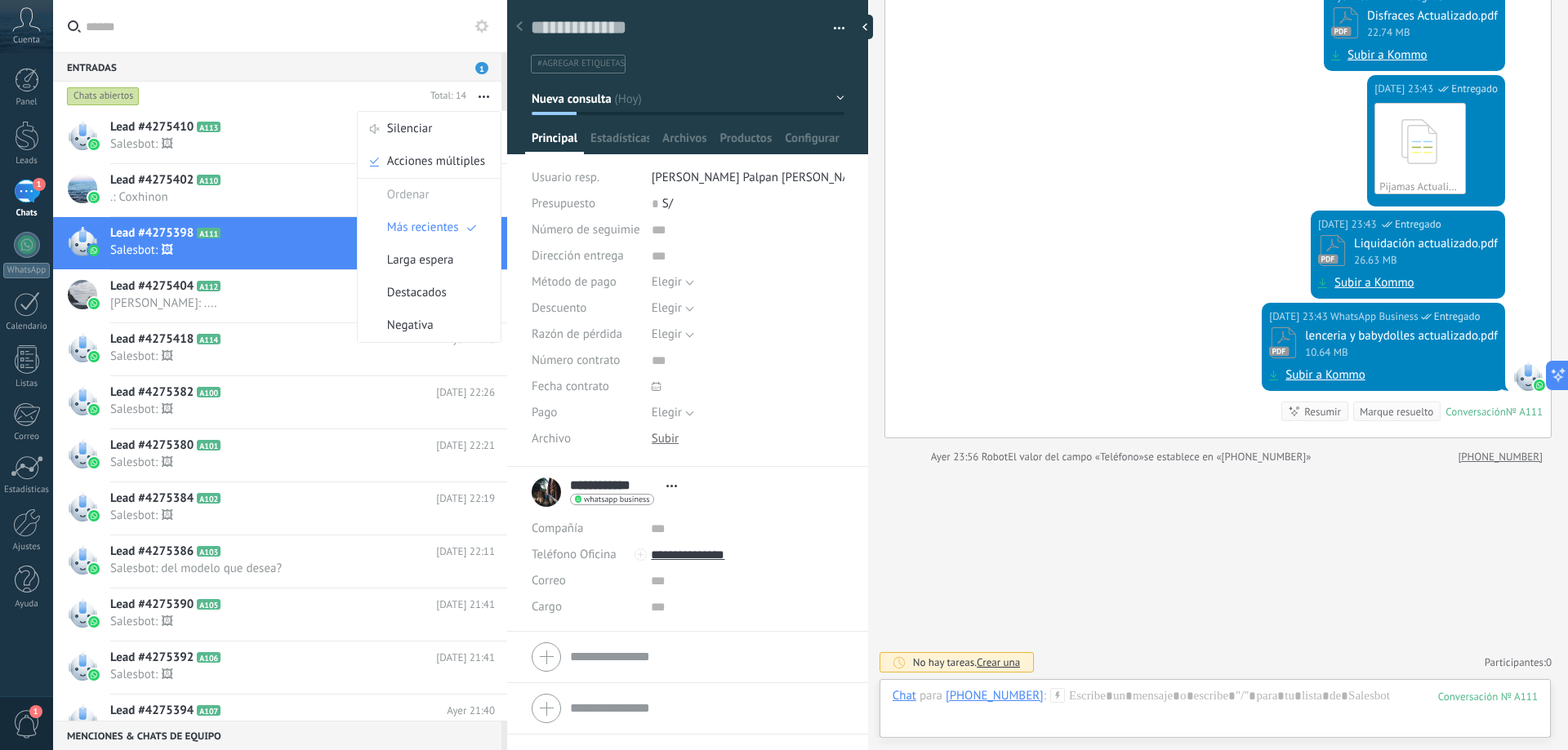
click at [481, 95] on icon "button" at bounding box center [483, 96] width 10 height 3
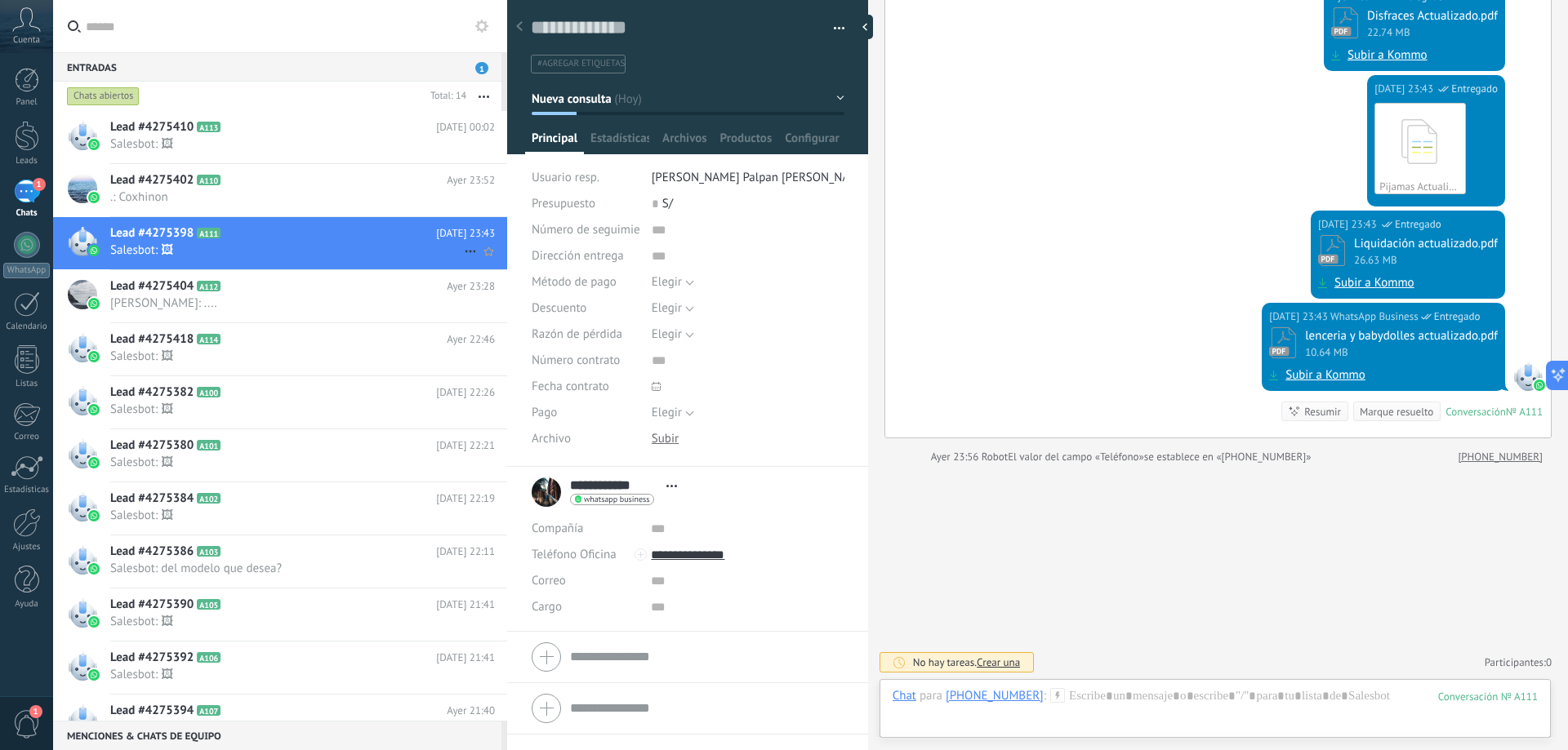
click at [462, 246] on icon at bounding box center [470, 251] width 20 height 20
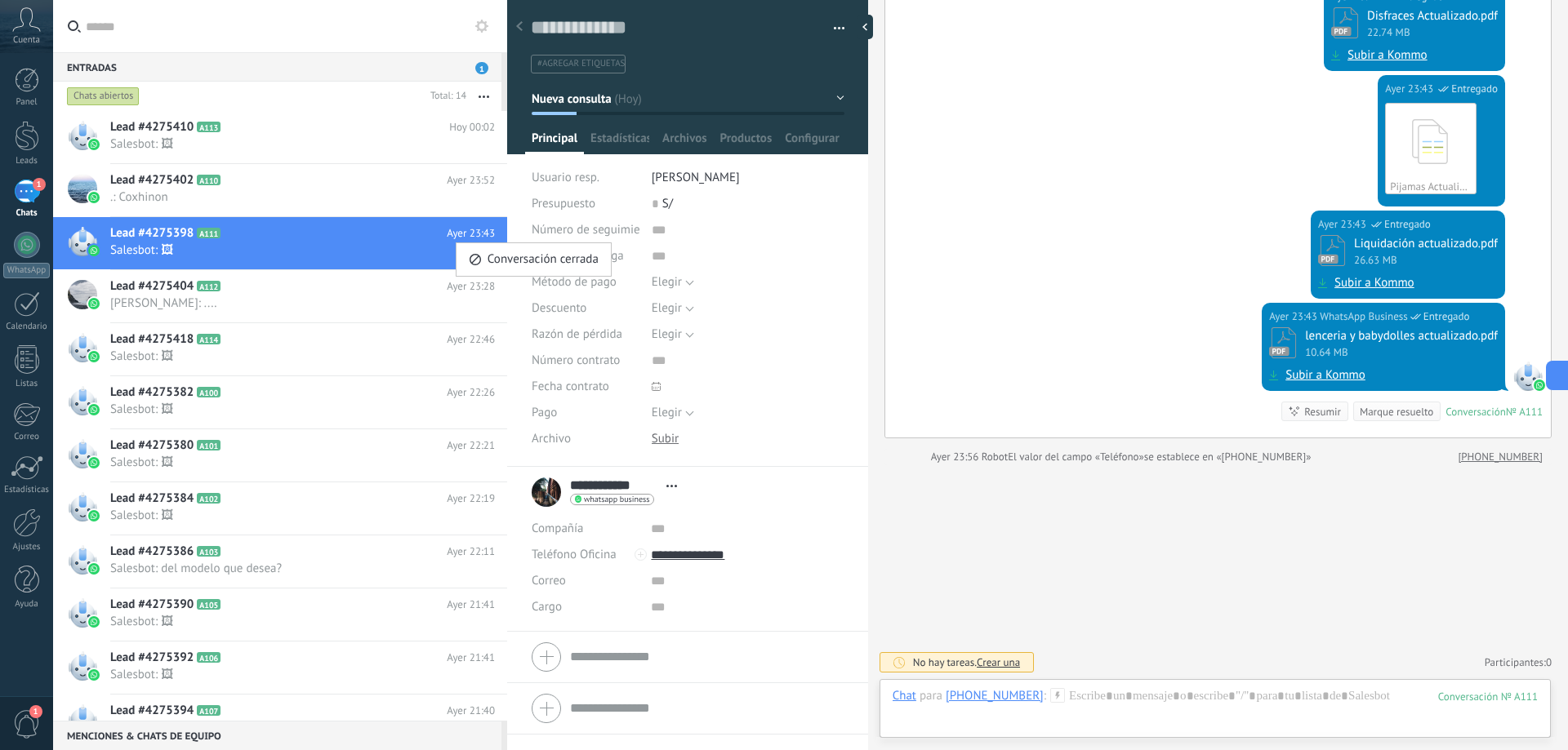
click at [15, 713] on span "1" at bounding box center [26, 725] width 27 height 28
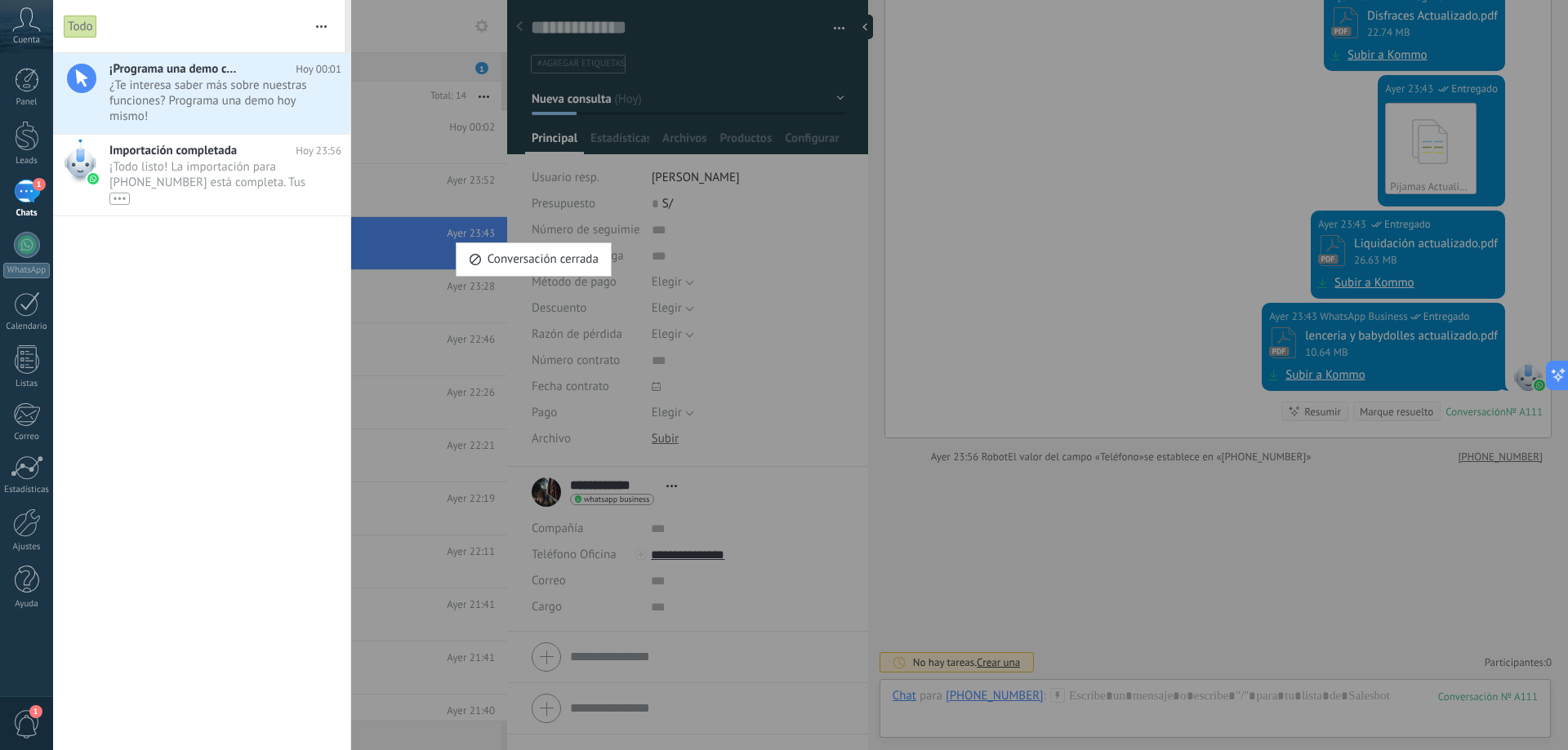
click at [221, 94] on div at bounding box center [784, 375] width 1568 height 750
click at [238, 138] on div "Importación completada Hoy 23:56 ¡Todo listo! La importación para +51 973 087 9…" at bounding box center [229, 175] width 241 height 81
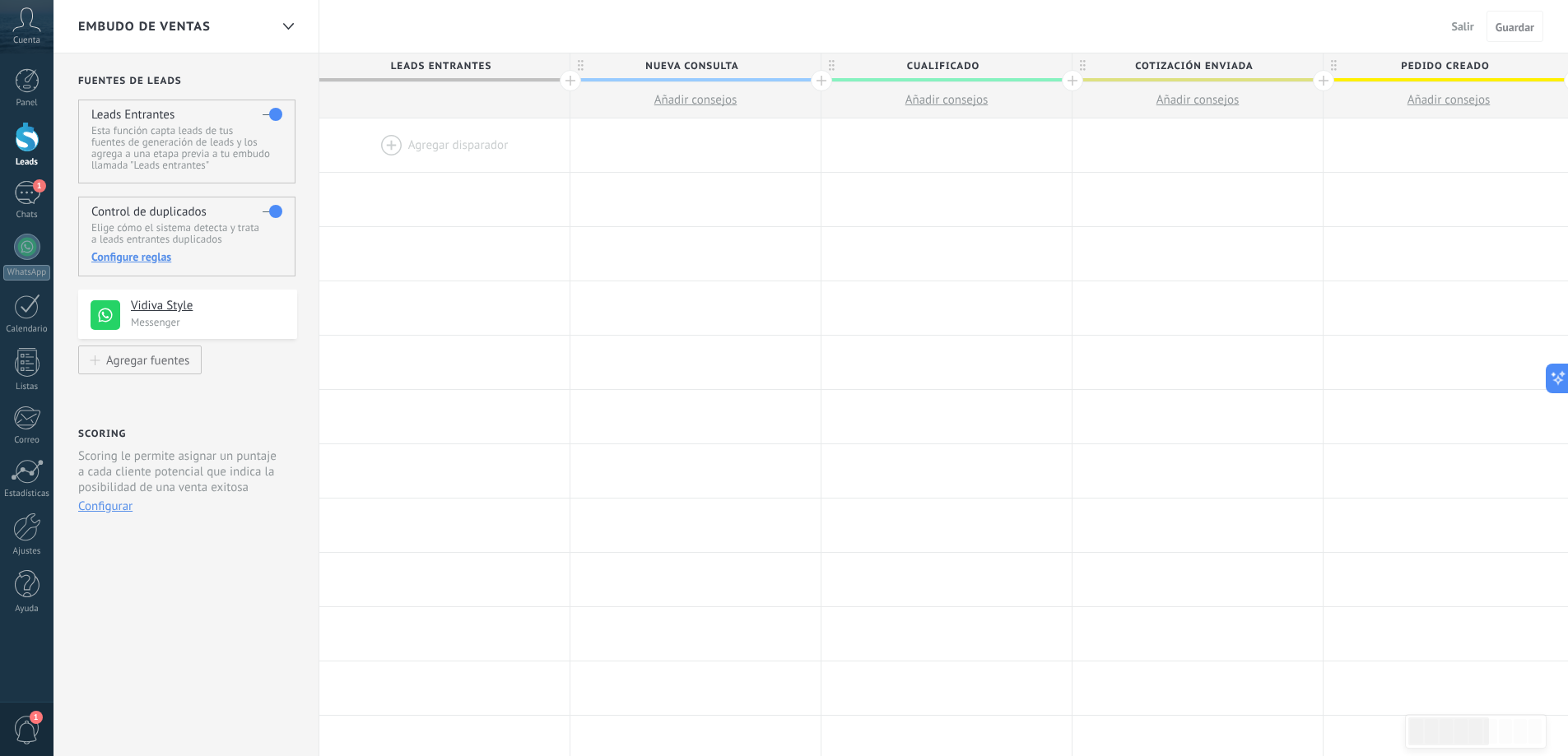
click at [440, 73] on span "Leads Entrantes" at bounding box center [440, 66] width 242 height 26
click at [439, 65] on span "Leads Entrantes" at bounding box center [440, 66] width 242 height 26
click at [683, 73] on span "Nueva consulta" at bounding box center [691, 66] width 242 height 26
click at [189, 299] on h4 "Vidiva Style" at bounding box center [201, 305] width 139 height 16
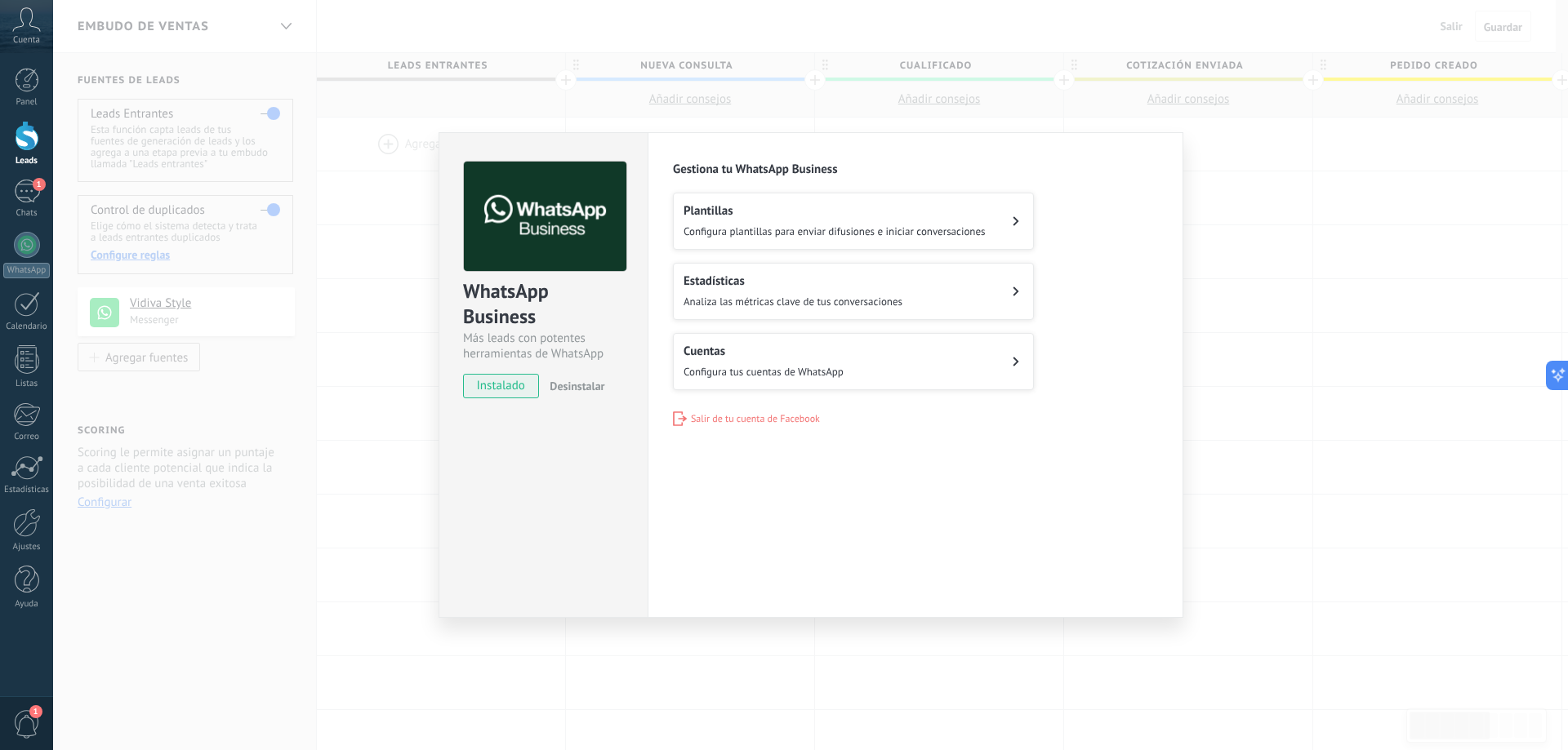
click at [991, 357] on button "Cuentas Configura tus cuentas de WhatsApp" at bounding box center [853, 361] width 361 height 58
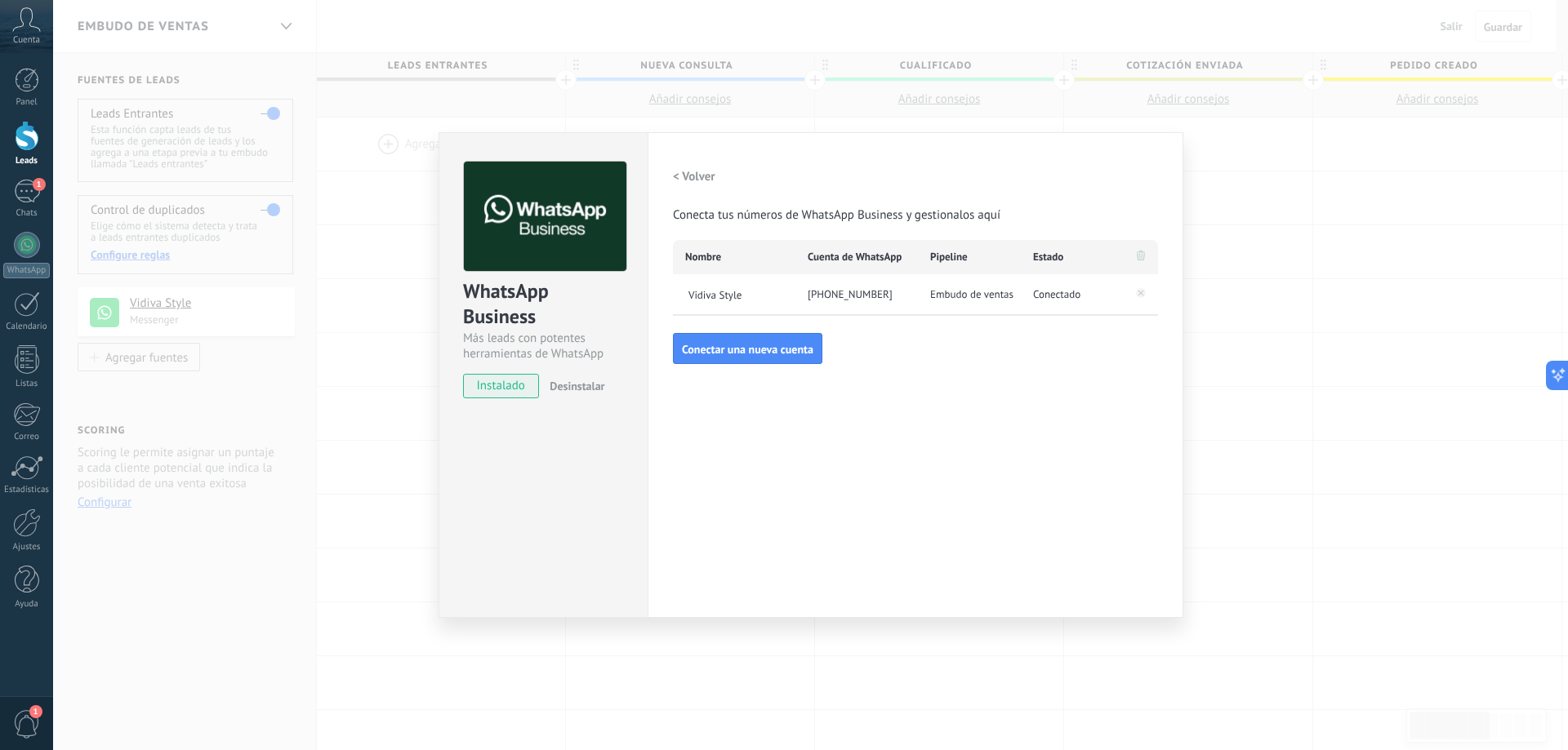
click at [684, 180] on h2 "< Volver" at bounding box center [693, 176] width 42 height 15
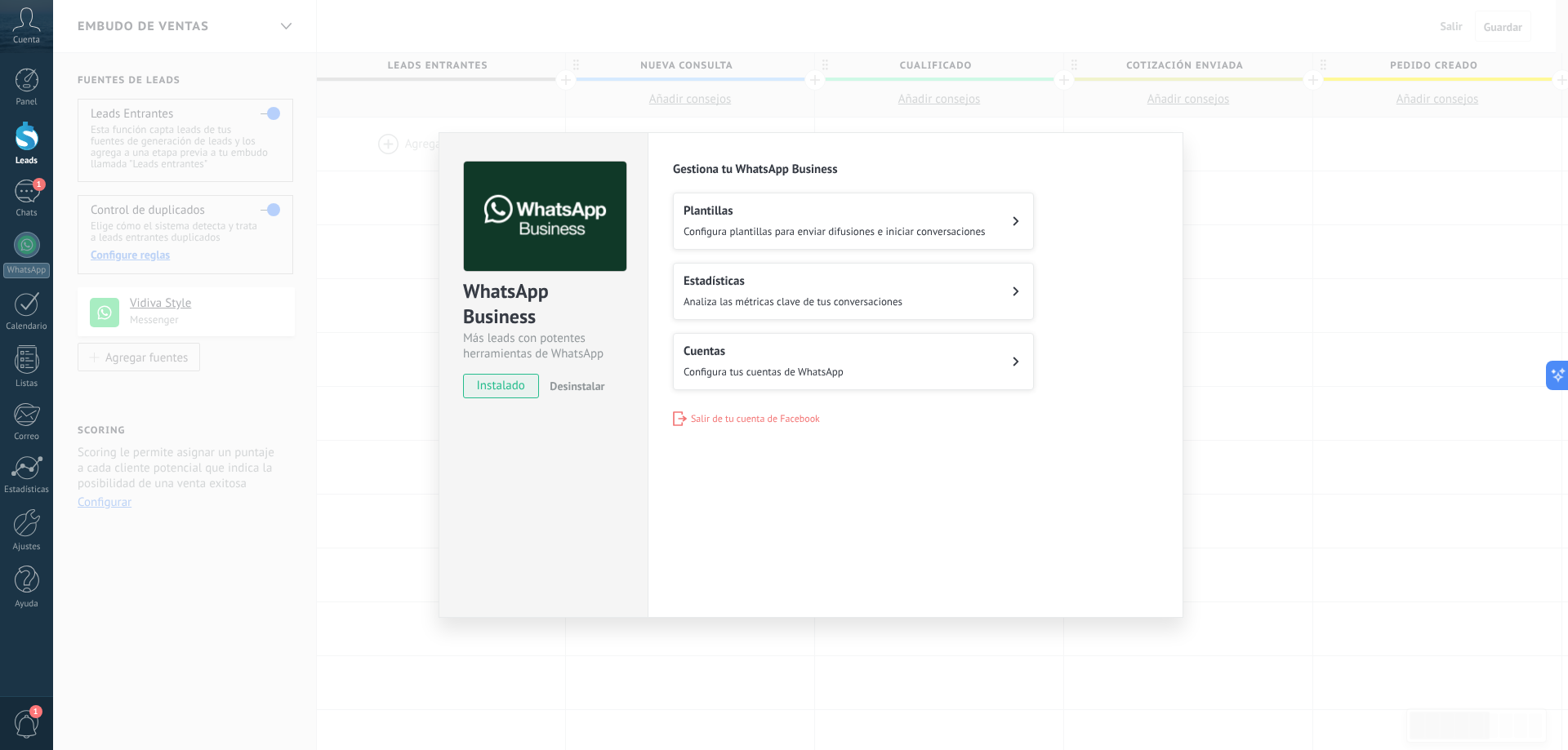
click at [800, 308] on button "Estadísticas Analiza las métricas clave de tus conversaciones" at bounding box center [853, 292] width 361 height 58
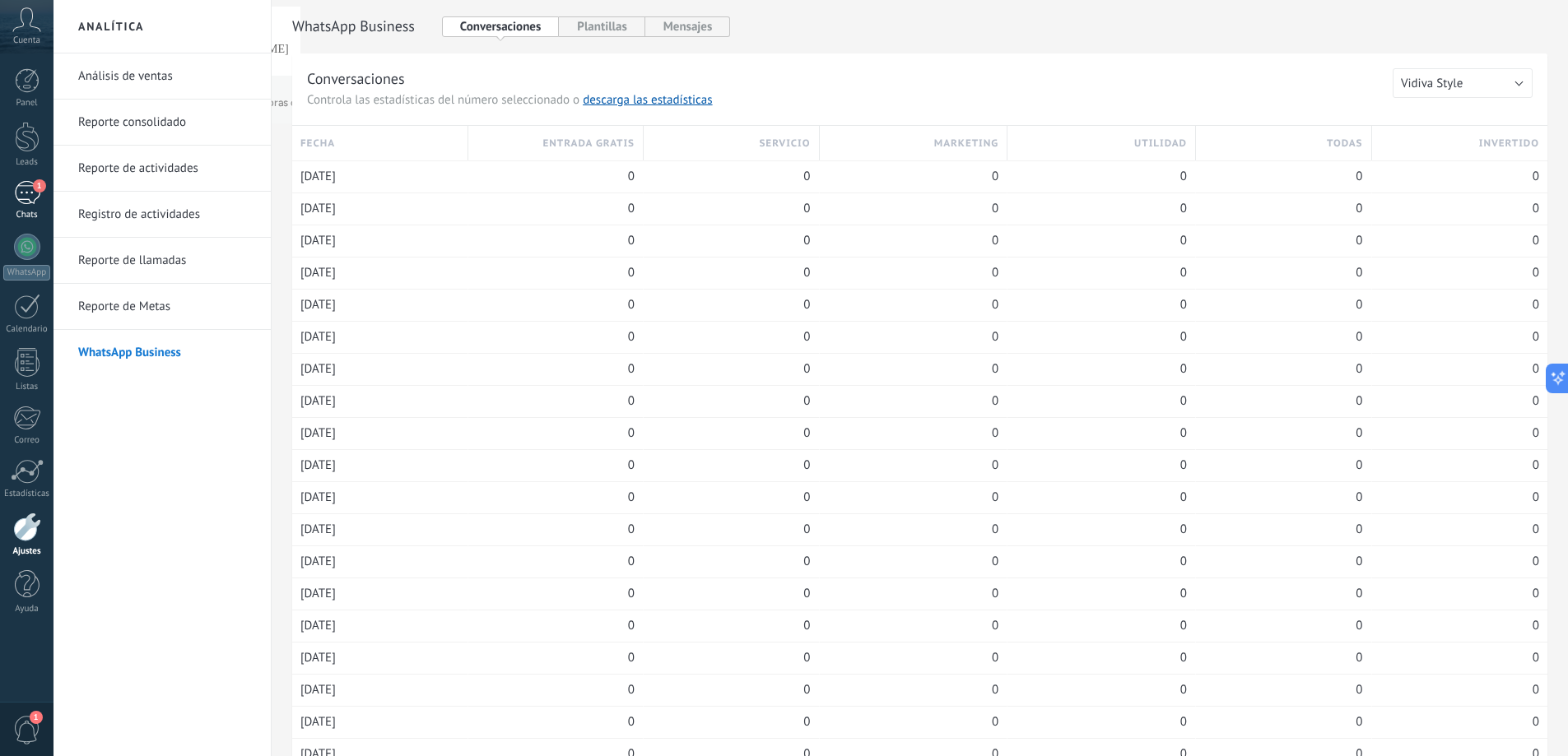
click at [26, 197] on div "1" at bounding box center [28, 192] width 27 height 24
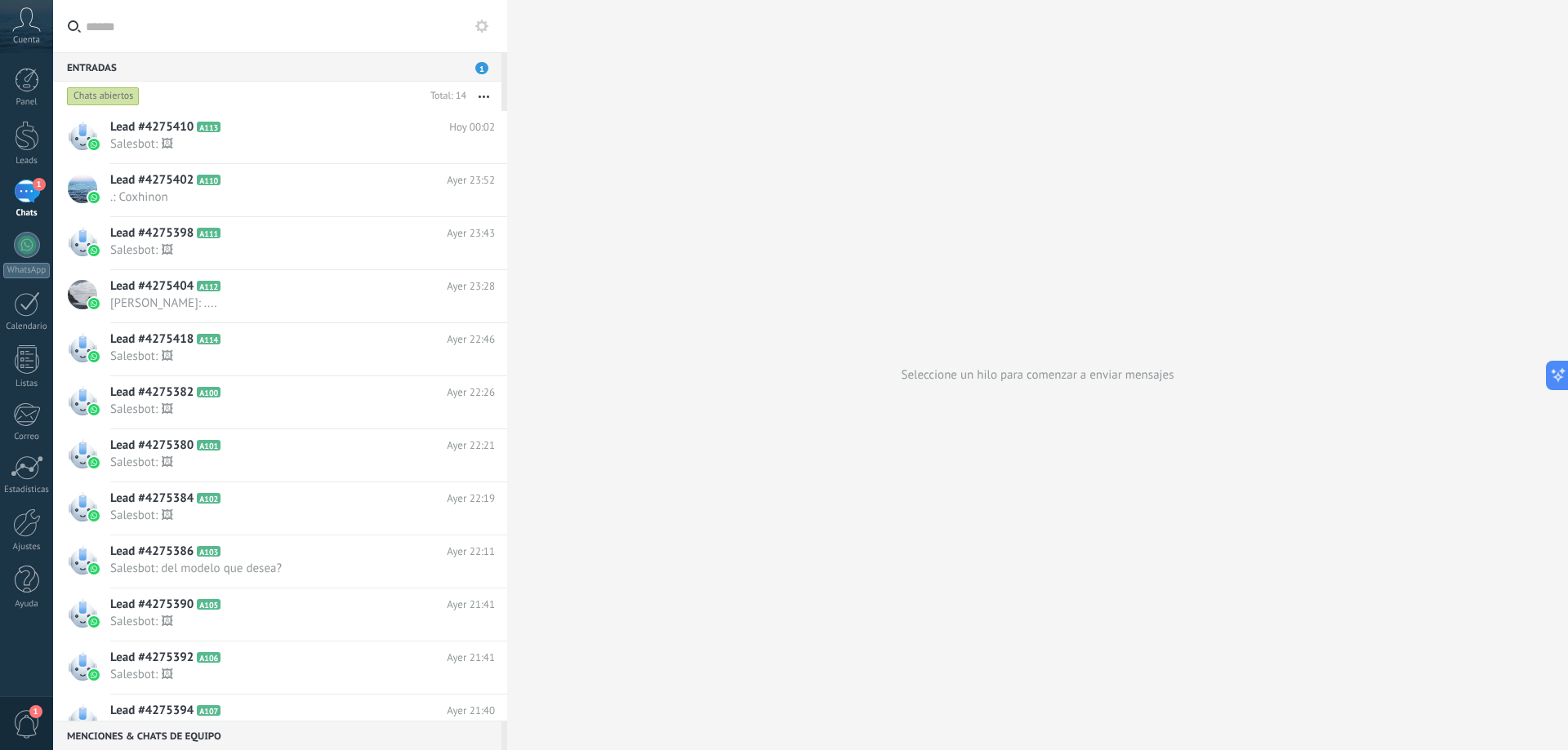
click at [483, 70] on span "1" at bounding box center [482, 68] width 13 height 12
click at [481, 36] on input "text" at bounding box center [290, 25] width 409 height 52
click at [481, 27] on icon at bounding box center [482, 26] width 13 height 13
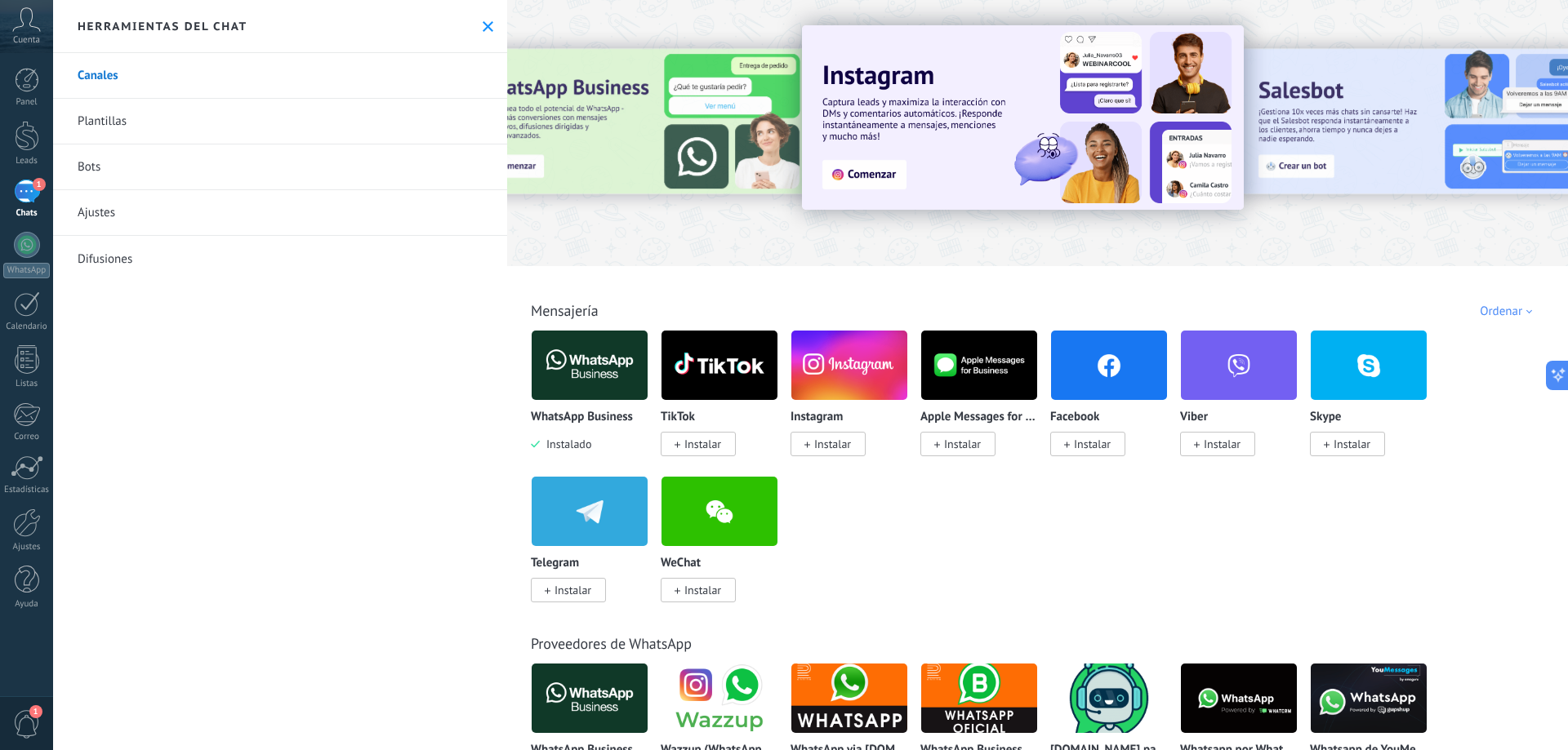
click at [483, 27] on use at bounding box center [488, 26] width 10 height 10
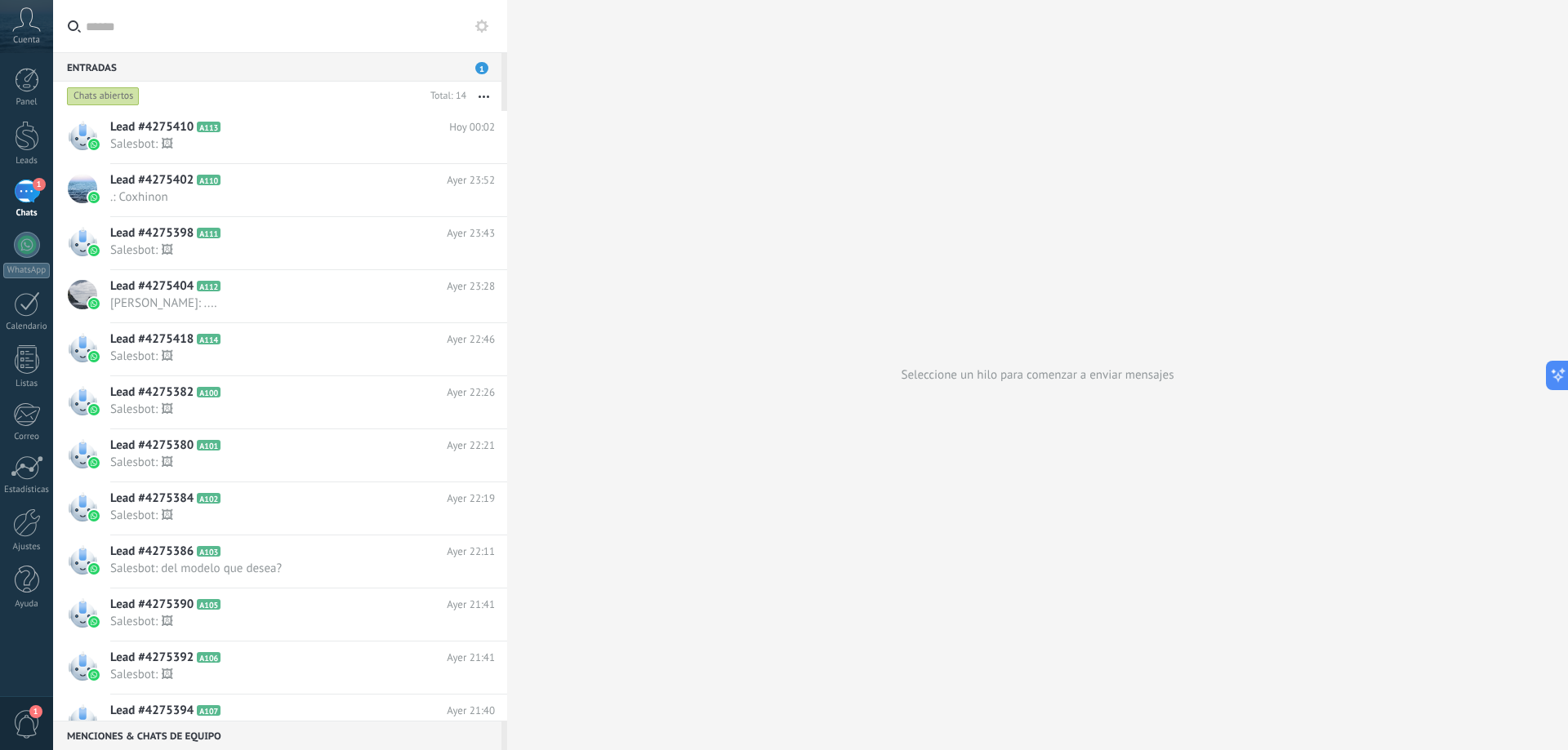
scroll to position [134, 0]
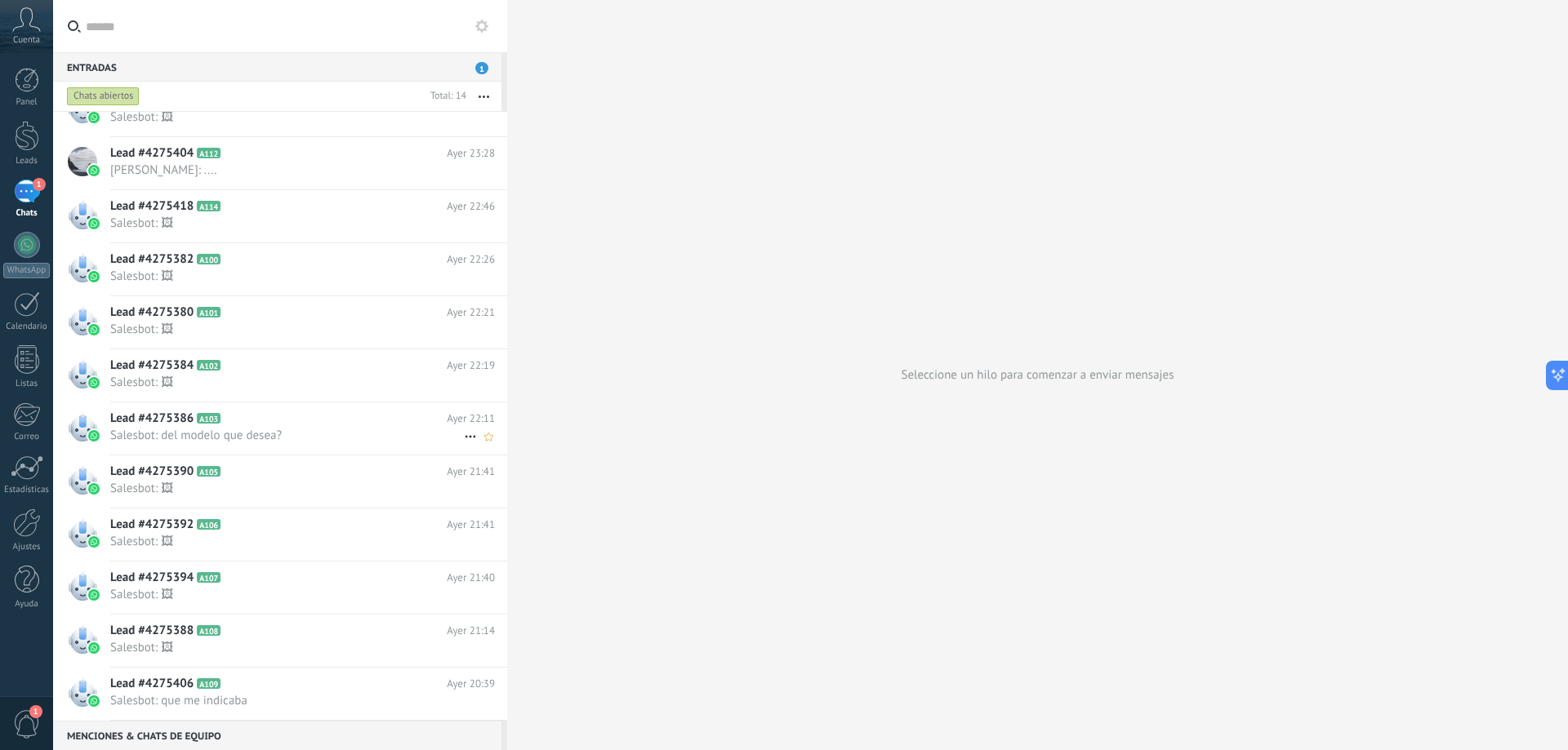
click at [288, 441] on span "Salesbot: del modelo que desea?" at bounding box center [287, 436] width 354 height 15
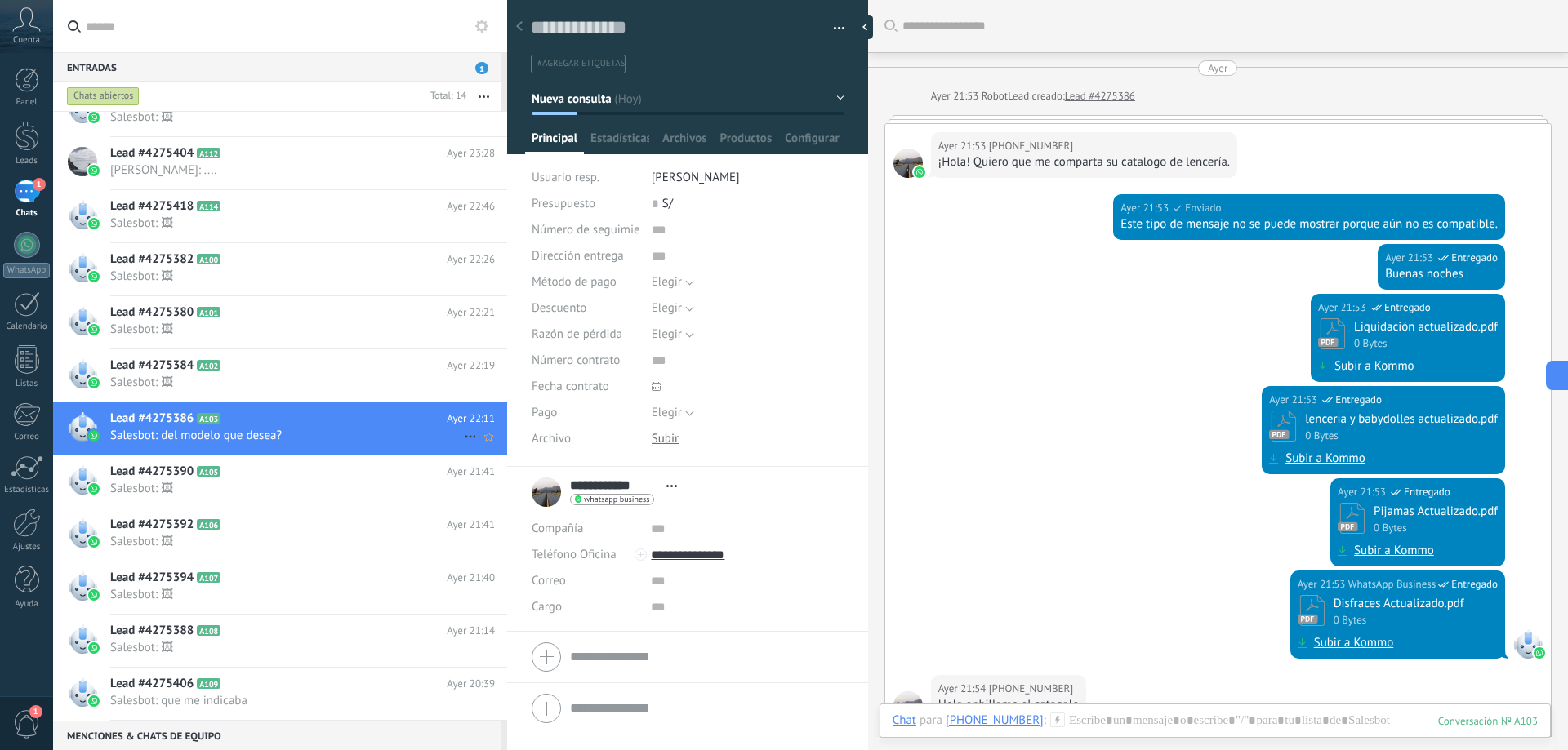
click at [460, 434] on icon at bounding box center [470, 437] width 20 height 20
click at [377, 432] on div at bounding box center [784, 375] width 1568 height 750
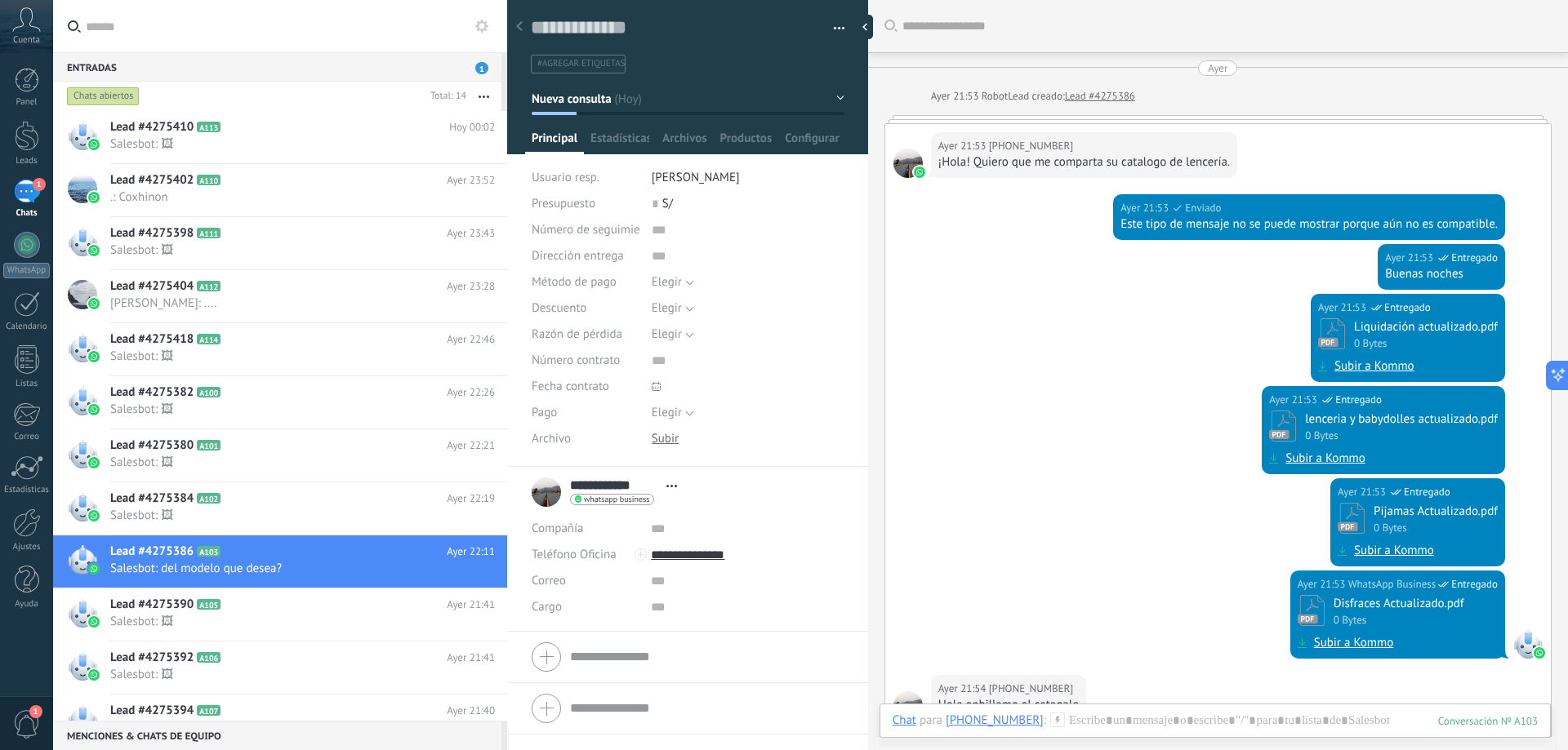
click at [610, 113] on div at bounding box center [599, 113] width 45 height 3
click at [673, 84] on button "Nueva consulta" at bounding box center [687, 98] width 312 height 29
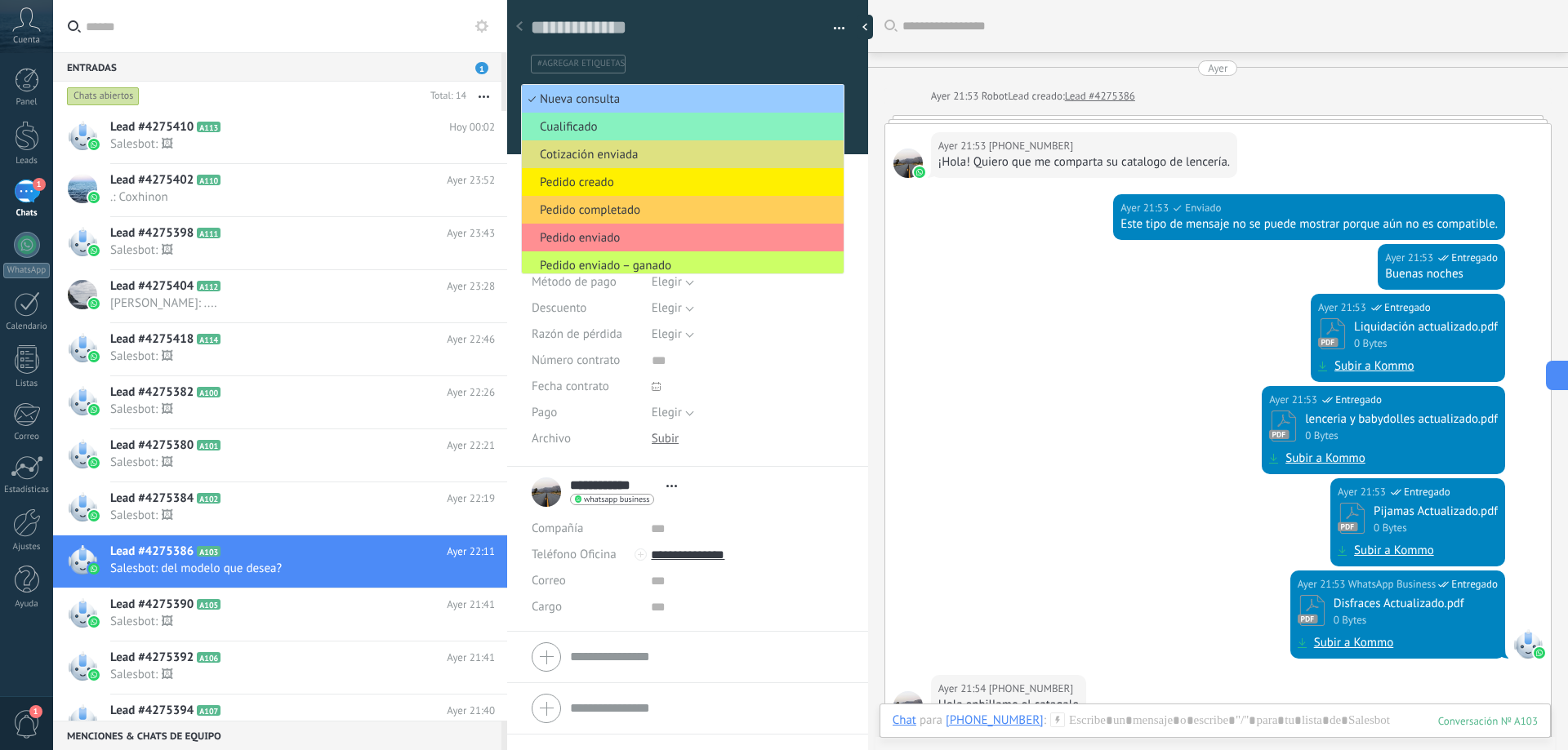
click at [829, 414] on div "Elegir Completo Déposito Elegir" at bounding box center [748, 413] width 192 height 26
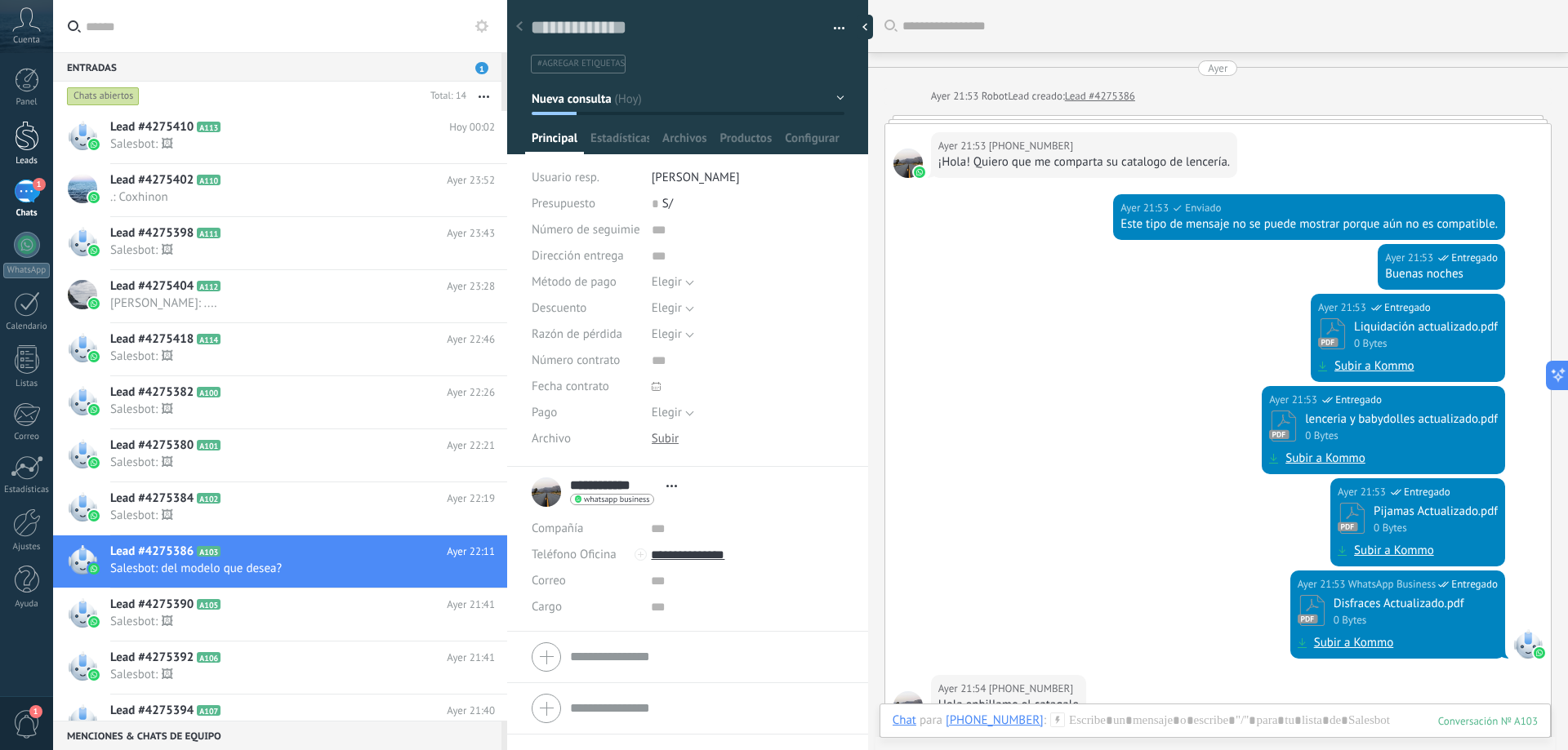
click at [22, 125] on div at bounding box center [27, 136] width 25 height 30
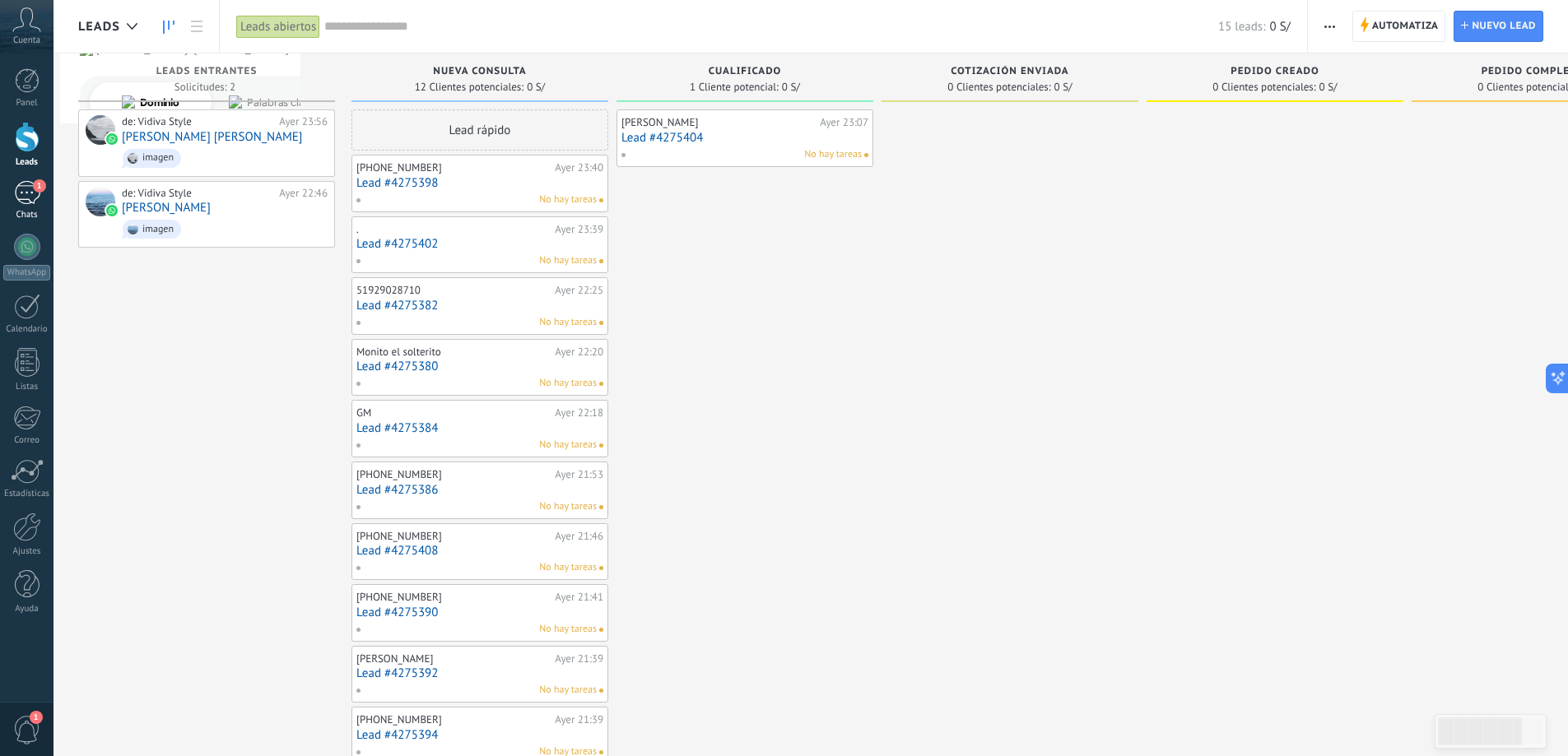
click at [18, 189] on div "1" at bounding box center [28, 192] width 27 height 24
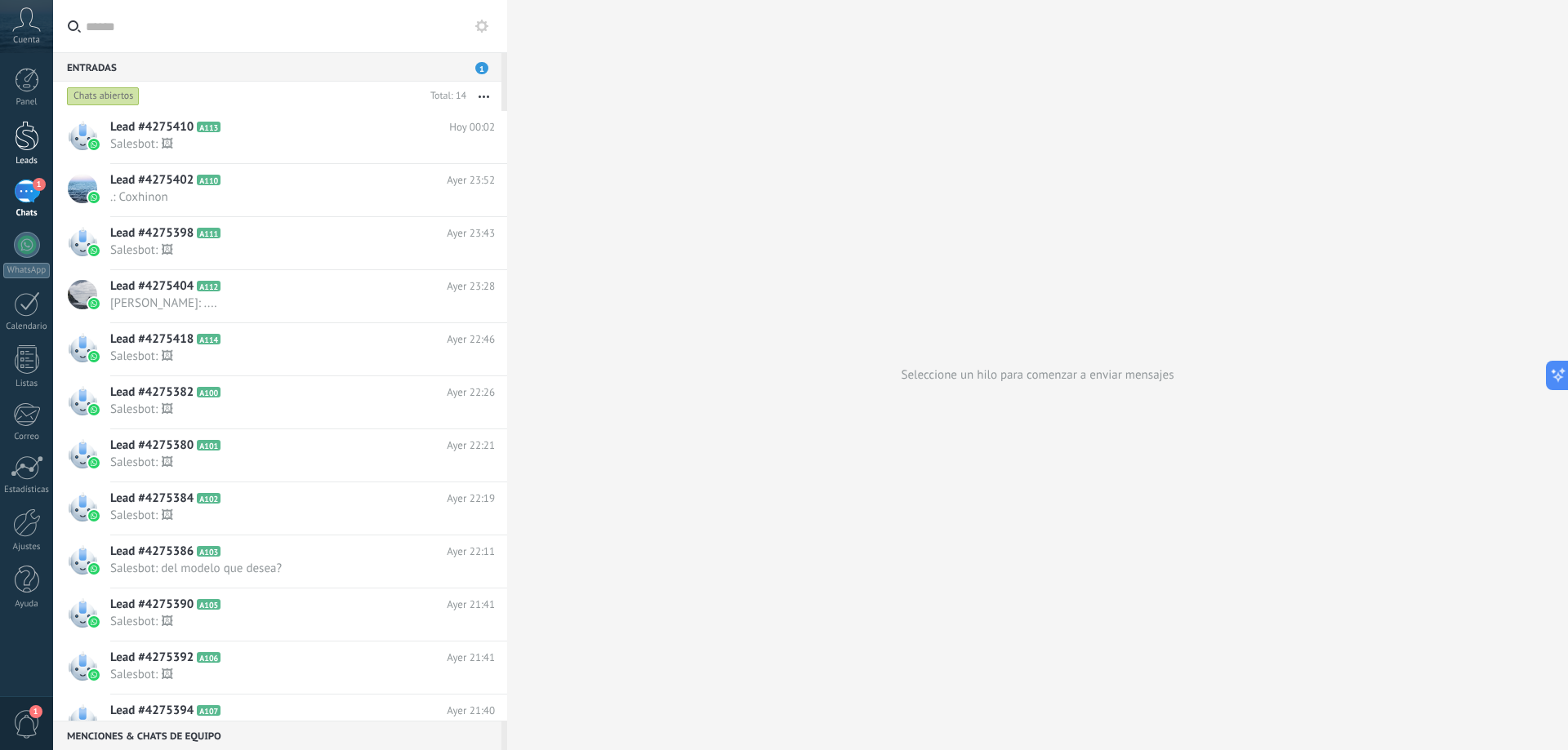
click at [25, 141] on div at bounding box center [27, 136] width 25 height 30
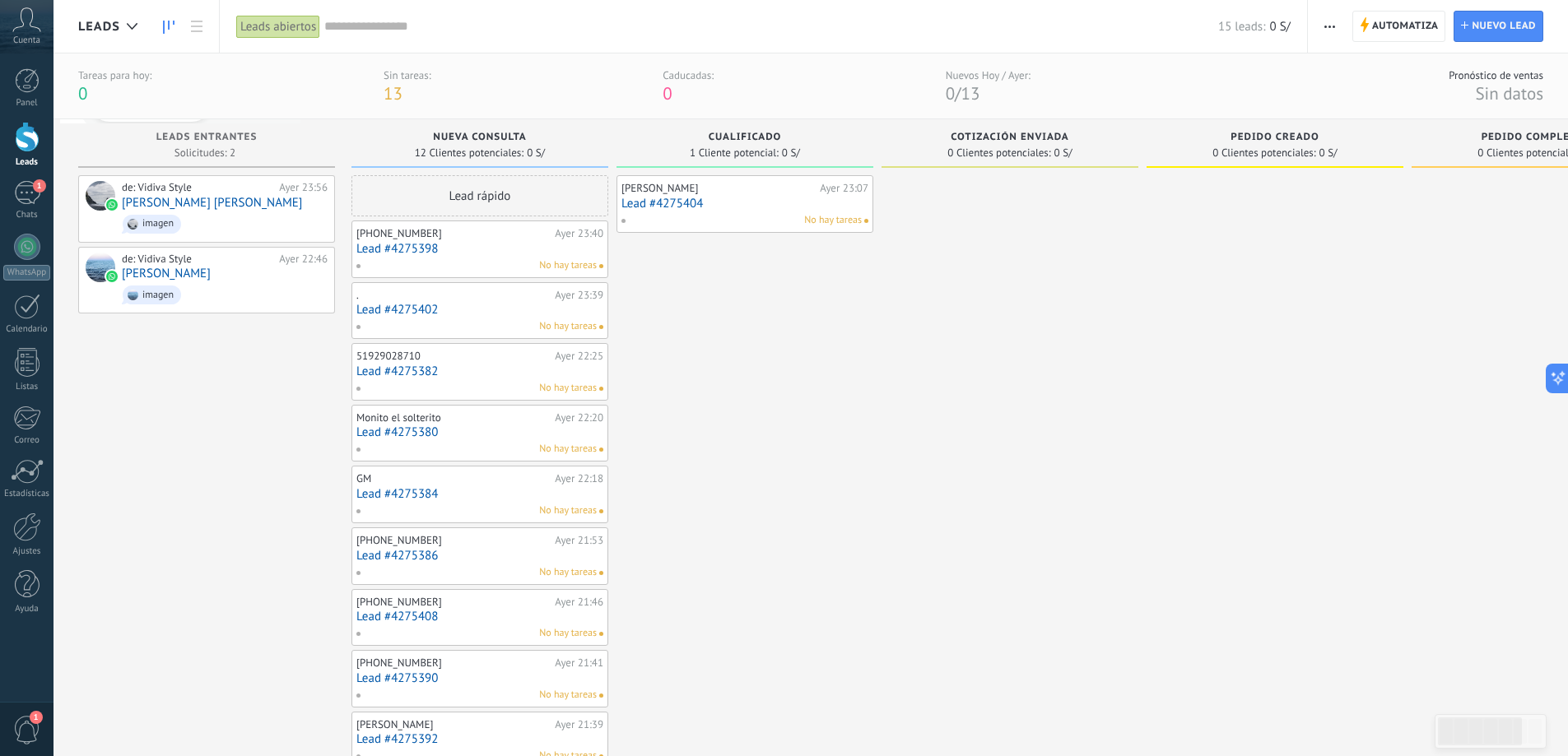
click at [510, 248] on link "Lead #4275398" at bounding box center [480, 248] width 247 height 14
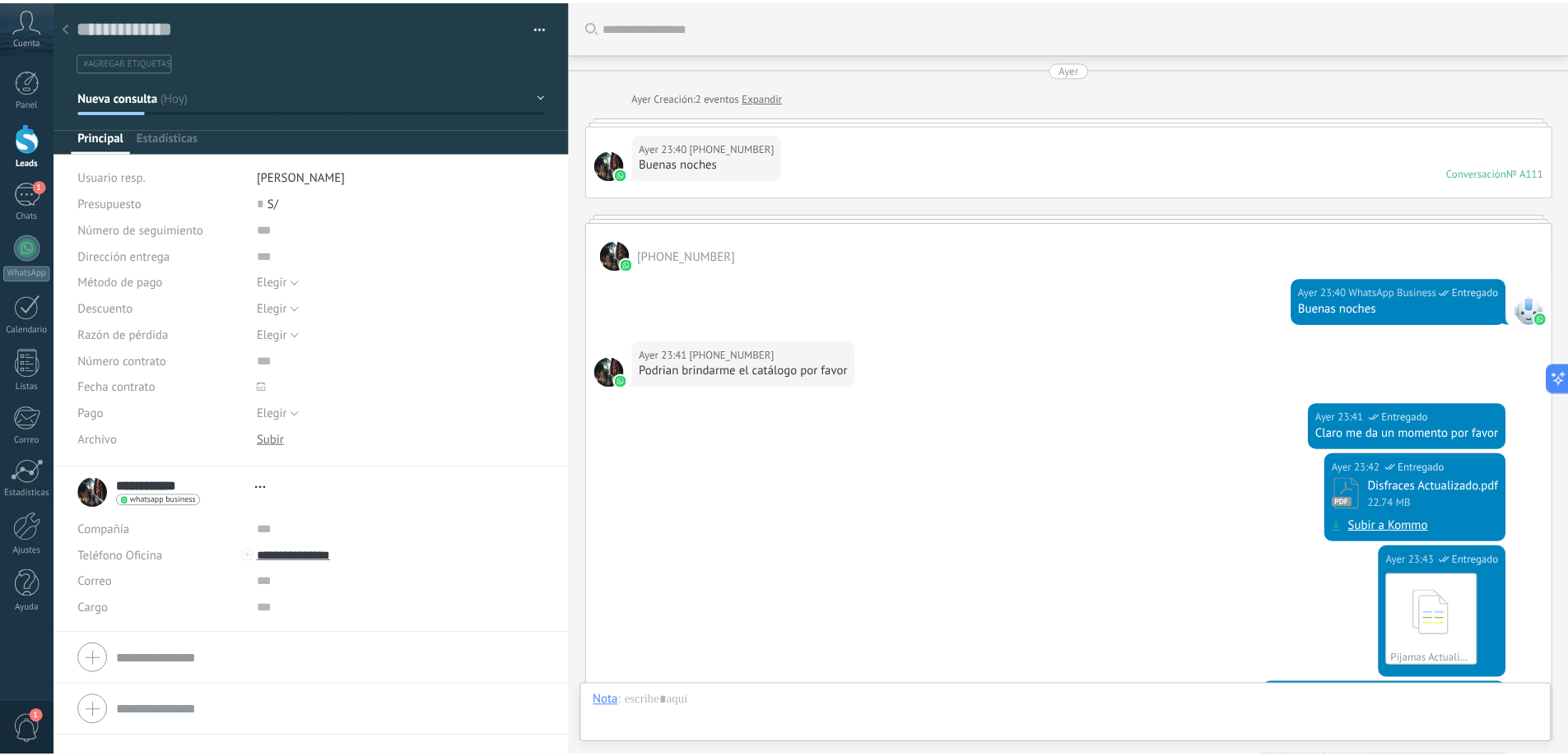
scroll to position [471, 0]
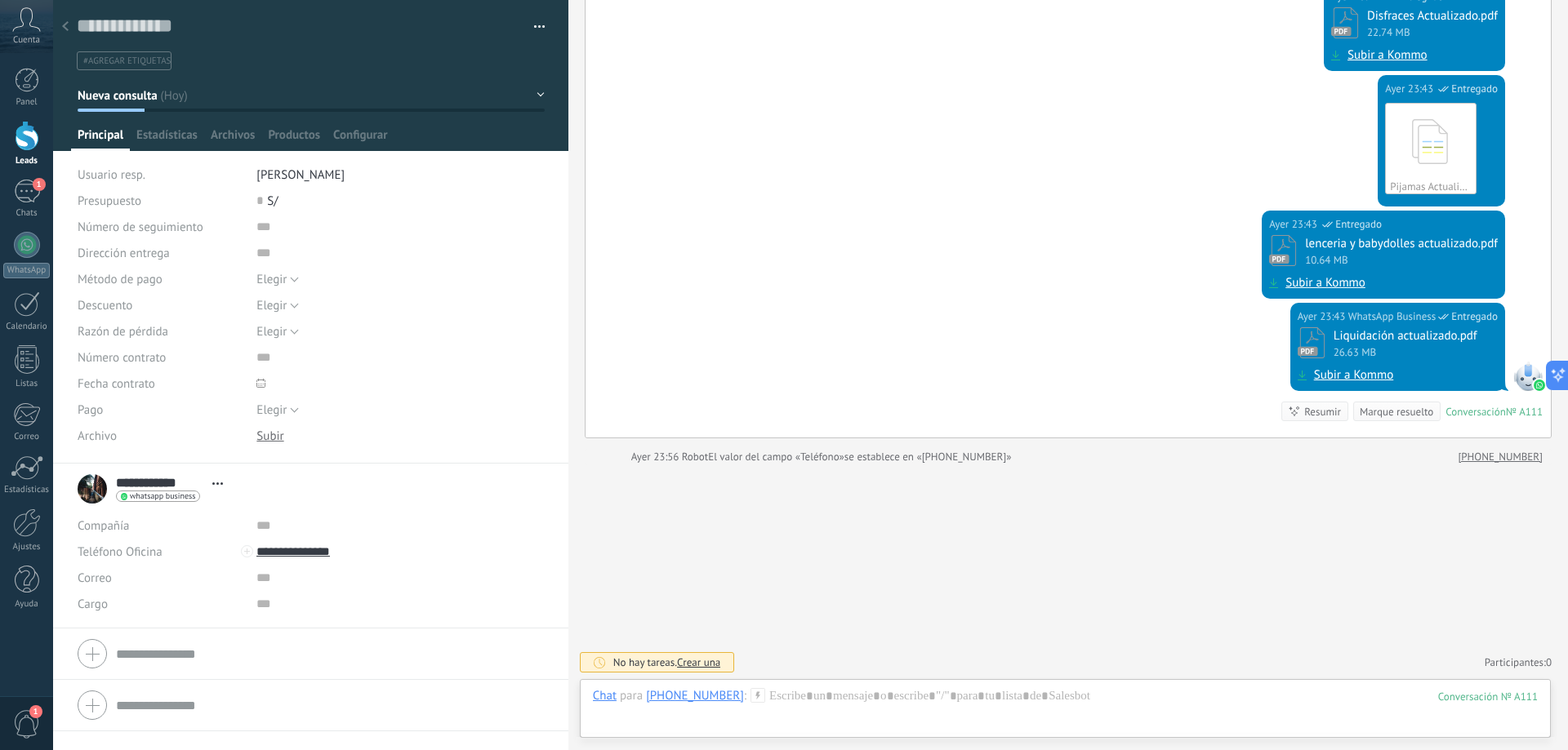
click at [255, 88] on button "Nueva consulta" at bounding box center [310, 95] width 467 height 29
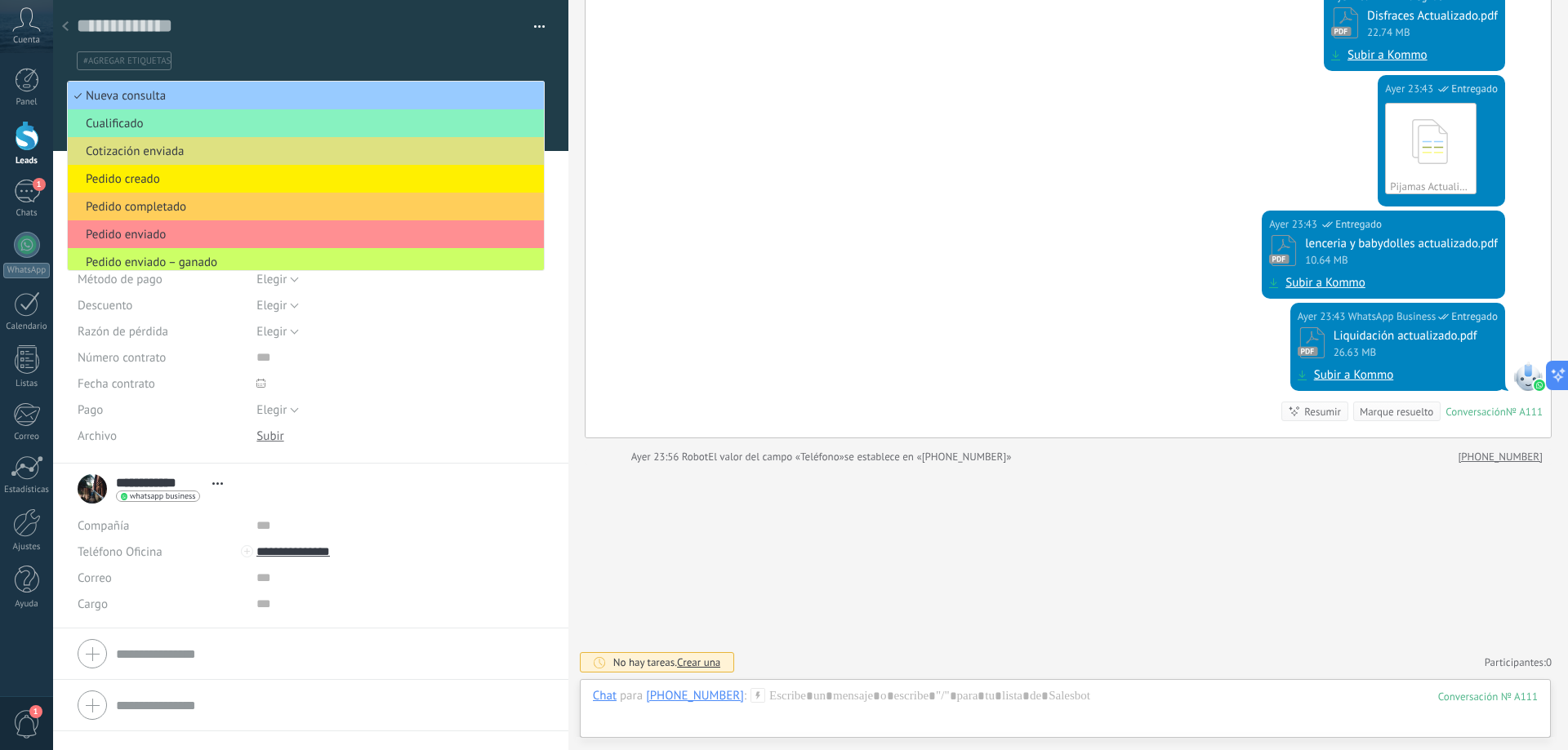
click at [642, 144] on div "Ayer 23:43 WhatsApp Business Entregado Pijamas Actualizado.pdf Descargar" at bounding box center [1068, 143] width 965 height 136
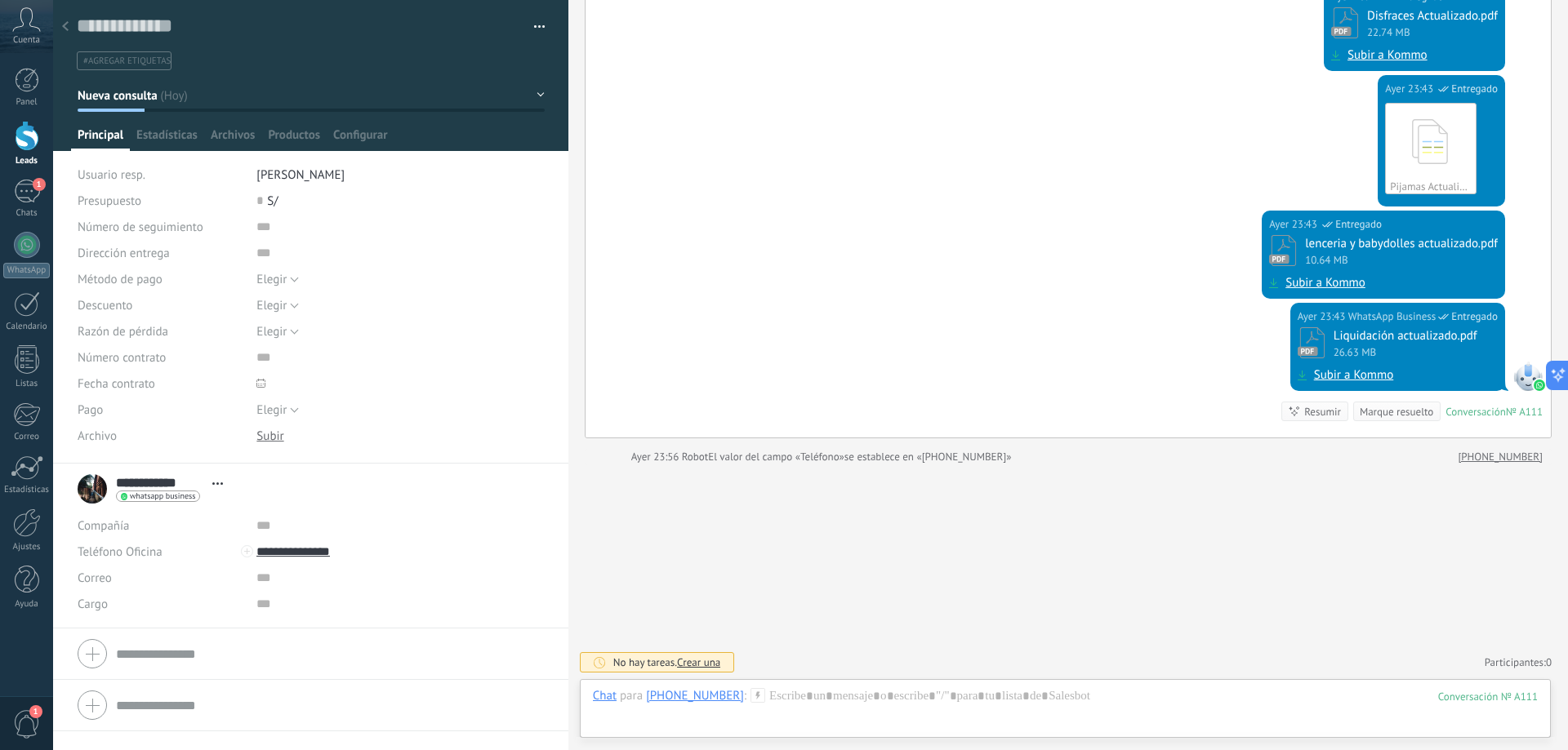
click at [64, 21] on div at bounding box center [65, 27] width 23 height 32
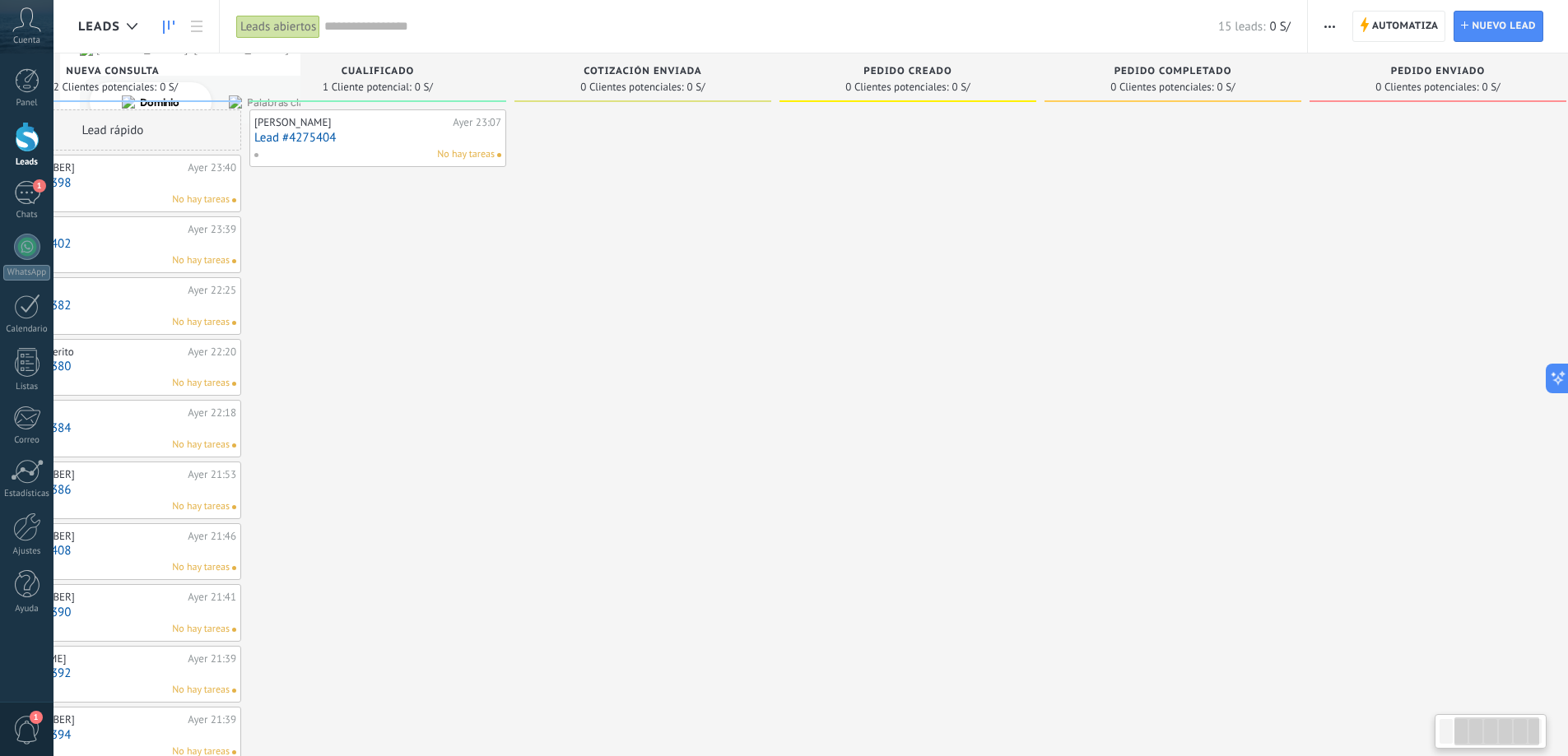
scroll to position [0, 390]
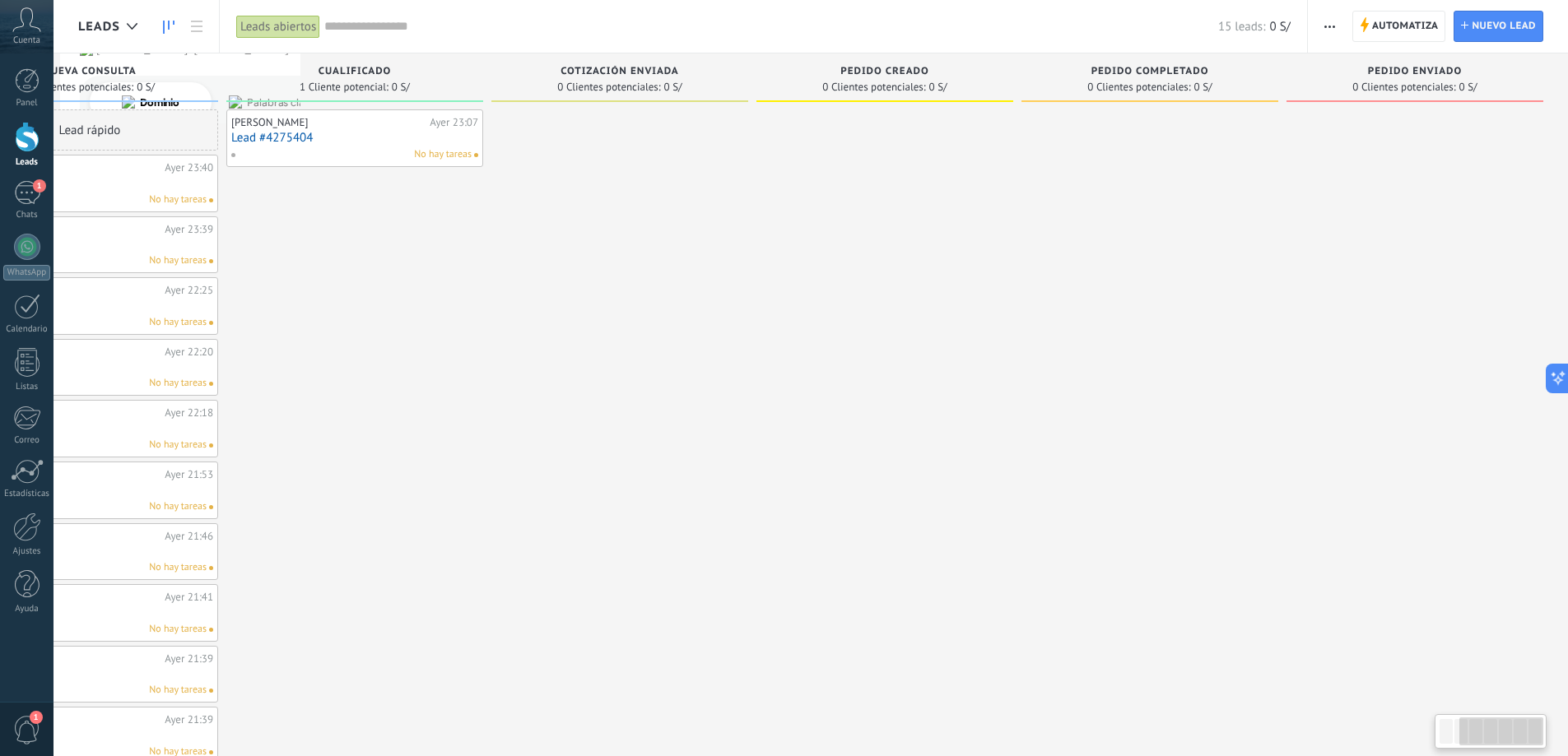
drag, startPoint x: 1119, startPoint y: 237, endPoint x: 394, endPoint y: 223, distance: 725.1
click at [394, 223] on div "Leads Entrantes Solicitudes: 2 0 0 0 2 0 0 0 2 de: Vidiva Style Ayer 23:56 Hami…" at bounding box center [628, 470] width 1880 height 834
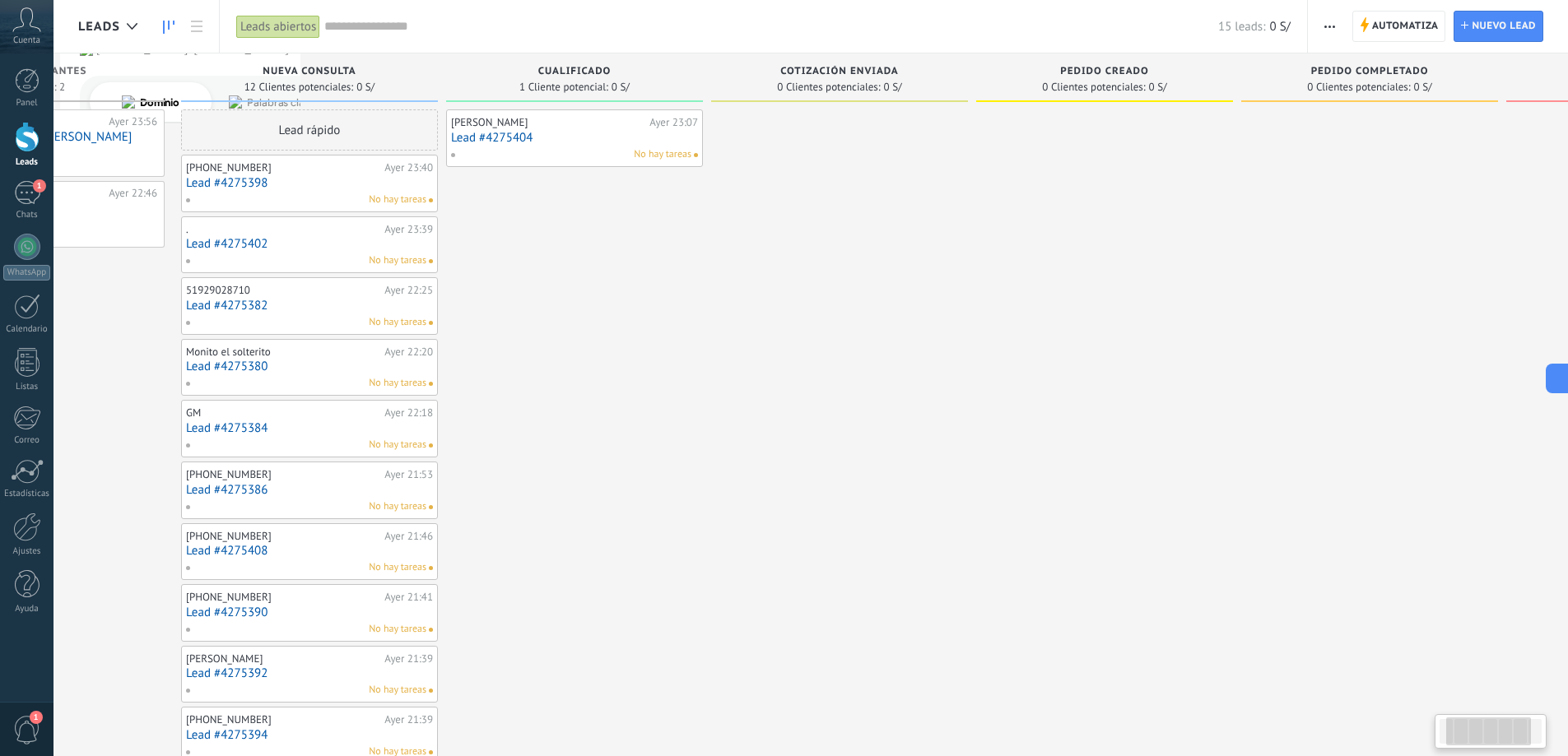
scroll to position [0, 135]
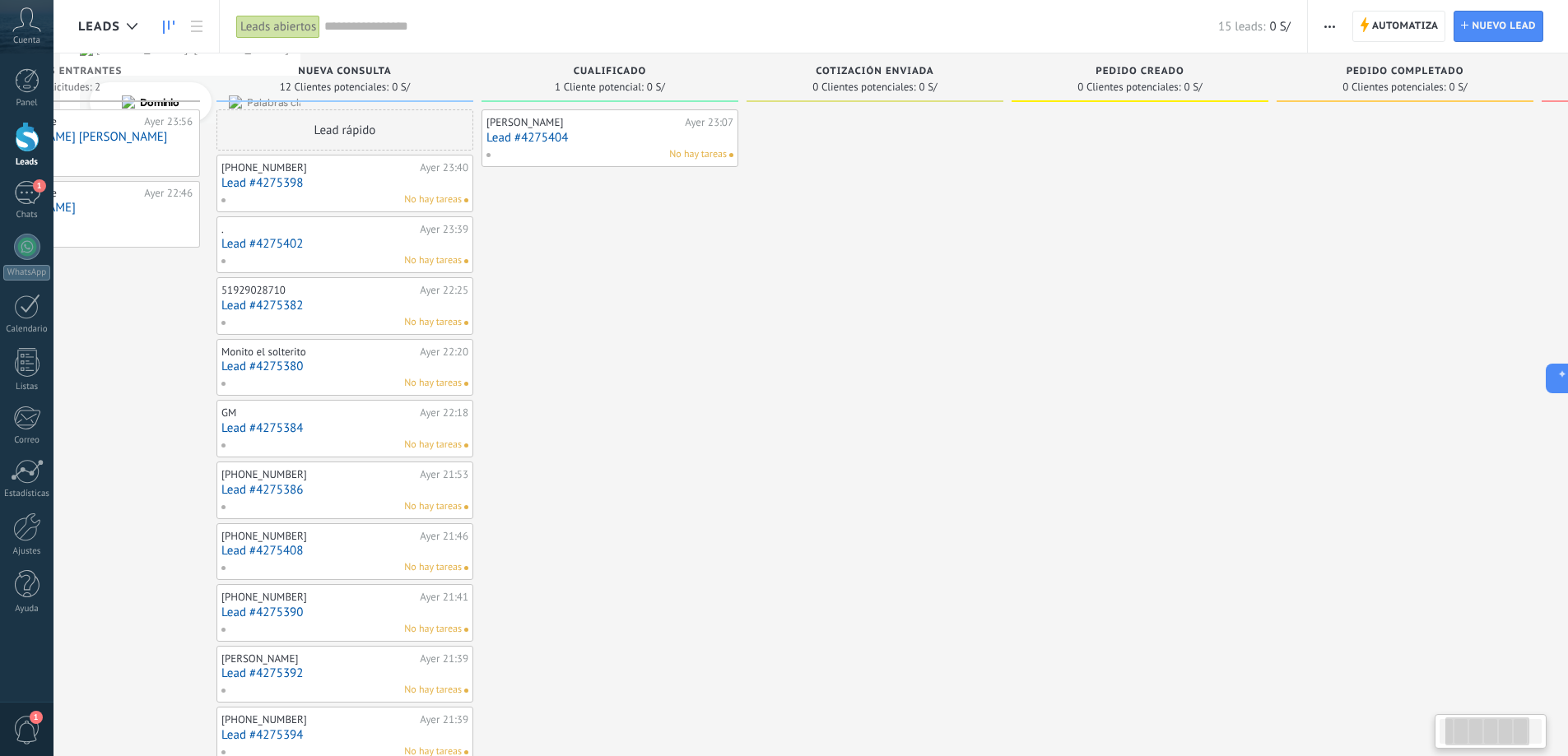
drag, startPoint x: 1000, startPoint y: 219, endPoint x: 1113, endPoint y: 220, distance: 113.0
click at [1113, 220] on div "Pedido creado 0 Clientes potenciales: 0 S/" at bounding box center [1144, 470] width 265 height 834
click at [1333, 28] on use "button" at bounding box center [1329, 27] width 10 height 3
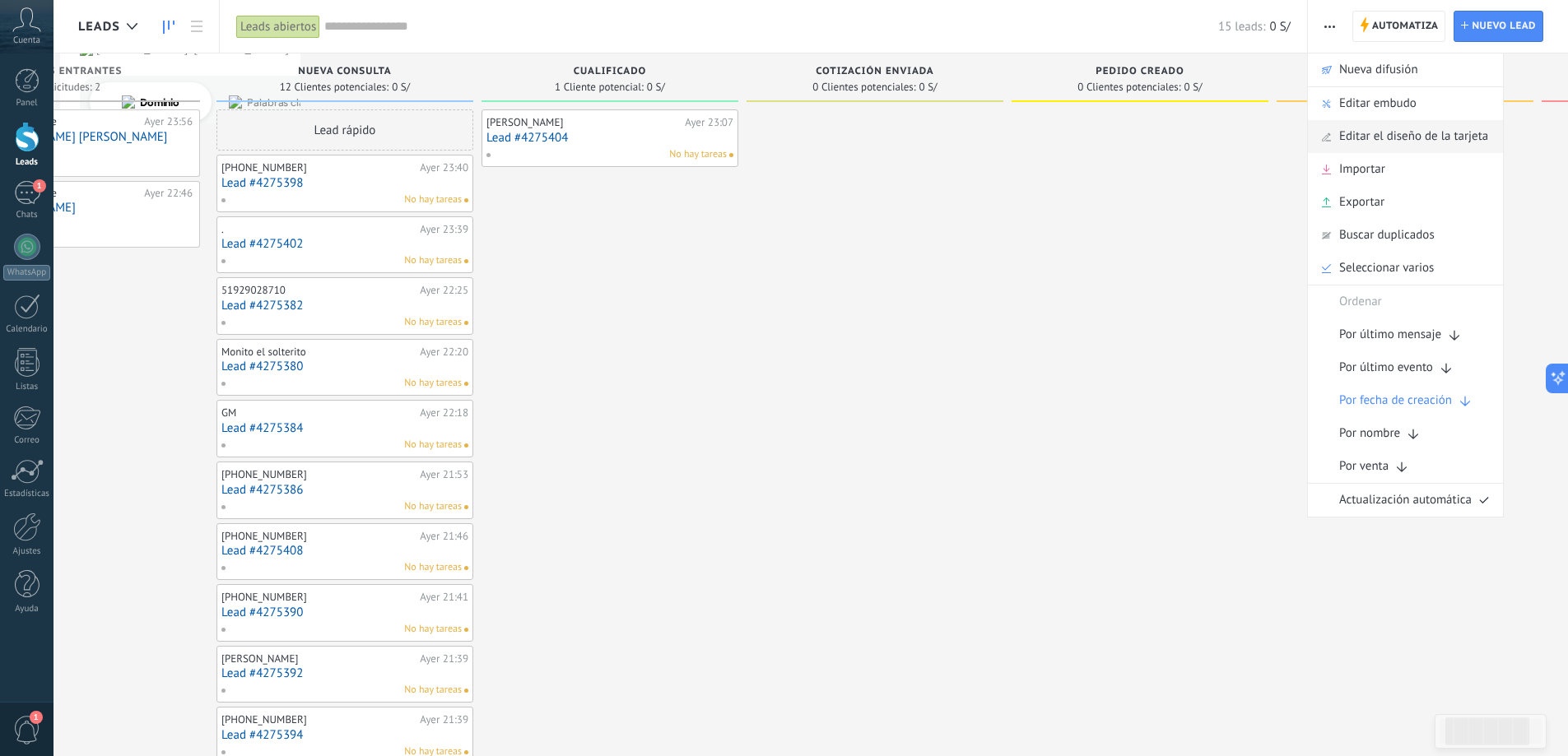
click at [1388, 141] on span "Editar el diseño de la tarjeta" at bounding box center [1413, 136] width 149 height 33
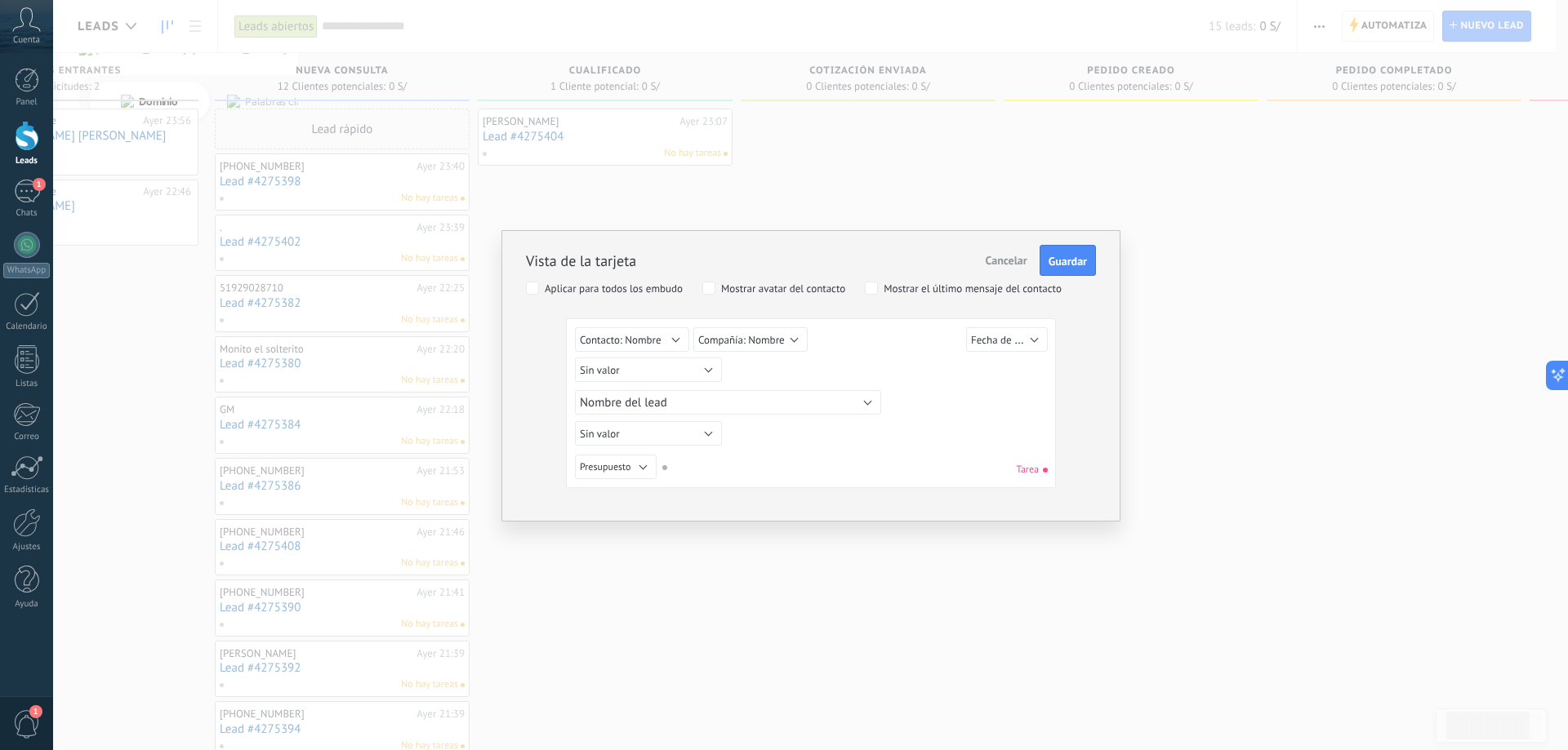
click at [1046, 197] on div "Vista de la tarjeta Cancelar Guardar Aplicar para todos los embudo Mostrar avat…" at bounding box center [810, 375] width 1515 height 750
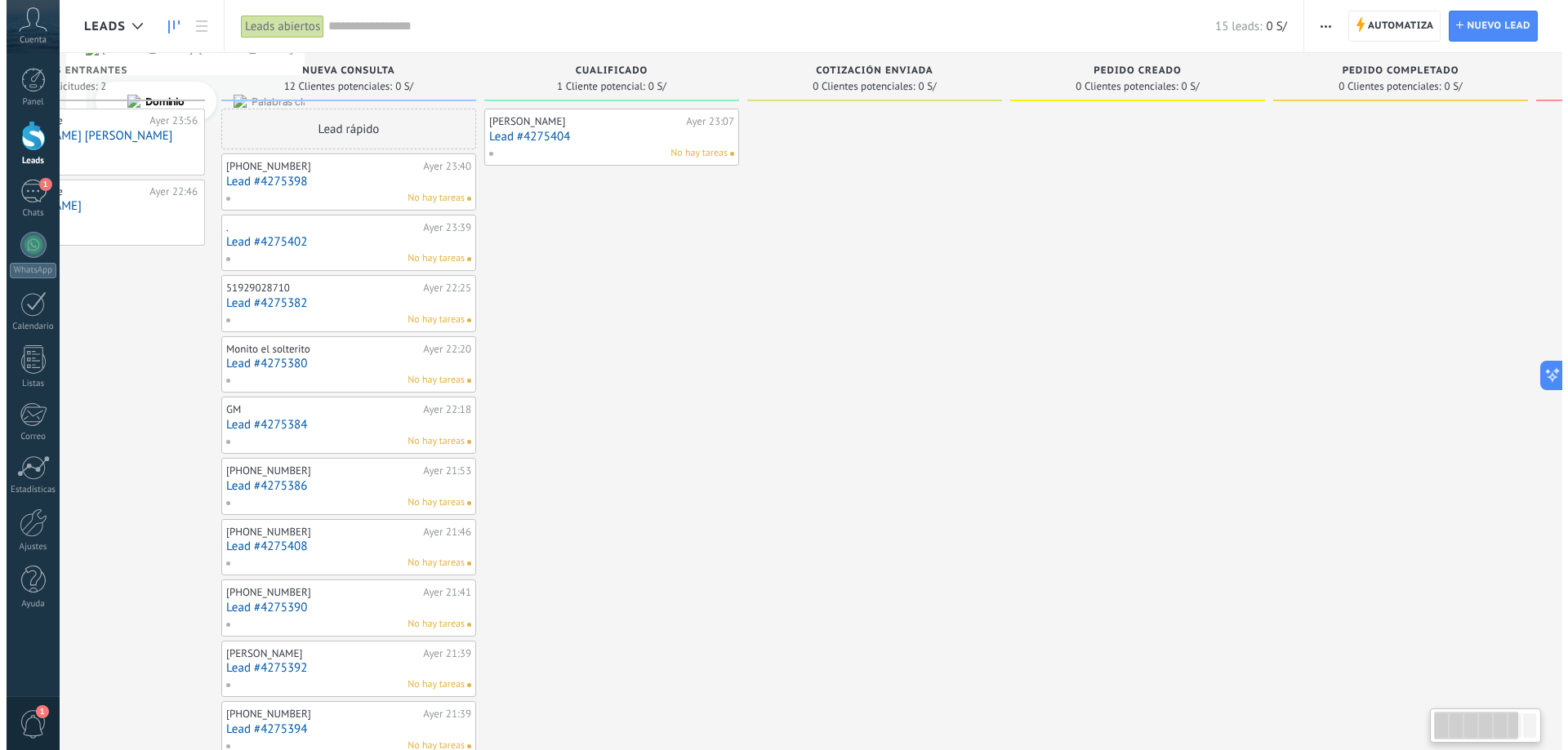
scroll to position [0, 0]
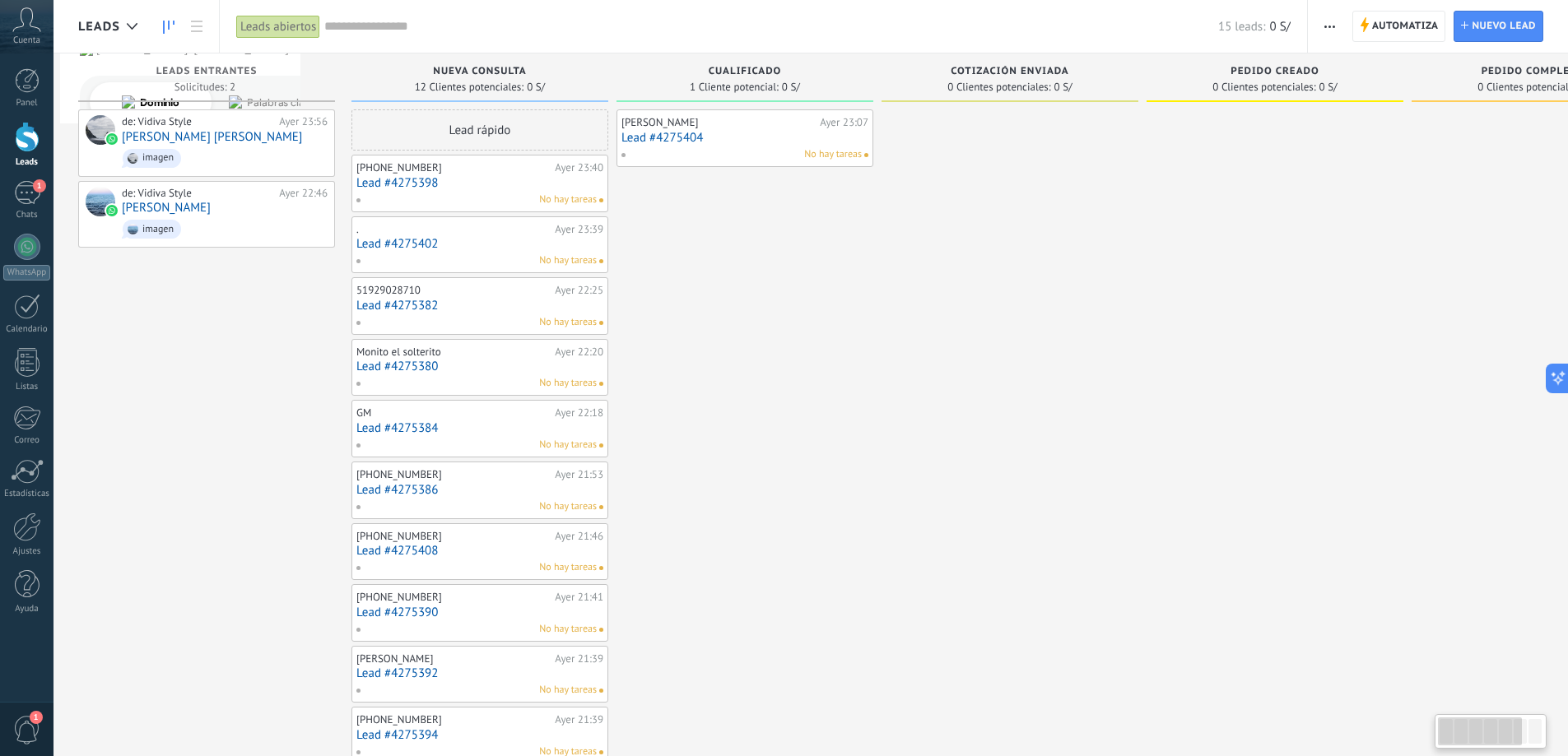
drag, startPoint x: 642, startPoint y: 514, endPoint x: 1171, endPoint y: 538, distance: 529.5
click at [1171, 538] on div "Leads Entrantes Solicitudes: 2 0 0 0 2 0 0 0 2 de: Vidiva Style Ayer 23:56 Hami…" at bounding box center [1017, 470] width 1880 height 834
click at [31, 191] on div "1" at bounding box center [28, 192] width 27 height 24
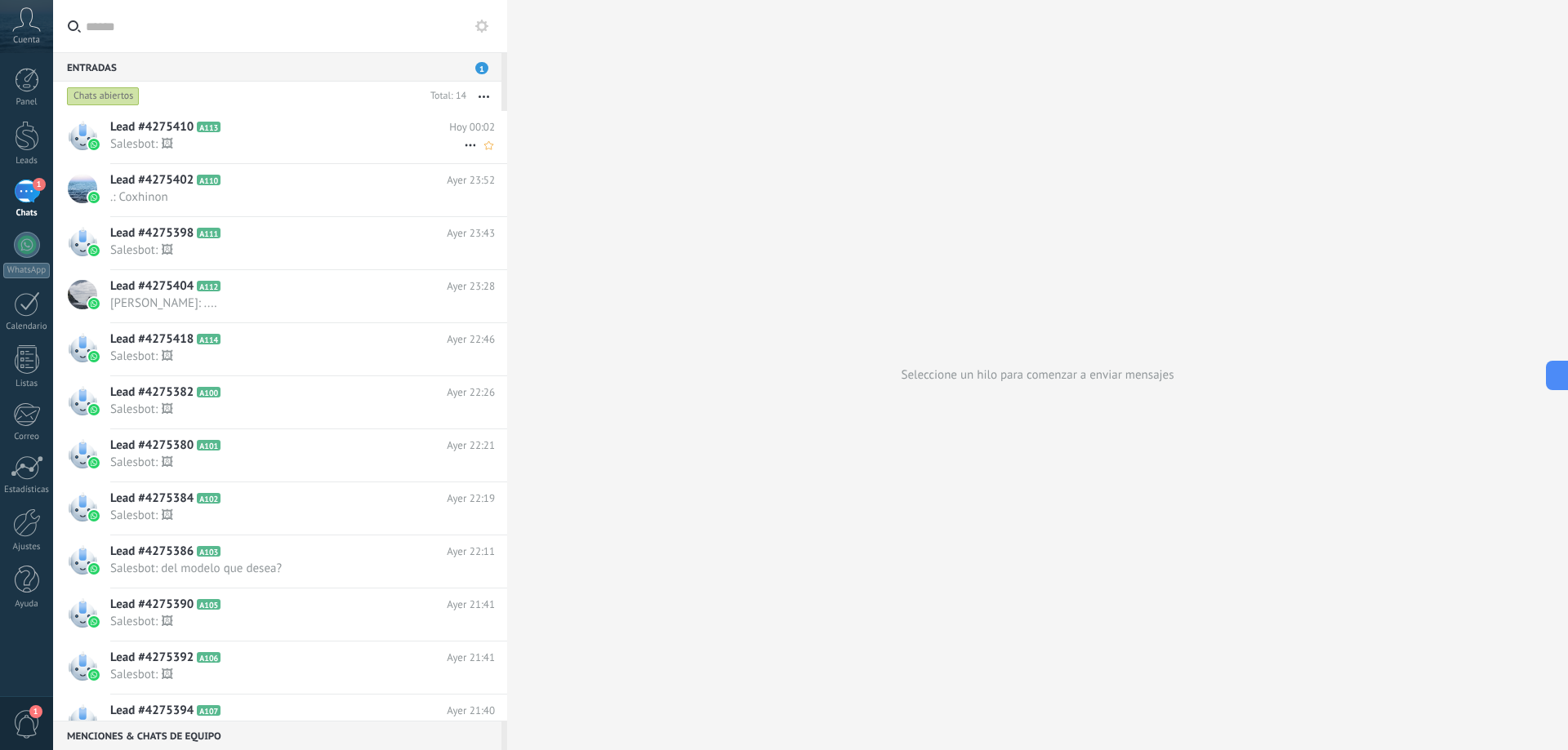
click at [313, 125] on h2 "Lead #4275410 A113" at bounding box center [279, 126] width 339 height 16
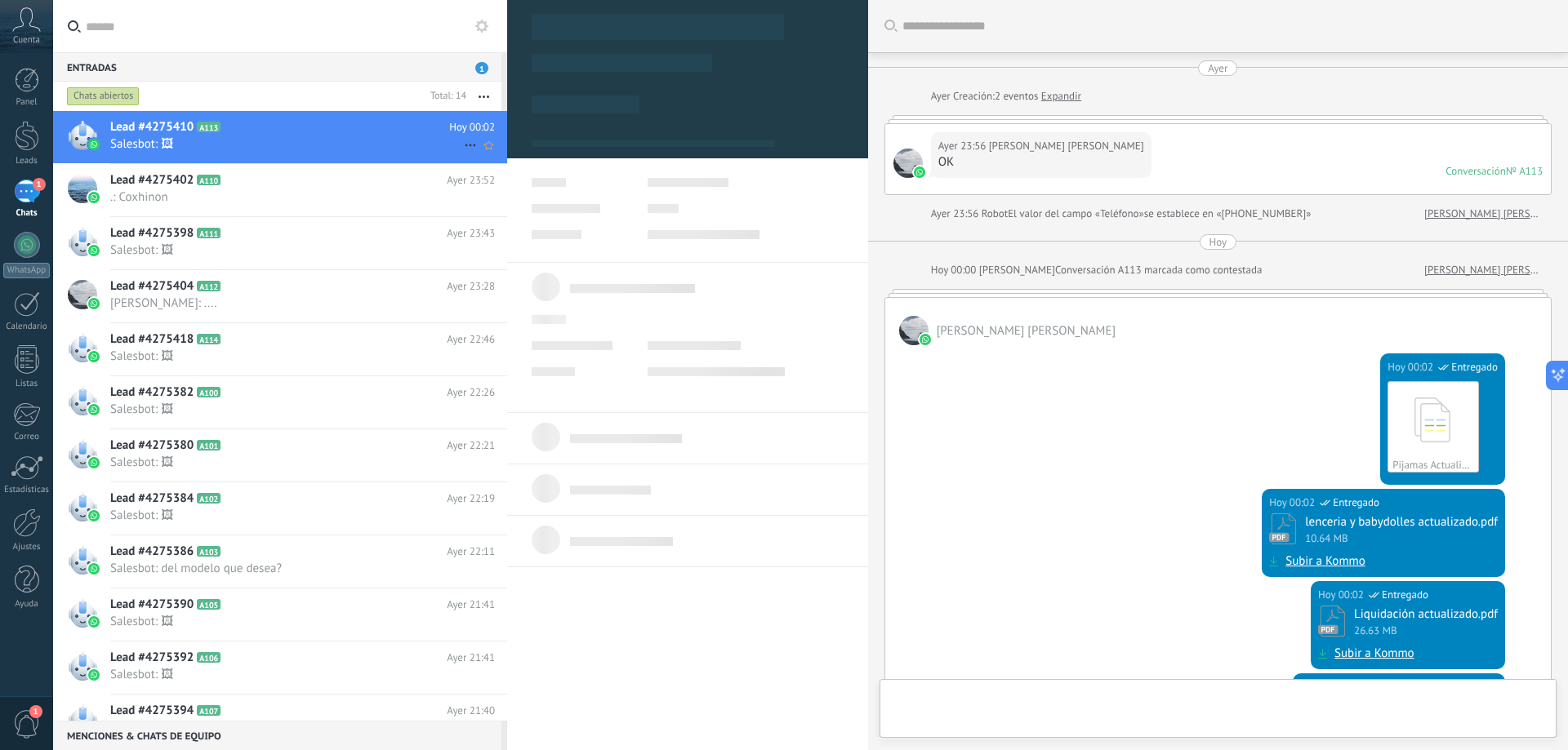
scroll to position [25, 0]
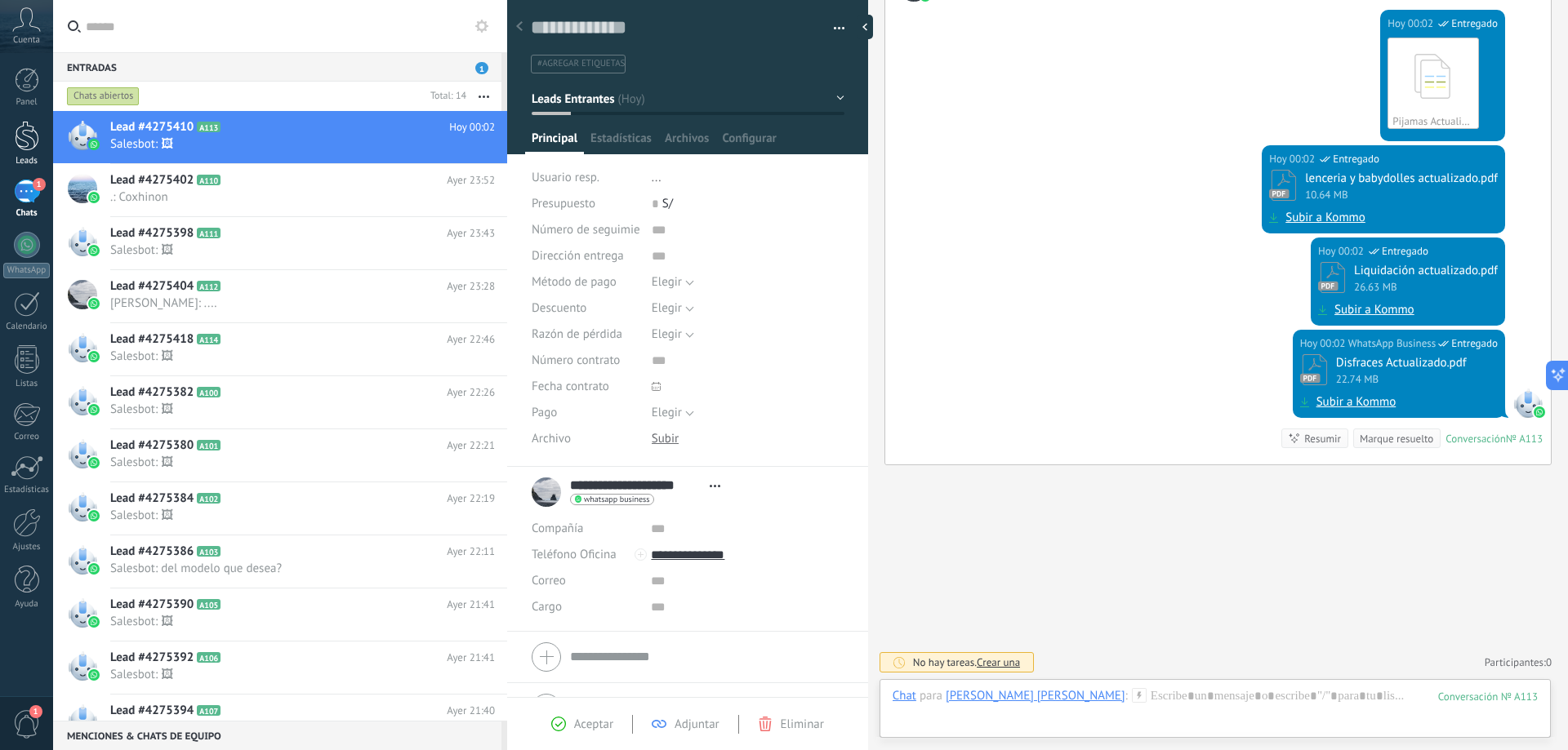
click at [18, 137] on div at bounding box center [27, 136] width 25 height 30
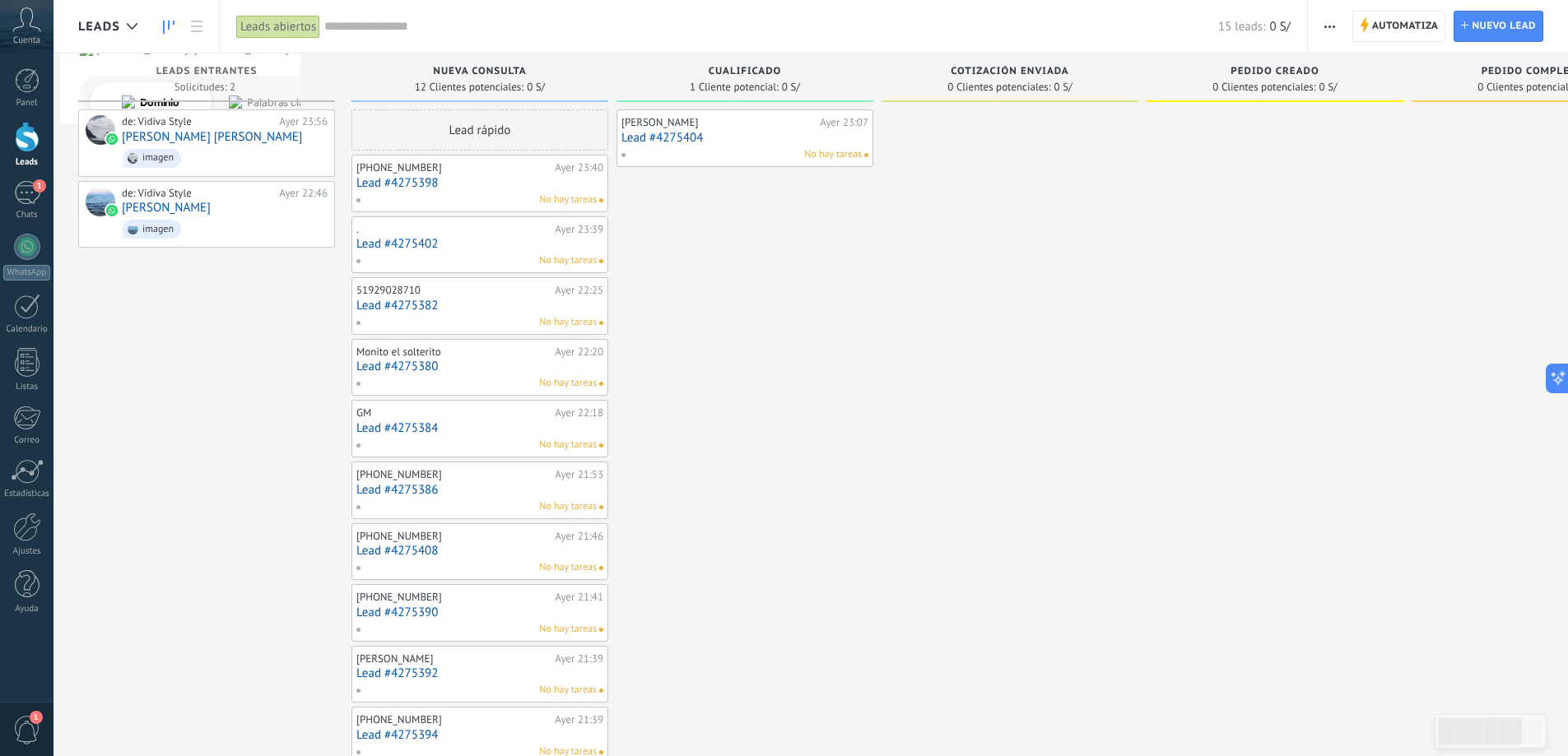
click at [408, 188] on link "Lead #4275398" at bounding box center [480, 183] width 247 height 14
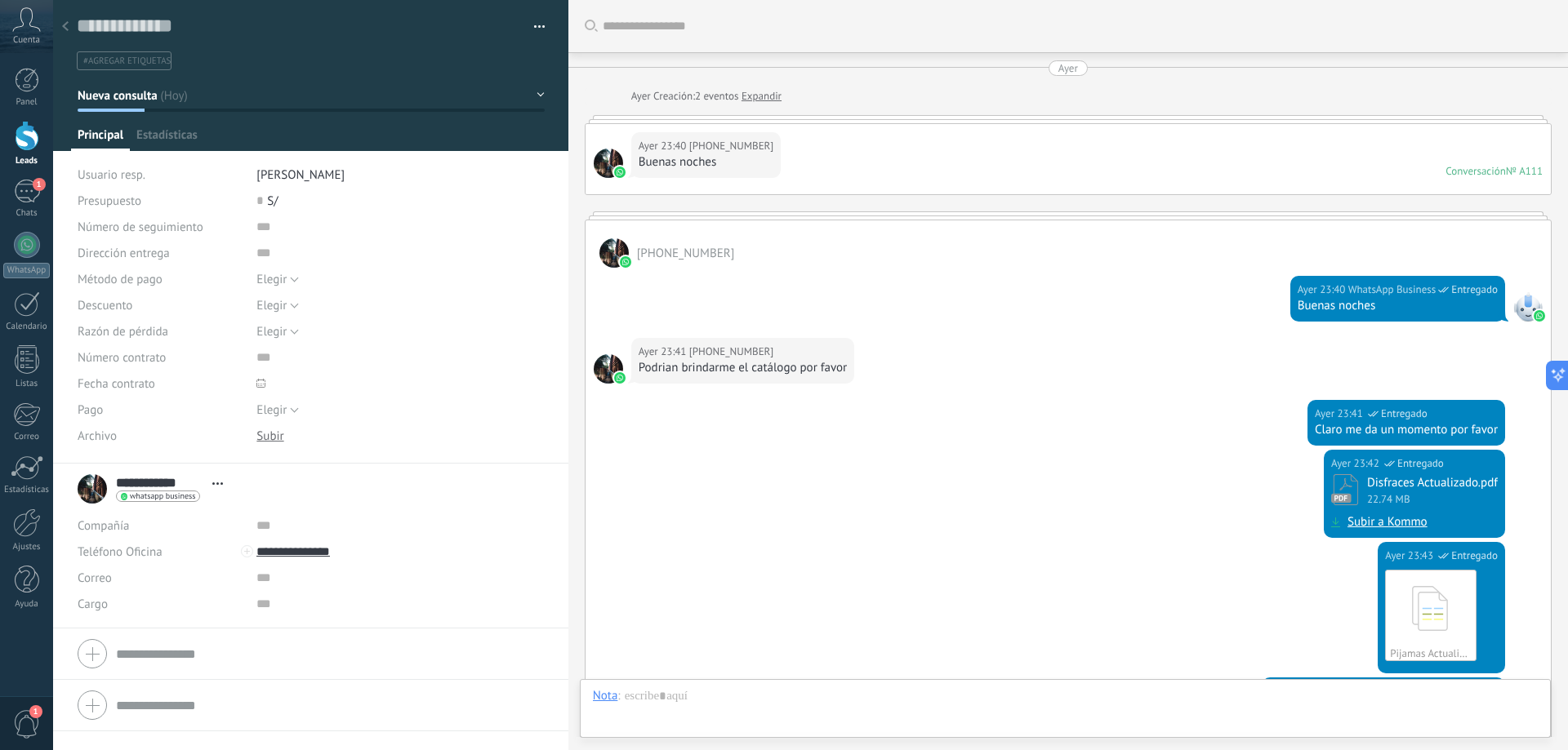
scroll to position [467, 0]
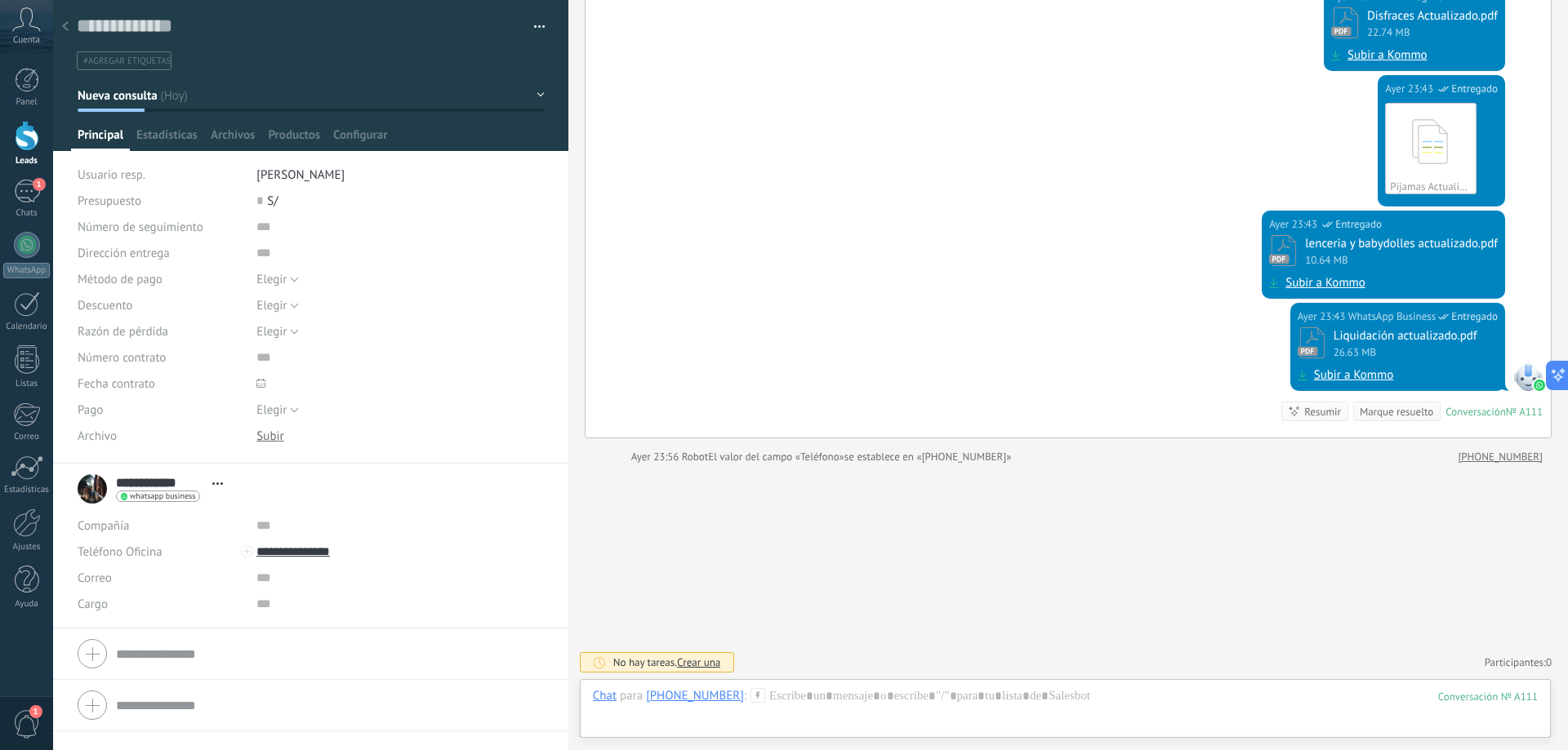
click at [190, 100] on button "Nueva consulta" at bounding box center [310, 95] width 467 height 29
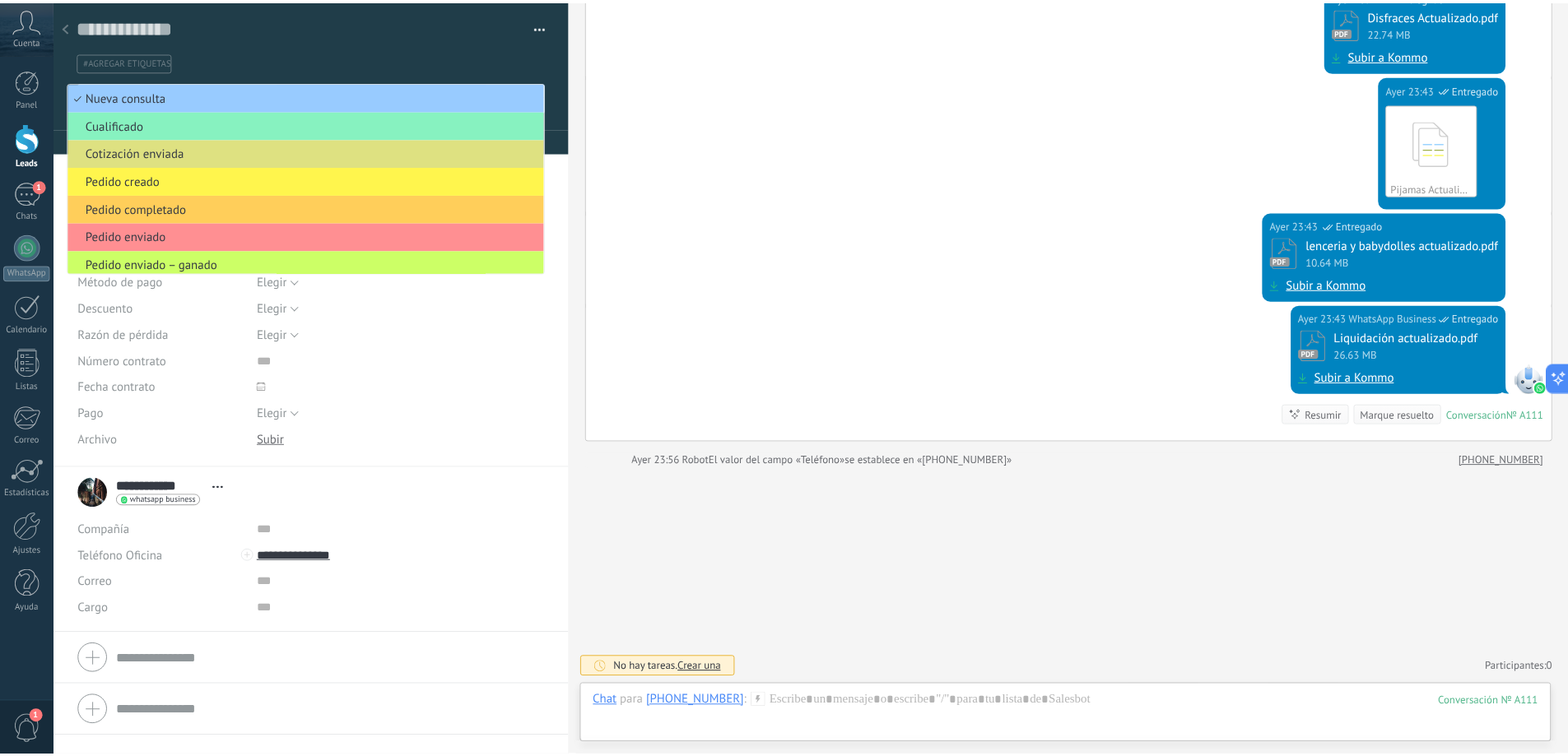
scroll to position [33, 0]
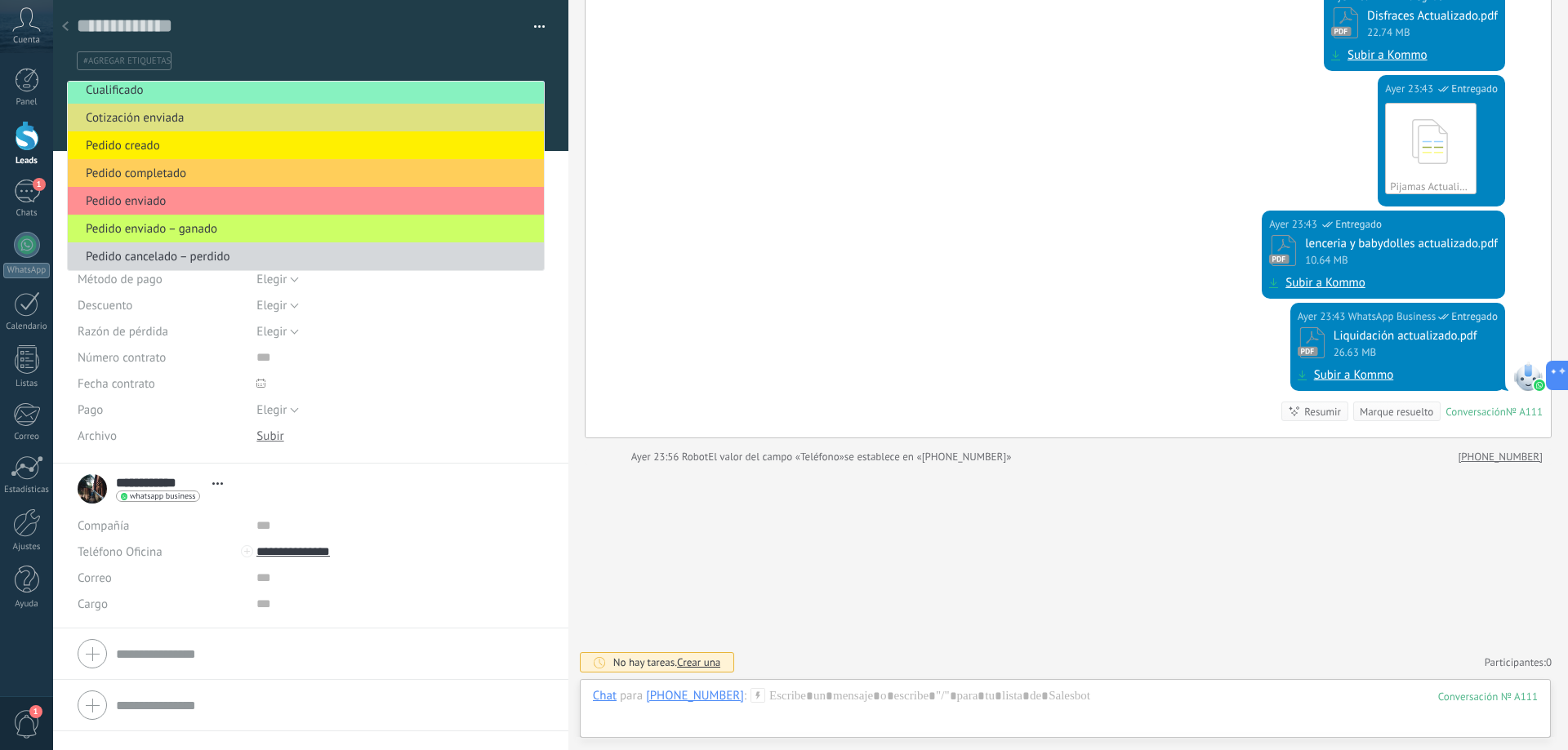
click at [16, 133] on div at bounding box center [27, 136] width 25 height 30
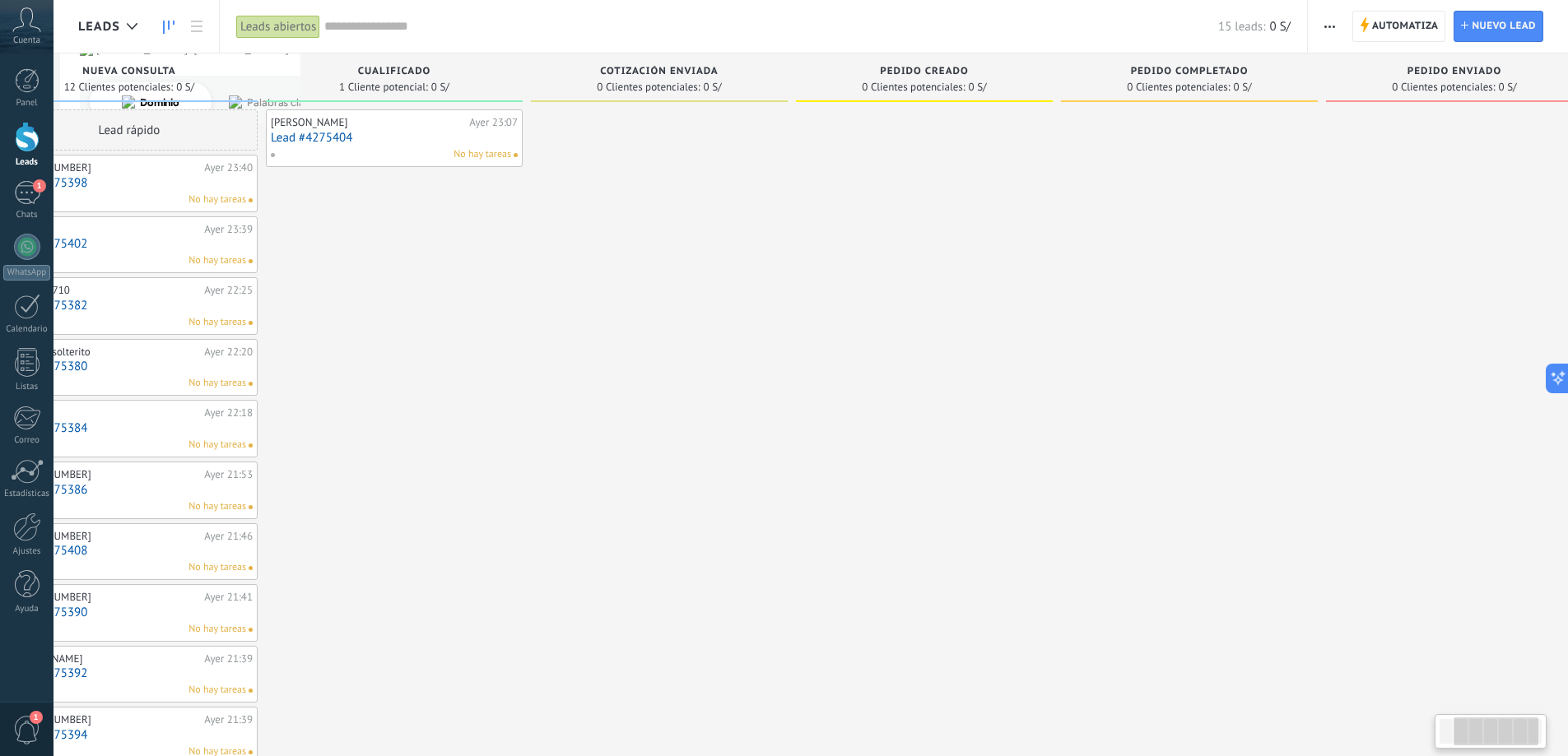
scroll to position [0, 390]
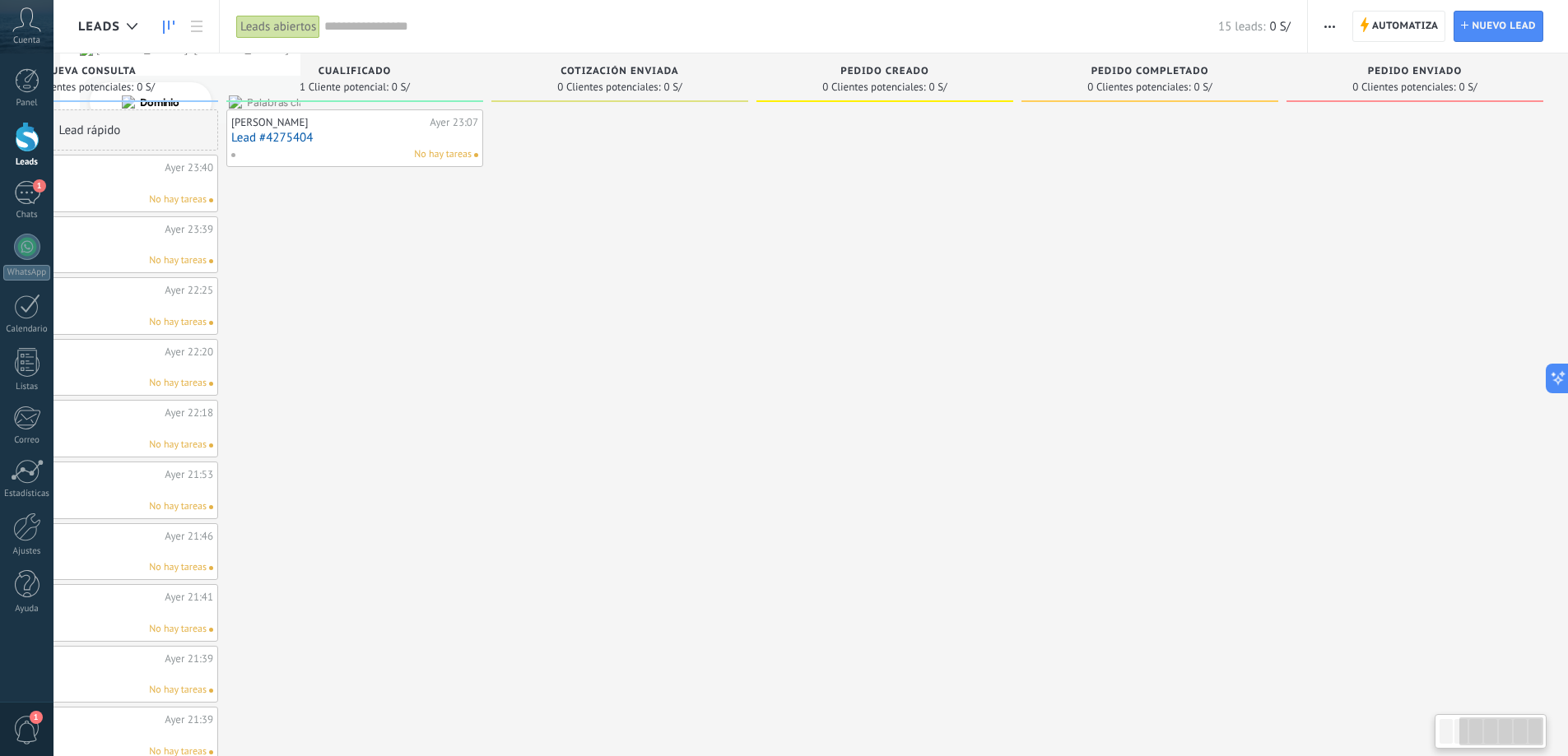
drag, startPoint x: 1342, startPoint y: 229, endPoint x: 936, endPoint y: 280, distance: 409.2
click at [936, 280] on div at bounding box center [884, 498] width 257 height 778
click at [900, 76] on span "Pedido creado" at bounding box center [884, 71] width 88 height 11
click at [914, 62] on div "Pedido creado 0 Clientes potenciales: 0 S/" at bounding box center [884, 77] width 257 height 48
click at [933, 88] on span "0 S/" at bounding box center [938, 87] width 18 height 10
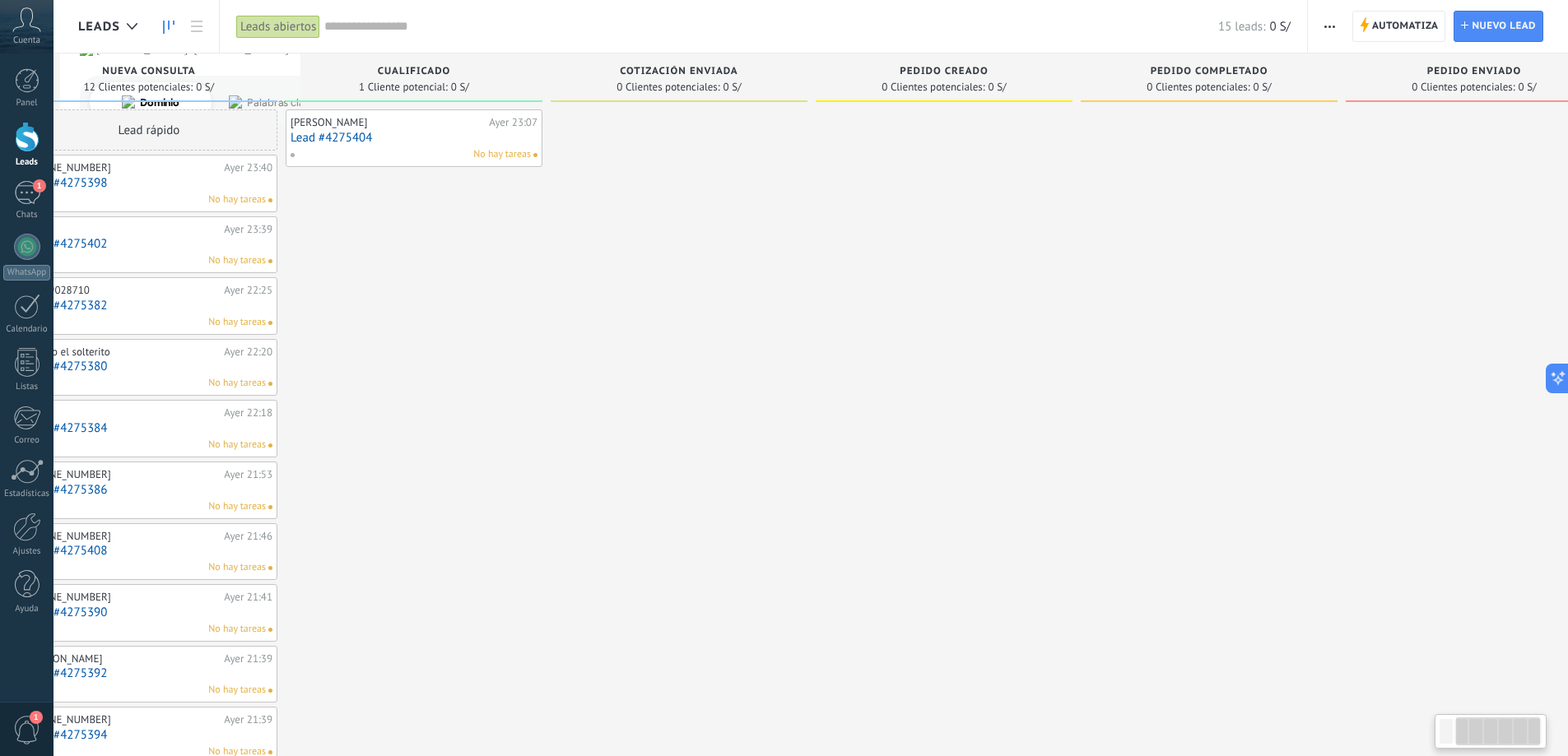
drag, startPoint x: 1115, startPoint y: 79, endPoint x: 981, endPoint y: 122, distance: 140.7
click at [964, 112] on div "Leads Entrantes Solicitudes: 2 0 0 0 2 0 0 0 2 de: Vidiva Style Ayer 23:56 Hami…" at bounding box center [687, 470] width 1880 height 834
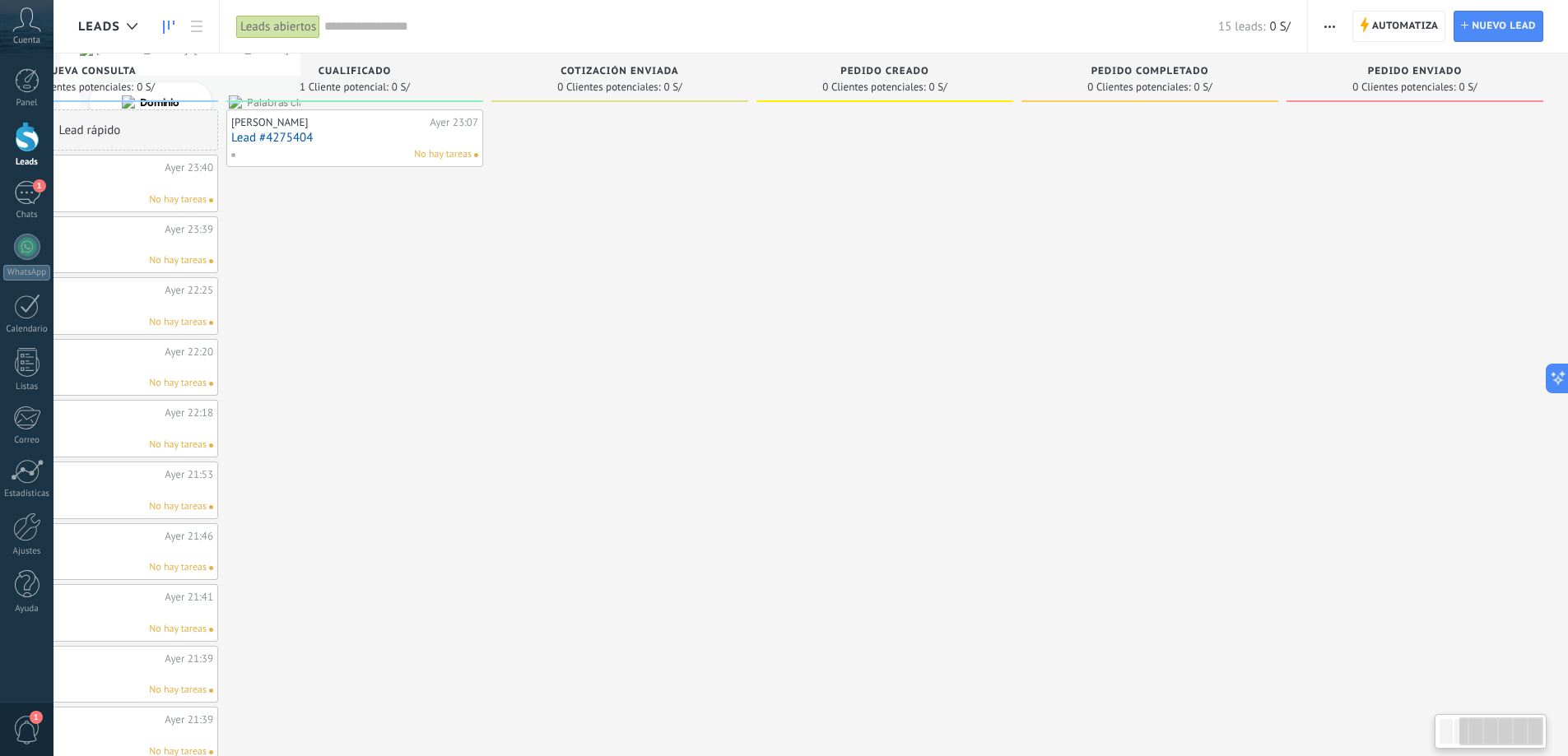
drag, startPoint x: 1385, startPoint y: 144, endPoint x: 989, endPoint y: 193, distance: 399.0
click at [989, 193] on div "Leads Entrantes Solicitudes: 2 0 0 0 2 0 0 0 2 de: Vidiva Style Ayer 23:56 Hami…" at bounding box center [628, 470] width 1880 height 834
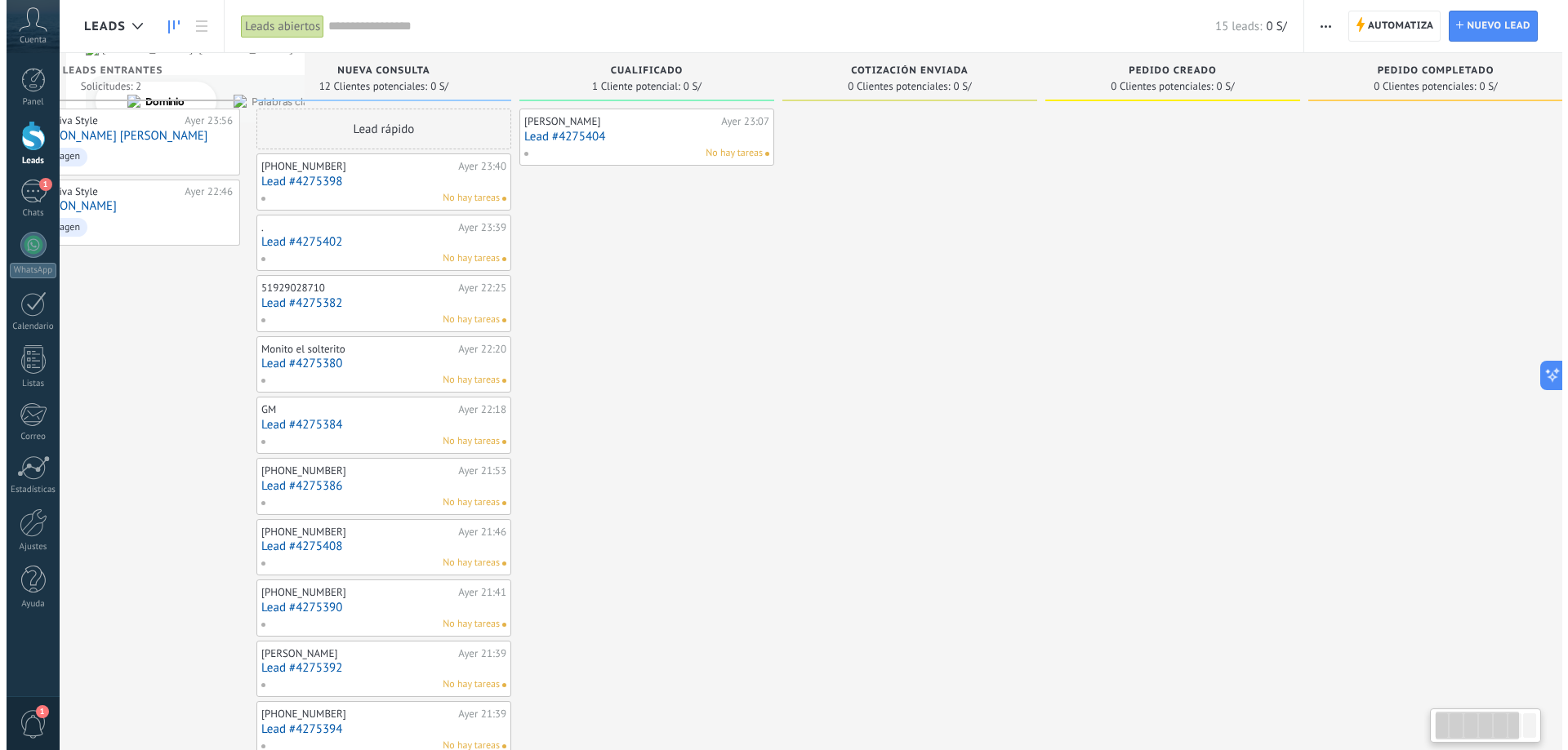
scroll to position [0, 28]
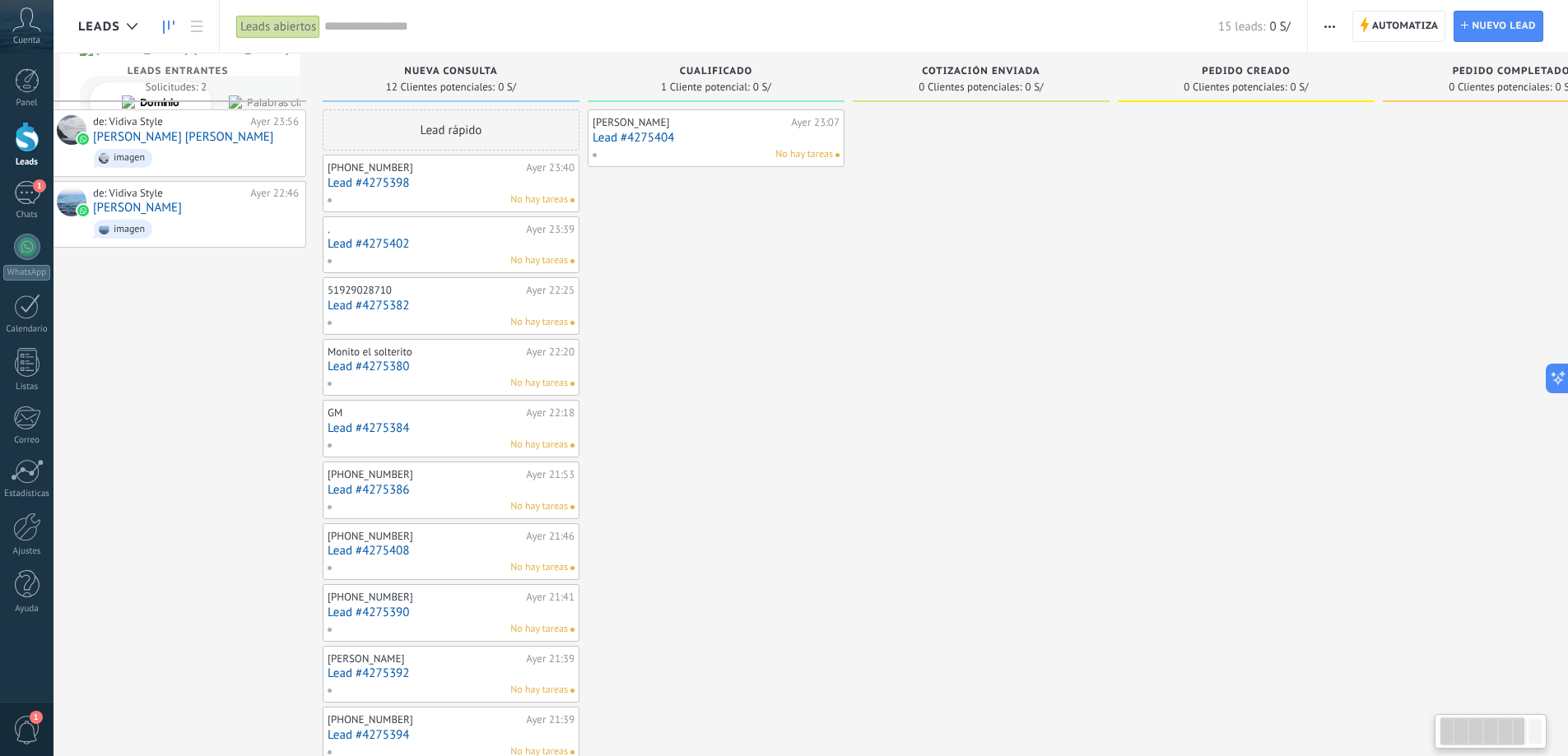
drag, startPoint x: 872, startPoint y: 232, endPoint x: 1206, endPoint y: 240, distance: 334.1
click at [1206, 240] on div at bounding box center [1246, 498] width 257 height 778
click at [199, 140] on link "[PERSON_NAME] [PERSON_NAME]" at bounding box center [184, 137] width 181 height 14
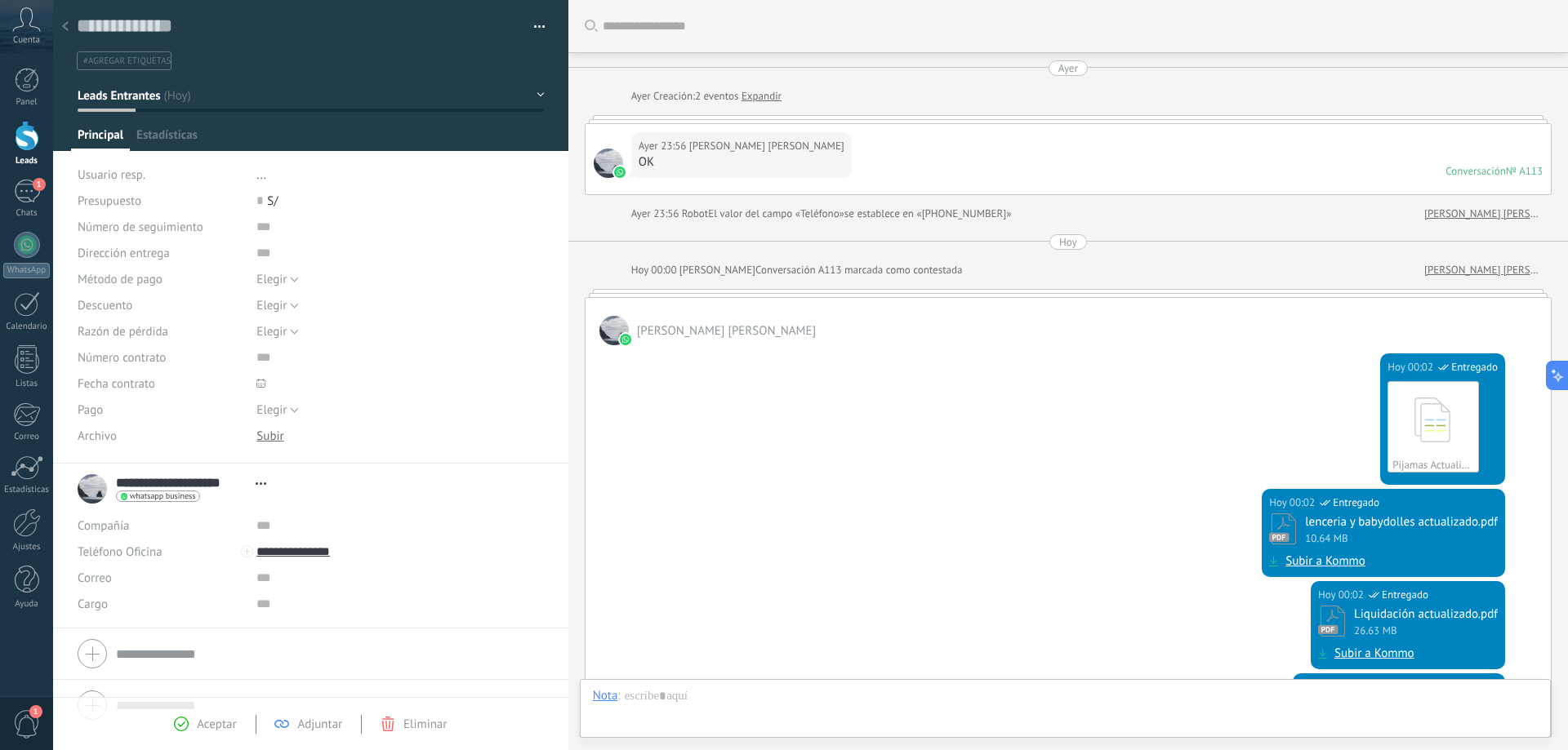
scroll to position [25, 0]
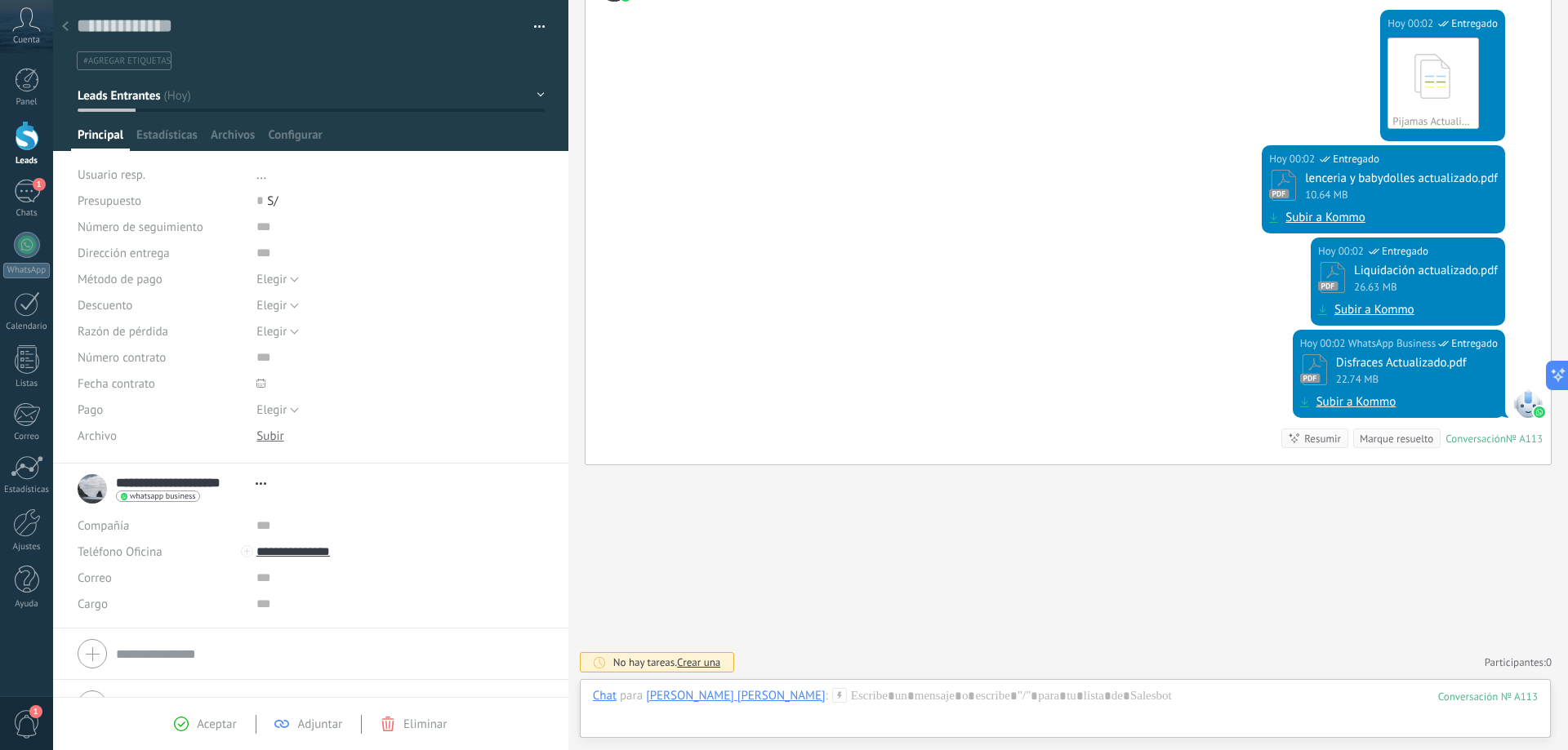
click at [70, 32] on div at bounding box center [65, 27] width 23 height 32
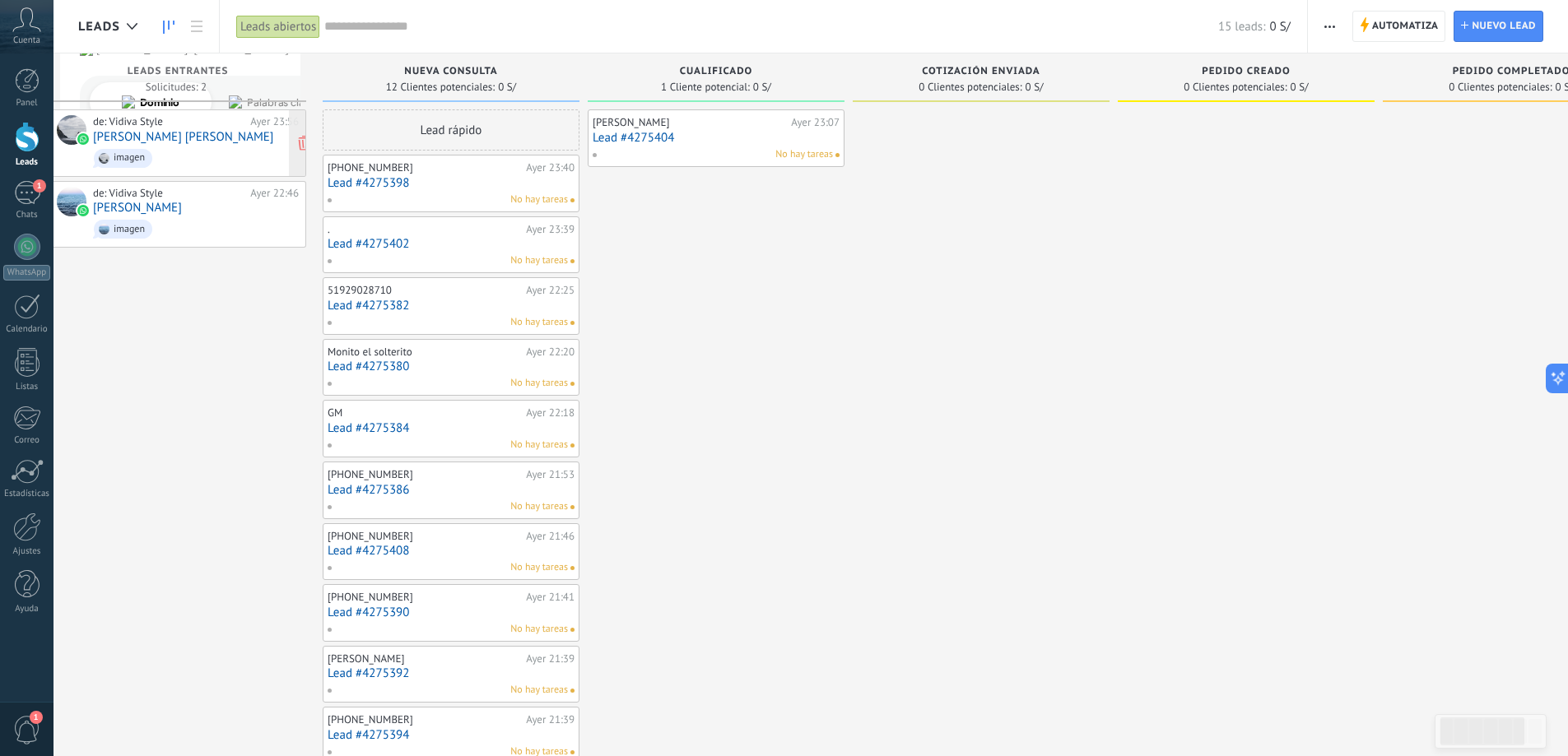
click at [153, 133] on link "[PERSON_NAME] [PERSON_NAME]" at bounding box center [184, 137] width 181 height 14
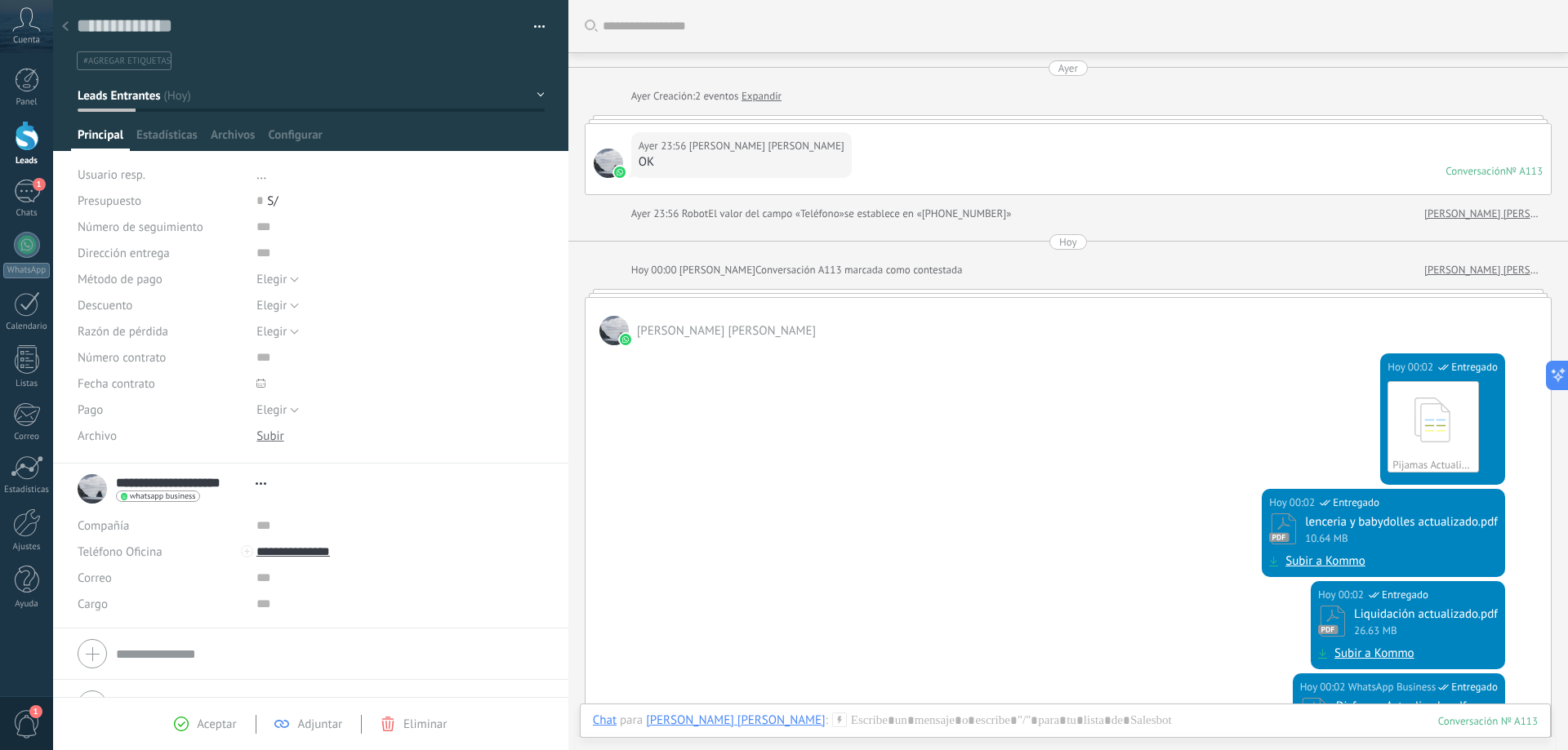
click at [691, 154] on span "[PERSON_NAME] [PERSON_NAME]" at bounding box center [766, 145] width 155 height 16
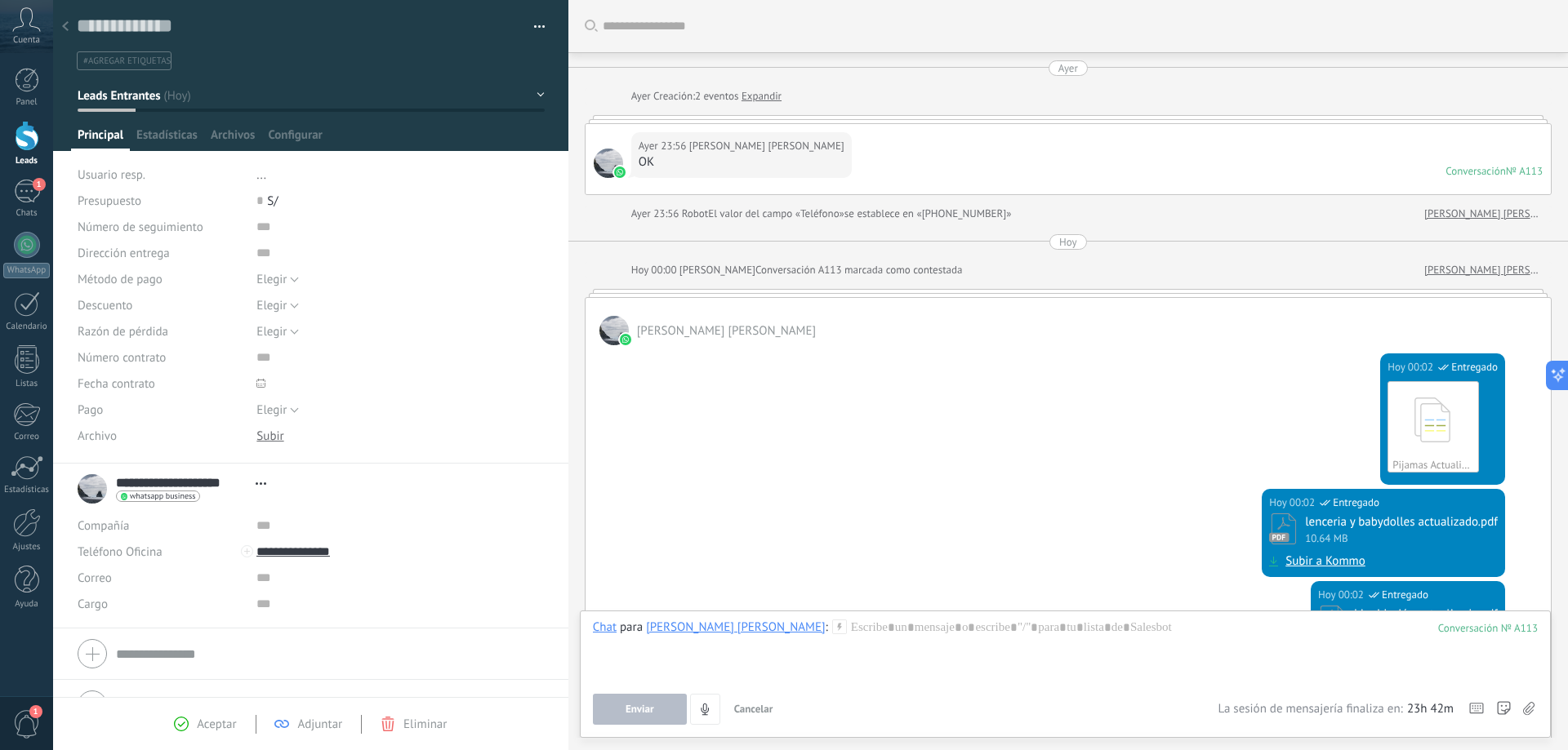
click at [777, 125] on div "Ayer 23:56 Hamilton Mego Arevalo OK Conversación № A113 Conversación № A113" at bounding box center [1068, 159] width 965 height 70
click at [774, 118] on div at bounding box center [1068, 119] width 967 height 8
click at [759, 102] on link "Expandir" at bounding box center [761, 95] width 40 height 16
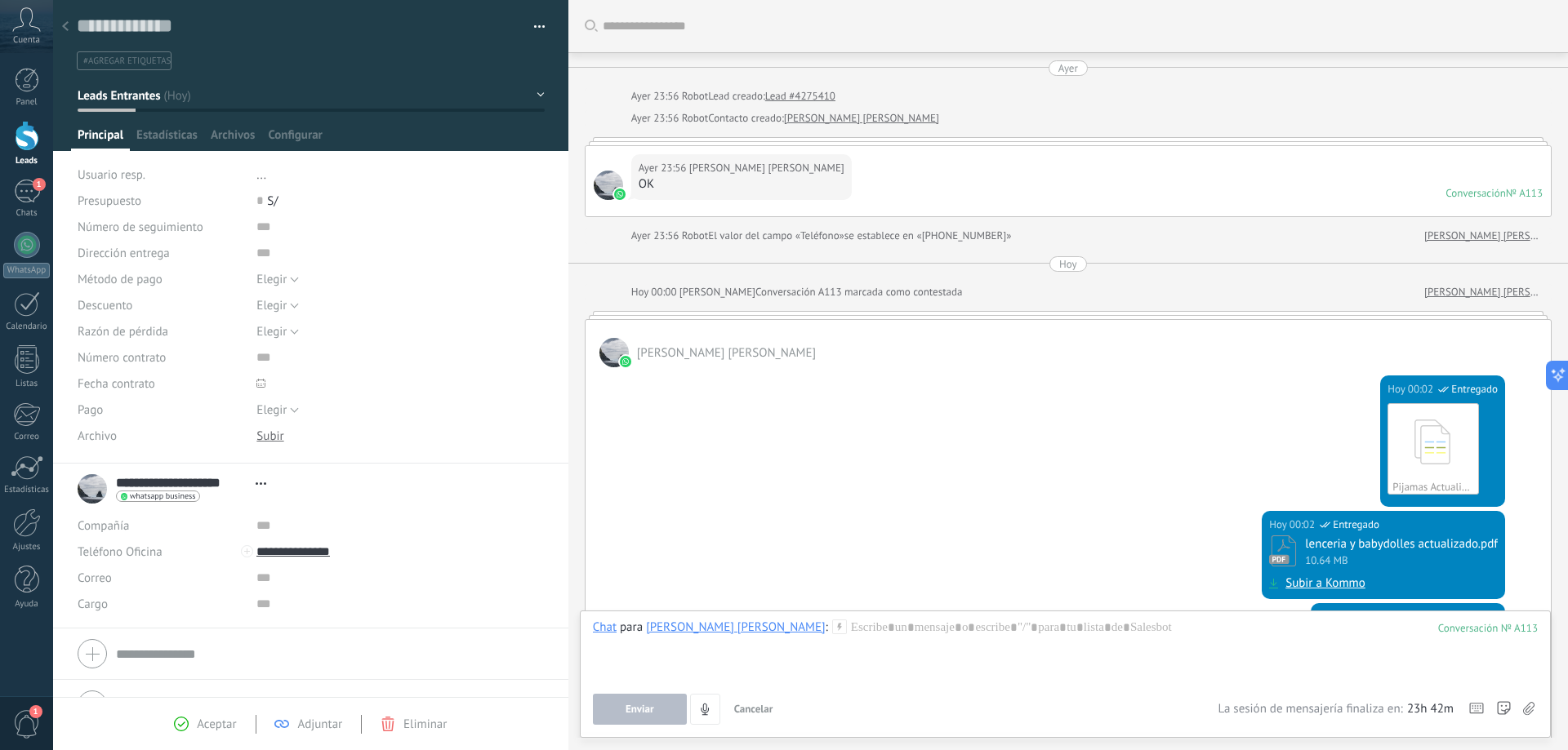
click at [1471, 195] on div "Conversación" at bounding box center [1476, 192] width 60 height 14
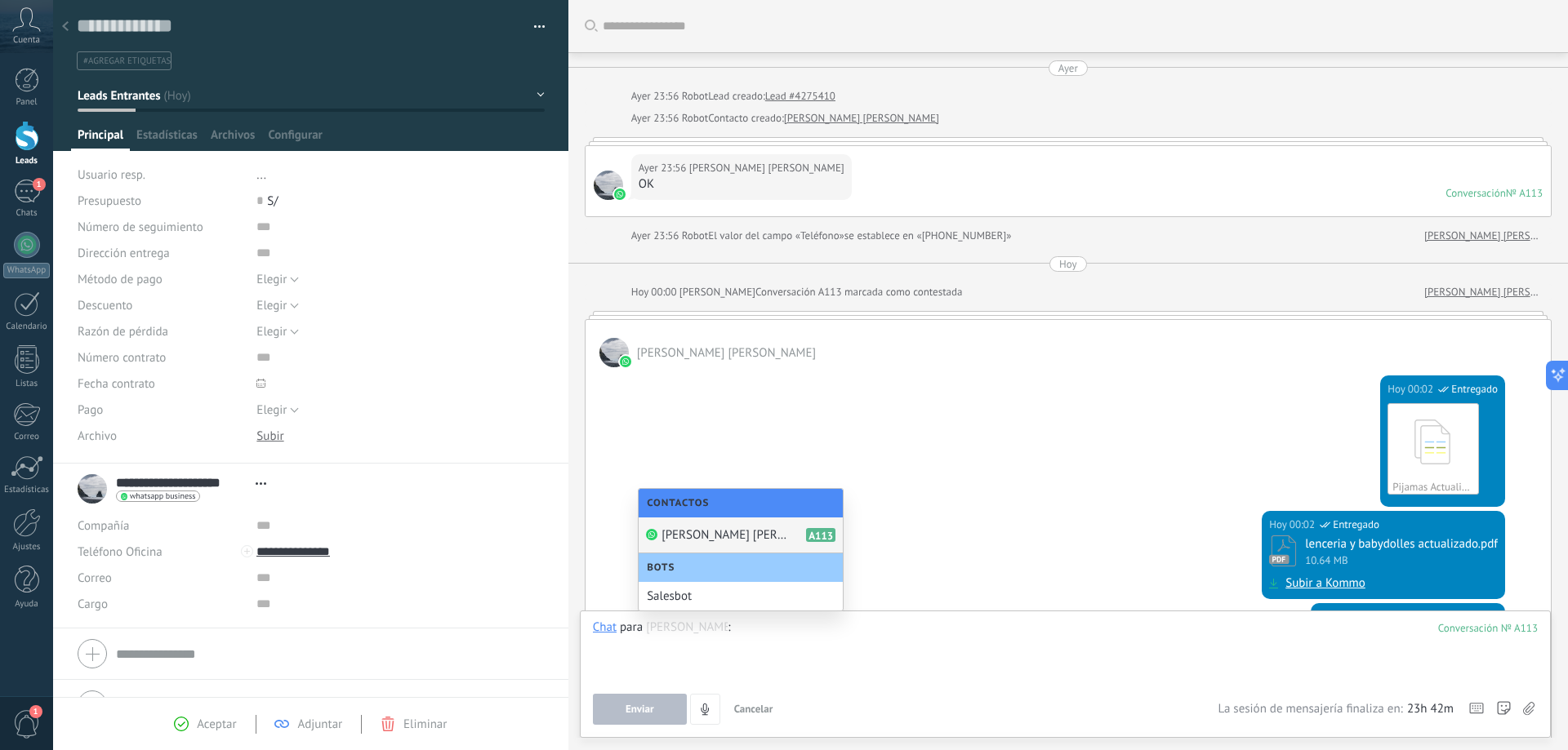
click at [991, 500] on div "Hoy 00:02 WhatsApp Business Entregado Pijamas Actualizado.pdf Descargar" at bounding box center [1068, 439] width 965 height 143
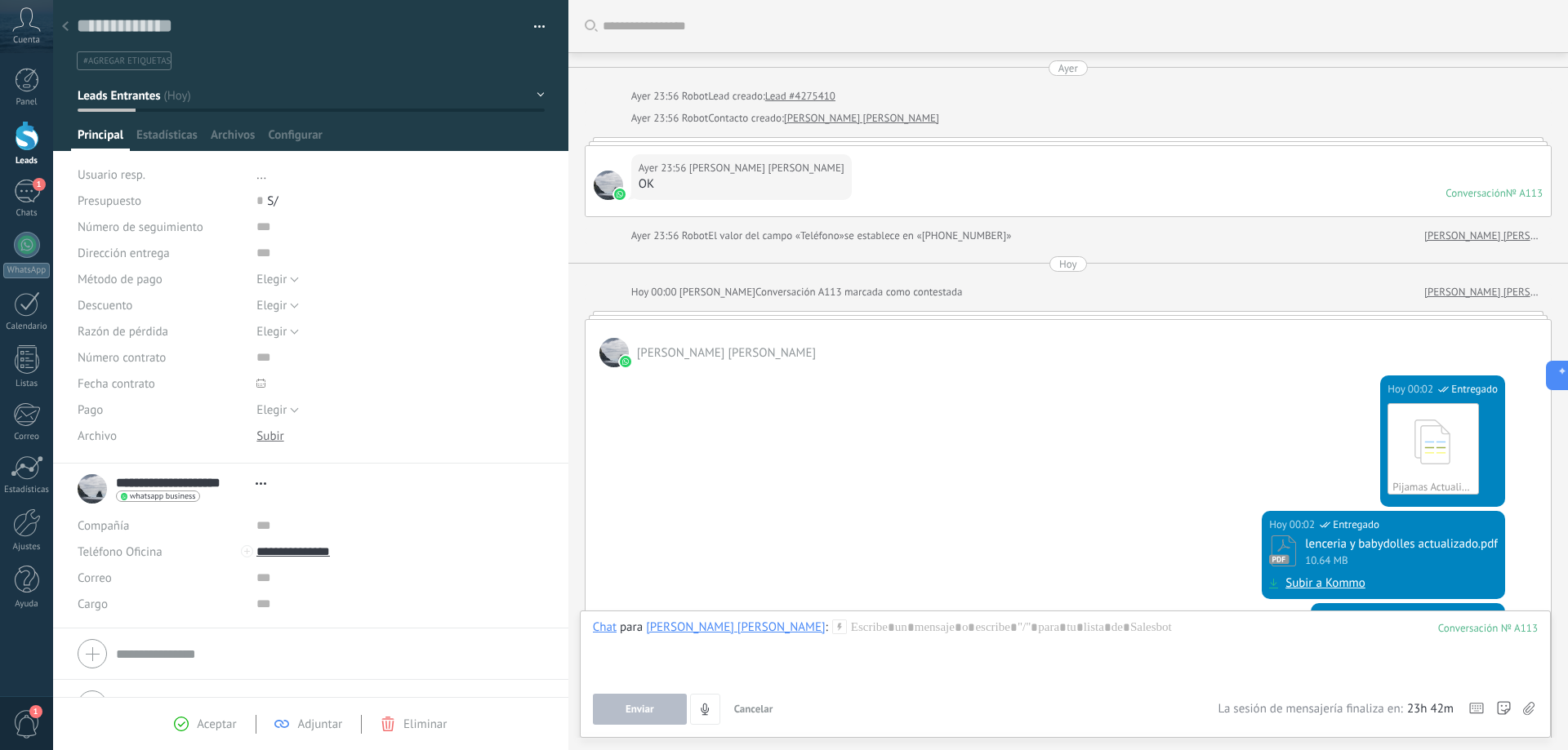
click at [756, 130] on div "Ayer Ayer 23:56 Robot Lead creado: Lead #4275410 Ayer 23:56 Robot Contacto crea…" at bounding box center [1068, 445] width 967 height 771
click at [765, 137] on div "Ayer Ayer 23:56 Robot Lead creado: Lead #4275410 Ayer 23:56 Robot Contacto crea…" at bounding box center [1068, 445] width 967 height 771
click at [785, 101] on link "Lead #4275410" at bounding box center [800, 95] width 70 height 16
click at [74, 24] on div at bounding box center [65, 27] width 23 height 32
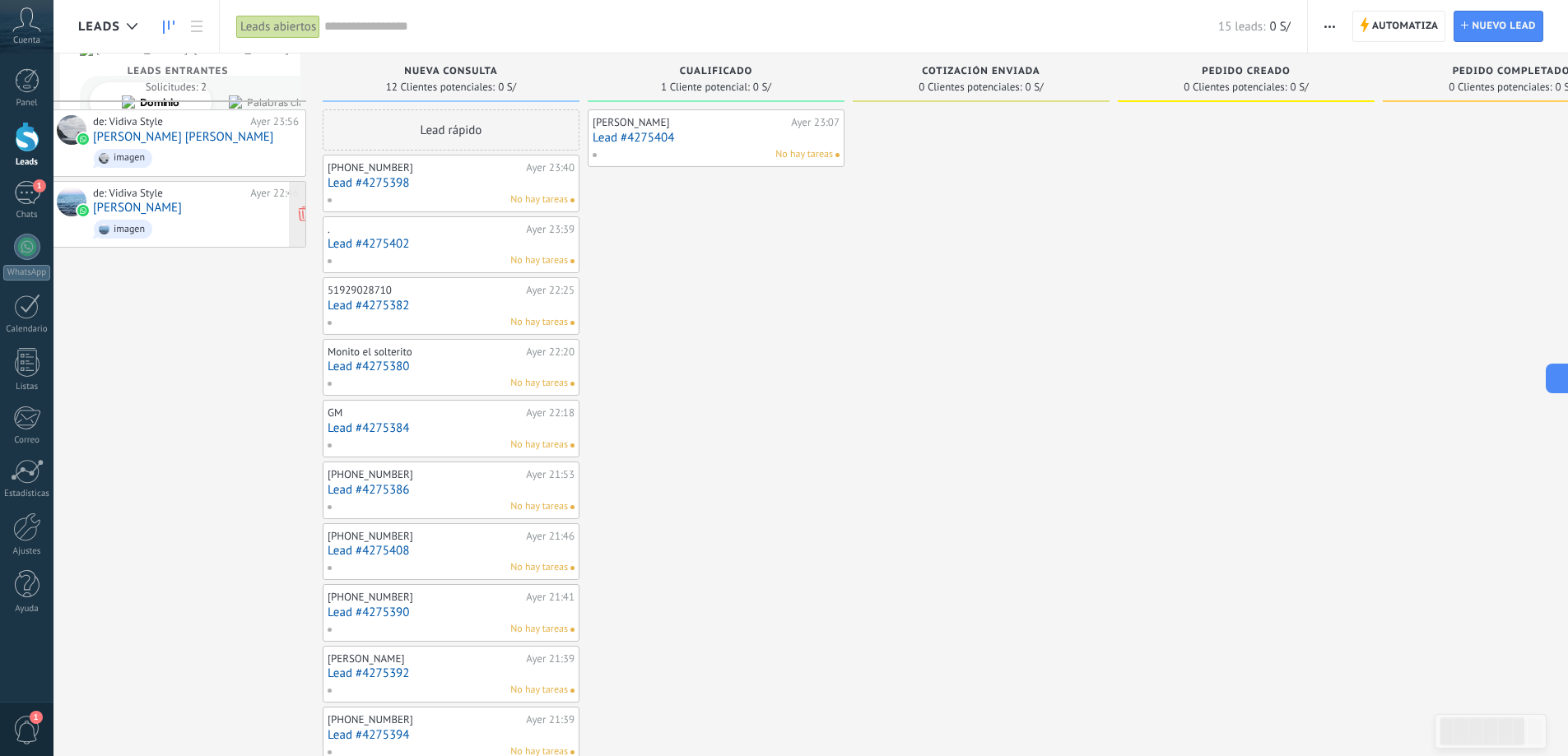
click at [174, 206] on link "[PERSON_NAME]" at bounding box center [137, 207] width 88 height 14
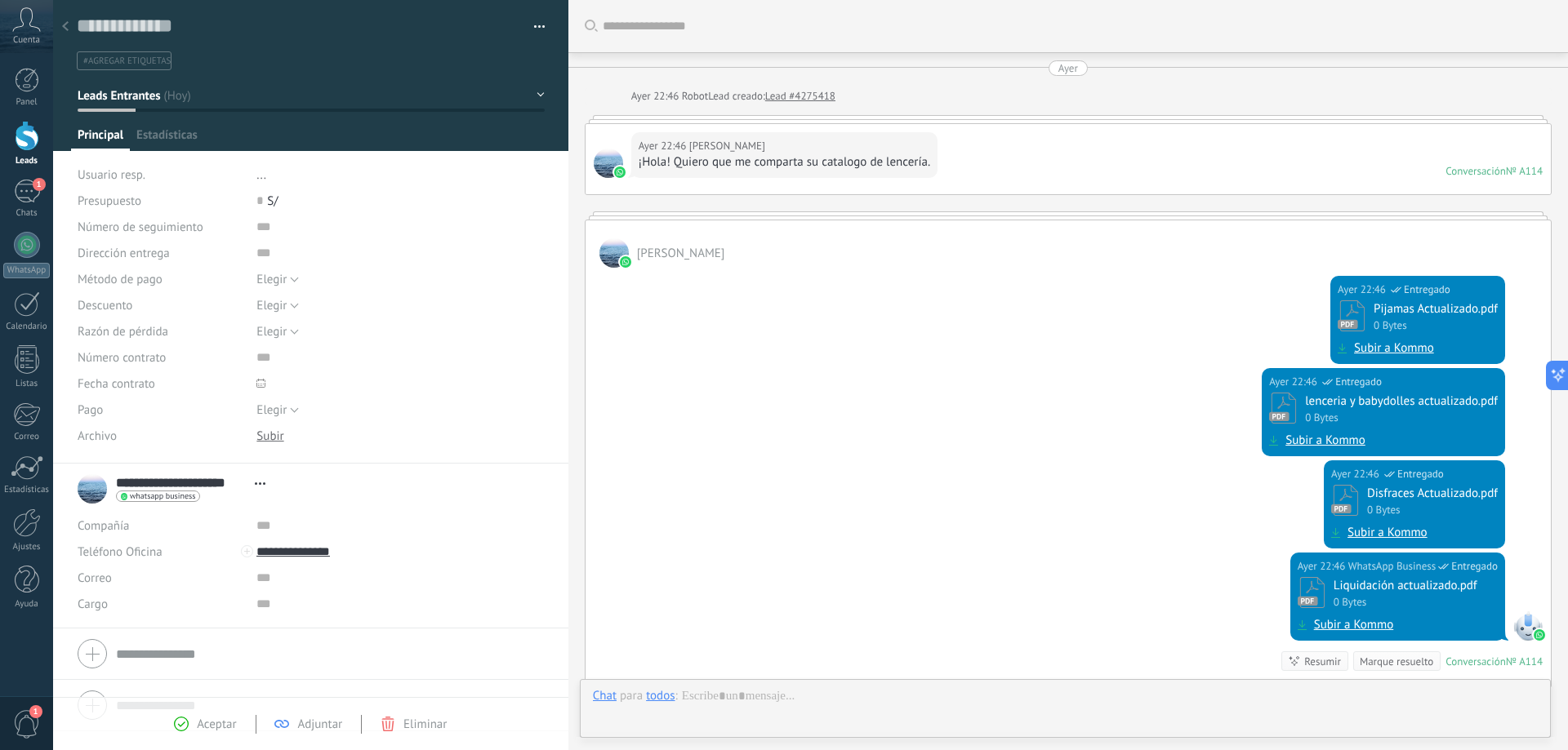
type textarea "**********"
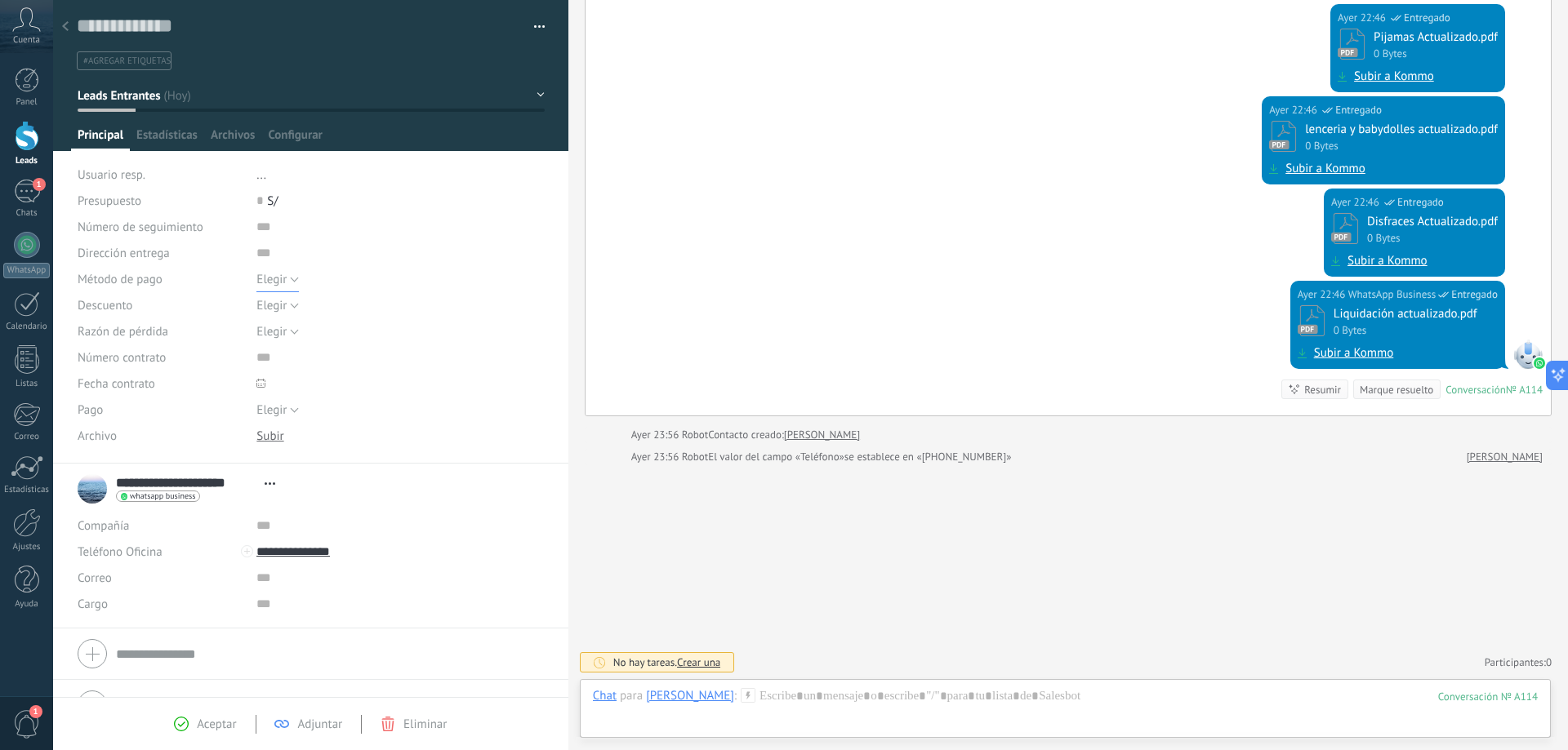
click at [284, 283] on span "Elegir" at bounding box center [272, 279] width 30 height 15
click at [149, 325] on span "Razón de pérdida" at bounding box center [123, 331] width 91 height 12
click at [266, 299] on span "Elegir" at bounding box center [272, 306] width 30 height 15
click at [125, 308] on span "Descuento" at bounding box center [105, 306] width 55 height 12
click at [278, 326] on span "Elegir" at bounding box center [272, 332] width 30 height 15
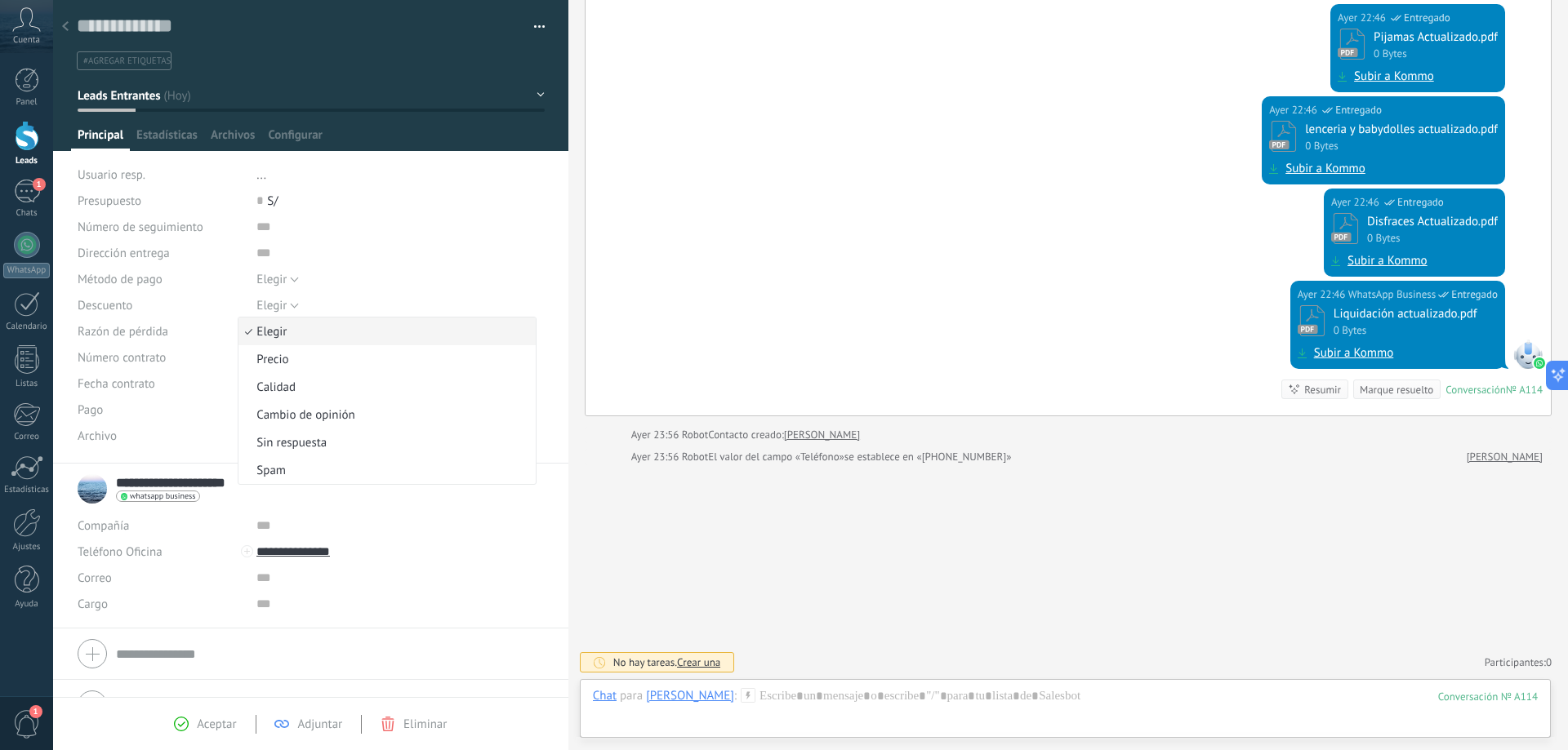
click at [152, 360] on span "Número contrato" at bounding box center [121, 358] width 88 height 12
click at [257, 197] on input "text" at bounding box center [261, 201] width 10 height 26
click at [257, 179] on span "..." at bounding box center [261, 175] width 9 height 15
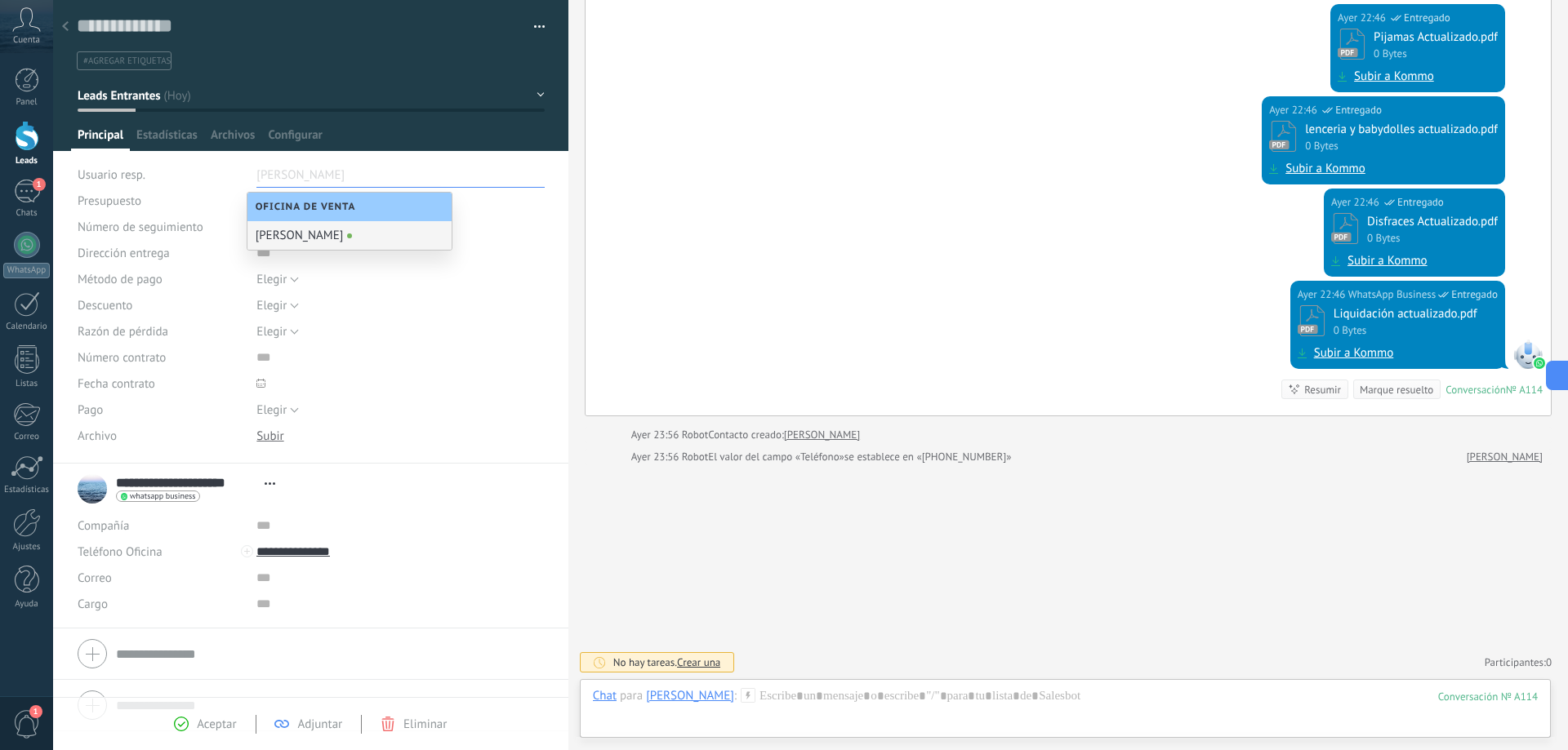
click at [182, 184] on div "Usuario resp." at bounding box center [160, 175] width 167 height 26
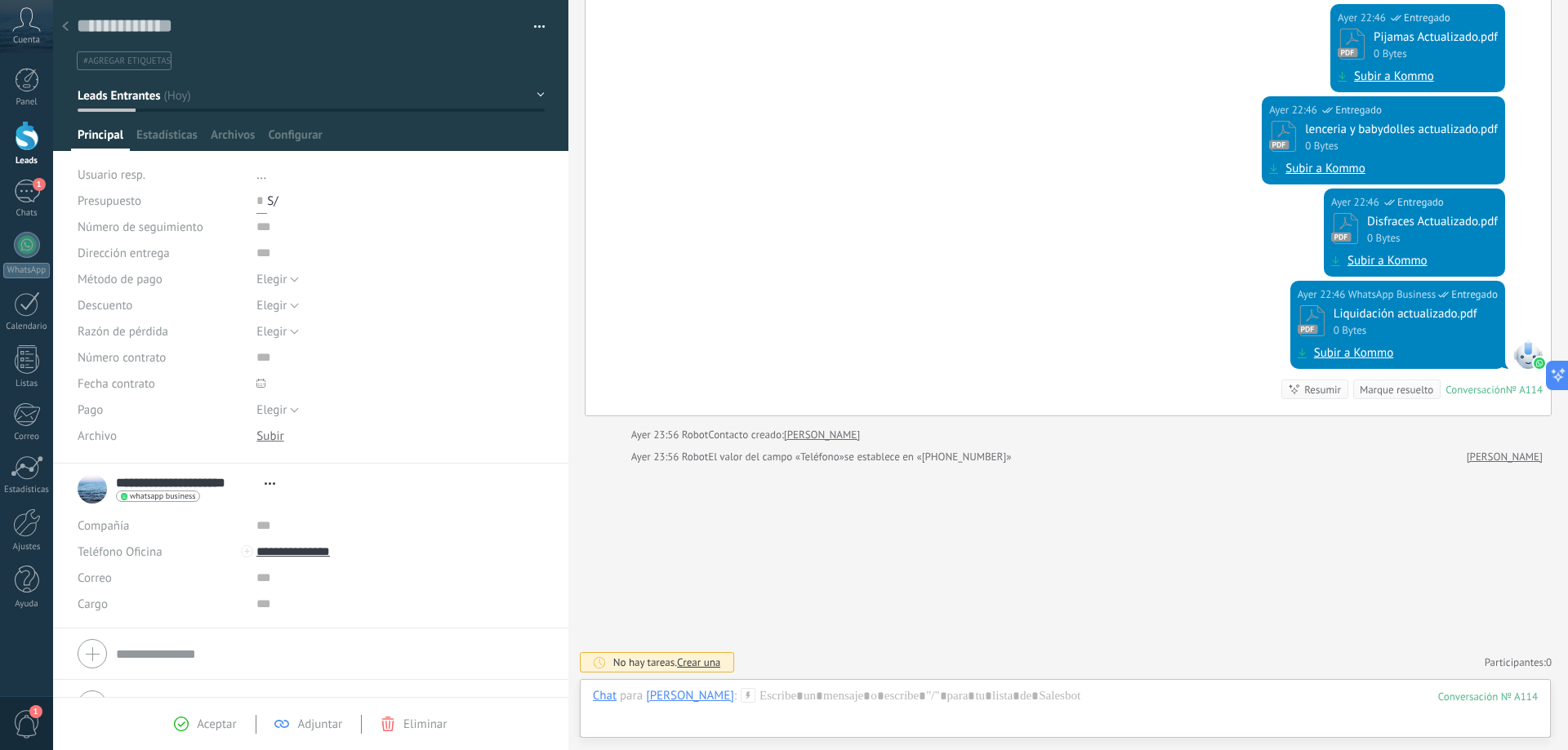
click at [259, 208] on input "text" at bounding box center [261, 201] width 10 height 26
click at [260, 228] on input "text" at bounding box center [378, 227] width 244 height 26
click at [190, 243] on div "Dirección entrega" at bounding box center [160, 253] width 167 height 26
click at [264, 232] on input "text" at bounding box center [378, 227] width 244 height 26
click at [283, 229] on input "text" at bounding box center [378, 227] width 244 height 26
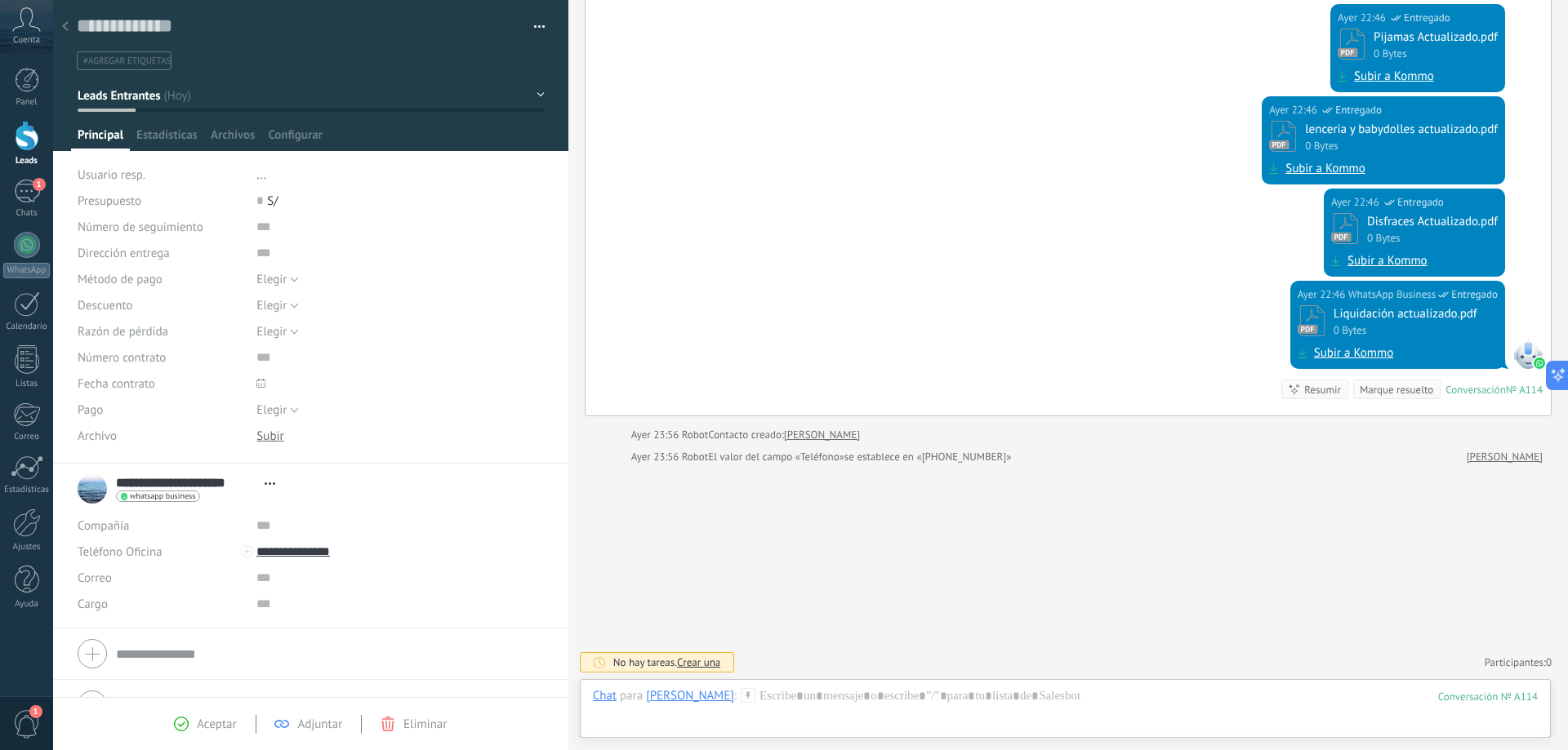
click at [111, 282] on span "Método de pago" at bounding box center [120, 279] width 85 height 12
click at [280, 276] on span "Elegir" at bounding box center [272, 279] width 30 height 15
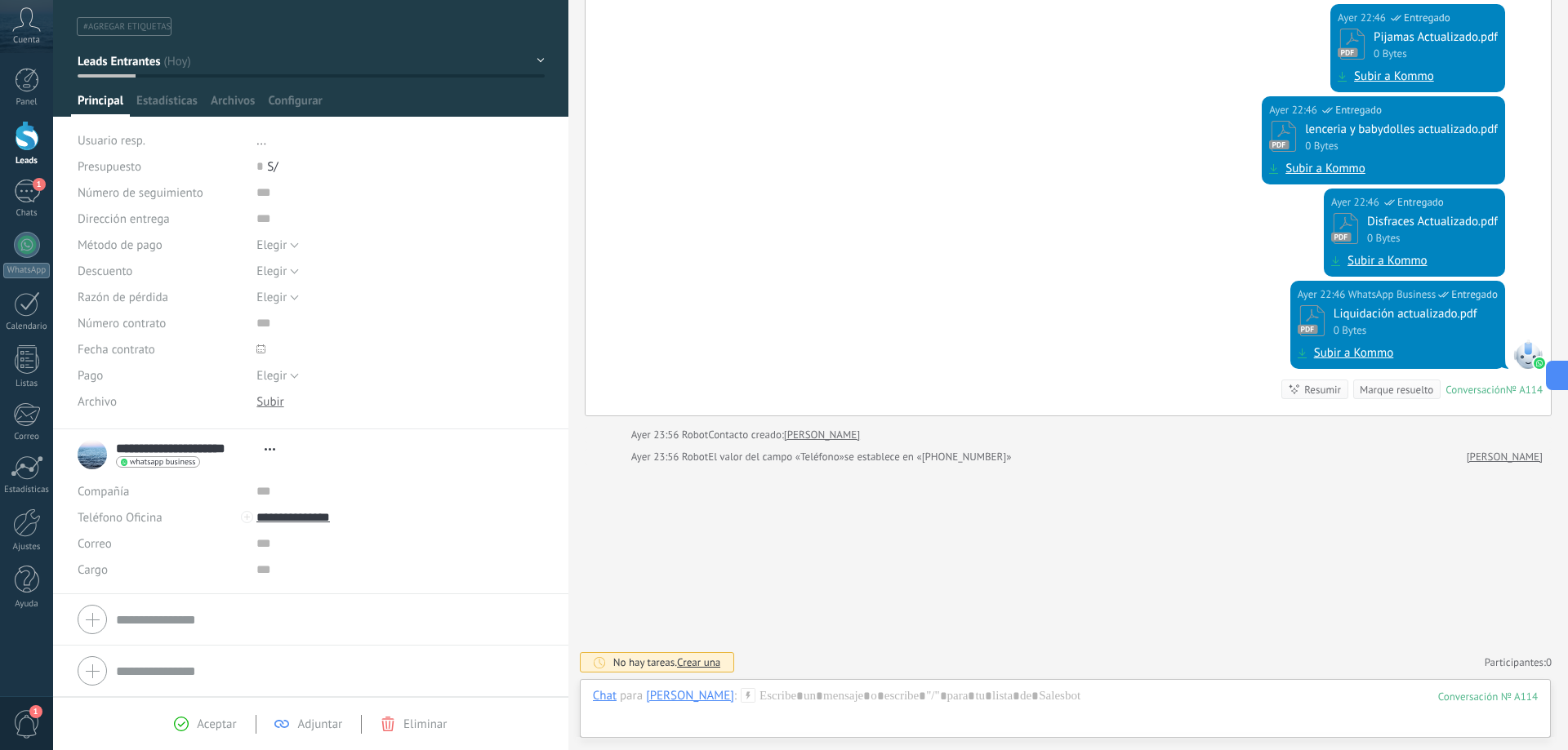
click at [169, 294] on div "Razón de pérdida" at bounding box center [160, 297] width 167 height 26
click at [278, 251] on span "Elegir" at bounding box center [272, 245] width 30 height 15
click at [300, 317] on li "Efectivo" at bounding box center [387, 327] width 296 height 27
click at [287, 264] on button "Elegir" at bounding box center [277, 272] width 42 height 26
click at [195, 276] on div "Descuento" at bounding box center [160, 272] width 167 height 26
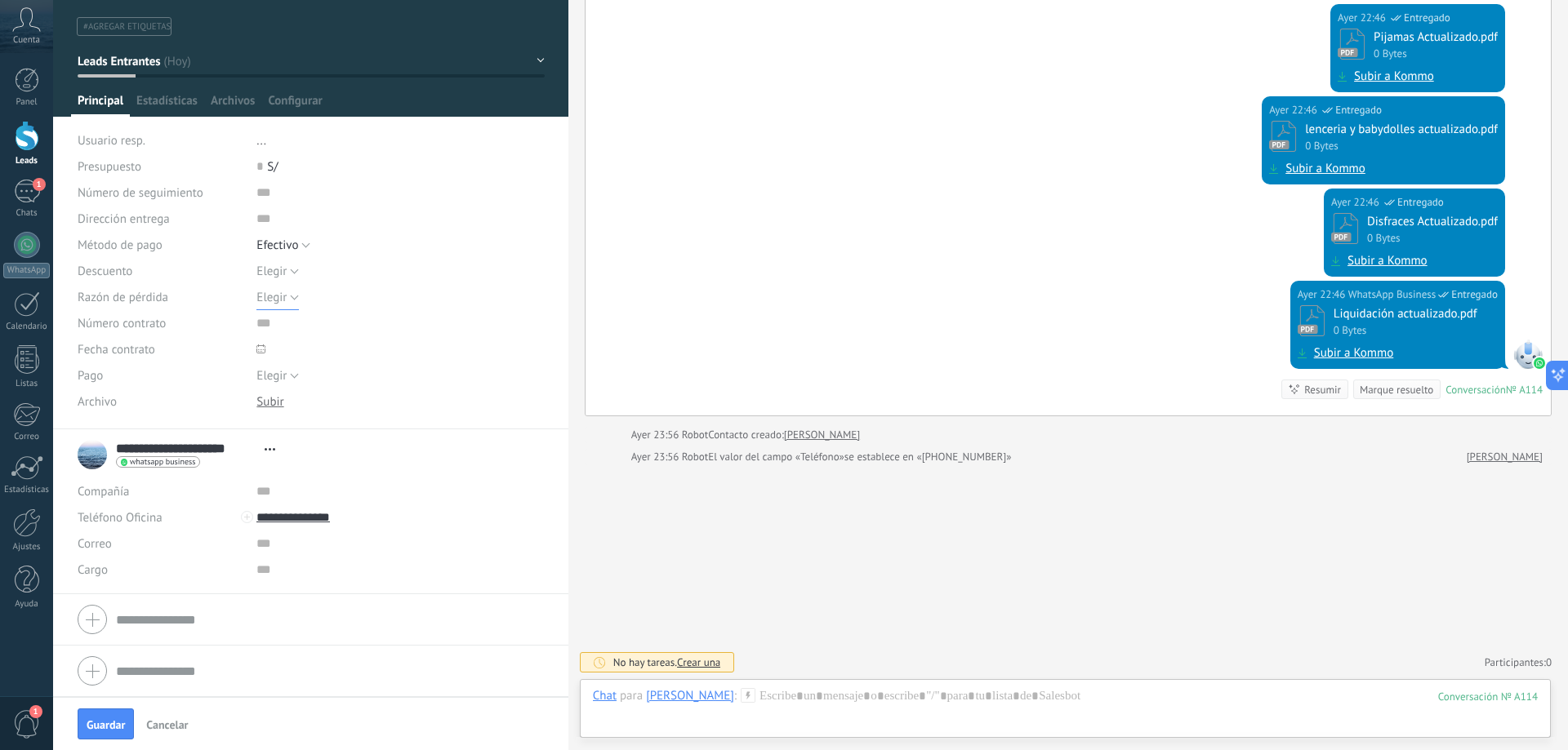
click at [283, 295] on span "Elegir" at bounding box center [272, 297] width 30 height 15
click at [175, 338] on div "Fecha contrato" at bounding box center [160, 350] width 167 height 26
click at [265, 325] on input "text" at bounding box center [378, 324] width 244 height 26
click at [198, 334] on div "Número contrato" at bounding box center [160, 324] width 167 height 26
click at [282, 378] on span "Elegir" at bounding box center [272, 375] width 30 height 15
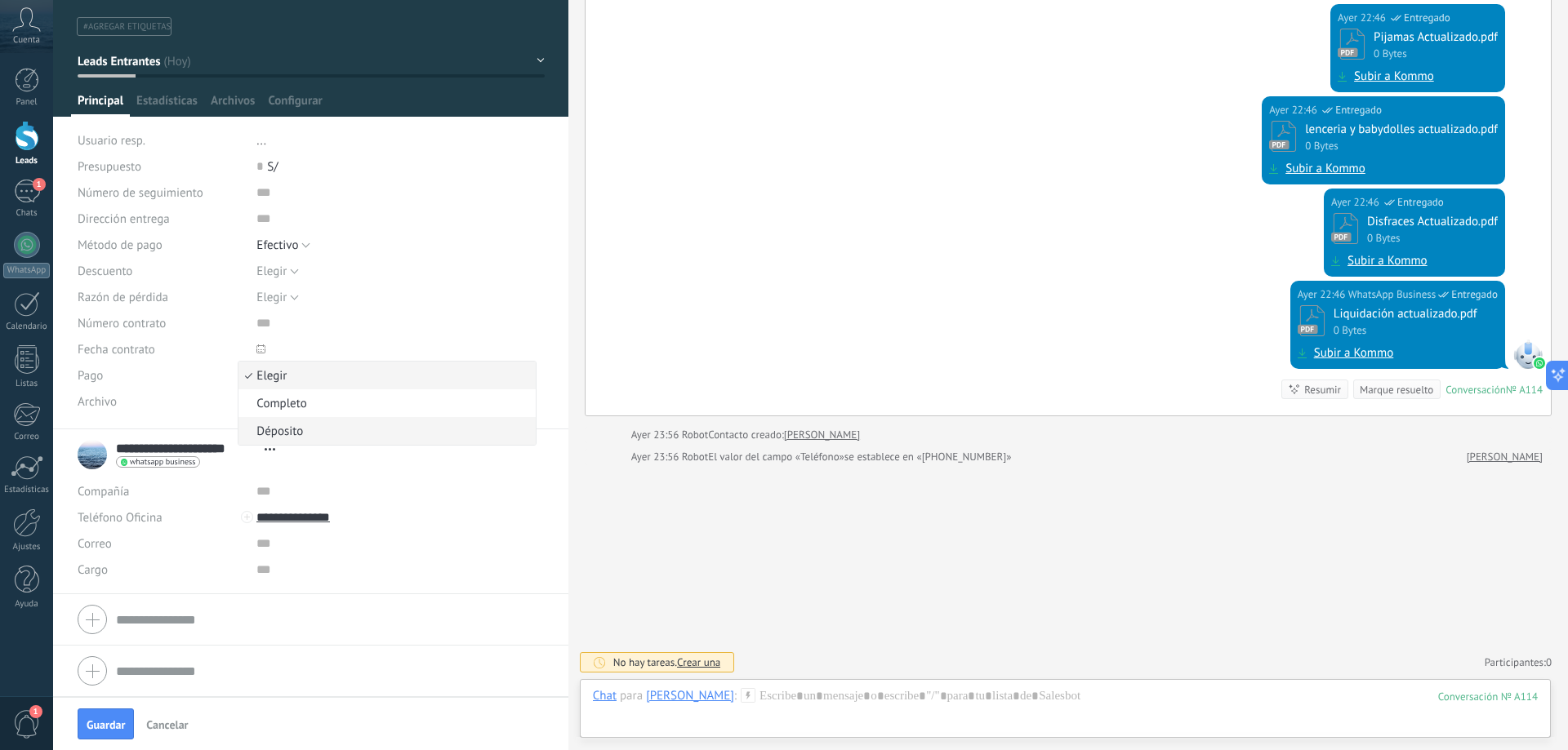
click at [301, 425] on span "Déposito" at bounding box center [384, 431] width 292 height 15
click at [289, 376] on span "Déposito" at bounding box center [279, 375] width 46 height 15
click at [297, 406] on span "Completo" at bounding box center [384, 404] width 292 height 15
click at [277, 398] on div at bounding box center [270, 402] width 27 height 15
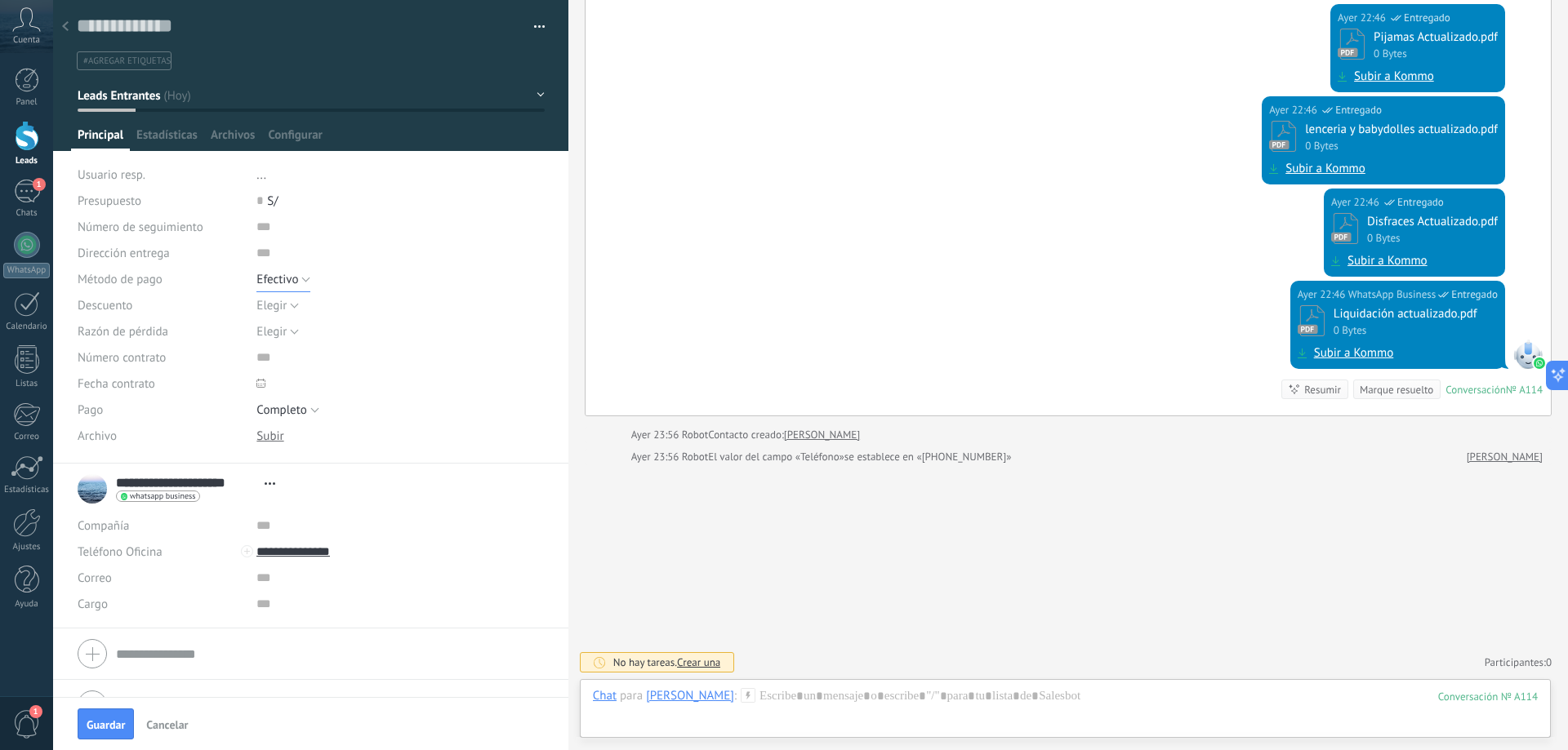
click at [293, 277] on span "Efectivo" at bounding box center [277, 279] width 42 height 15
click at [293, 277] on span "Elegir" at bounding box center [384, 279] width 292 height 15
click at [281, 304] on span "Elegir" at bounding box center [272, 306] width 30 height 15
click at [363, 244] on input "text" at bounding box center [378, 253] width 244 height 26
click at [203, 361] on div "Número contrato" at bounding box center [160, 358] width 167 height 26
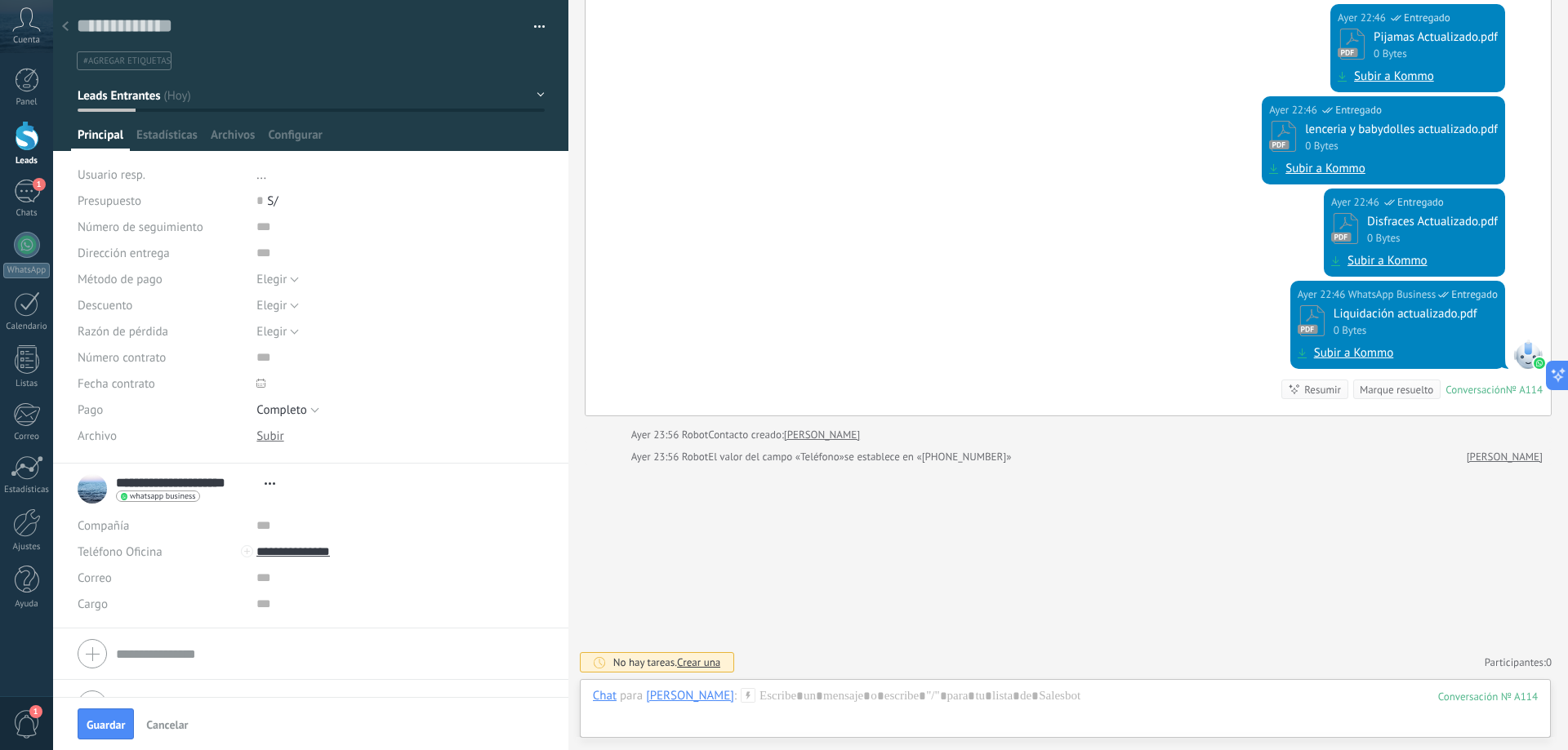
scroll to position [34, 0]
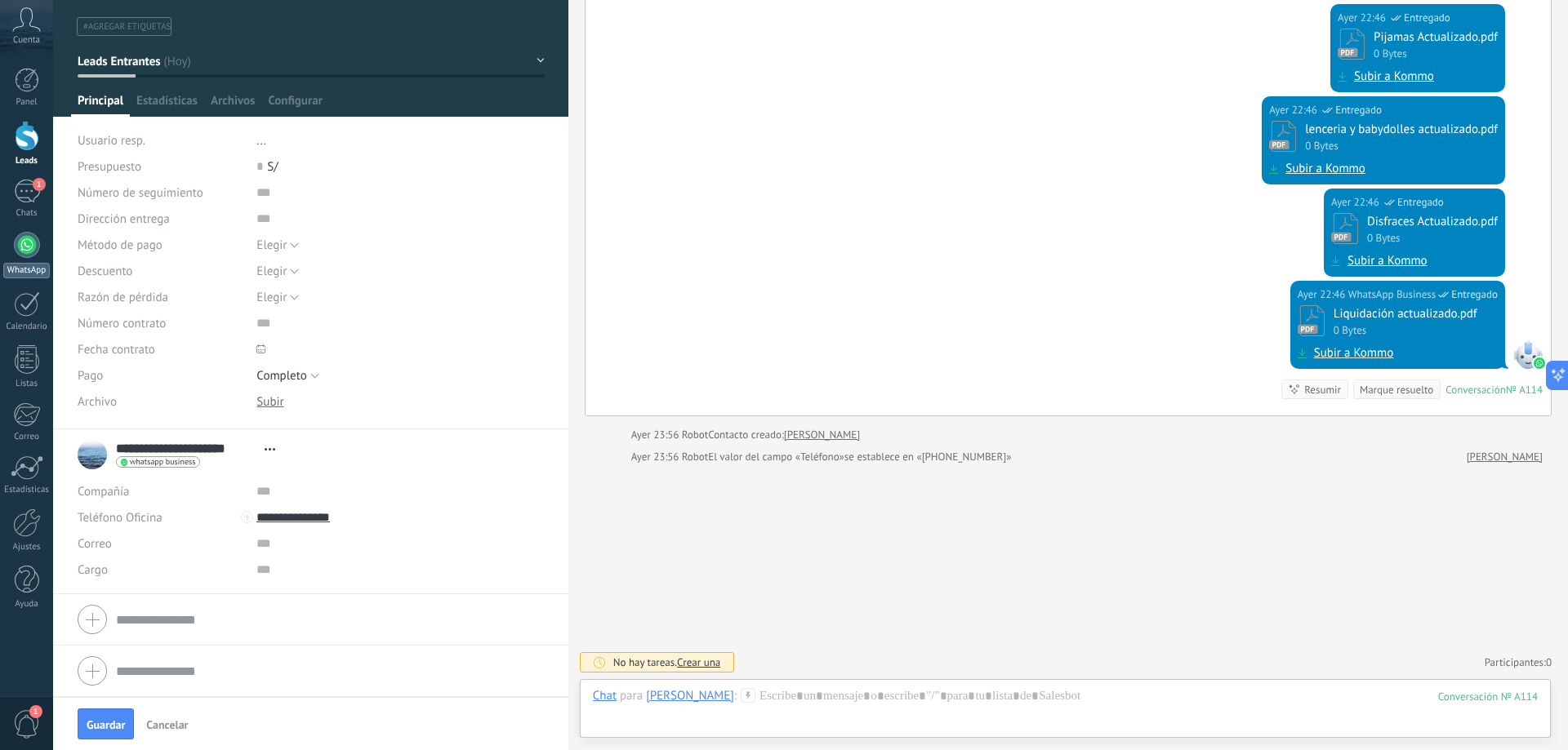
click at [13, 253] on link "WhatsApp" at bounding box center [26, 255] width 53 height 46
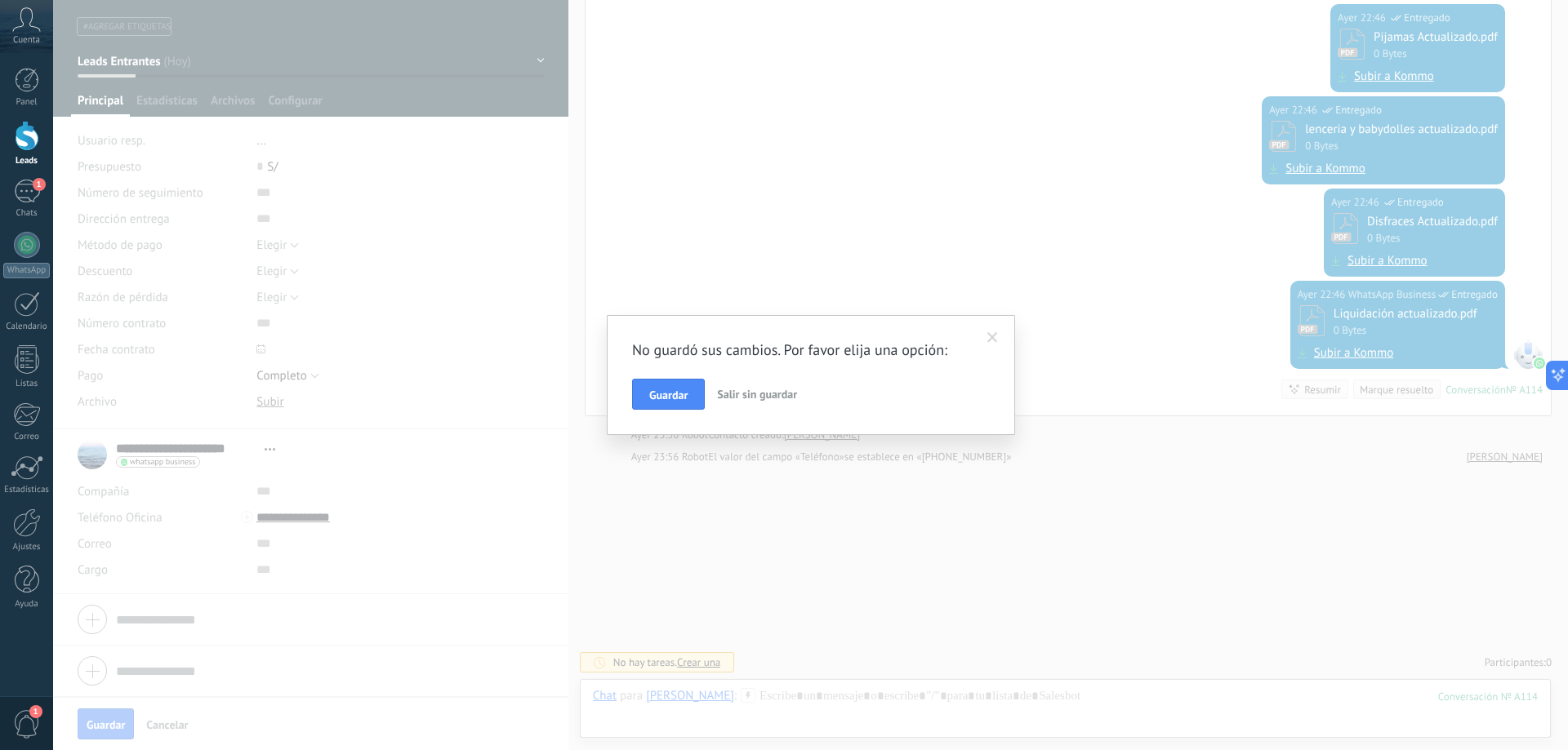
click at [787, 386] on button "Salir sin guardar" at bounding box center [757, 394] width 93 height 31
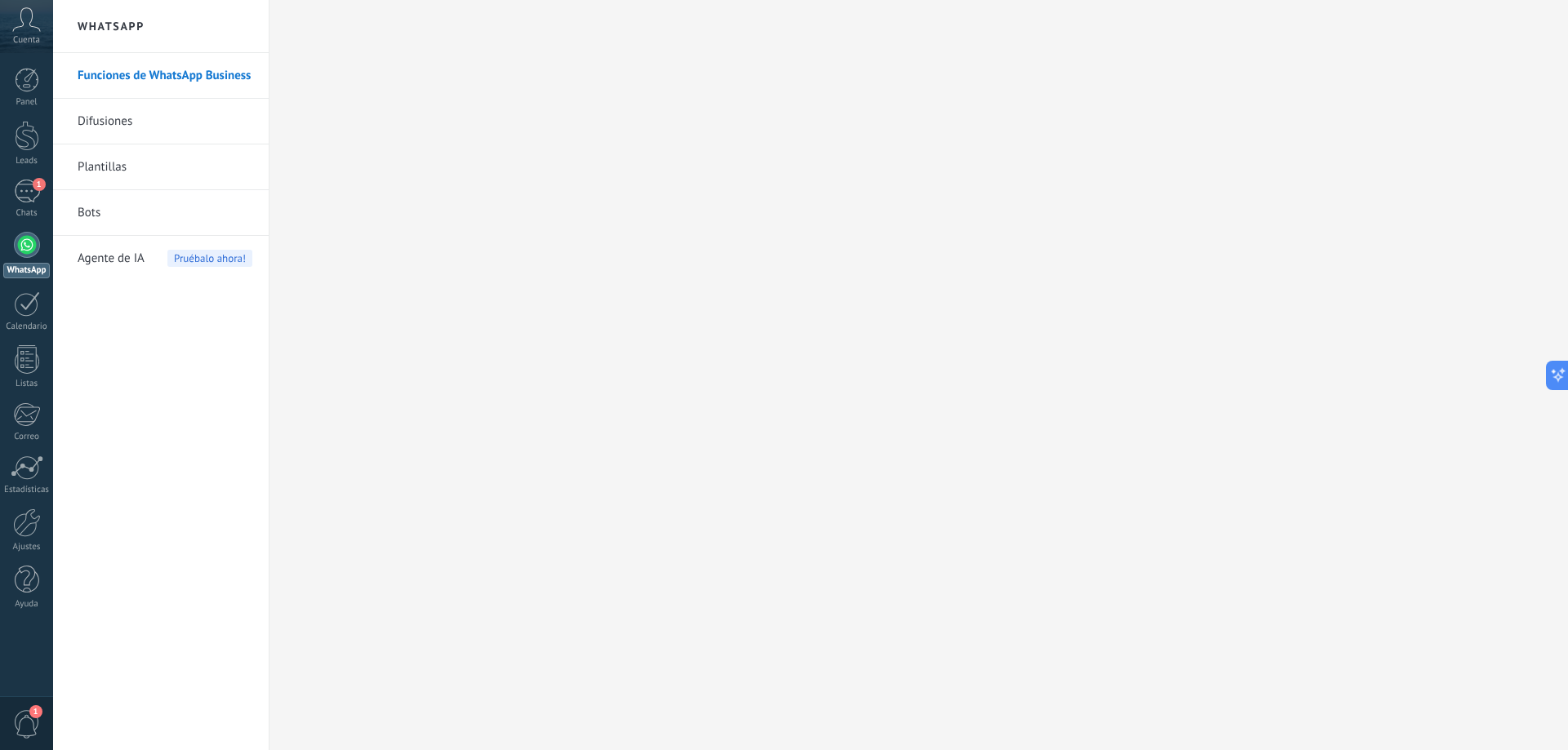
click at [125, 253] on span "Agente de IA" at bounding box center [110, 258] width 67 height 45
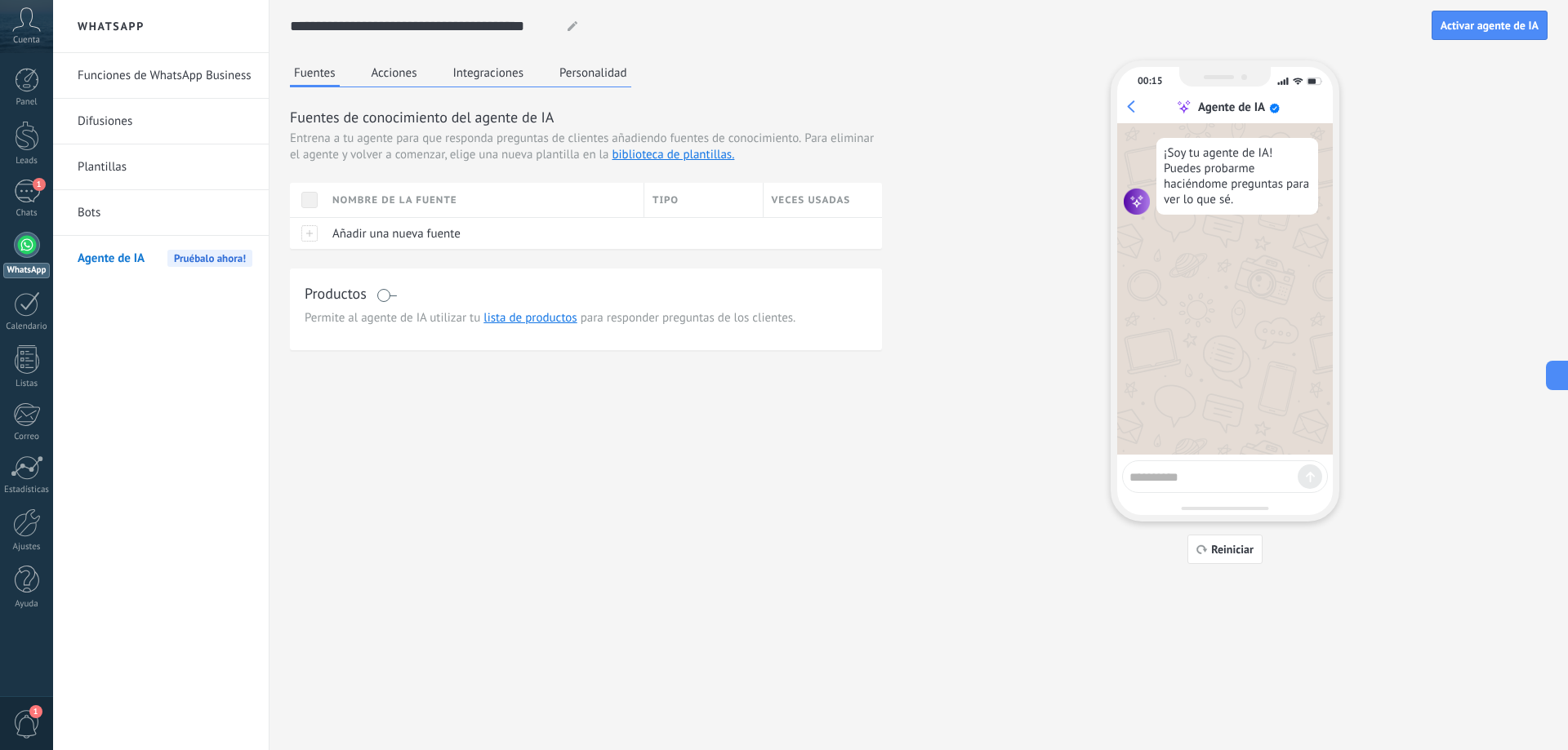
click at [392, 294] on span at bounding box center [387, 295] width 21 height 13
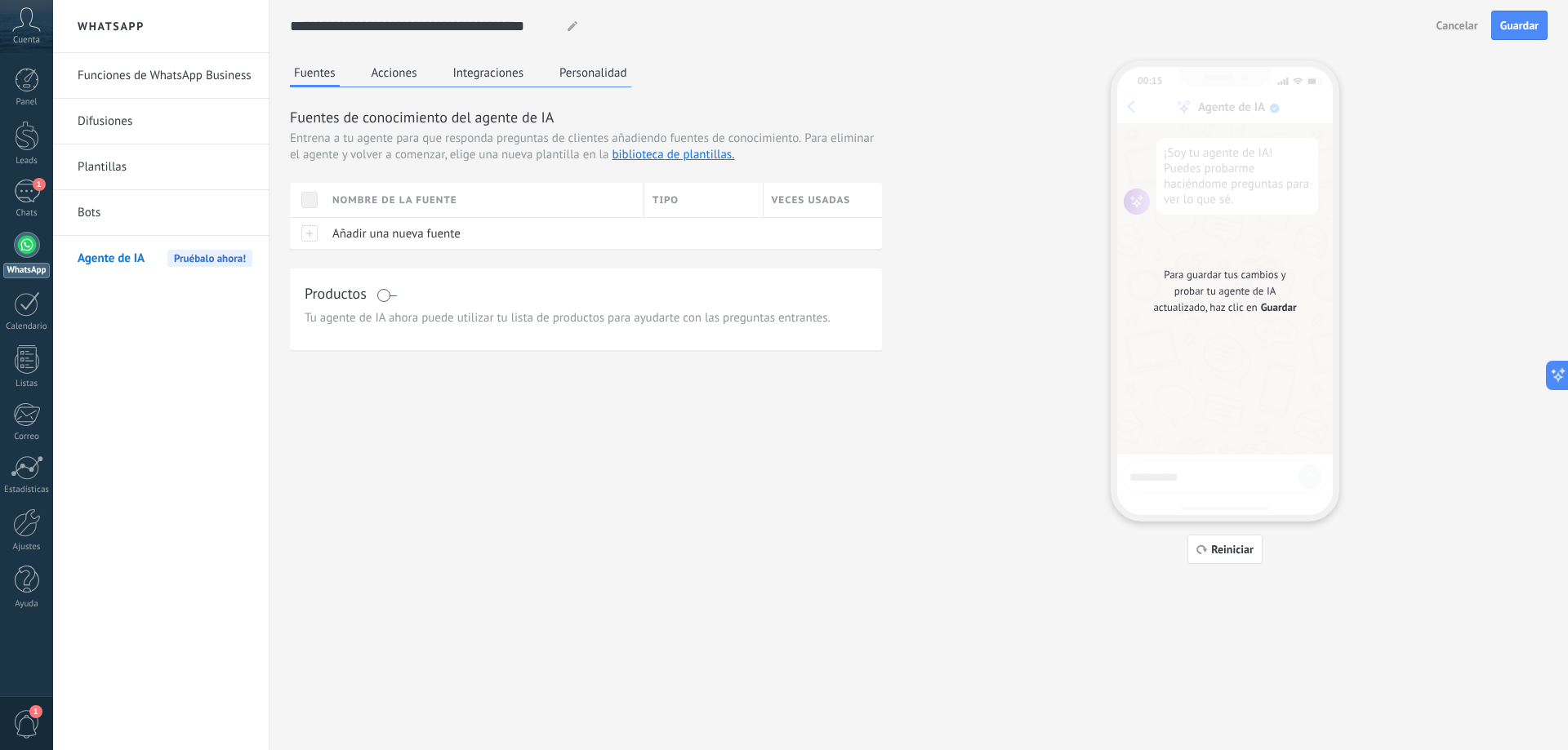
click at [1272, 307] on span "Guardar" at bounding box center [1278, 308] width 36 height 16
click at [1209, 543] on button "Reiniciar" at bounding box center [1225, 549] width 75 height 29
drag, startPoint x: 1540, startPoint y: 42, endPoint x: 1537, endPoint y: 25, distance: 17.3
click at [1540, 42] on div "**********" at bounding box center [918, 25] width 1258 height 52
click at [1537, 25] on span "Guardar" at bounding box center [1519, 25] width 39 height 11
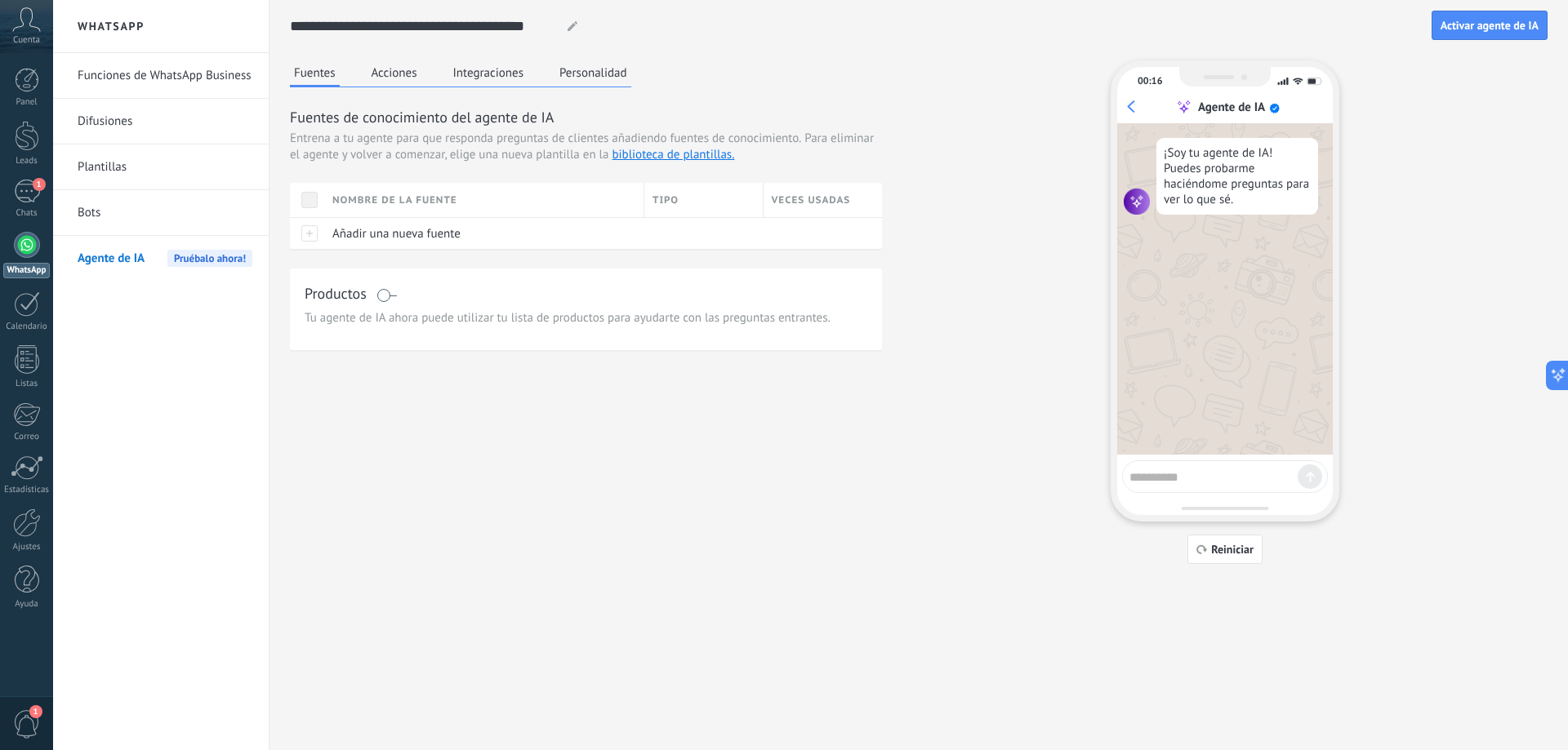
click at [1176, 476] on textarea at bounding box center [1213, 475] width 168 height 21
type textarea "****"
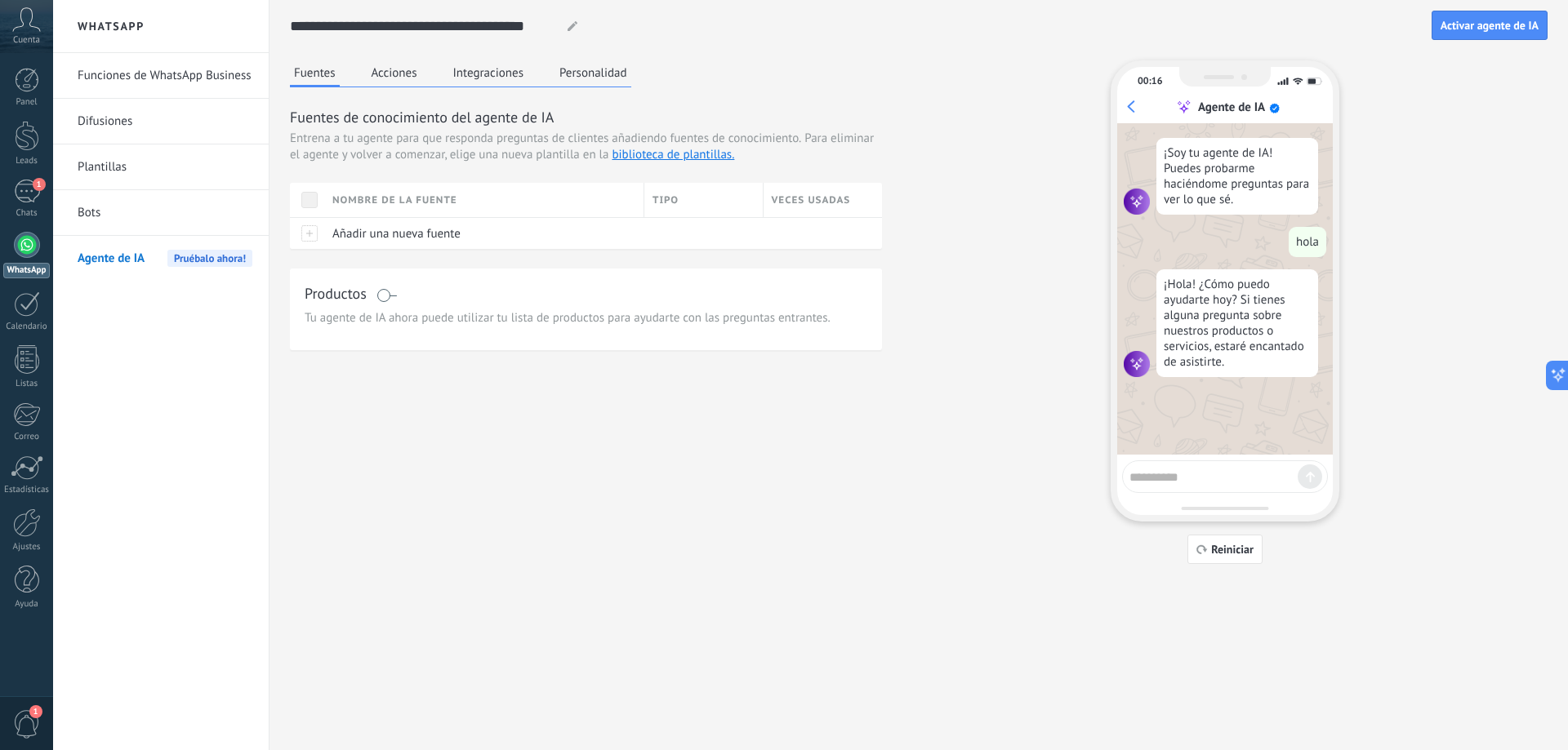
click at [1185, 475] on textarea at bounding box center [1213, 475] width 168 height 21
click at [20, 179] on div "1" at bounding box center [27, 191] width 26 height 24
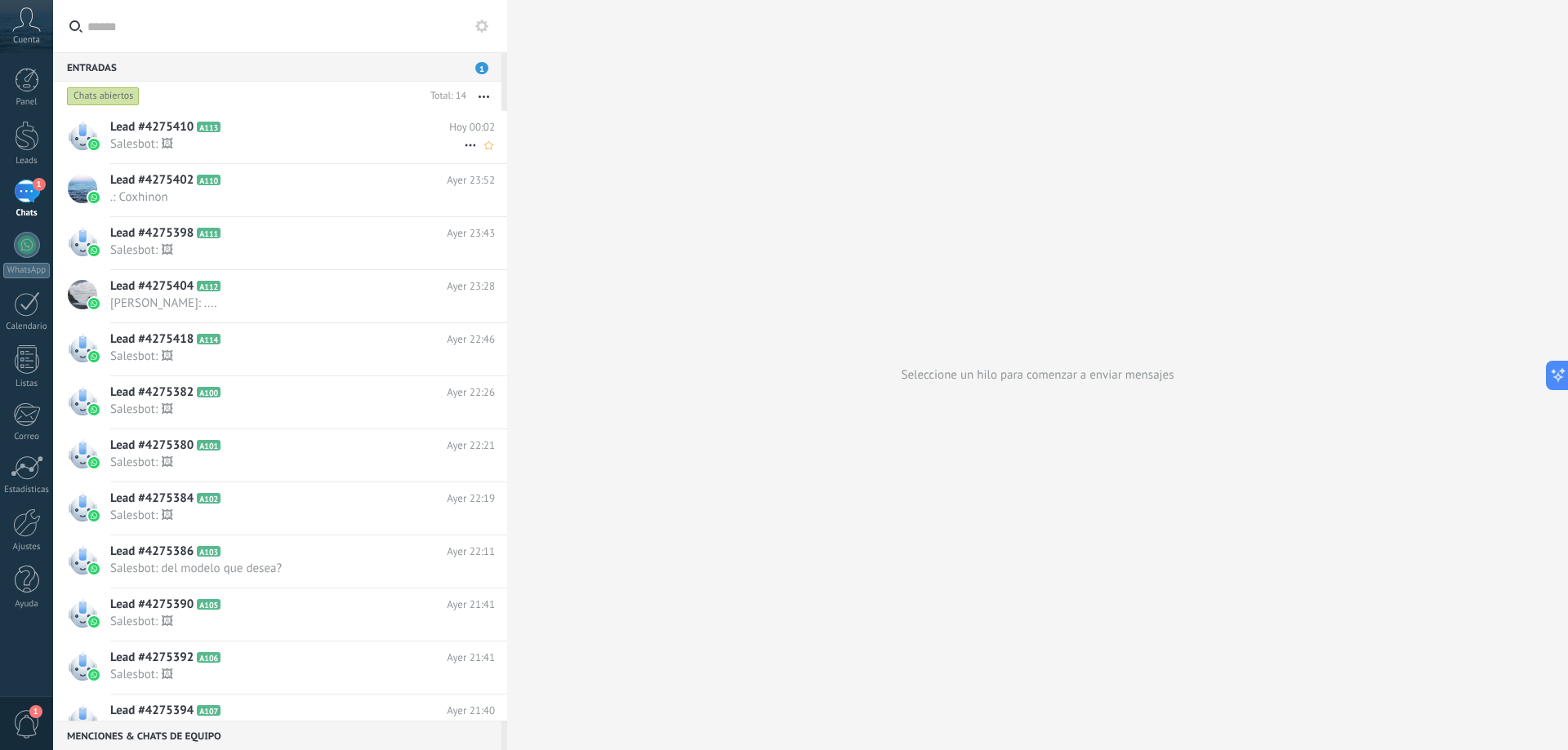
click at [197, 149] on span "Salesbot: 🖼" at bounding box center [287, 144] width 354 height 15
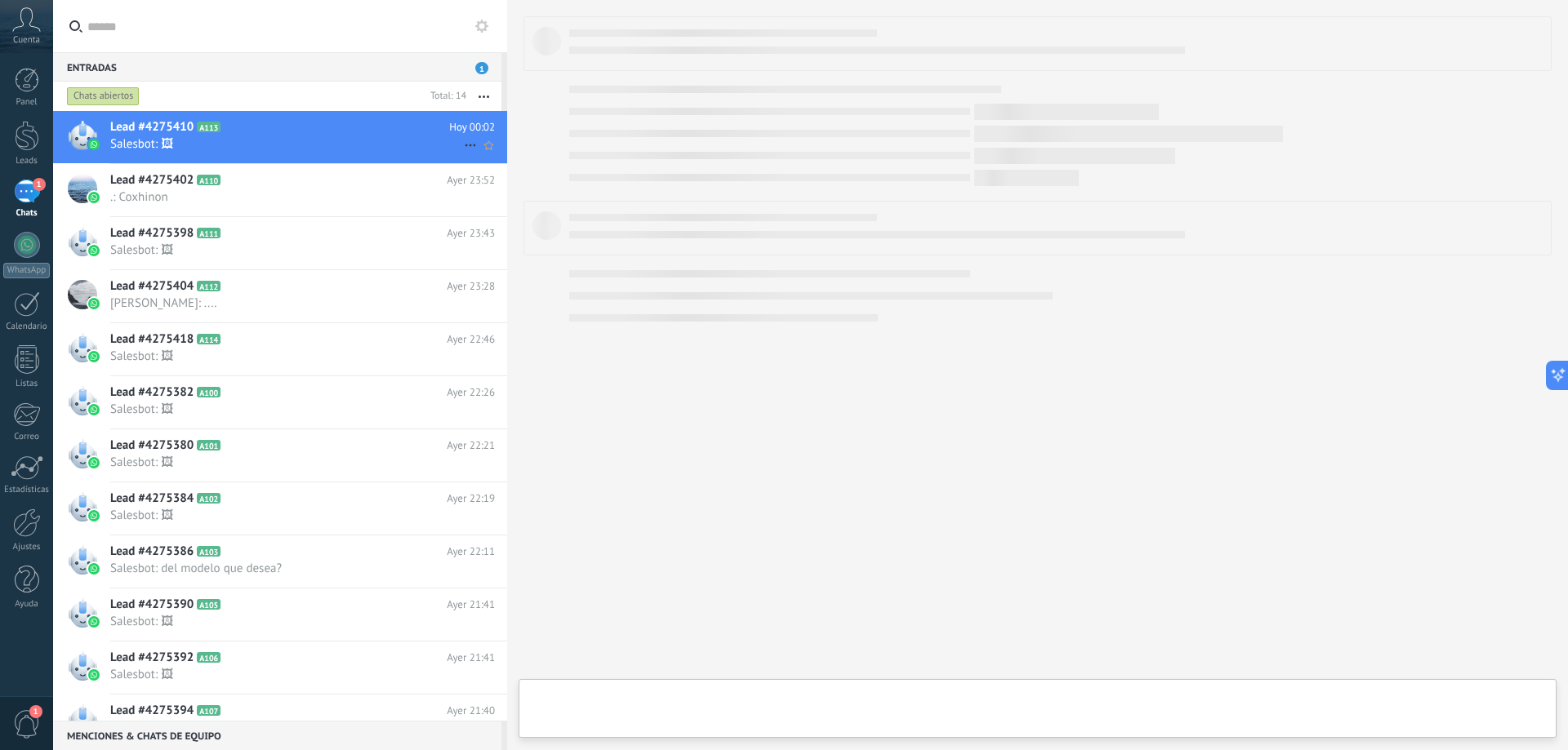
type textarea "**********"
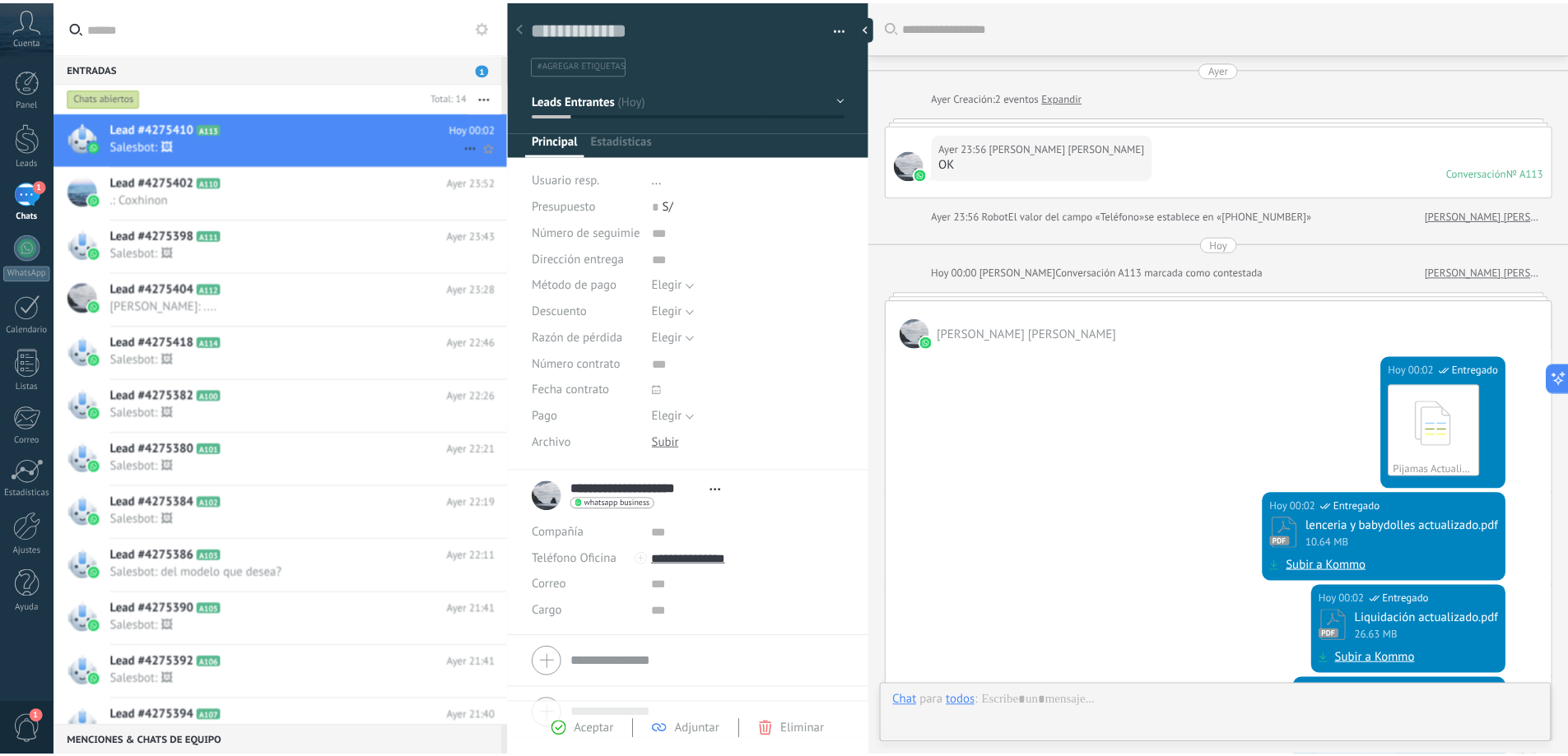
scroll to position [346, 0]
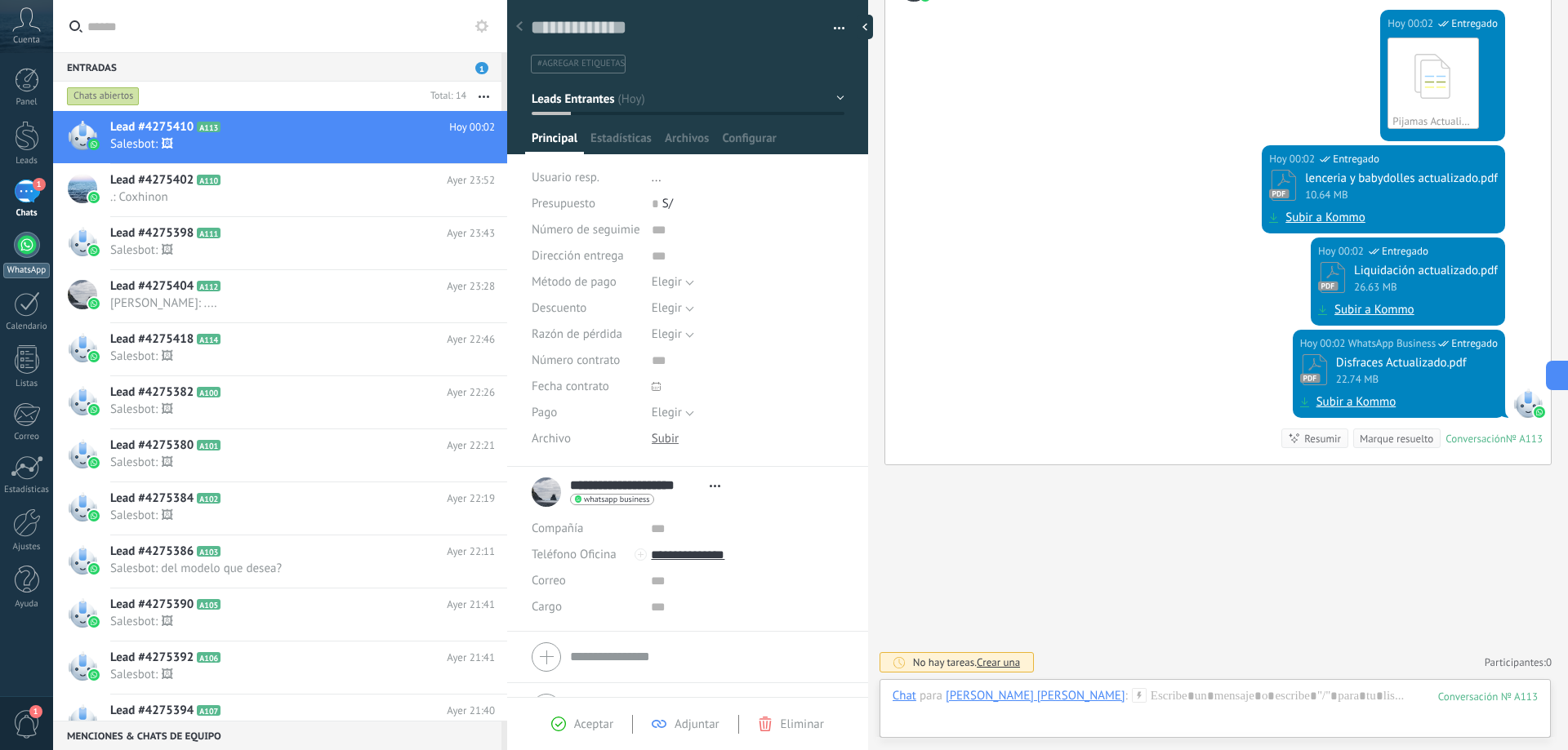
click at [15, 252] on div at bounding box center [27, 245] width 26 height 26
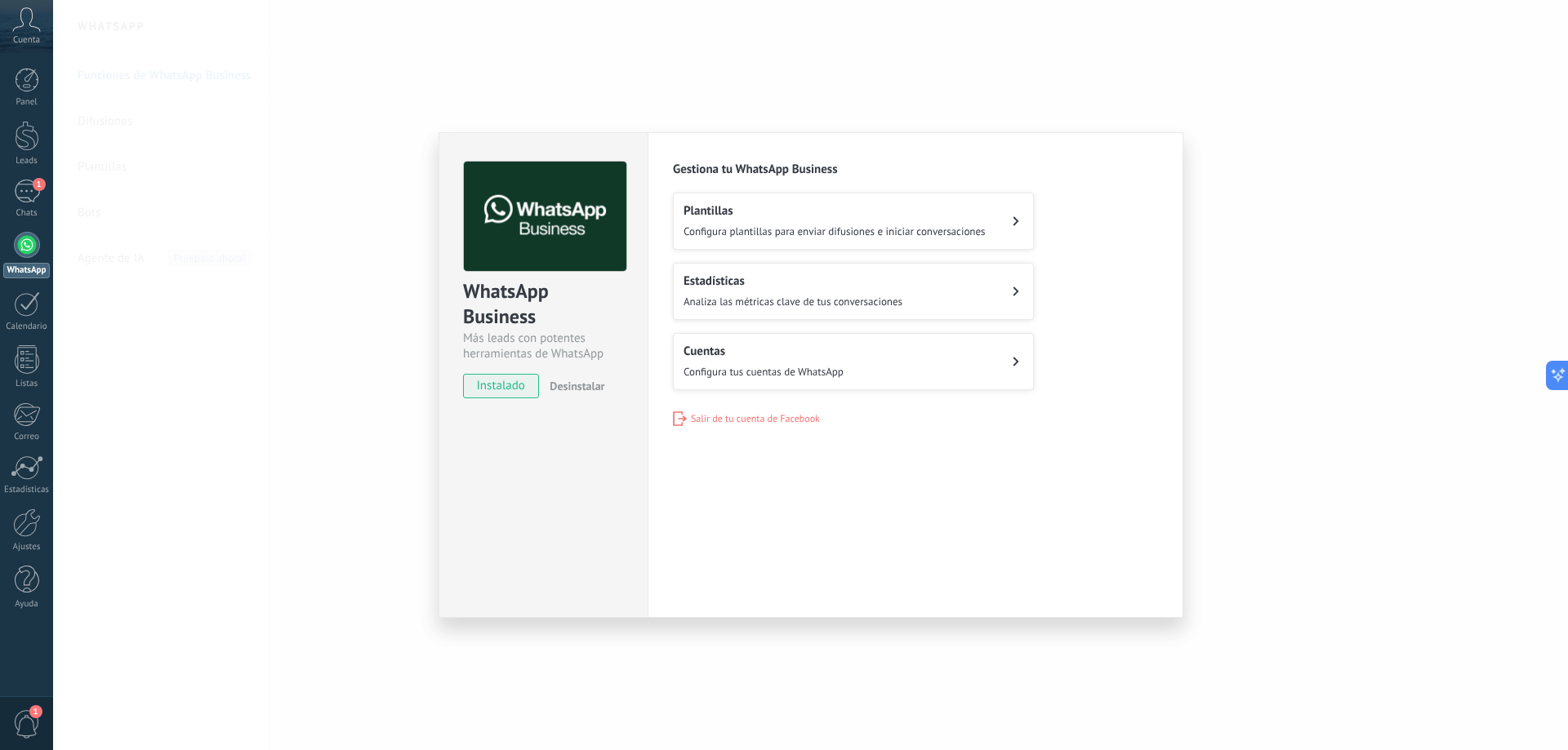
click at [277, 282] on div "WhatsApp Business Más leads con potentes herramientas de WhatsApp instalado Des…" at bounding box center [810, 375] width 1515 height 750
click at [167, 325] on div "WhatsApp Business Más leads con potentes herramientas de WhatsApp instalado Des…" at bounding box center [810, 375] width 1515 height 750
click at [259, 314] on div "WhatsApp Business Más leads con potentes herramientas de WhatsApp instalado Des…" at bounding box center [810, 375] width 1515 height 750
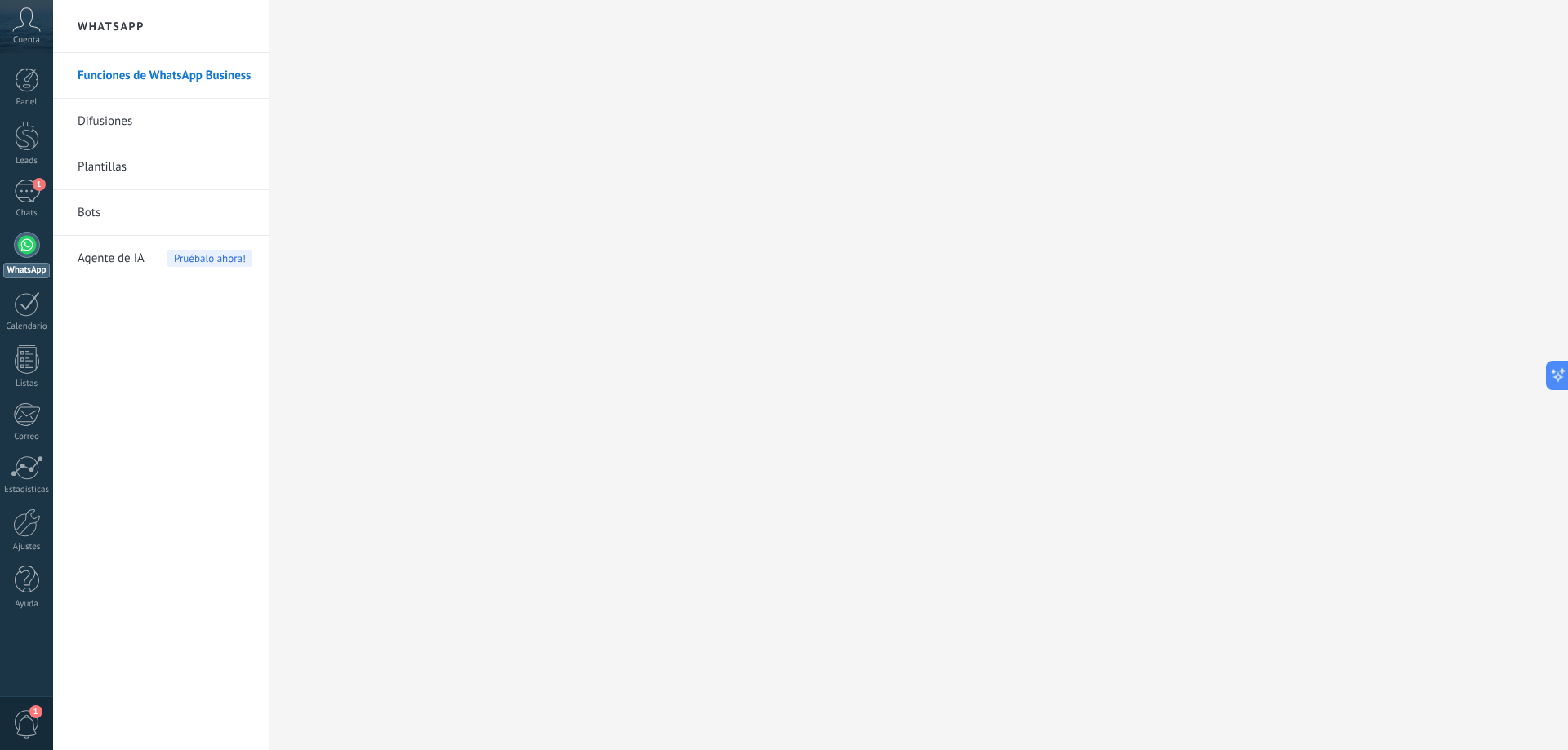
click at [83, 261] on span "Agente de IA" at bounding box center [110, 258] width 67 height 45
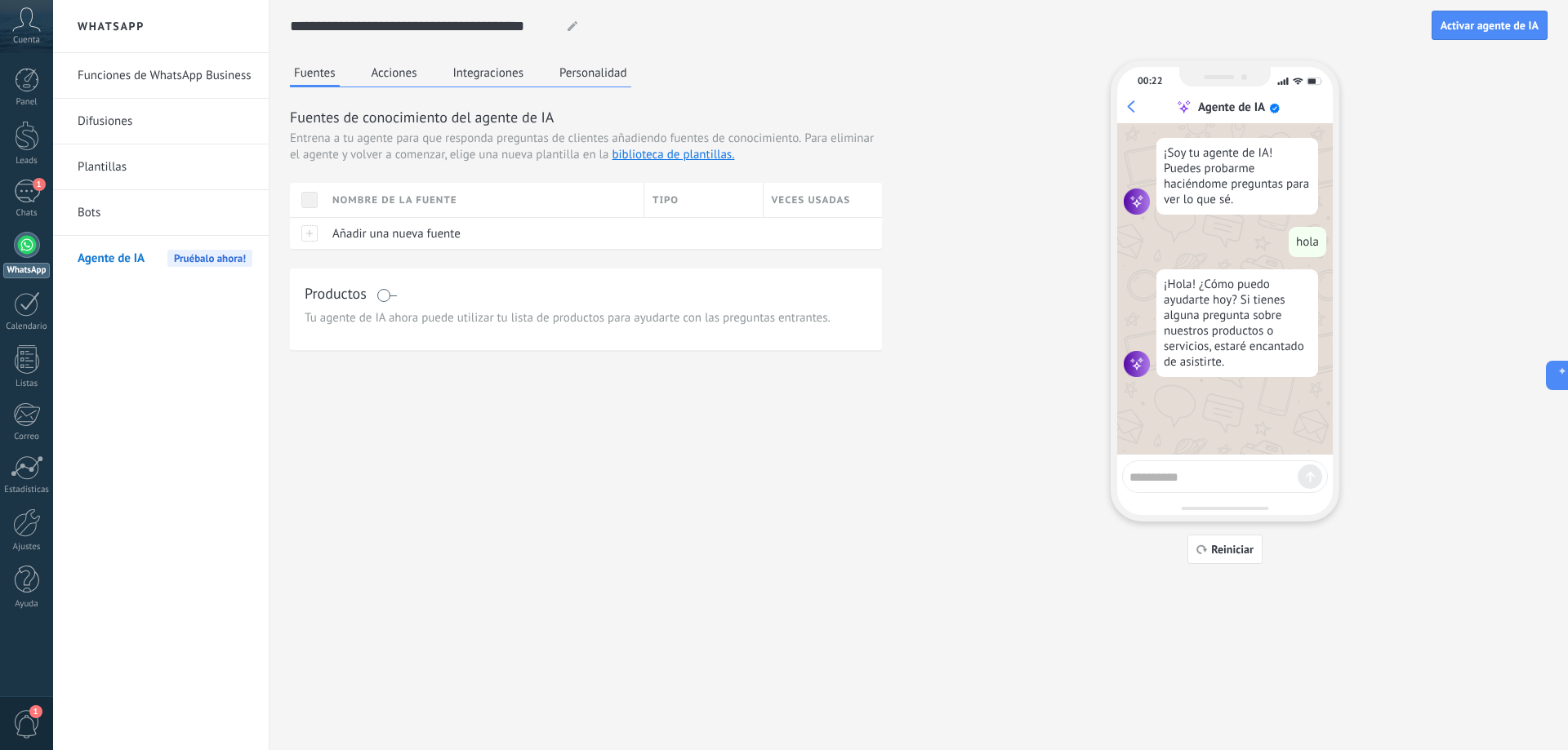
drag, startPoint x: 234, startPoint y: 274, endPoint x: 189, endPoint y: 350, distance: 88.3
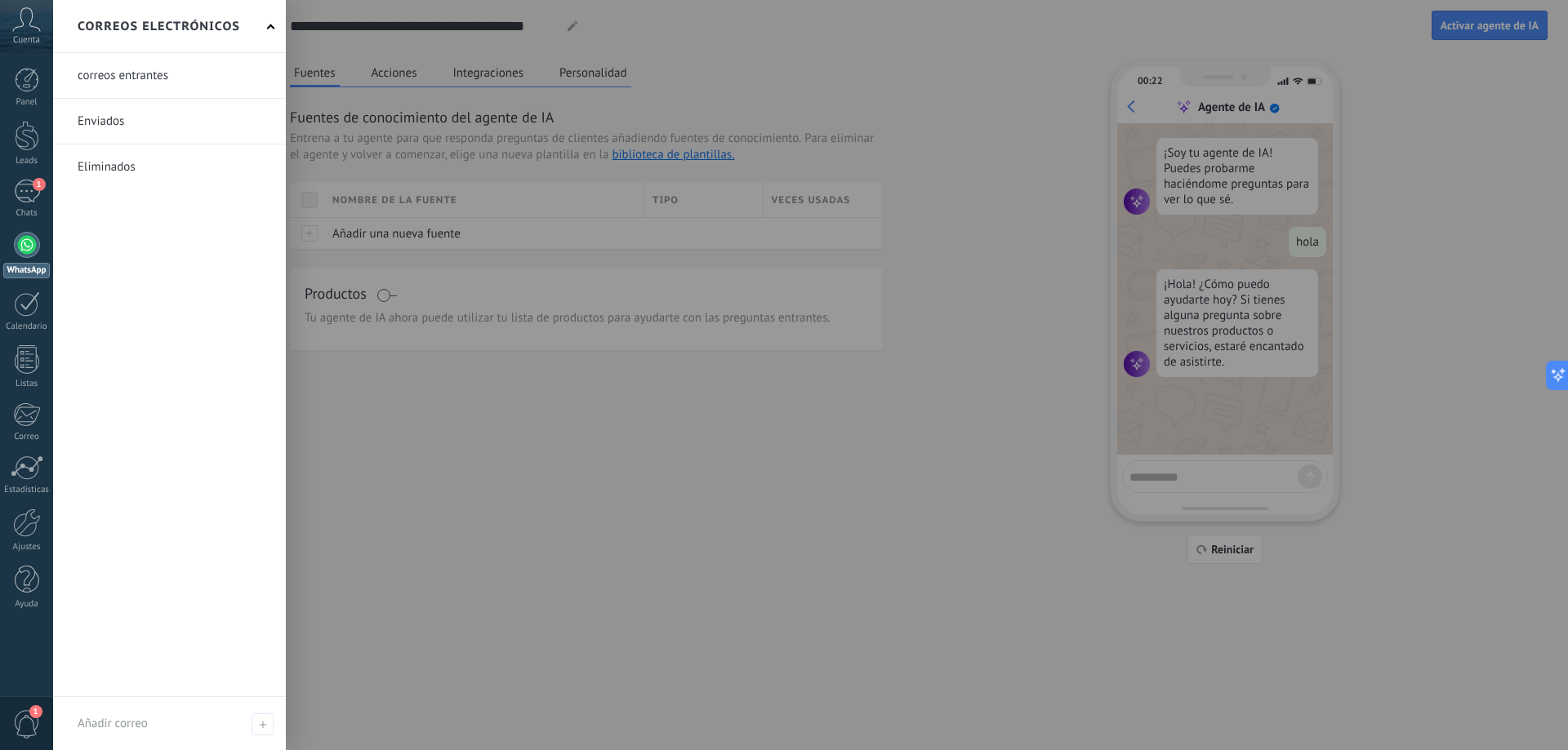
click at [60, 398] on div "correos entrantes Enviados Eliminados" at bounding box center [169, 375] width 233 height 644
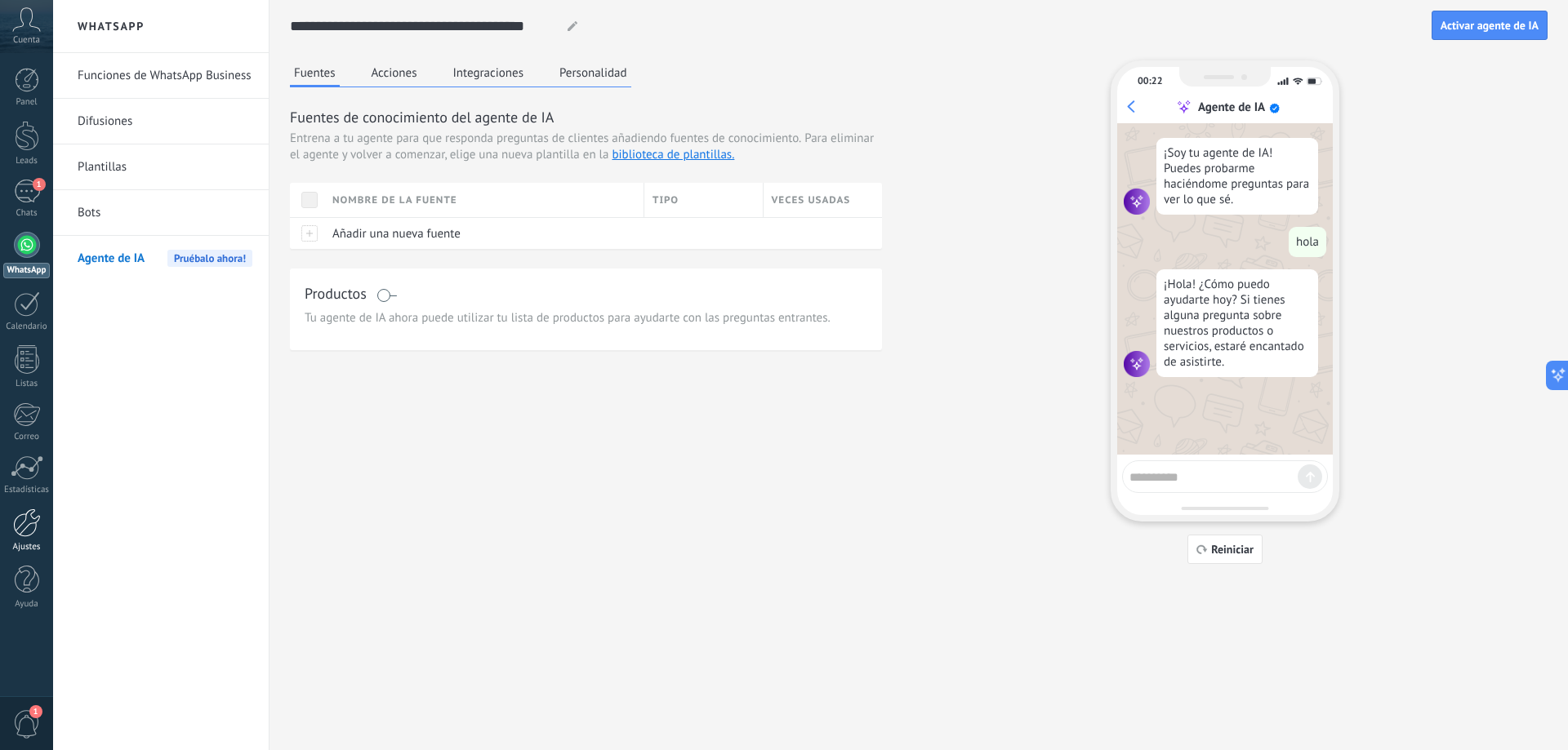
click at [23, 539] on link "Ajustes" at bounding box center [26, 530] width 53 height 44
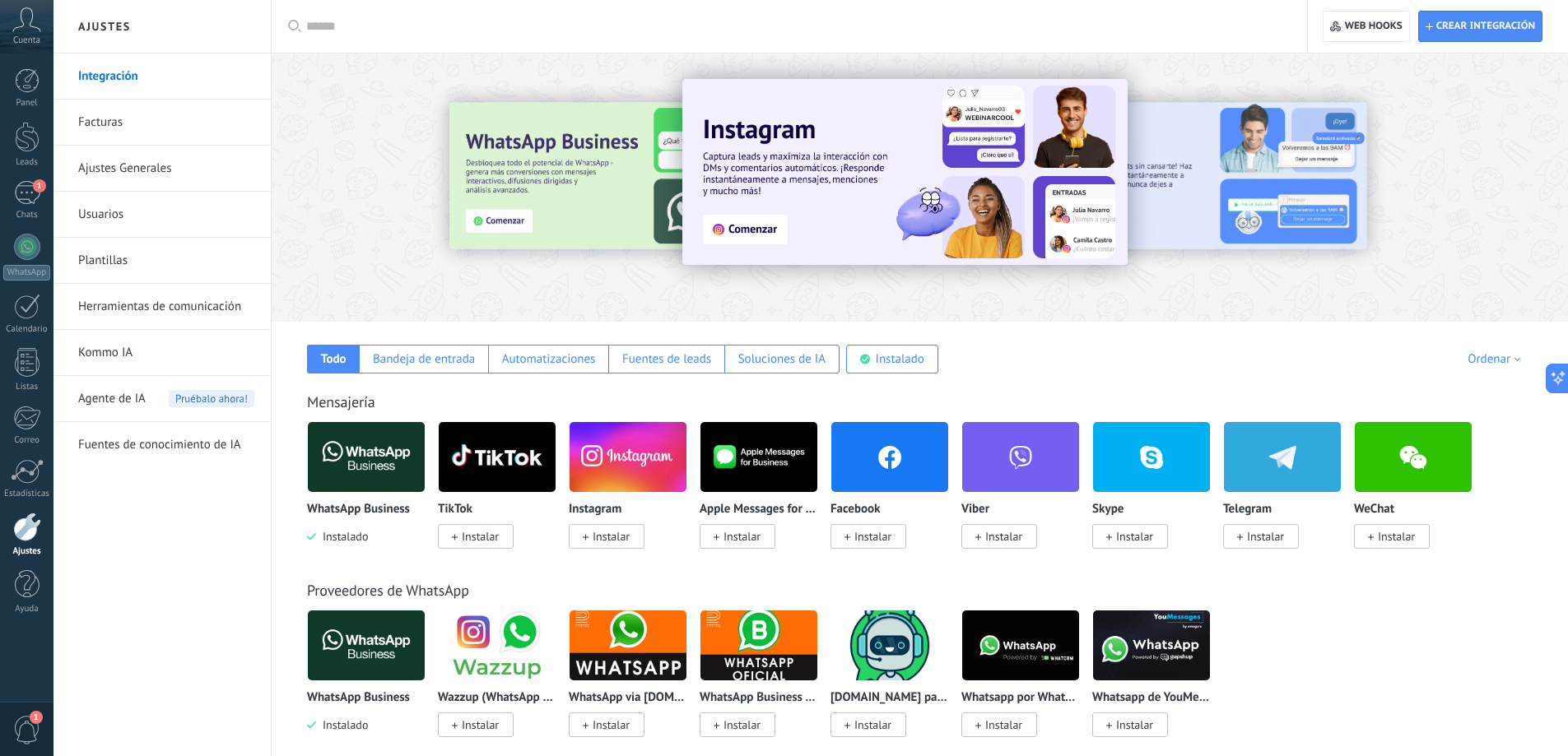
click at [150, 414] on div "Agente de IA Pruébalo ahora!" at bounding box center [165, 399] width 176 height 46
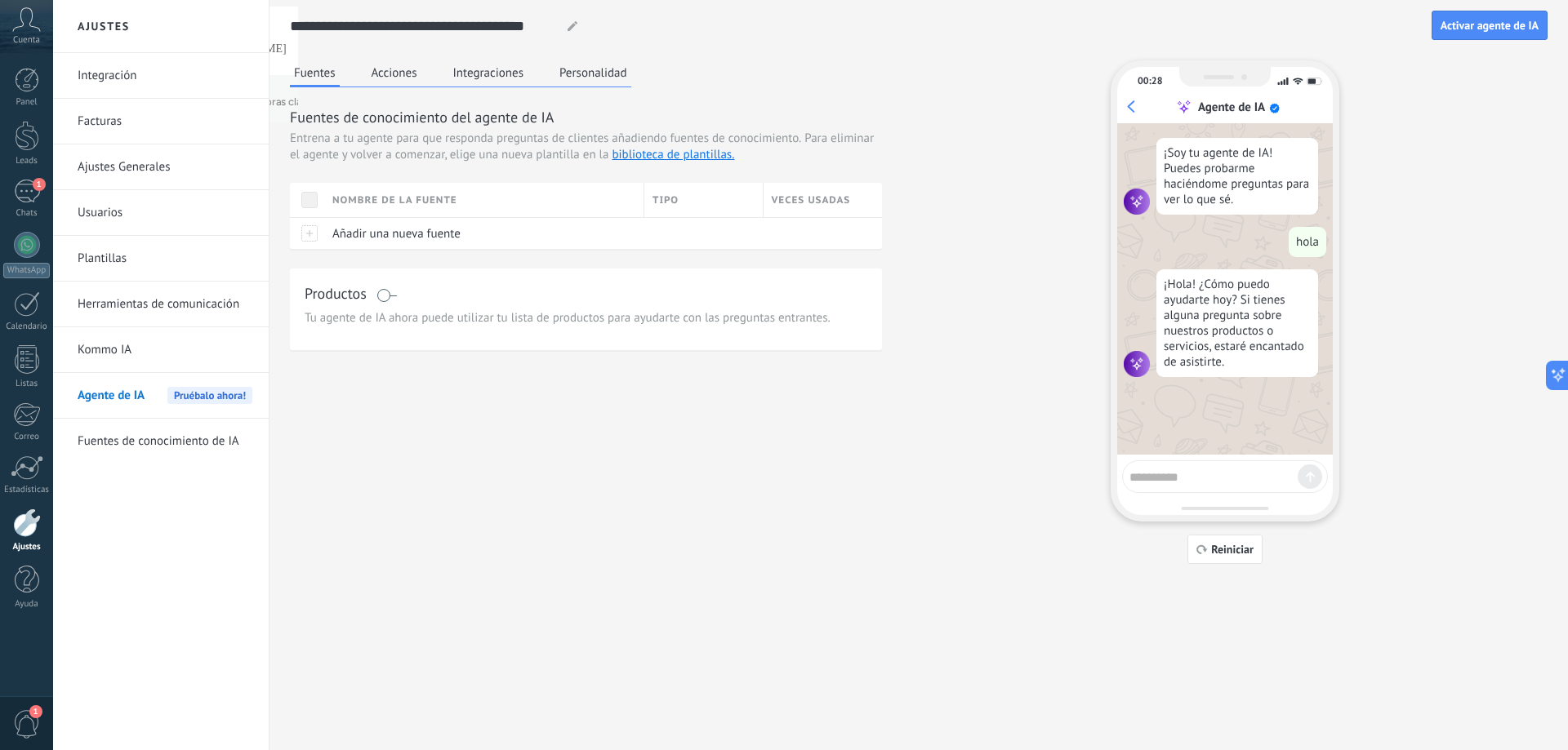
click at [375, 281] on div "Productos Tu agente de IA ahora puede utilizar tu lista de productos para ayuda…" at bounding box center [586, 309] width 592 height 82
click at [379, 292] on span at bounding box center [387, 295] width 21 height 13
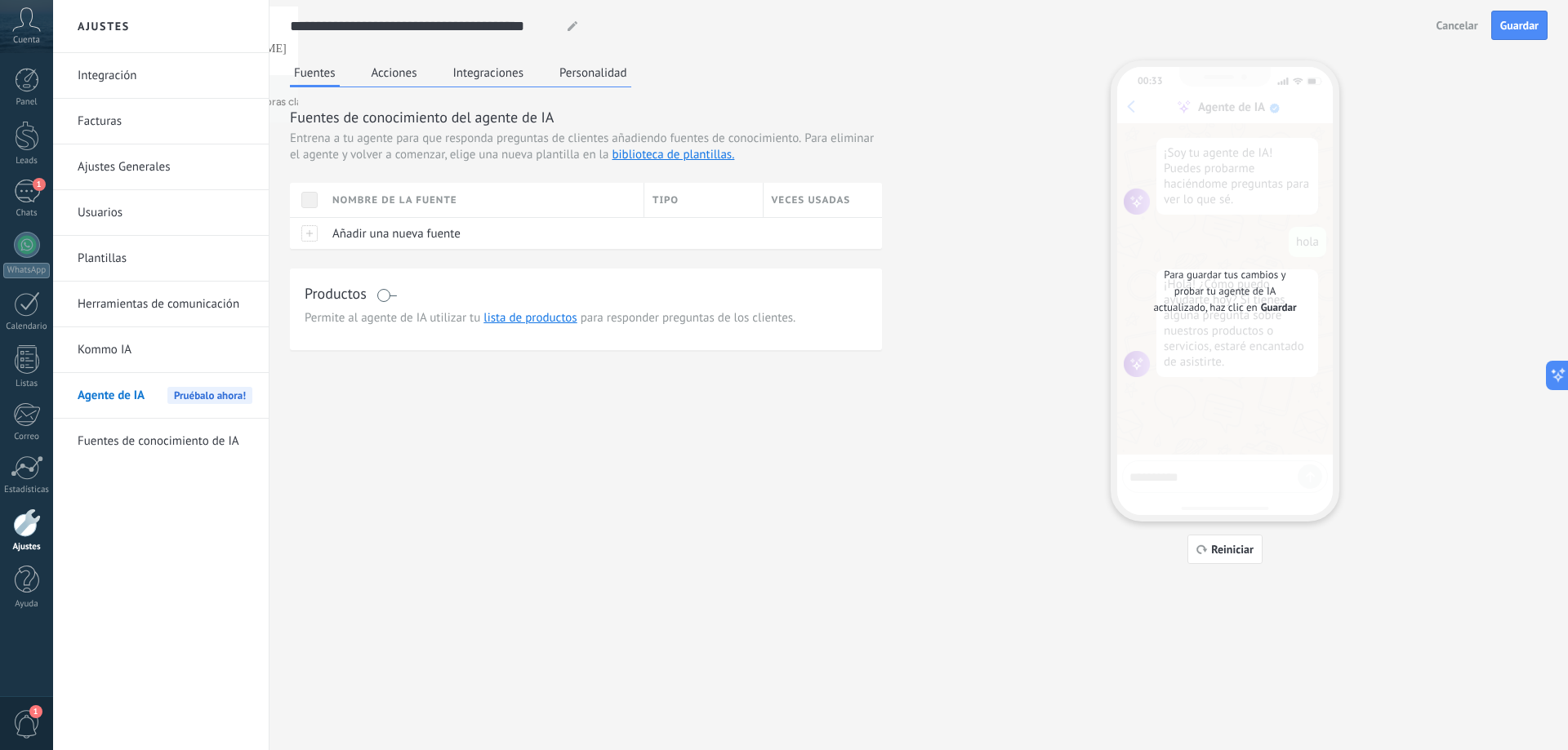
click at [1516, 40] on div "**********" at bounding box center [918, 25] width 1258 height 52
click at [1516, 30] on span "Guardar" at bounding box center [1519, 25] width 39 height 11
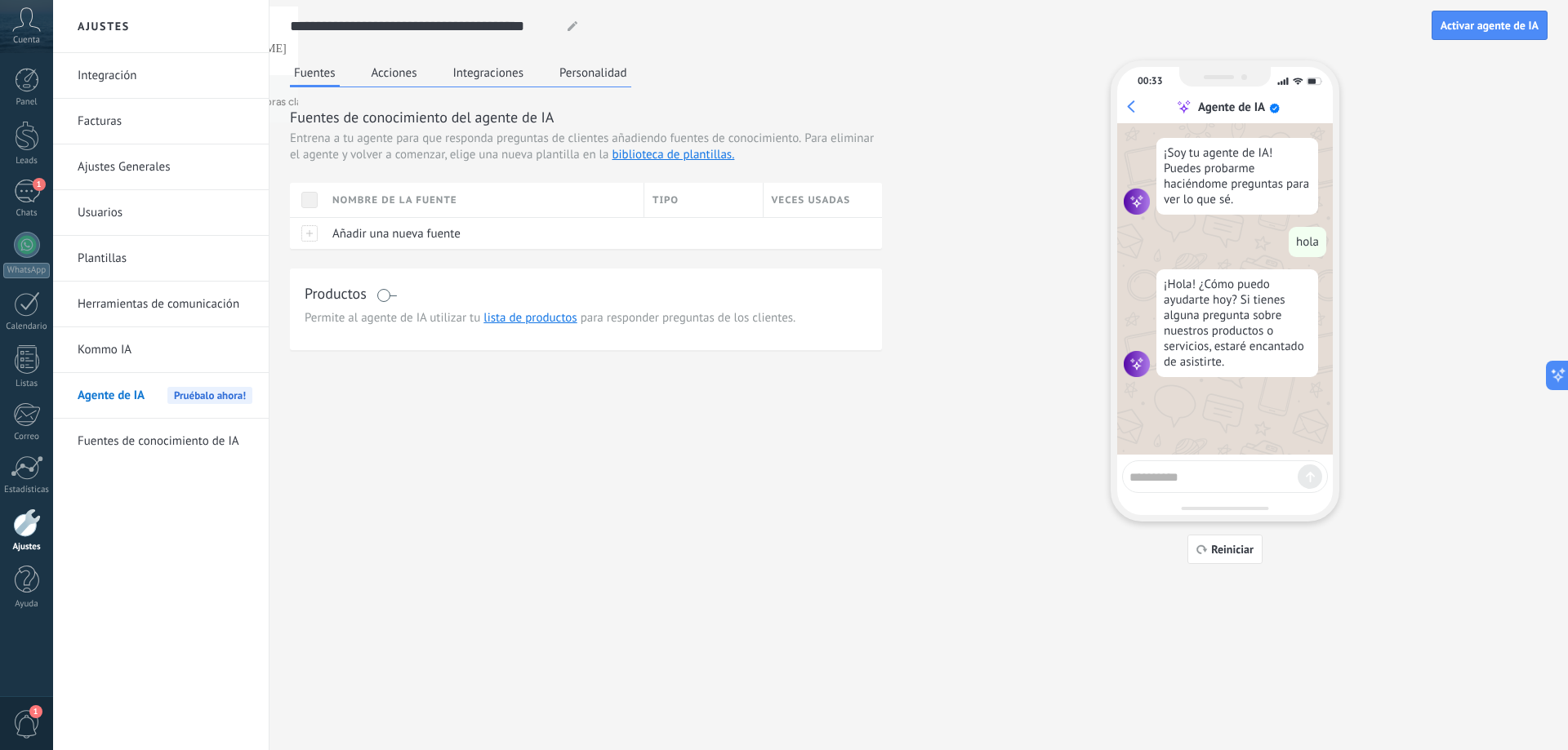
click at [127, 156] on link "Ajustes Generales" at bounding box center [164, 167] width 175 height 45
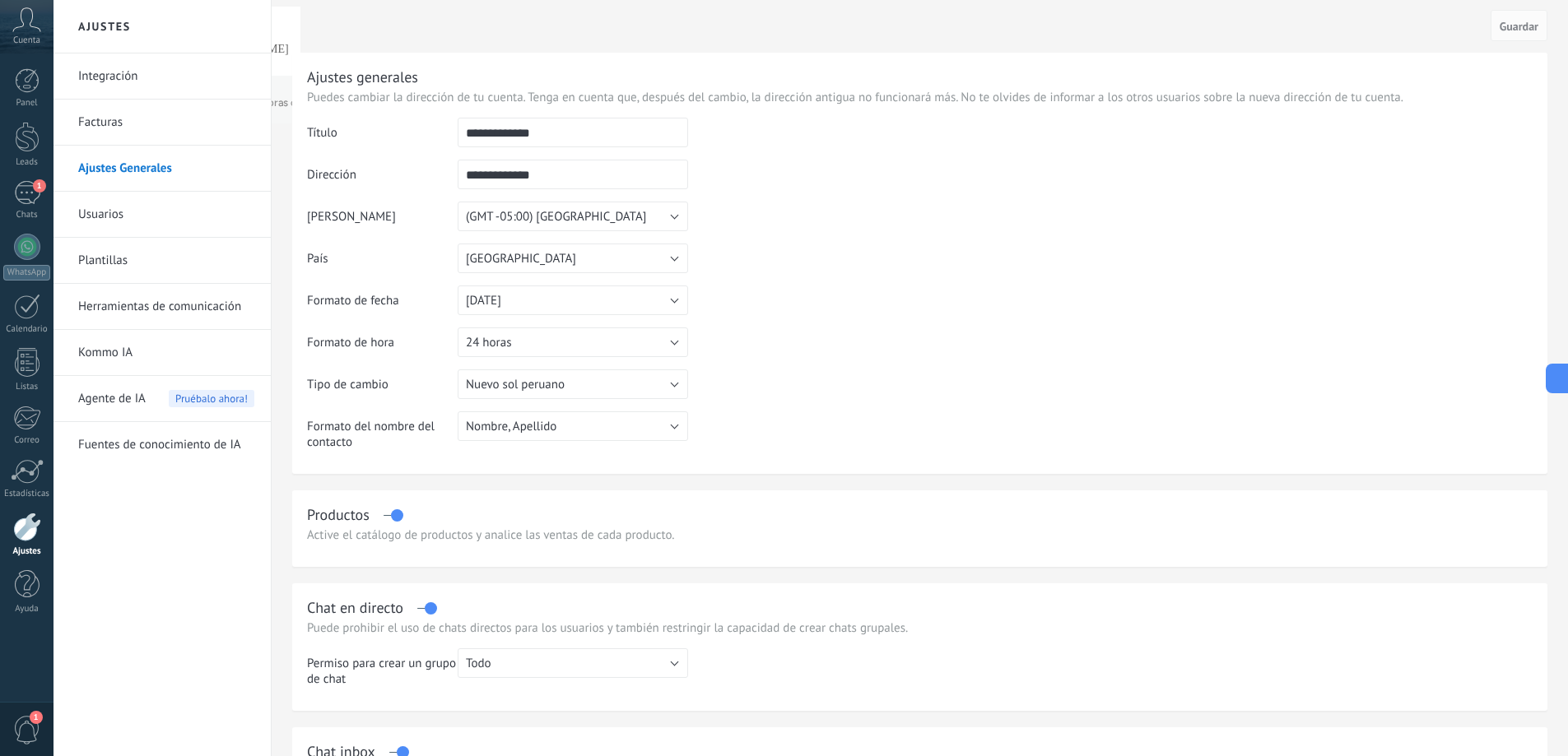
click at [384, 509] on div at bounding box center [393, 508] width 19 height 1
click at [389, 513] on div "Productos" at bounding box center [920, 514] width 1226 height 19
click at [391, 516] on label at bounding box center [393, 515] width 19 height 1
click at [1524, 43] on div "Cancelar Guardar" at bounding box center [920, 26] width 1255 height 52
click at [1524, 30] on span "Guardar" at bounding box center [1519, 27] width 39 height 11
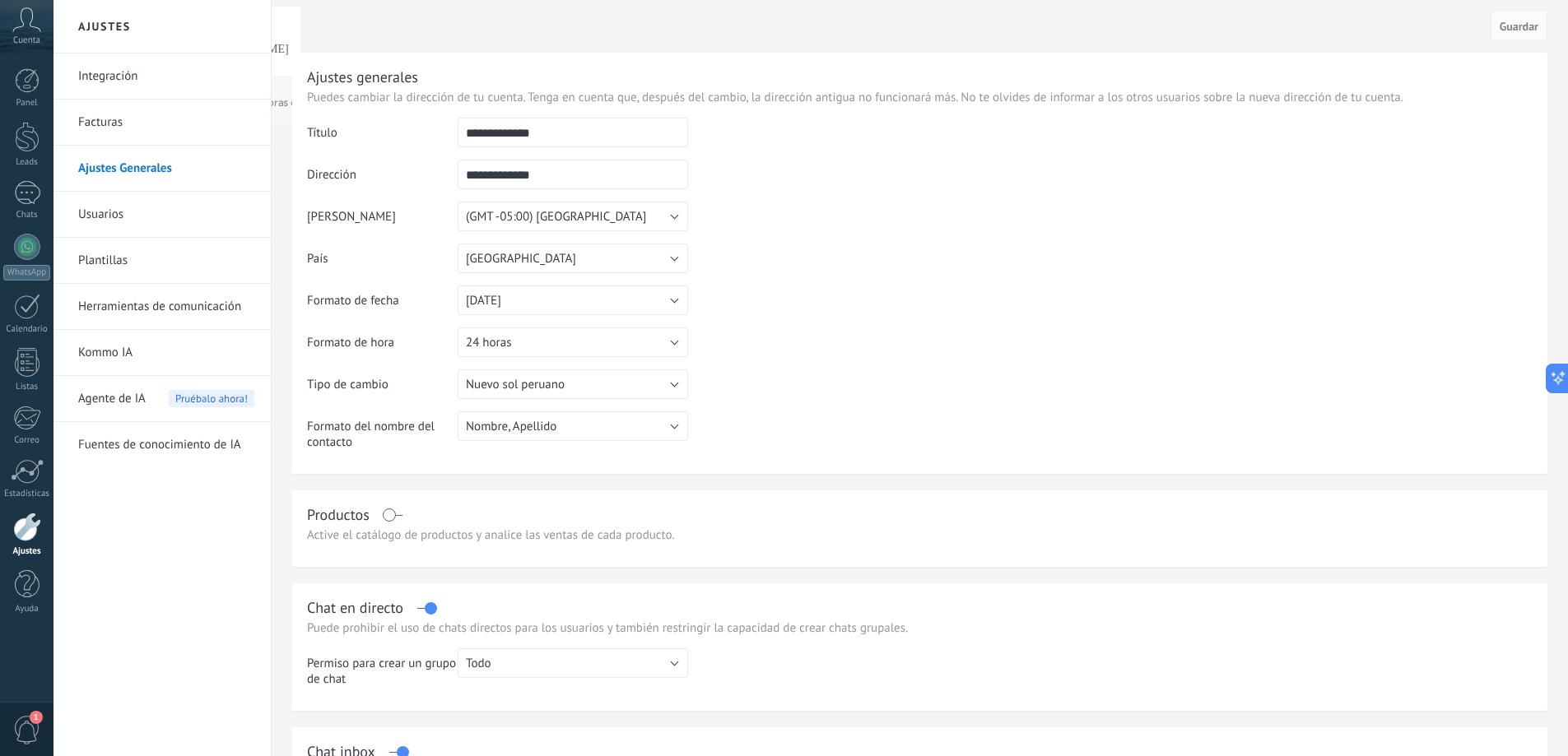
click at [131, 295] on link "Herramientas de comunicación" at bounding box center [165, 307] width 176 height 46
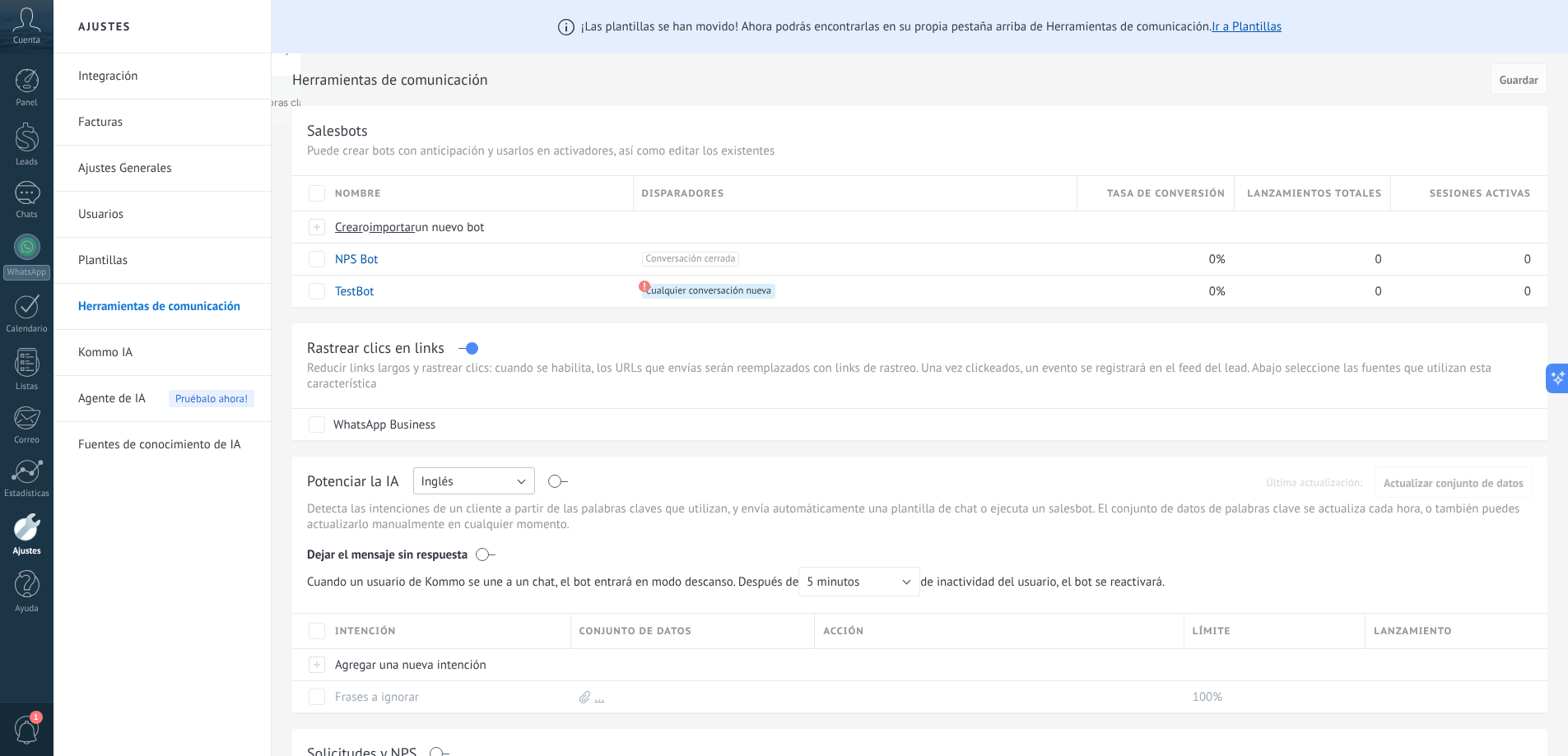
click at [486, 482] on button "Inglés" at bounding box center [474, 481] width 122 height 28
click at [503, 535] on span "Español" at bounding box center [466, 538] width 126 height 15
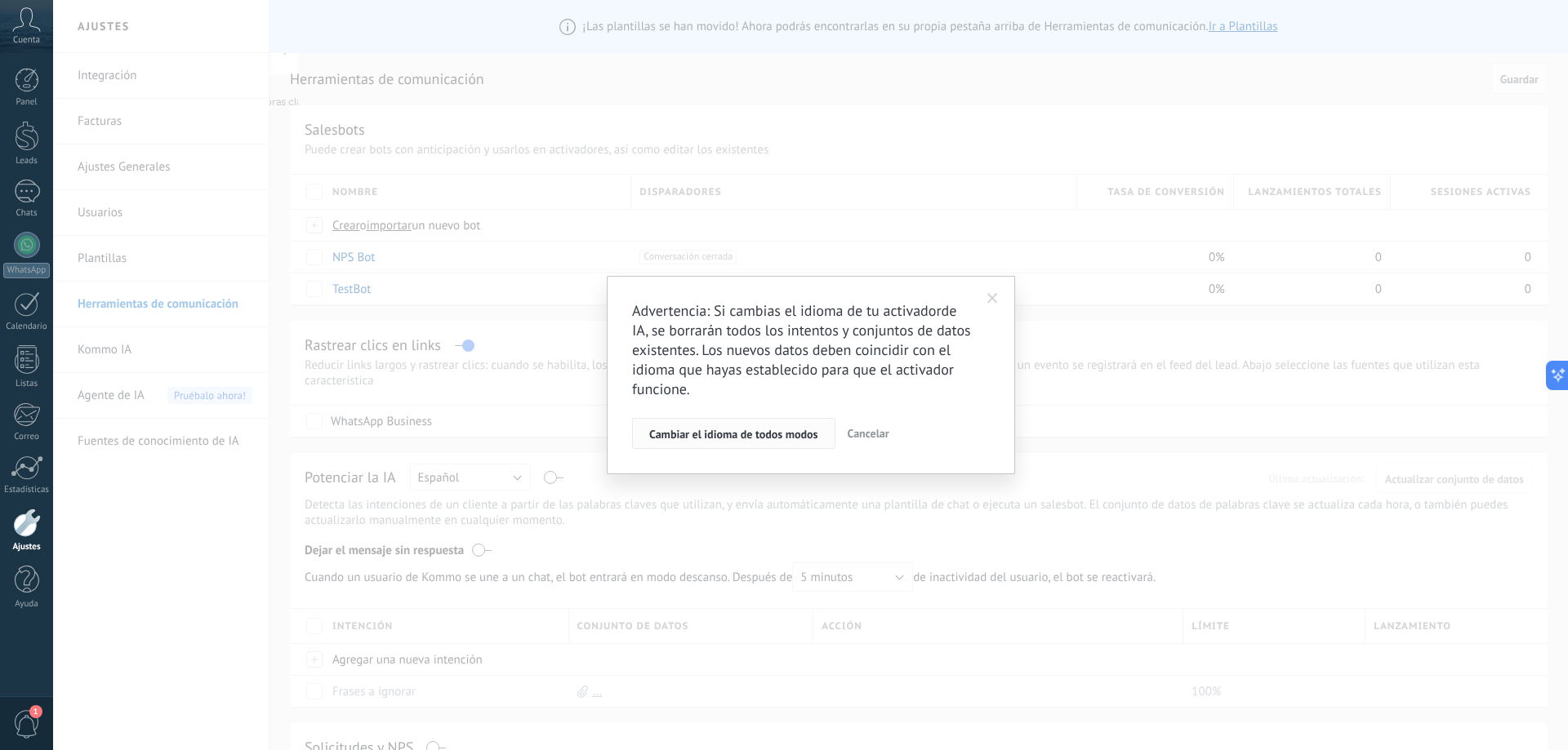
click at [671, 443] on button "Cambiar el idioma de todos modos" at bounding box center [734, 433] width 204 height 31
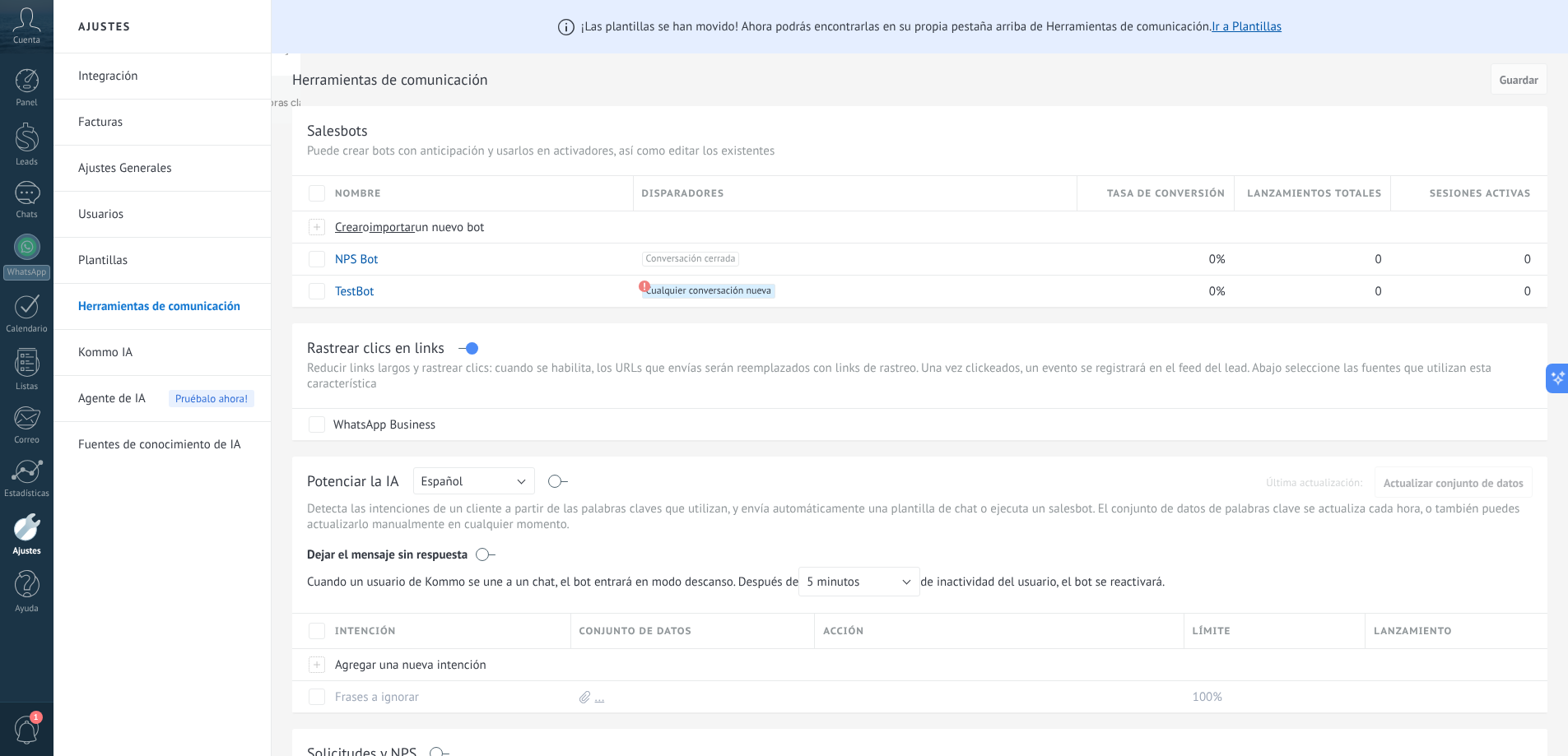
click at [564, 480] on div "Potenciar la IA Rusa Inglés Español Portugués Indonesio Turco Español Última ac…" at bounding box center [920, 482] width 1226 height 22
click at [557, 482] on label at bounding box center [558, 481] width 19 height 1
click at [32, 533] on div at bounding box center [27, 527] width 28 height 29
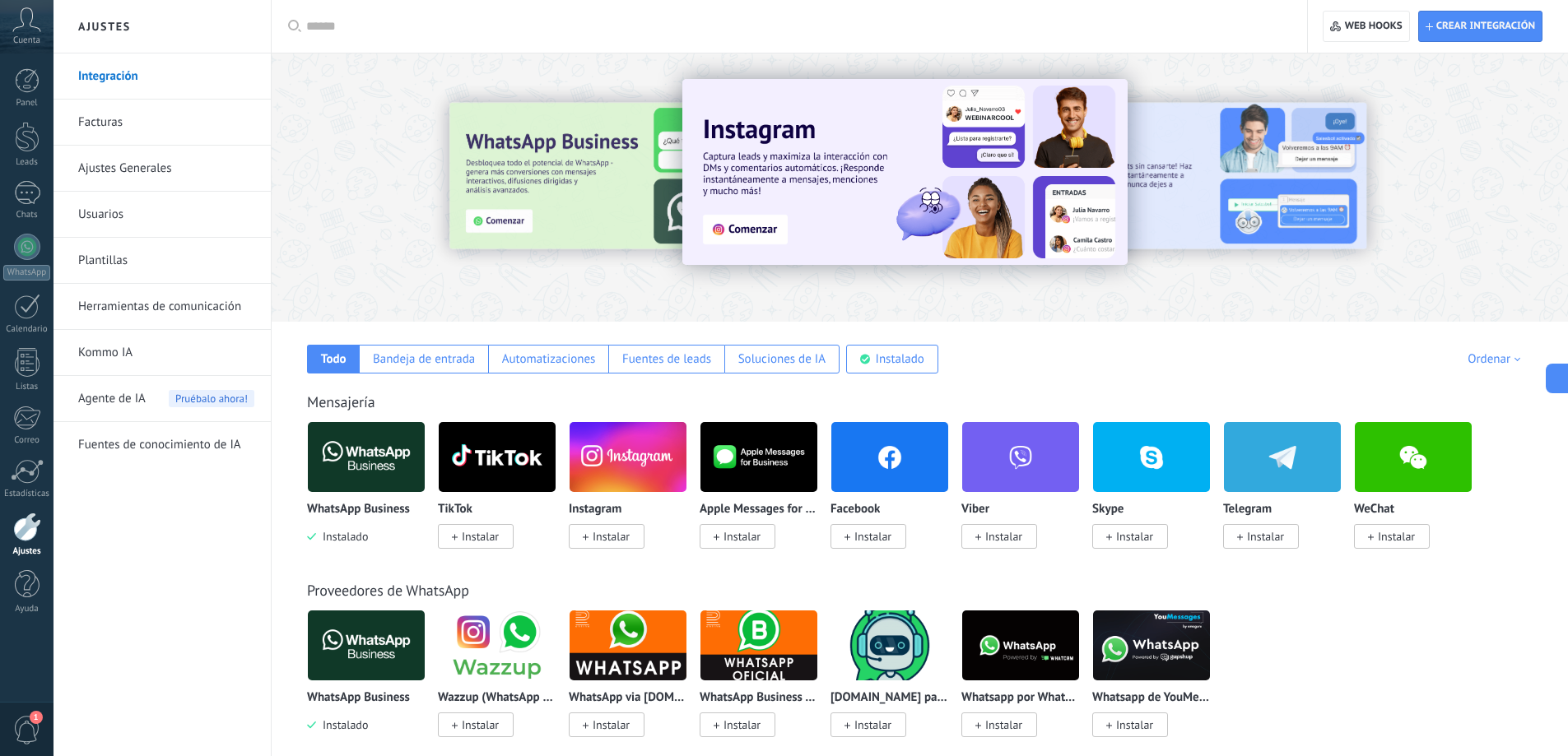
click at [373, 474] on img at bounding box center [366, 457] width 117 height 80
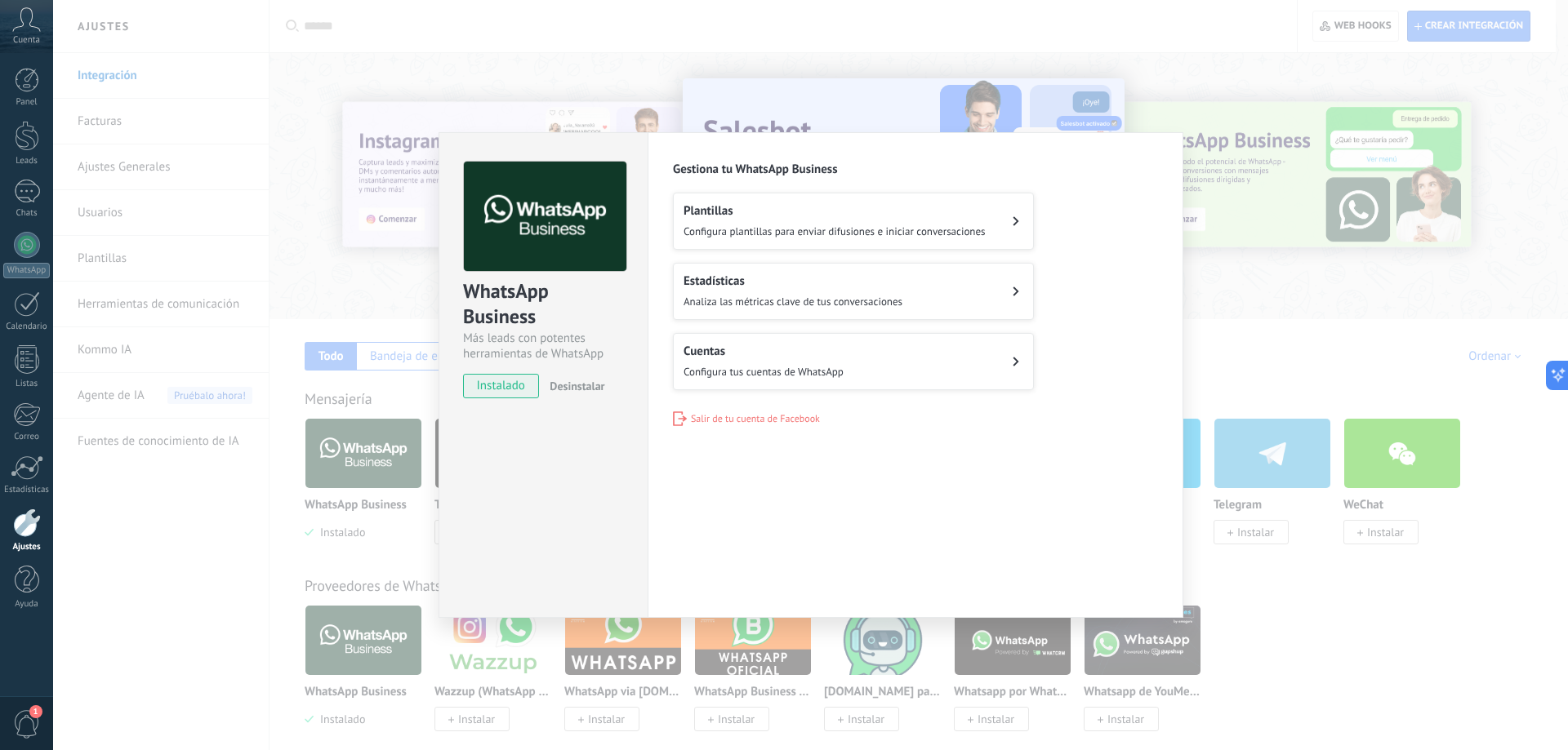
click at [114, 537] on div "WhatsApp Business Más leads con potentes herramientas de WhatsApp instalado Des…" at bounding box center [810, 375] width 1515 height 750
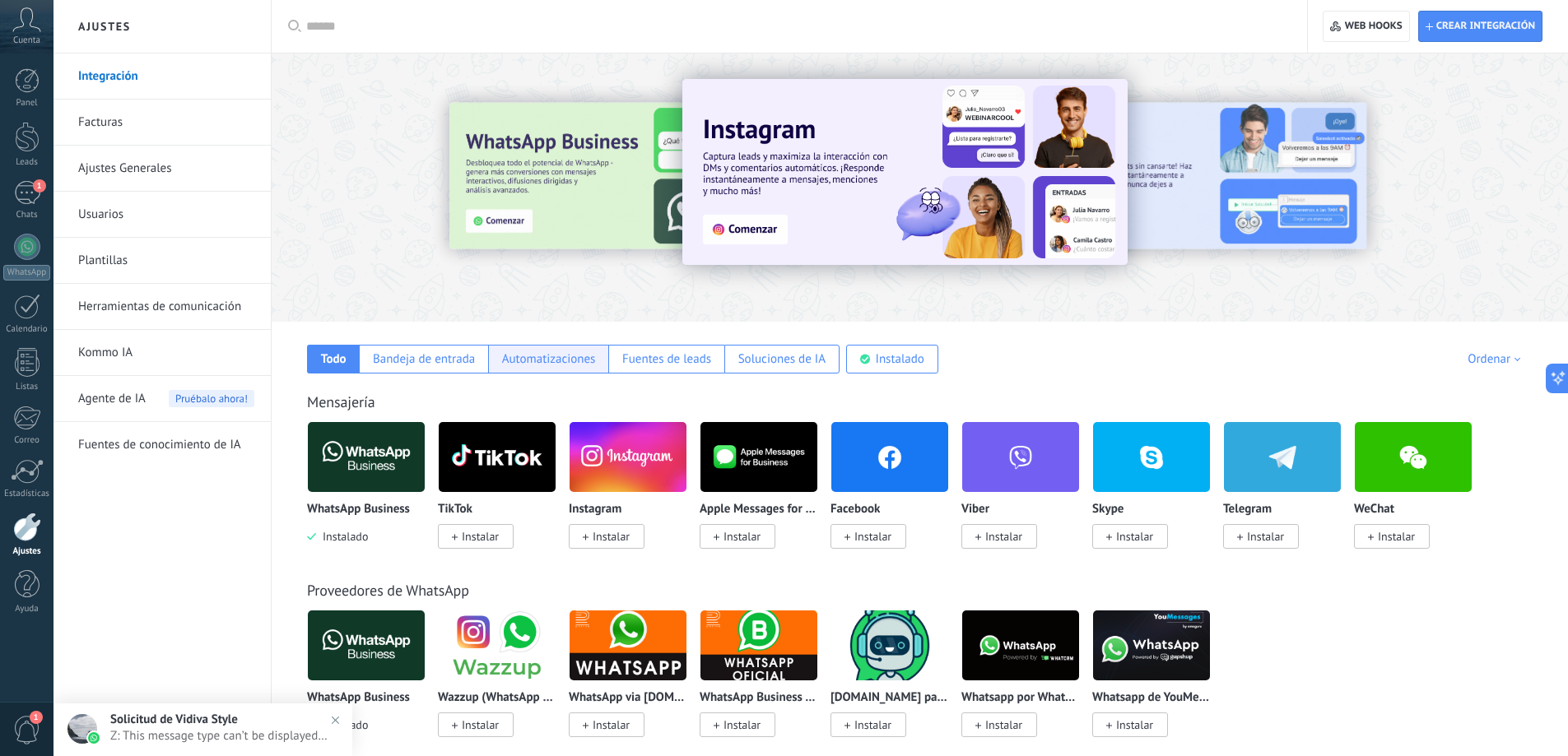
click at [523, 352] on div "Automatizaciones" at bounding box center [549, 359] width 94 height 15
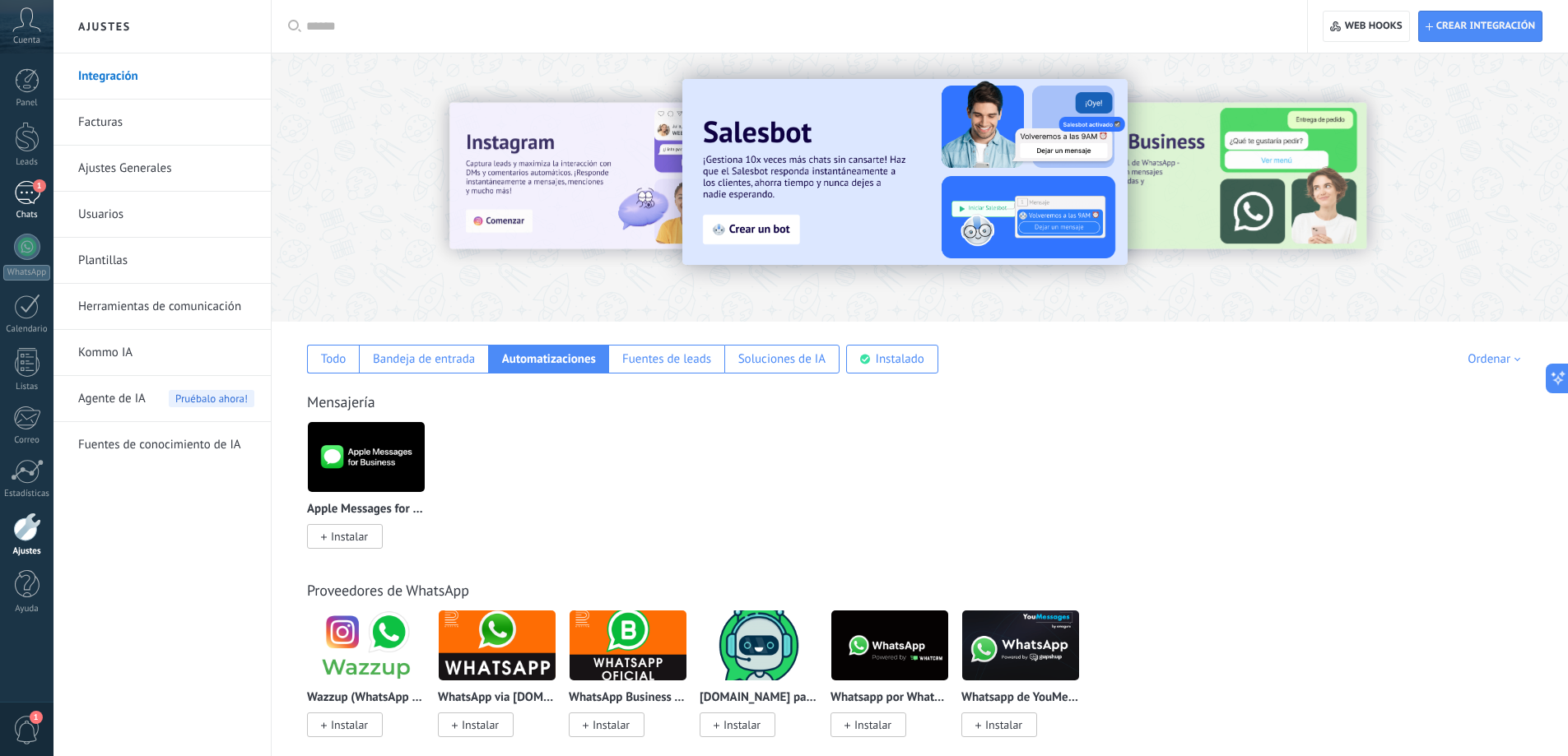
click at [15, 205] on link "1 Chats" at bounding box center [27, 201] width 53 height 40
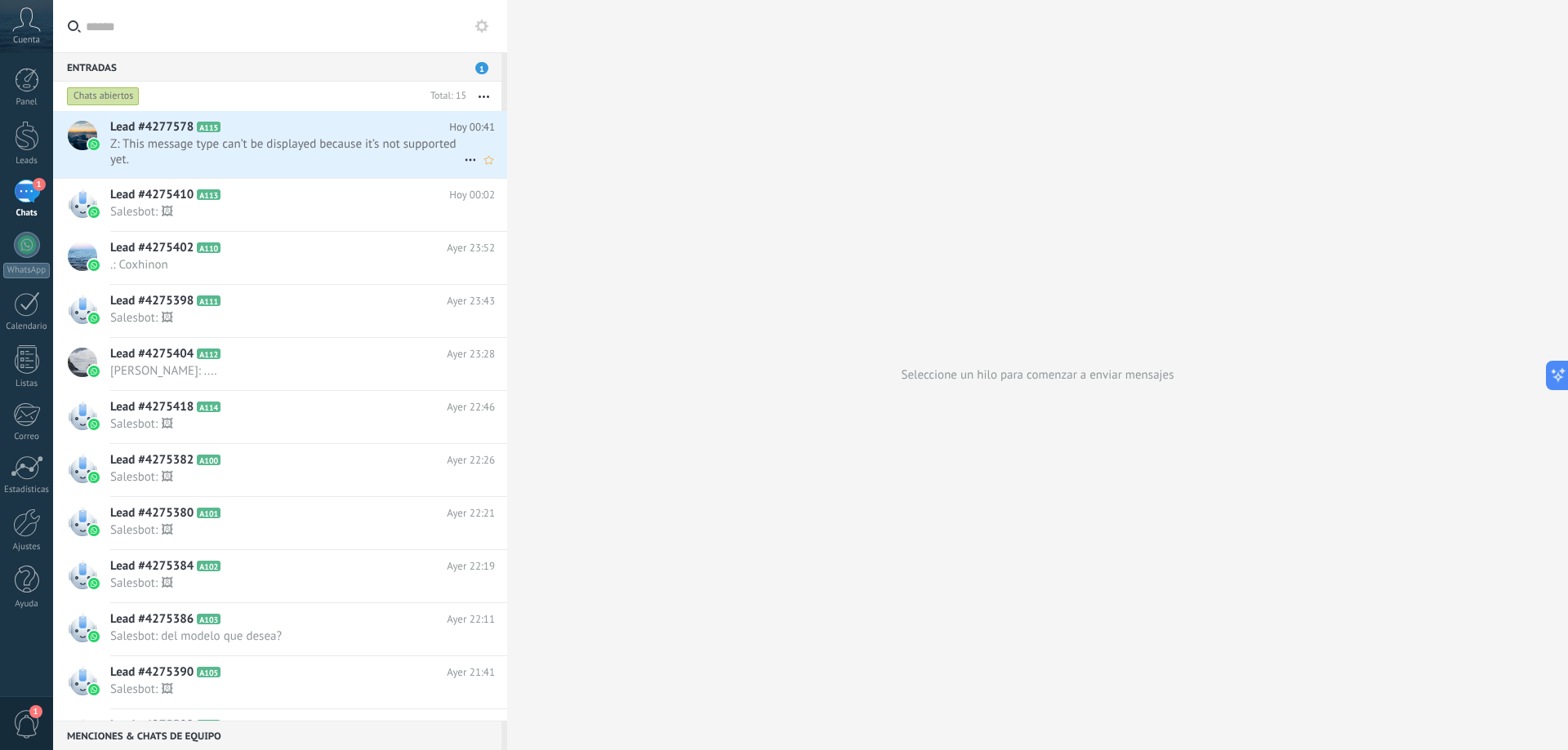
click at [177, 141] on span "Z: This message type can’t be displayed because it’s not supported yet." at bounding box center [287, 152] width 354 height 31
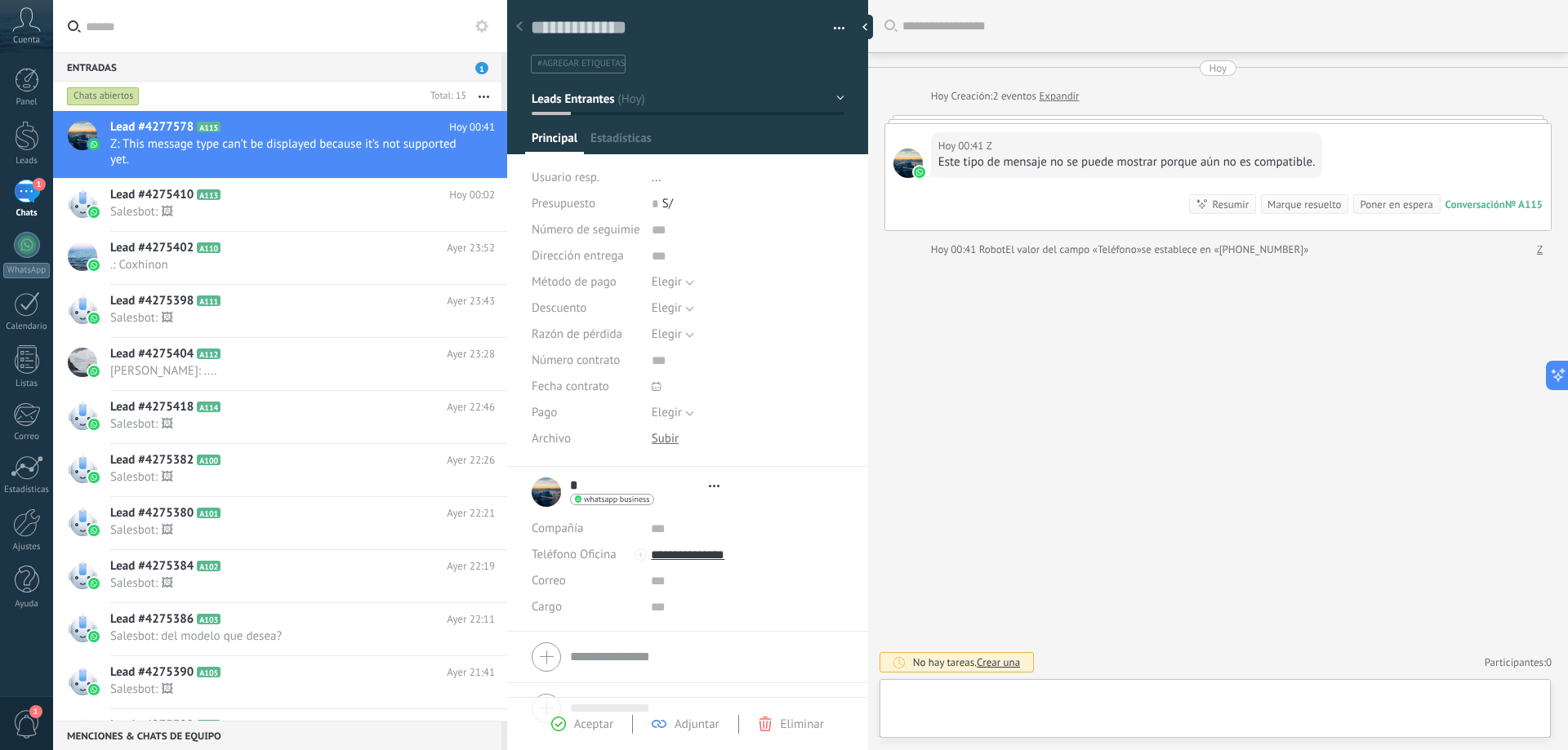
scroll to position [25, 0]
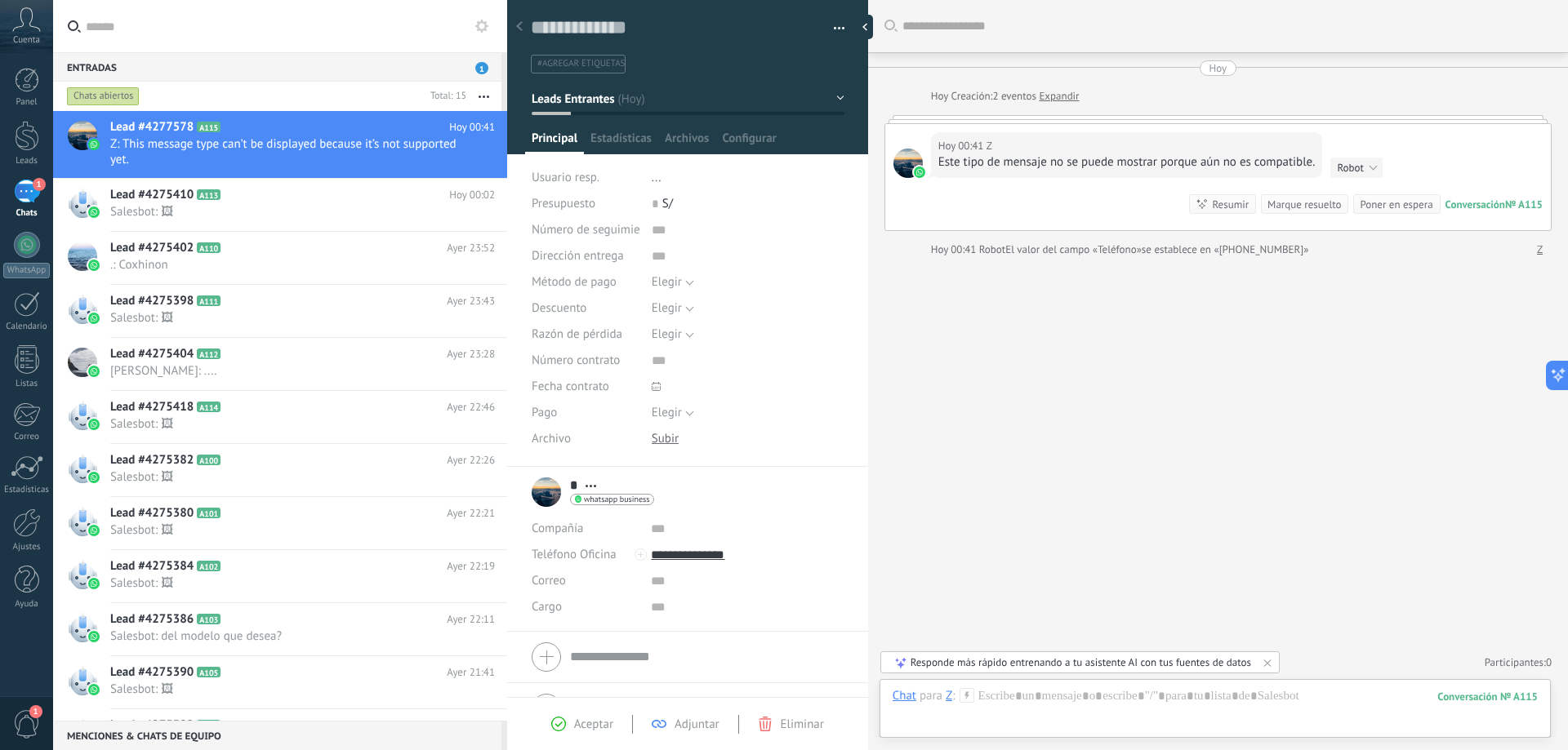
click at [1222, 164] on div "Este tipo de mensaje no se puede mostrar porque aún no es compatible." at bounding box center [1126, 162] width 377 height 16
click at [1357, 171] on span "Robot" at bounding box center [1350, 168] width 26 height 14
click at [1144, 140] on div "Hoy 00:41 Z" at bounding box center [1126, 145] width 377 height 16
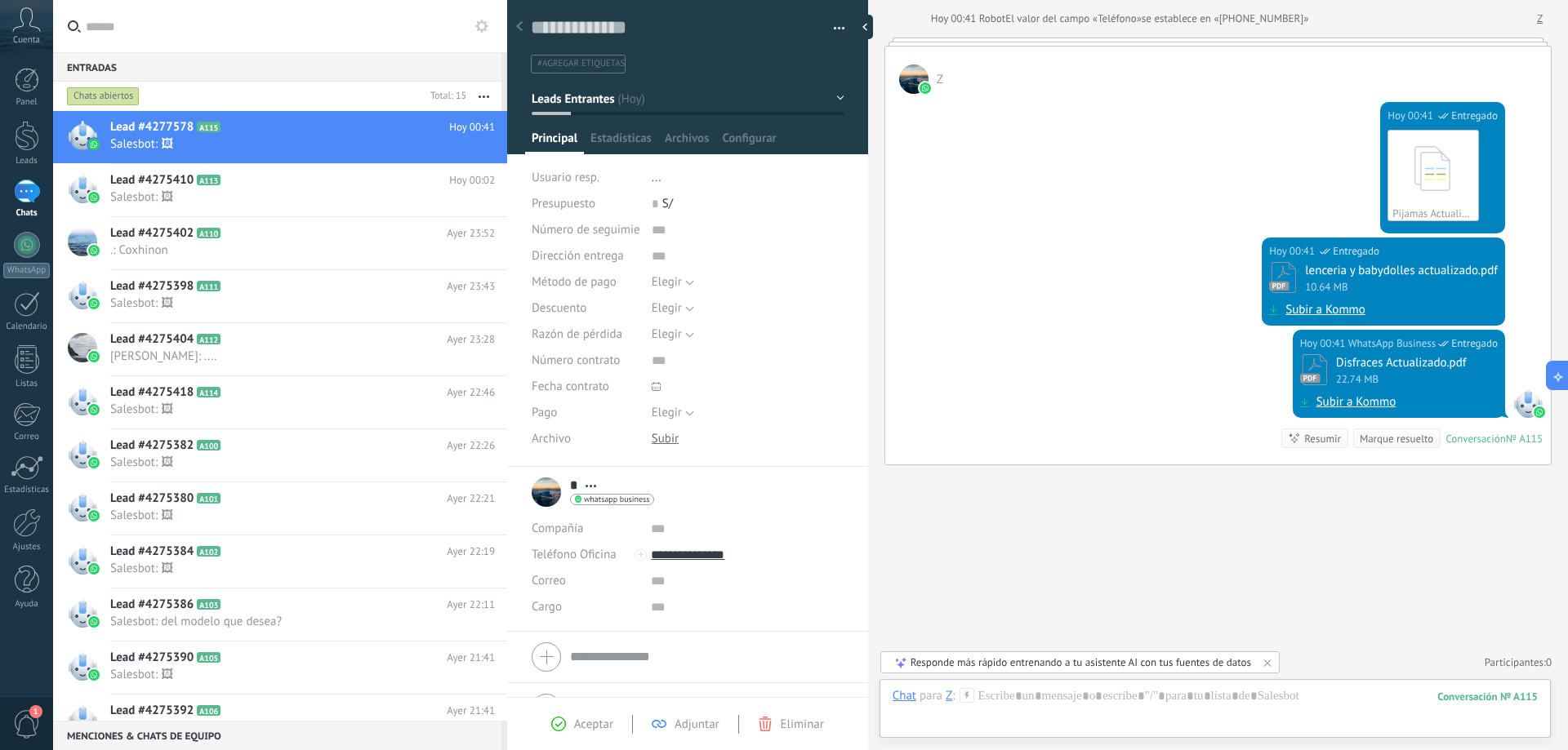
scroll to position [288, 0]
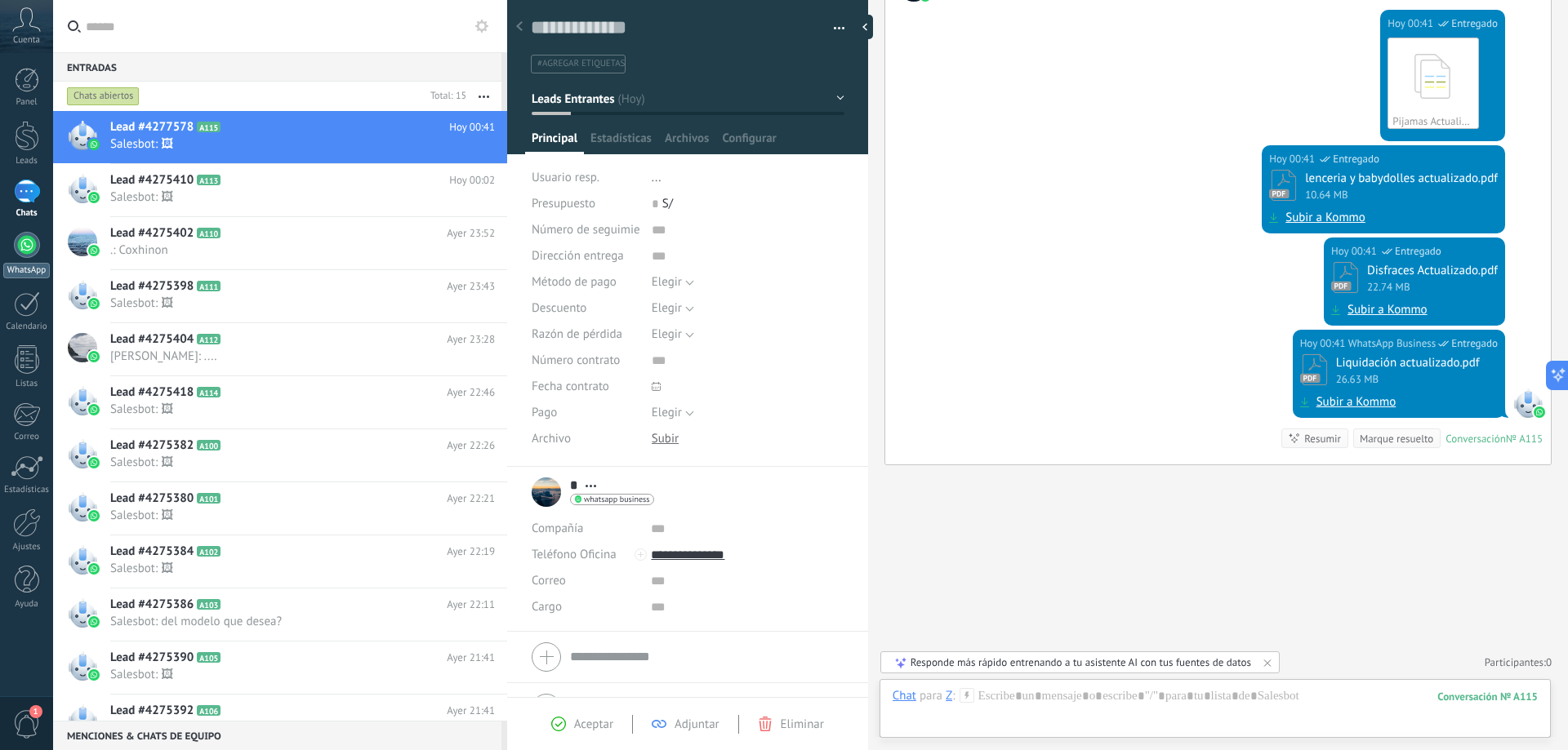
click at [15, 246] on div at bounding box center [27, 245] width 26 height 26
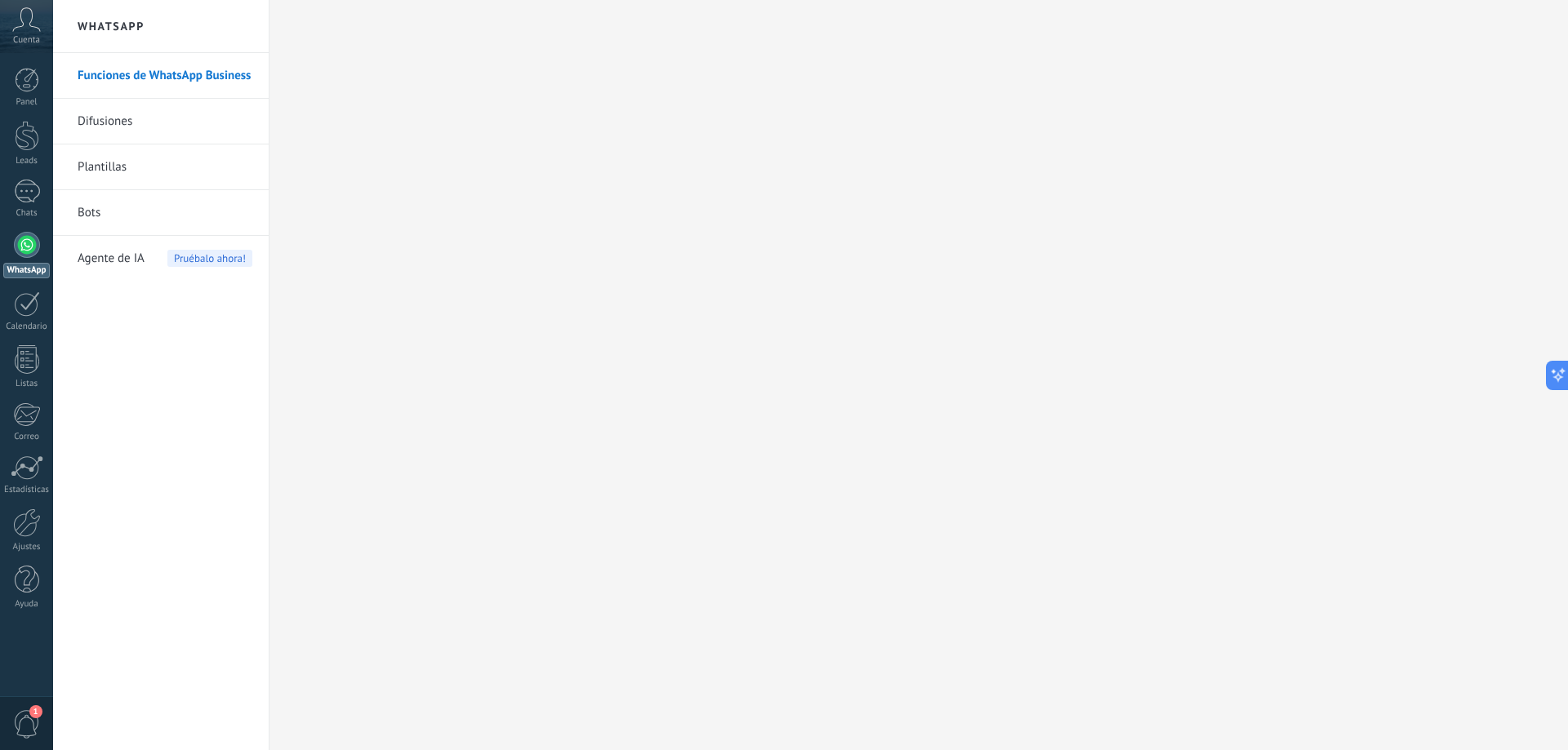
click at [153, 247] on div "Agente de IA Pruébalo ahora!" at bounding box center [164, 258] width 175 height 45
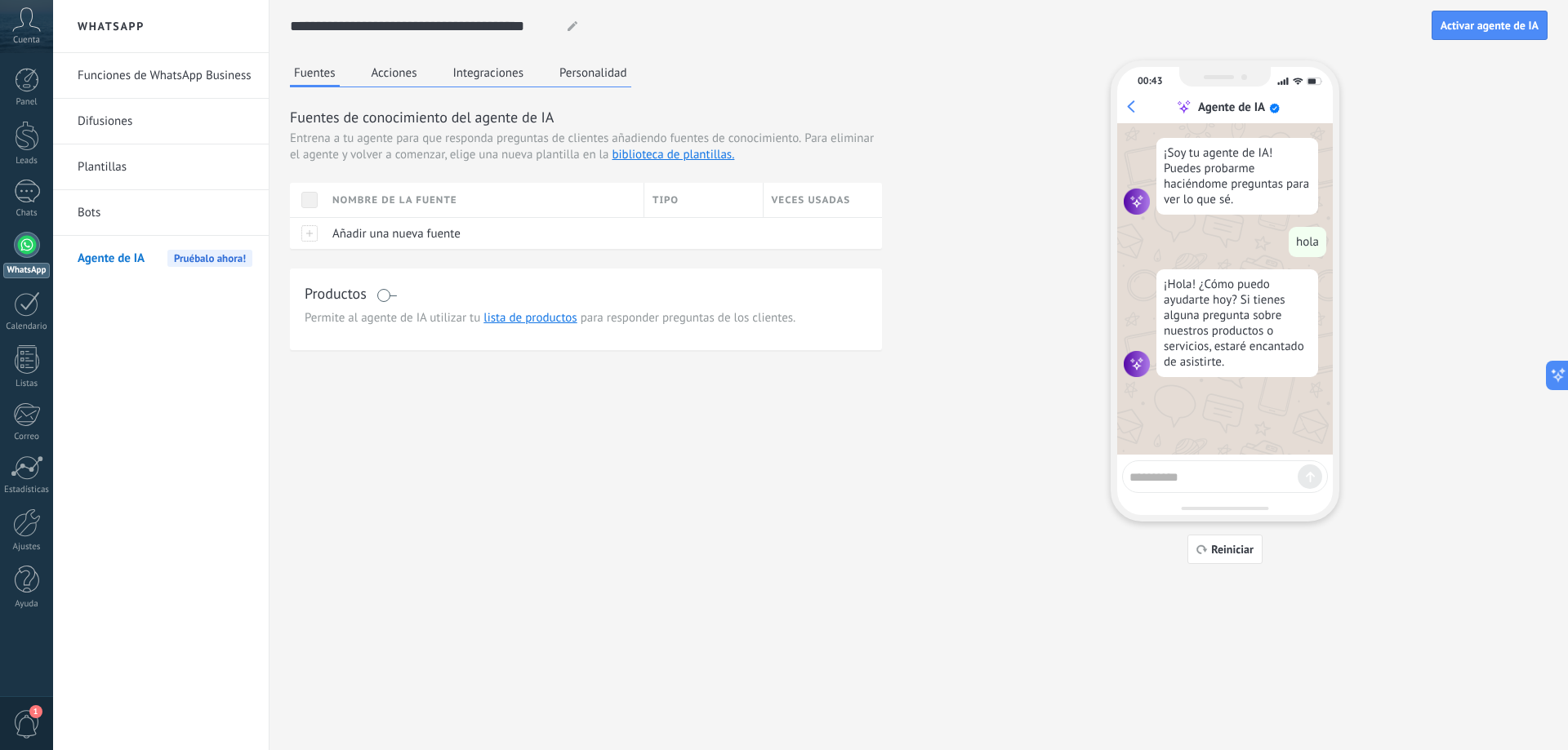
click at [152, 206] on link "Bots" at bounding box center [164, 213] width 175 height 45
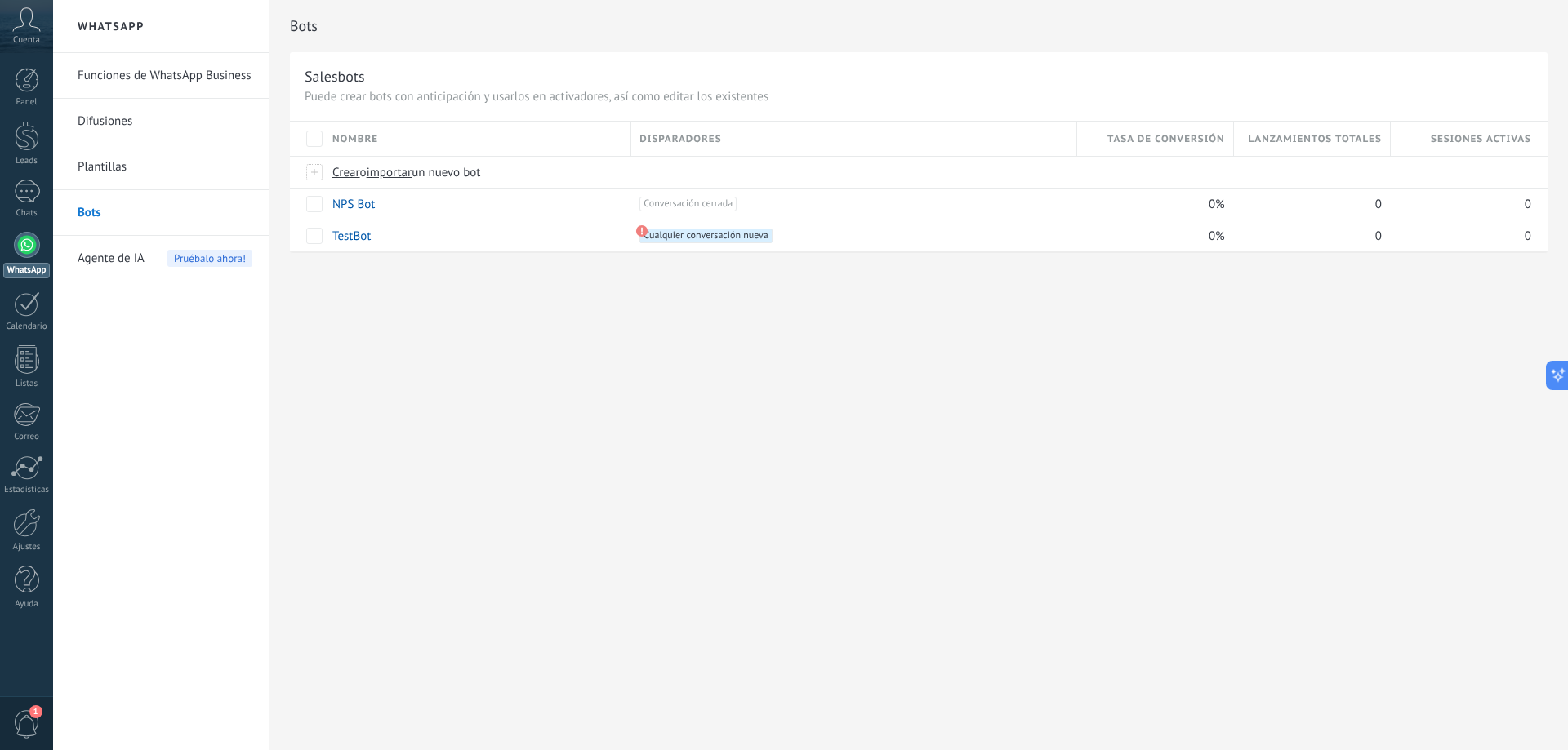
click at [124, 168] on link "Plantillas" at bounding box center [164, 167] width 175 height 45
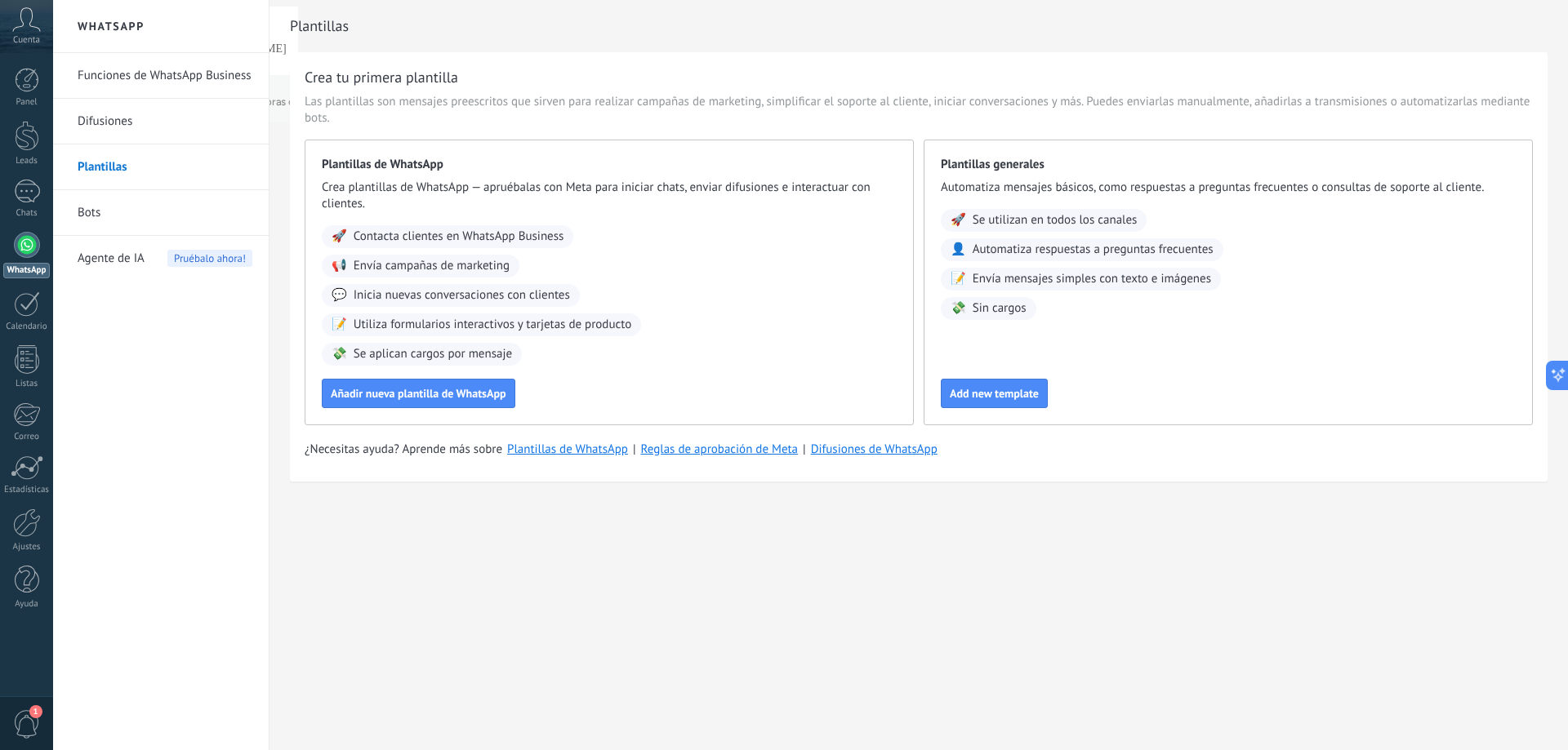
click at [119, 251] on span "Agente de IA" at bounding box center [110, 258] width 67 height 45
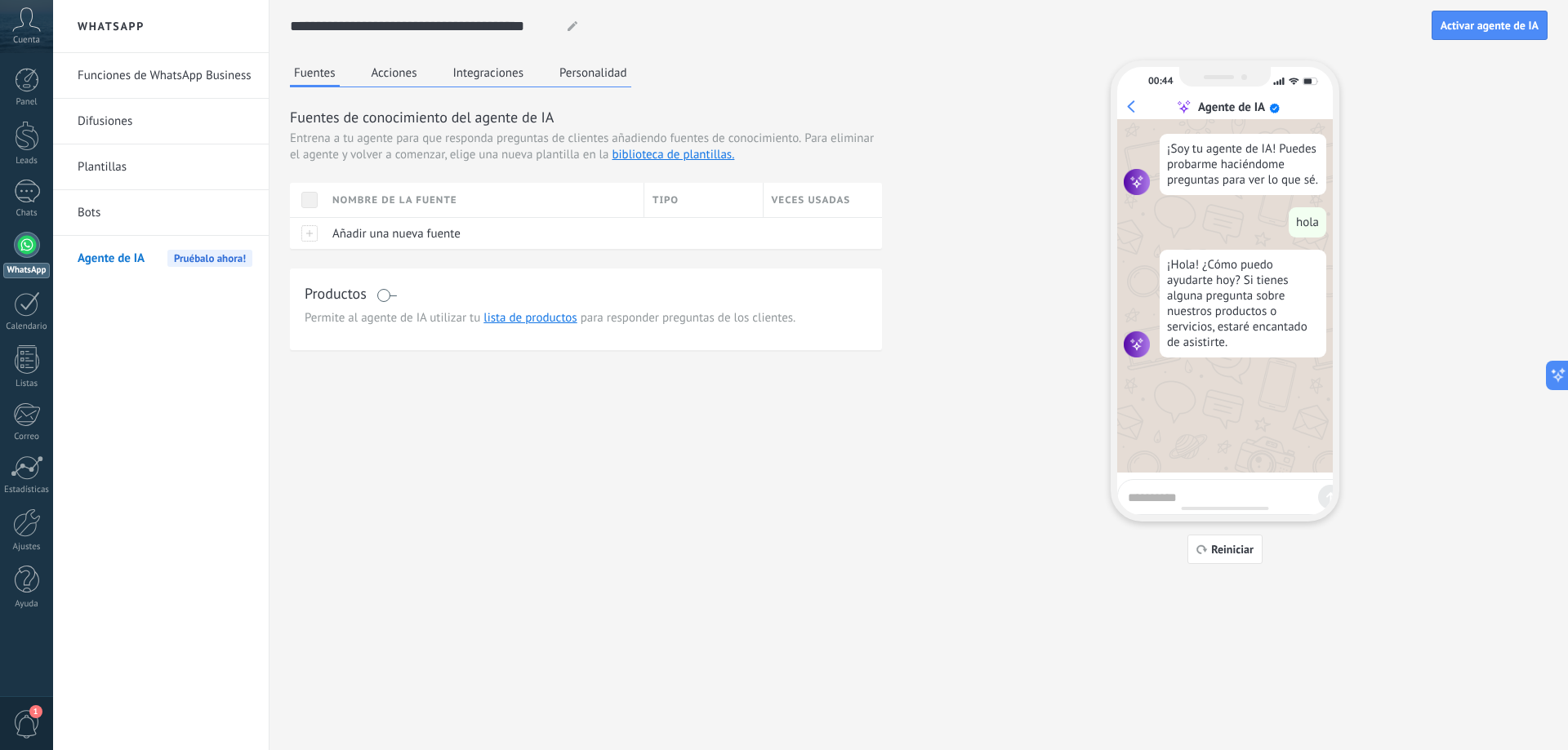
drag, startPoint x: 486, startPoint y: 320, endPoint x: 489, endPoint y: 309, distance: 11.4
click at [489, 309] on div "Productos Permite al agente de IA utilizar tu lista de productos para responder…" at bounding box center [586, 309] width 592 height 82
click at [476, 351] on div "[PERSON_NAME] Acciones Integraciones Personalidad [PERSON_NAME] de conocimiento…" at bounding box center [918, 312] width 1258 height 504
drag, startPoint x: 479, startPoint y: 343, endPoint x: 434, endPoint y: 662, distance: 322.2
click at [21, 202] on div "1" at bounding box center [27, 191] width 26 height 24
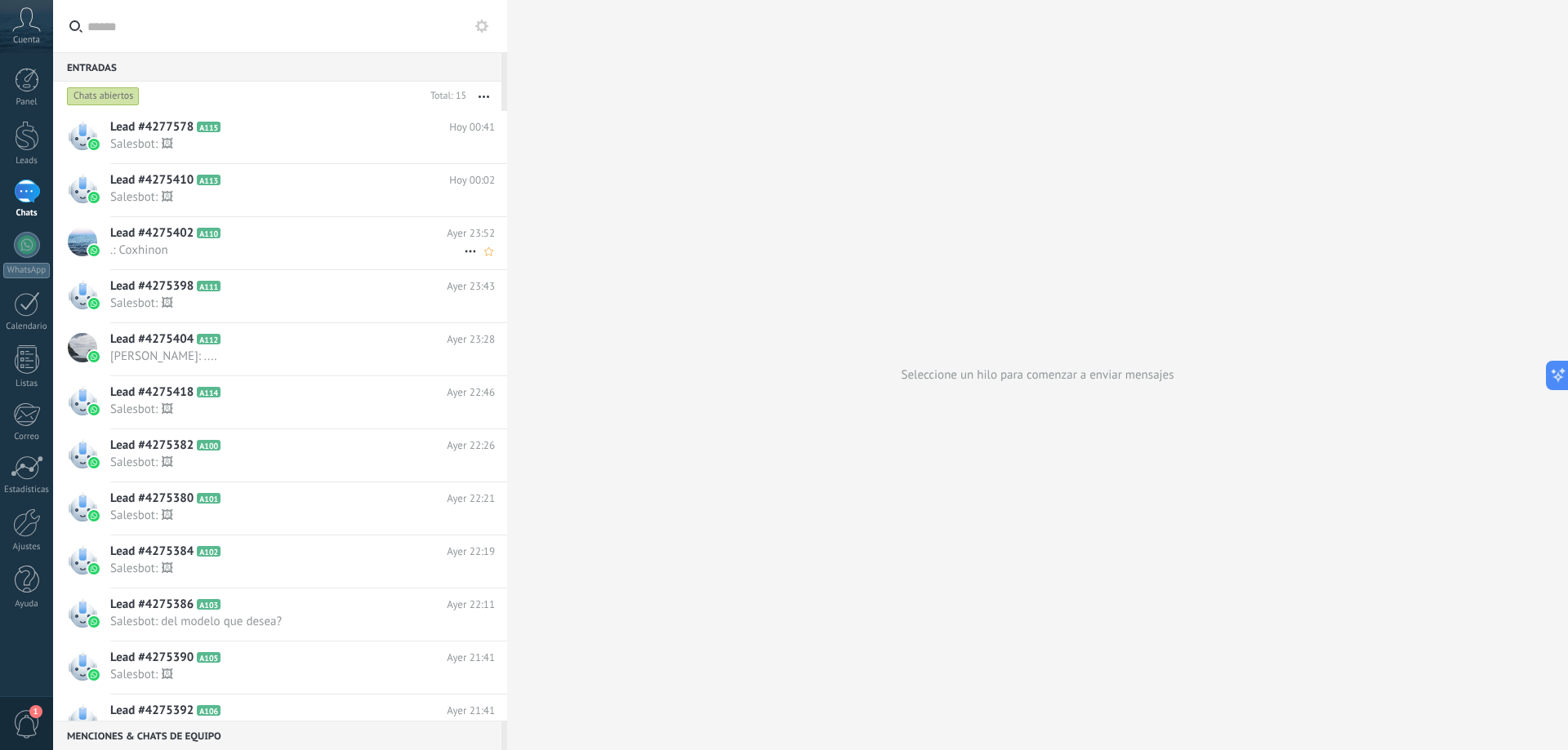
click at [257, 260] on div "Lead #4275402 A110 Ayer 23:52 .: Coxhinon" at bounding box center [309, 242] width 397 height 52
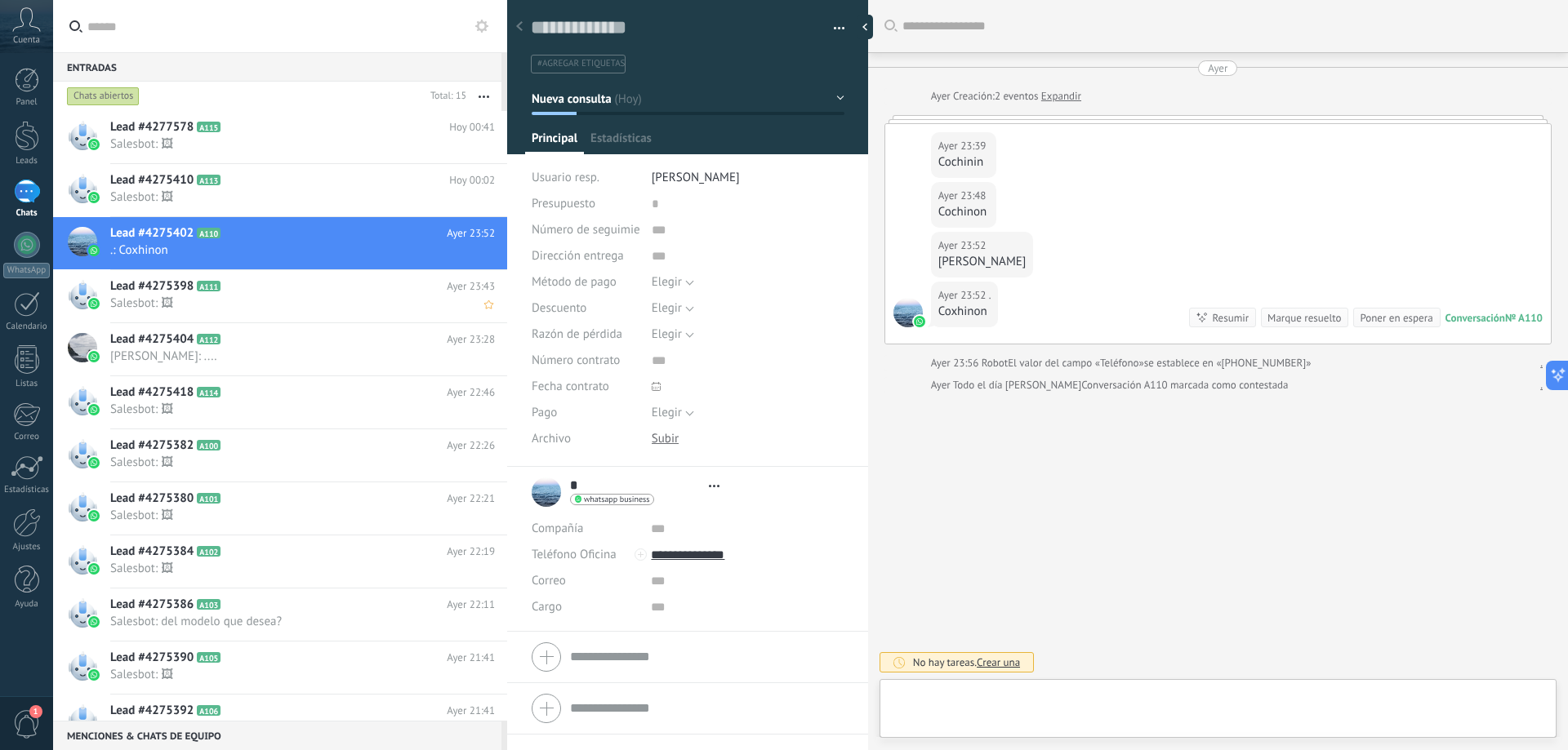
scroll to position [25, 0]
click at [245, 160] on div "Lead #4277578 A115 Hoy 00:41 Salesbot: 🖼" at bounding box center [309, 137] width 397 height 52
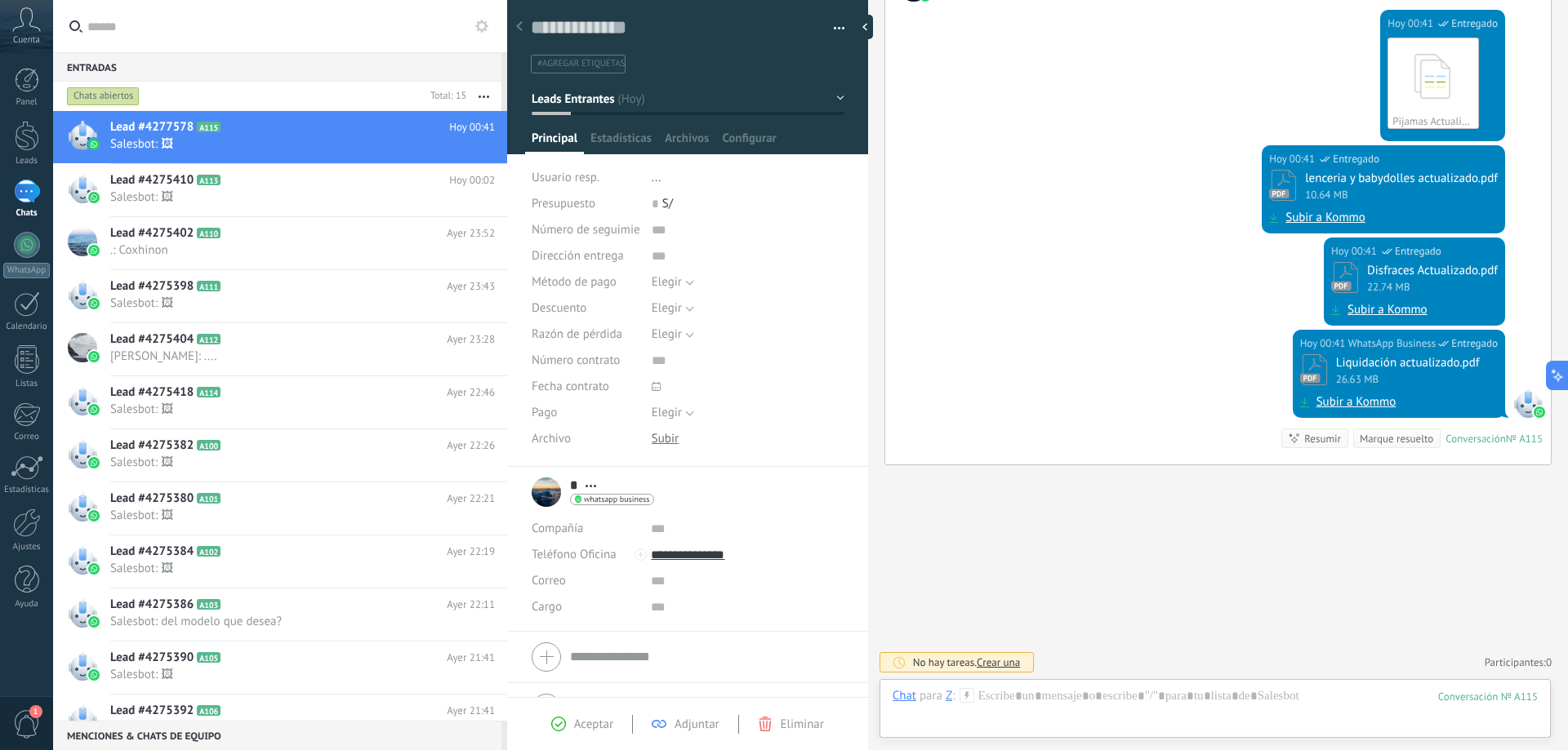
click at [37, 185] on div "1" at bounding box center [27, 191] width 26 height 24
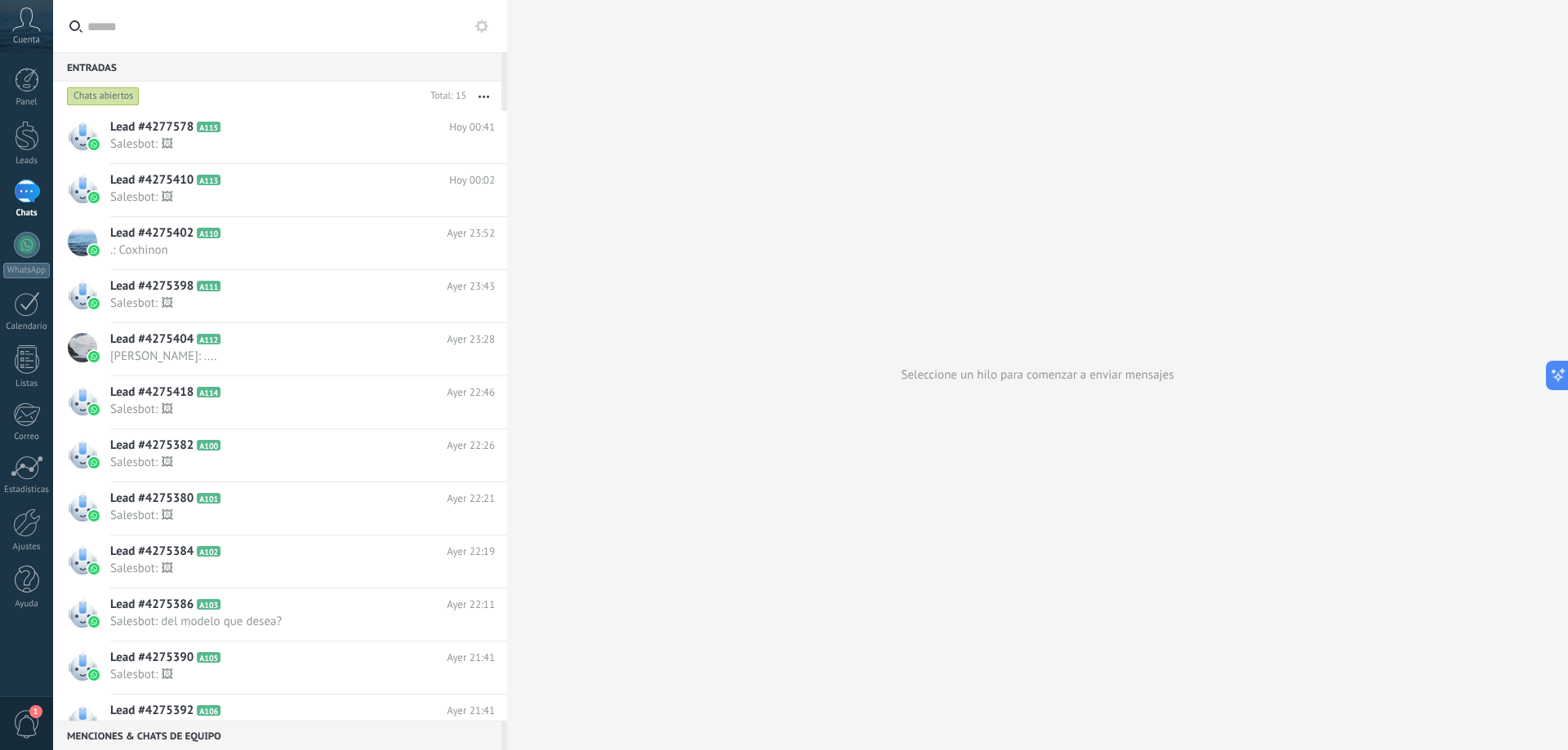
click at [37, 185] on div "1" at bounding box center [27, 191] width 26 height 24
click at [24, 70] on div at bounding box center [27, 80] width 25 height 25
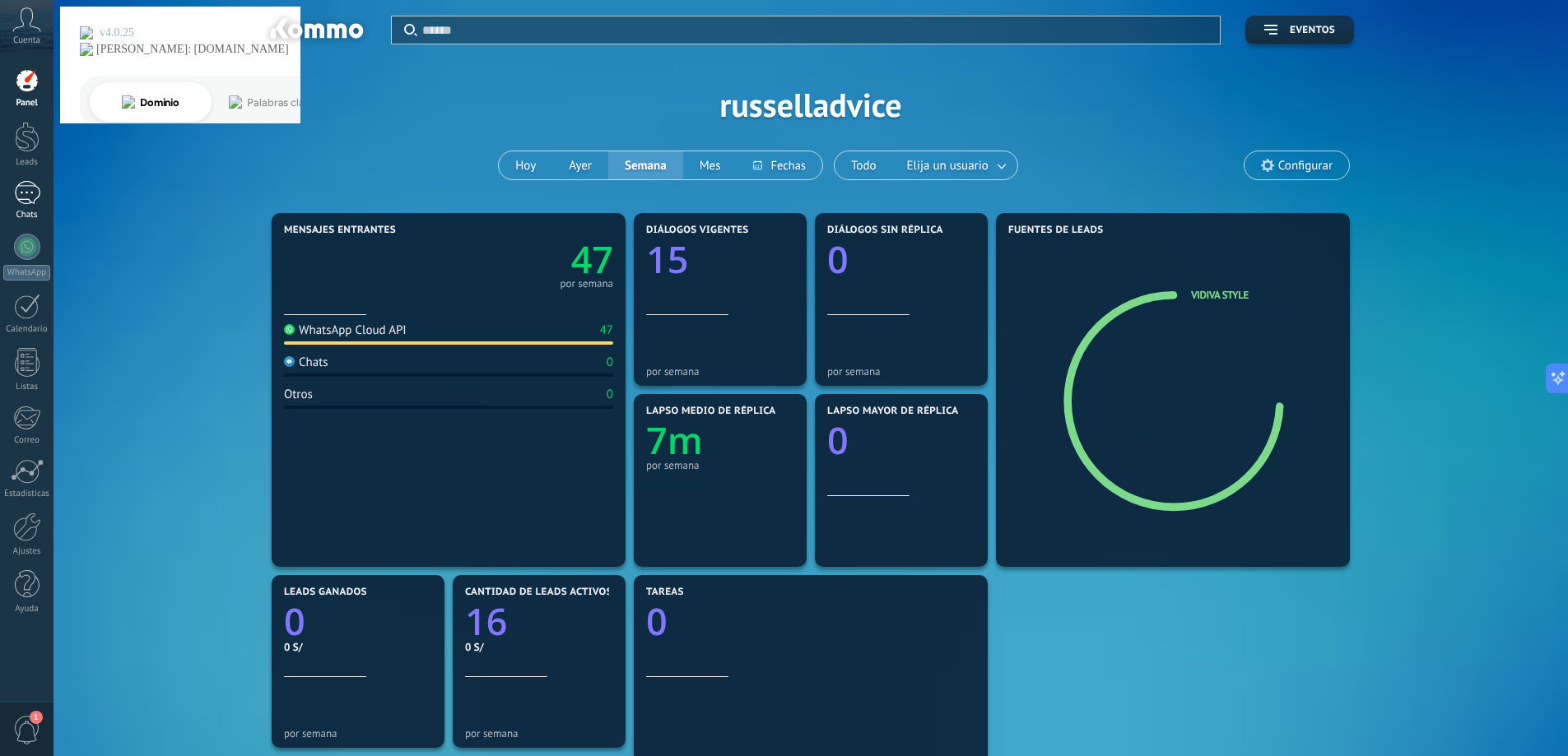
click at [25, 197] on div "1" at bounding box center [28, 192] width 27 height 24
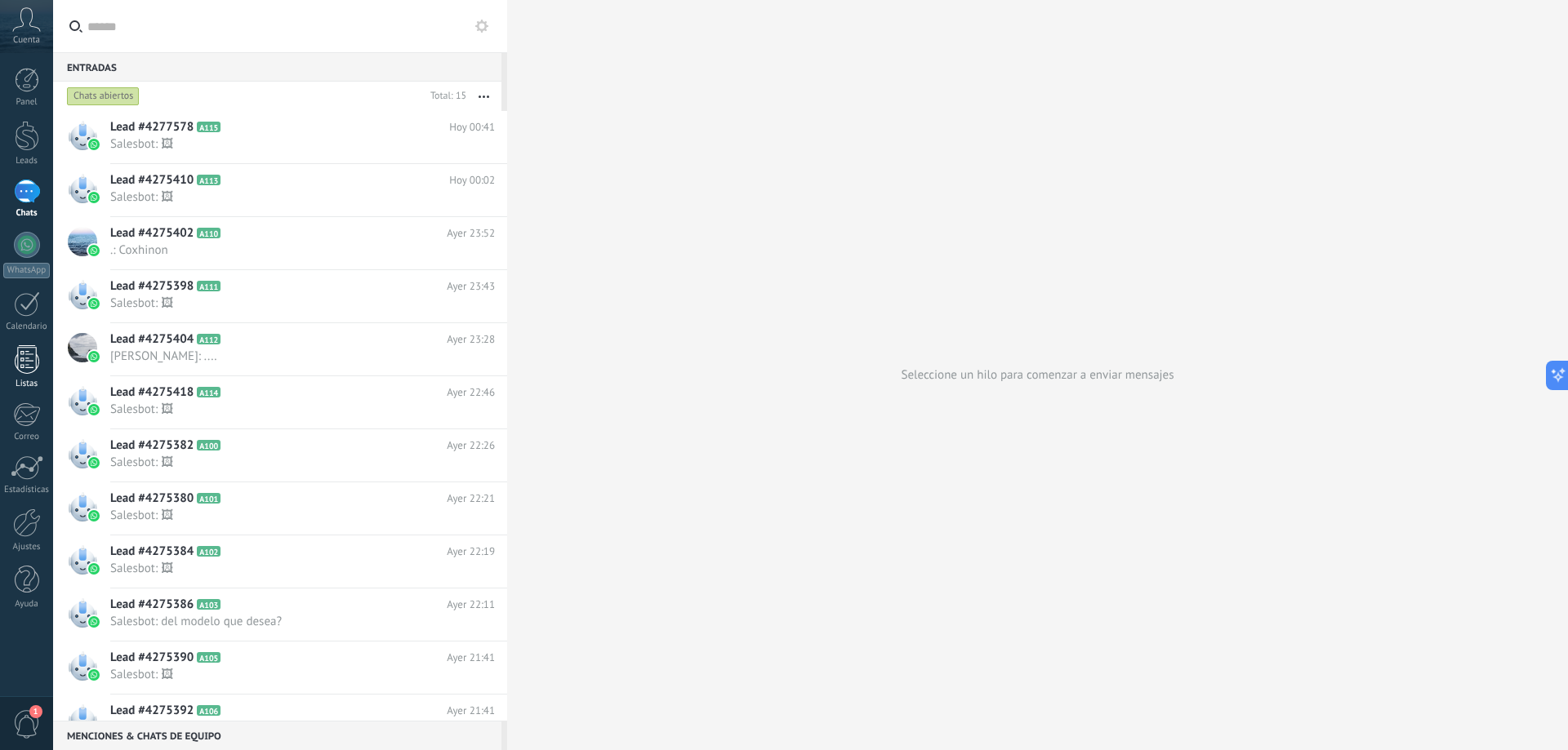
click at [21, 350] on div at bounding box center [27, 359] width 25 height 28
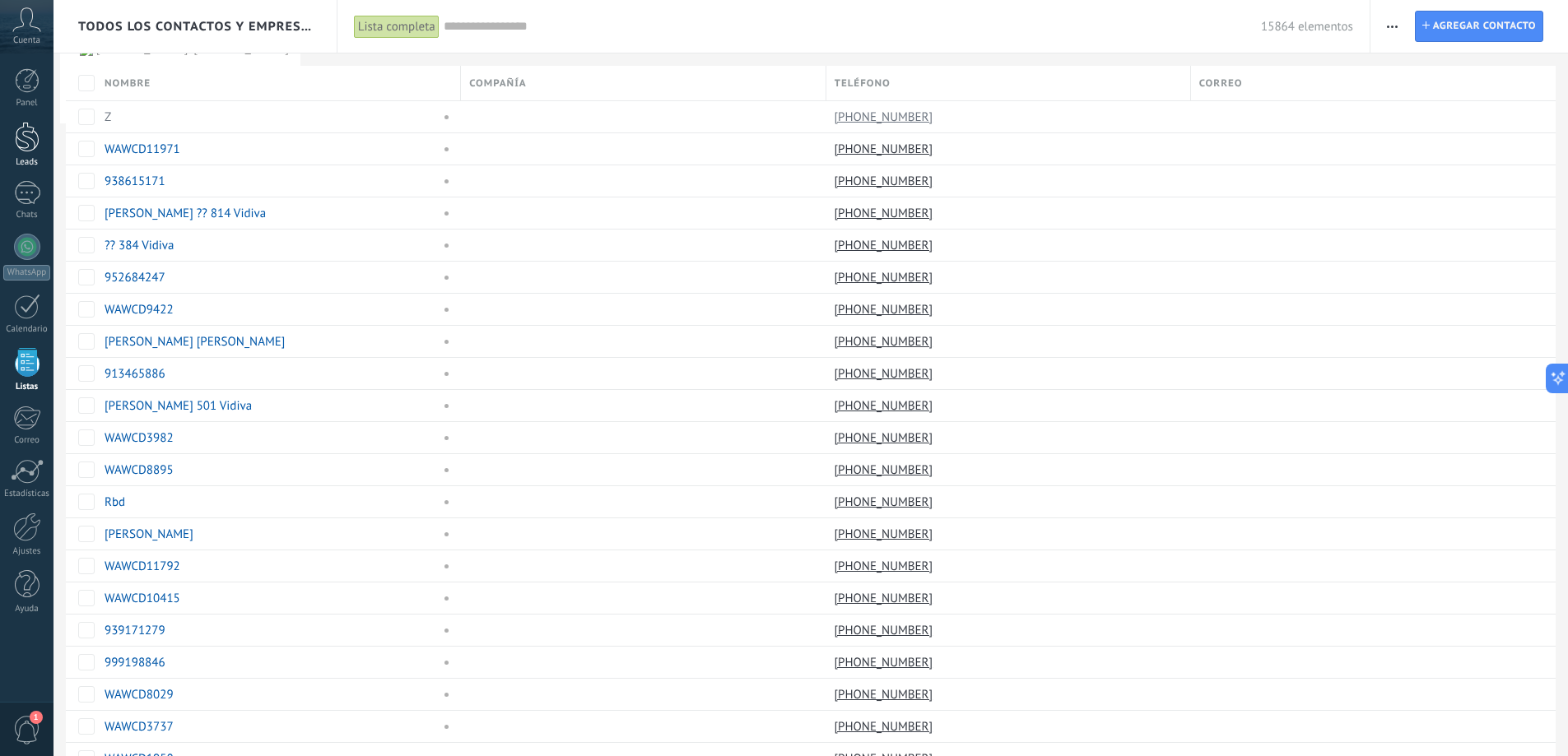
click at [28, 140] on div at bounding box center [28, 137] width 25 height 30
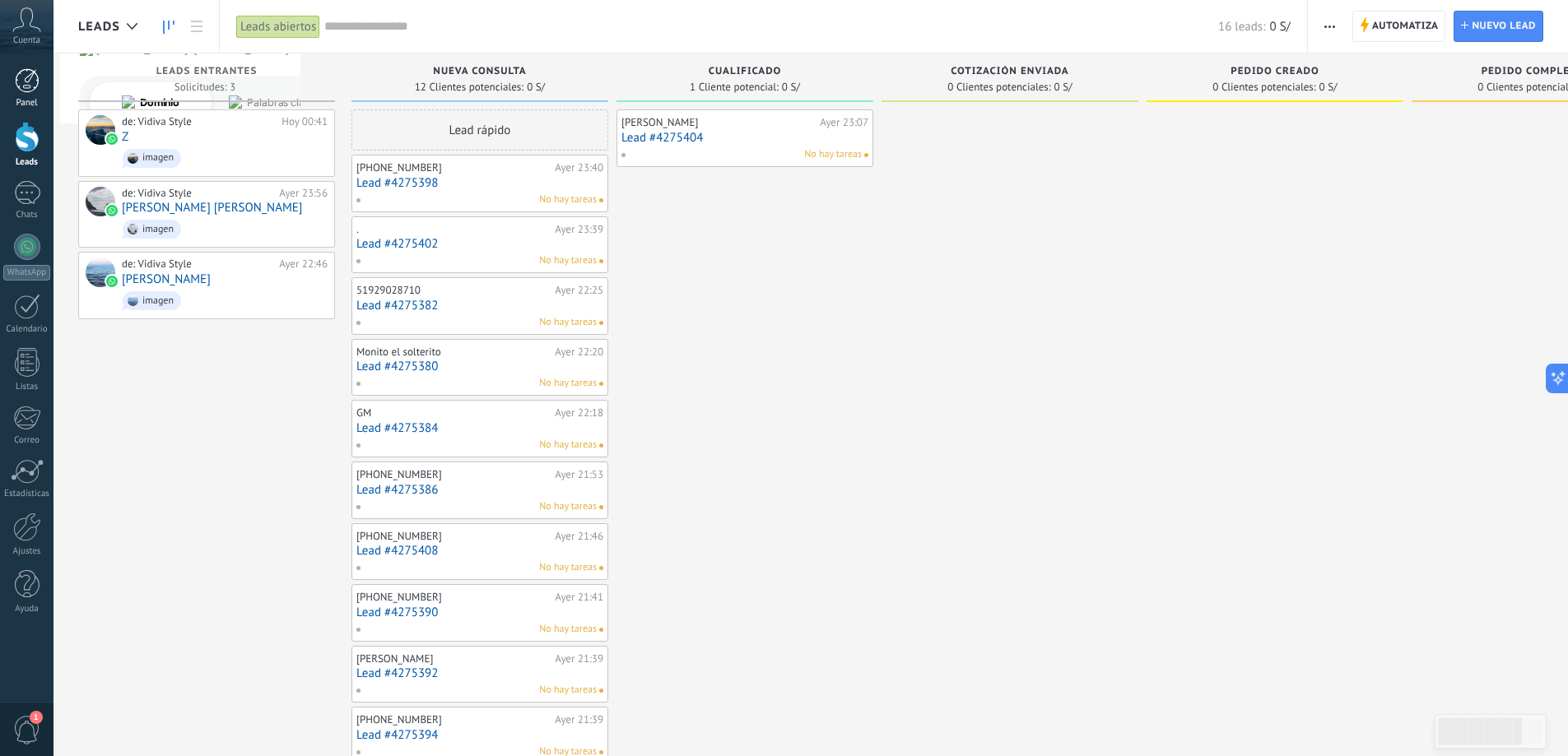
click at [10, 88] on link "Panel" at bounding box center [27, 88] width 53 height 40
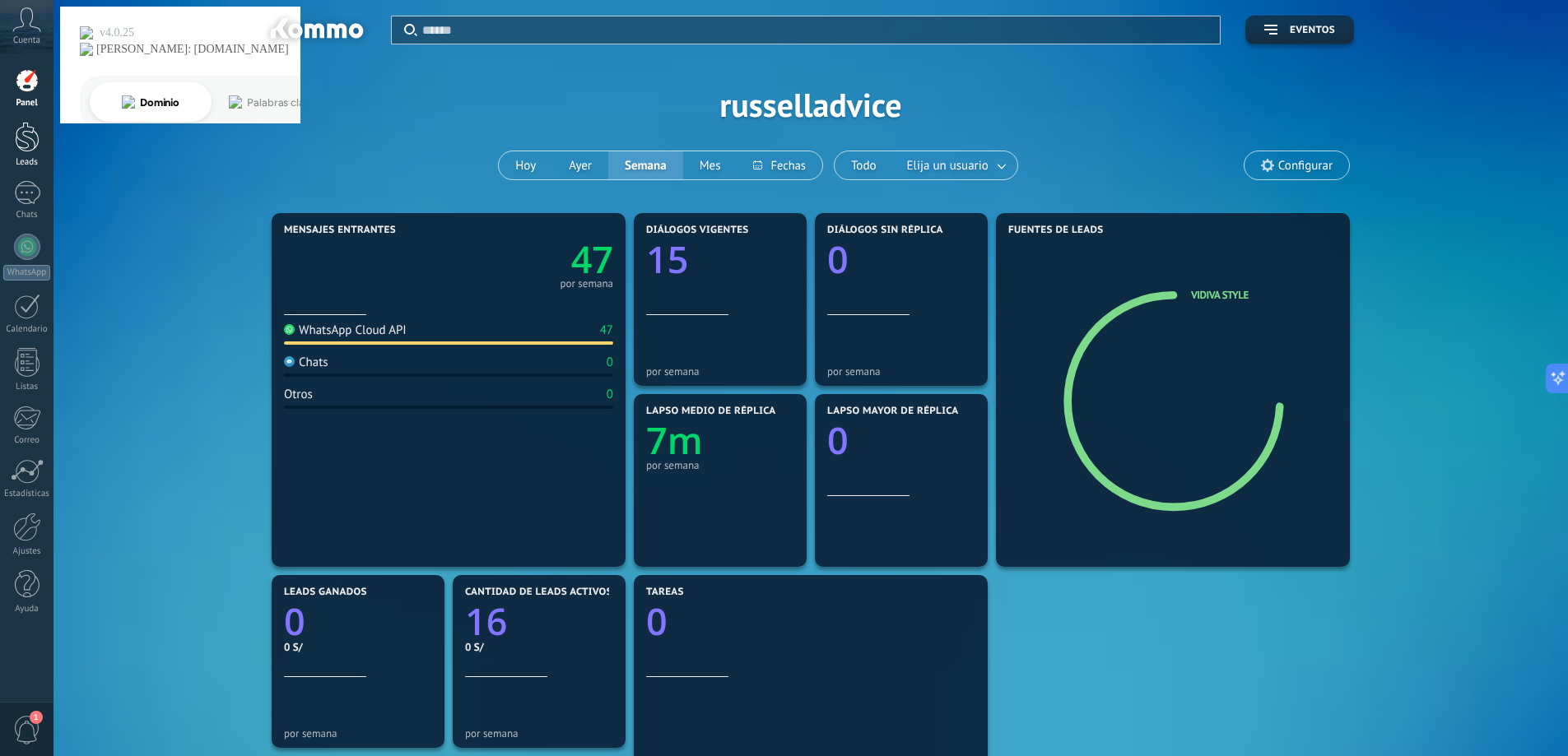
click at [32, 142] on div at bounding box center [28, 137] width 25 height 30
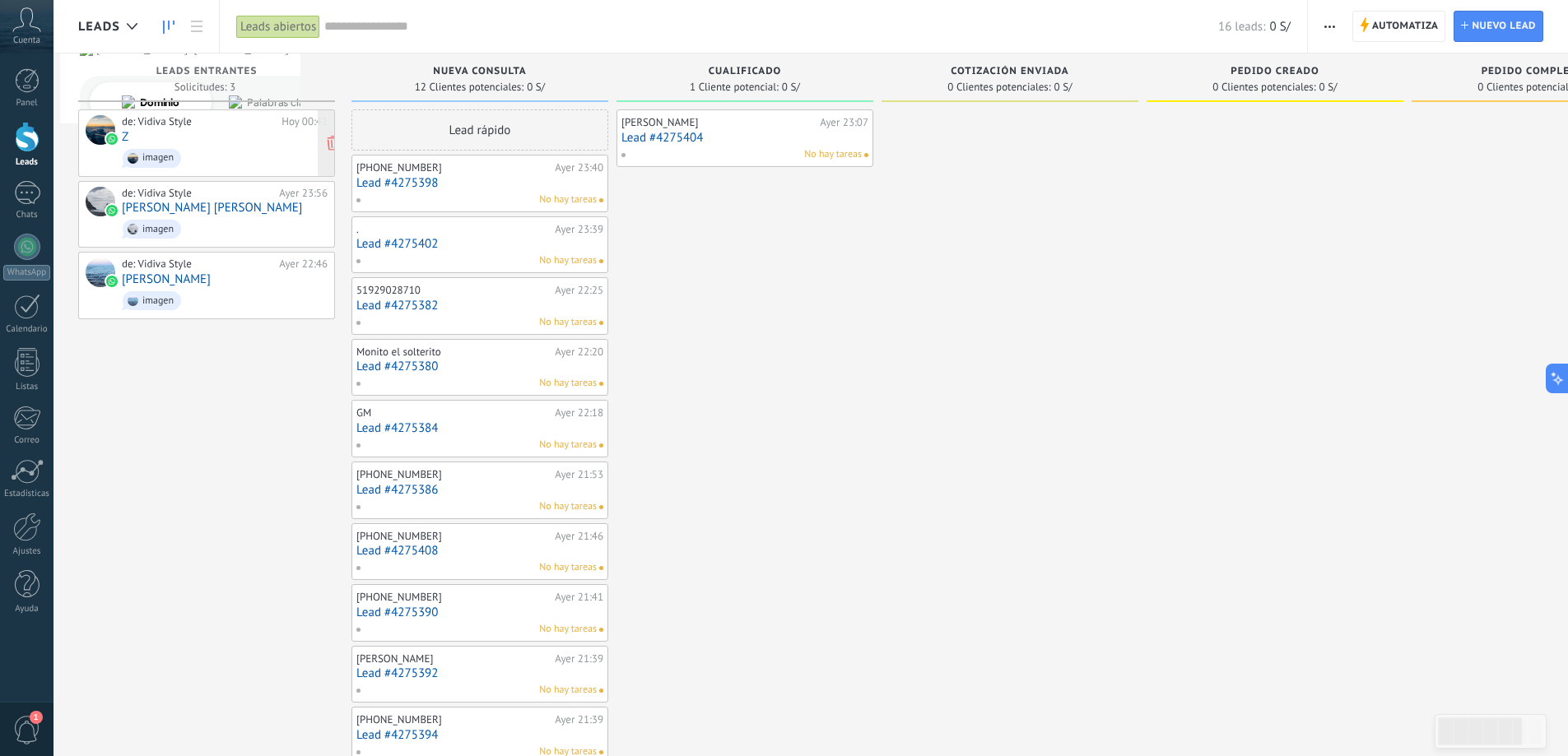
click at [194, 133] on div "de: Vidiva Style Hoy 00:41 Z imagen" at bounding box center [224, 143] width 205 height 56
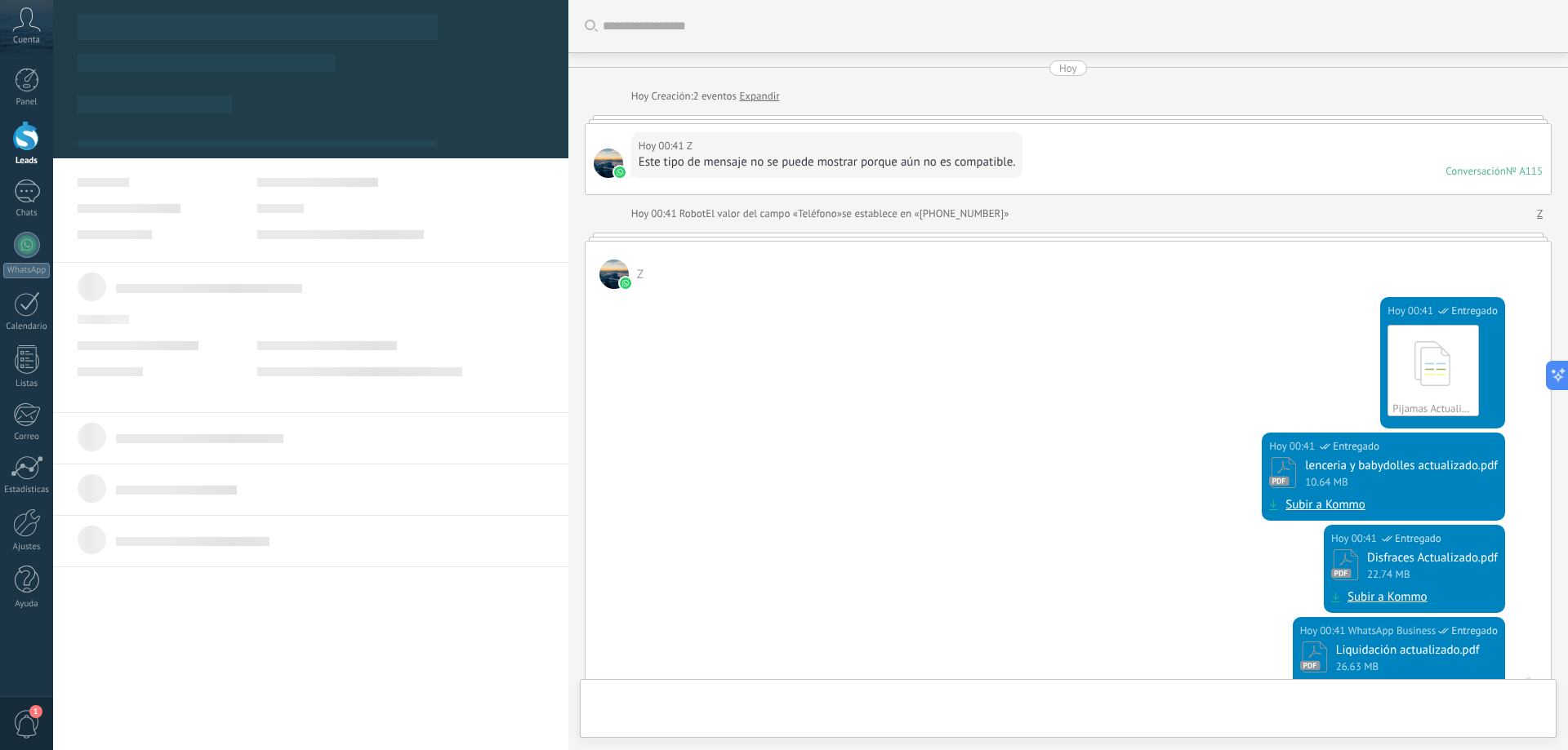
type textarea "**********"
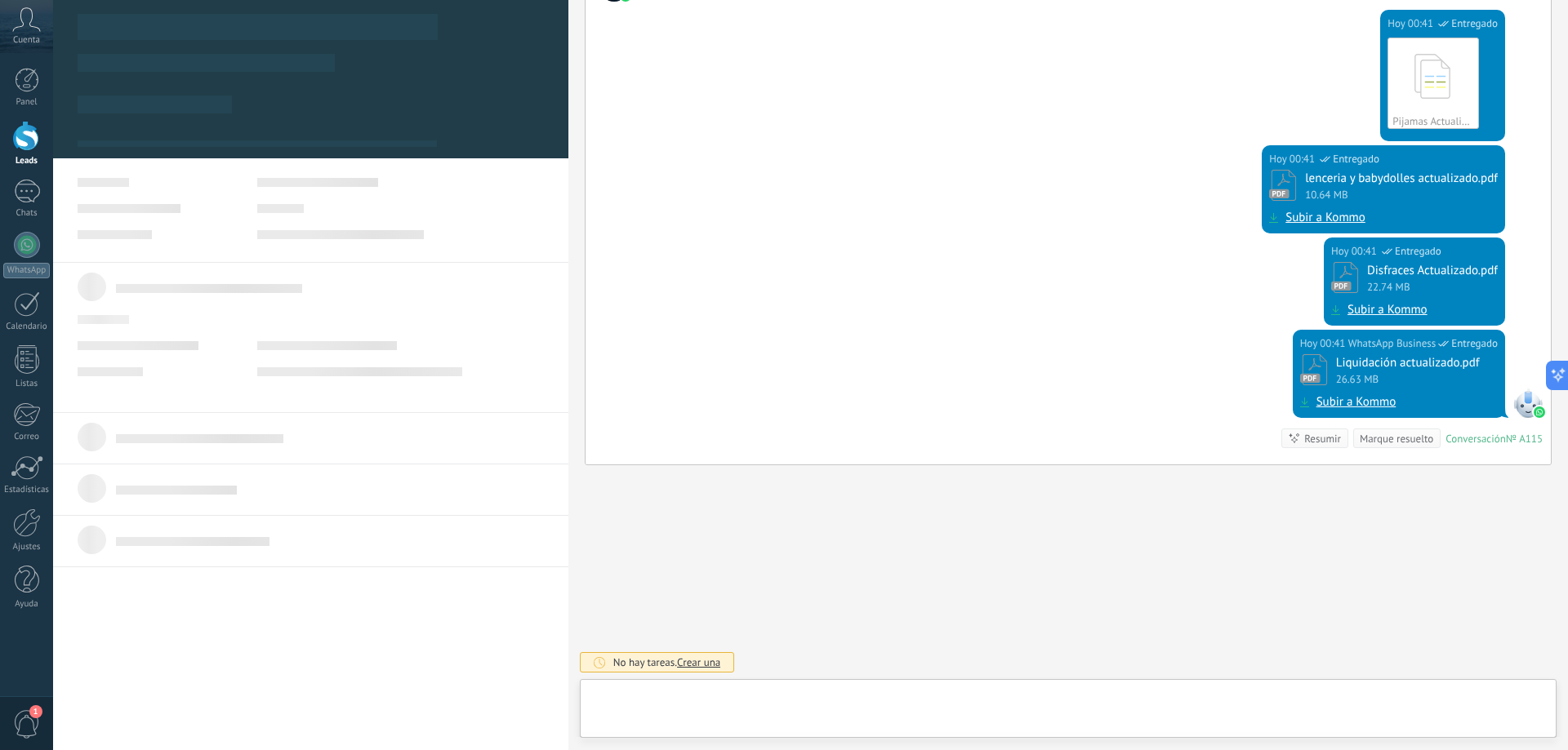
scroll to position [25, 0]
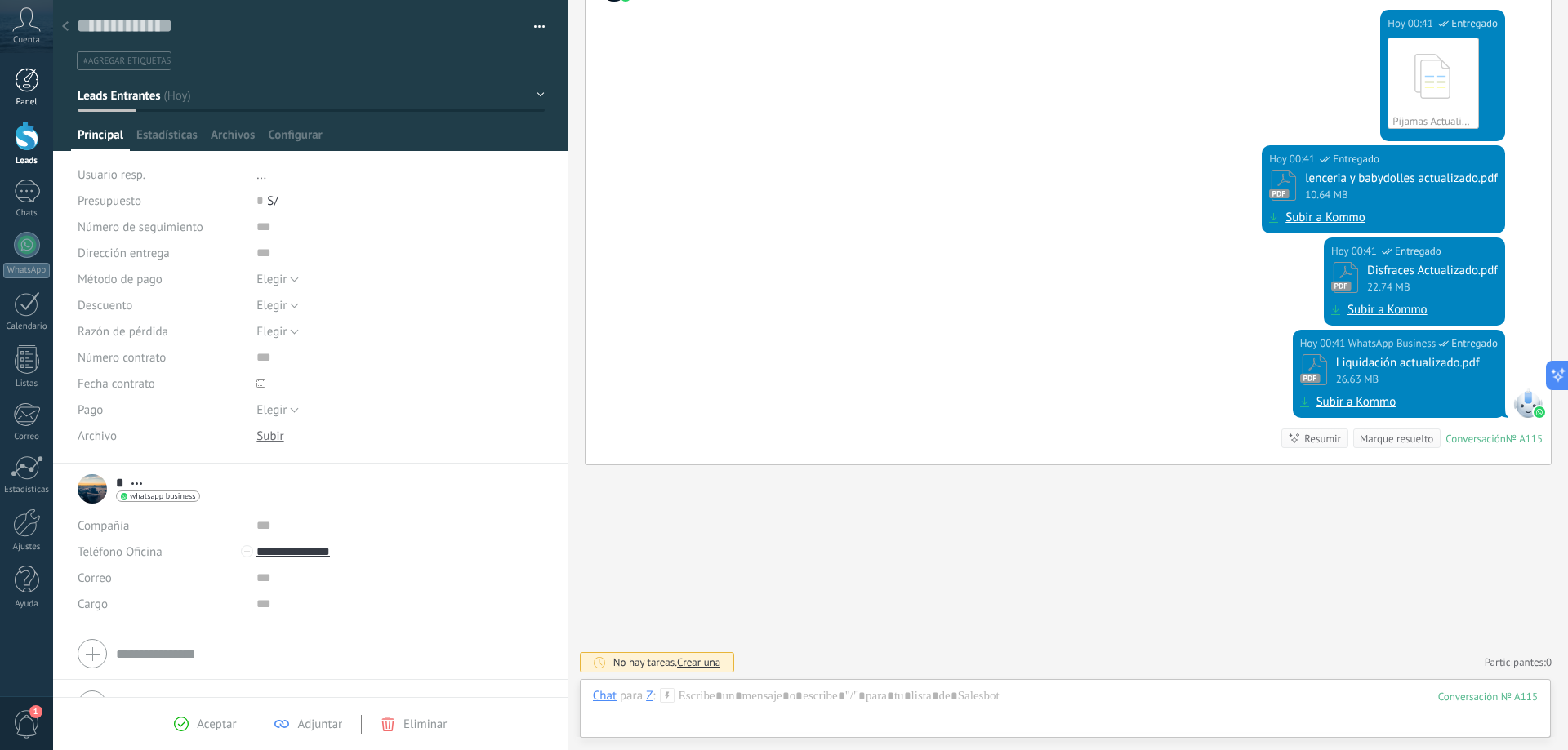
click at [13, 81] on link "Panel" at bounding box center [26, 88] width 53 height 40
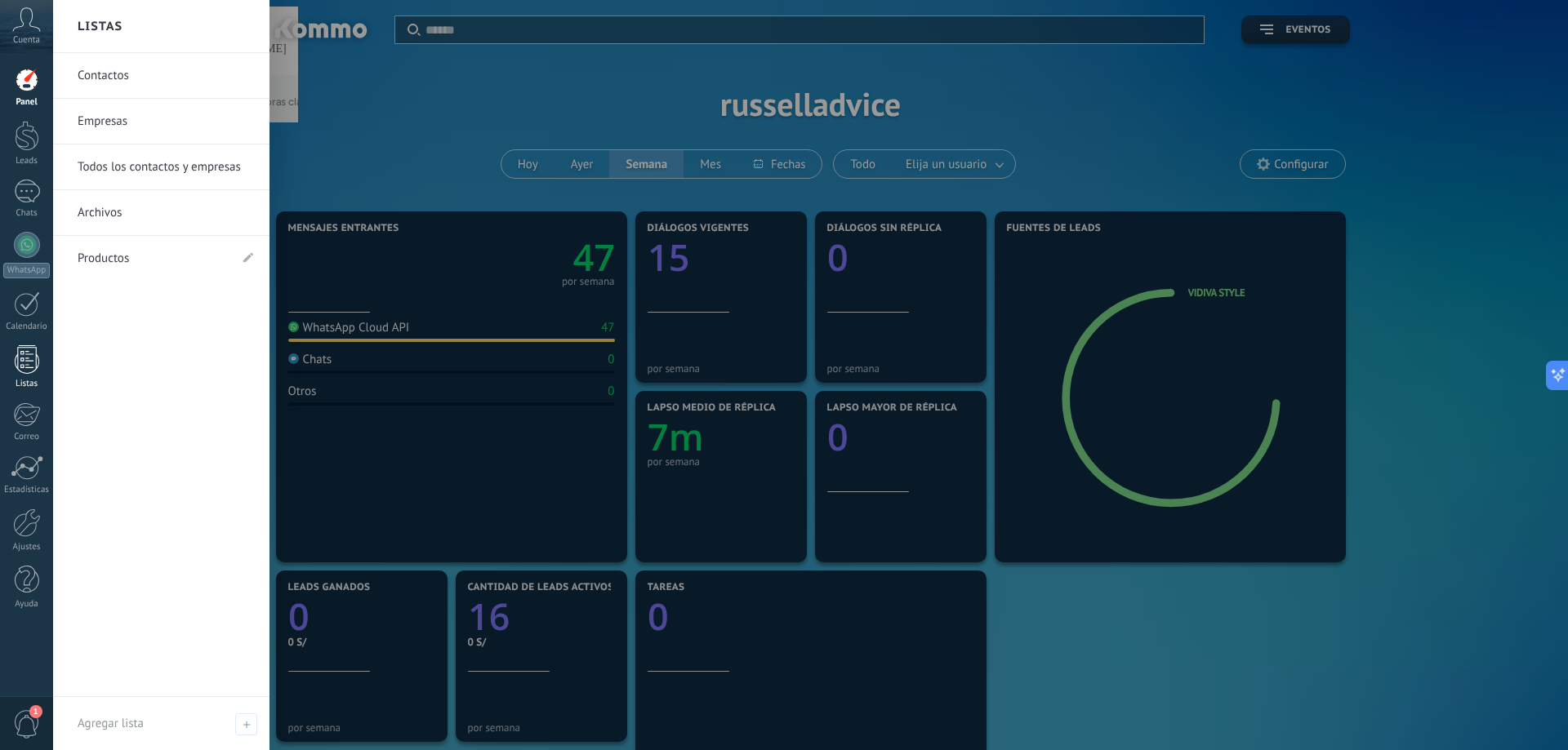
click at [22, 358] on div at bounding box center [27, 359] width 25 height 28
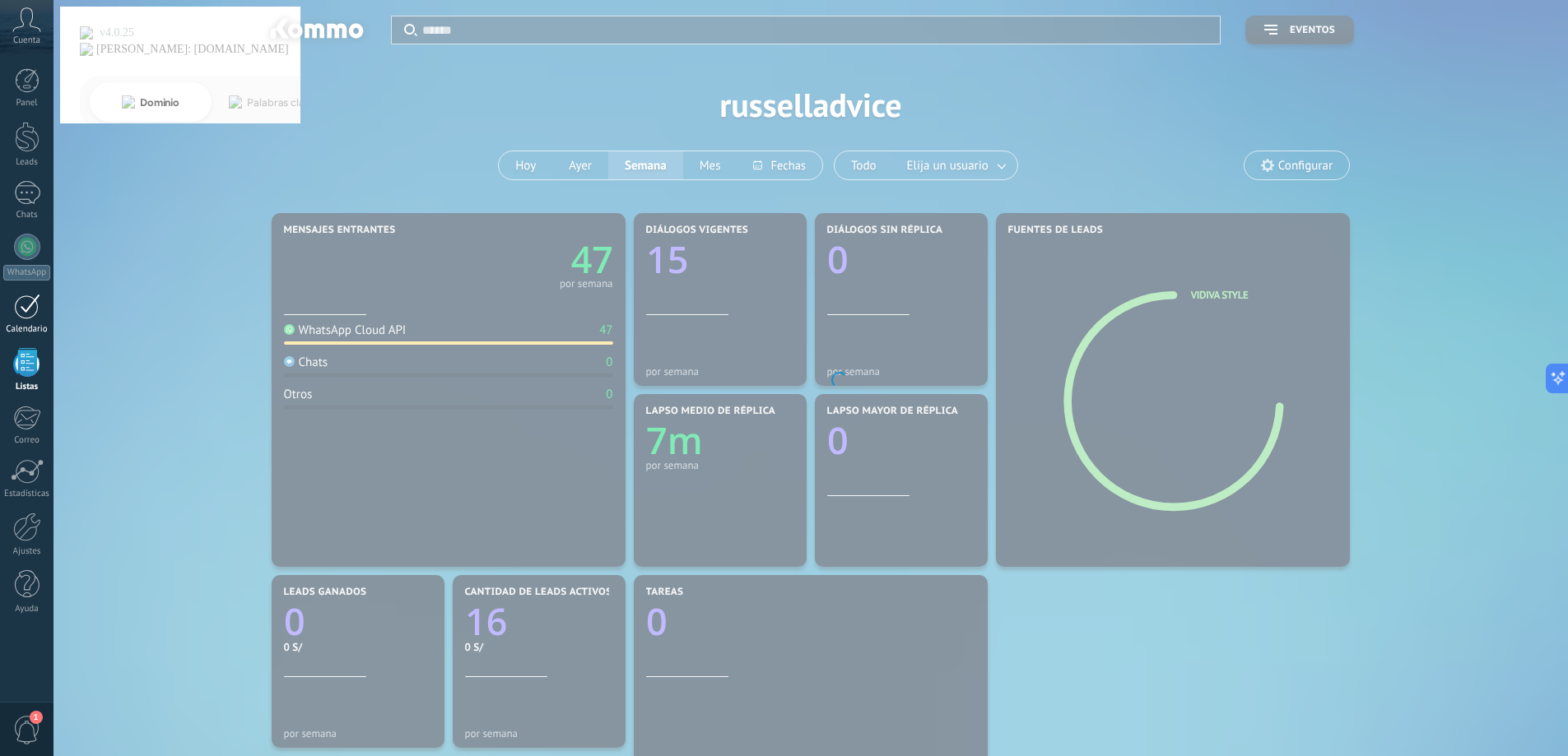
click at [17, 304] on div at bounding box center [28, 306] width 27 height 26
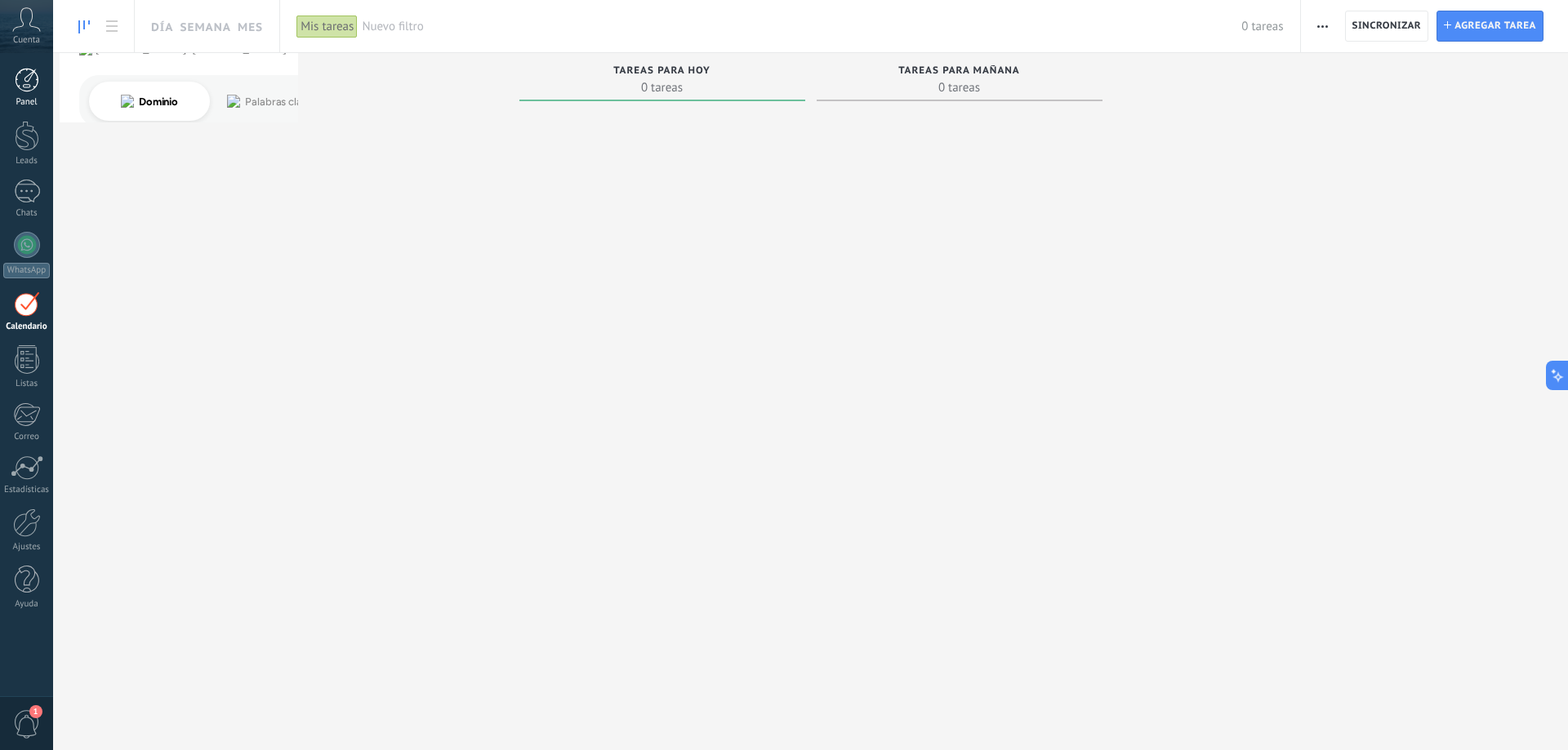
click at [31, 72] on div at bounding box center [27, 80] width 25 height 25
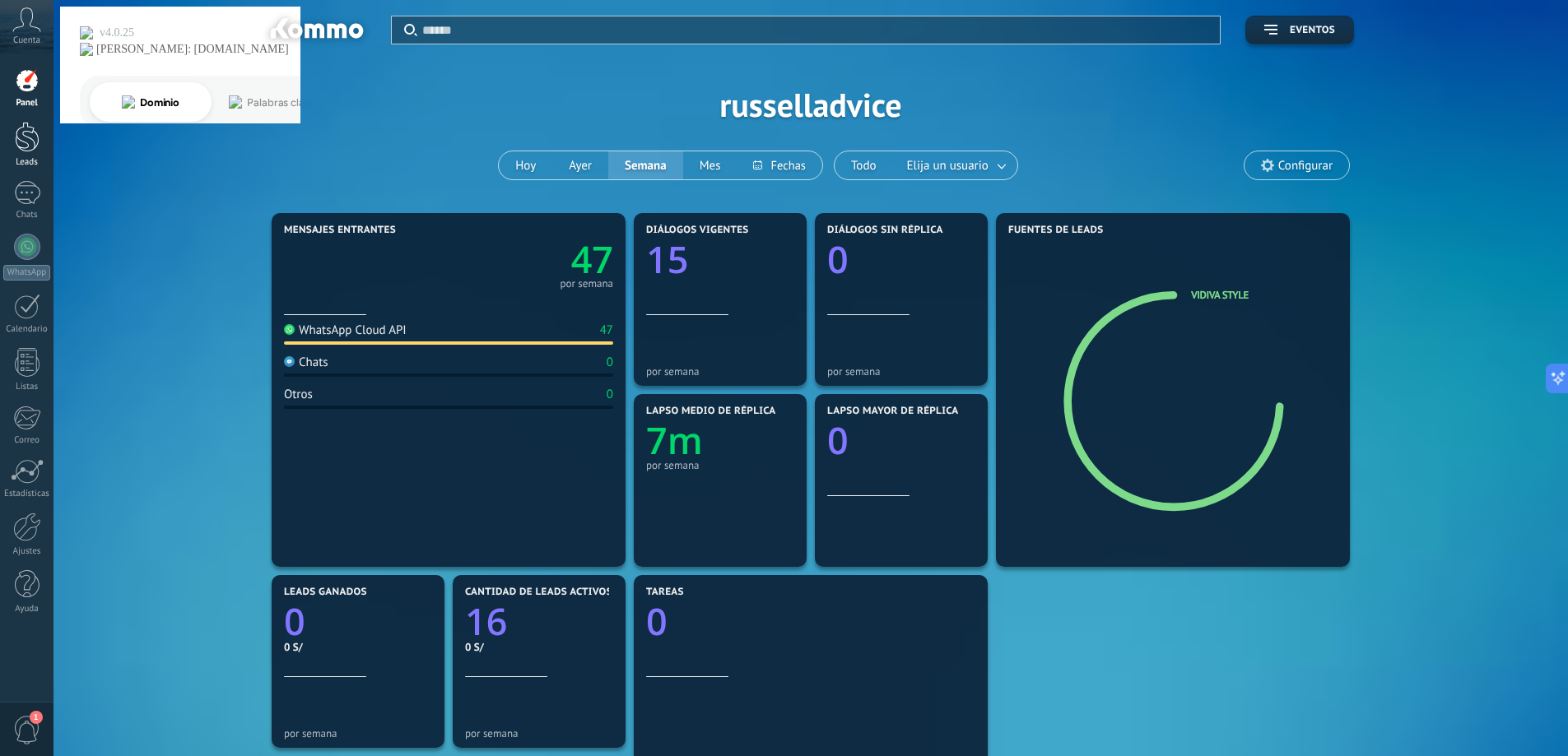
click at [25, 149] on div at bounding box center [28, 137] width 25 height 30
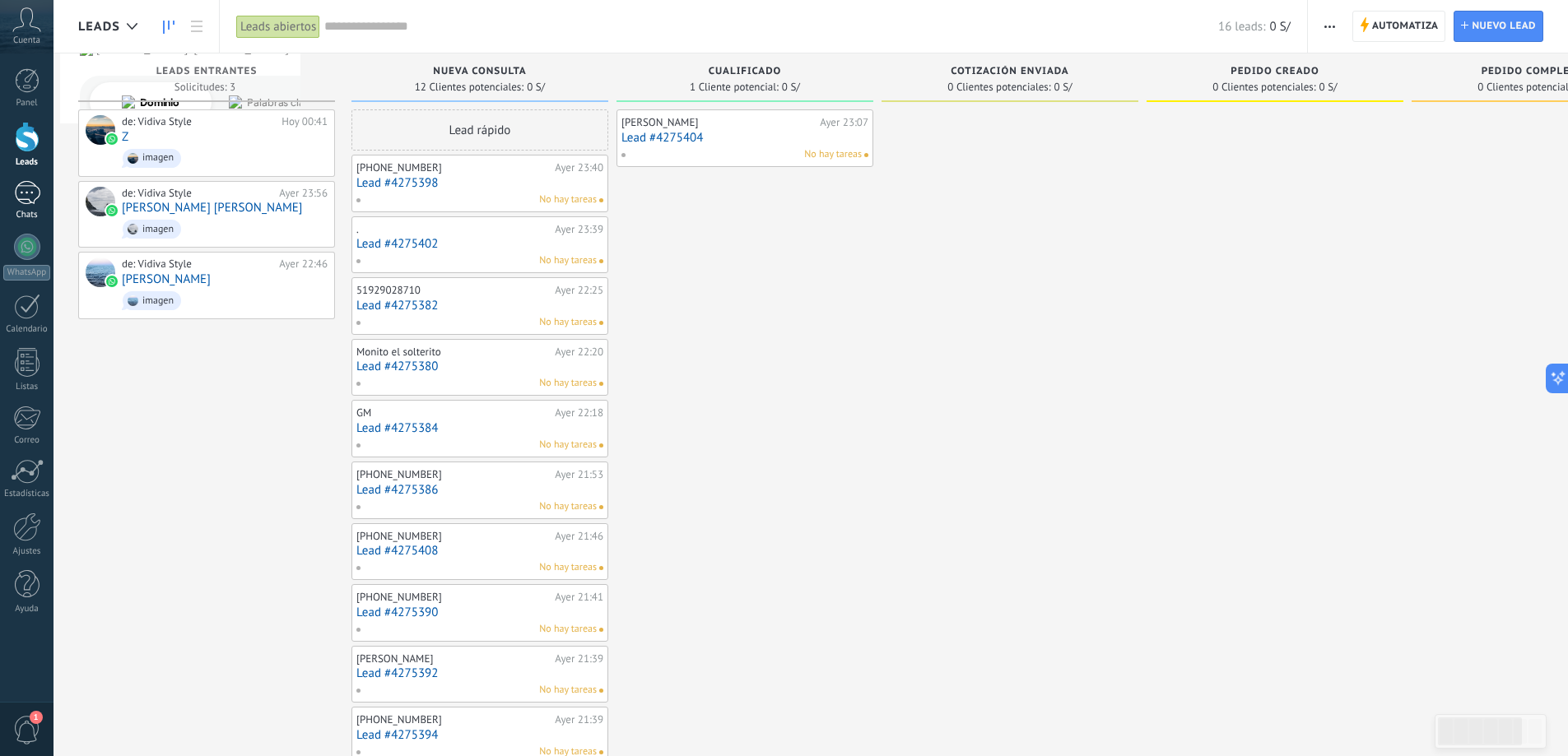
click at [33, 189] on div "1" at bounding box center [28, 192] width 27 height 24
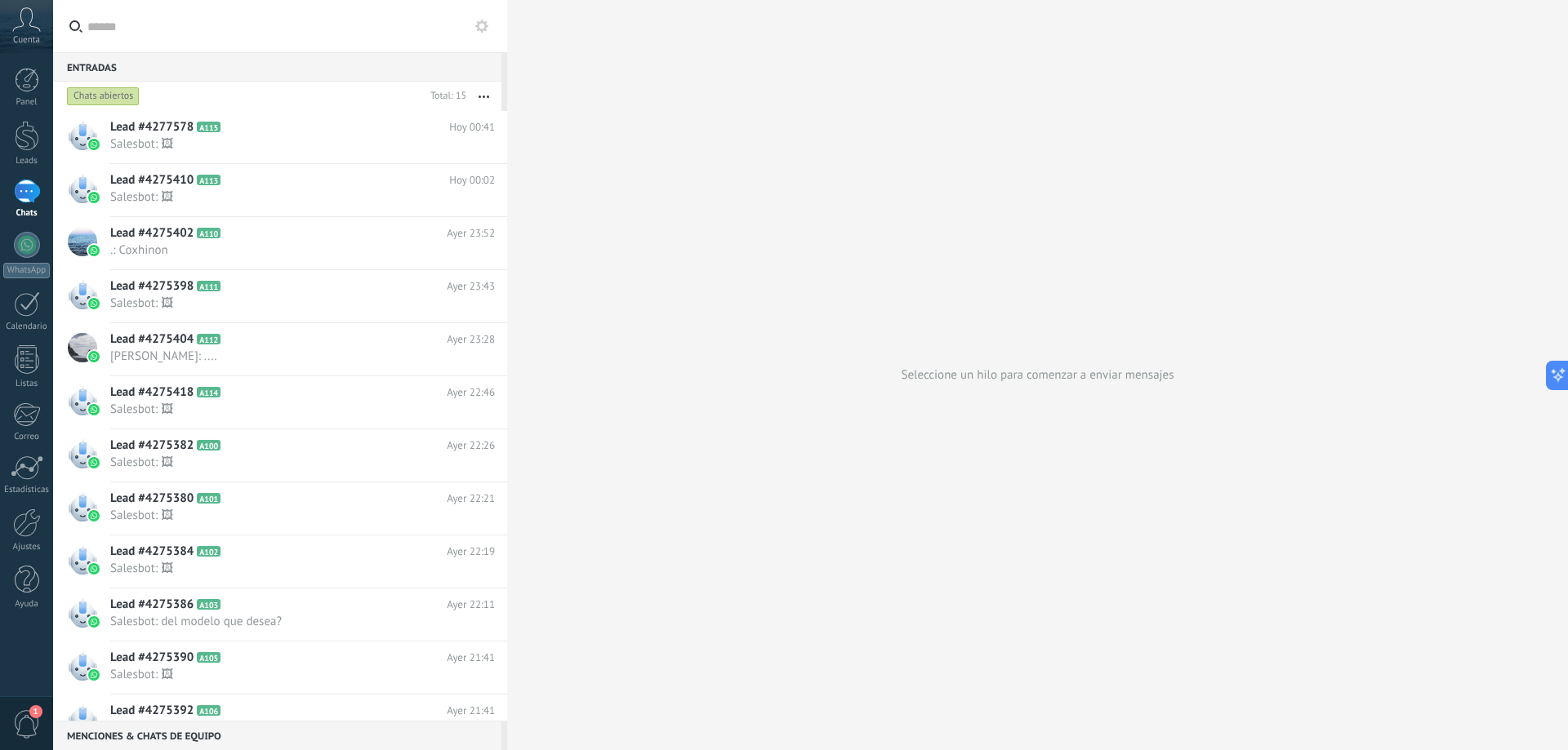
click at [471, 25] on input "text" at bounding box center [290, 25] width 404 height 52
click at [476, 26] on use at bounding box center [482, 26] width 13 height 13
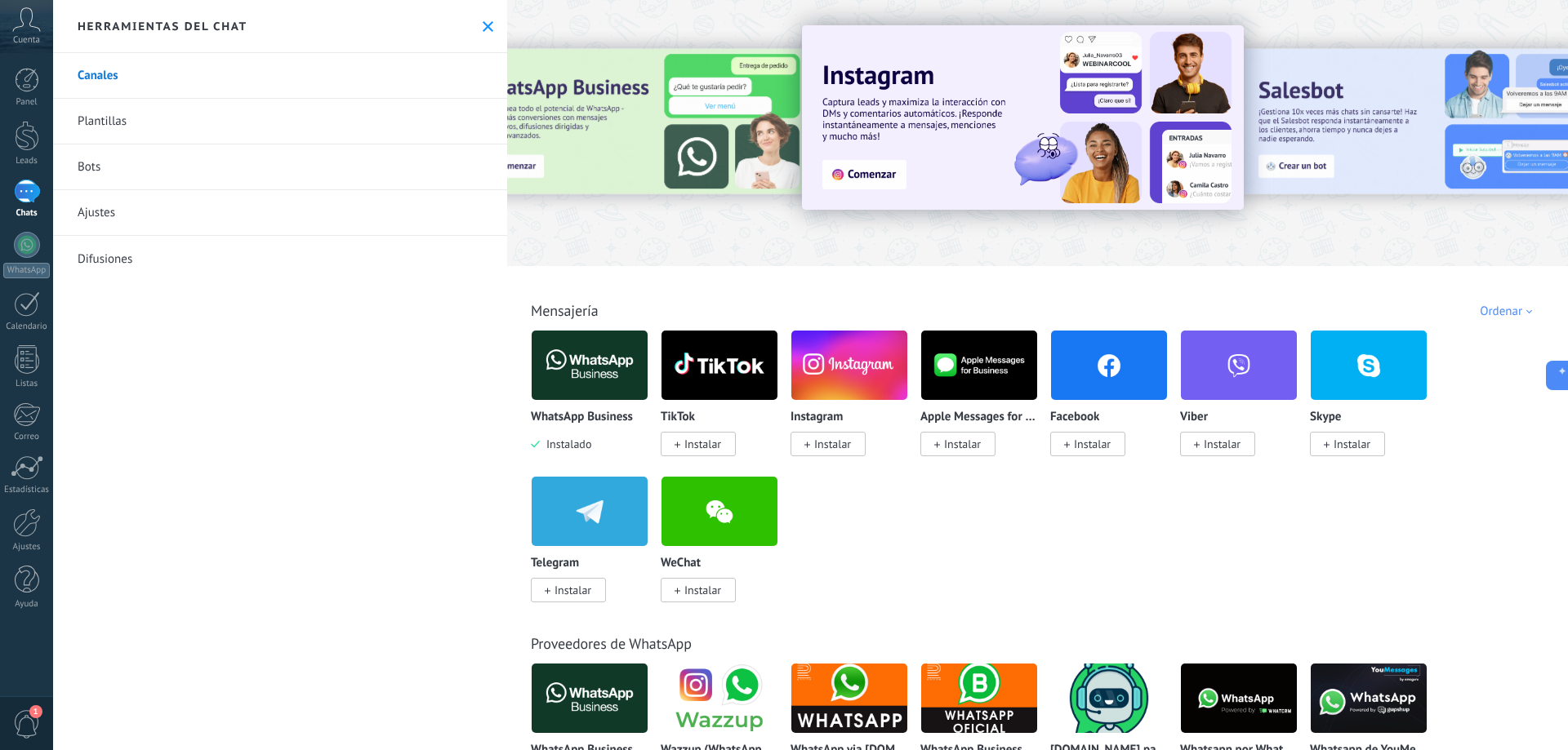
click at [109, 219] on link "Ajustes" at bounding box center [279, 213] width 454 height 45
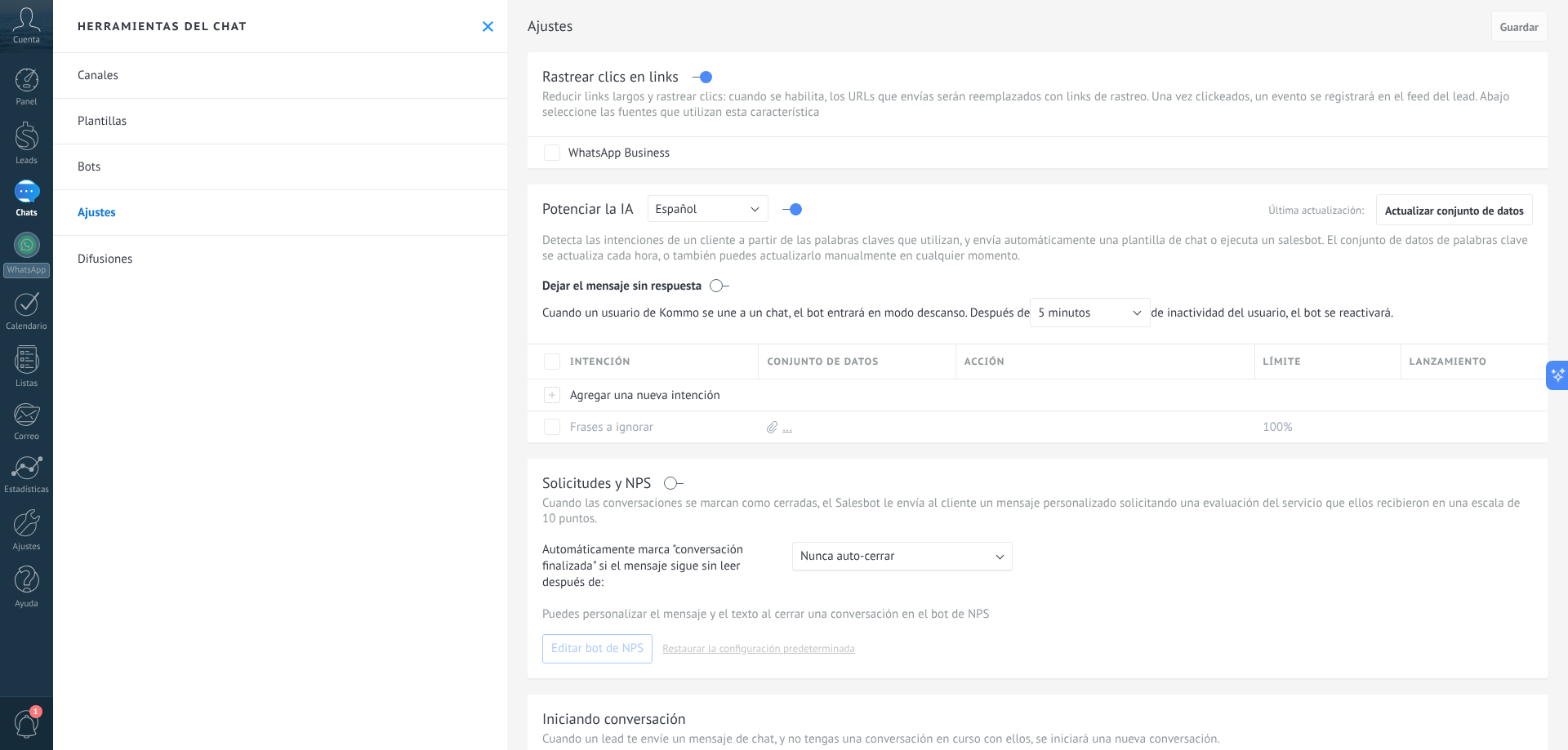
click at [23, 720] on span "1" at bounding box center [26, 725] width 27 height 28
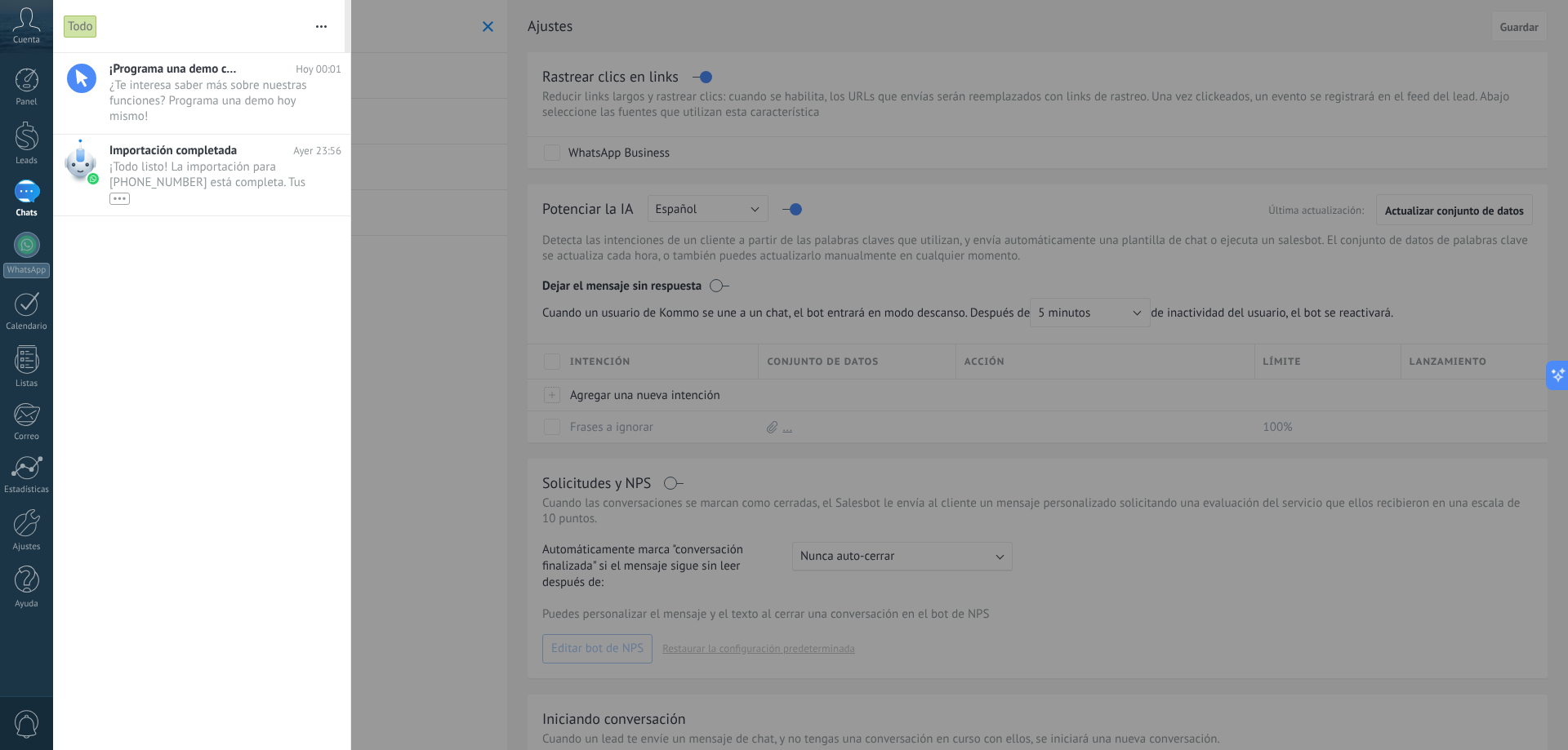
click at [445, 441] on div at bounding box center [784, 375] width 1568 height 750
